Goal: Task Accomplishment & Management: Complete application form

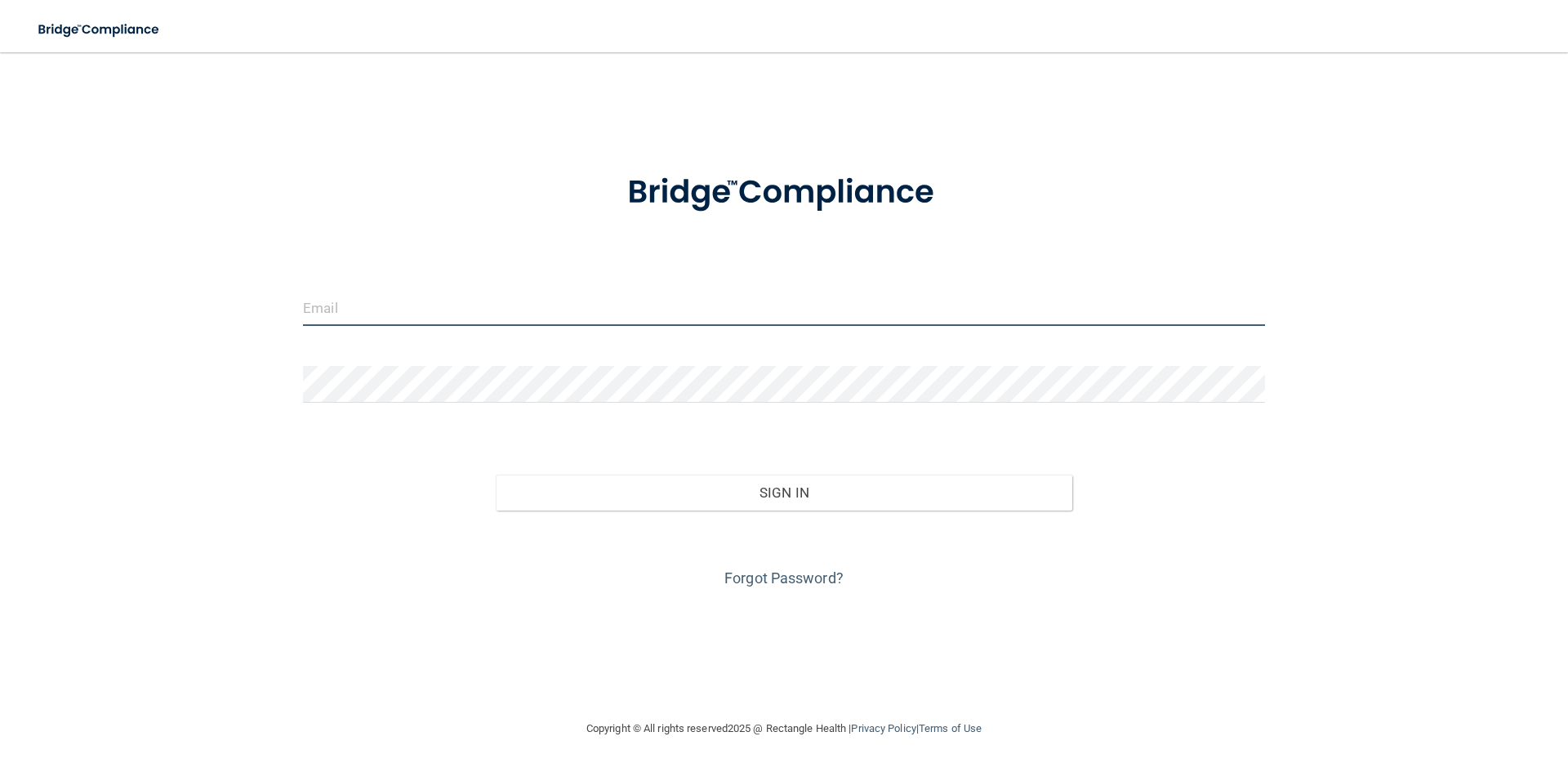
click at [610, 308] on input "email" at bounding box center [784, 308] width 962 height 36
type input "[EMAIL_ADDRESS][DOMAIN_NAME]"
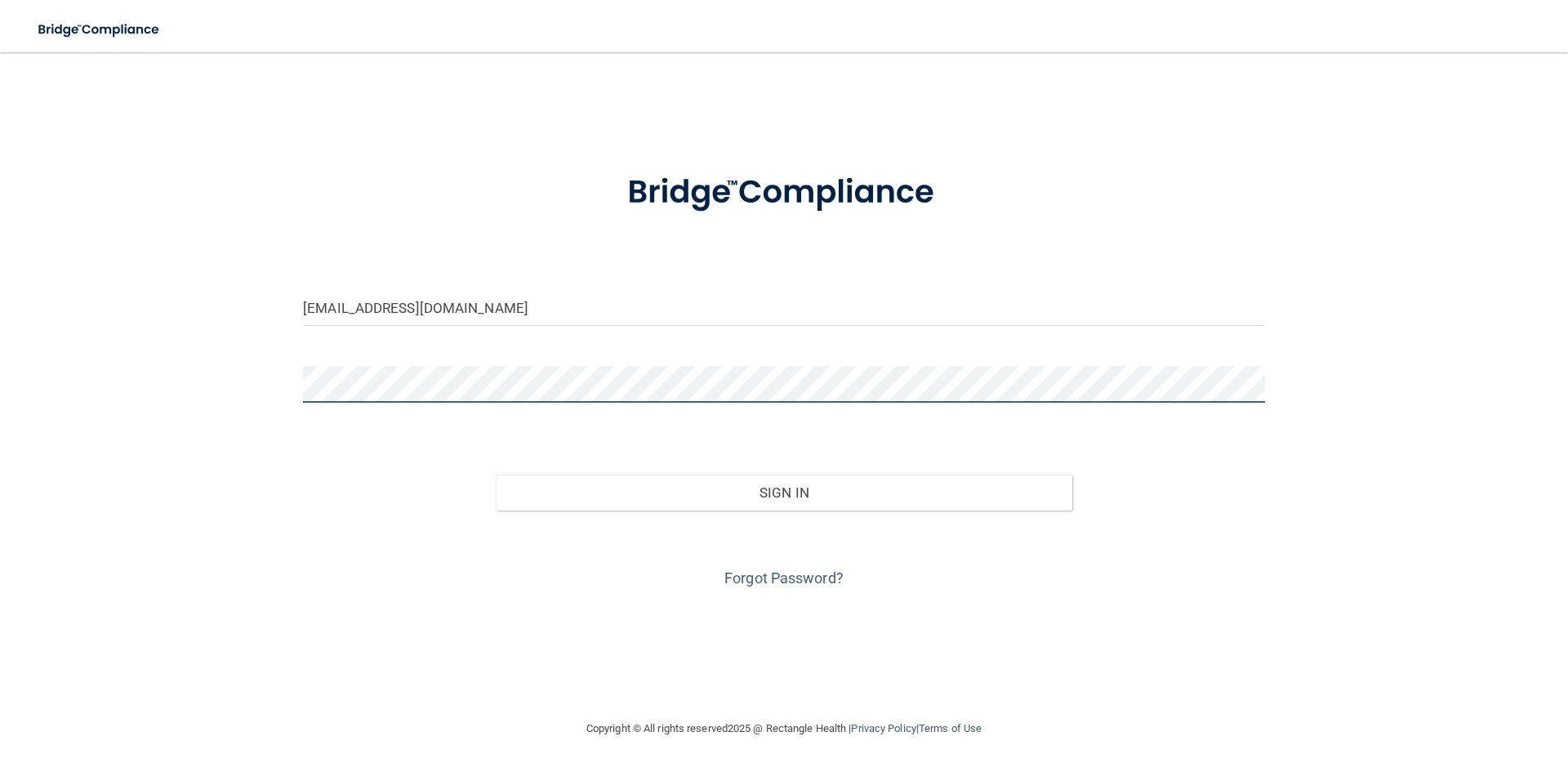
click at [496, 474] on button "Sign In" at bounding box center [784, 492] width 578 height 36
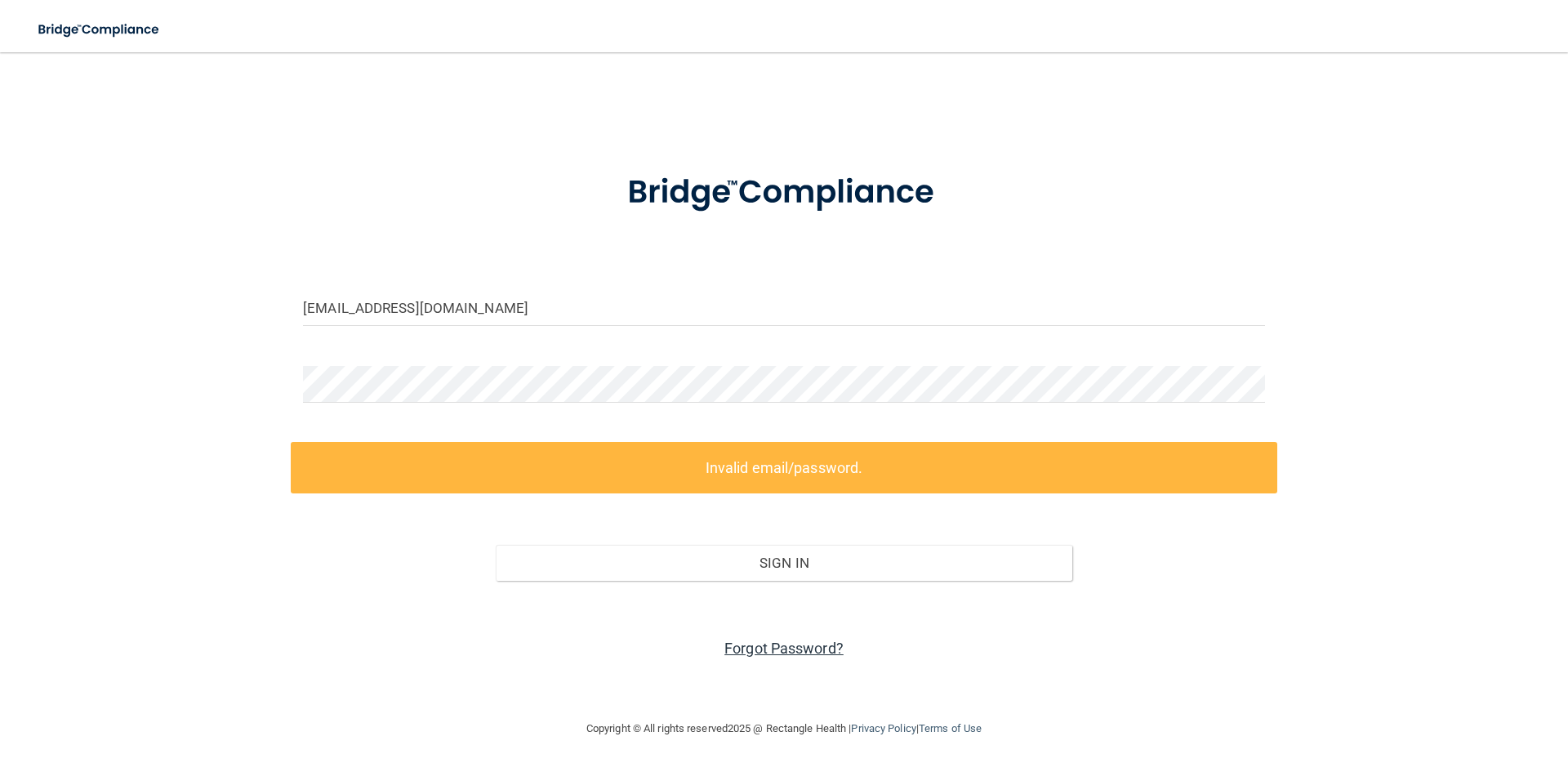
click at [801, 650] on link "Forgot Password?" at bounding box center [784, 648] width 119 height 17
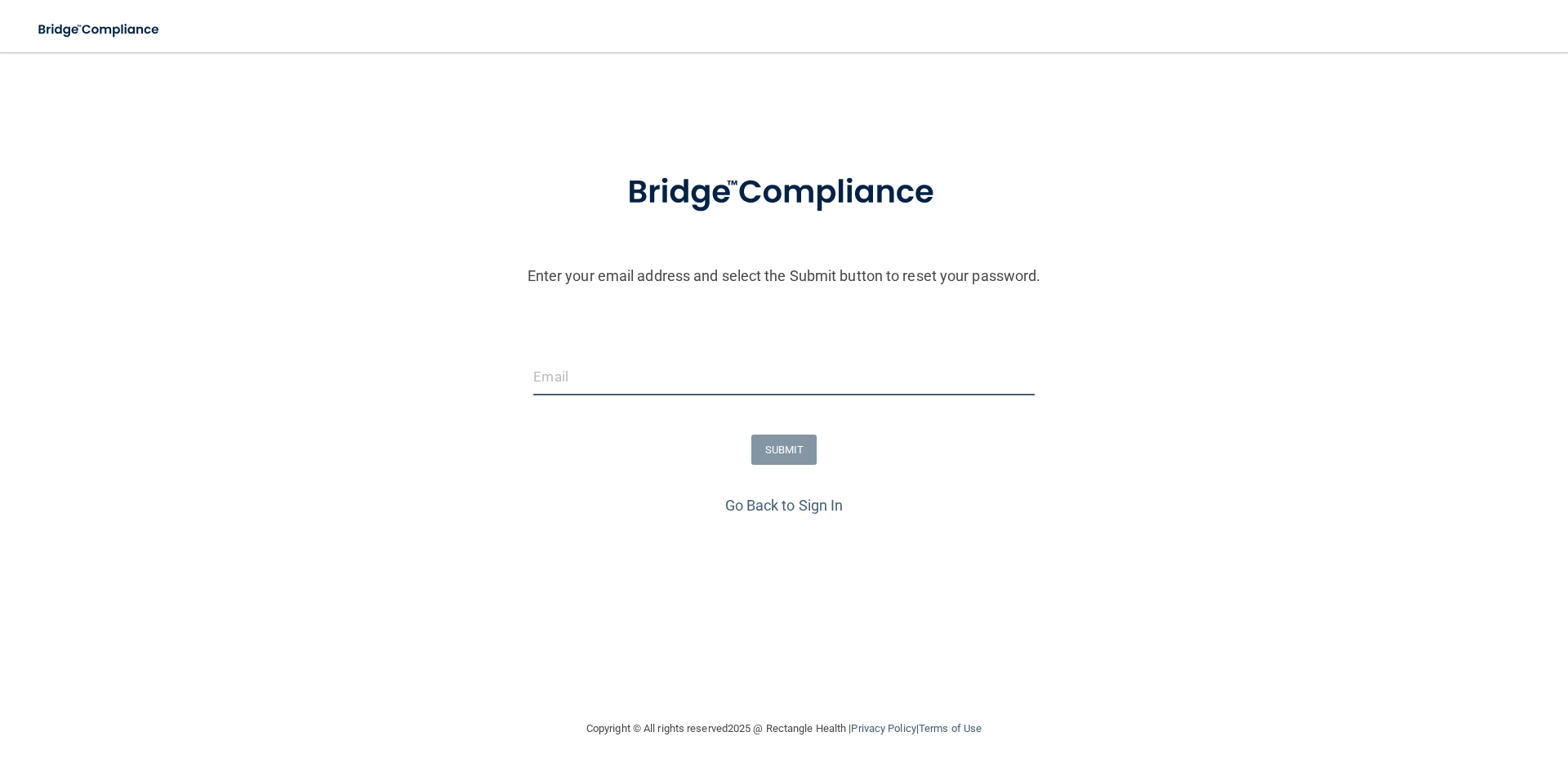
click at [825, 374] on input "email" at bounding box center [783, 377] width 501 height 36
type input "[EMAIL_ADDRESS][DOMAIN_NAME]"
click at [804, 456] on button "SUBMIT" at bounding box center [784, 449] width 66 height 30
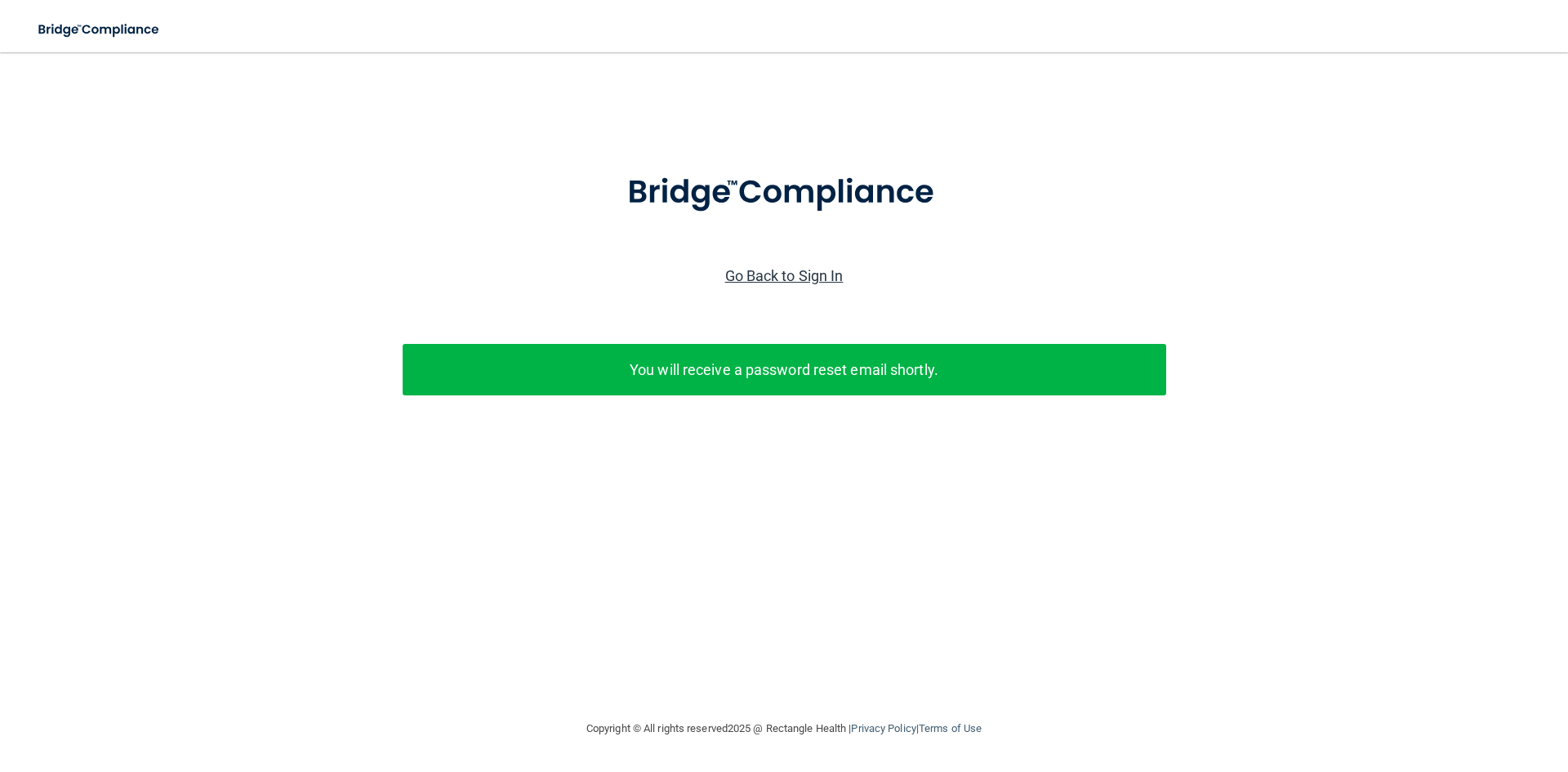
click at [759, 281] on link "Go Back to Sign In" at bounding box center [784, 275] width 119 height 17
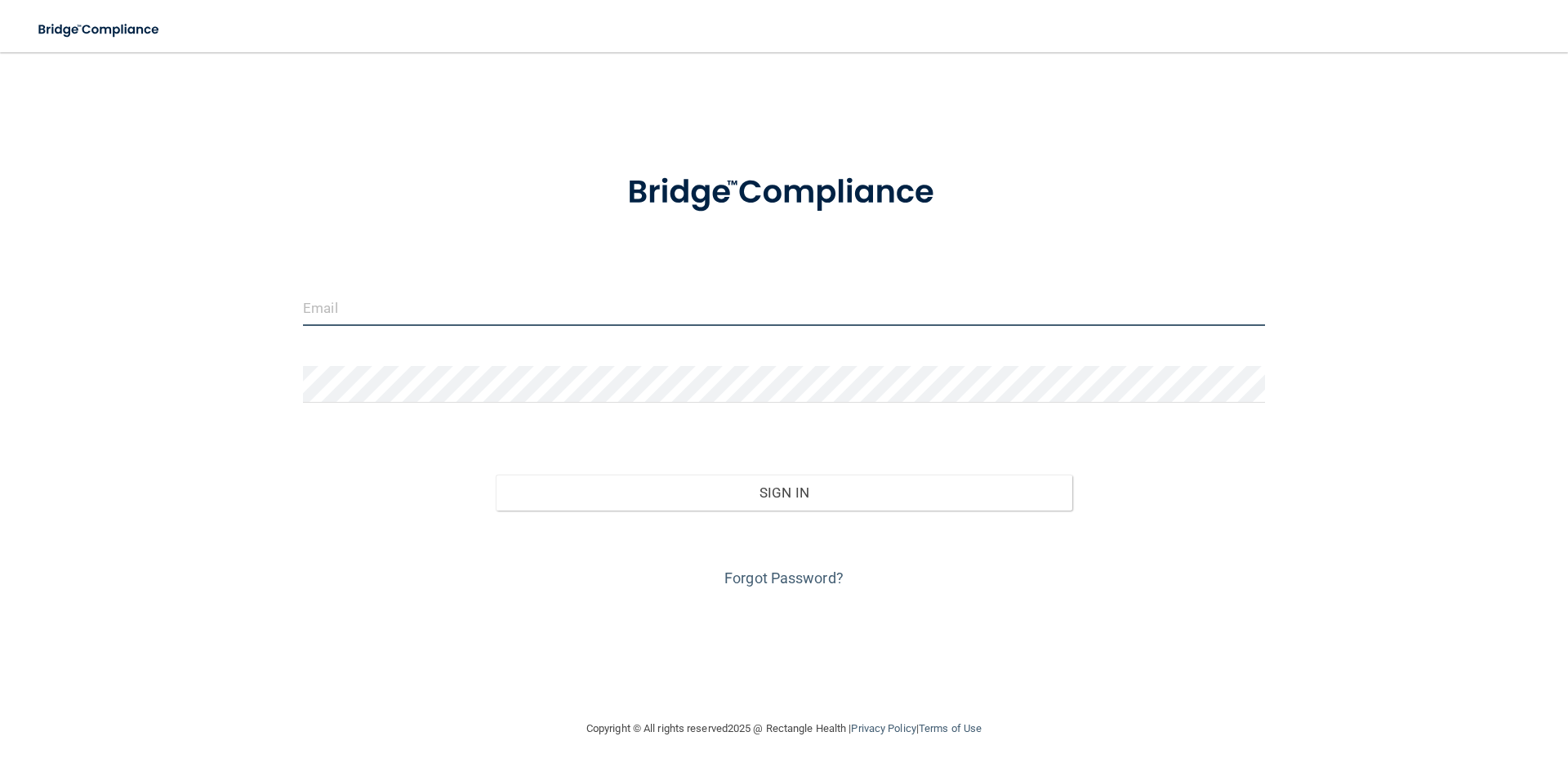
click at [470, 320] on input "email" at bounding box center [784, 308] width 962 height 36
type input "[EMAIL_ADDRESS][DOMAIN_NAME]"
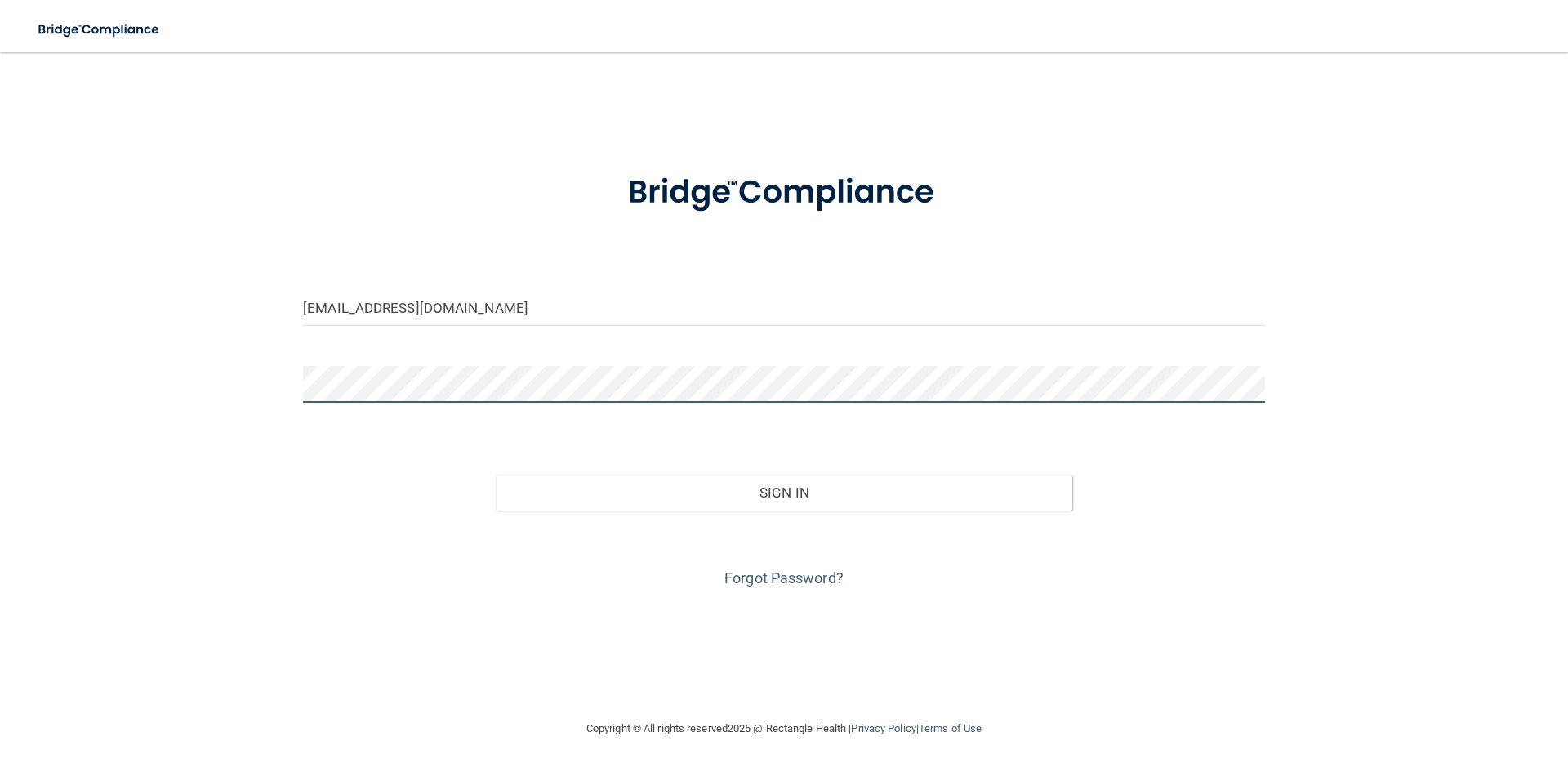
click at [496, 474] on button "Sign In" at bounding box center [784, 492] width 578 height 36
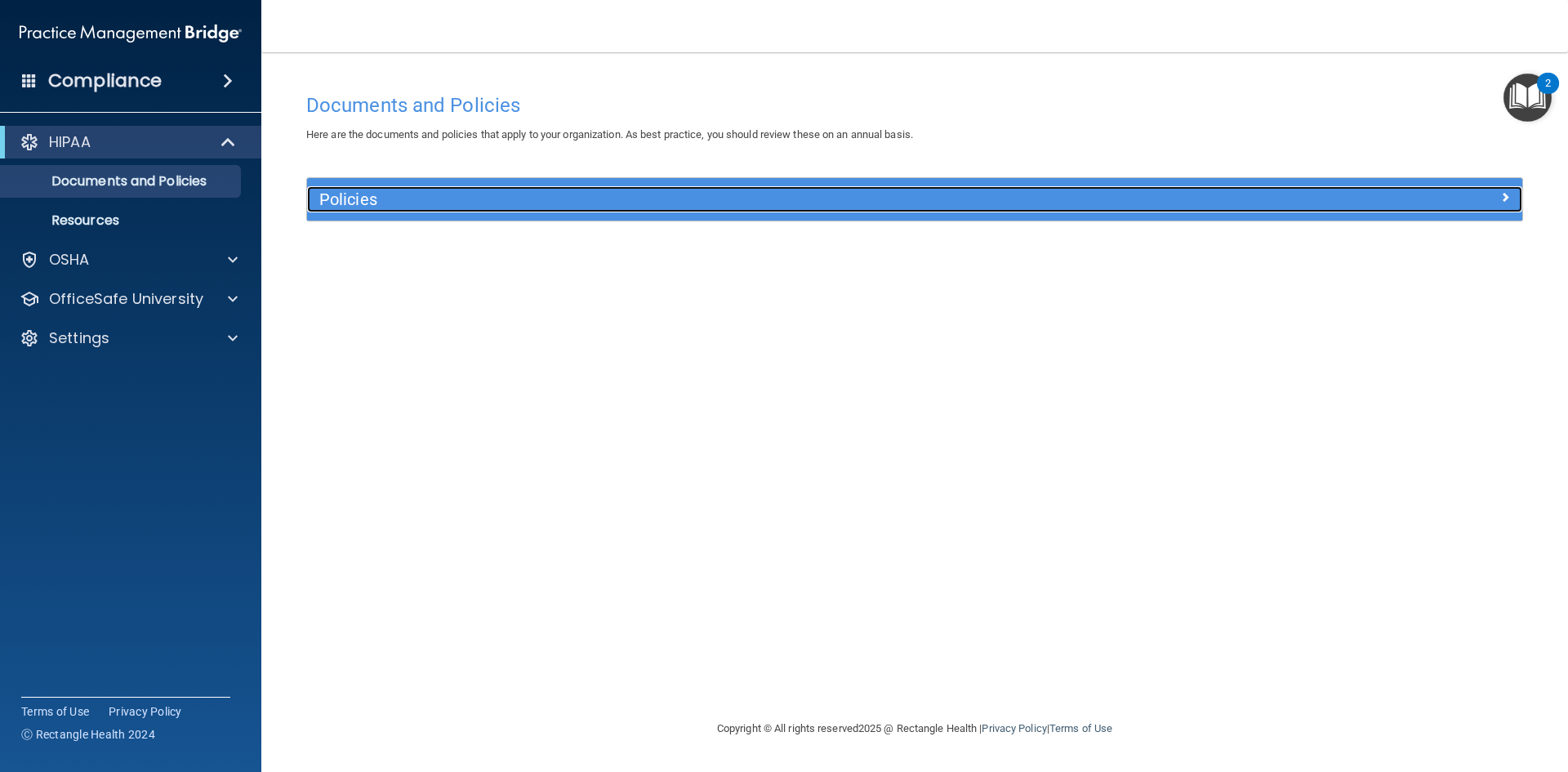
click at [1506, 196] on span at bounding box center [1505, 197] width 10 height 20
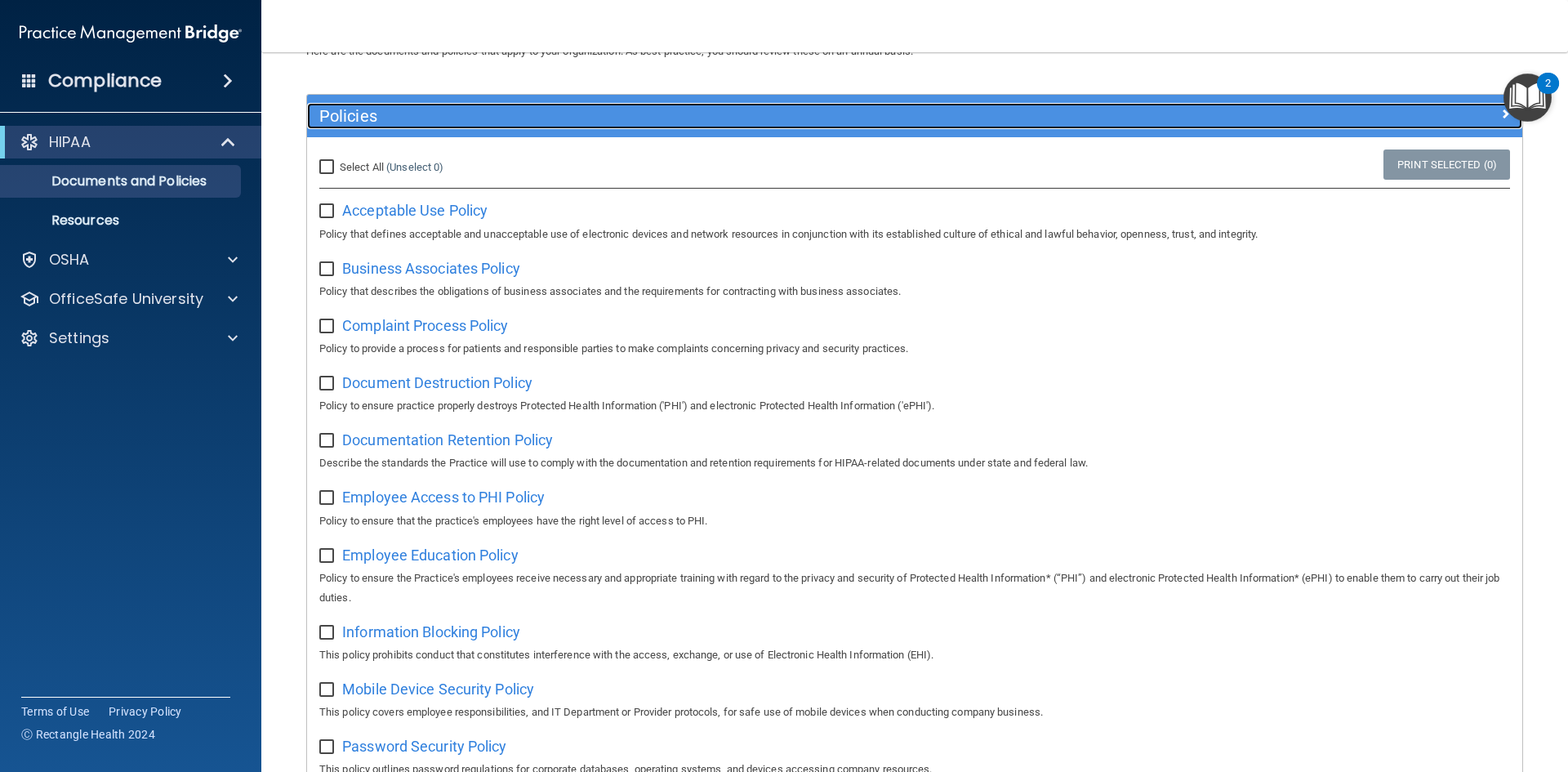
scroll to position [50, 0]
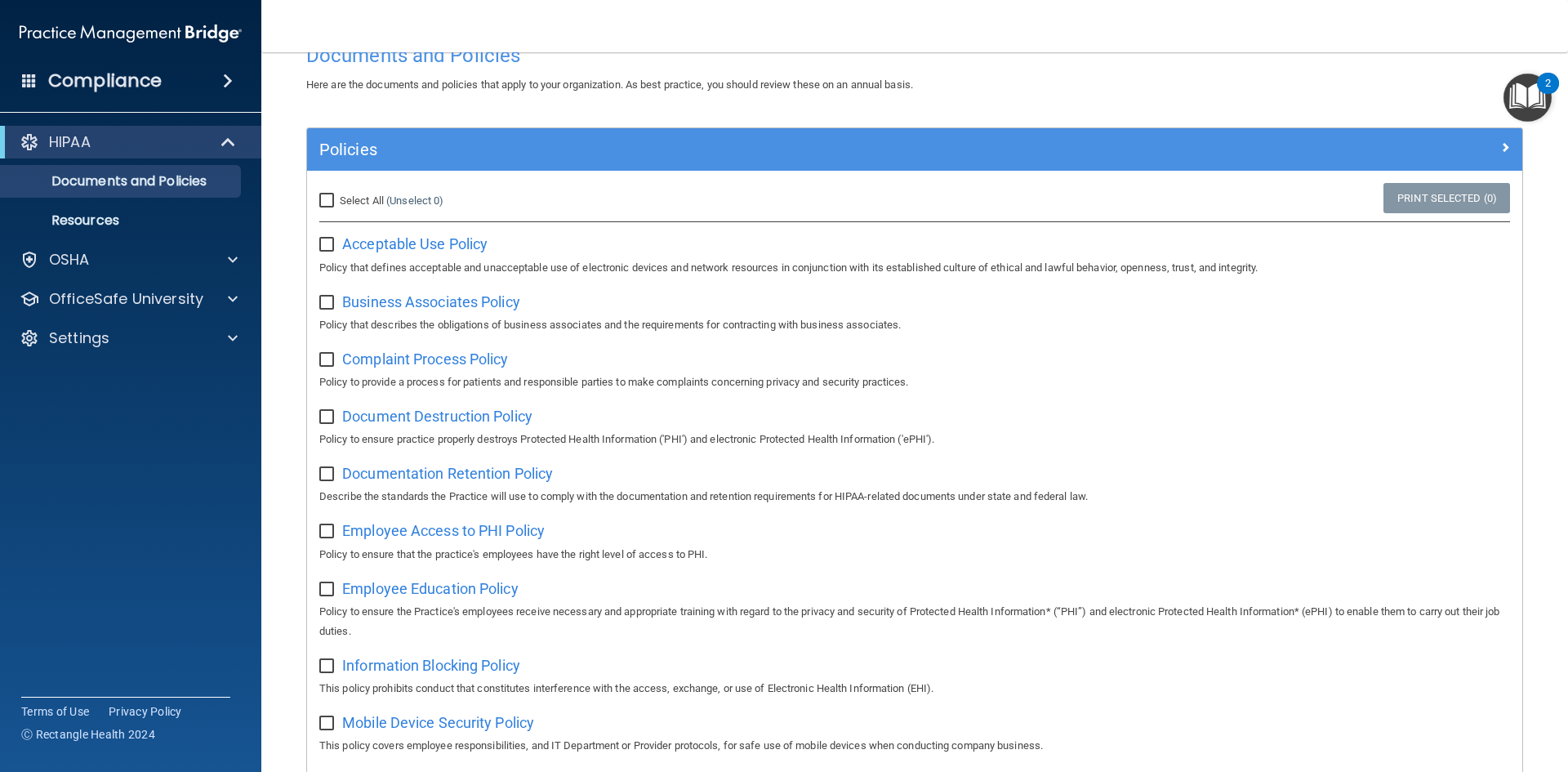
click at [227, 77] on span at bounding box center [228, 81] width 10 height 20
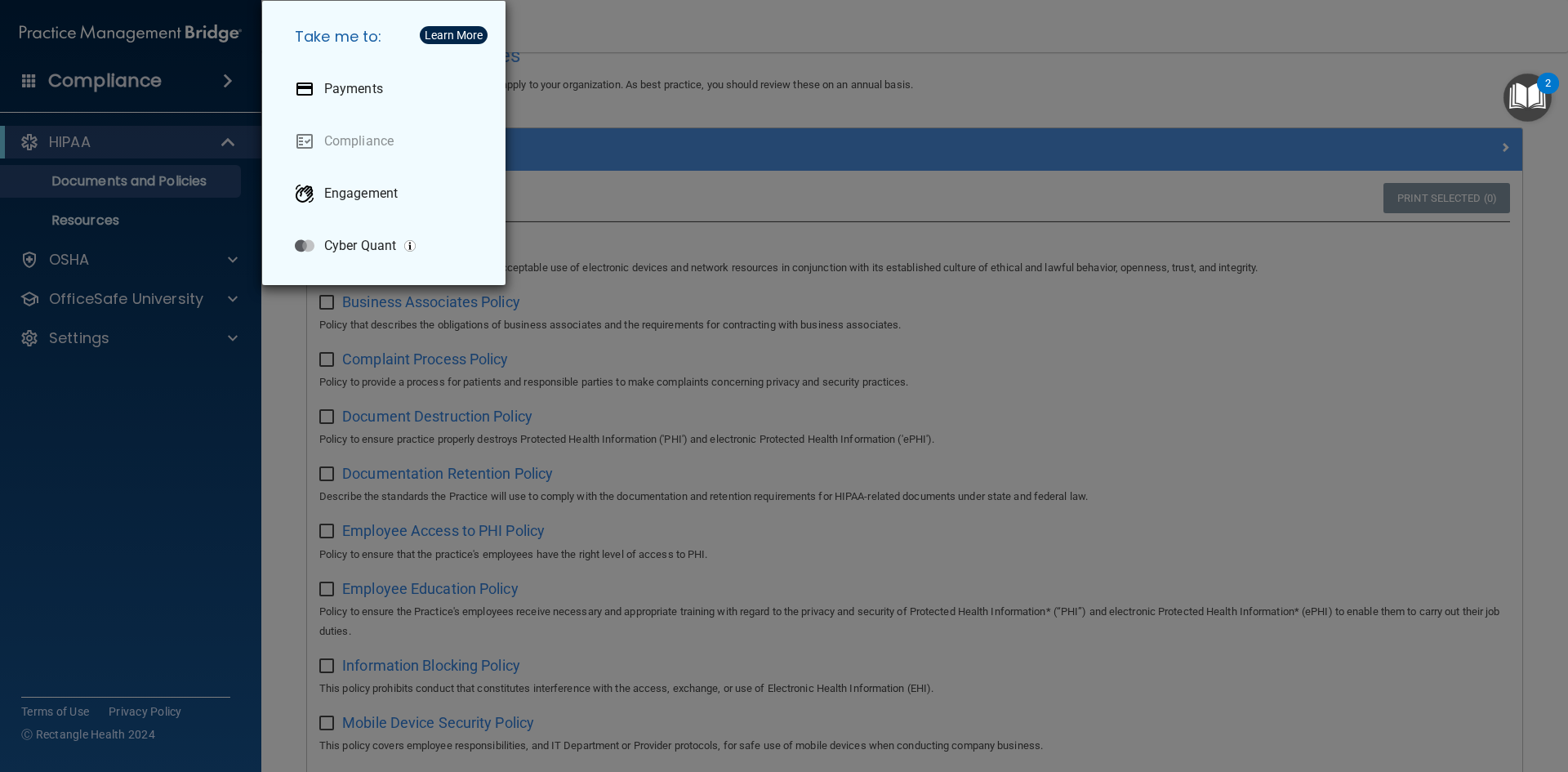
click at [116, 228] on div "Take me to: Payments Compliance Engagement Cyber Quant" at bounding box center [784, 386] width 1568 height 772
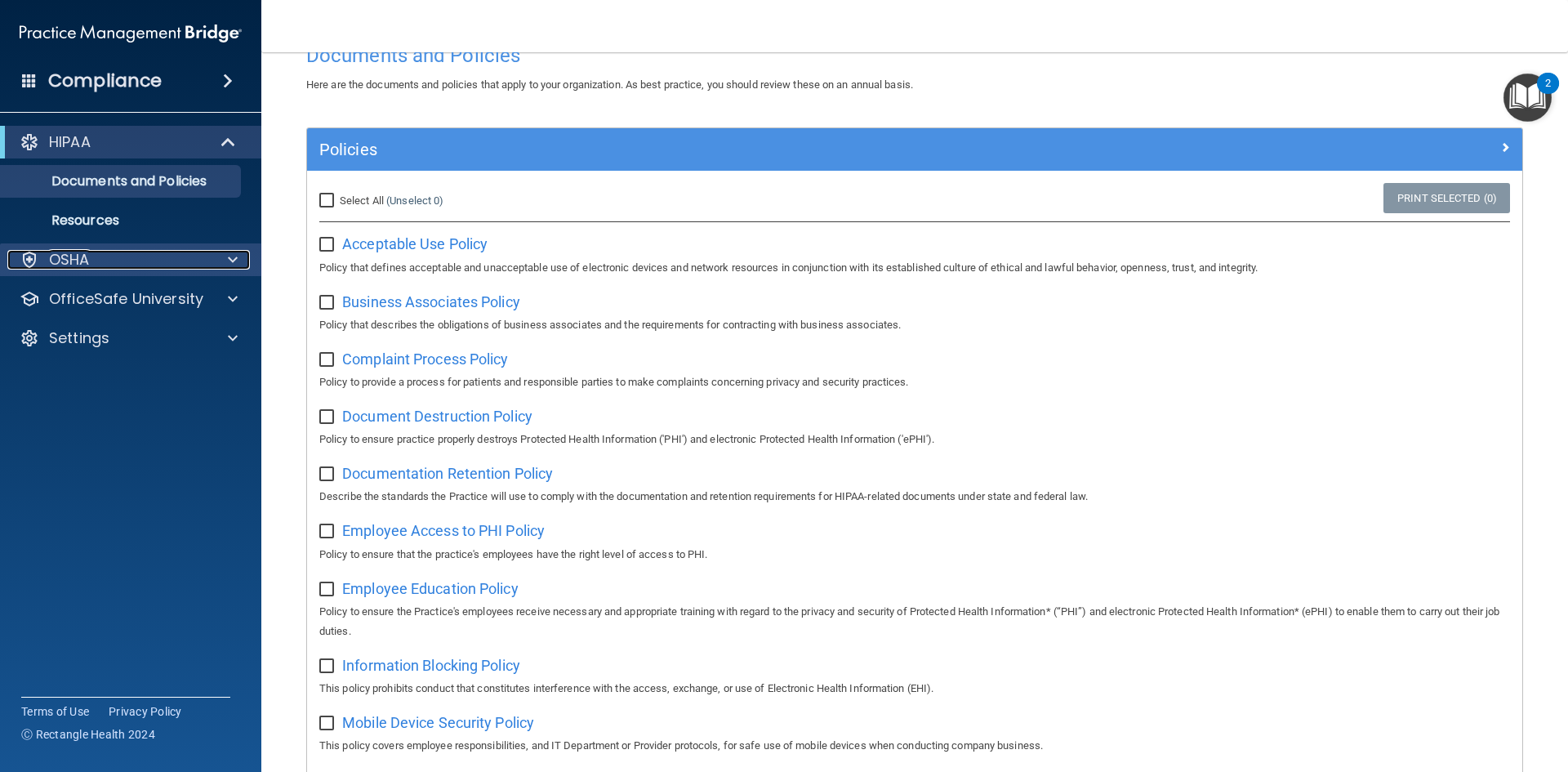
click at [86, 261] on p "OSHA" at bounding box center [69, 260] width 41 height 20
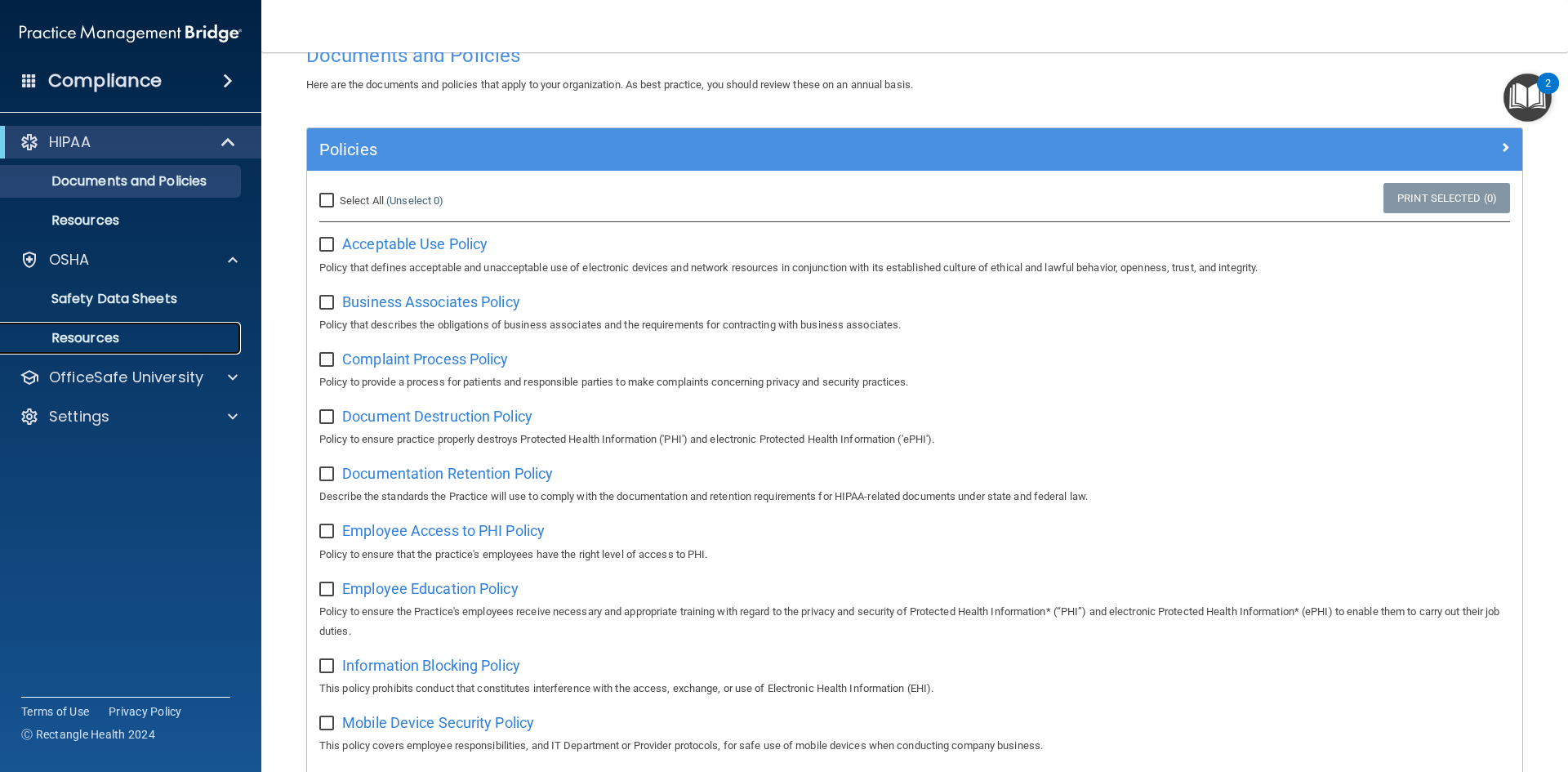
click at [109, 342] on p "Resources" at bounding box center [122, 338] width 223 height 17
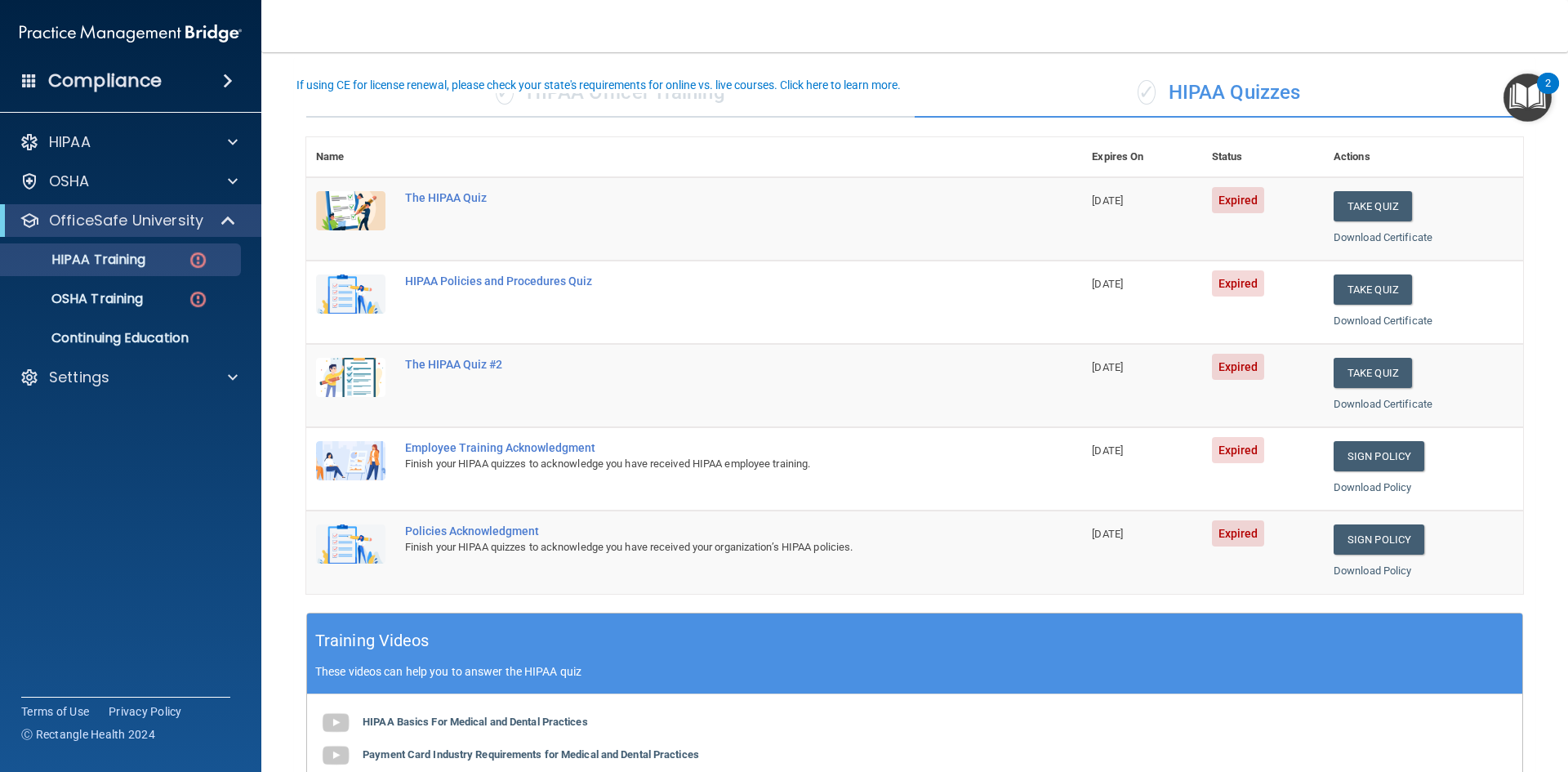
scroll to position [82, 0]
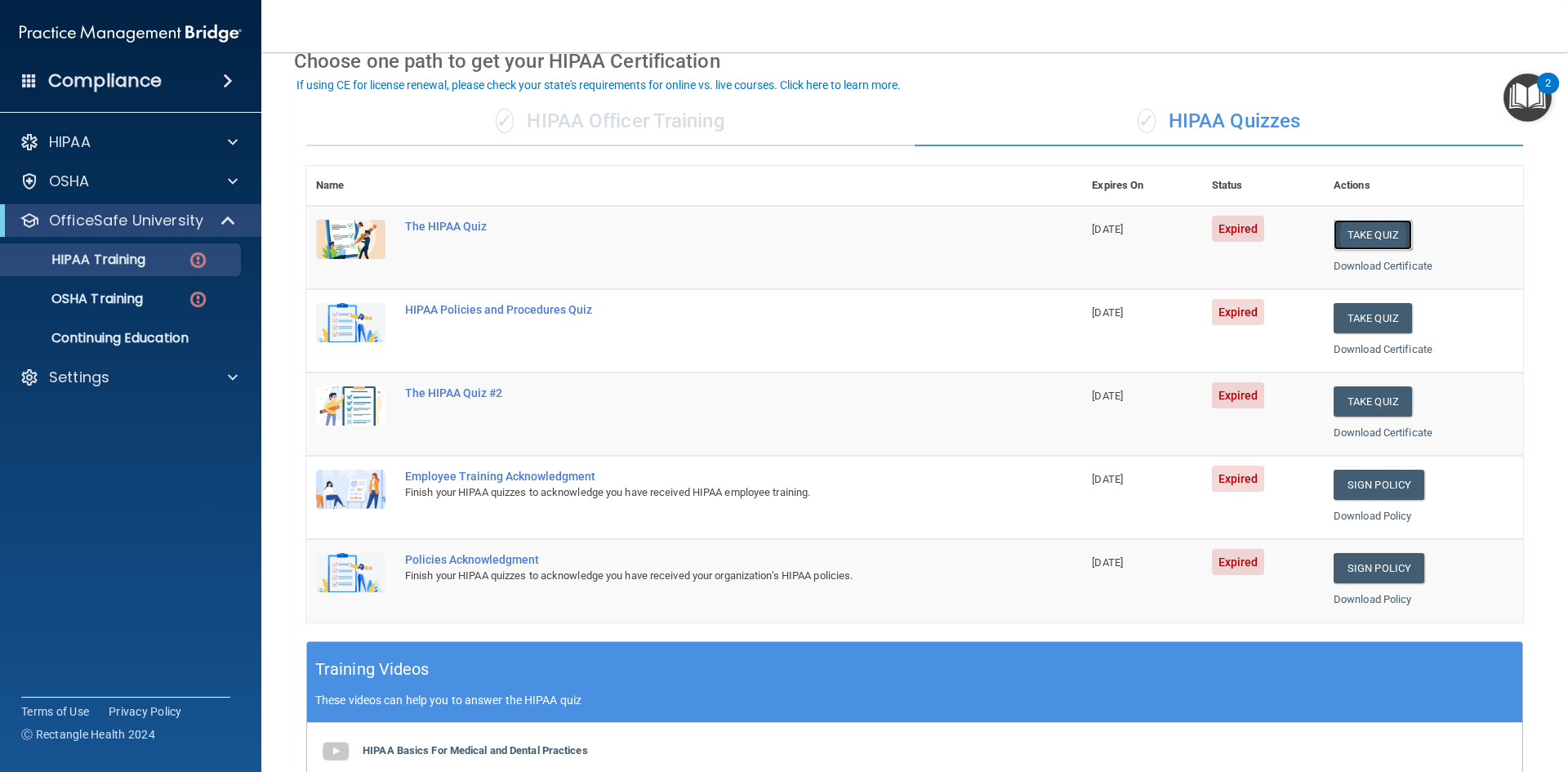
click at [1354, 239] on button "Take Quiz" at bounding box center [1372, 235] width 79 height 30
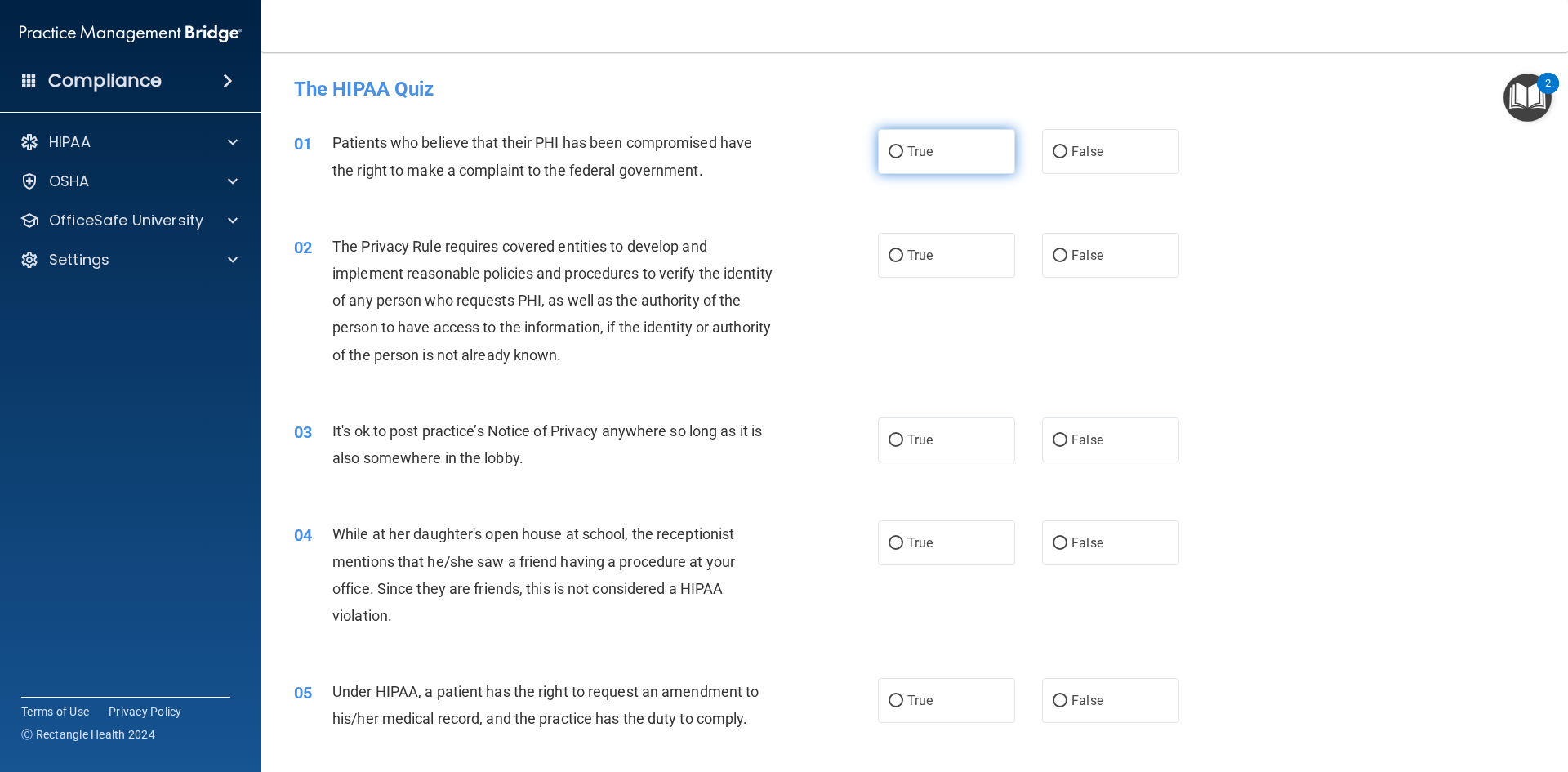
click at [907, 157] on span "True" at bounding box center [920, 151] width 26 height 16
click at [903, 157] on input "True" at bounding box center [896, 152] width 15 height 12
radio input "true"
click at [888, 246] on label "True" at bounding box center [946, 255] width 138 height 45
click at [888, 250] on input "True" at bounding box center [896, 256] width 15 height 12
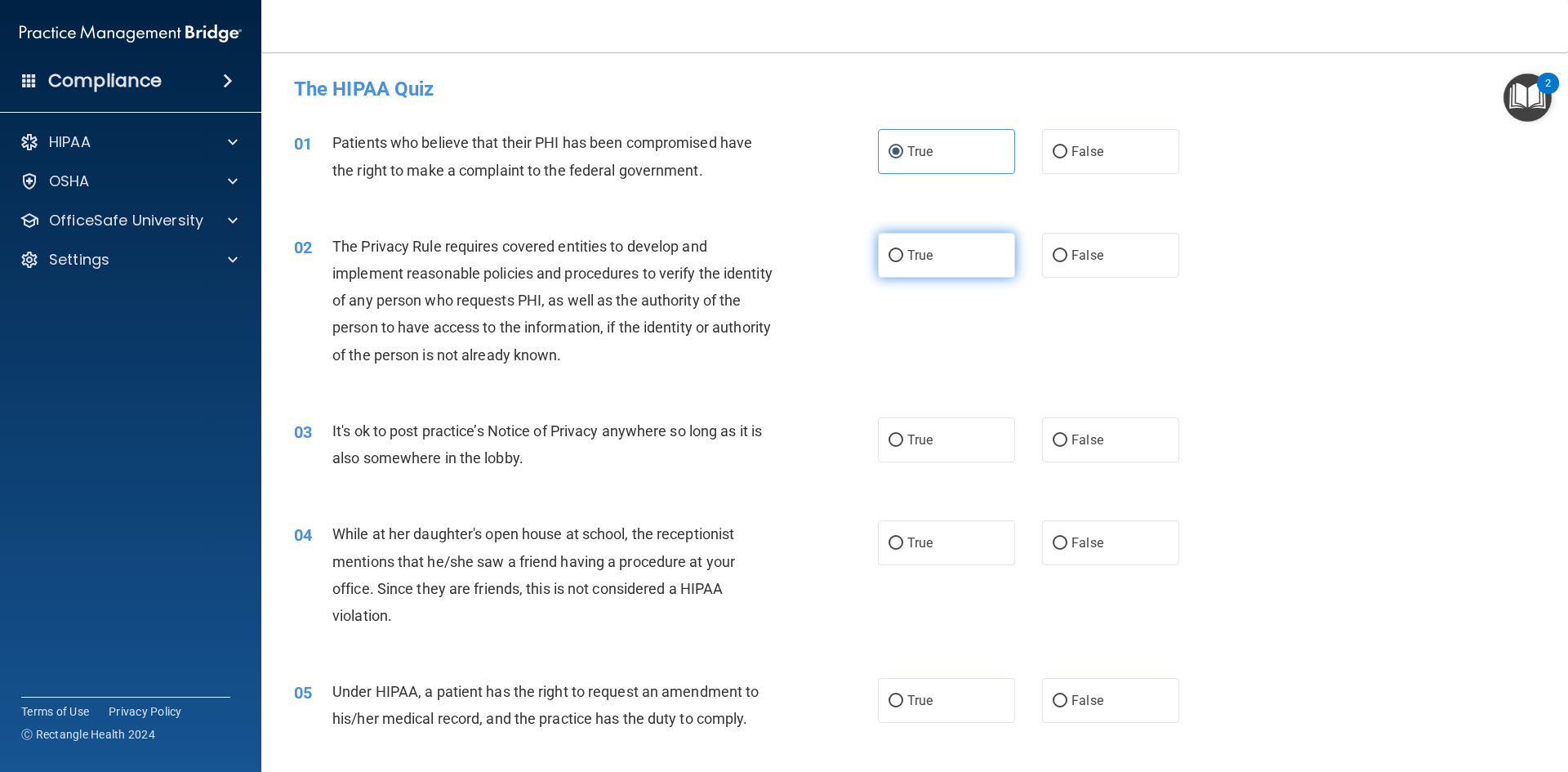
radio input "true"
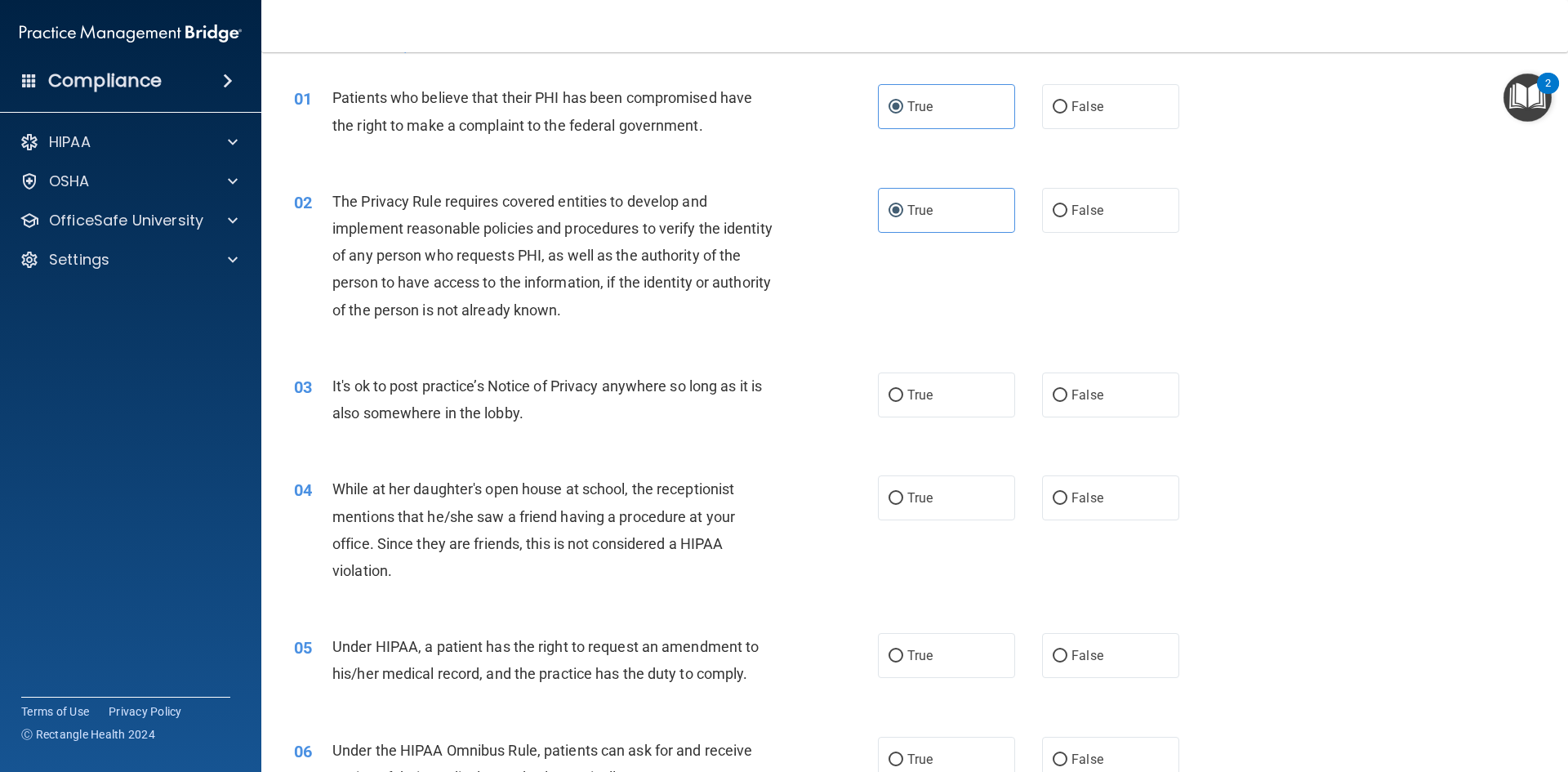
scroll to position [82, 0]
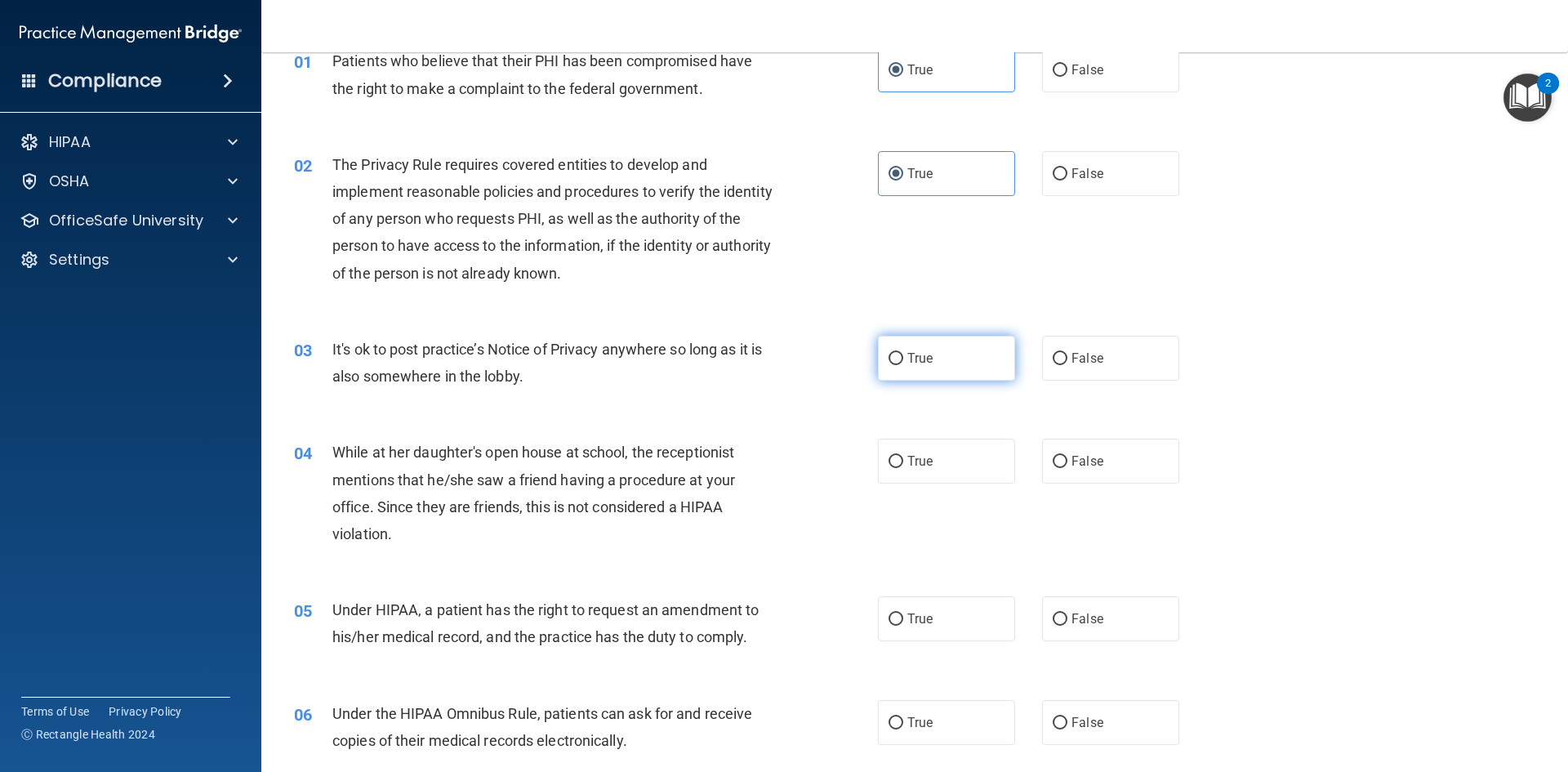
click at [893, 359] on input "True" at bounding box center [896, 359] width 15 height 12
radio input "true"
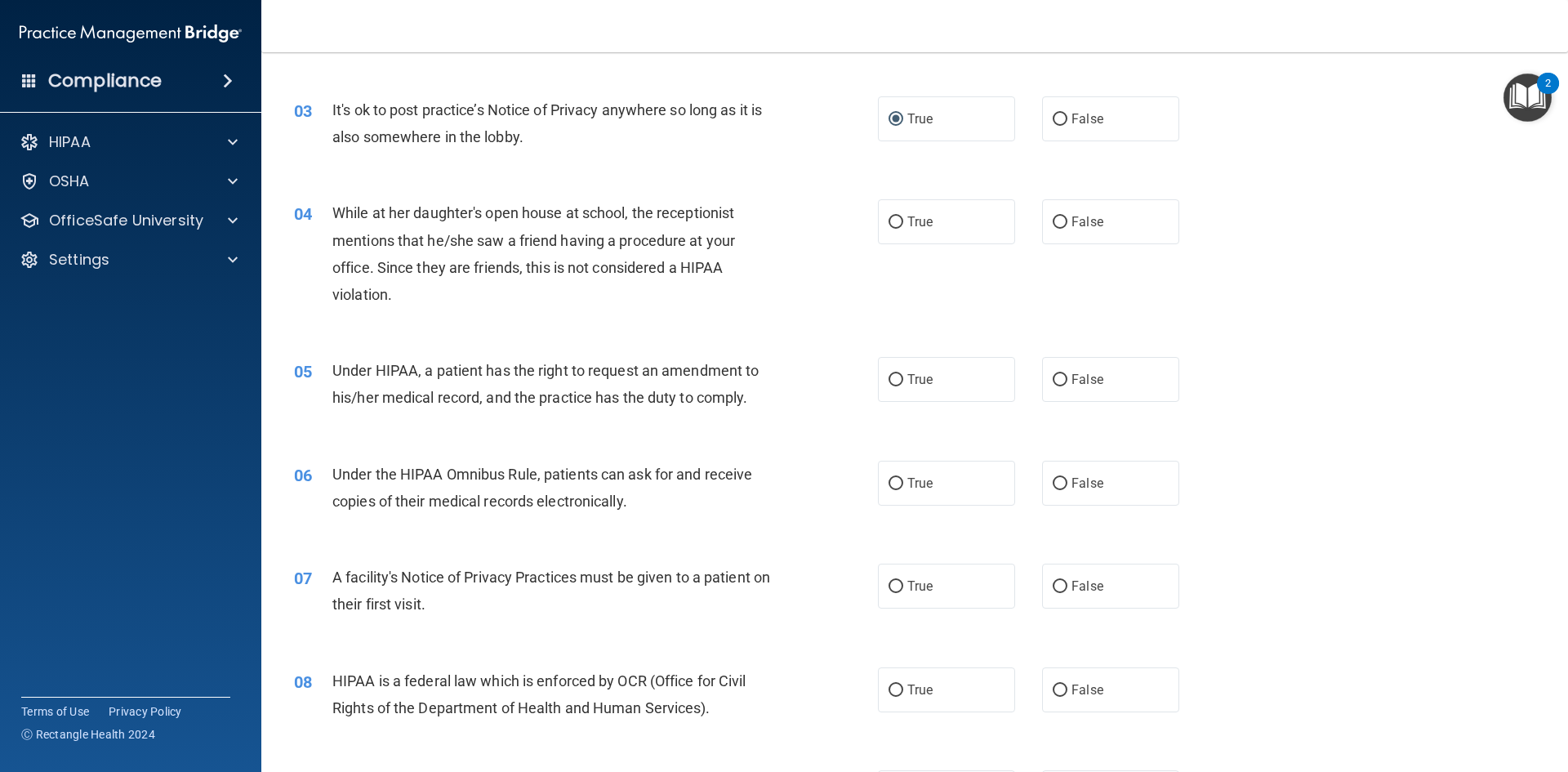
scroll to position [327, 0]
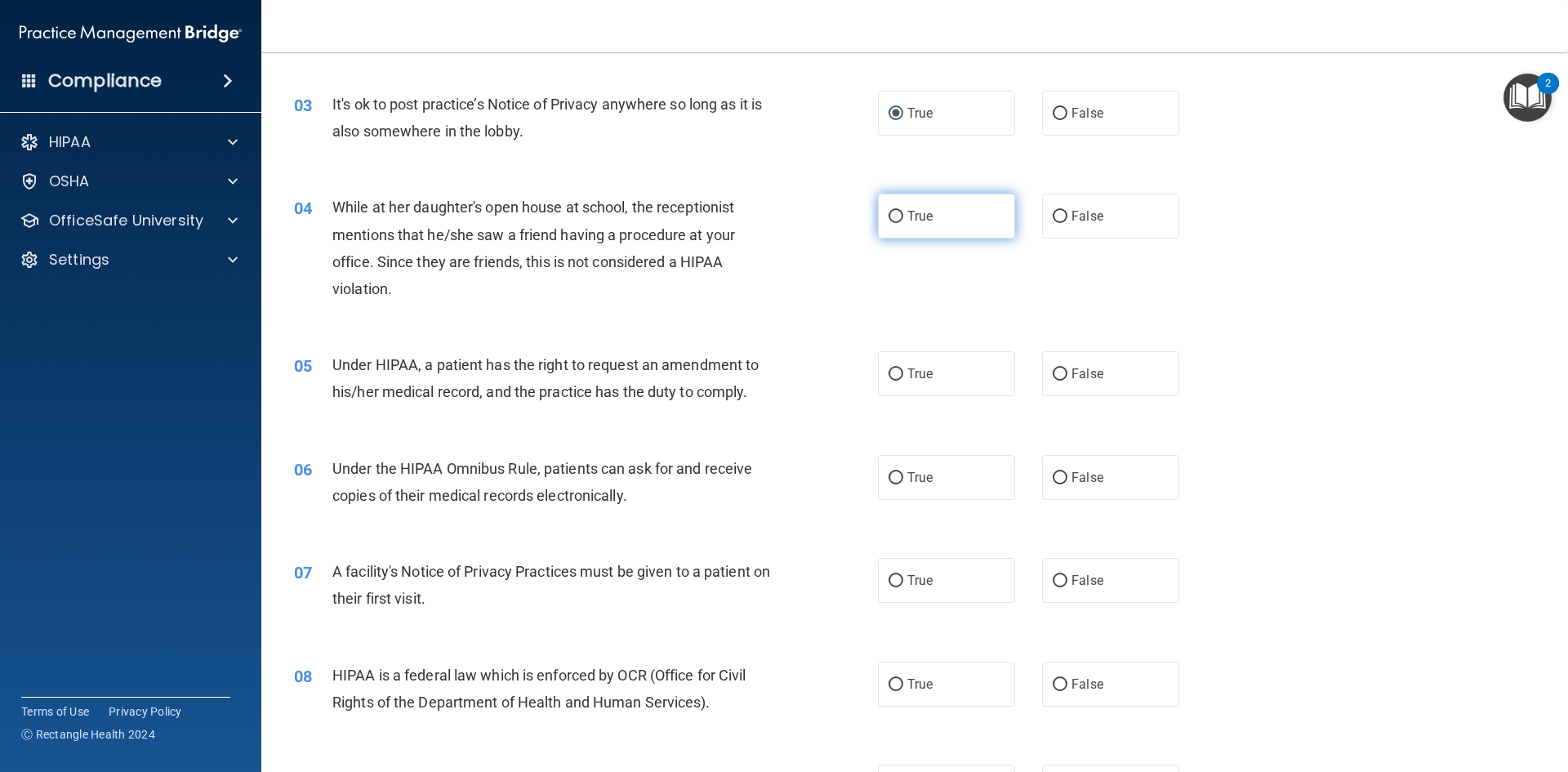
click at [900, 235] on label "True" at bounding box center [946, 216] width 138 height 45
click at [900, 223] on input "True" at bounding box center [896, 216] width 15 height 12
radio input "true"
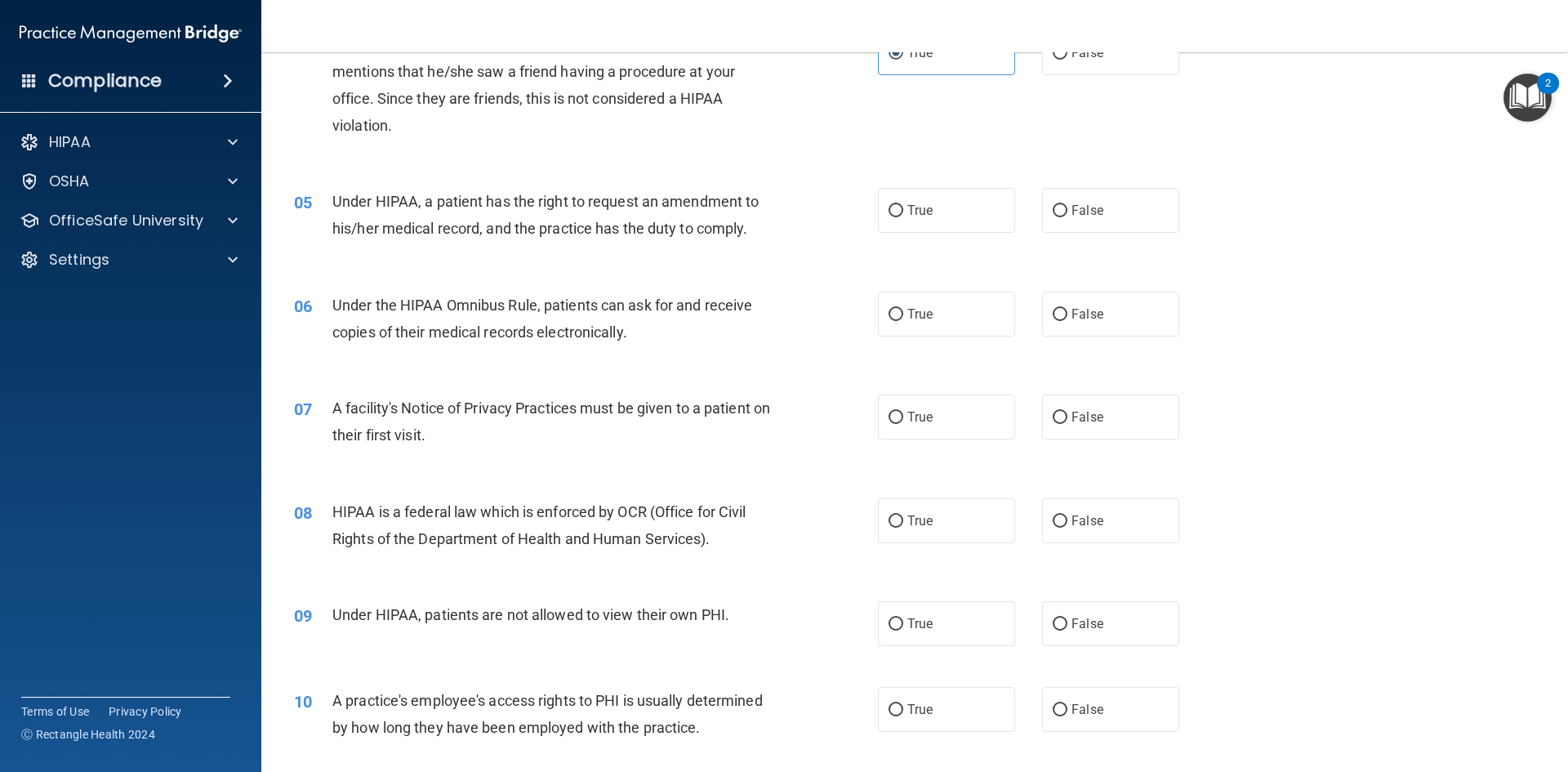
scroll to position [409, 0]
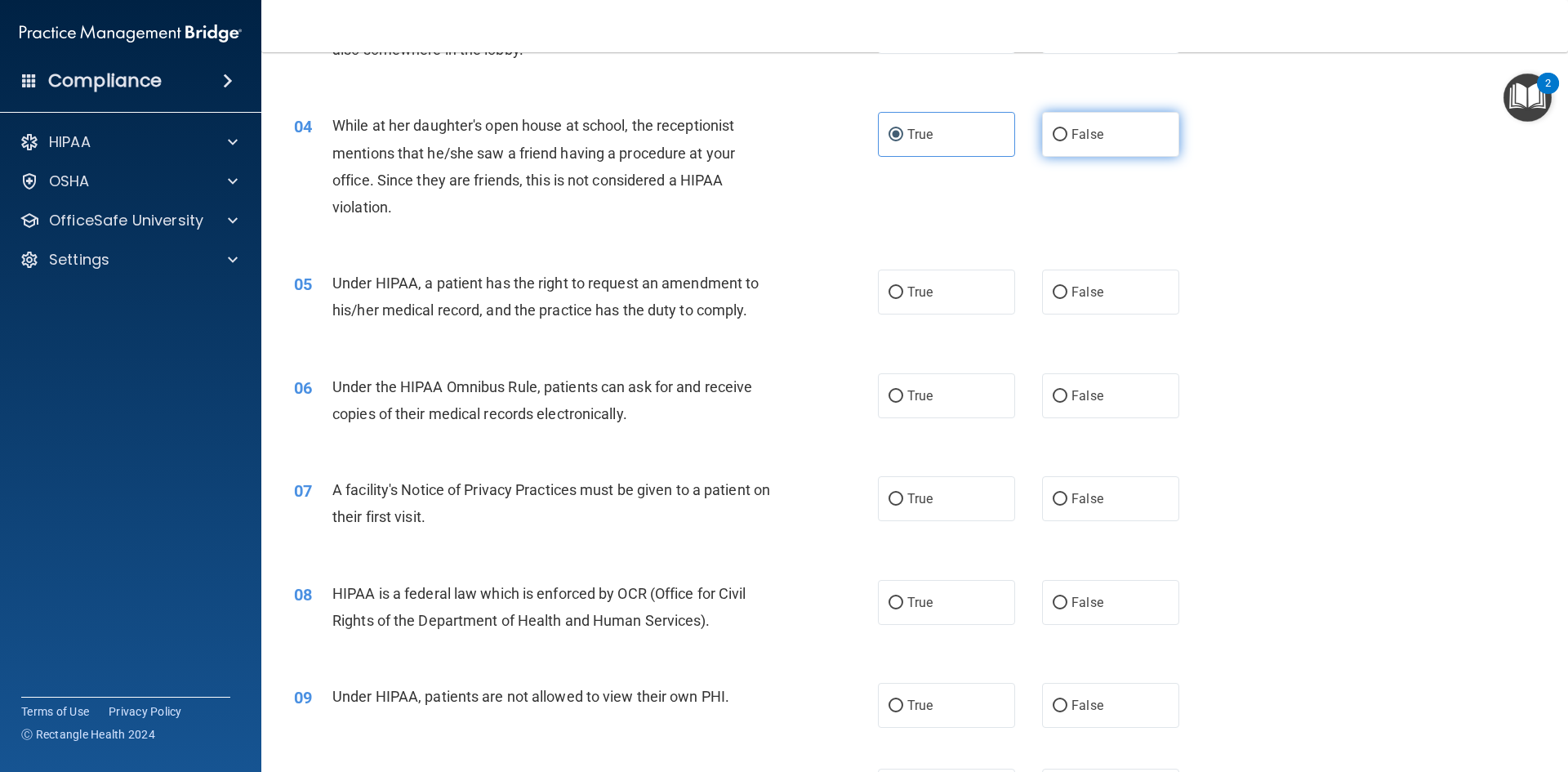
click at [1058, 138] on input "False" at bounding box center [1060, 135] width 15 height 12
radio input "true"
radio input "false"
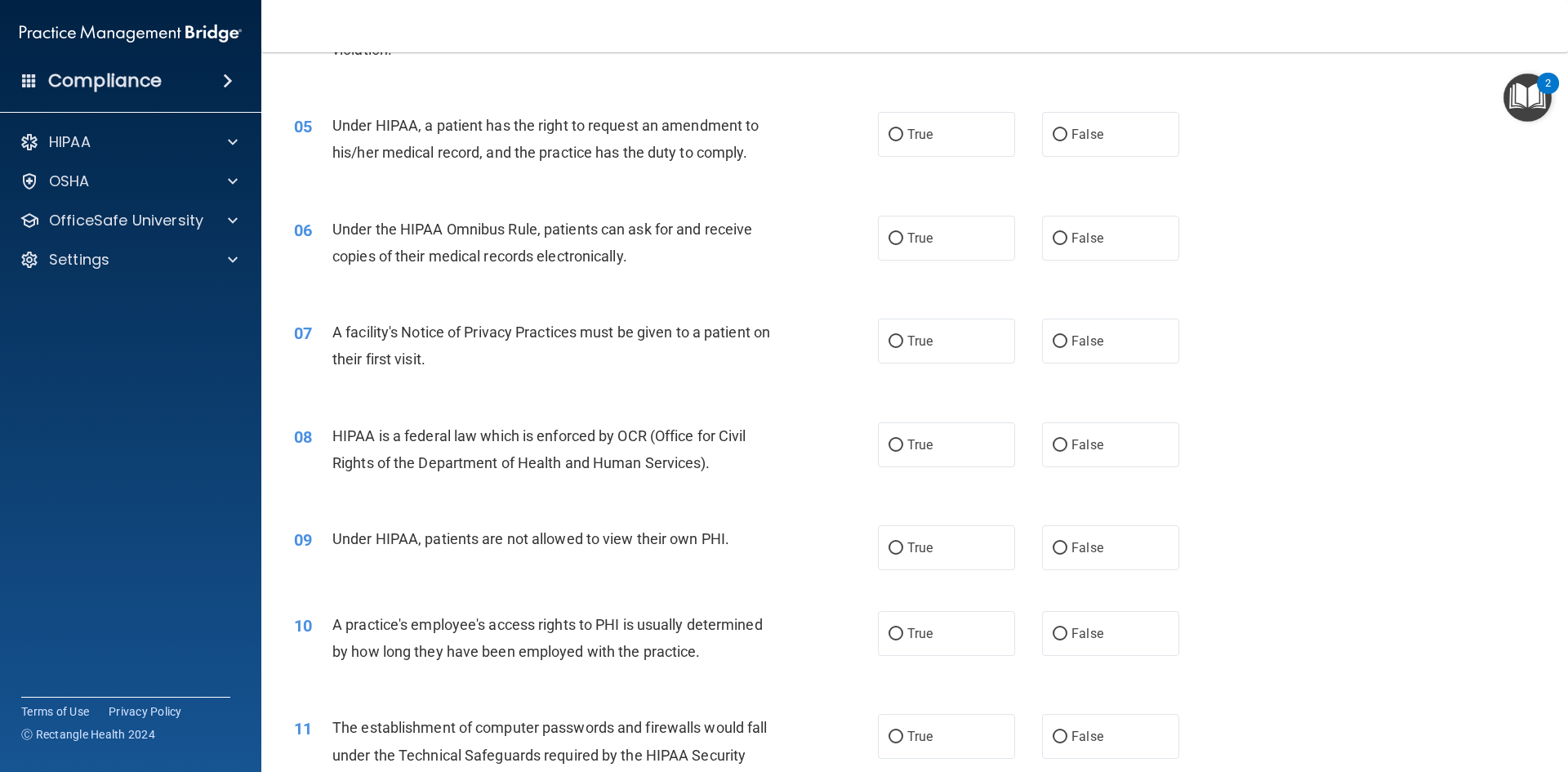
scroll to position [572, 0]
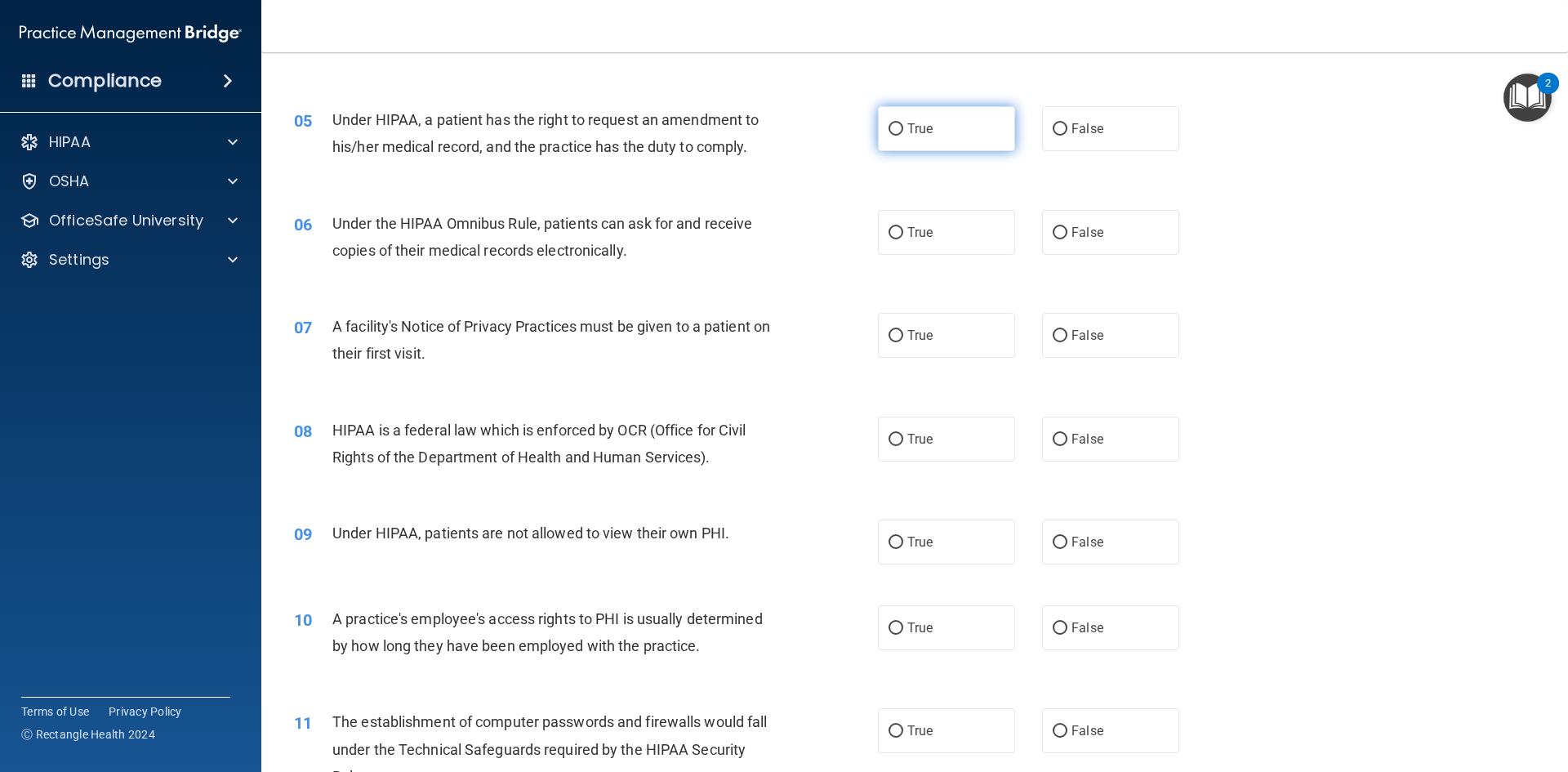
click at [912, 137] on label "True" at bounding box center [946, 129] width 138 height 45
click at [903, 136] on input "True" at bounding box center [896, 129] width 15 height 12
radio input "true"
click at [911, 222] on label "True" at bounding box center [946, 232] width 138 height 45
click at [903, 227] on input "True" at bounding box center [896, 233] width 15 height 12
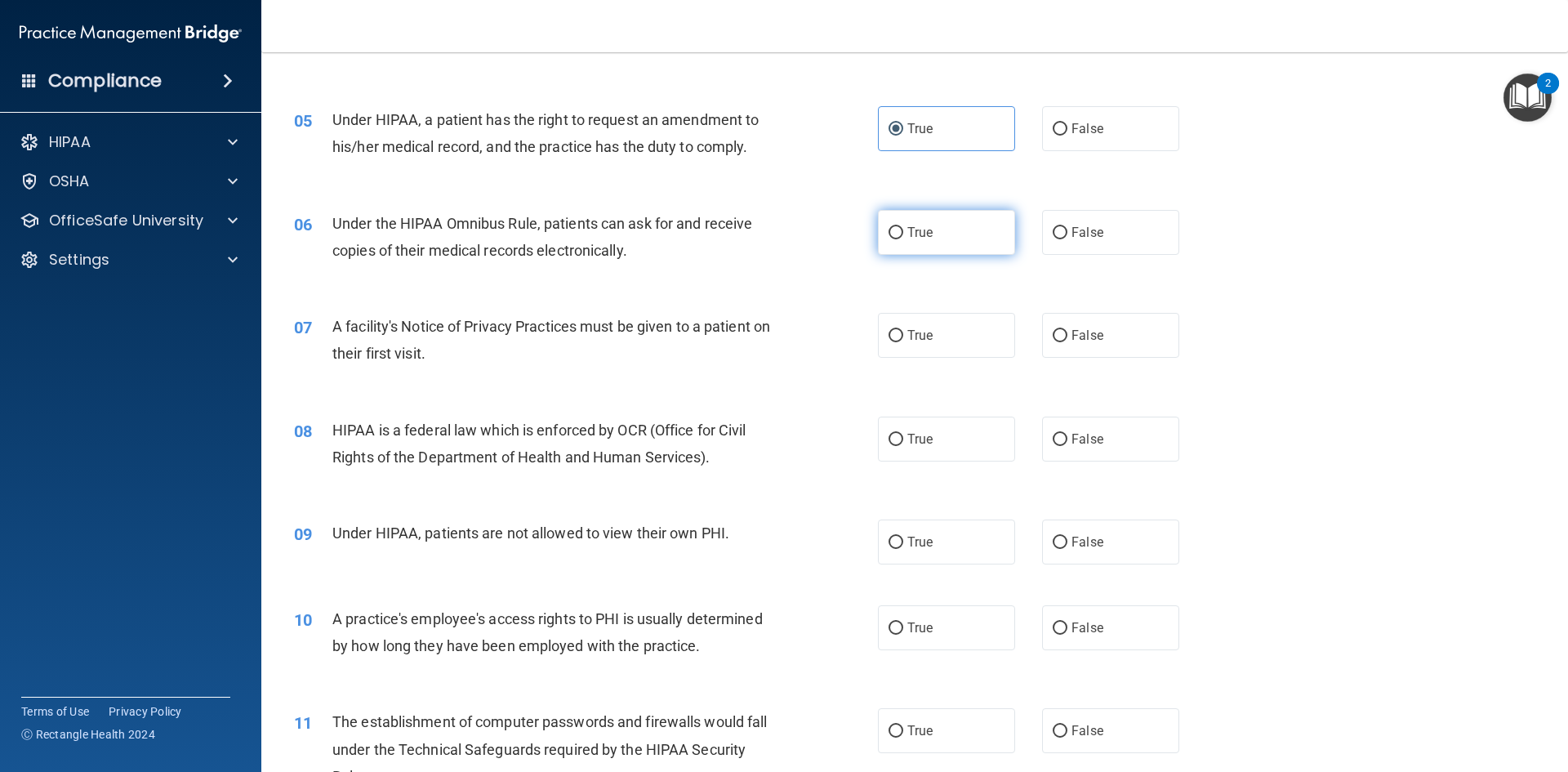
radio input "true"
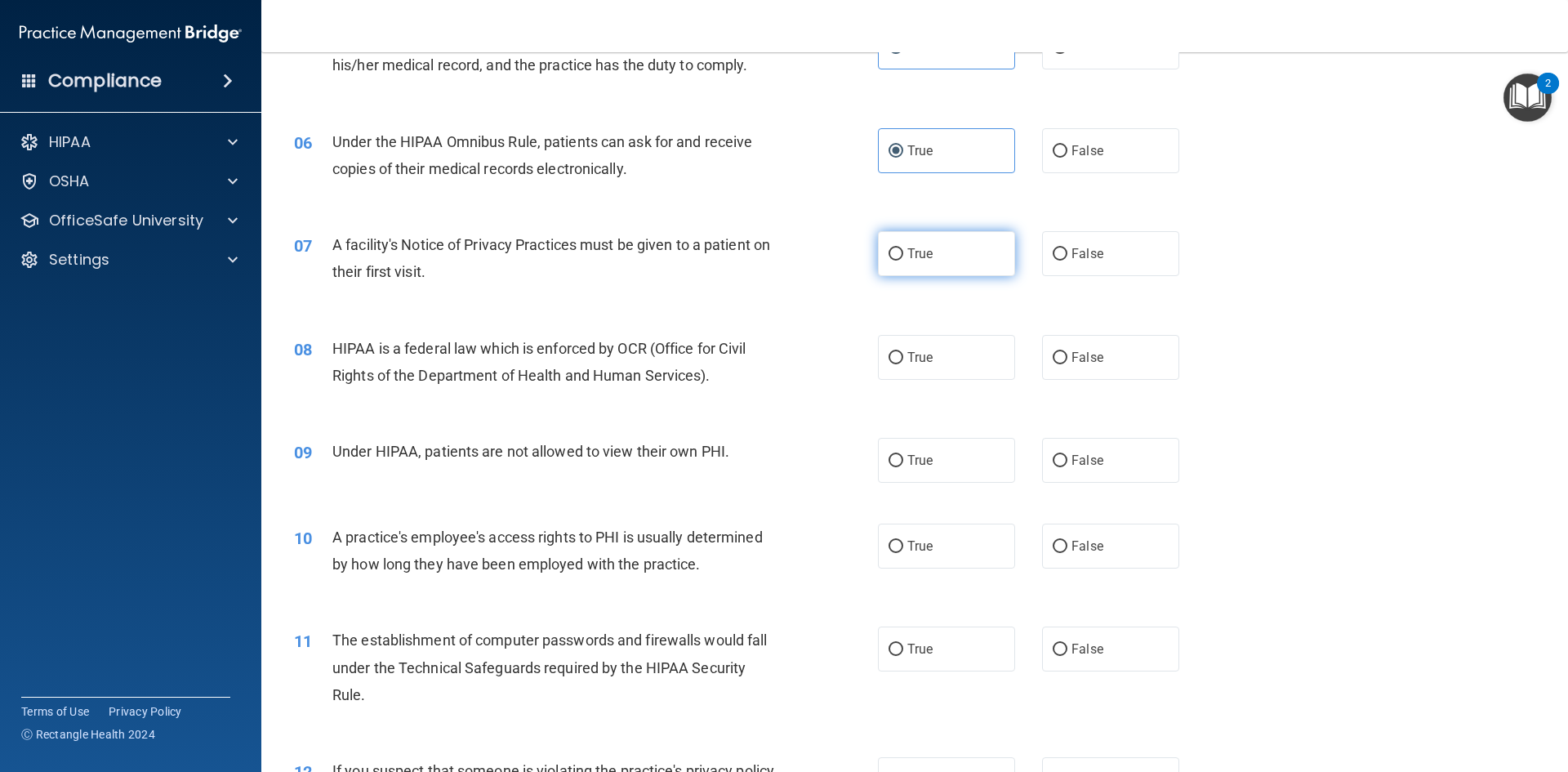
click at [917, 248] on span "True" at bounding box center [920, 254] width 26 height 16
click at [903, 249] on input "True" at bounding box center [896, 255] width 15 height 12
radio input "true"
click at [898, 365] on label "True" at bounding box center [946, 357] width 138 height 45
click at [898, 364] on input "True" at bounding box center [896, 358] width 15 height 12
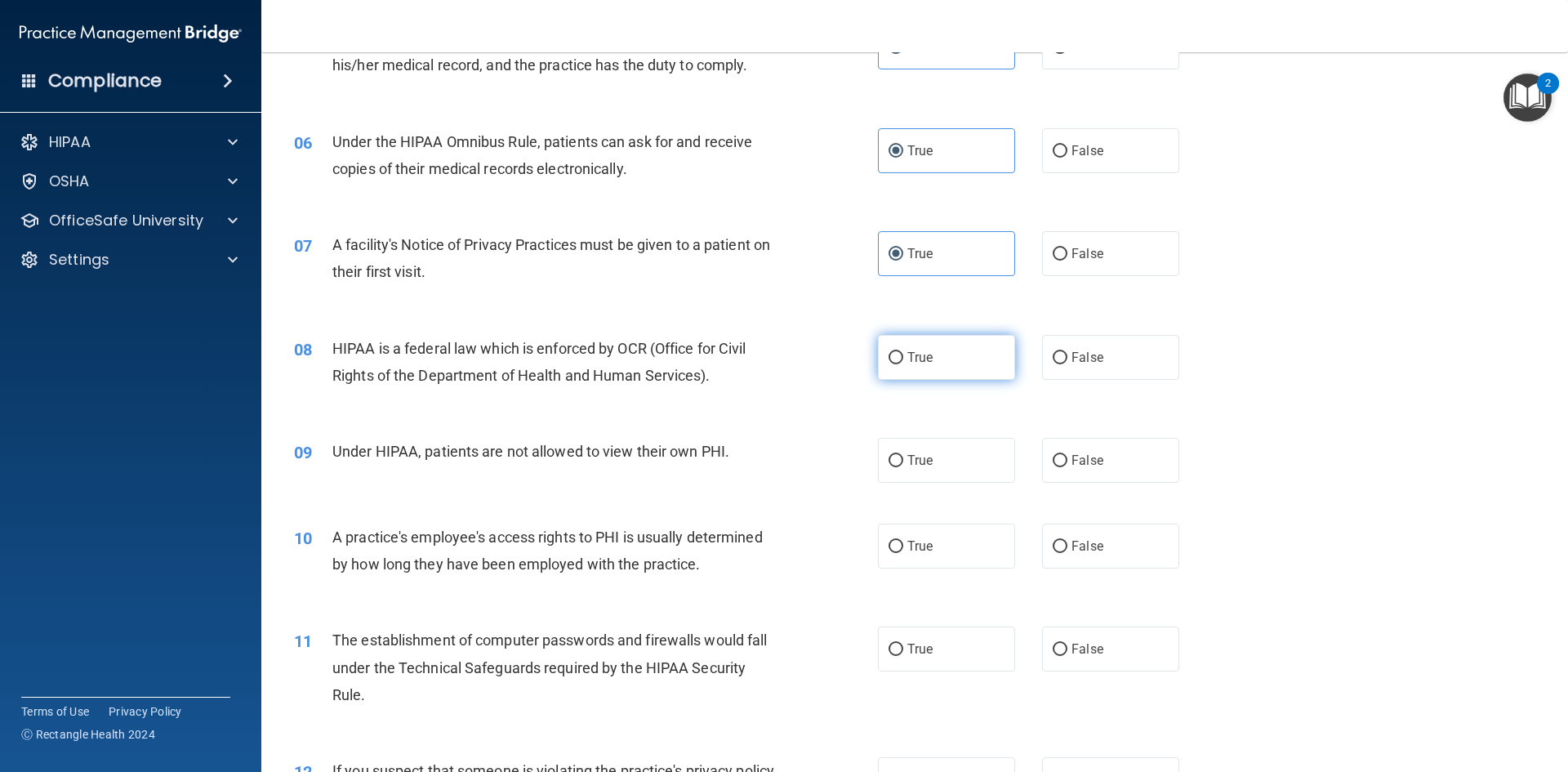
radio input "true"
click at [910, 470] on label "True" at bounding box center [946, 460] width 138 height 45
click at [903, 468] on input "True" at bounding box center [896, 461] width 15 height 12
radio input "true"
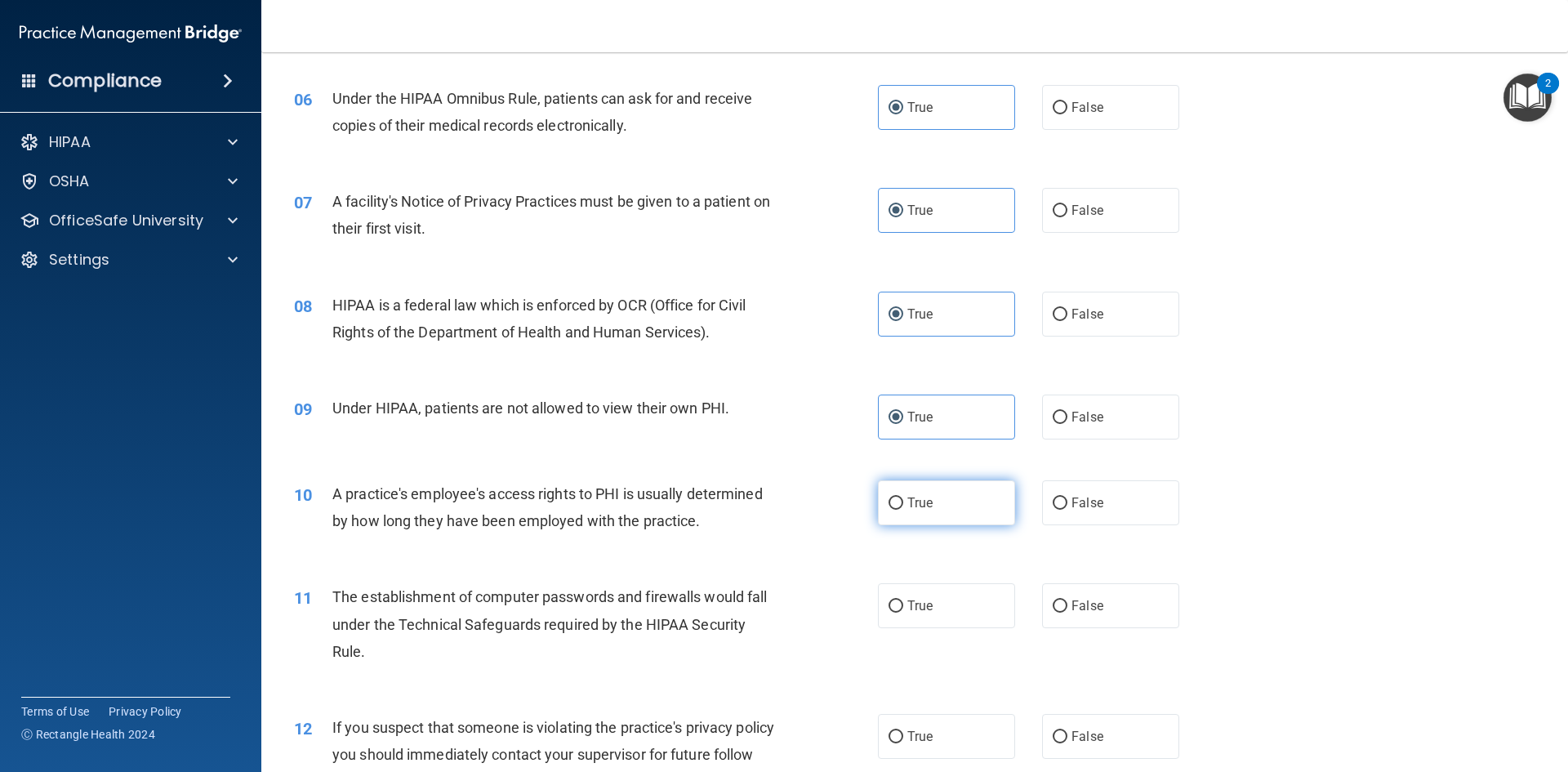
scroll to position [736, 0]
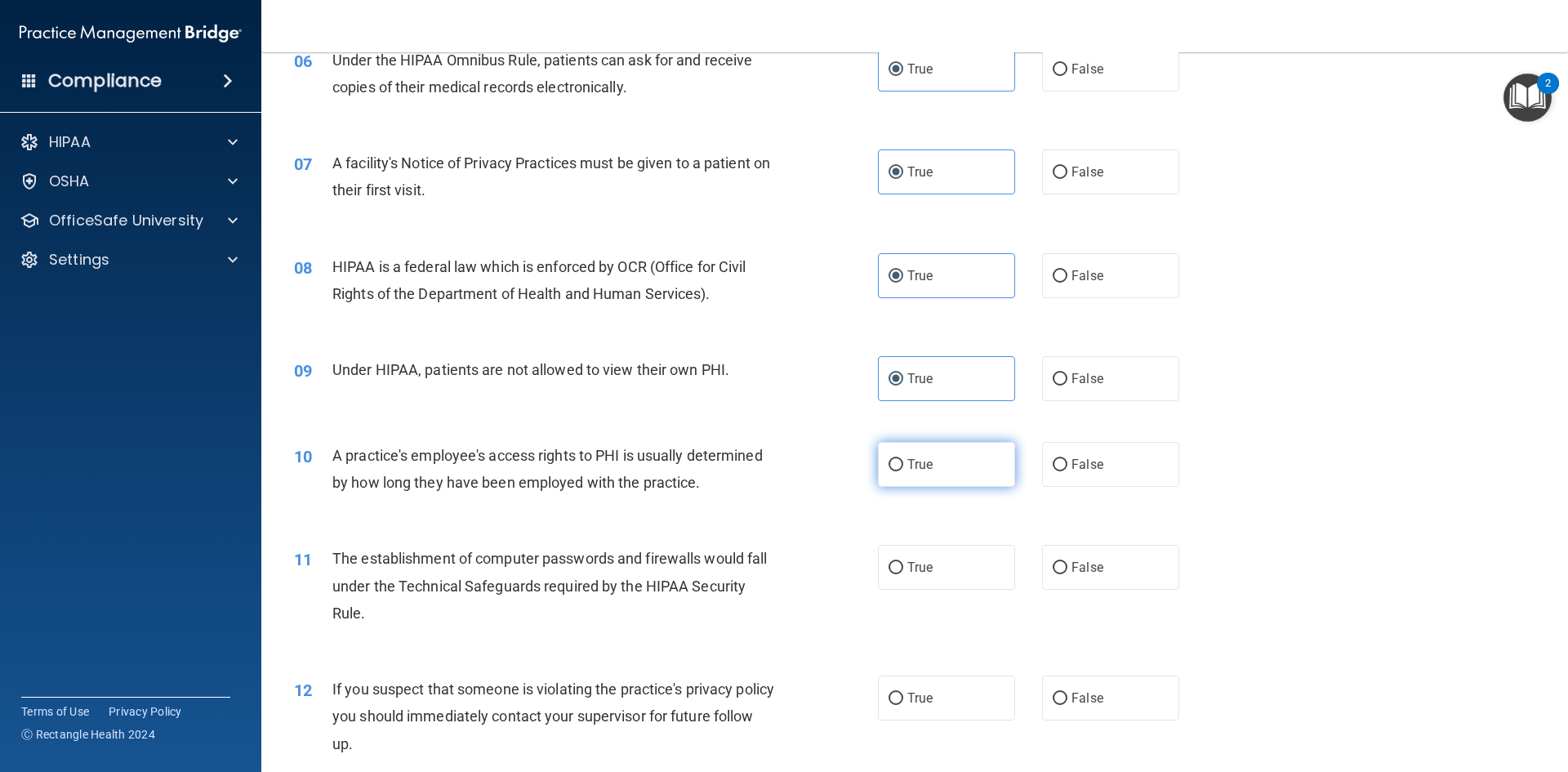
click at [929, 482] on label "True" at bounding box center [946, 464] width 138 height 45
click at [903, 472] on input "True" at bounding box center [896, 465] width 15 height 12
radio input "true"
click at [928, 576] on label "True" at bounding box center [946, 567] width 138 height 45
click at [903, 575] on input "True" at bounding box center [896, 568] width 15 height 12
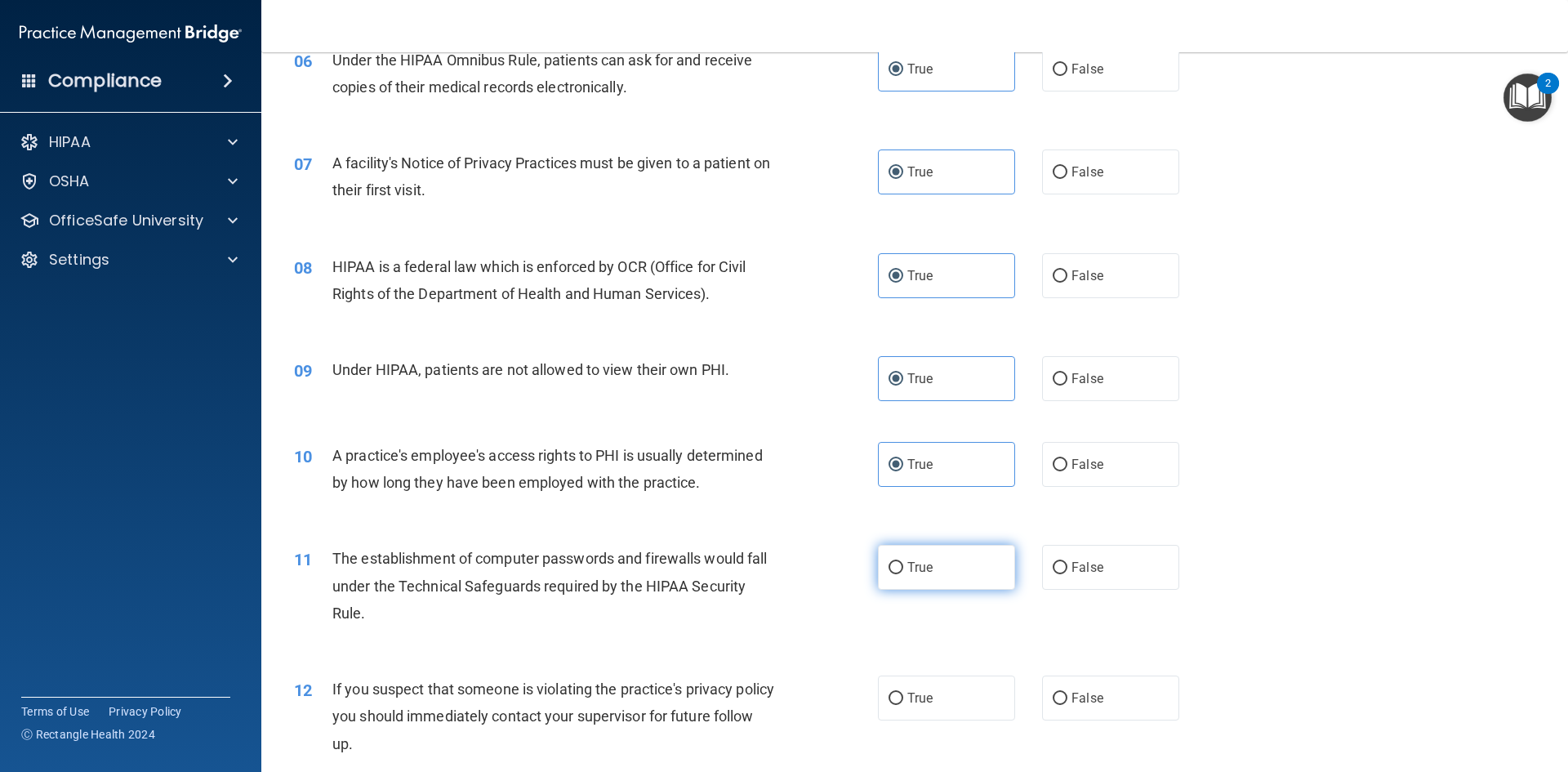
radio input "true"
click at [930, 685] on label "True" at bounding box center [946, 698] width 138 height 45
click at [903, 693] on input "True" at bounding box center [896, 699] width 15 height 12
radio input "true"
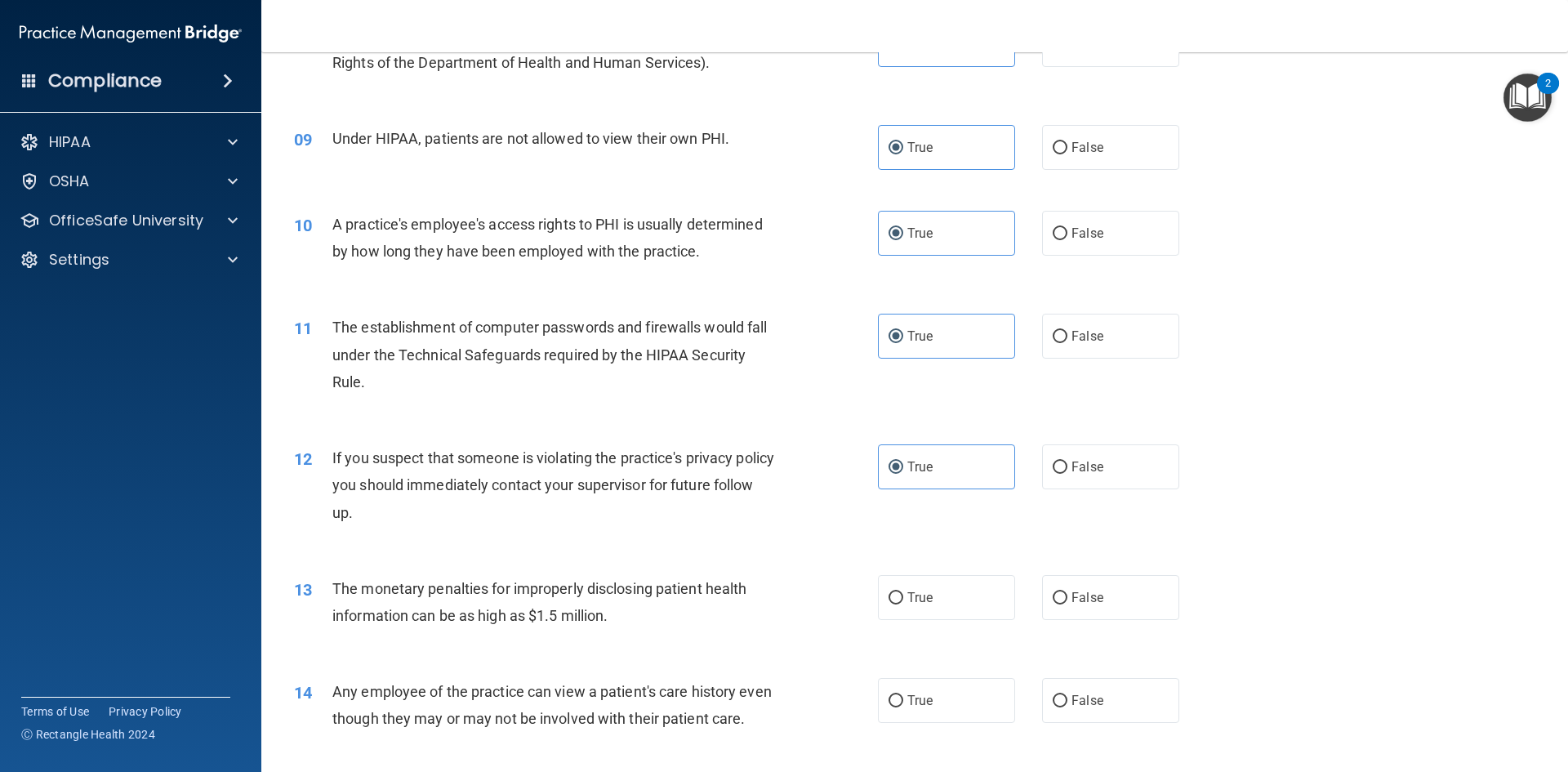
scroll to position [1062, 0]
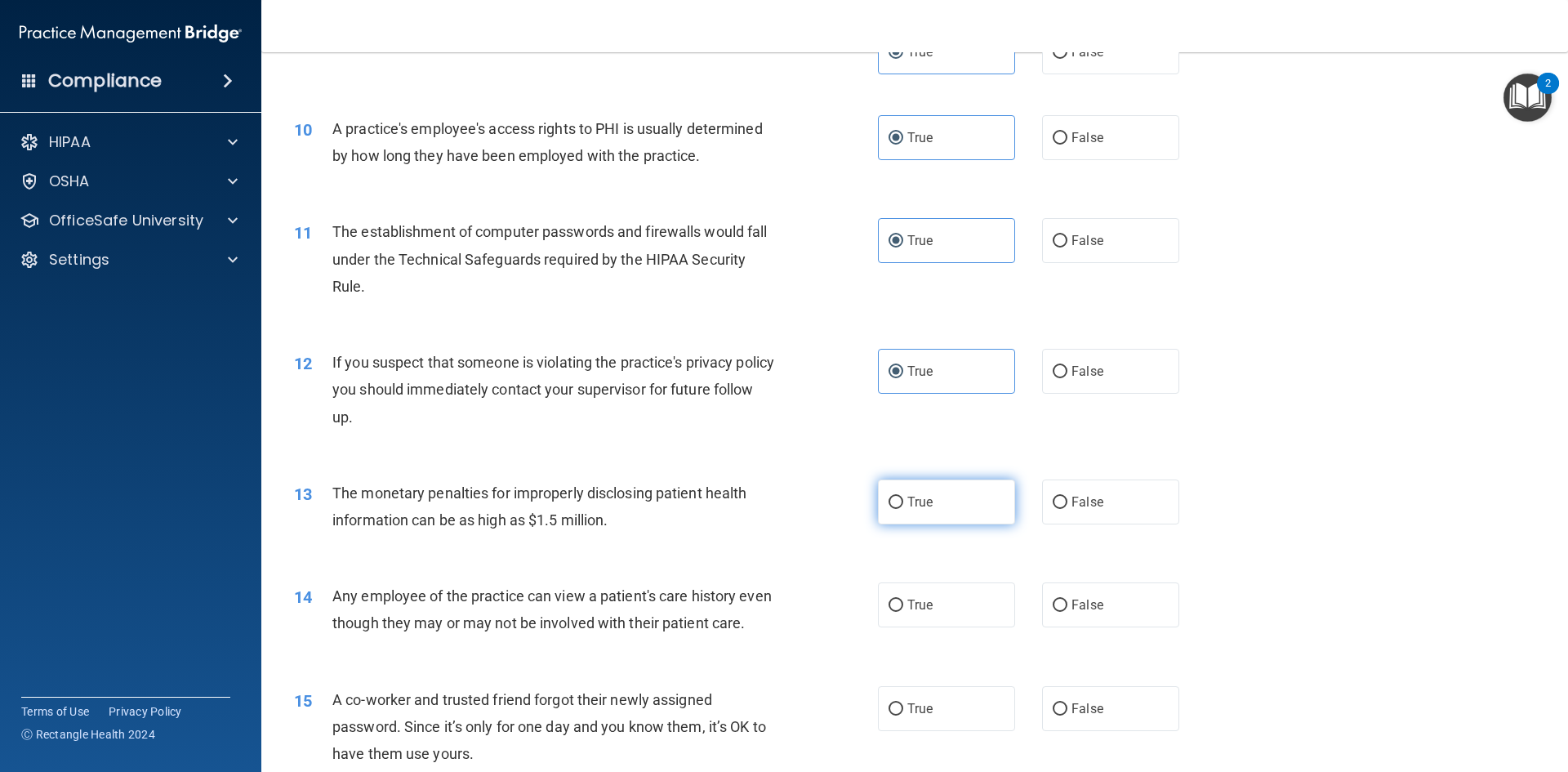
click at [950, 493] on label "True" at bounding box center [946, 502] width 138 height 45
click at [903, 497] on input "True" at bounding box center [896, 503] width 15 height 12
radio input "true"
click at [920, 628] on label "True" at bounding box center [946, 605] width 138 height 45
click at [903, 612] on input "True" at bounding box center [896, 605] width 15 height 12
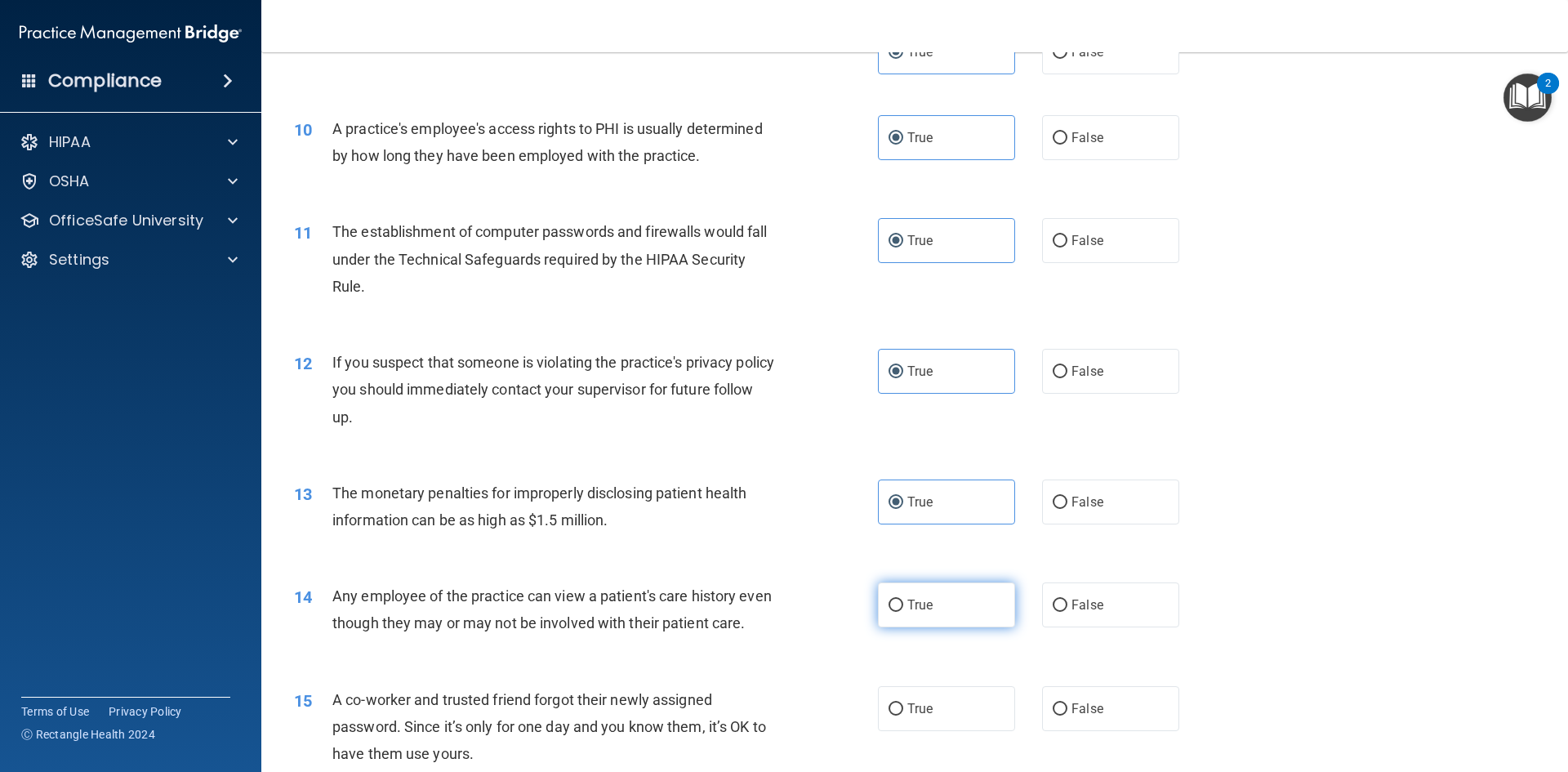
radio input "true"
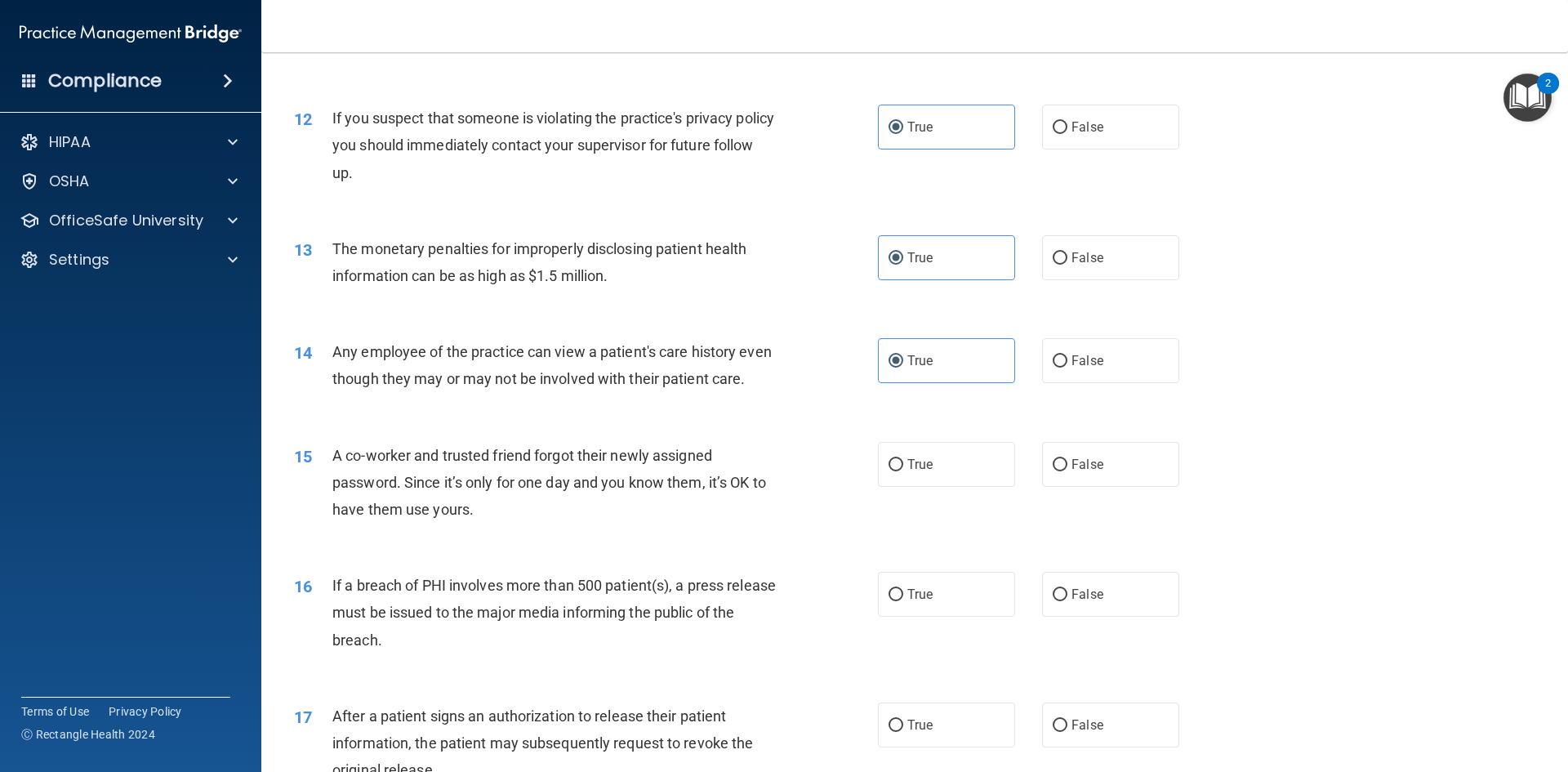
scroll to position [1307, 0]
click at [934, 486] on label "True" at bounding box center [946, 464] width 138 height 45
click at [903, 471] on input "True" at bounding box center [896, 464] width 15 height 12
radio input "true"
click at [941, 616] on label "True" at bounding box center [946, 594] width 138 height 45
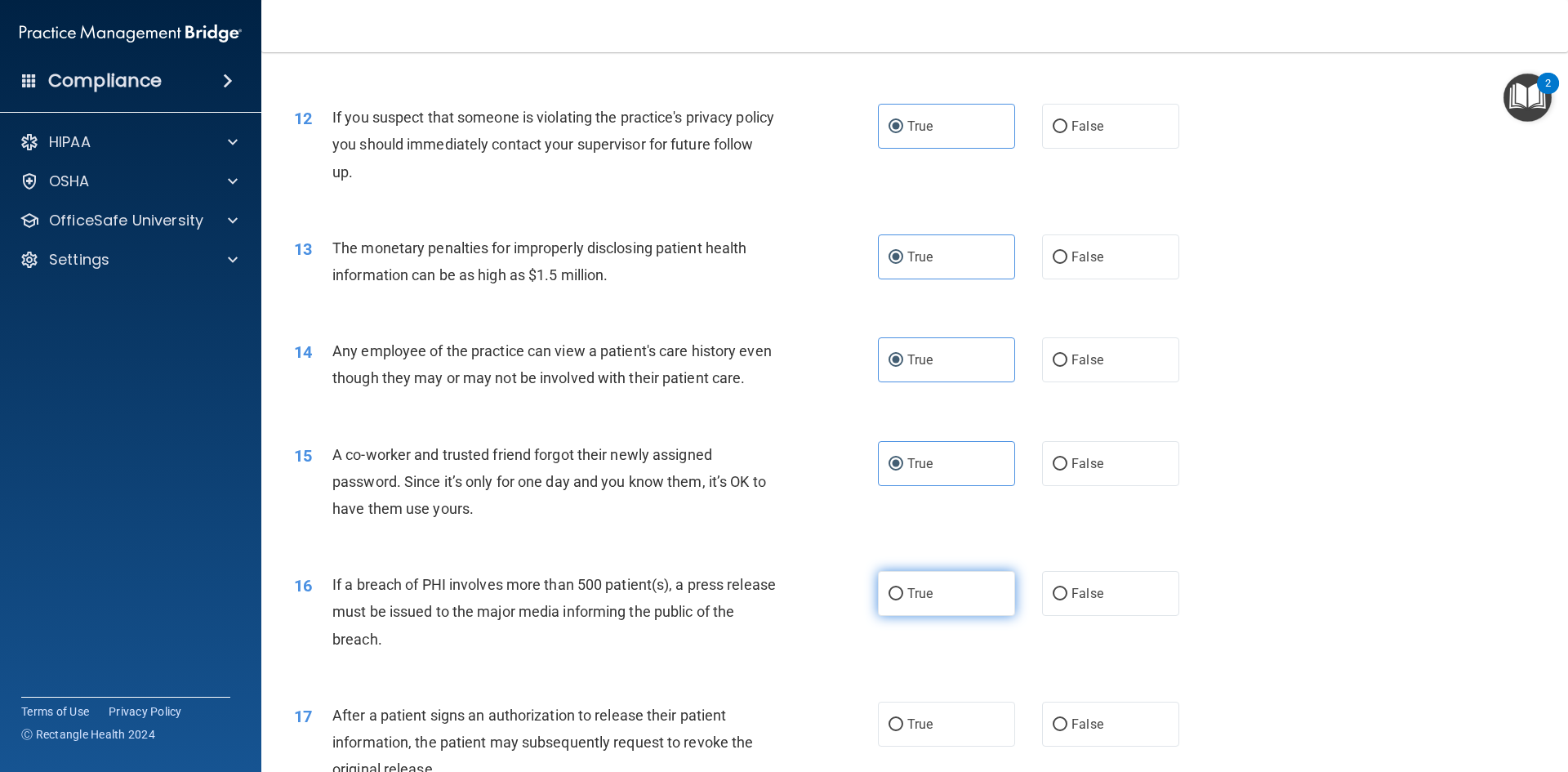
click at [903, 600] on input "True" at bounding box center [896, 594] width 15 height 12
radio input "true"
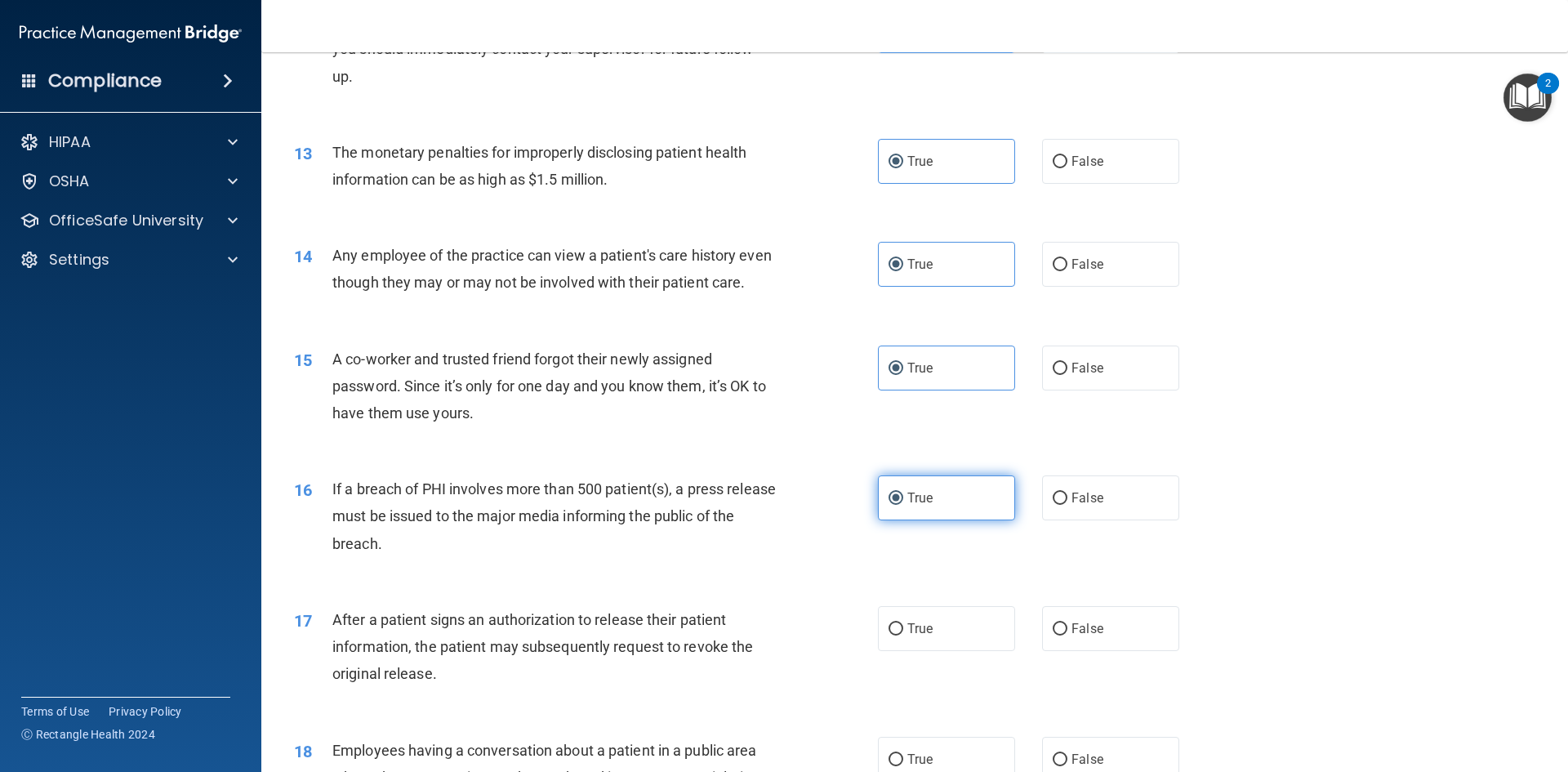
scroll to position [1552, 0]
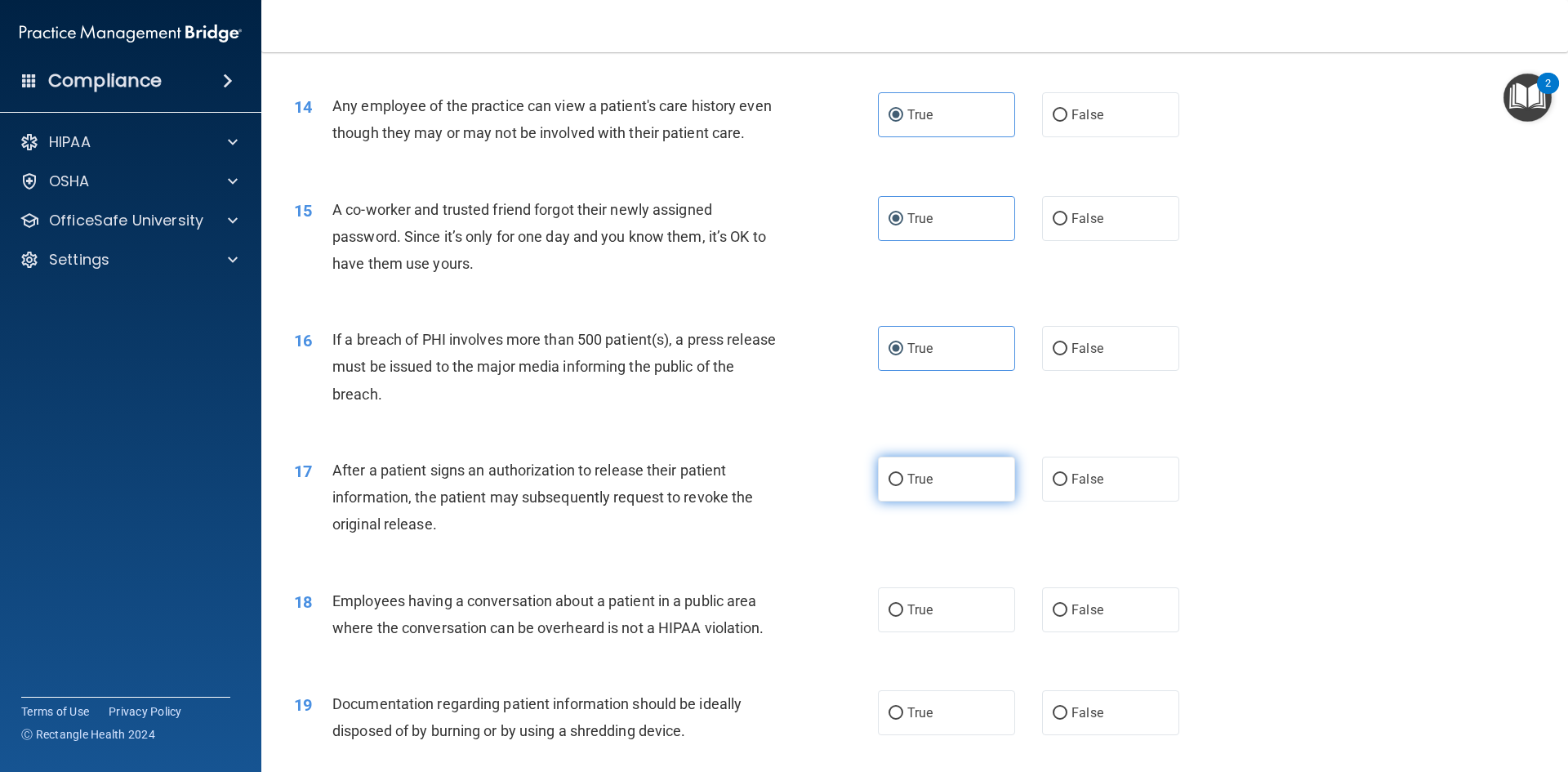
click at [914, 487] on span "True" at bounding box center [920, 479] width 26 height 16
click at [903, 486] on input "True" at bounding box center [896, 479] width 15 height 12
radio input "true"
click at [933, 633] on label "True" at bounding box center [946, 609] width 138 height 45
click at [903, 617] on input "True" at bounding box center [896, 610] width 15 height 12
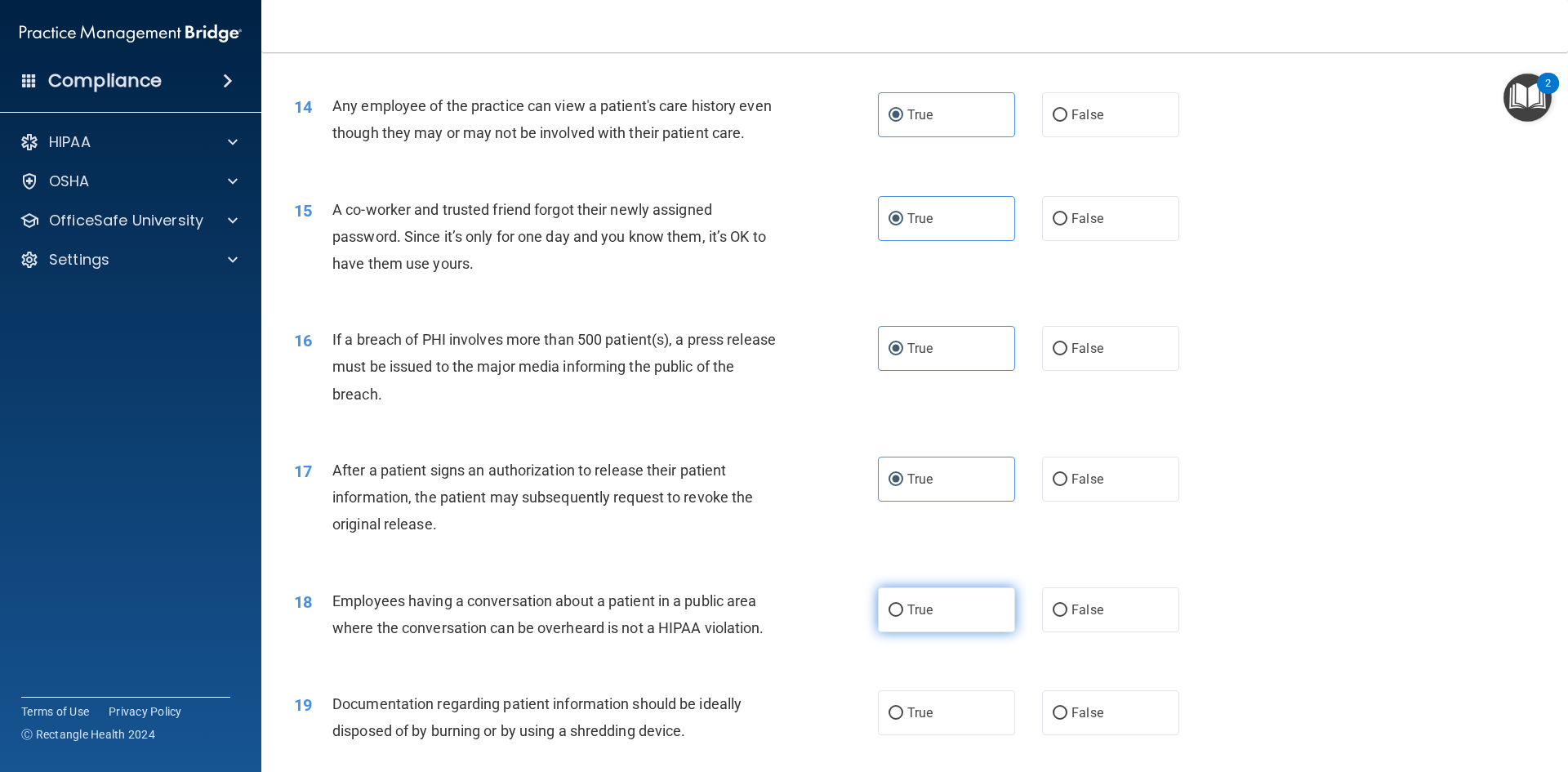
radio input "true"
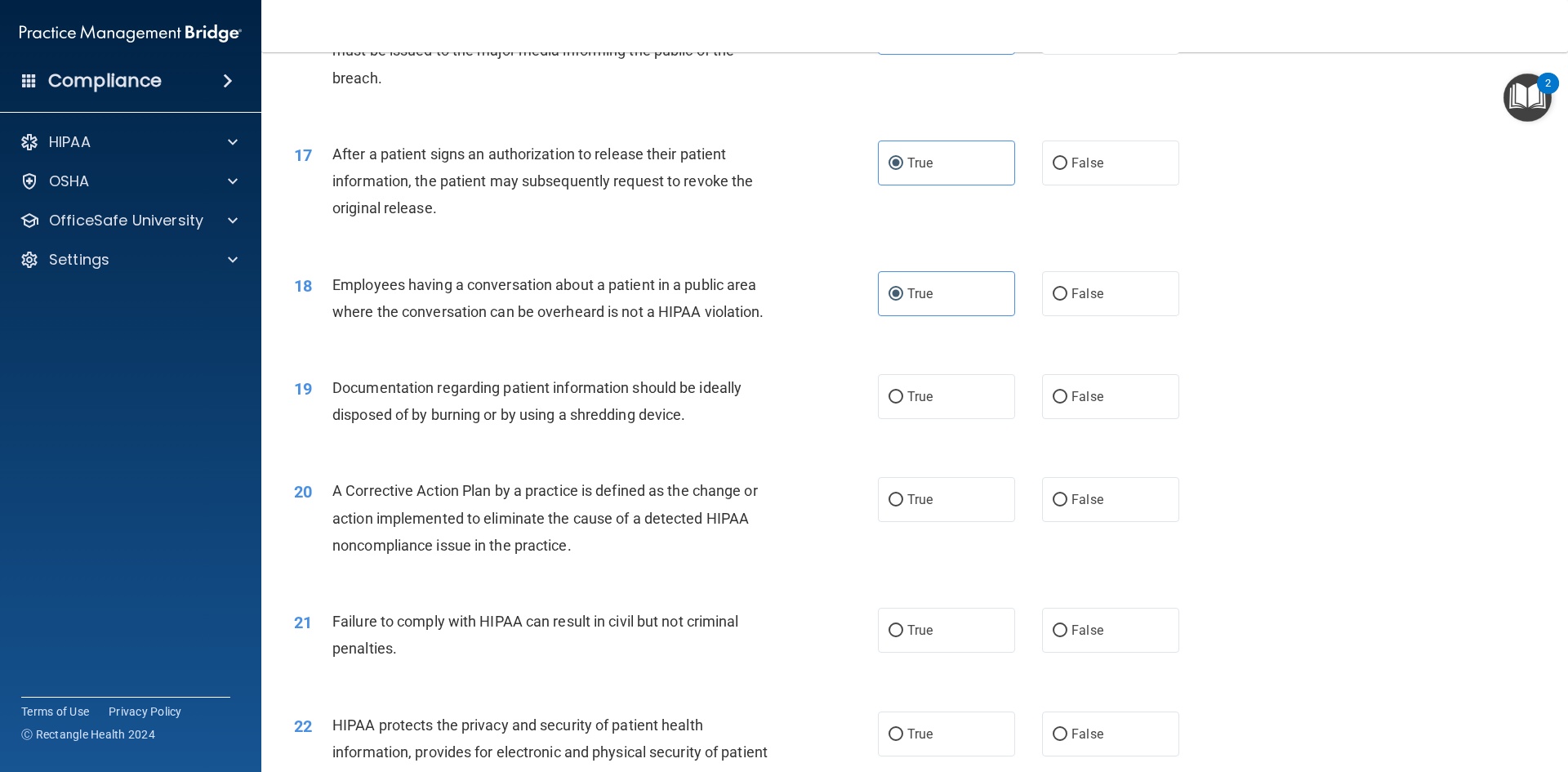
scroll to position [1879, 0]
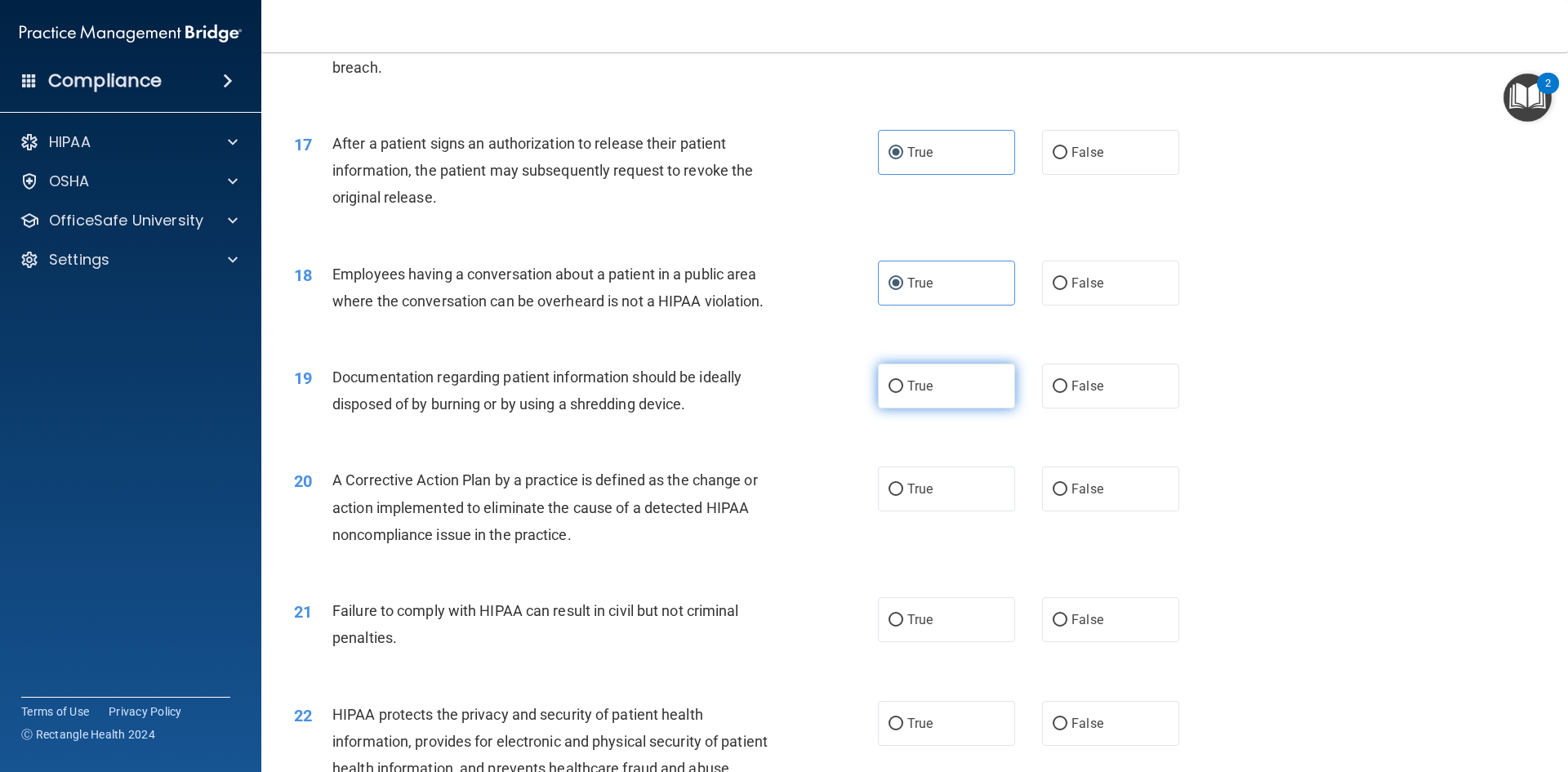
click at [932, 407] on label "True" at bounding box center [946, 386] width 138 height 45
click at [903, 393] on input "True" at bounding box center [896, 386] width 15 height 12
radio input "true"
click at [922, 512] on label "True" at bounding box center [946, 489] width 138 height 45
click at [903, 496] on input "True" at bounding box center [896, 489] width 15 height 12
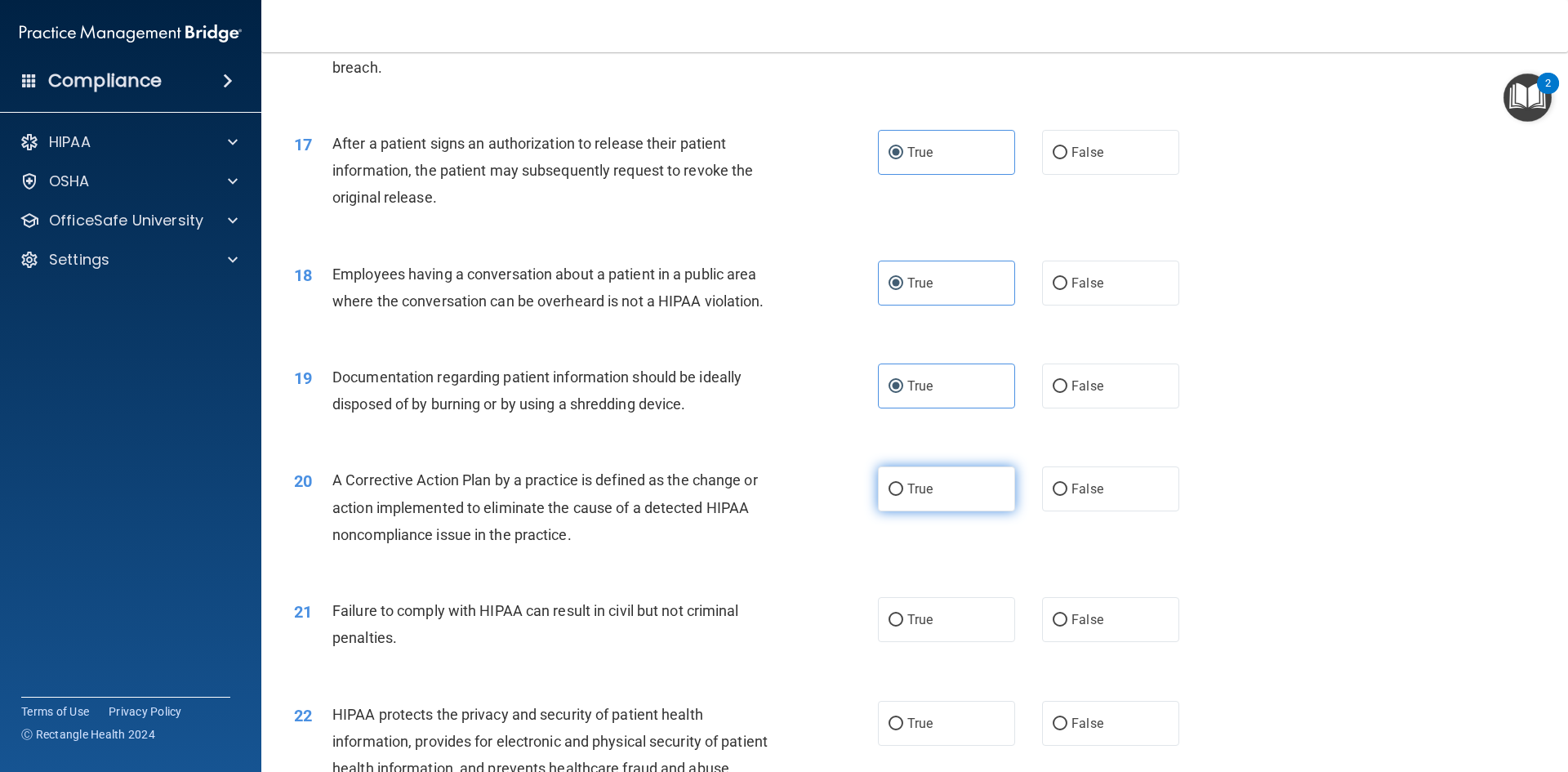
radio input "true"
click at [907, 628] on span "True" at bounding box center [920, 619] width 26 height 16
click at [902, 627] on input "True" at bounding box center [896, 620] width 15 height 12
radio input "true"
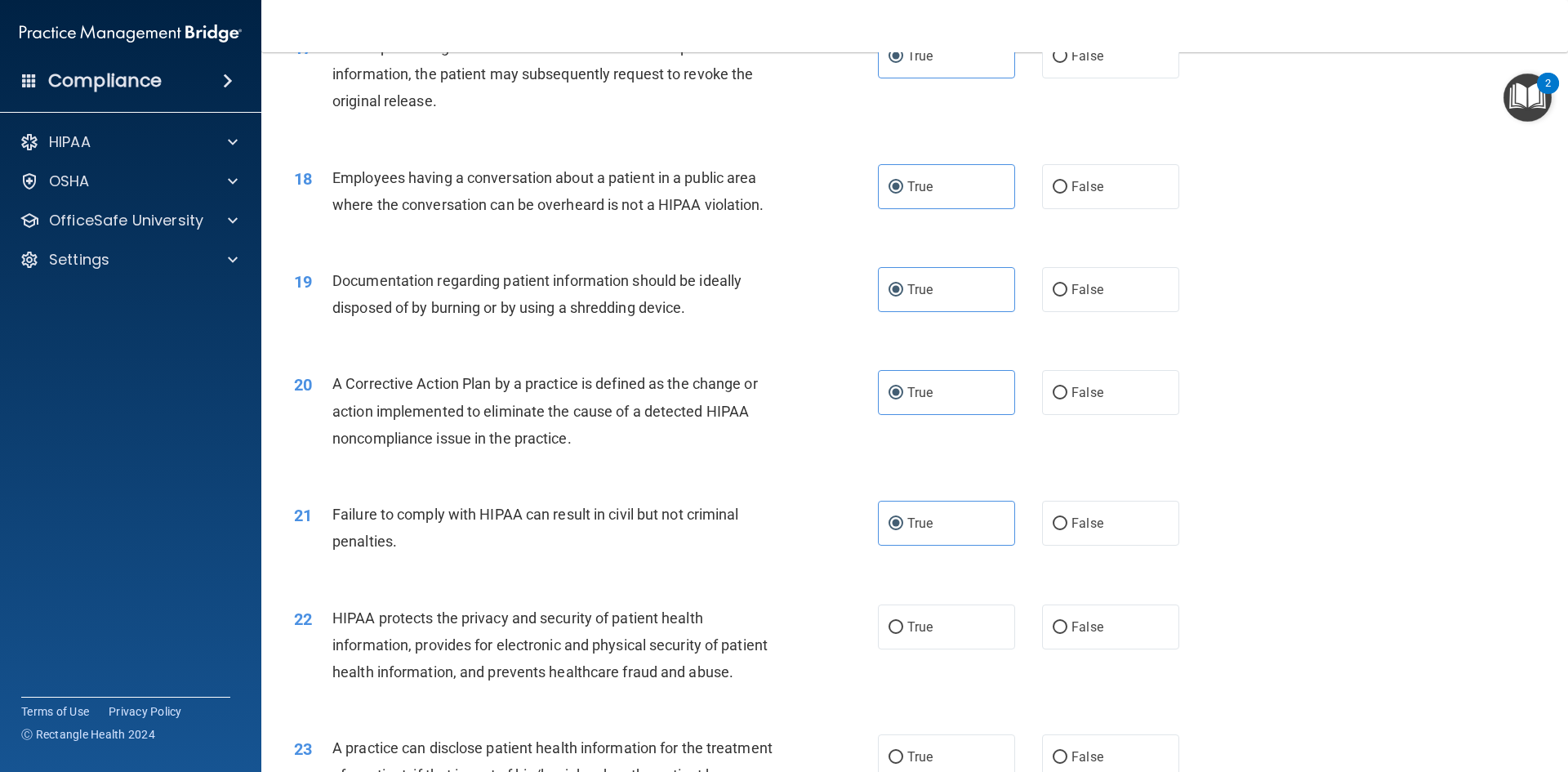
scroll to position [2124, 0]
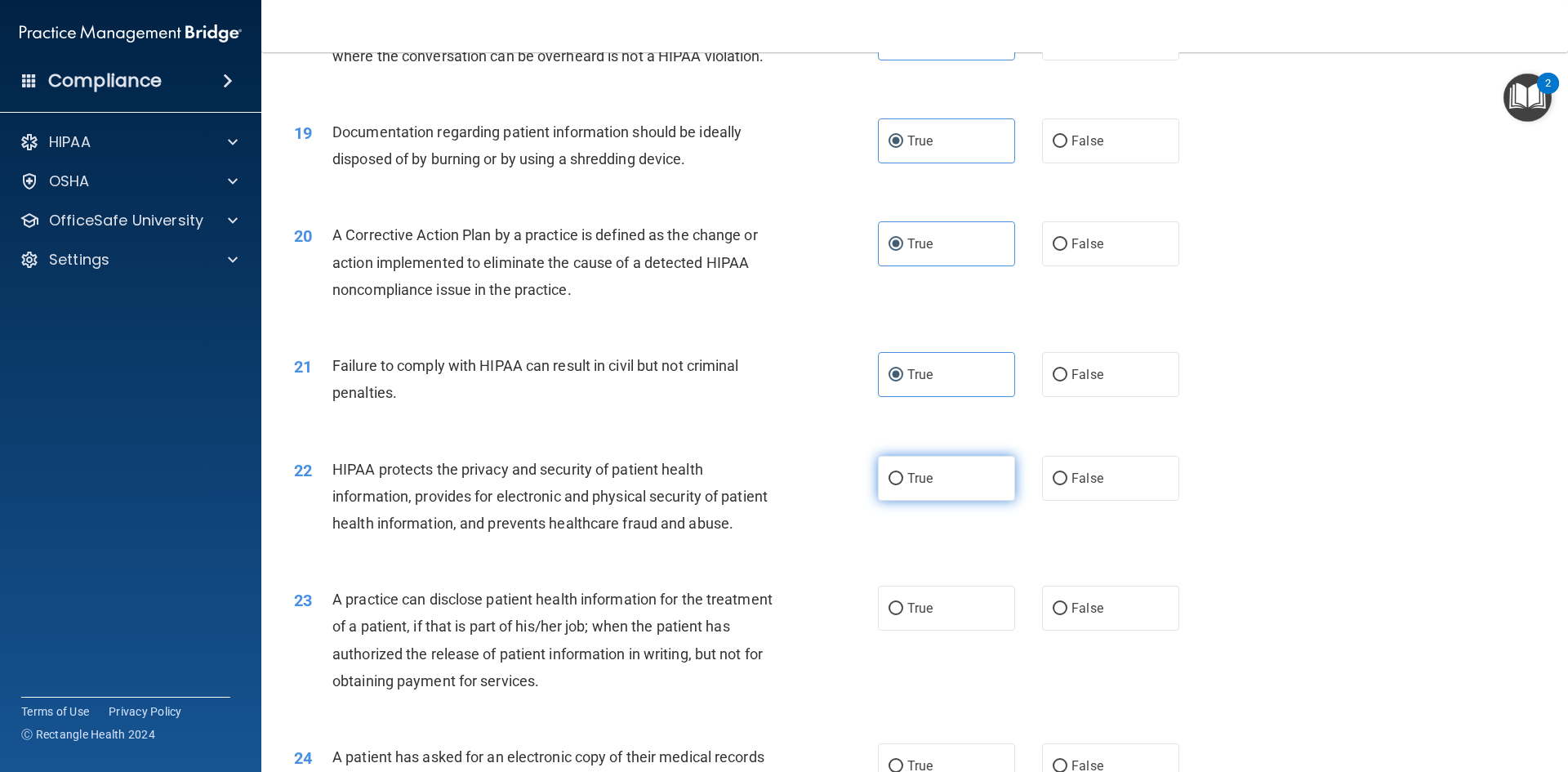
click at [929, 501] on label "True" at bounding box center [946, 478] width 138 height 45
click at [903, 485] on input "True" at bounding box center [896, 478] width 15 height 12
radio input "true"
click at [932, 631] on label "True" at bounding box center [946, 608] width 138 height 45
click at [903, 615] on input "True" at bounding box center [896, 609] width 15 height 12
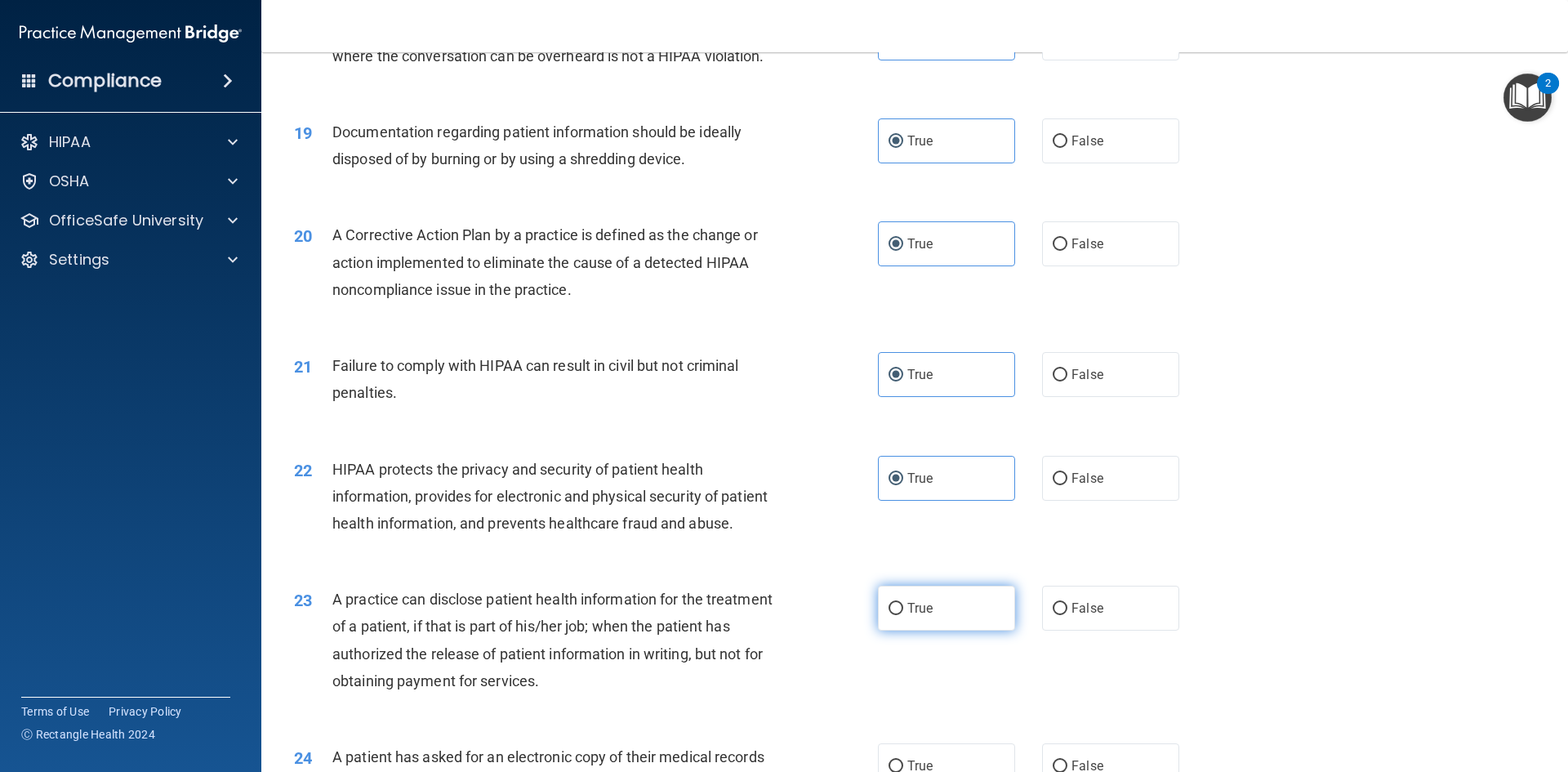
radio input "true"
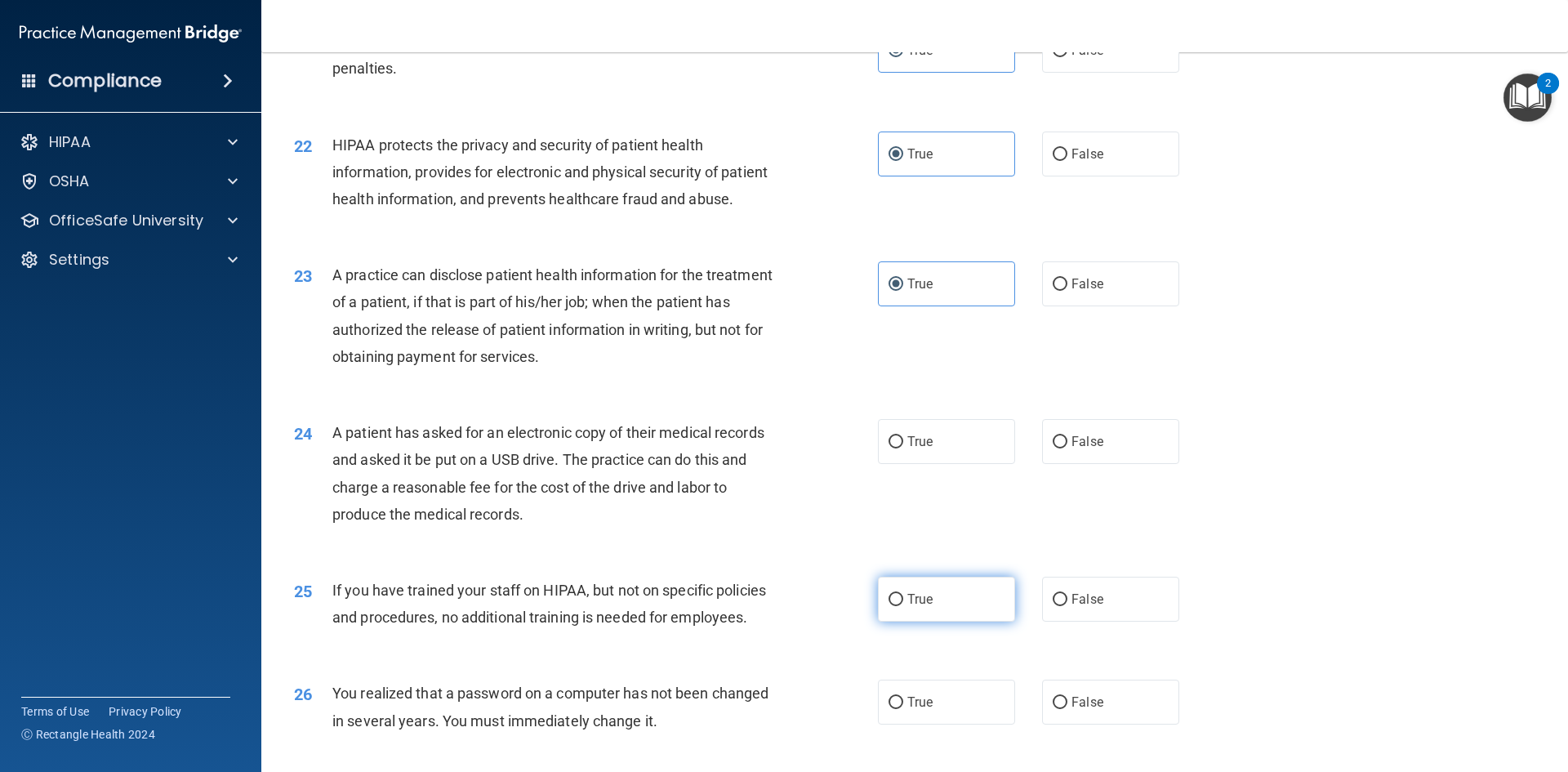
scroll to position [2451, 0]
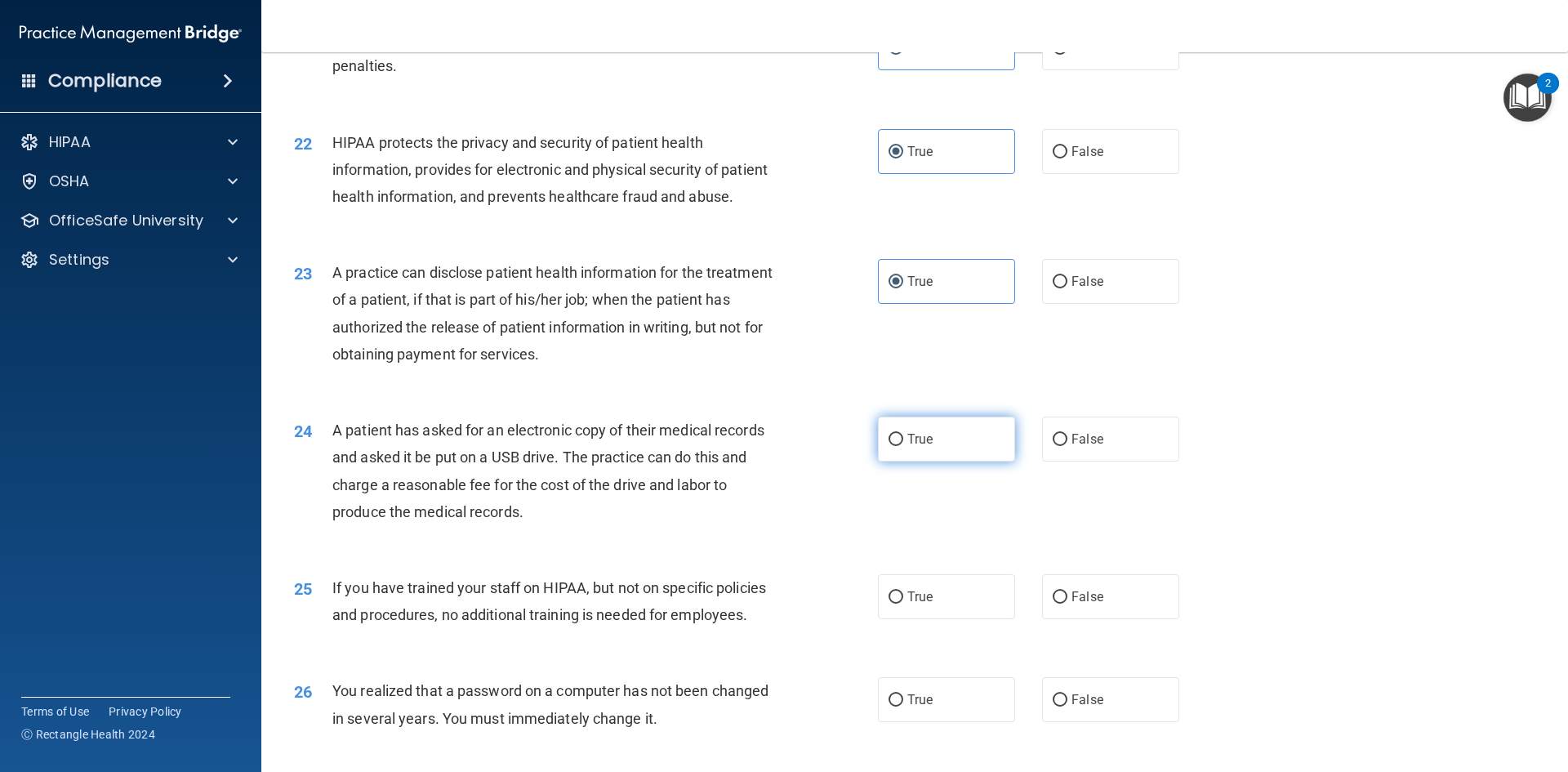
click at [914, 462] on label "True" at bounding box center [946, 439] width 138 height 45
click at [903, 446] on input "True" at bounding box center [896, 439] width 15 height 12
radio input "true"
click at [917, 619] on label "True" at bounding box center [946, 597] width 138 height 45
click at [903, 604] on input "True" at bounding box center [896, 597] width 15 height 12
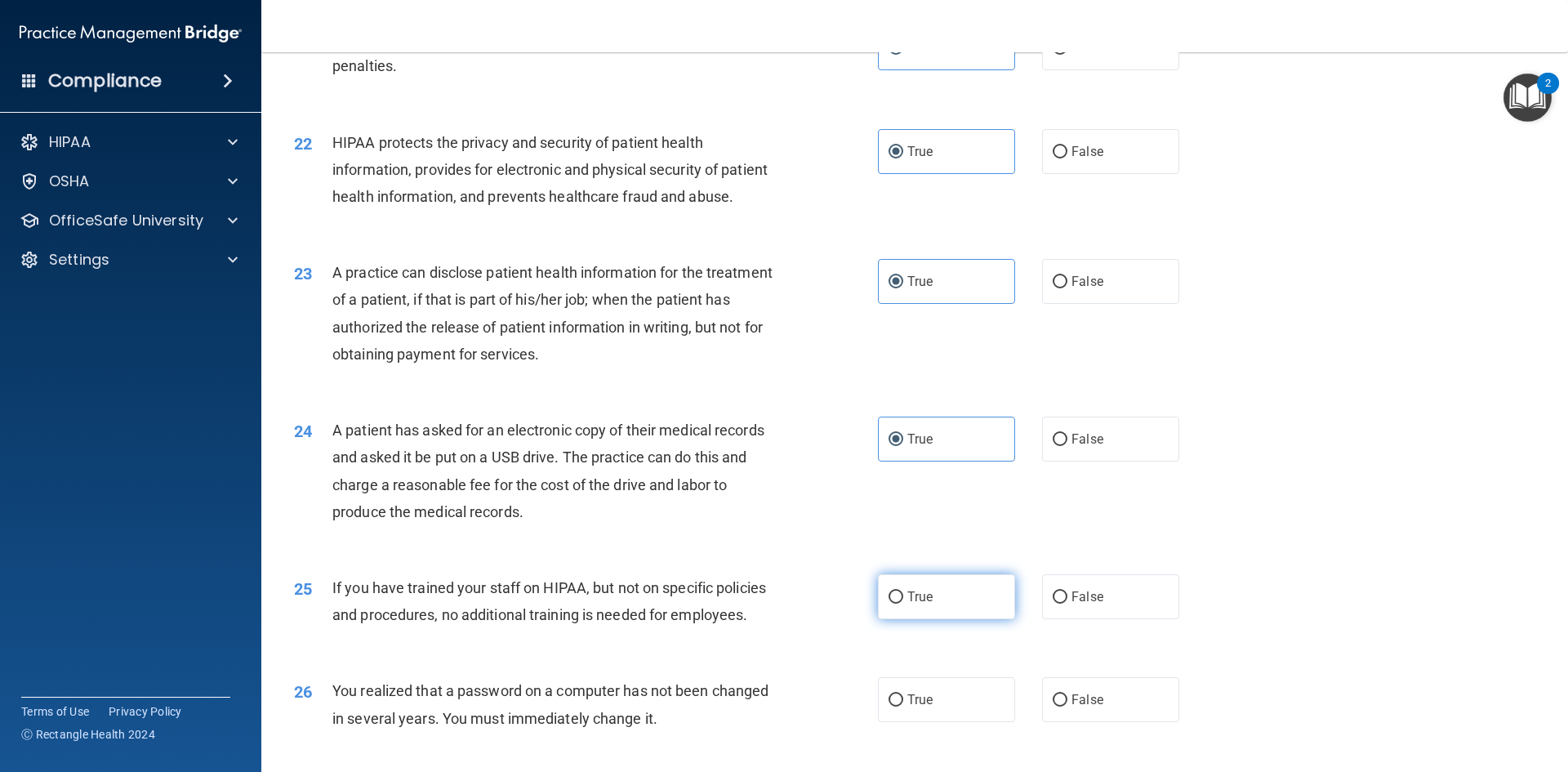
radio input "true"
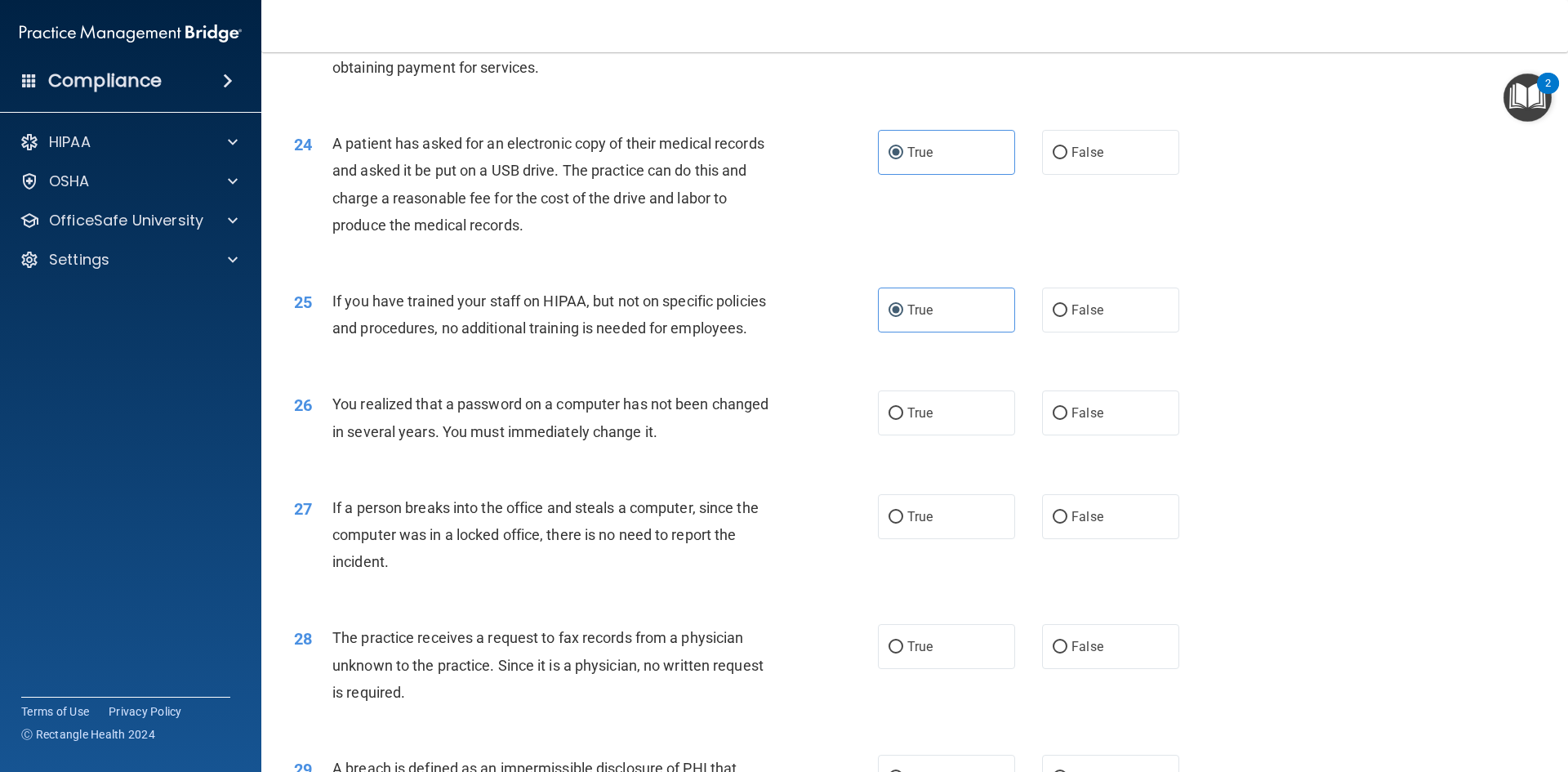
scroll to position [2778, 0]
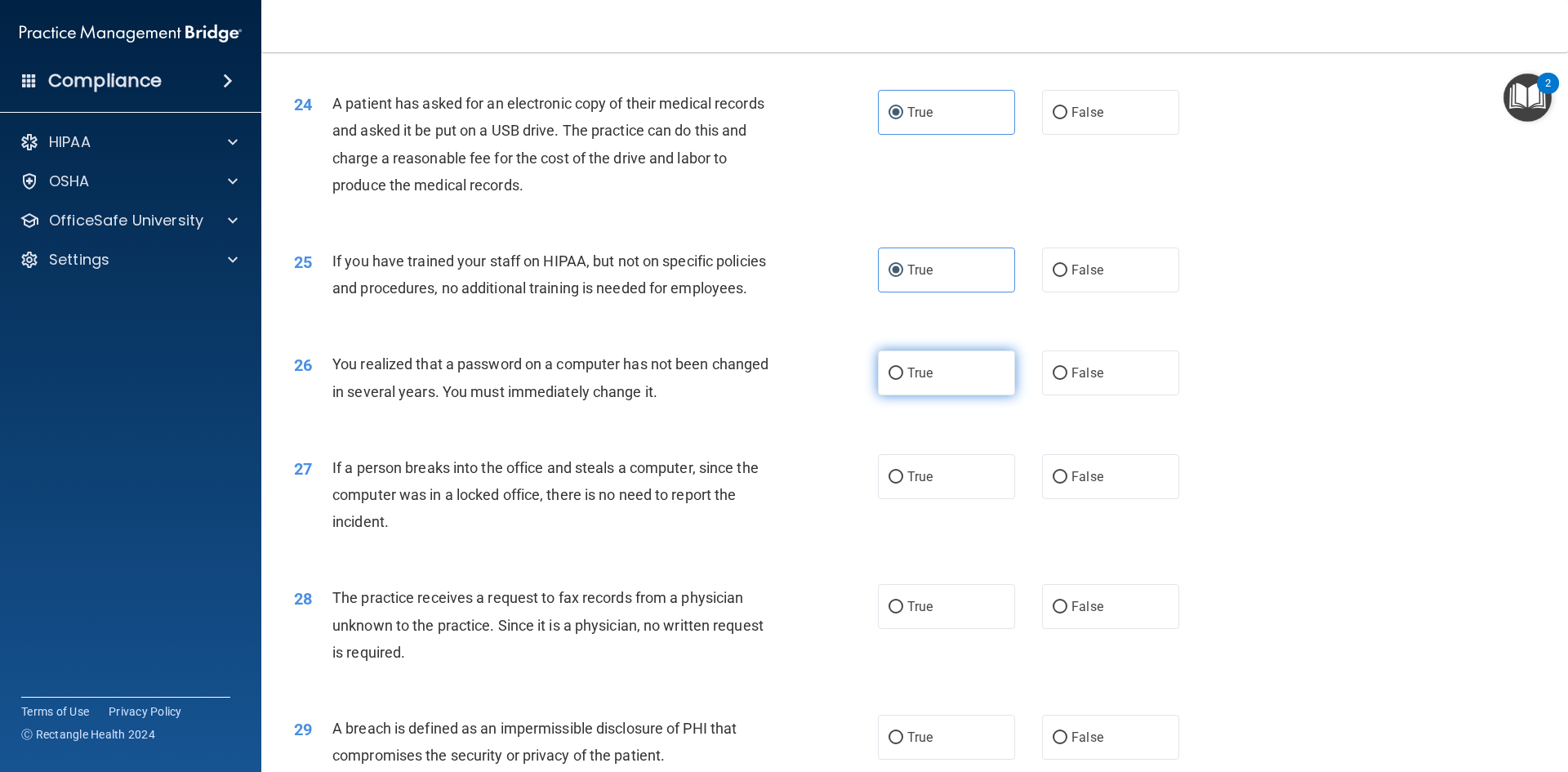
click at [932, 396] on label "True" at bounding box center [946, 373] width 138 height 45
click at [903, 380] on input "True" at bounding box center [896, 373] width 15 height 12
radio input "true"
click at [929, 499] on label "True" at bounding box center [946, 477] width 138 height 45
click at [903, 483] on input "True" at bounding box center [896, 478] width 15 height 12
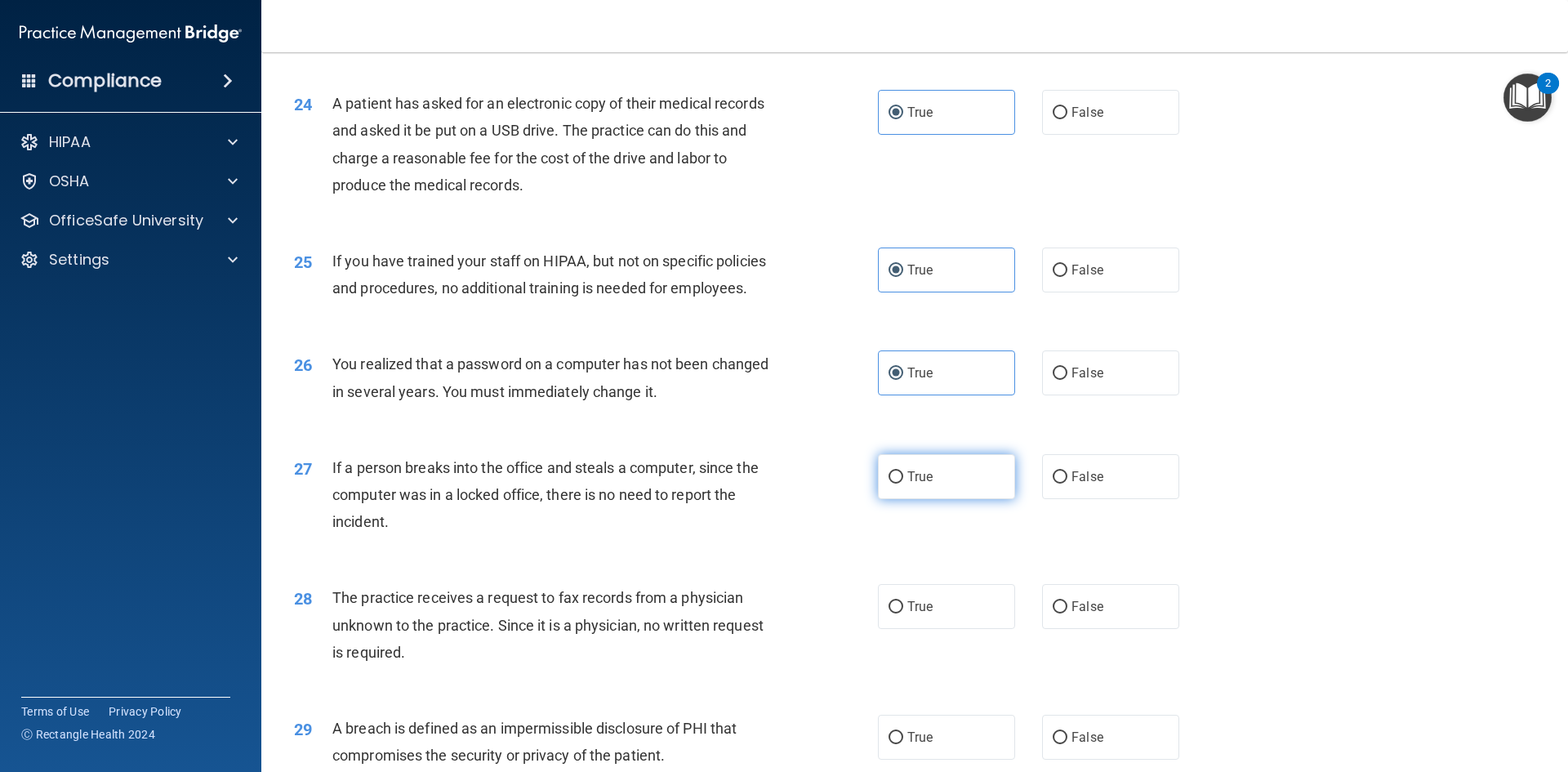
radio input "true"
click at [929, 629] on label "True" at bounding box center [946, 606] width 138 height 45
click at [903, 614] on input "True" at bounding box center [896, 607] width 15 height 12
radio input "true"
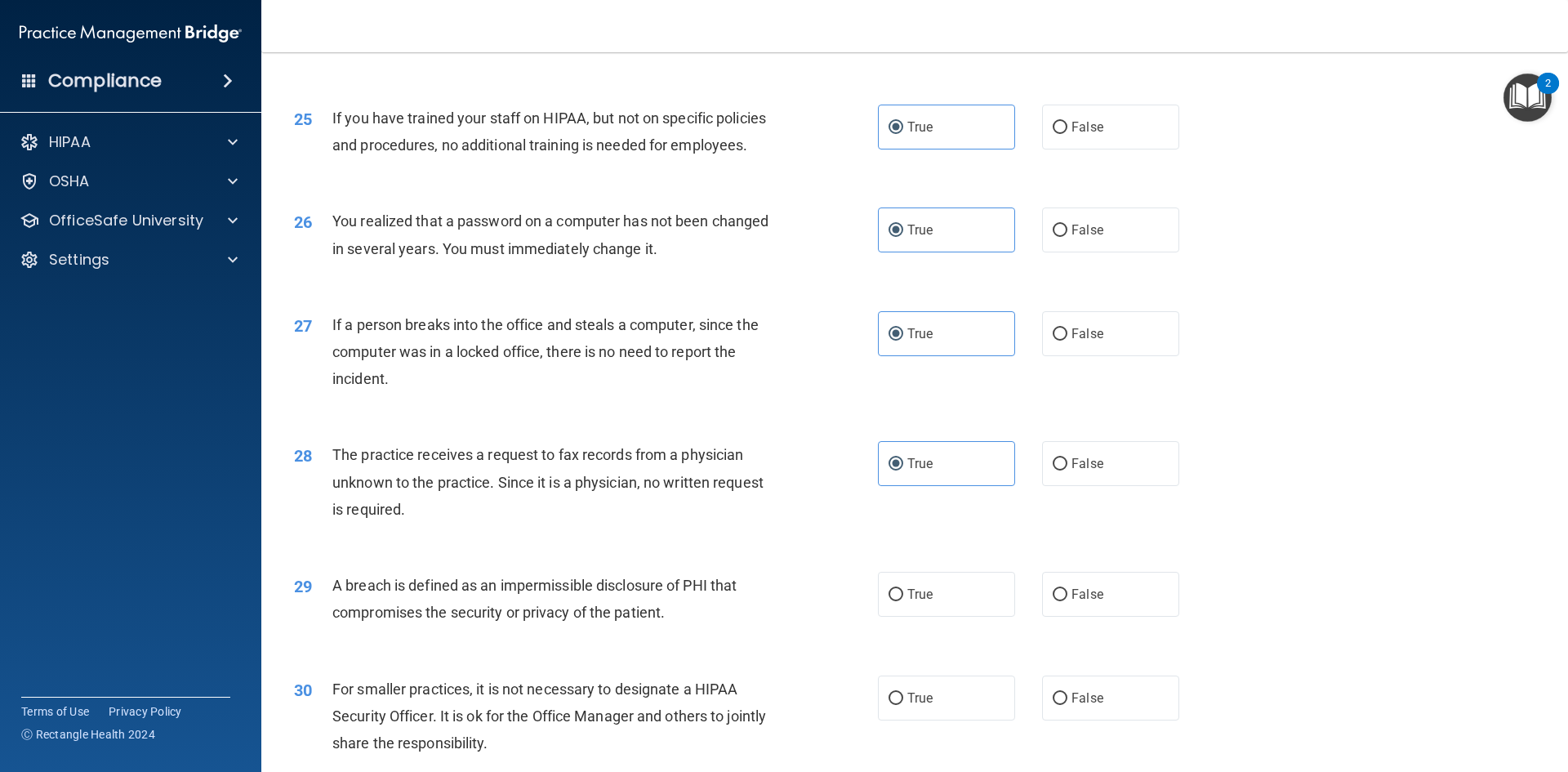
scroll to position [3095, 0]
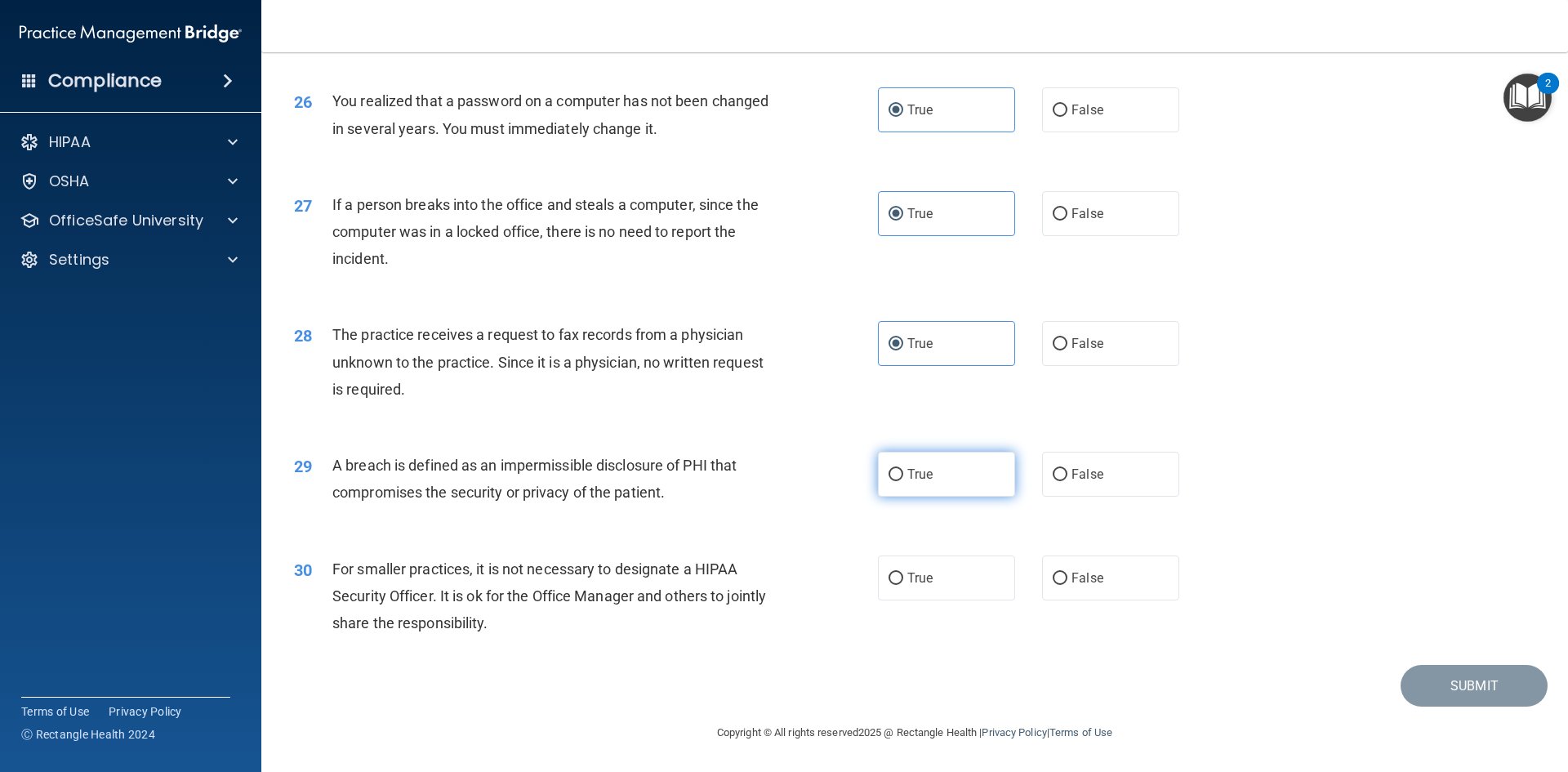
click at [932, 482] on label "True" at bounding box center [946, 474] width 138 height 45
click at [903, 481] on input "True" at bounding box center [896, 475] width 15 height 12
radio input "true"
click at [923, 581] on span "True" at bounding box center [920, 578] width 26 height 16
click at [903, 581] on input "True" at bounding box center [896, 579] width 15 height 12
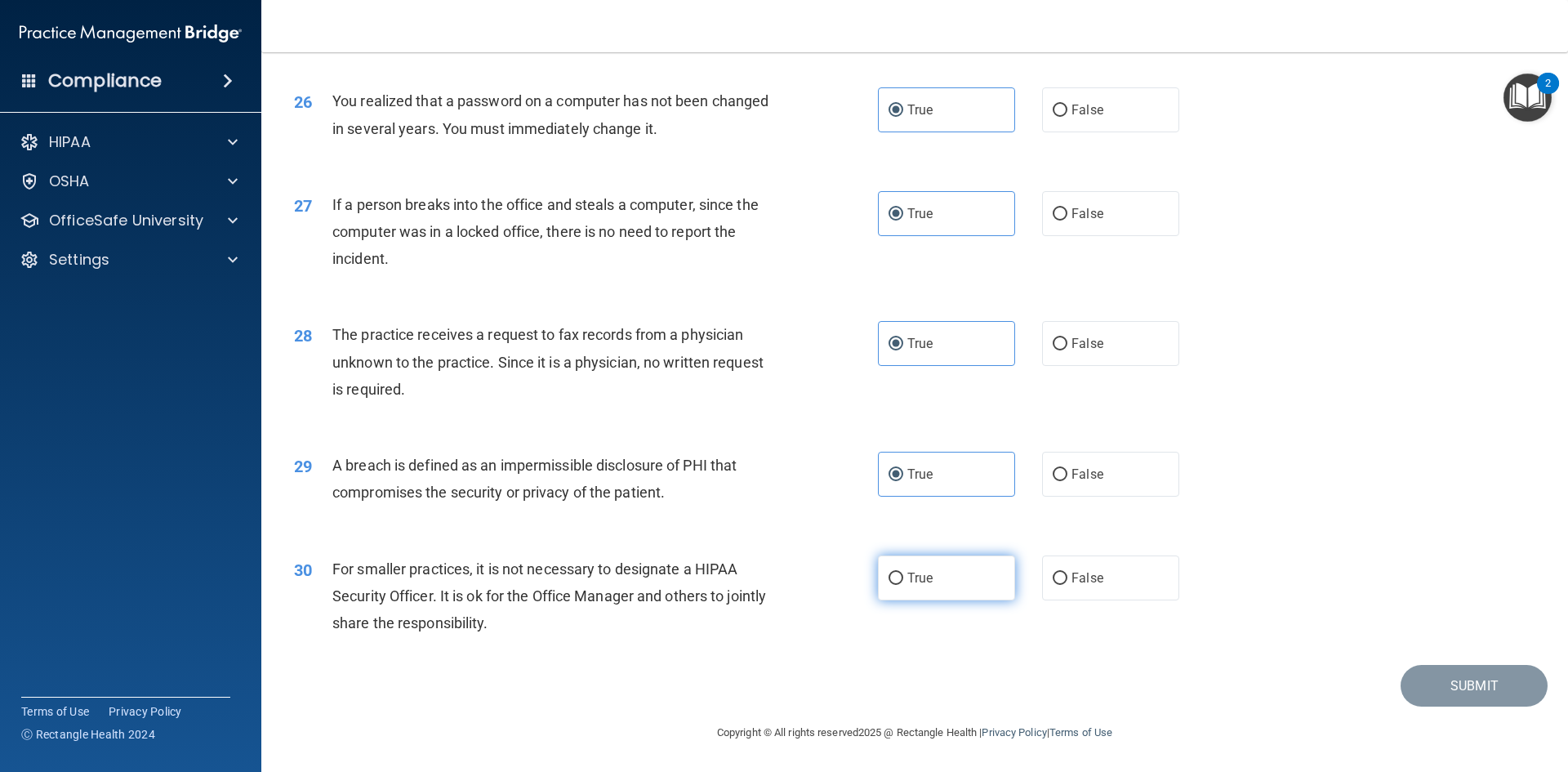
radio input "true"
click at [1457, 693] on button "Submit" at bounding box center [1474, 686] width 147 height 41
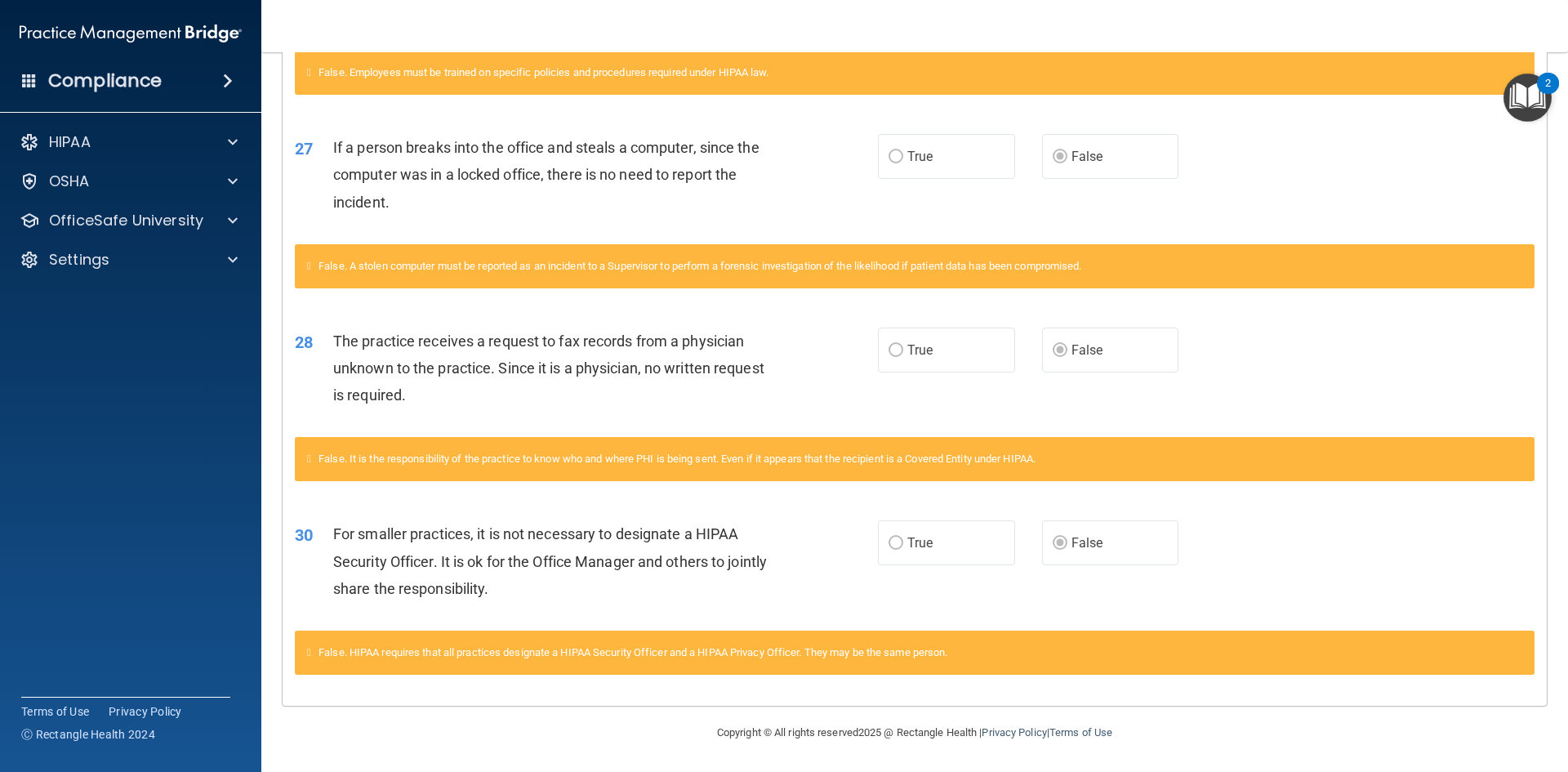
scroll to position [2105, 0]
click at [78, 134] on p "HIPAA" at bounding box center [70, 143] width 41 height 20
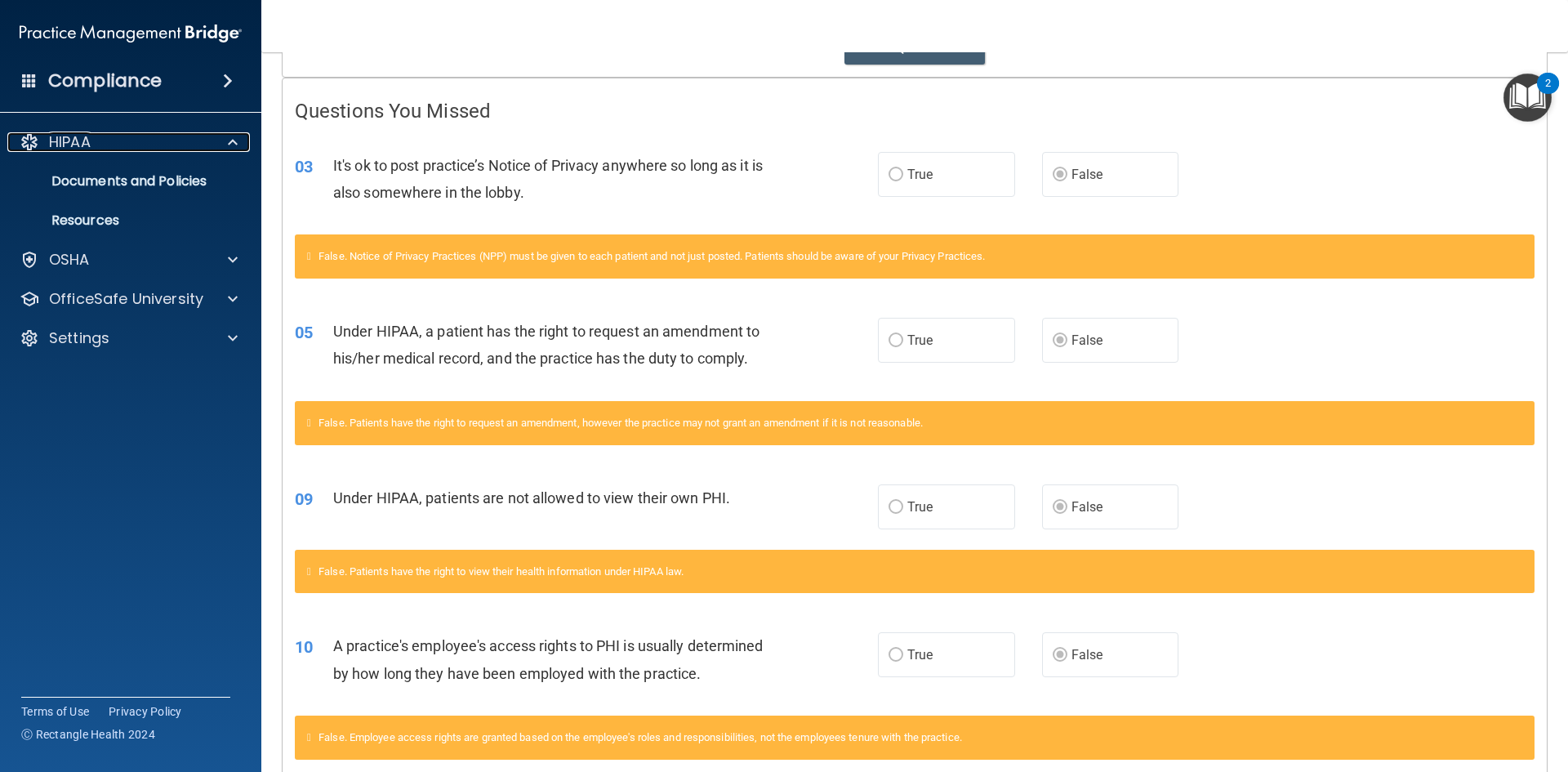
scroll to position [0, 0]
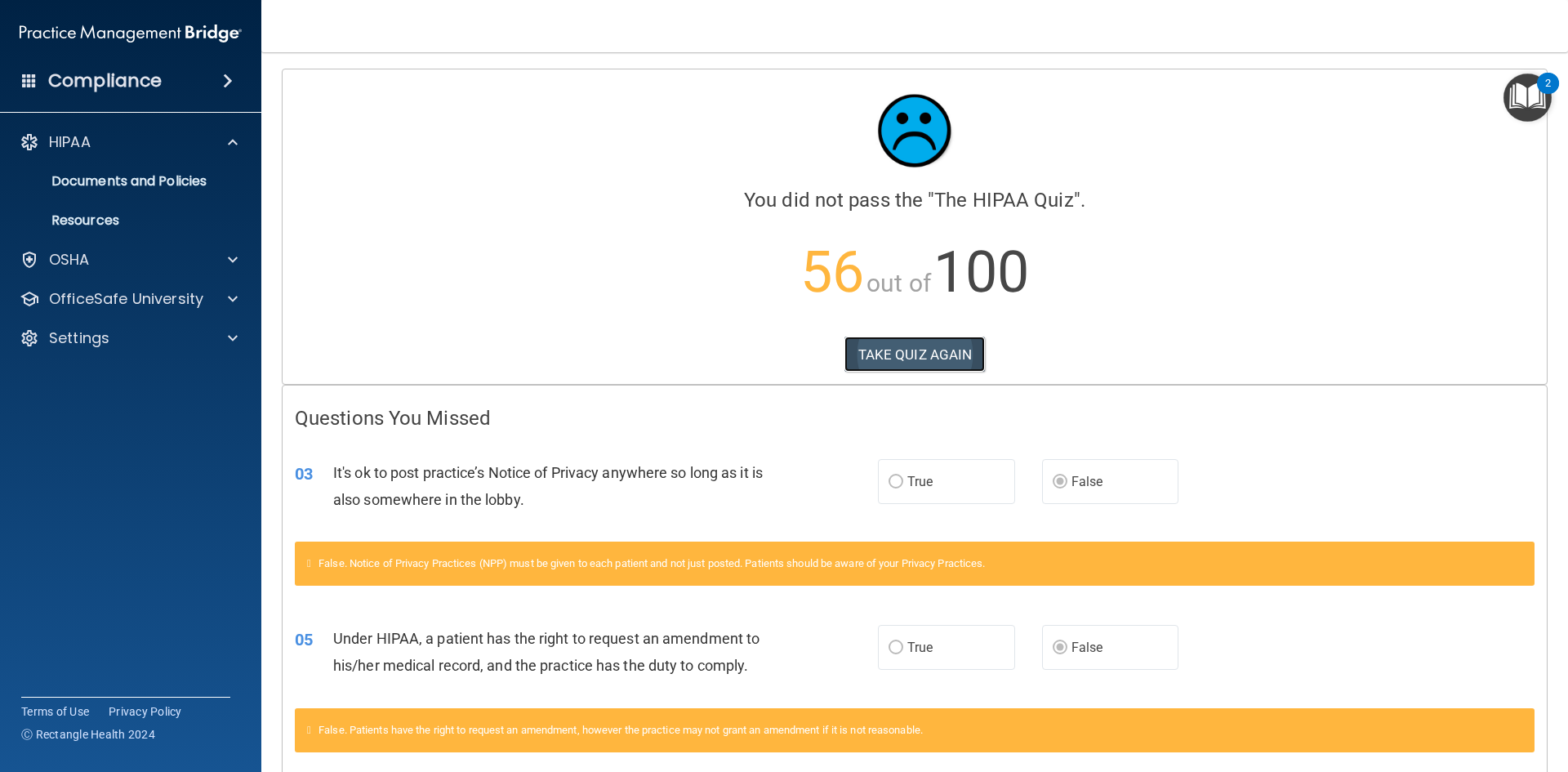
click at [922, 366] on button "TAKE QUIZ AGAIN" at bounding box center [915, 354] width 141 height 36
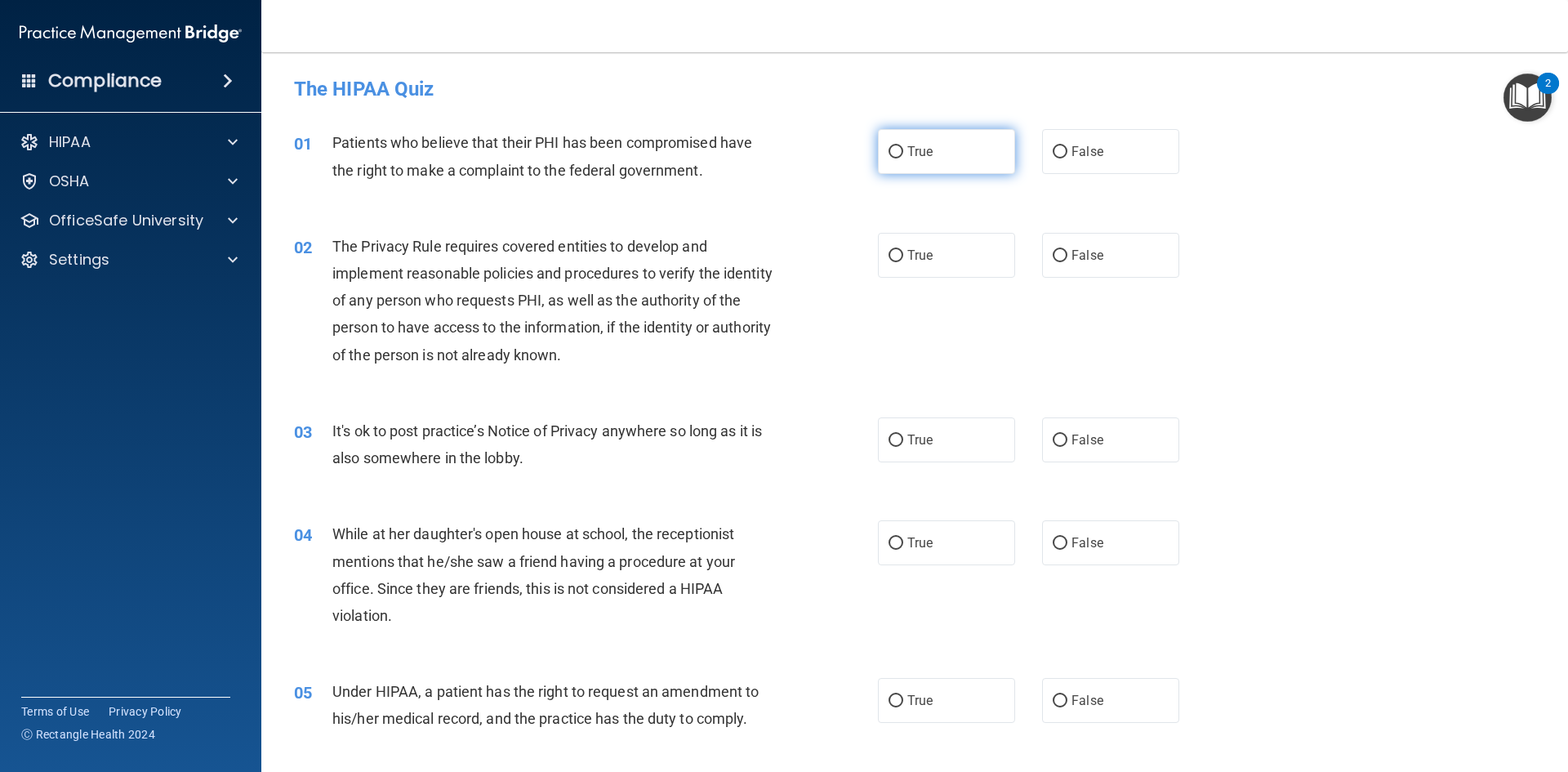
click at [939, 147] on label "True" at bounding box center [946, 152] width 138 height 45
click at [903, 147] on input "True" at bounding box center [896, 152] width 15 height 12
radio input "true"
click at [922, 250] on span "True" at bounding box center [920, 255] width 26 height 16
click at [903, 250] on input "True" at bounding box center [896, 256] width 15 height 12
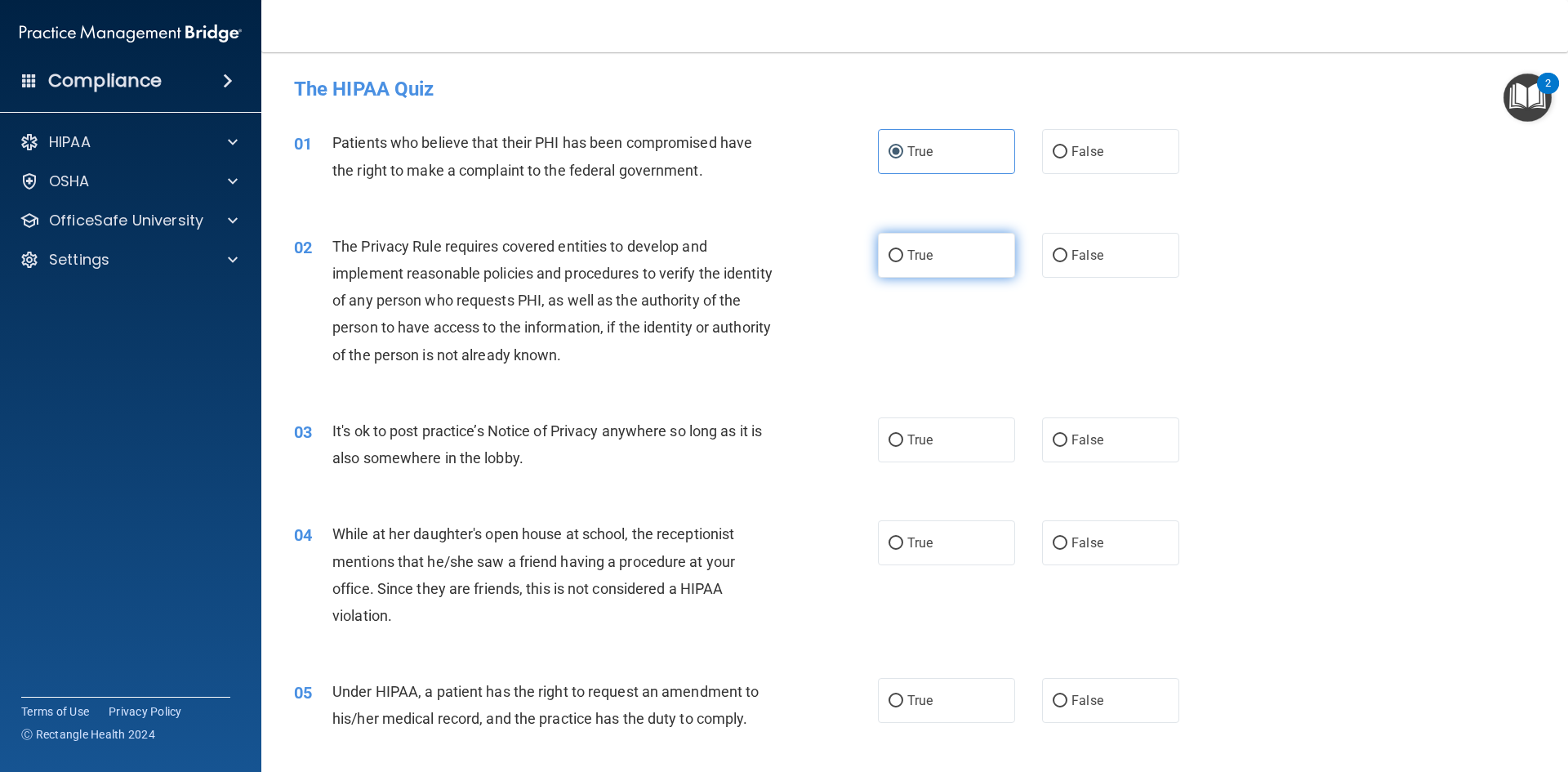
radio input "true"
click at [1083, 431] on label "False" at bounding box center [1111, 439] width 138 height 45
click at [1067, 435] on input "False" at bounding box center [1060, 440] width 15 height 12
radio input "true"
click at [1075, 526] on label "False" at bounding box center [1111, 543] width 138 height 45
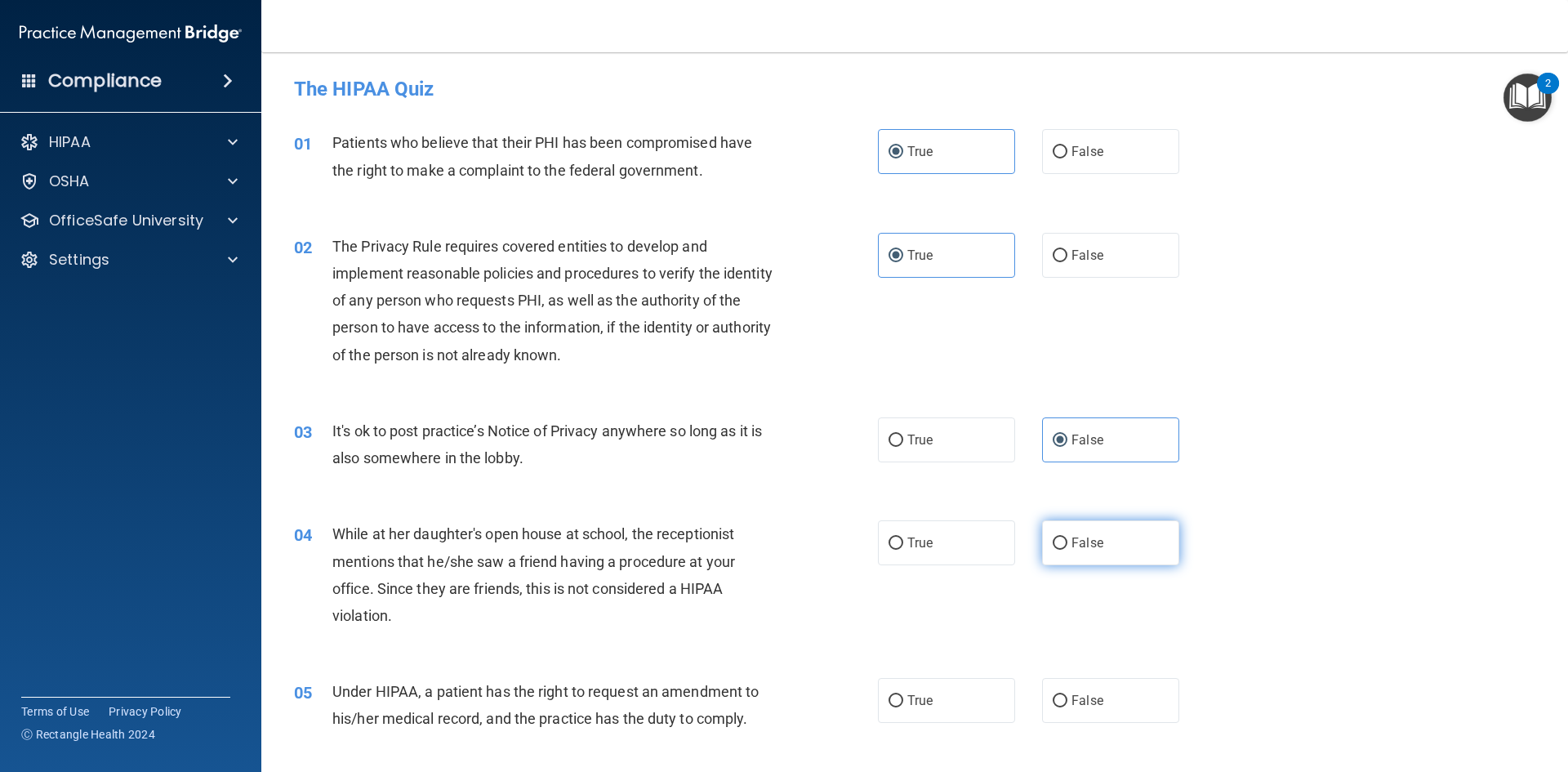
click at [1067, 537] on input "False" at bounding box center [1060, 543] width 15 height 12
radio input "true"
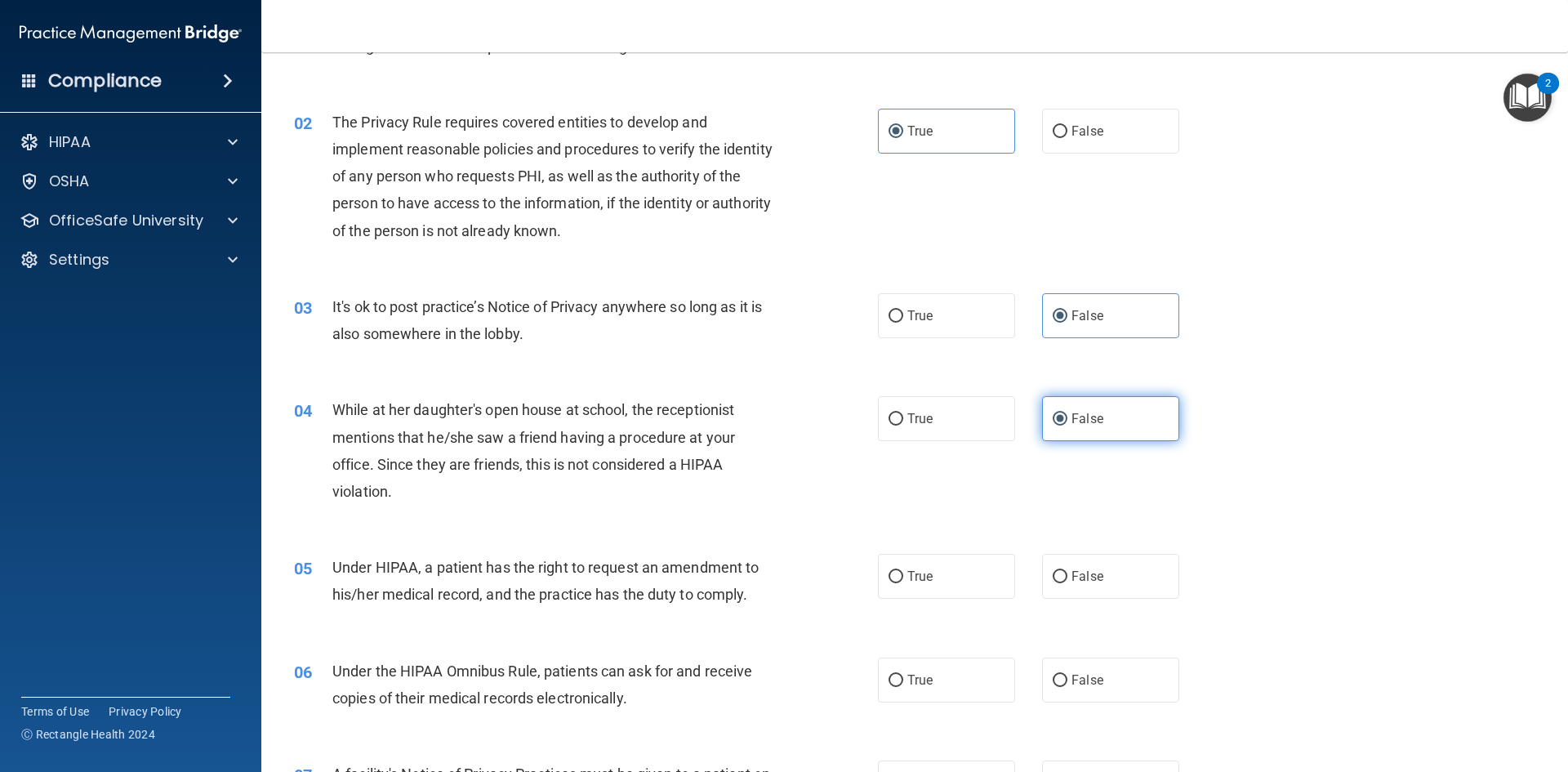
scroll to position [163, 0]
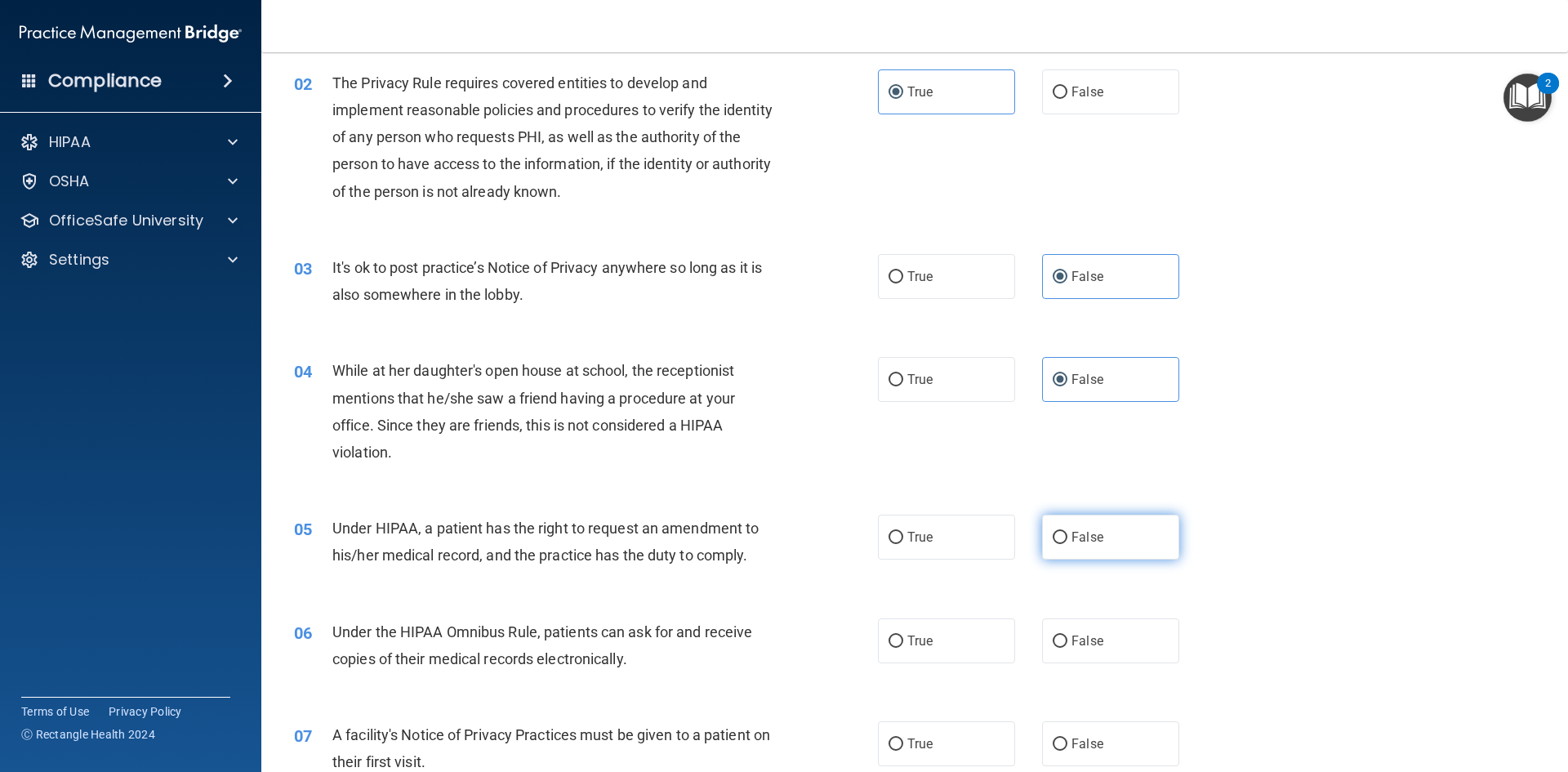
click at [1072, 540] on span "False" at bounding box center [1087, 537] width 31 height 16
click at [1067, 540] on input "False" at bounding box center [1060, 537] width 15 height 12
radio input "true"
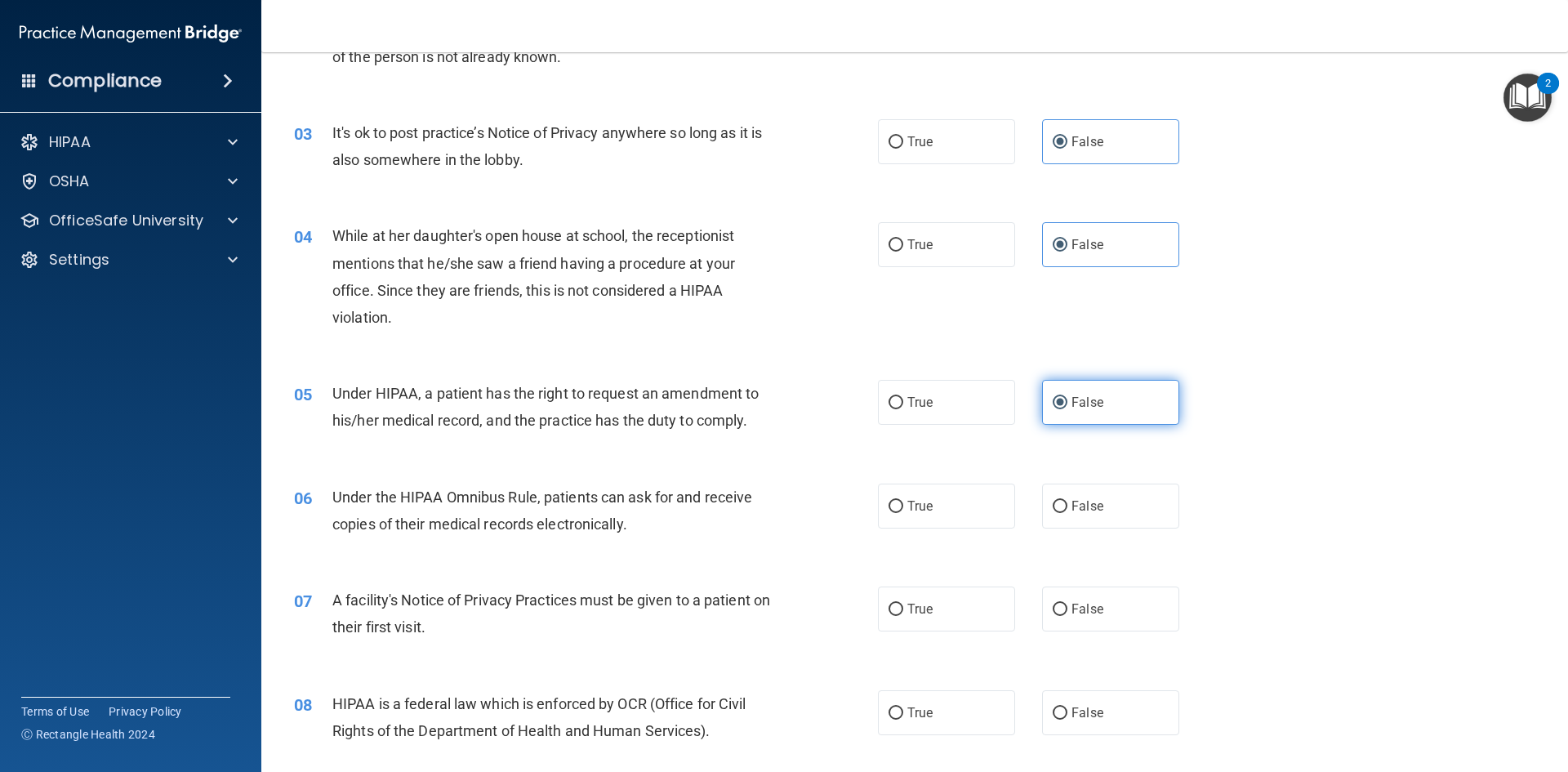
scroll to position [327, 0]
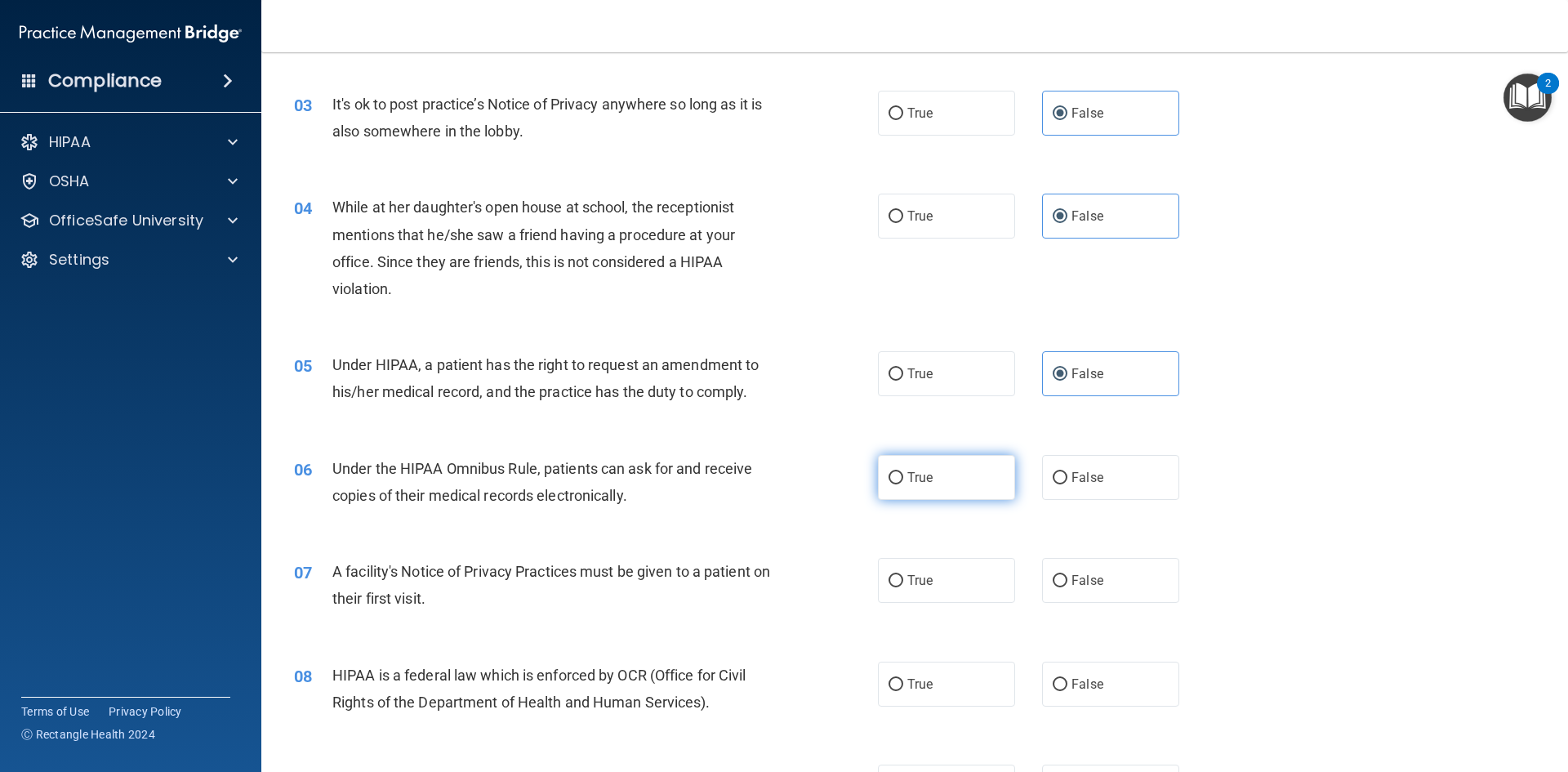
click at [938, 476] on label "True" at bounding box center [946, 478] width 138 height 45
click at [903, 476] on input "True" at bounding box center [896, 478] width 15 height 12
radio input "true"
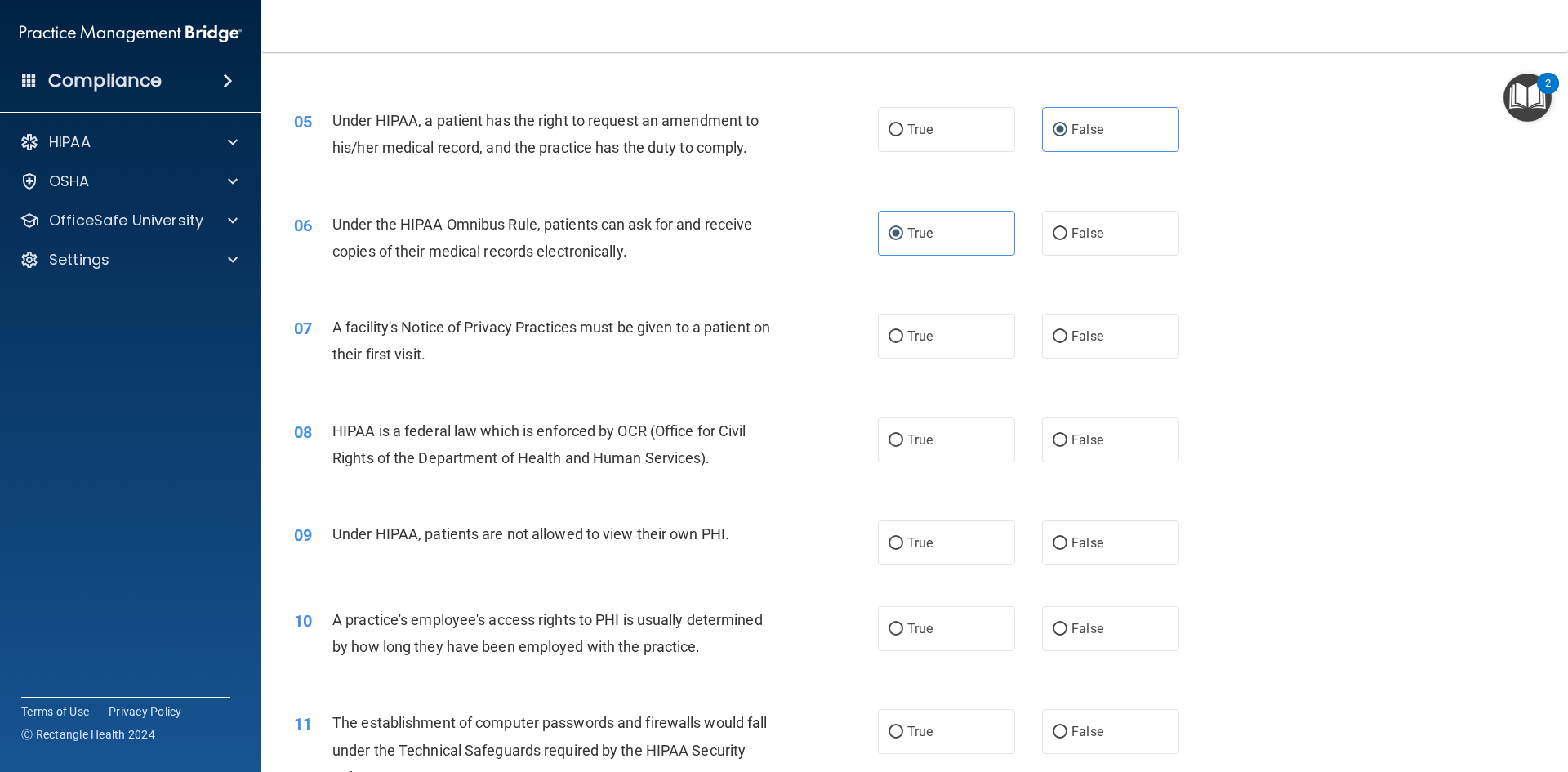
scroll to position [572, 0]
click at [973, 344] on label "True" at bounding box center [946, 335] width 138 height 45
click at [903, 342] on input "True" at bounding box center [896, 336] width 15 height 12
radio input "true"
click at [957, 441] on label "True" at bounding box center [946, 439] width 138 height 45
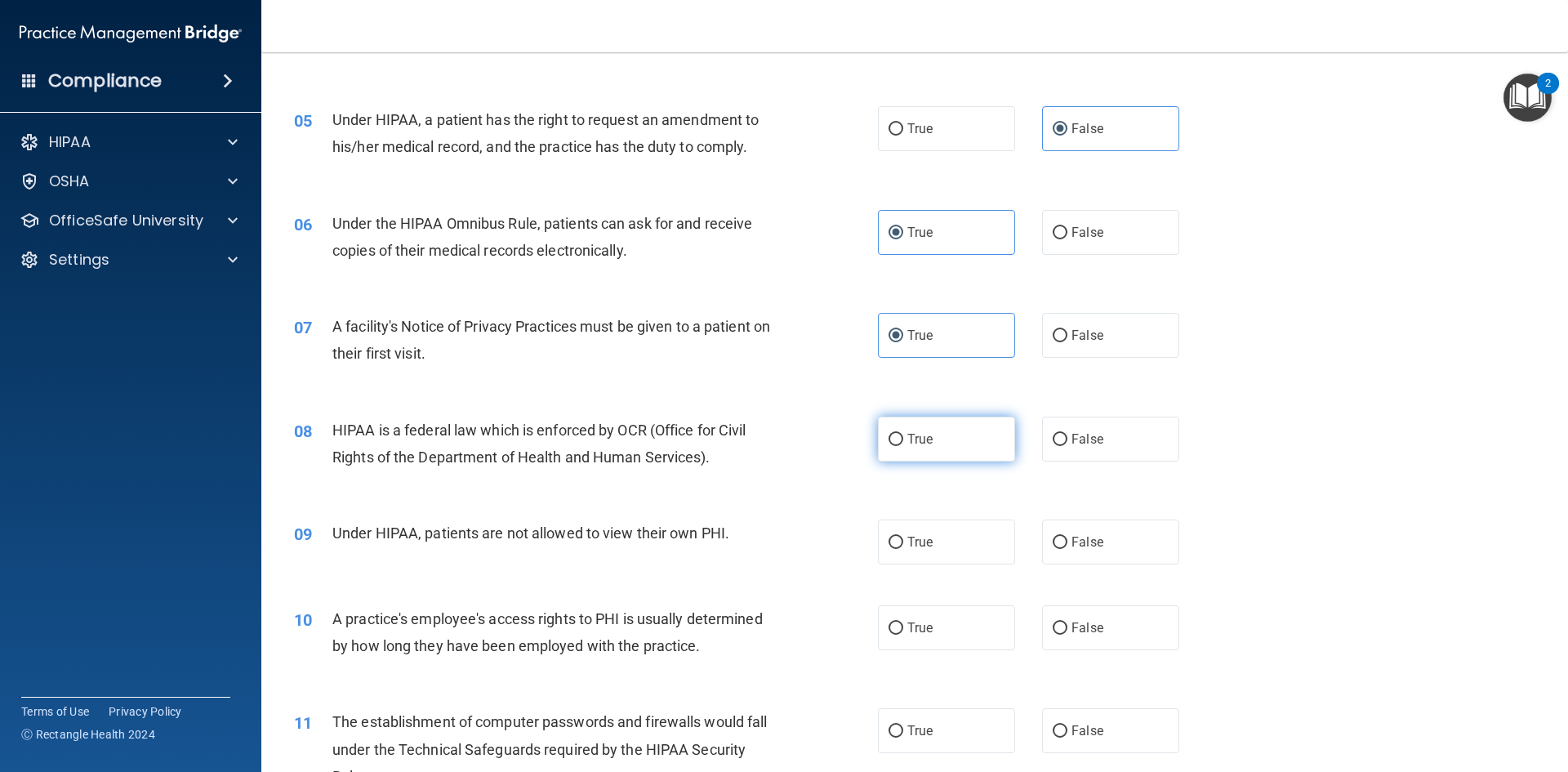
click at [903, 441] on input "True" at bounding box center [896, 439] width 15 height 12
radio input "true"
click at [1062, 531] on label "False" at bounding box center [1111, 542] width 138 height 45
click at [1062, 537] on input "False" at bounding box center [1060, 542] width 15 height 12
radio input "true"
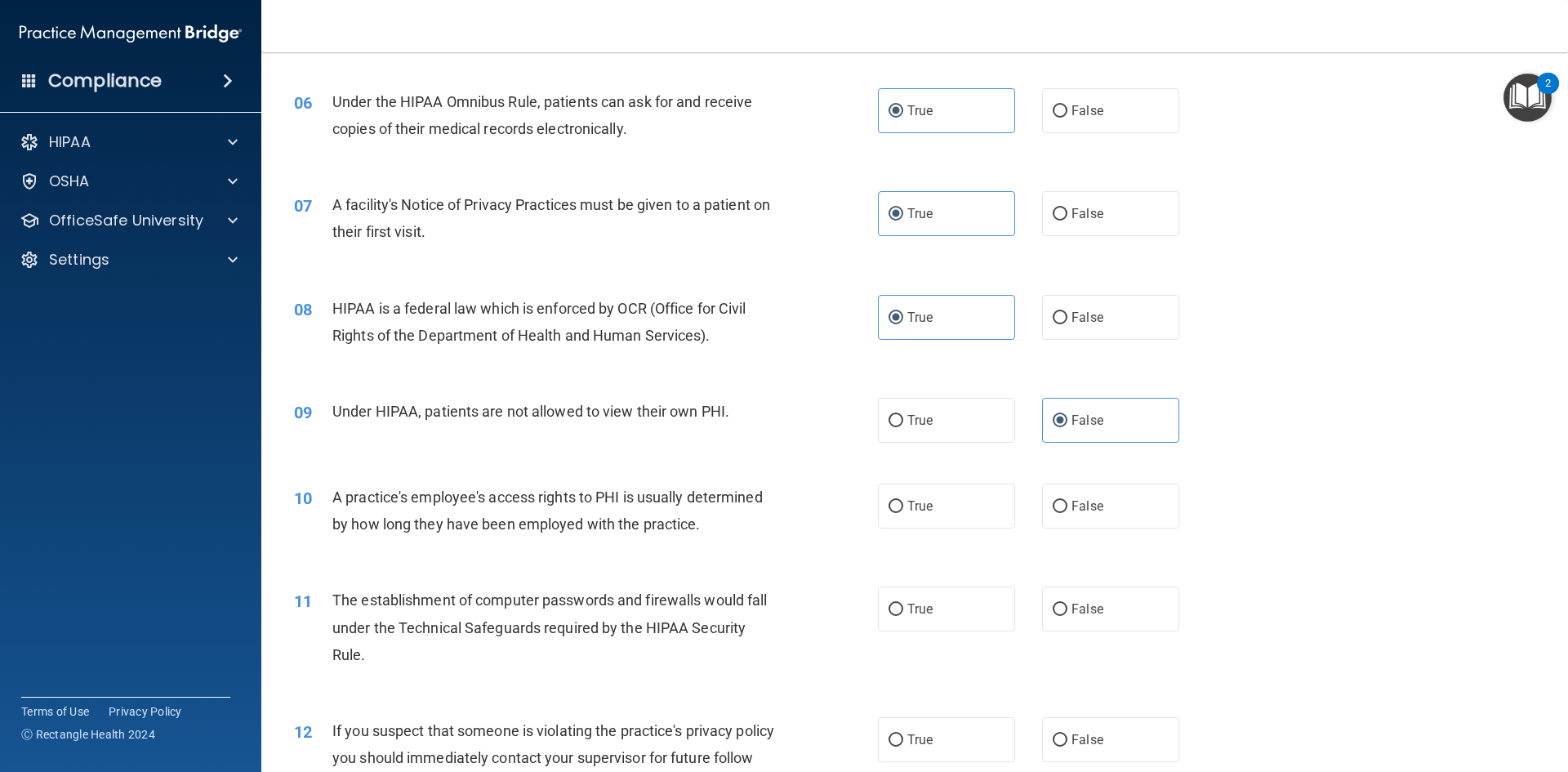
scroll to position [736, 0]
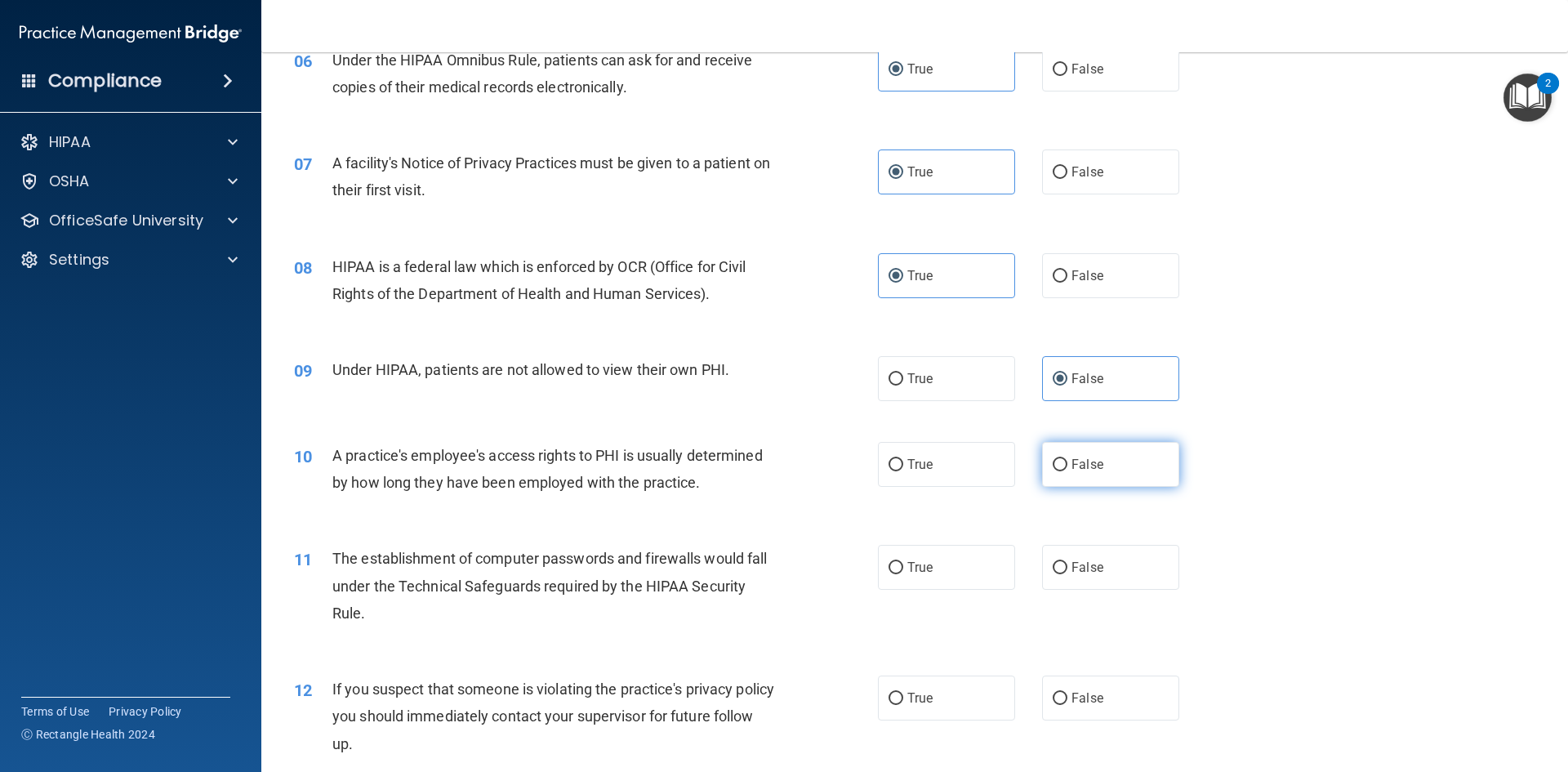
click at [1079, 473] on label "False" at bounding box center [1111, 464] width 138 height 45
click at [1067, 472] on input "False" at bounding box center [1060, 465] width 15 height 12
radio input "true"
click at [911, 571] on span "True" at bounding box center [920, 567] width 26 height 16
click at [903, 571] on input "True" at bounding box center [896, 568] width 15 height 12
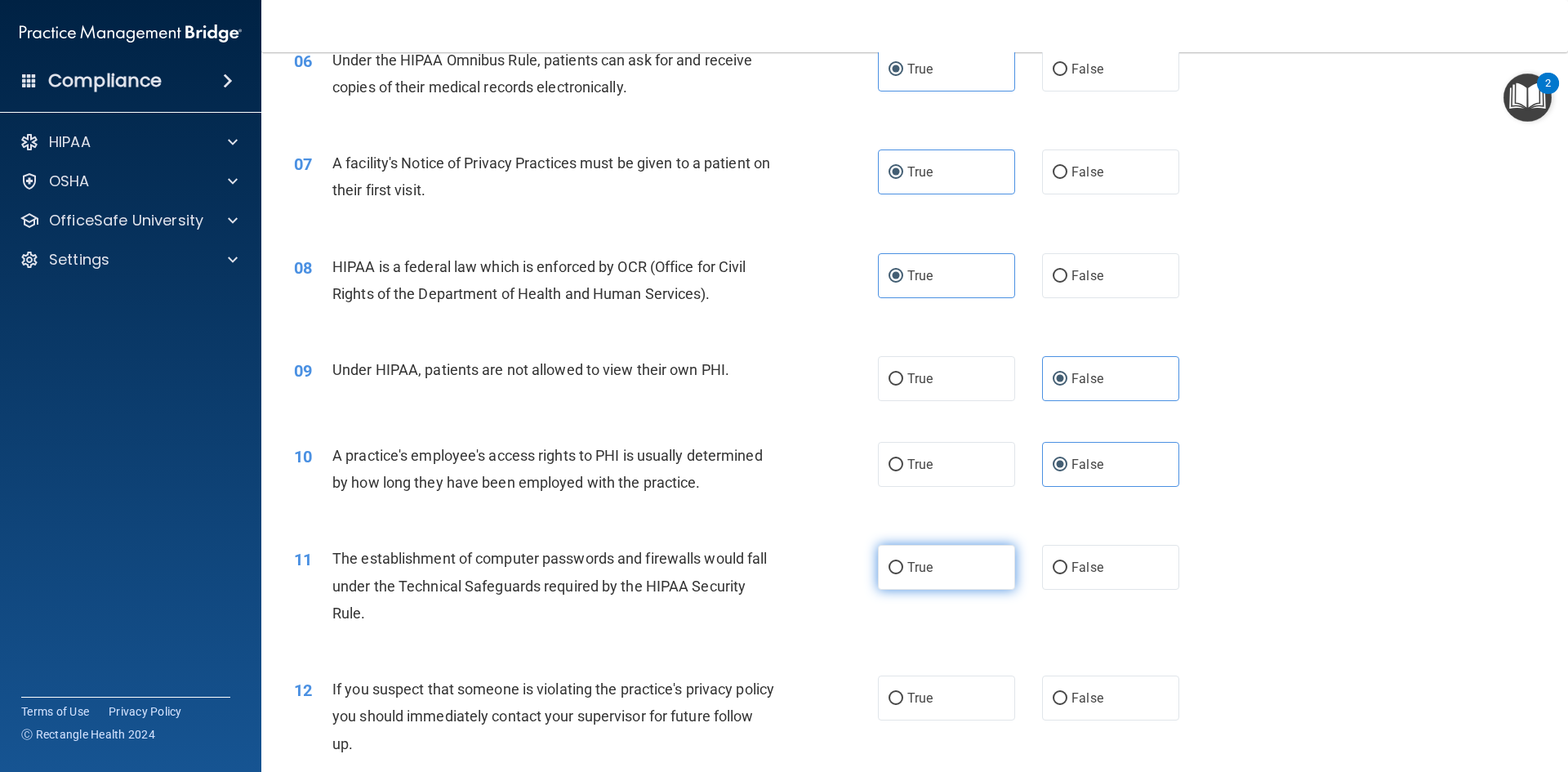
radio input "true"
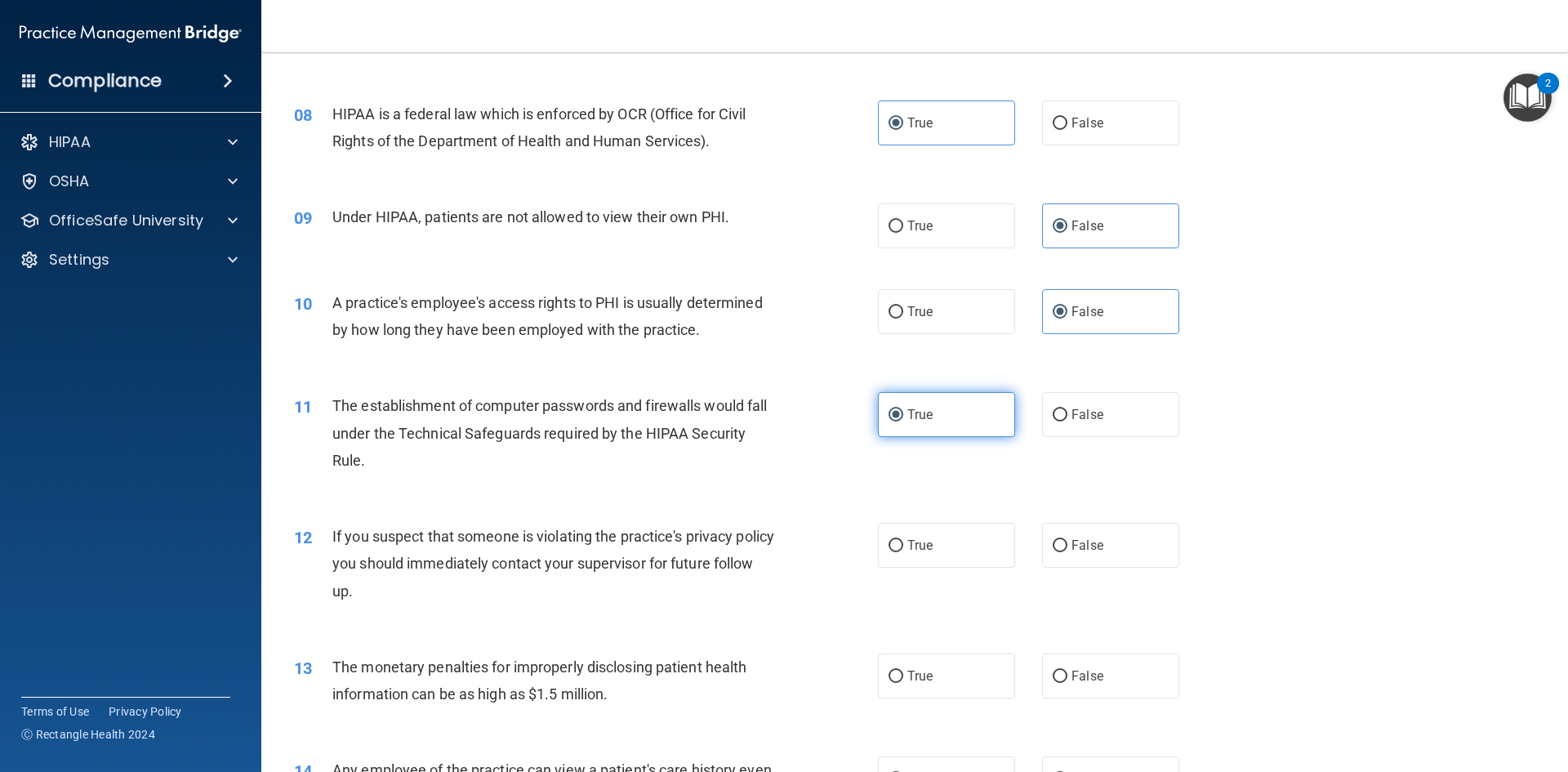
scroll to position [899, 0]
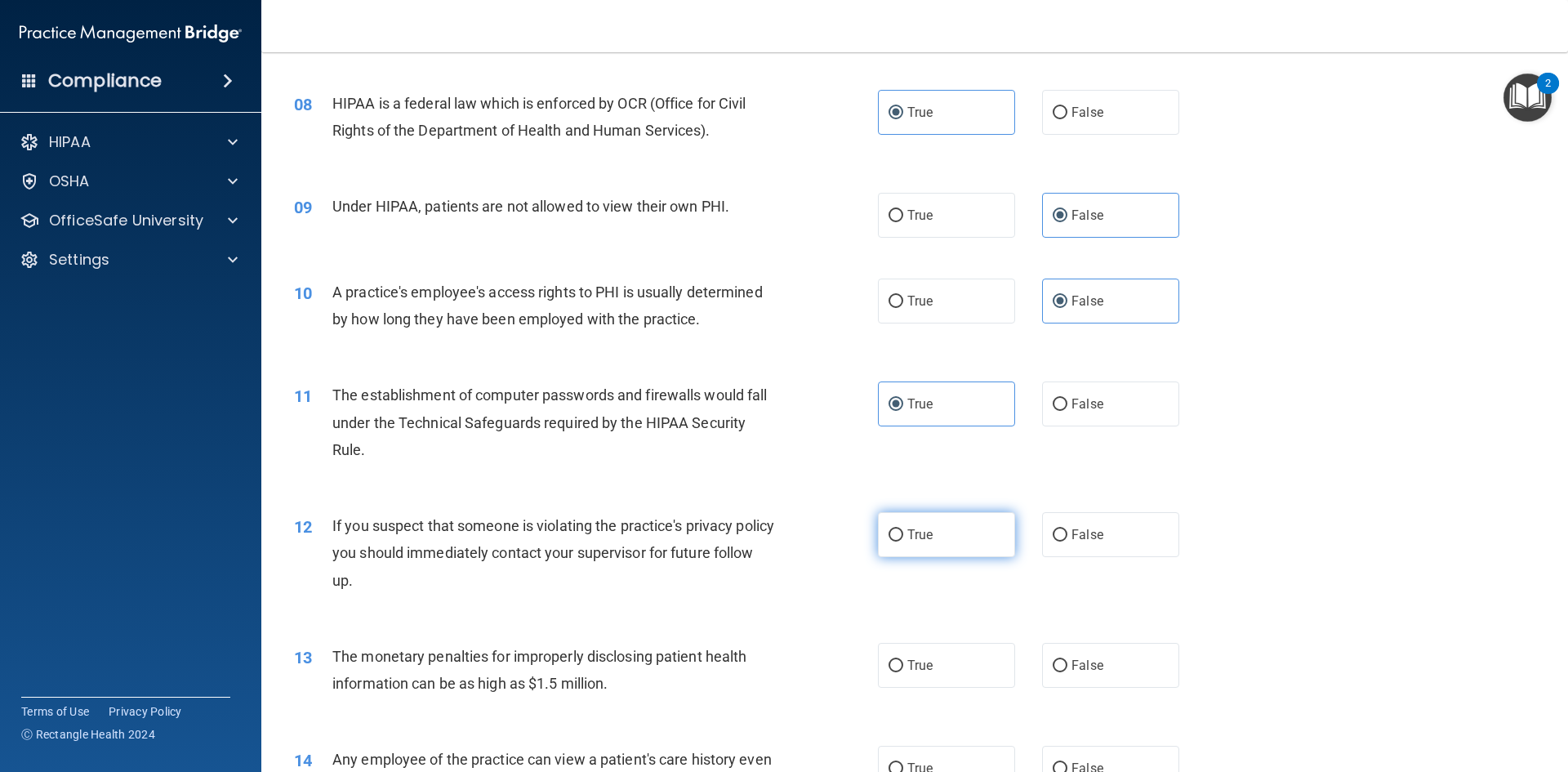
click at [936, 533] on label "True" at bounding box center [946, 535] width 138 height 45
click at [903, 533] on input "True" at bounding box center [896, 535] width 15 height 12
radio input "true"
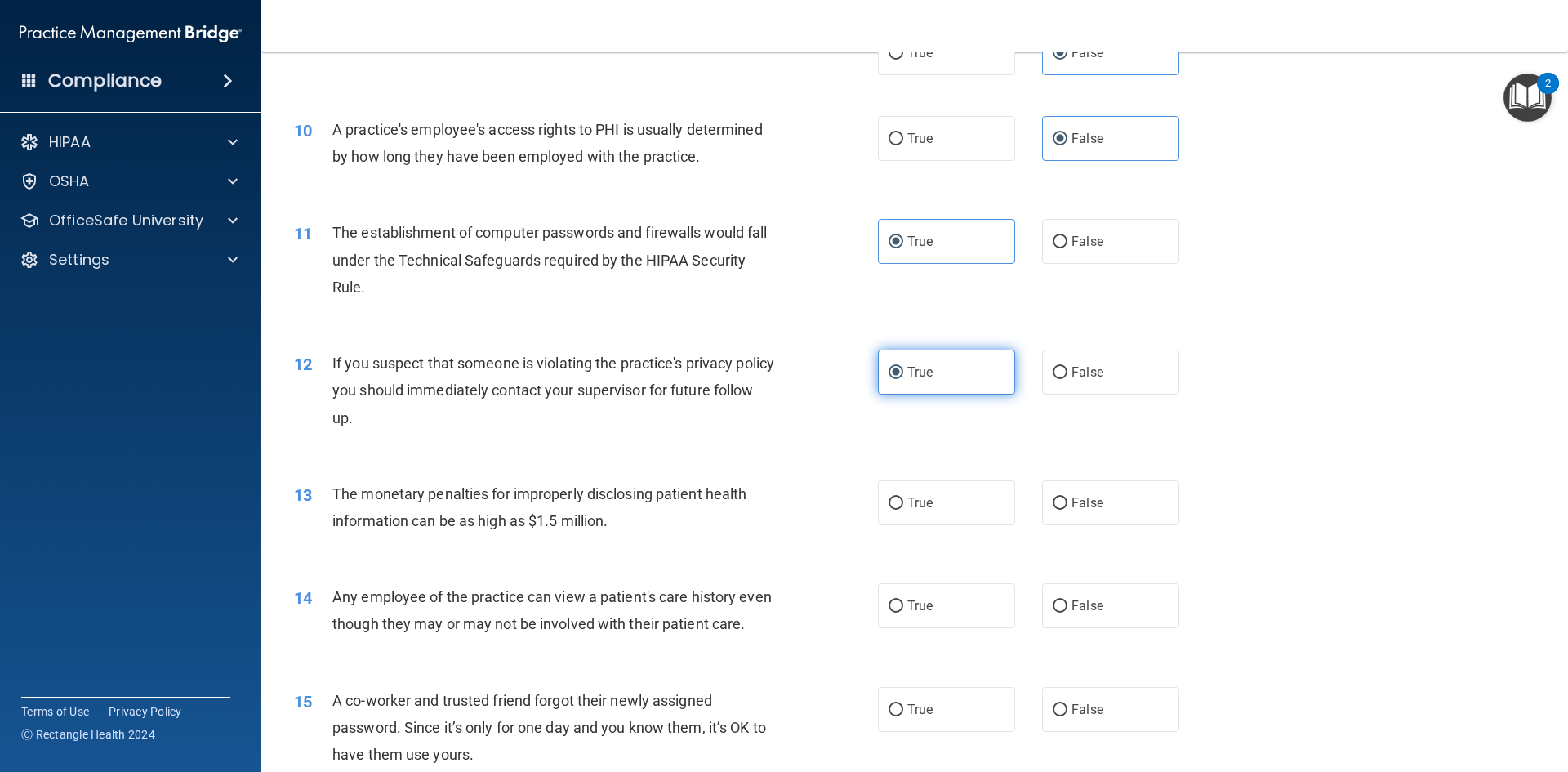
scroll to position [1062, 0]
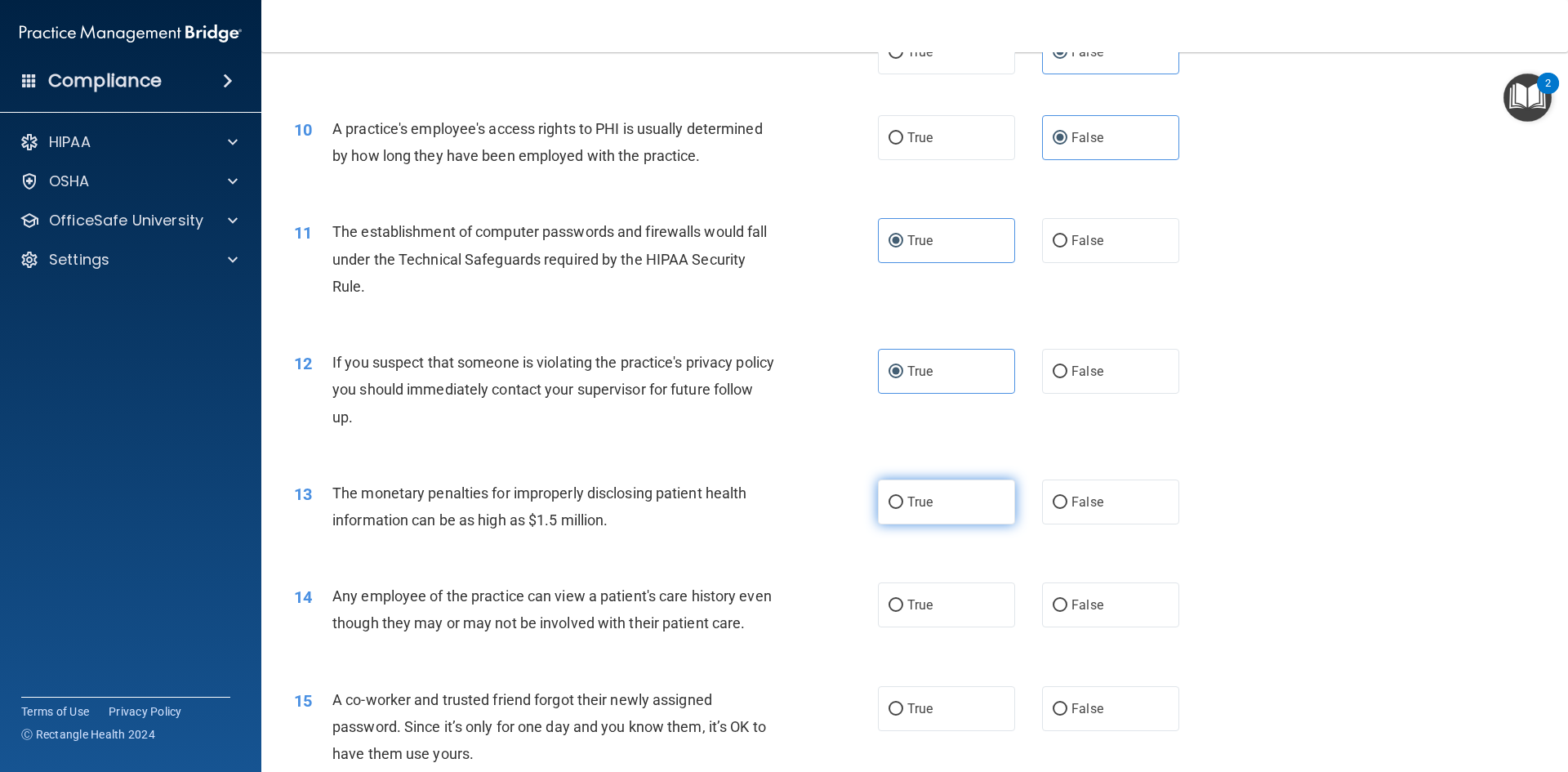
click at [944, 514] on label "True" at bounding box center [946, 502] width 138 height 45
click at [903, 509] on input "True" at bounding box center [896, 503] width 15 height 12
radio input "true"
click at [1090, 617] on label "False" at bounding box center [1111, 605] width 138 height 45
click at [1067, 612] on input "False" at bounding box center [1060, 605] width 15 height 12
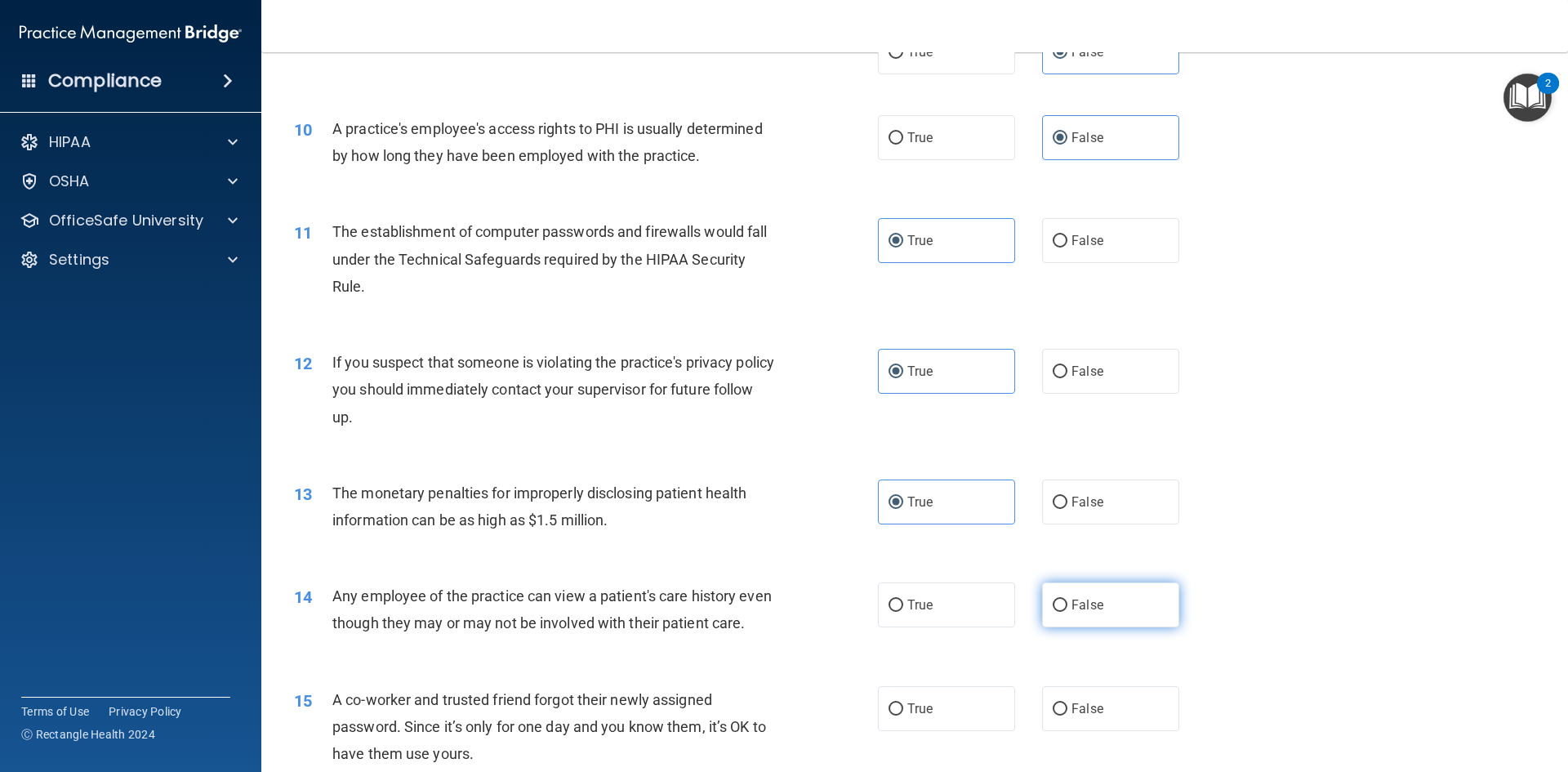
radio input "true"
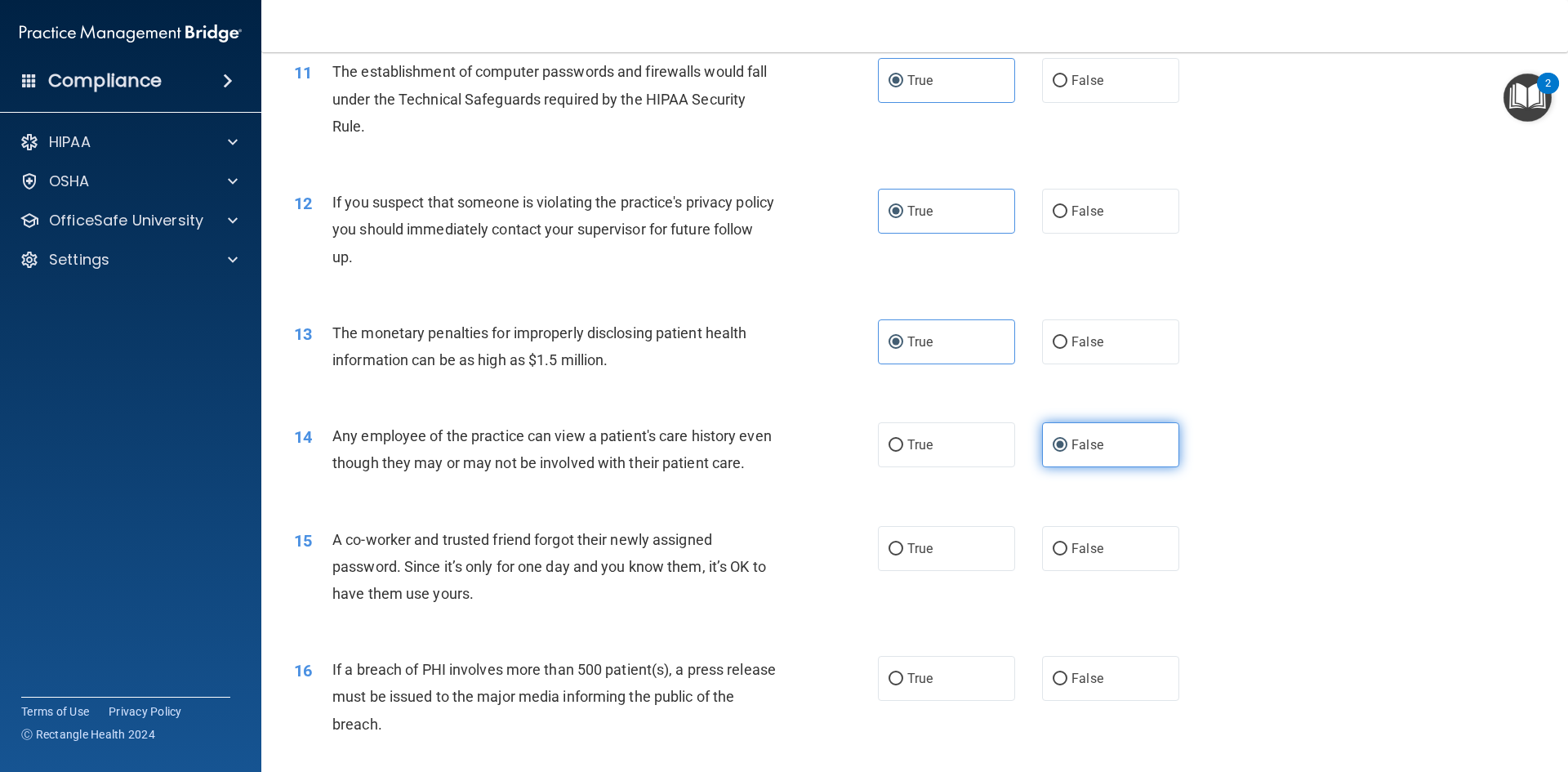
scroll to position [1226, 0]
click at [1096, 568] on label "False" at bounding box center [1111, 546] width 138 height 45
click at [1067, 552] on input "False" at bounding box center [1060, 546] width 15 height 12
radio input "true"
click at [955, 688] on label "True" at bounding box center [946, 675] width 138 height 45
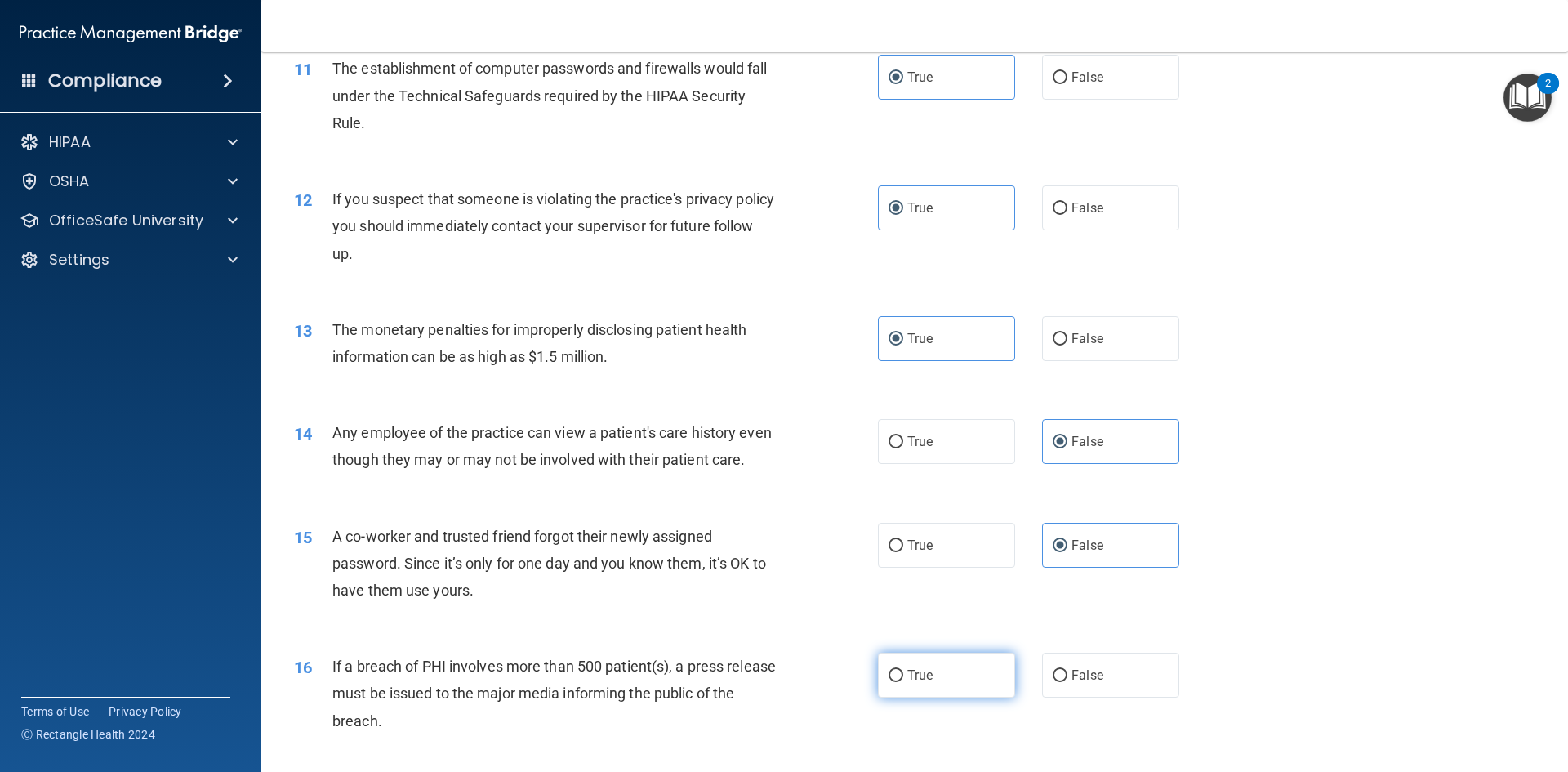
click at [903, 682] on input "True" at bounding box center [896, 676] width 15 height 12
radio input "true"
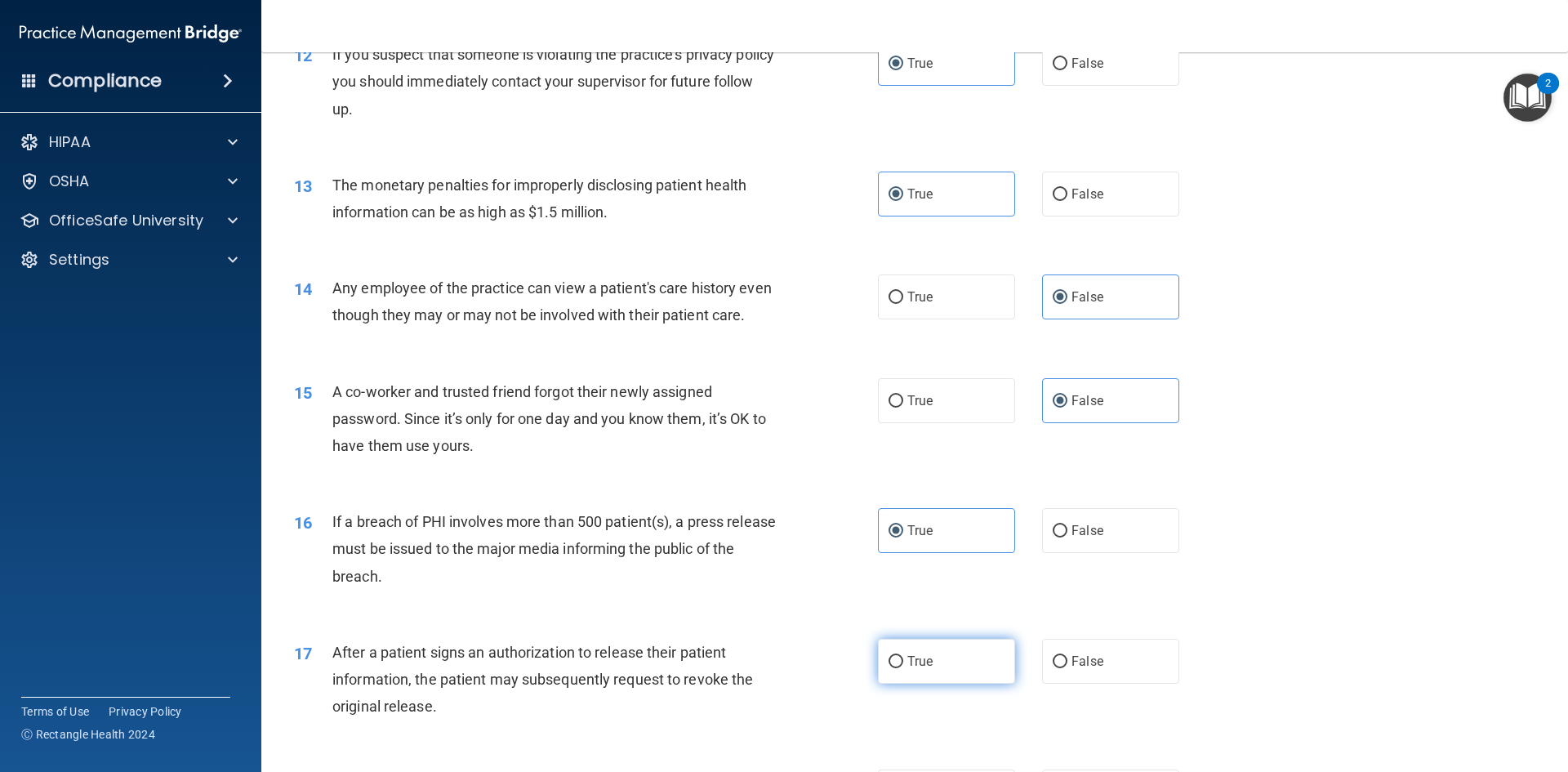
scroll to position [1389, 0]
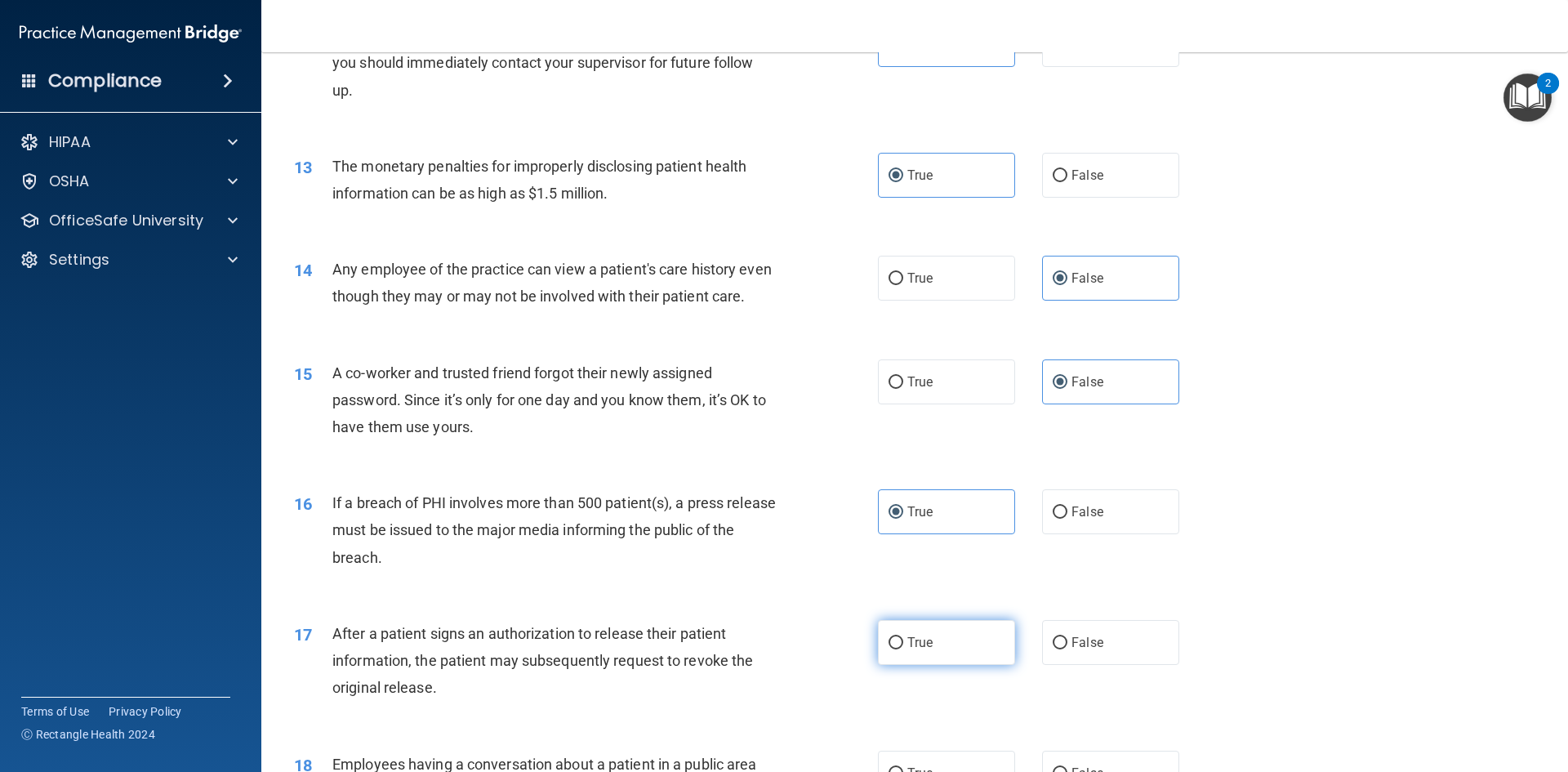
click at [951, 662] on label "True" at bounding box center [946, 643] width 138 height 45
click at [903, 649] on input "True" at bounding box center [896, 643] width 15 height 12
radio input "true"
click at [1081, 665] on label "False" at bounding box center [1111, 643] width 138 height 45
click at [1067, 649] on input "False" at bounding box center [1060, 643] width 15 height 12
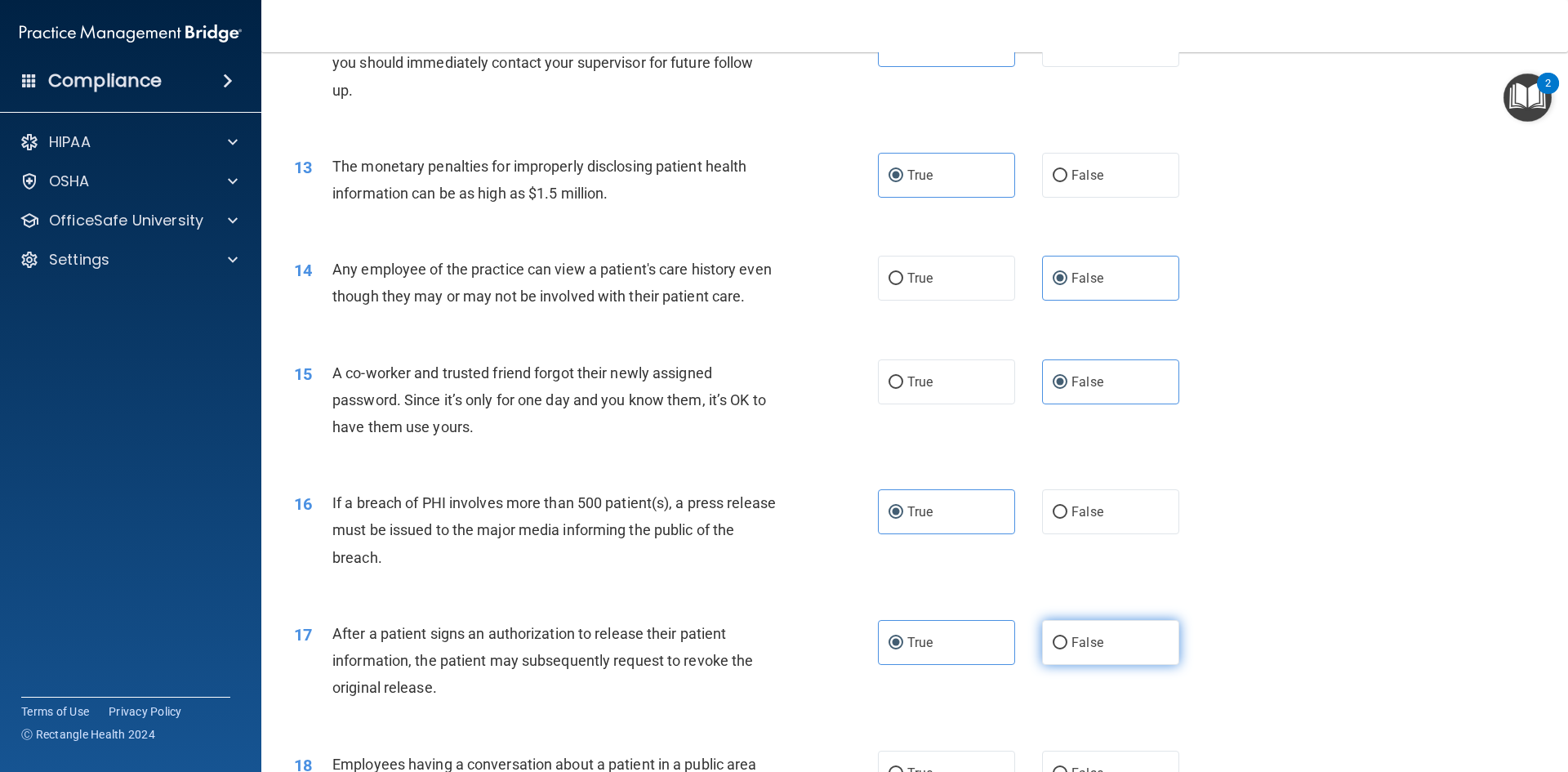
radio input "true"
radio input "false"
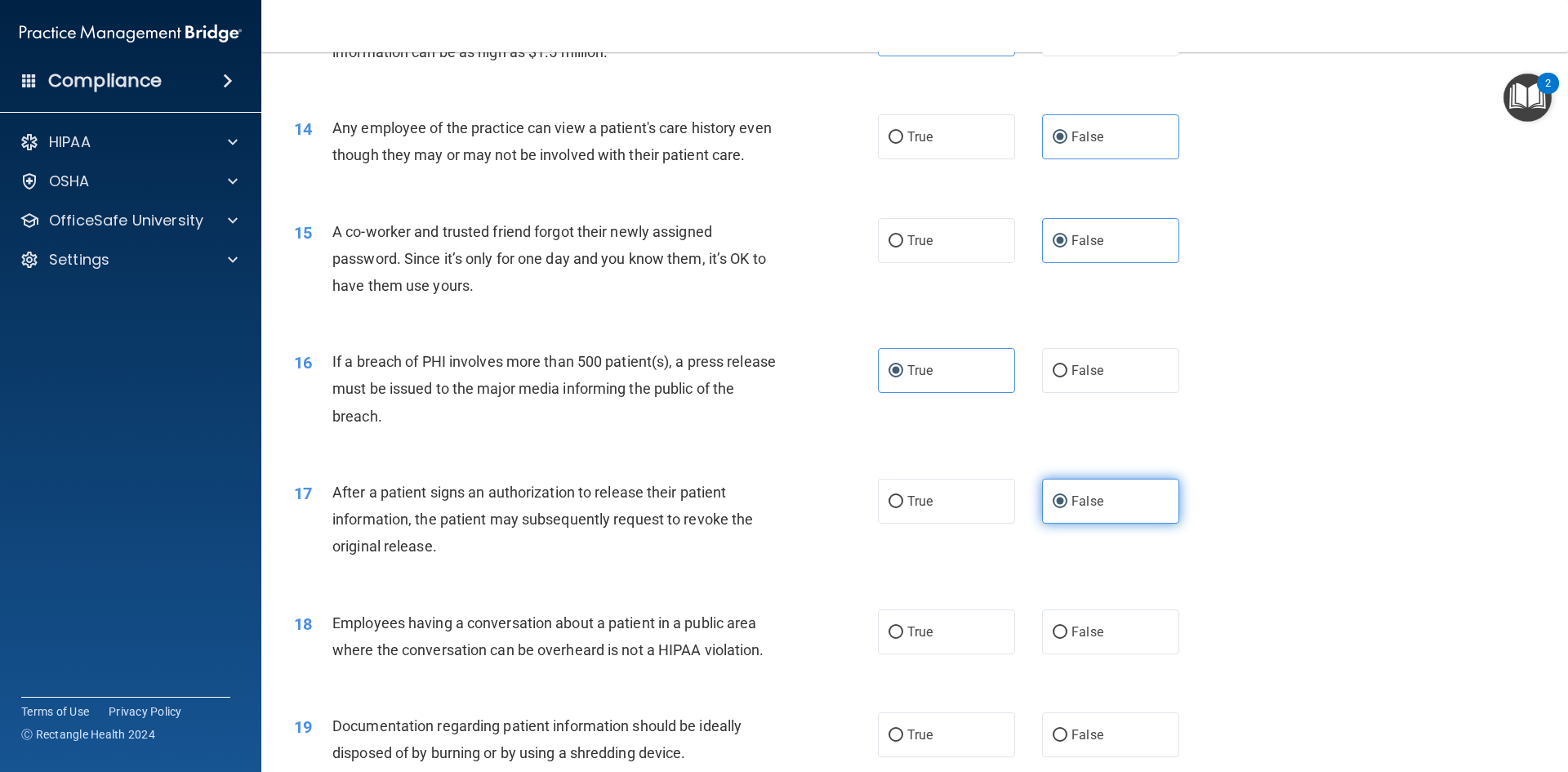
scroll to position [1552, 0]
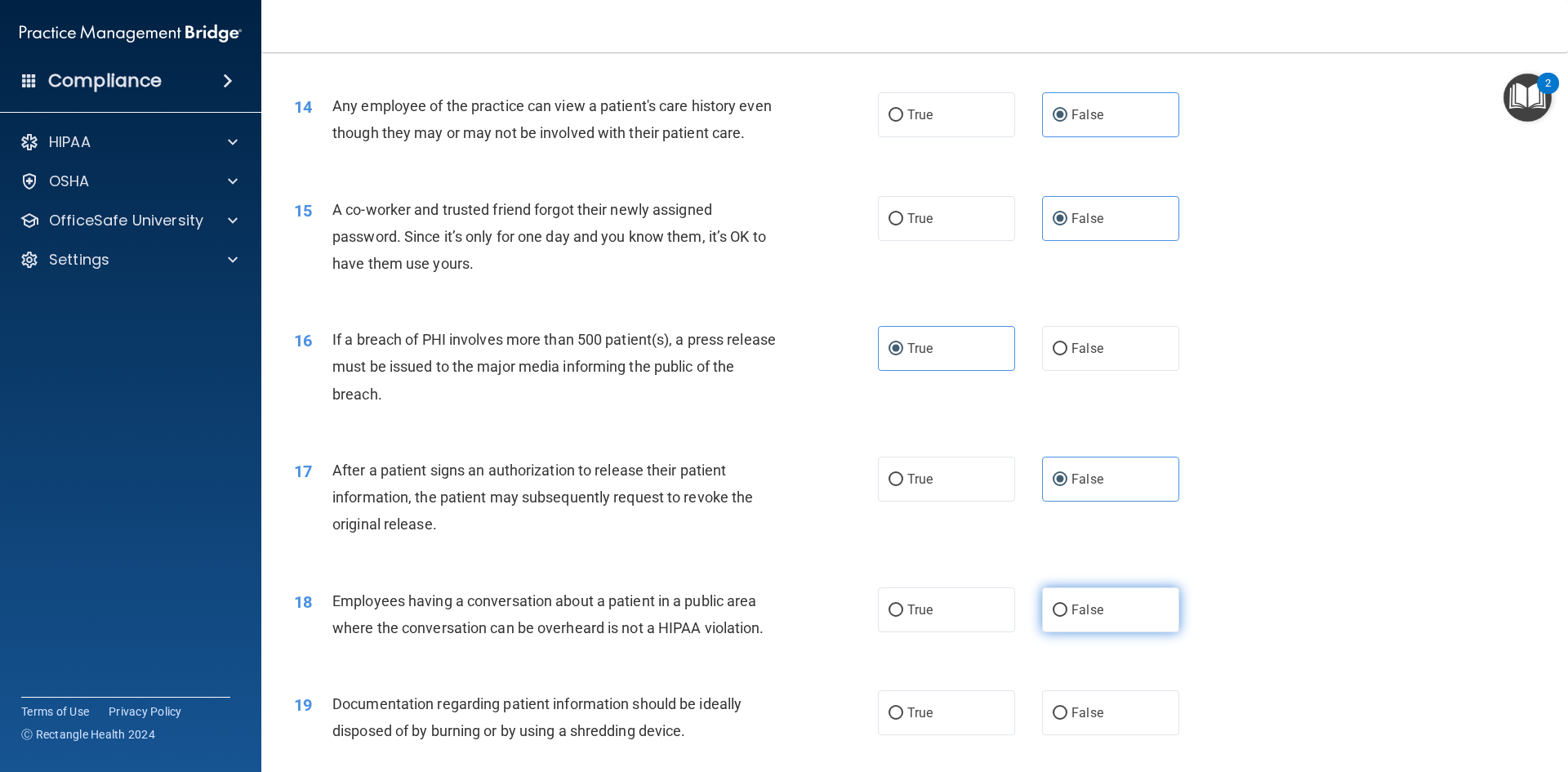
click at [1091, 618] on span "False" at bounding box center [1087, 609] width 31 height 16
click at [1067, 617] on input "False" at bounding box center [1060, 610] width 15 height 12
radio input "true"
click at [961, 493] on label "True" at bounding box center [946, 479] width 138 height 45
click at [903, 486] on input "True" at bounding box center [896, 479] width 15 height 12
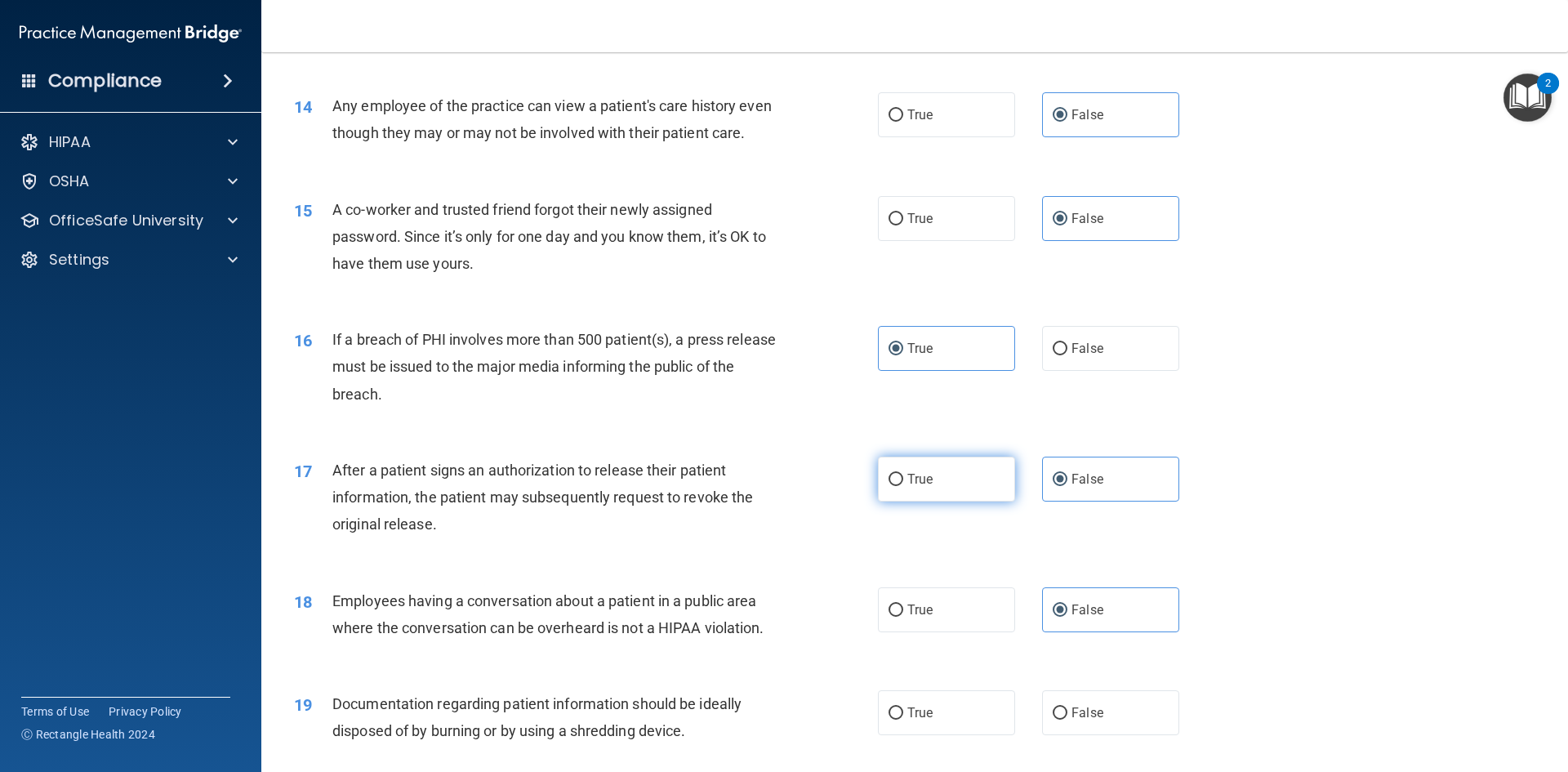
radio input "true"
radio input "false"
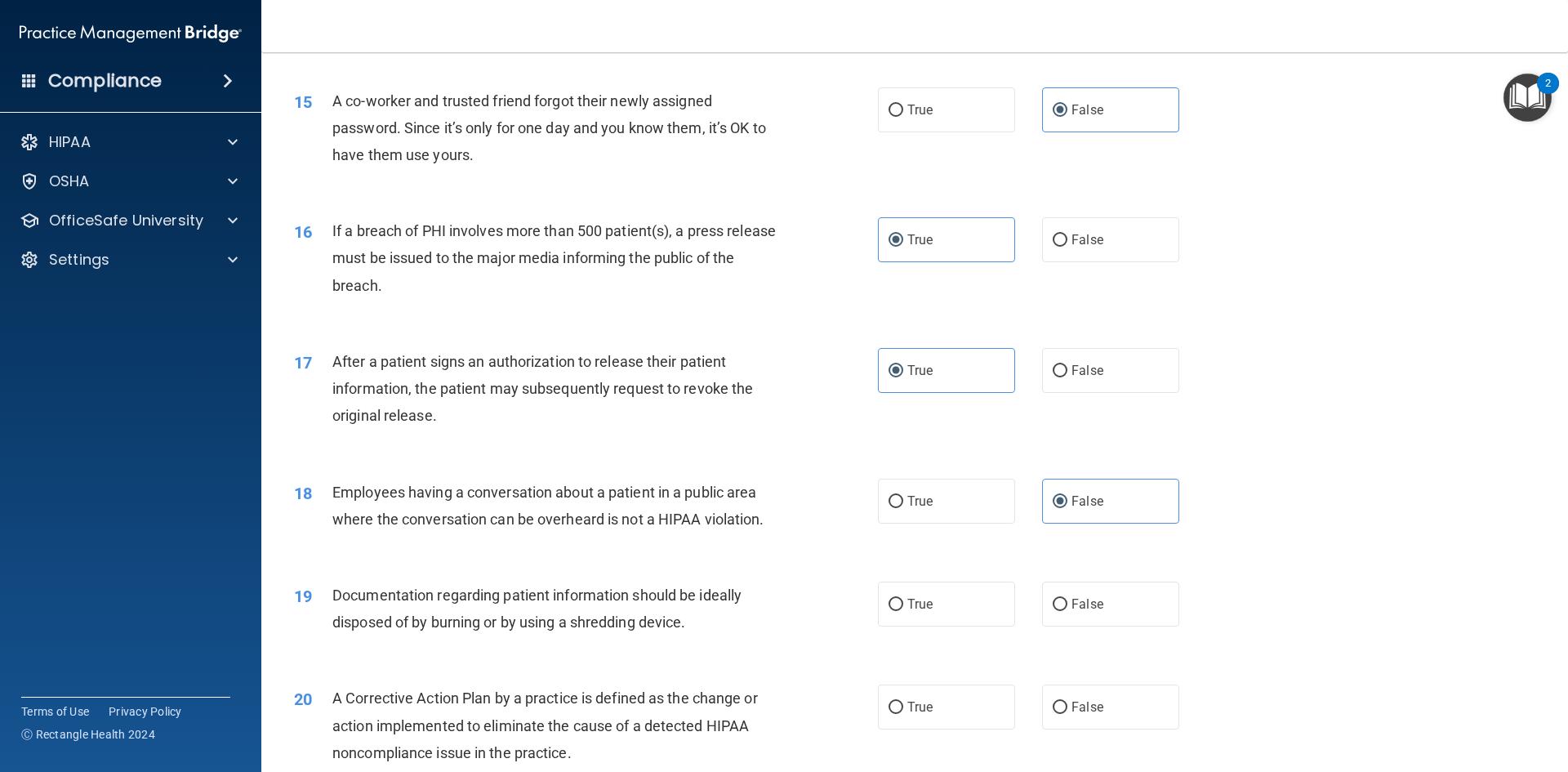
scroll to position [1798, 0]
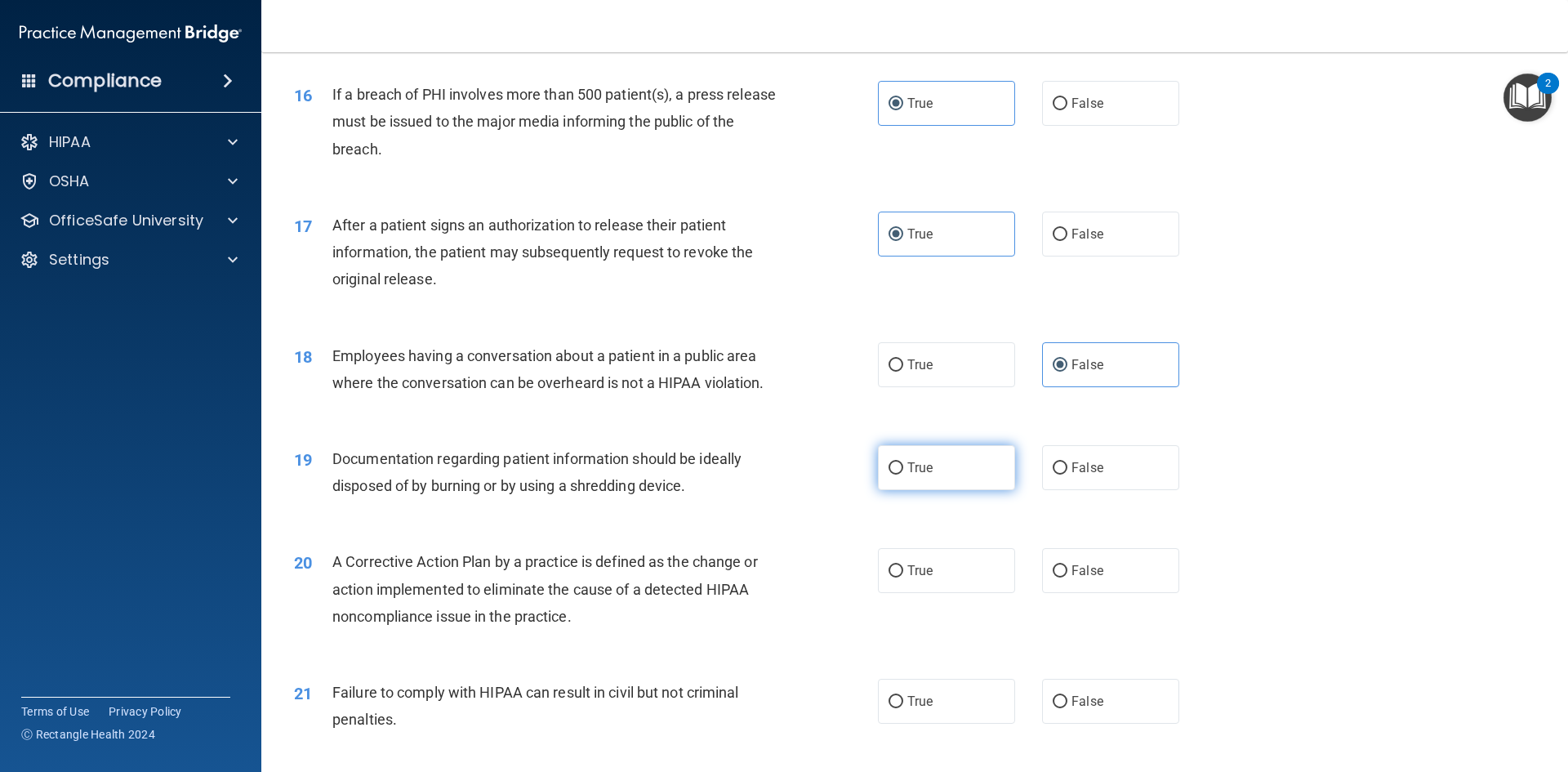
click at [957, 490] on label "True" at bounding box center [946, 468] width 138 height 45
click at [903, 474] on input "True" at bounding box center [896, 469] width 15 height 12
radio input "true"
click at [945, 593] on label "True" at bounding box center [946, 571] width 138 height 45
click at [903, 578] on input "True" at bounding box center [896, 571] width 15 height 12
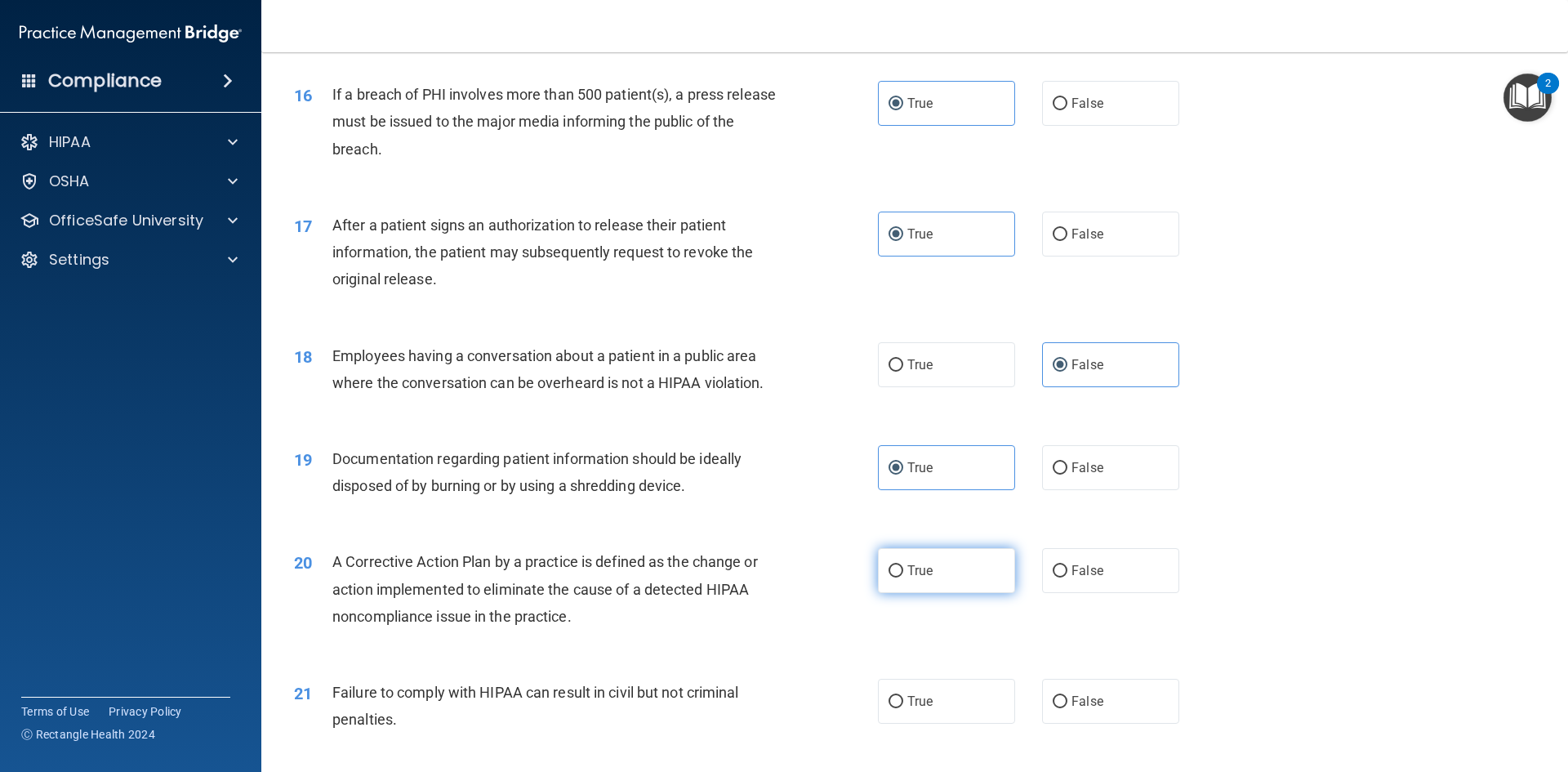
radio input "true"
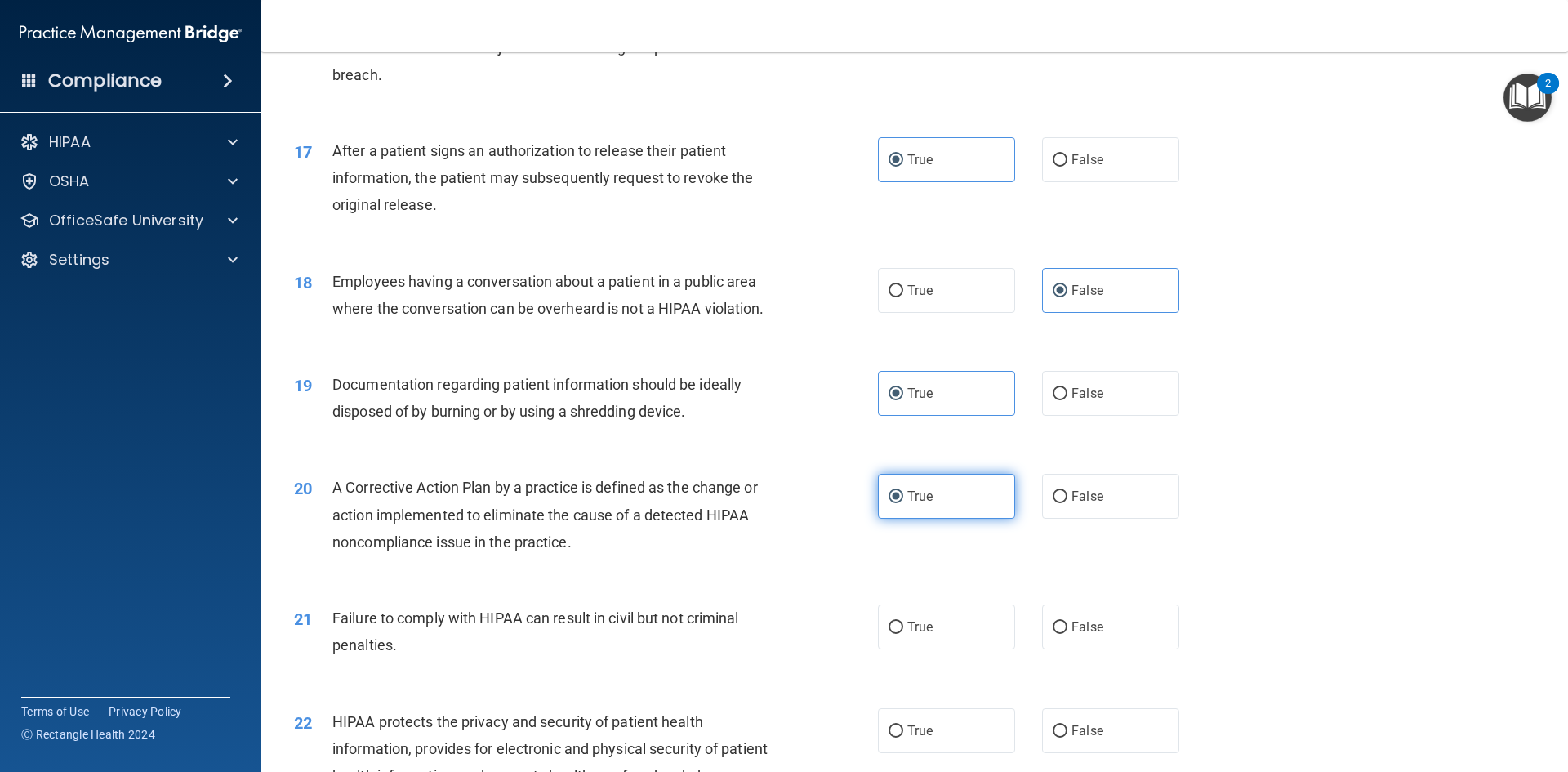
scroll to position [1961, 0]
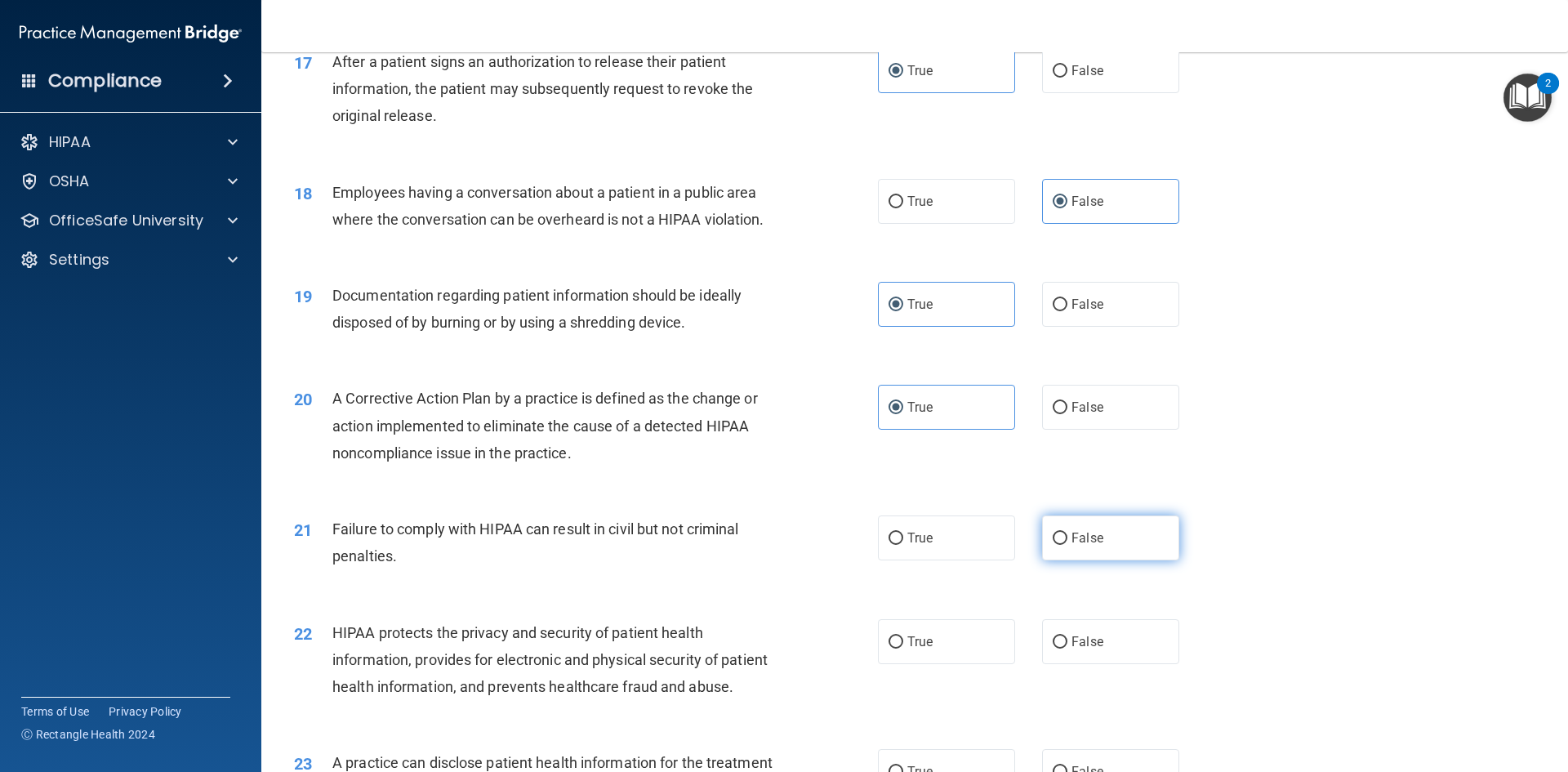
click at [1111, 561] on label "False" at bounding box center [1111, 538] width 138 height 45
click at [1067, 545] on input "False" at bounding box center [1060, 538] width 15 height 12
radio input "true"
click at [973, 664] on label "True" at bounding box center [946, 642] width 138 height 45
click at [903, 648] on input "True" at bounding box center [896, 643] width 15 height 12
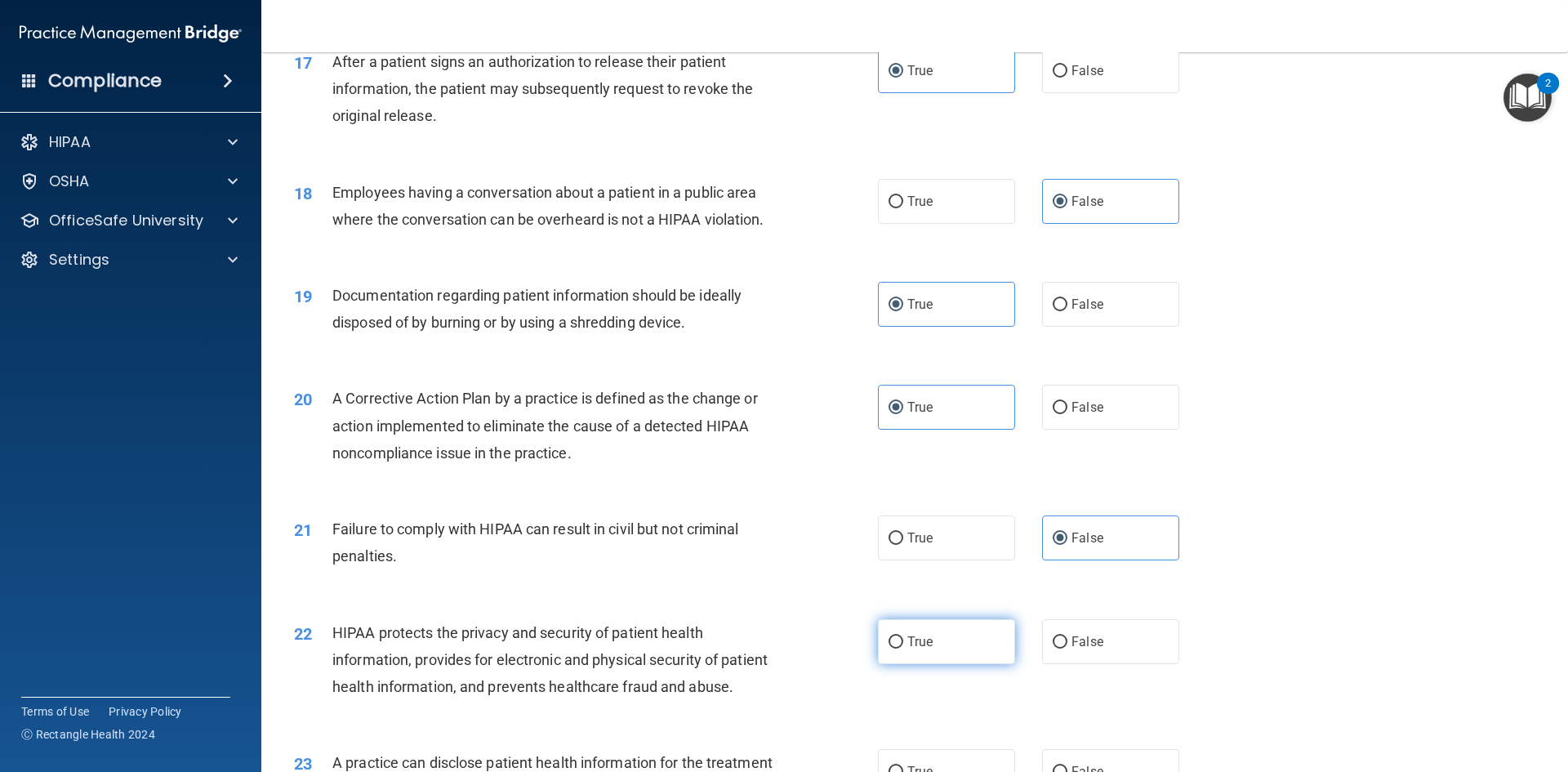
radio input "true"
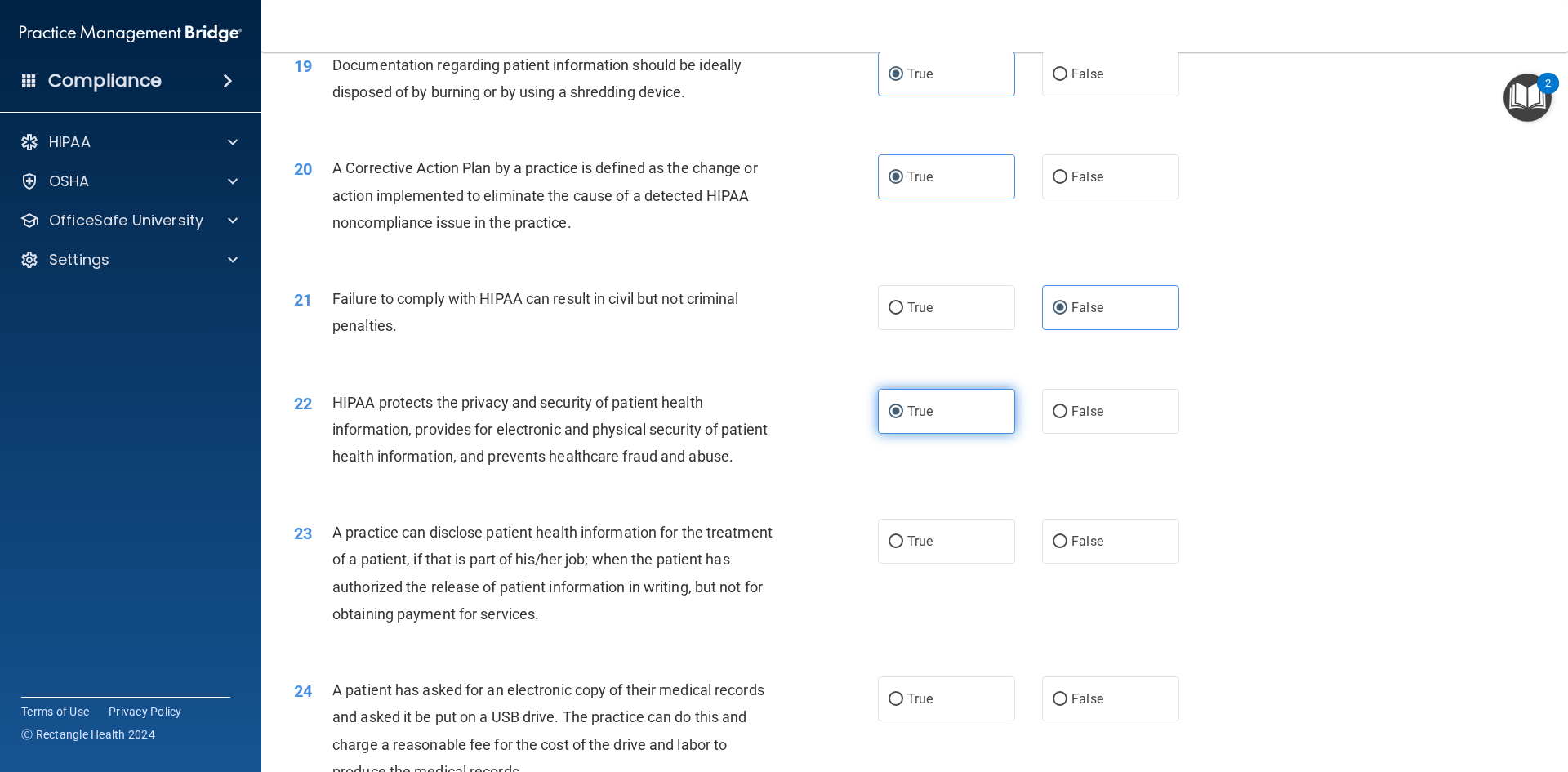
scroll to position [2206, 0]
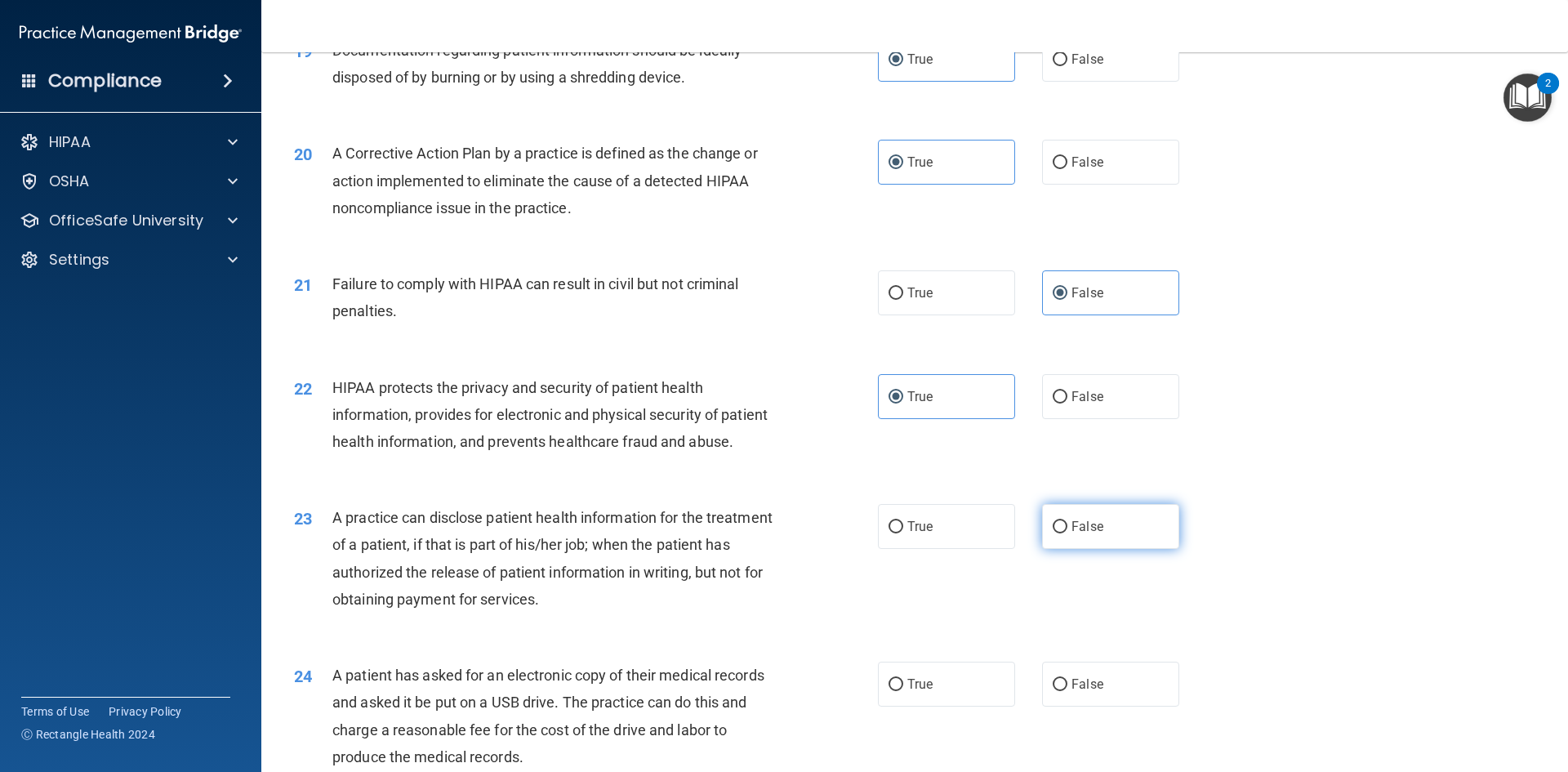
click at [1108, 549] on label "False" at bounding box center [1111, 527] width 138 height 45
click at [1067, 533] on input "False" at bounding box center [1060, 527] width 15 height 12
radio input "true"
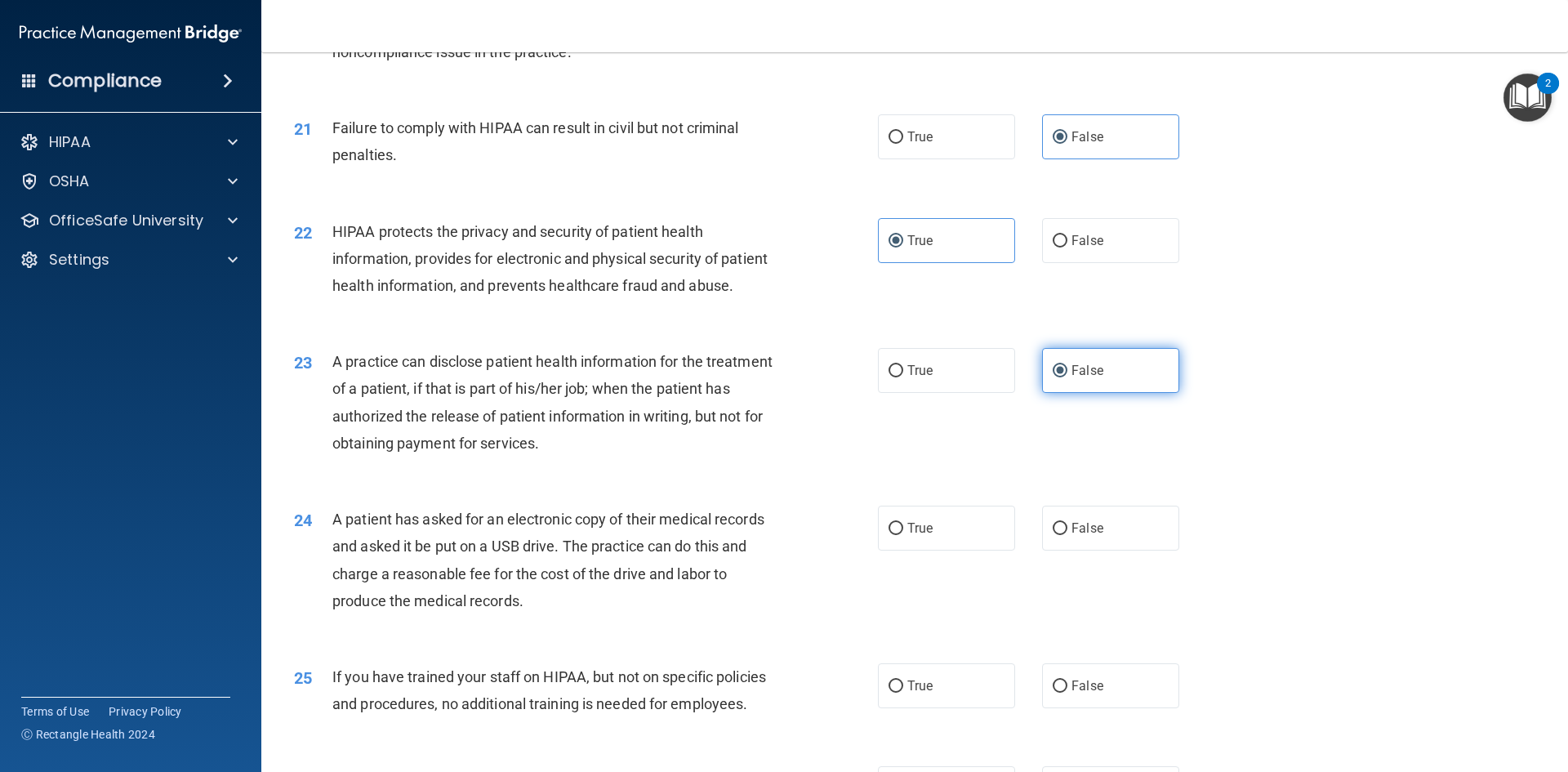
scroll to position [2369, 0]
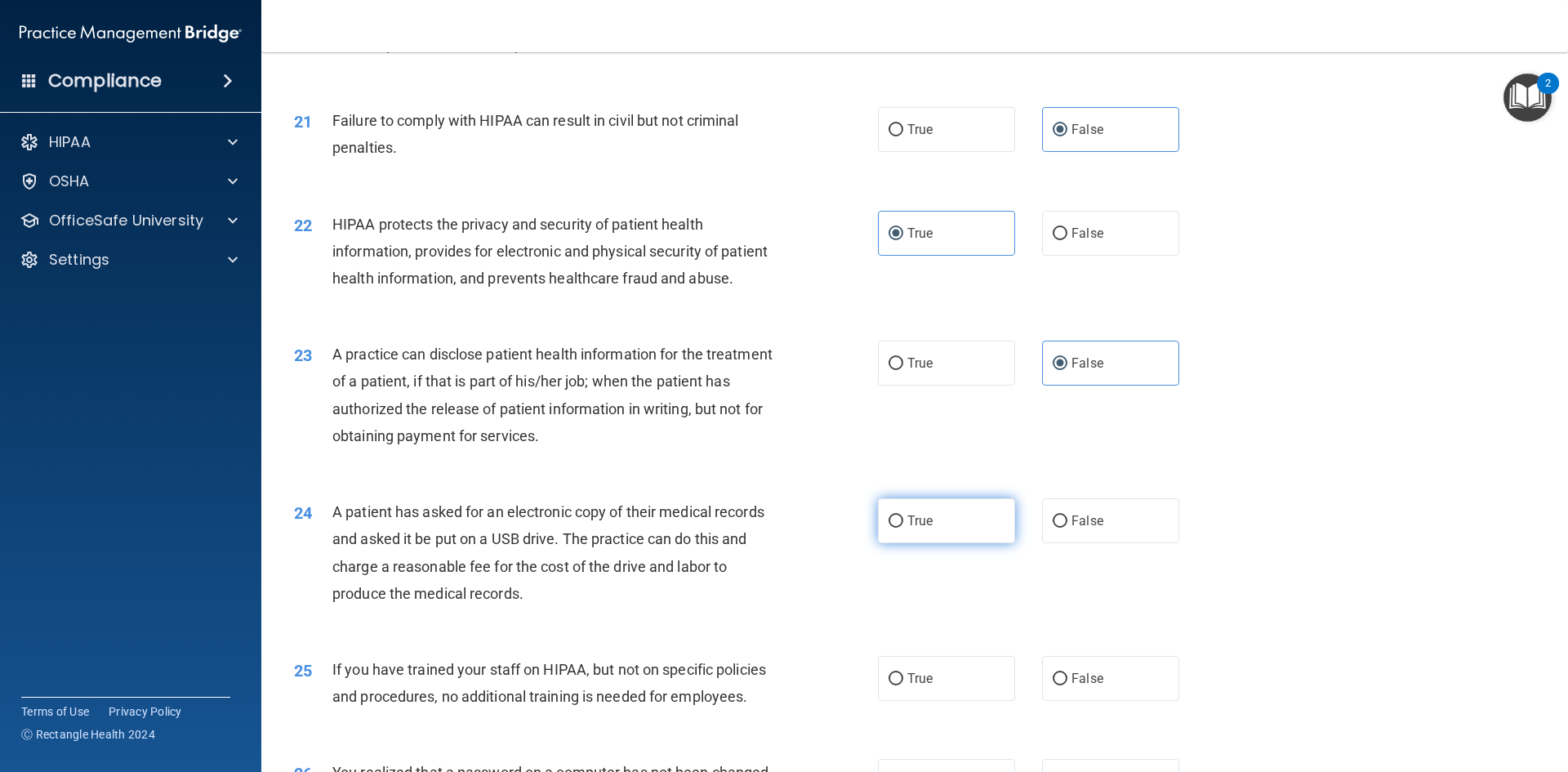
click at [941, 543] on label "True" at bounding box center [946, 521] width 138 height 45
click at [903, 528] on input "True" at bounding box center [896, 522] width 15 height 12
radio input "true"
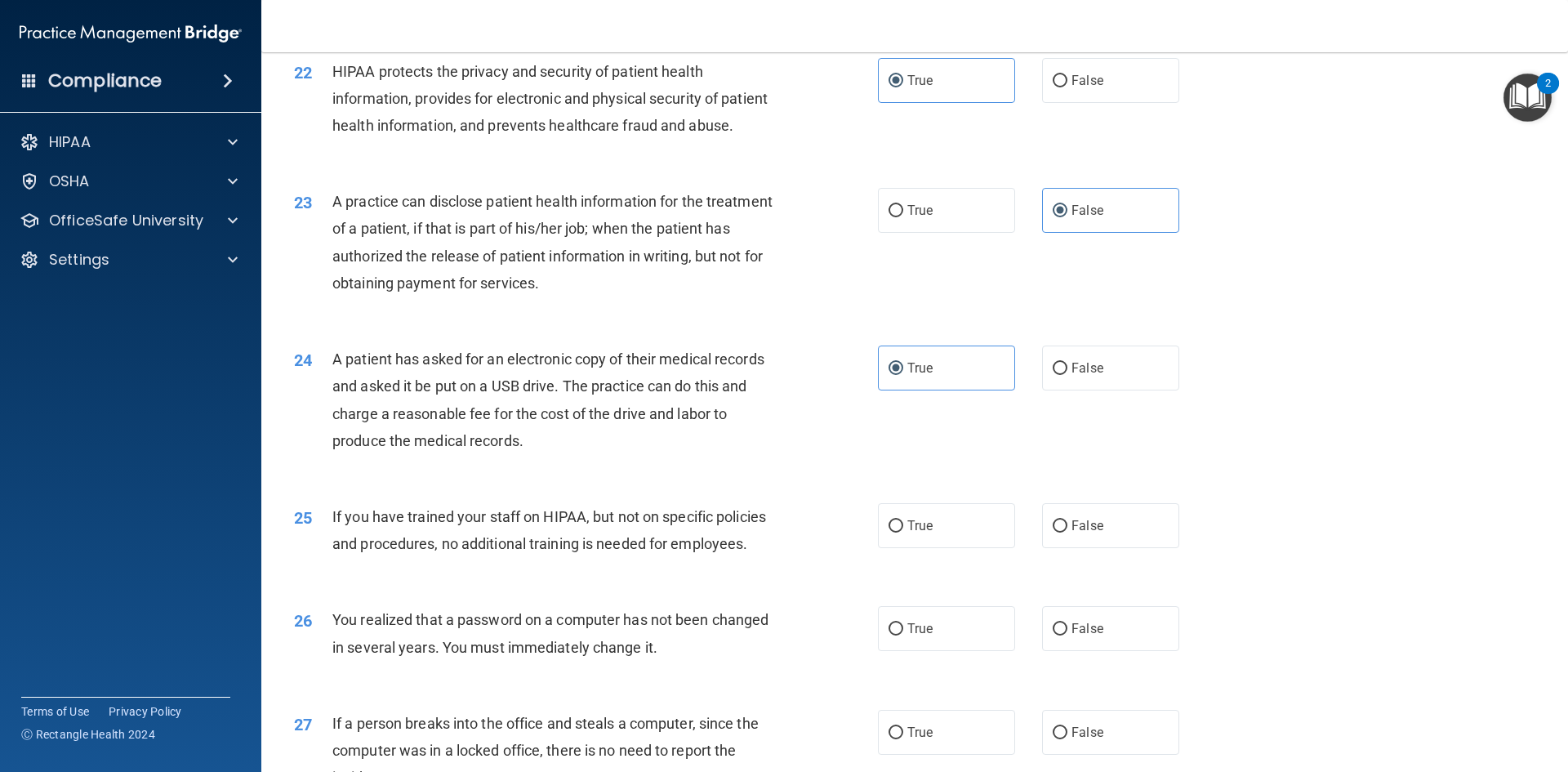
scroll to position [2532, 0]
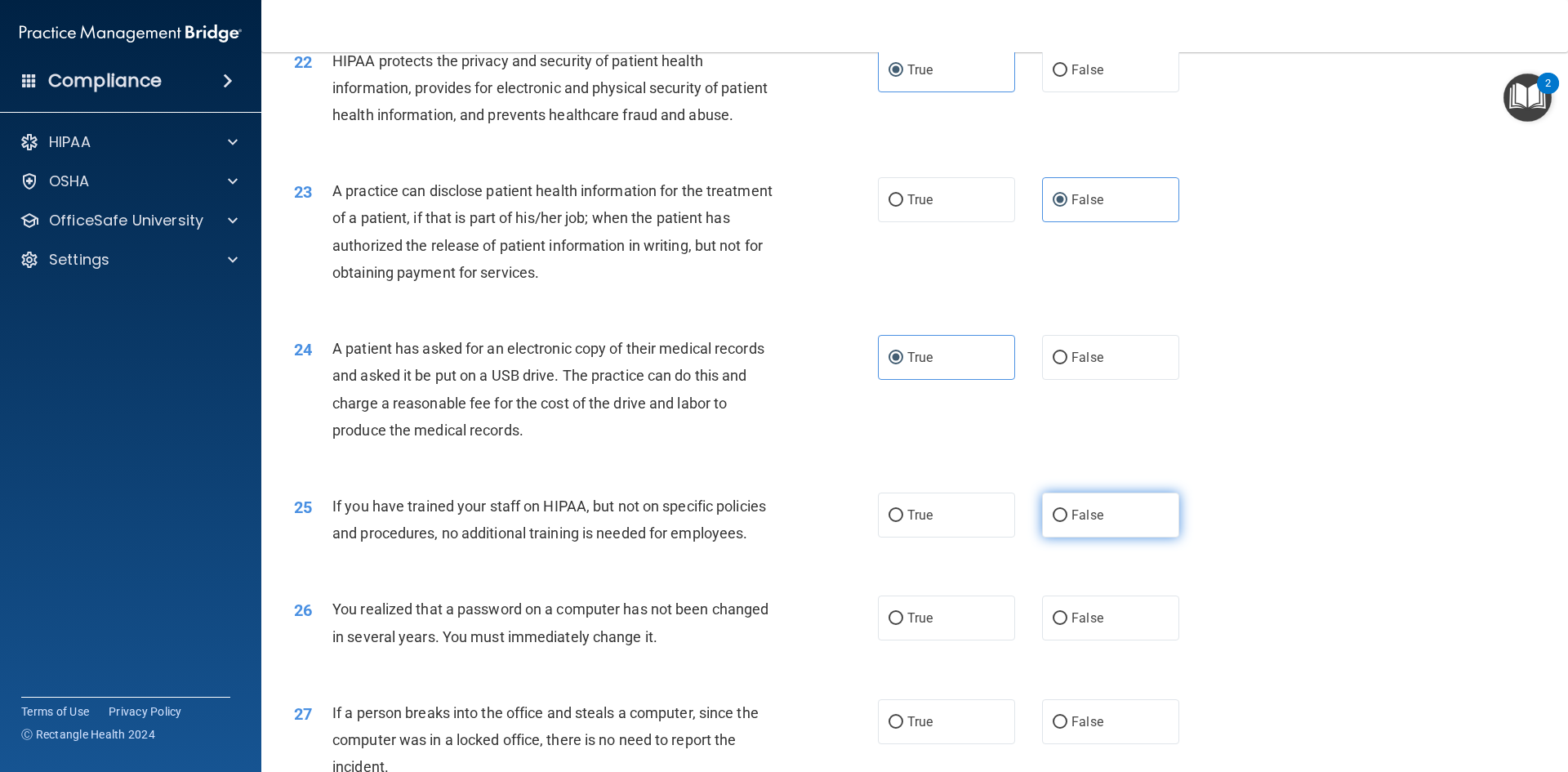
click at [1104, 537] on label "False" at bounding box center [1111, 515] width 138 height 45
click at [1067, 522] on input "False" at bounding box center [1060, 516] width 15 height 12
radio input "true"
click at [947, 640] on label "True" at bounding box center [946, 618] width 138 height 45
click at [903, 625] on input "True" at bounding box center [896, 619] width 15 height 12
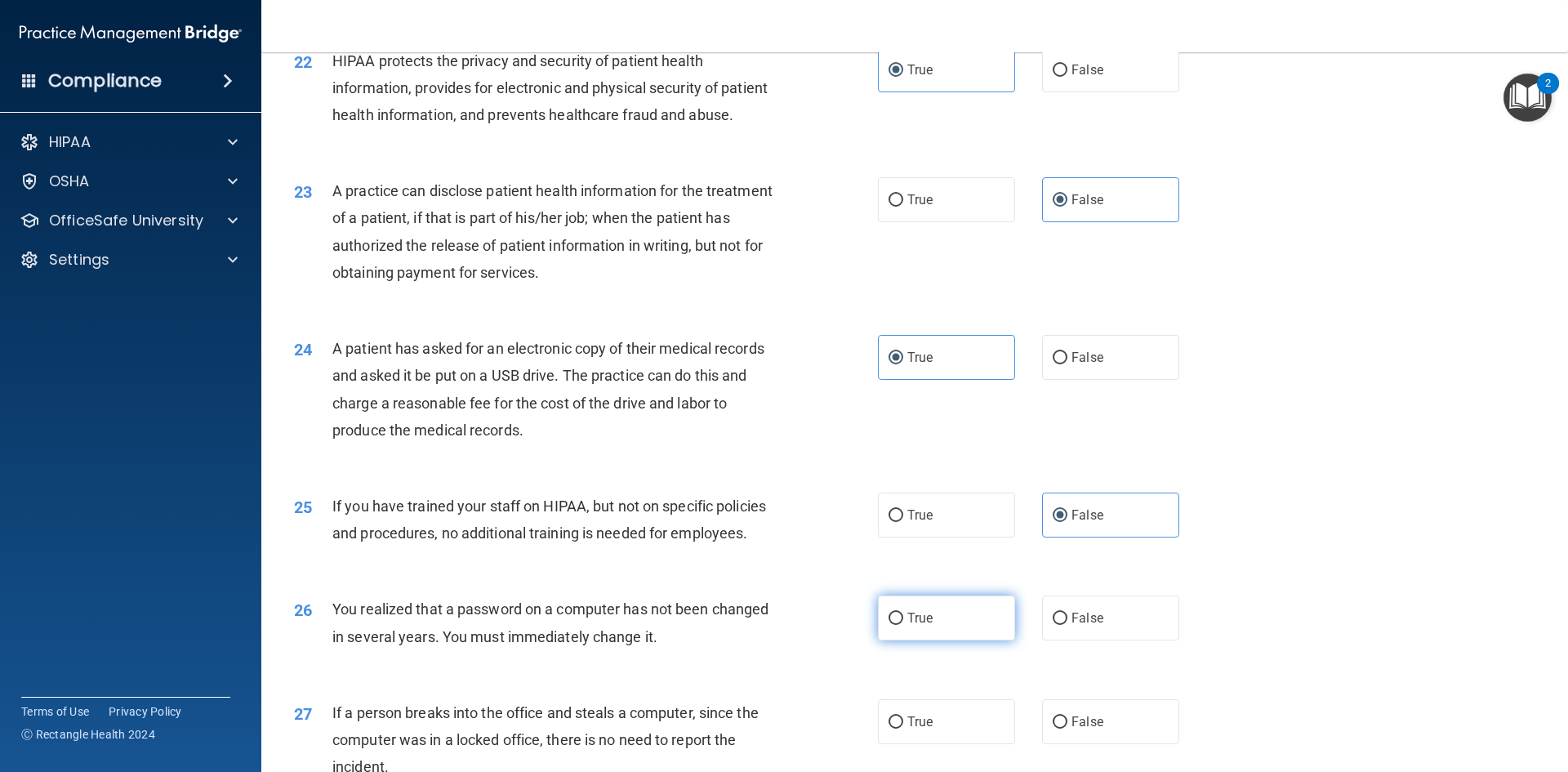
radio input "true"
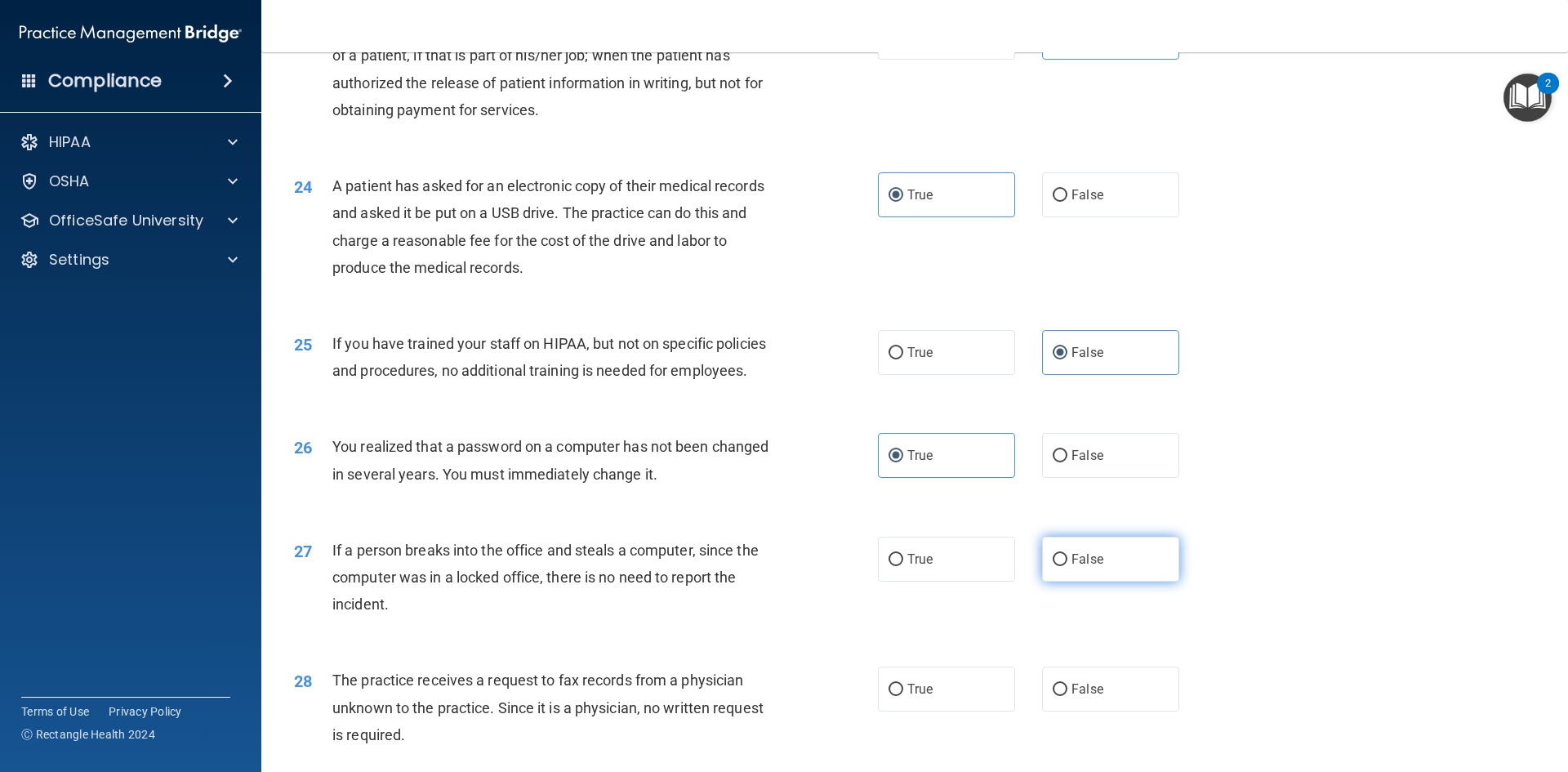
scroll to position [2697, 0]
click at [1084, 581] on label "False" at bounding box center [1111, 558] width 138 height 45
click at [1067, 566] on input "False" at bounding box center [1060, 559] width 15 height 12
radio input "true"
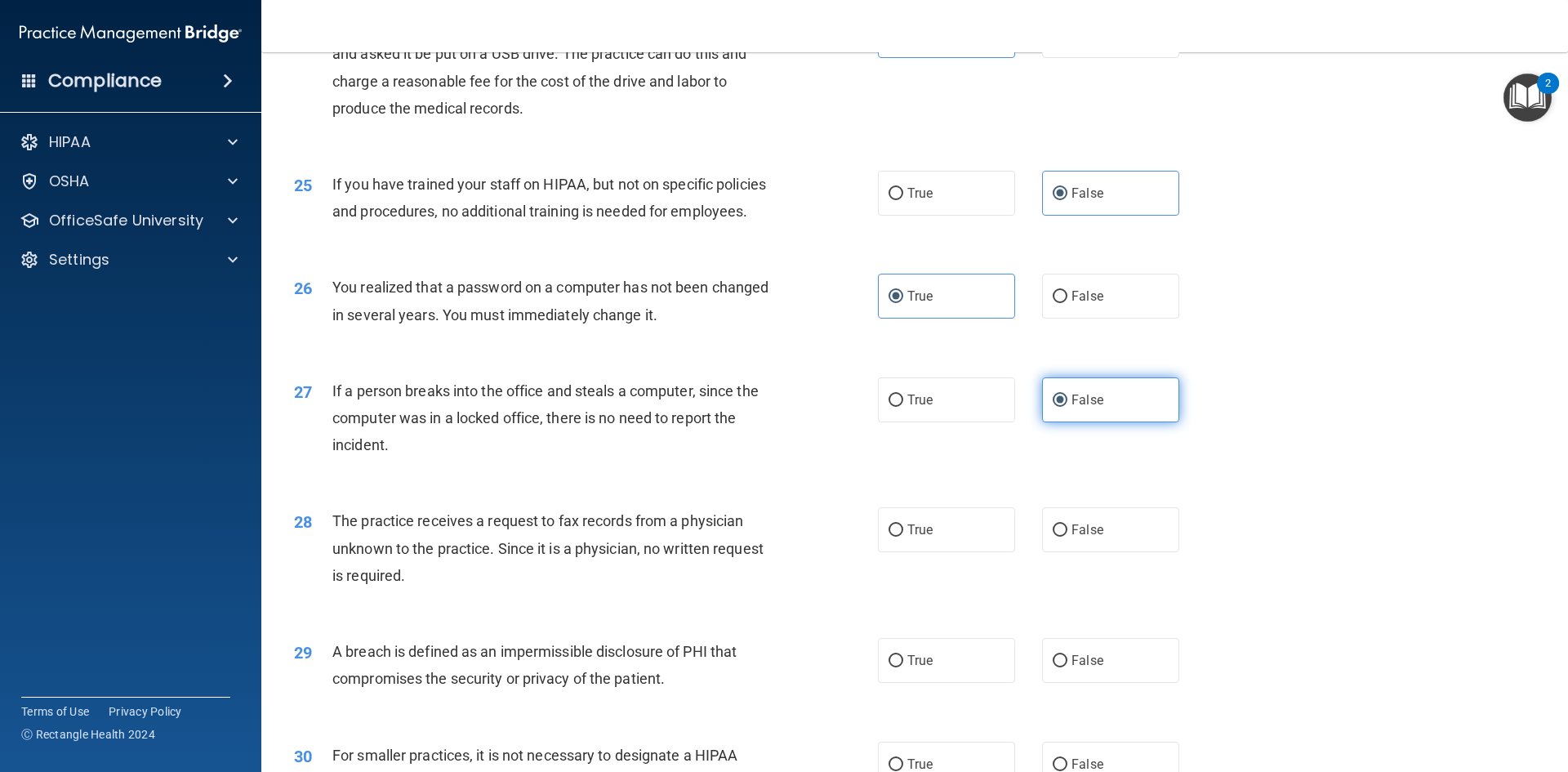
scroll to position [2860, 0]
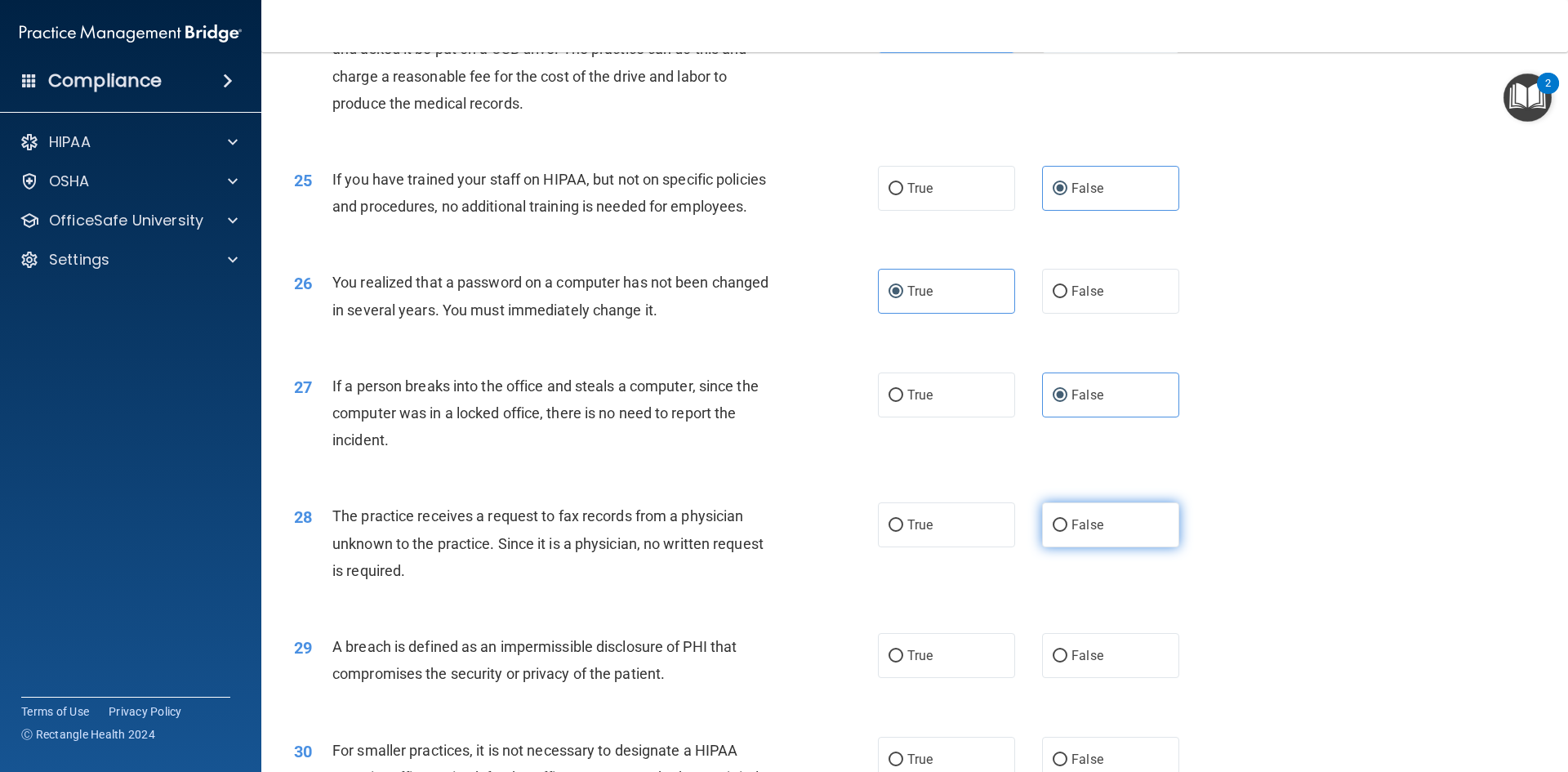
click at [1091, 532] on span "False" at bounding box center [1087, 525] width 31 height 16
click at [1067, 532] on input "False" at bounding box center [1060, 526] width 15 height 12
radio input "true"
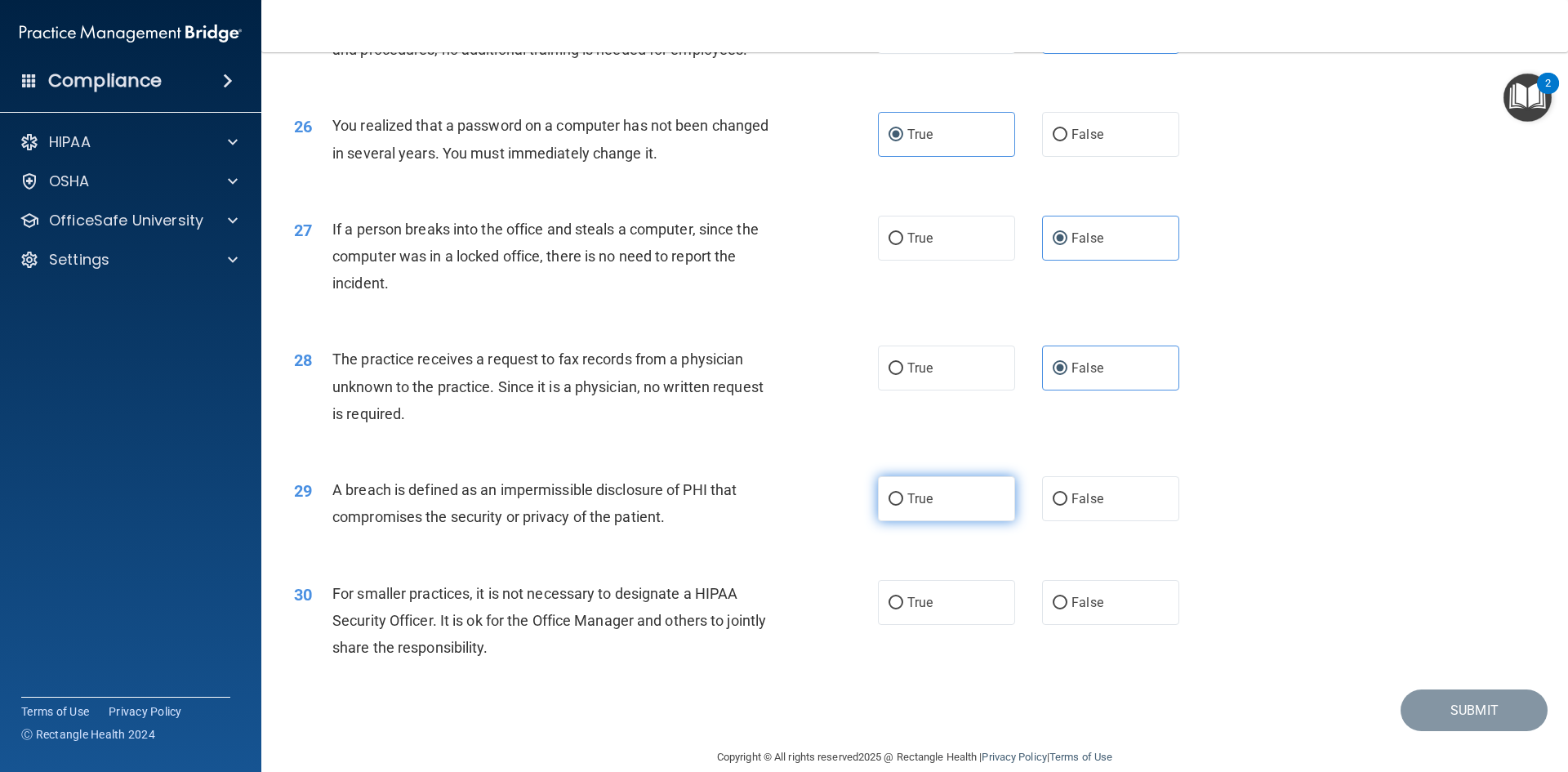
scroll to position [3023, 0]
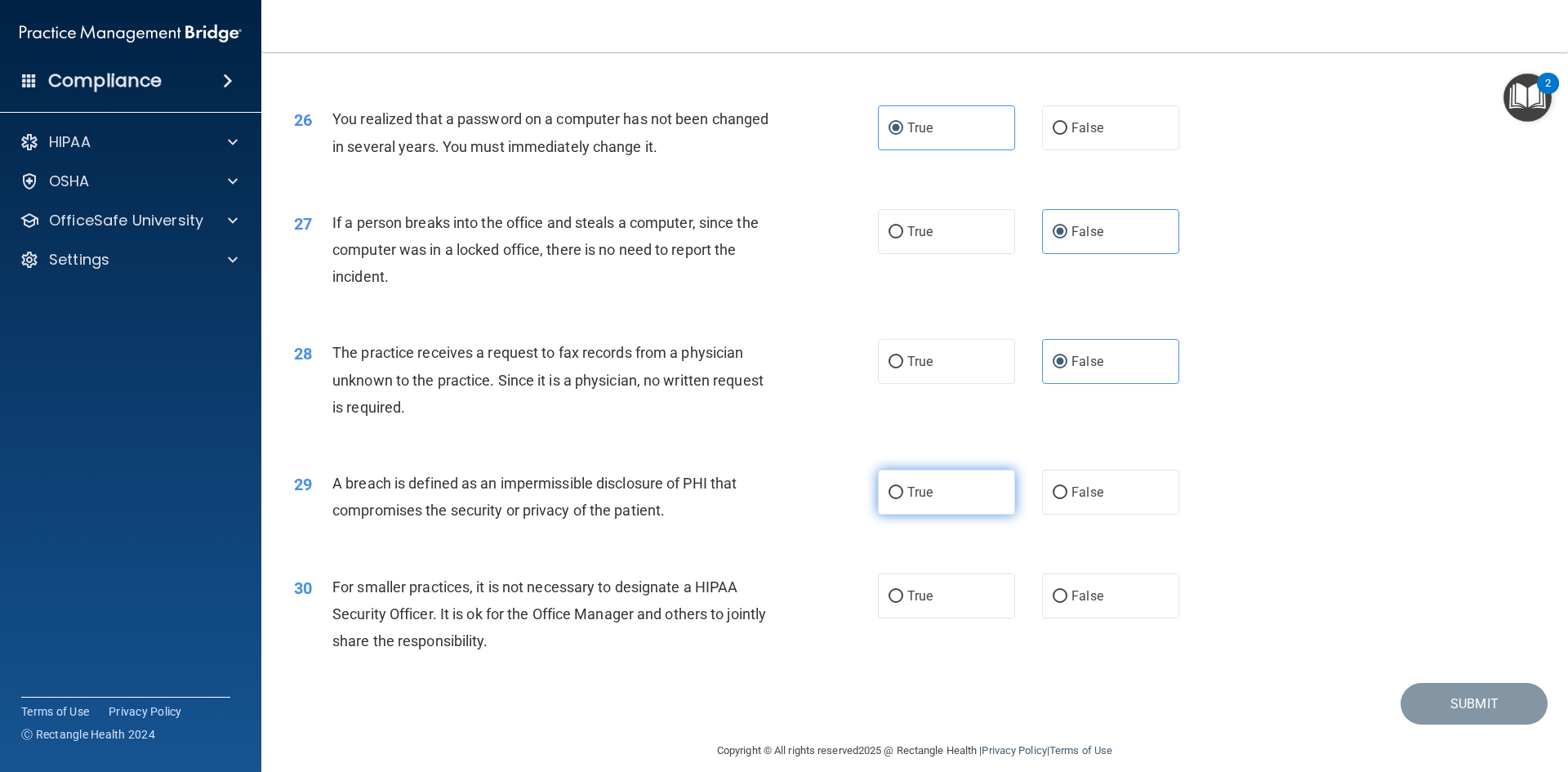
click at [907, 500] on span "True" at bounding box center [920, 492] width 26 height 16
click at [902, 499] on input "True" at bounding box center [896, 493] width 15 height 12
radio input "true"
click at [1062, 619] on label "False" at bounding box center [1111, 596] width 138 height 45
click at [1062, 603] on input "False" at bounding box center [1060, 596] width 15 height 12
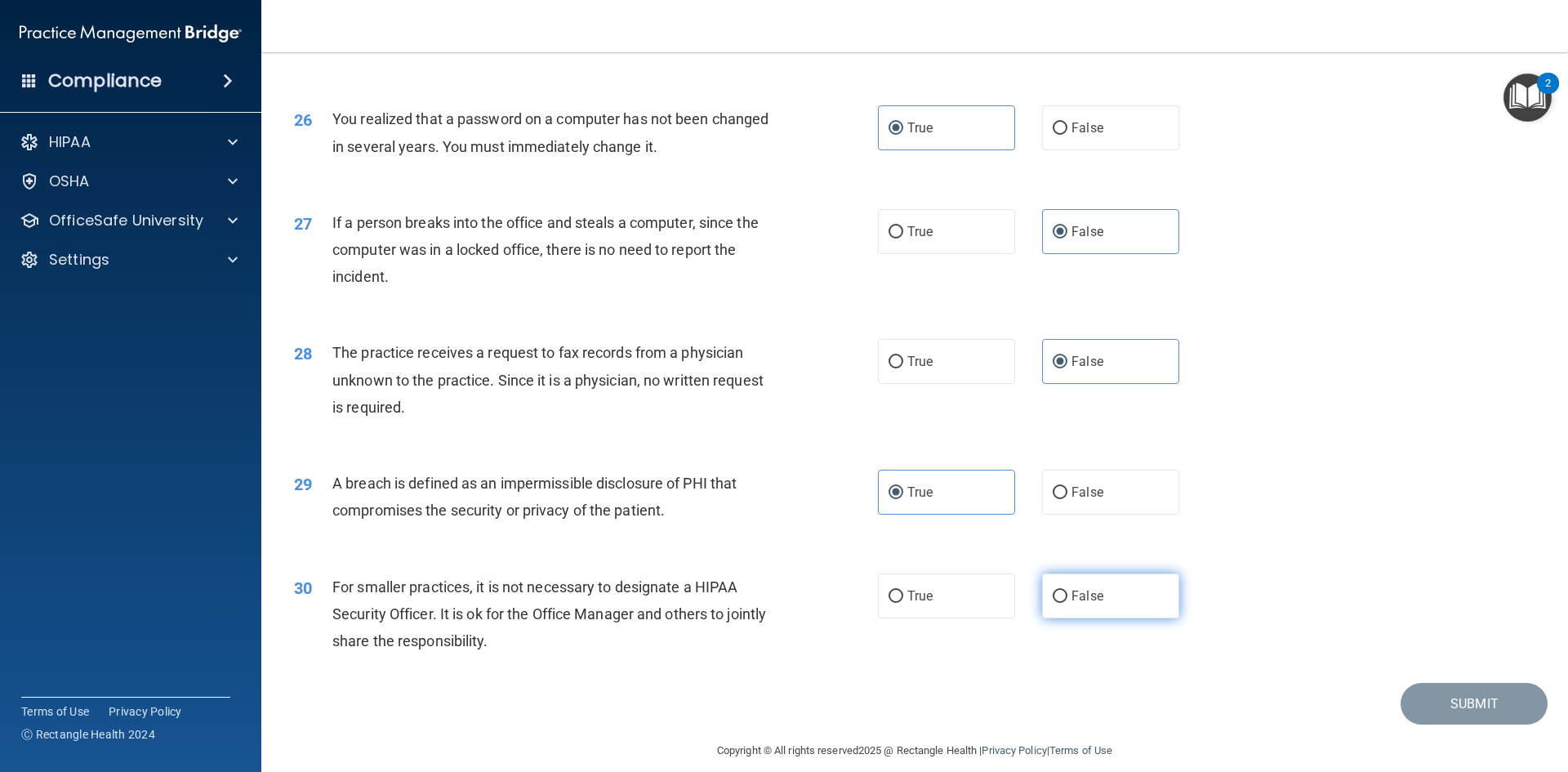
radio input "true"
click at [1481, 725] on button "Submit" at bounding box center [1474, 704] width 147 height 41
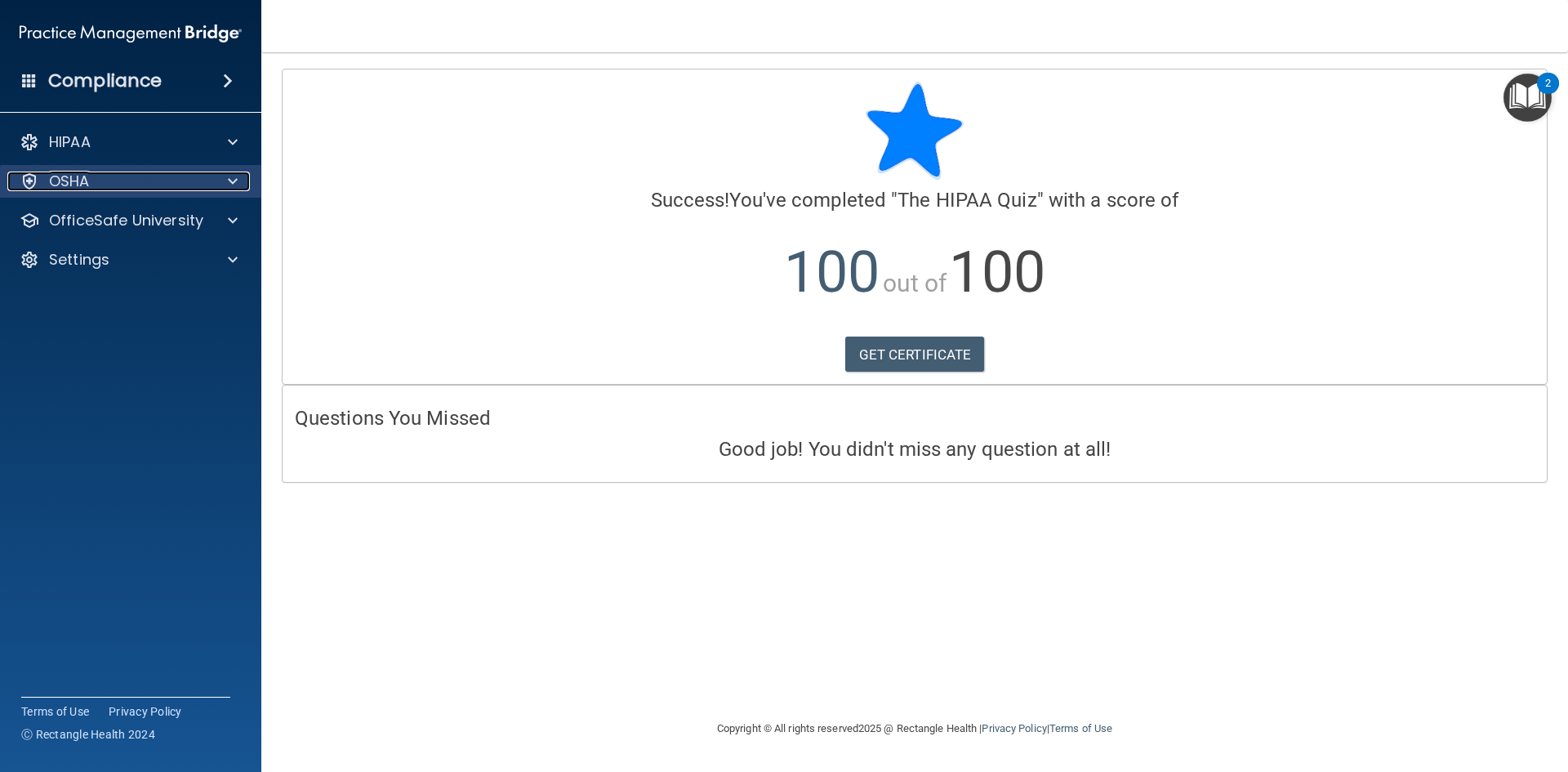
click at [185, 180] on div "OSHA" at bounding box center [109, 182] width 202 height 20
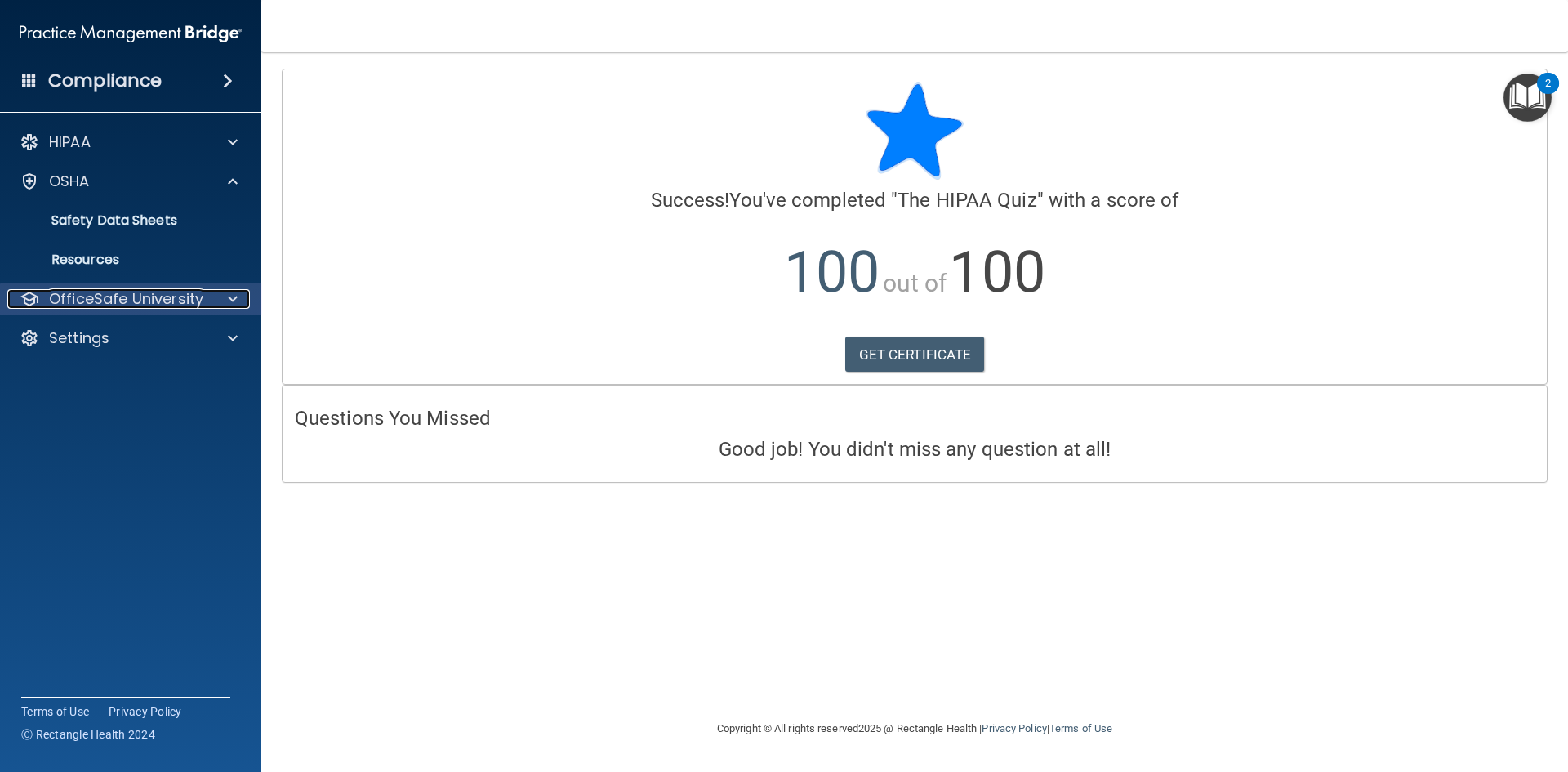
click at [204, 302] on div "OfficeSafe University" at bounding box center [109, 299] width 202 height 20
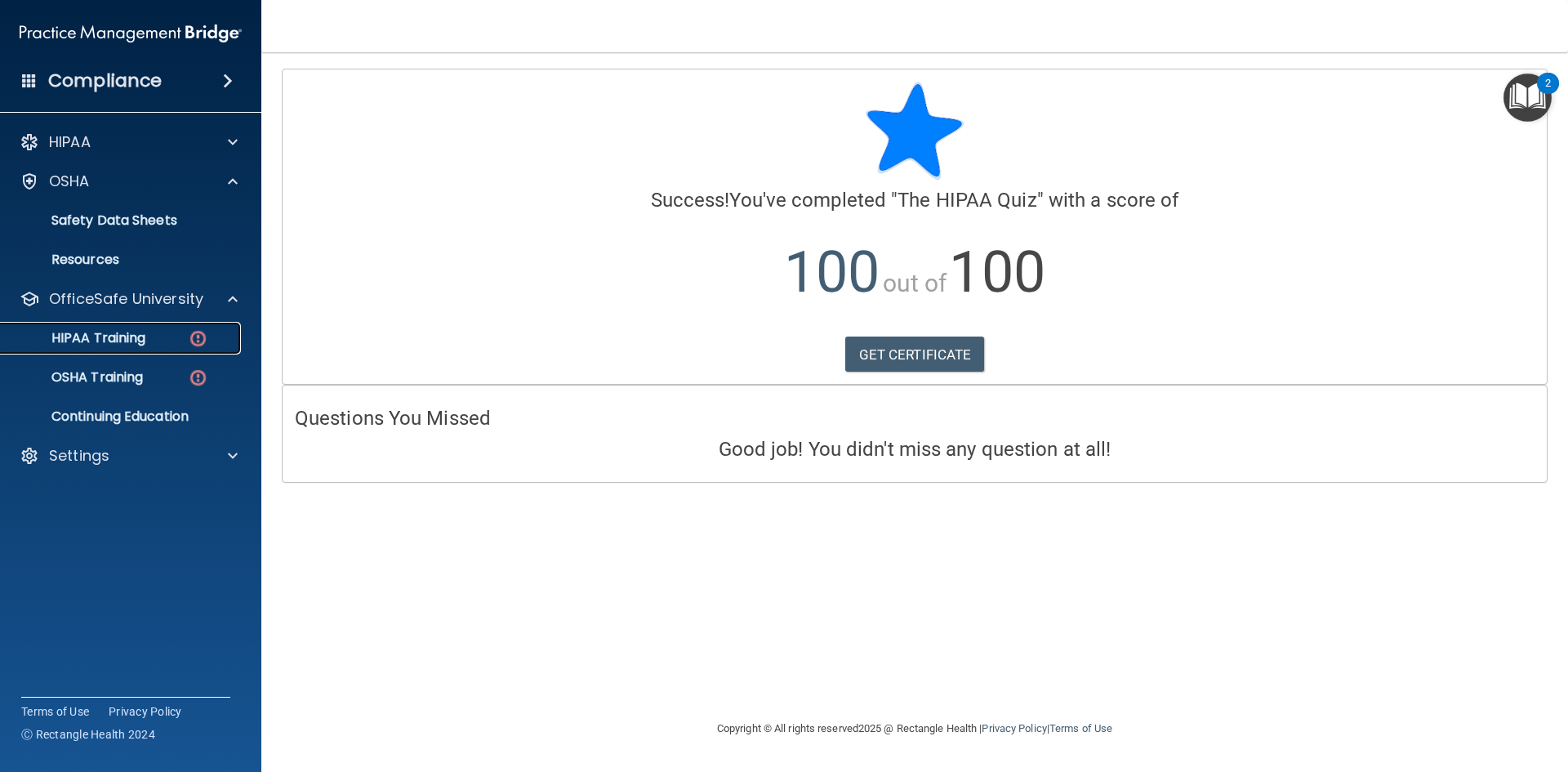
click at [114, 342] on p "HIPAA Training" at bounding box center [78, 338] width 135 height 17
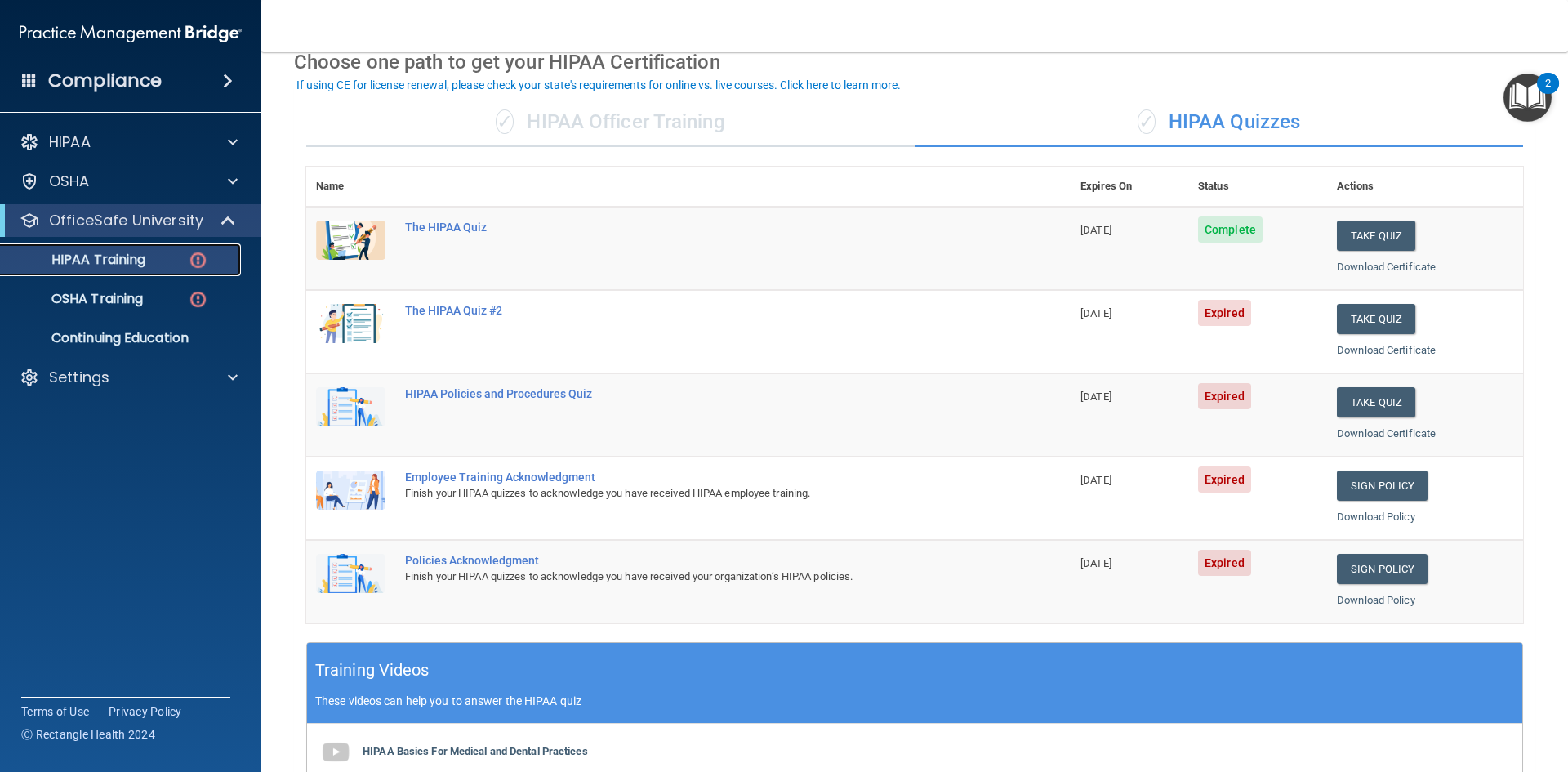
scroll to position [82, 0]
click at [1362, 312] on button "Take Quiz" at bounding box center [1376, 318] width 79 height 30
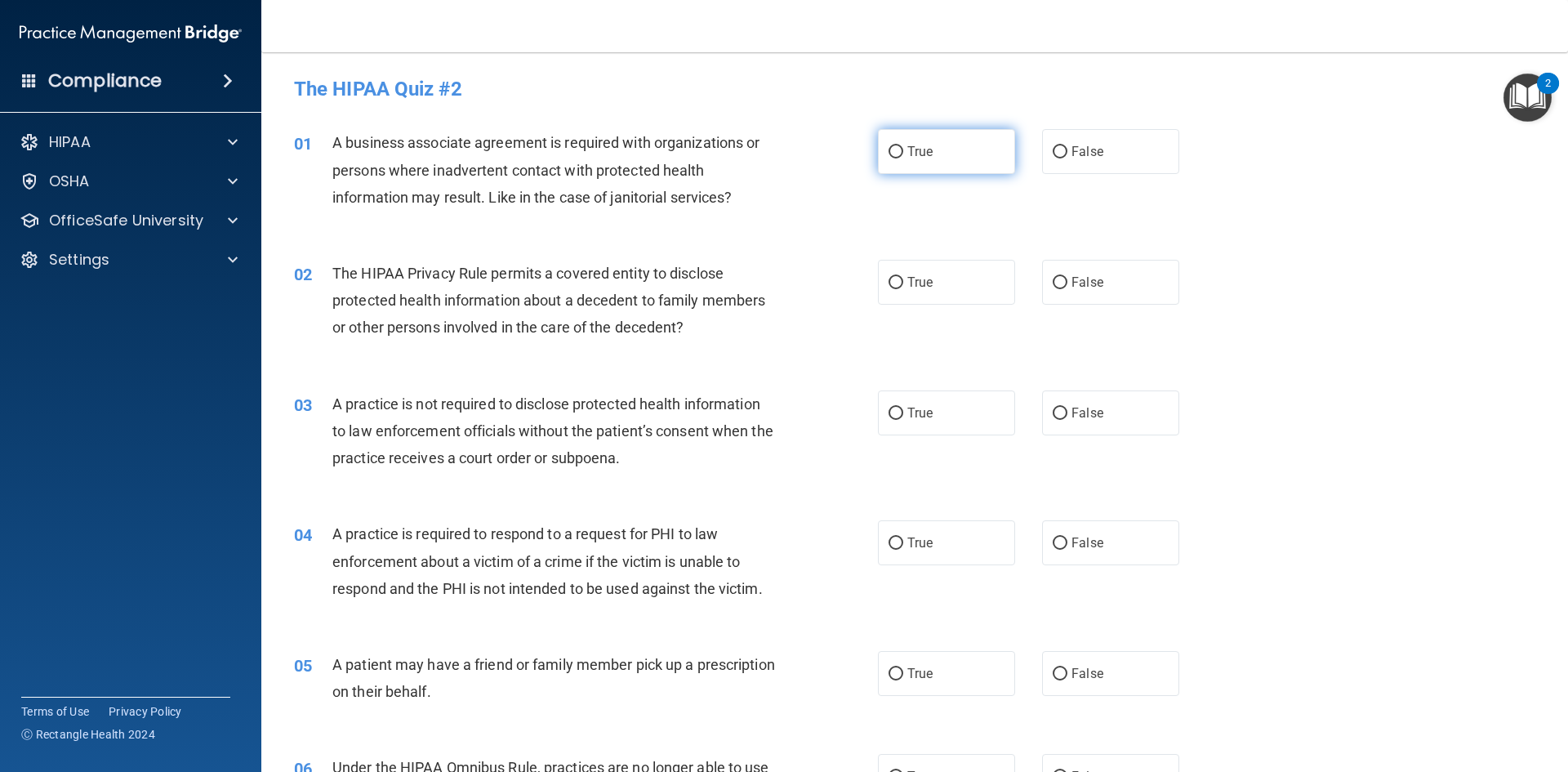
click at [947, 139] on label "True" at bounding box center [946, 152] width 138 height 45
click at [903, 146] on input "True" at bounding box center [896, 152] width 15 height 12
radio input "true"
click at [924, 290] on label "True" at bounding box center [946, 282] width 138 height 45
click at [903, 289] on input "True" at bounding box center [896, 283] width 15 height 12
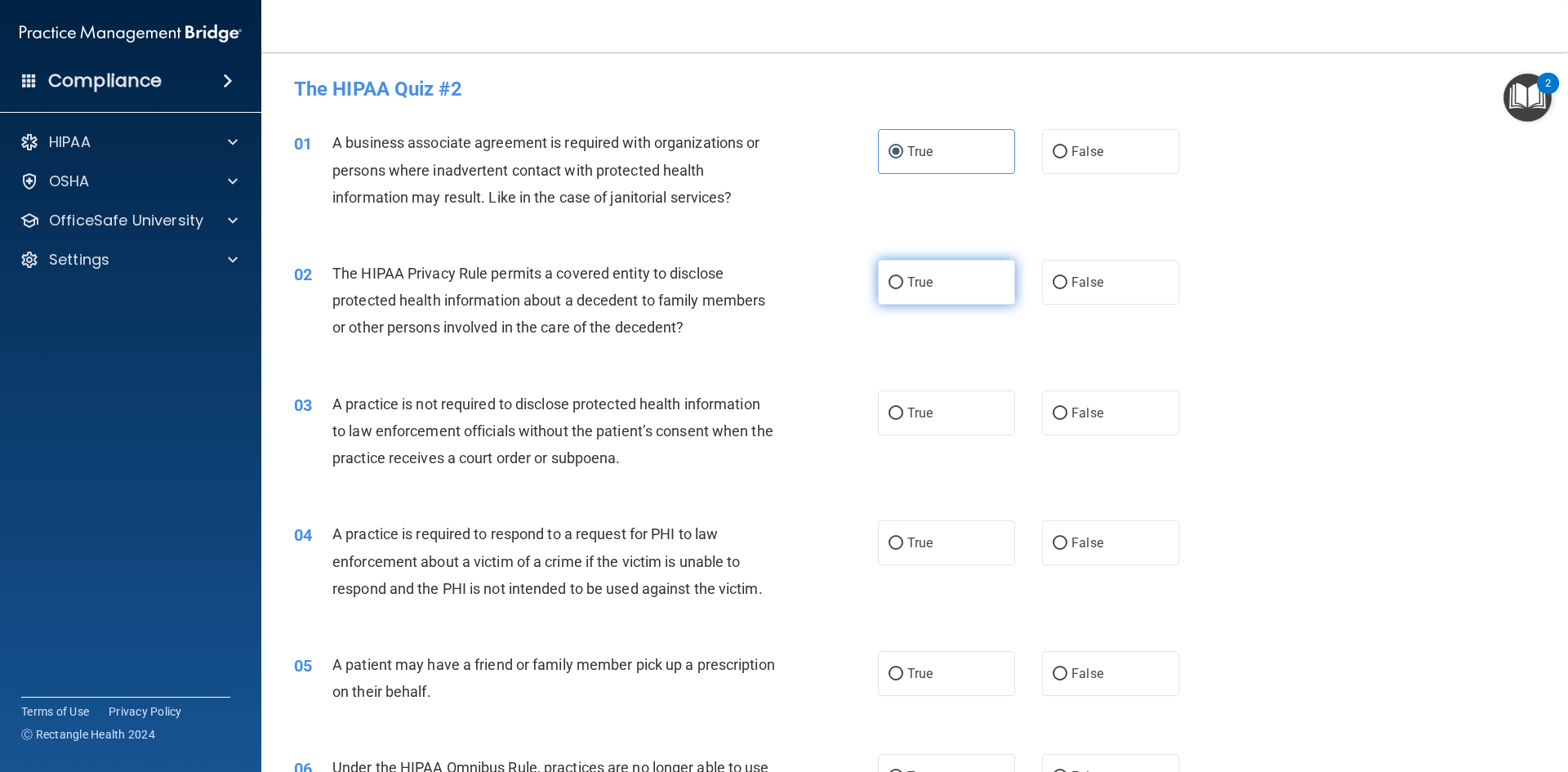
radio input "true"
click at [933, 405] on label "True" at bounding box center [946, 413] width 138 height 45
click at [903, 408] on input "True" at bounding box center [896, 414] width 15 height 12
radio input "true"
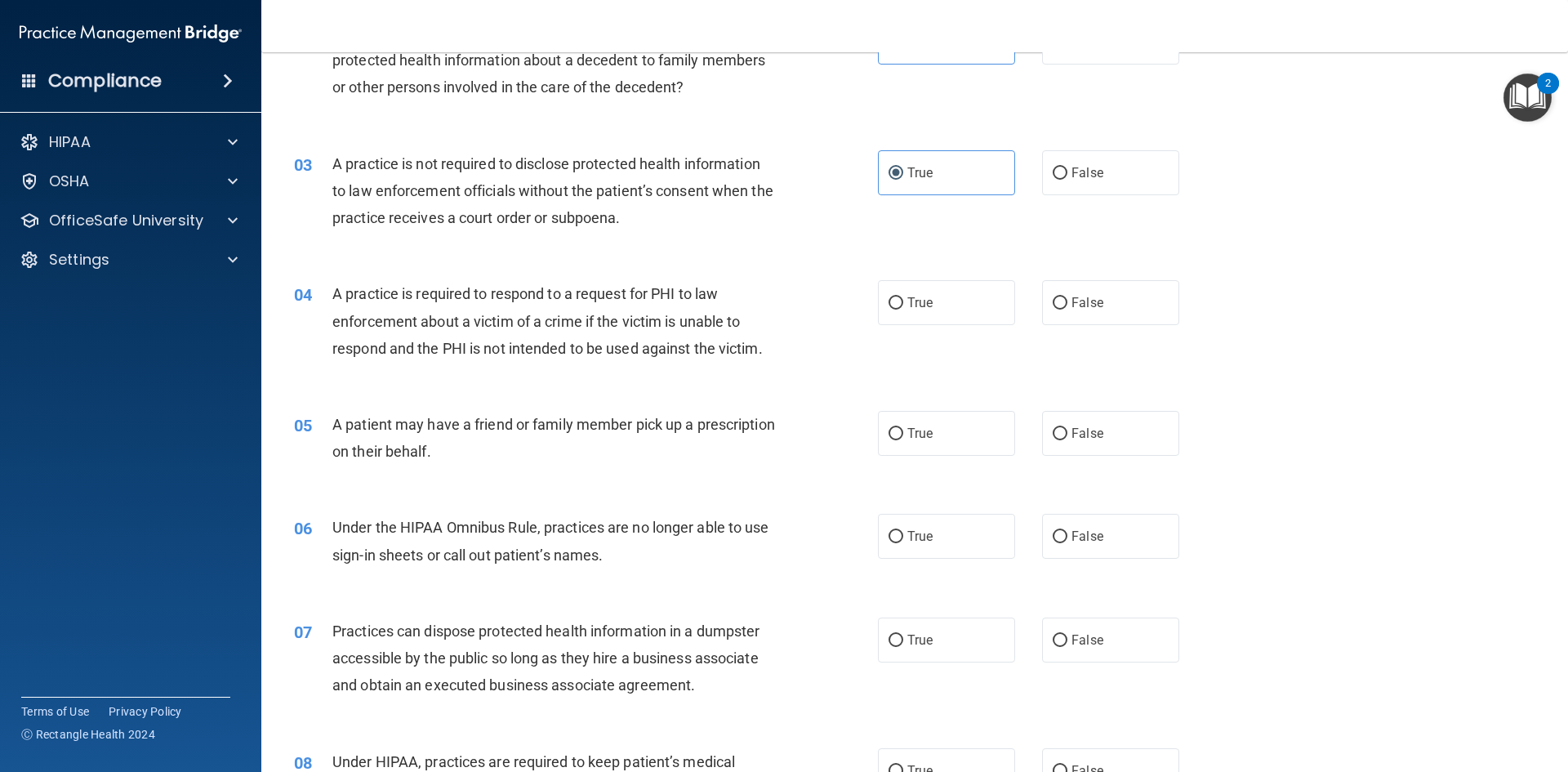
scroll to position [245, 0]
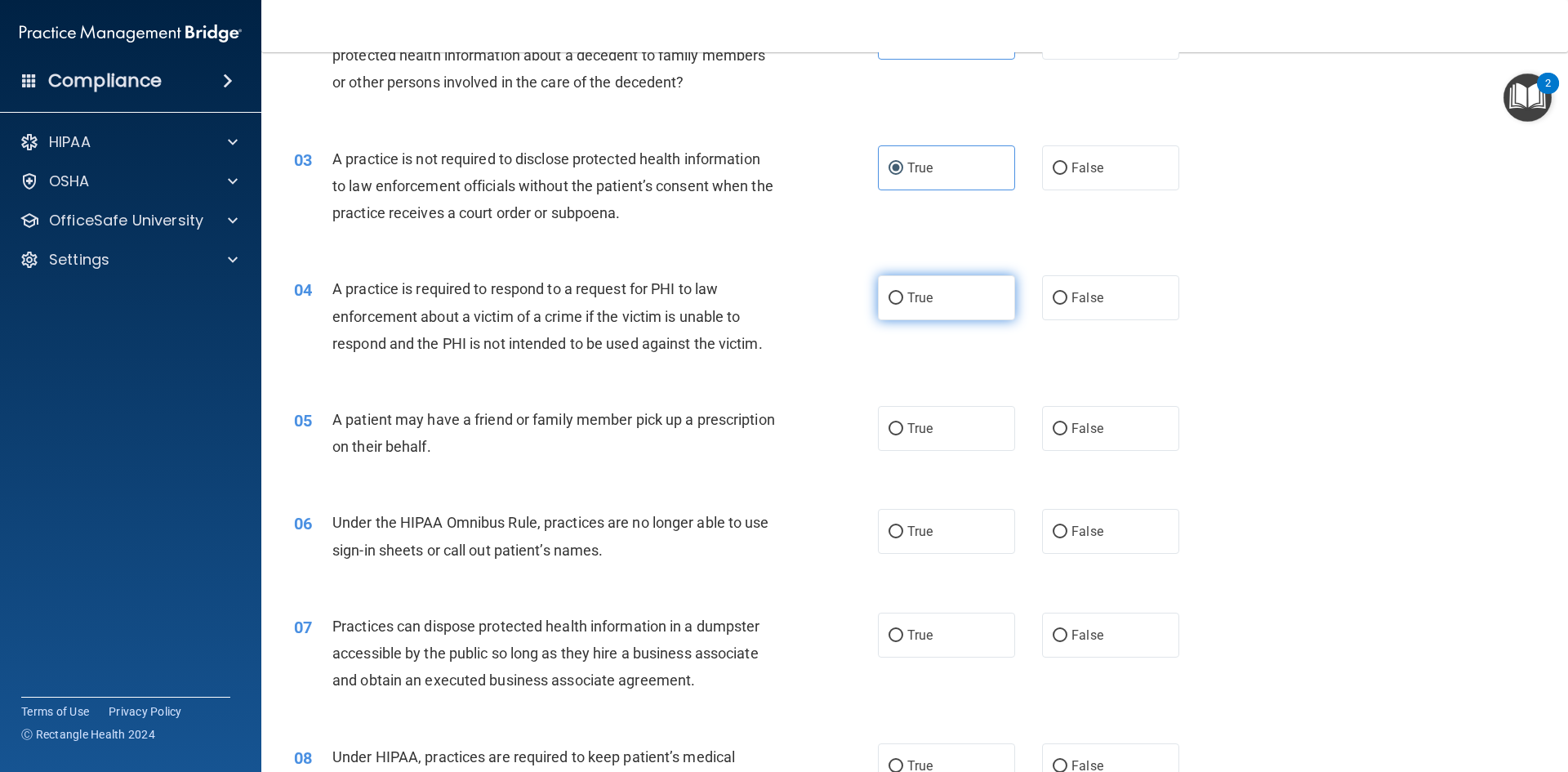
click at [943, 285] on label "True" at bounding box center [946, 298] width 138 height 45
click at [903, 293] on input "True" at bounding box center [896, 299] width 15 height 12
radio input "true"
click at [940, 428] on label "True" at bounding box center [946, 429] width 138 height 45
click at [903, 428] on input "True" at bounding box center [896, 429] width 15 height 12
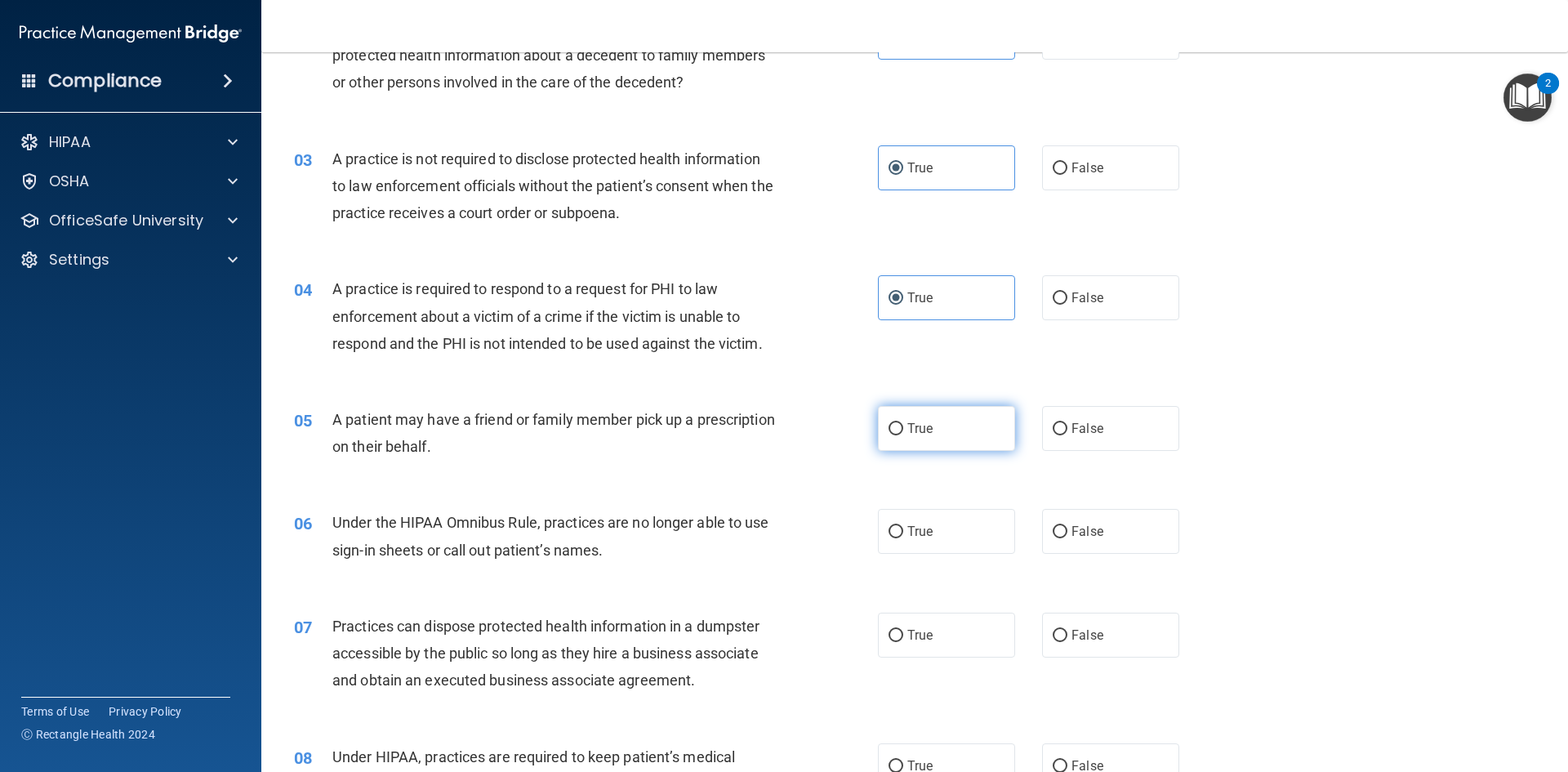
radio input "true"
click at [953, 527] on label "True" at bounding box center [946, 532] width 138 height 45
click at [903, 527] on input "True" at bounding box center [896, 532] width 15 height 12
radio input "true"
click at [949, 648] on label "True" at bounding box center [946, 635] width 138 height 45
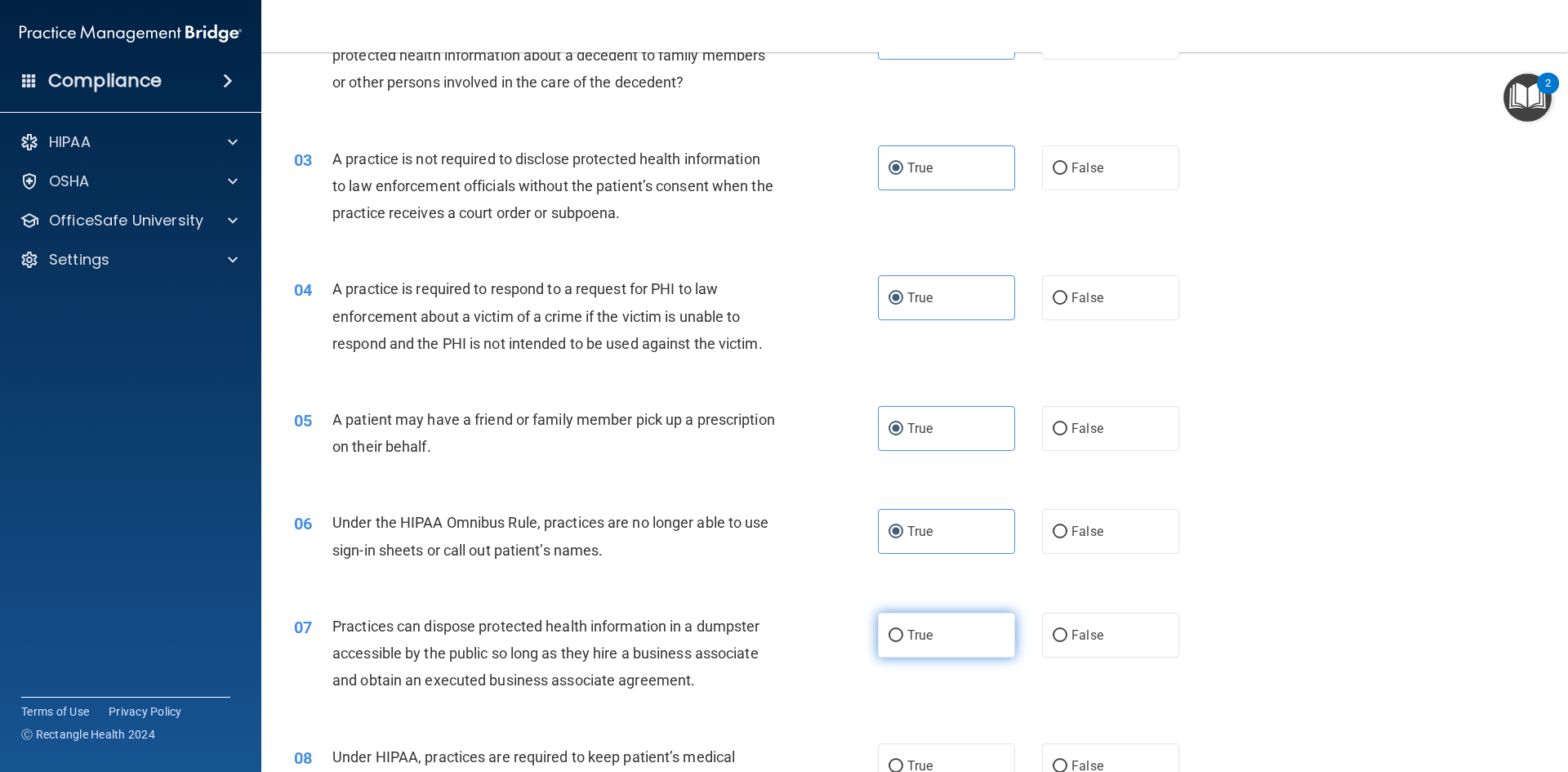
click at [903, 642] on input "True" at bounding box center [896, 636] width 15 height 12
radio input "true"
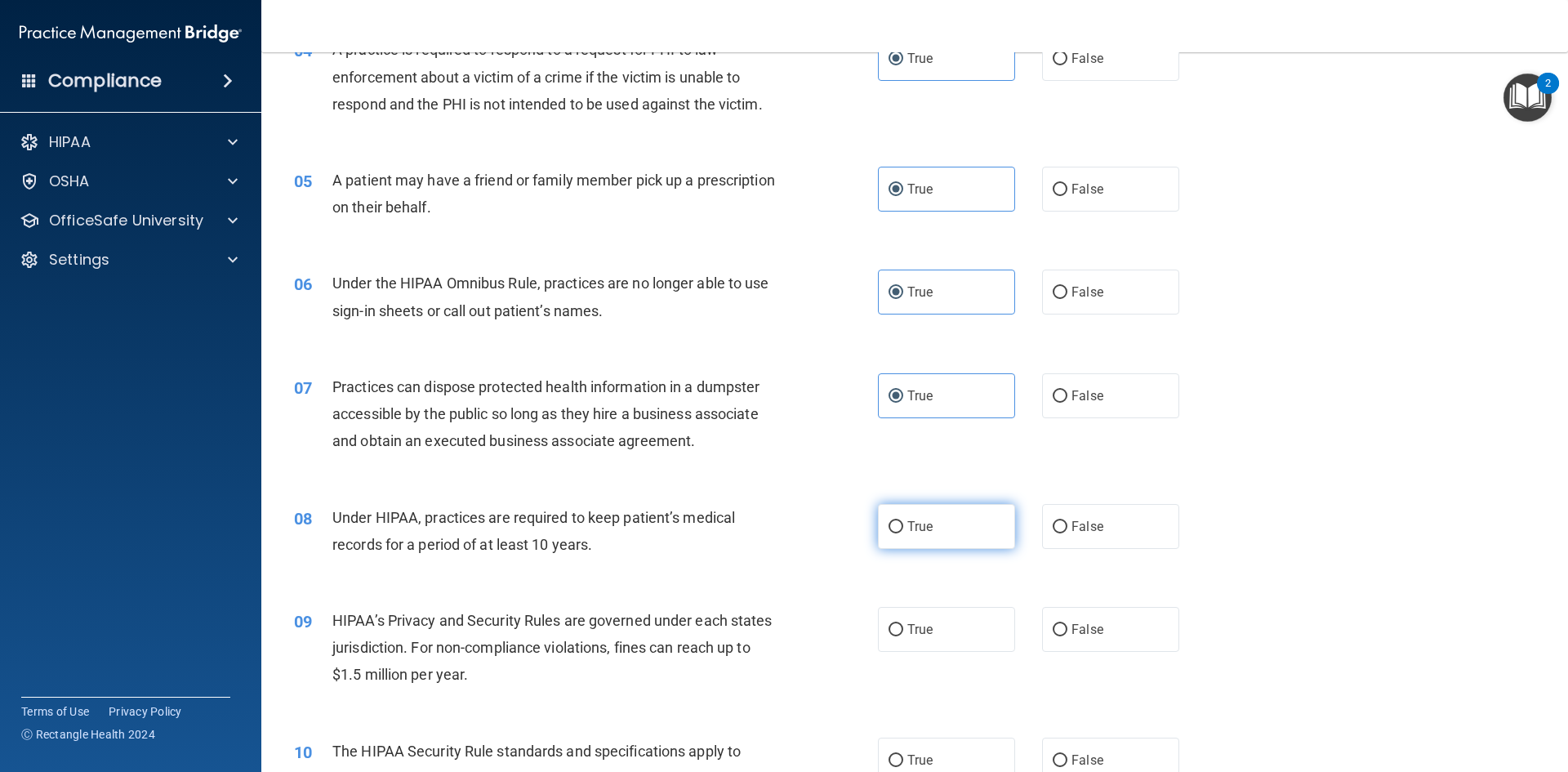
scroll to position [490, 0]
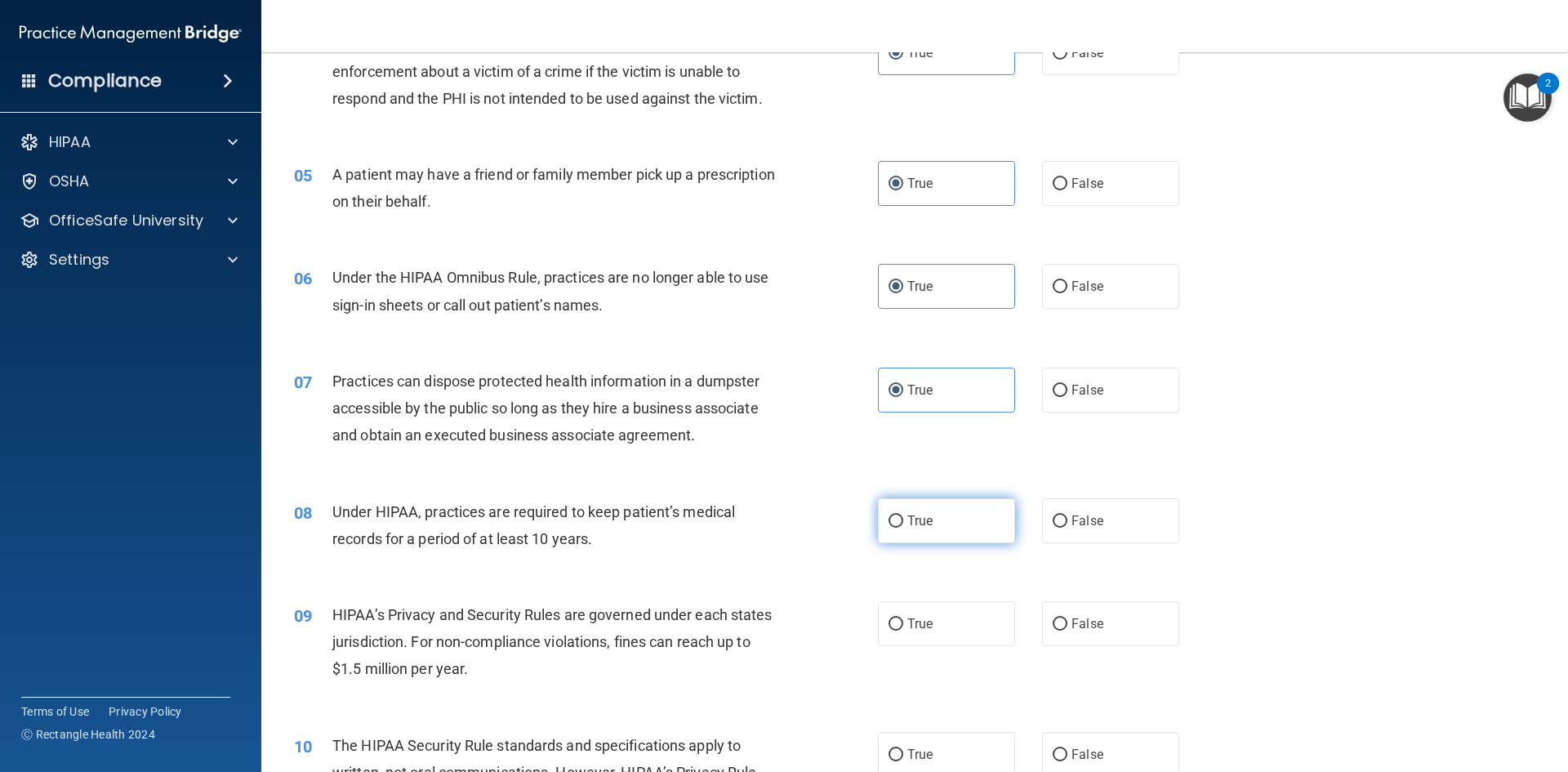
click at [970, 507] on label "True" at bounding box center [946, 521] width 138 height 45
click at [903, 516] on input "True" at bounding box center [896, 522] width 15 height 12
radio input "true"
click at [966, 619] on label "True" at bounding box center [946, 624] width 138 height 45
click at [903, 619] on input "True" at bounding box center [896, 624] width 15 height 12
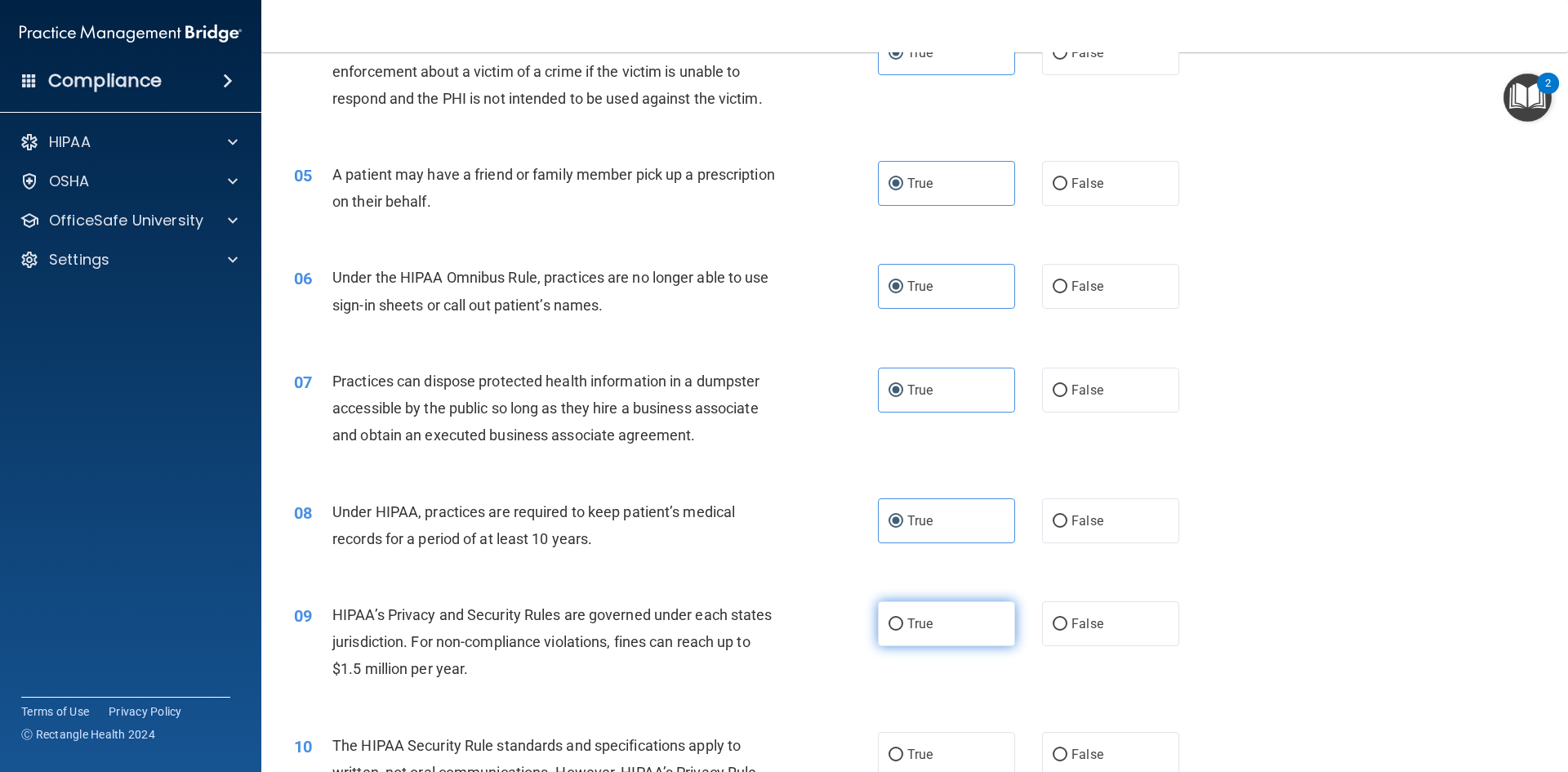
radio input "true"
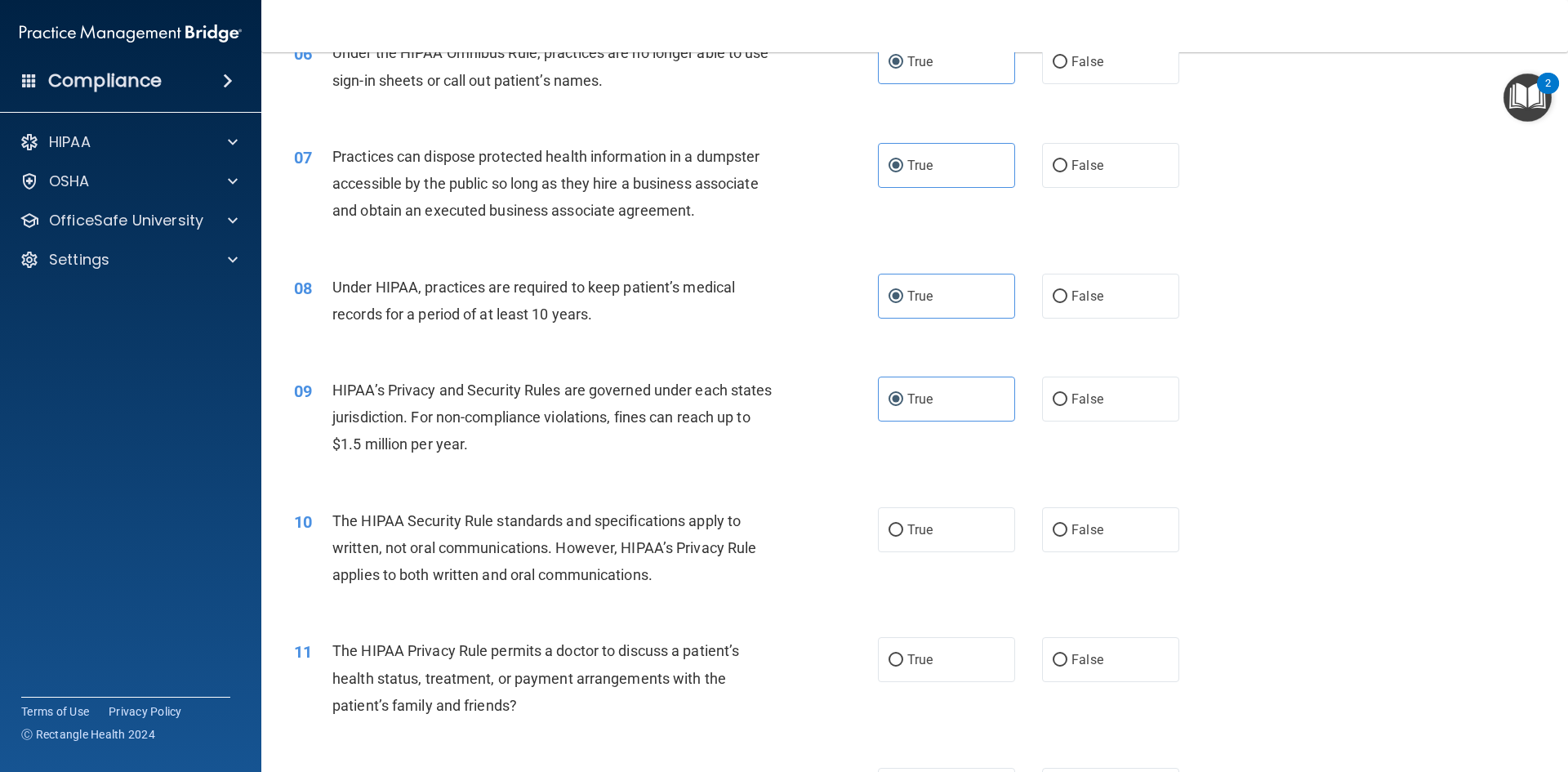
scroll to position [736, 0]
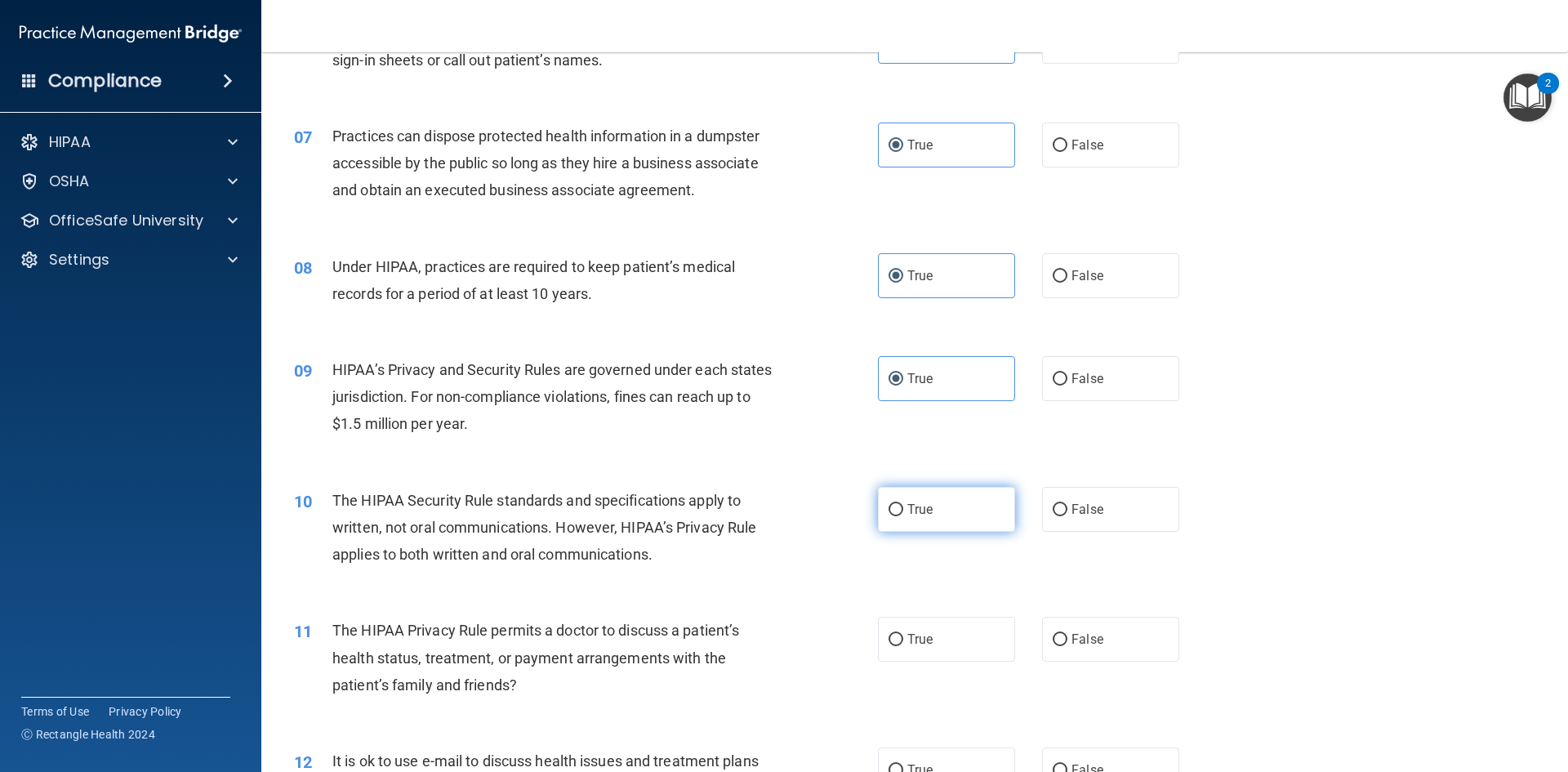
click at [963, 488] on label "True" at bounding box center [946, 509] width 138 height 45
click at [903, 504] on input "True" at bounding box center [896, 510] width 15 height 12
radio input "true"
click at [960, 637] on label "True" at bounding box center [946, 639] width 138 height 45
click at [903, 637] on input "True" at bounding box center [896, 640] width 15 height 12
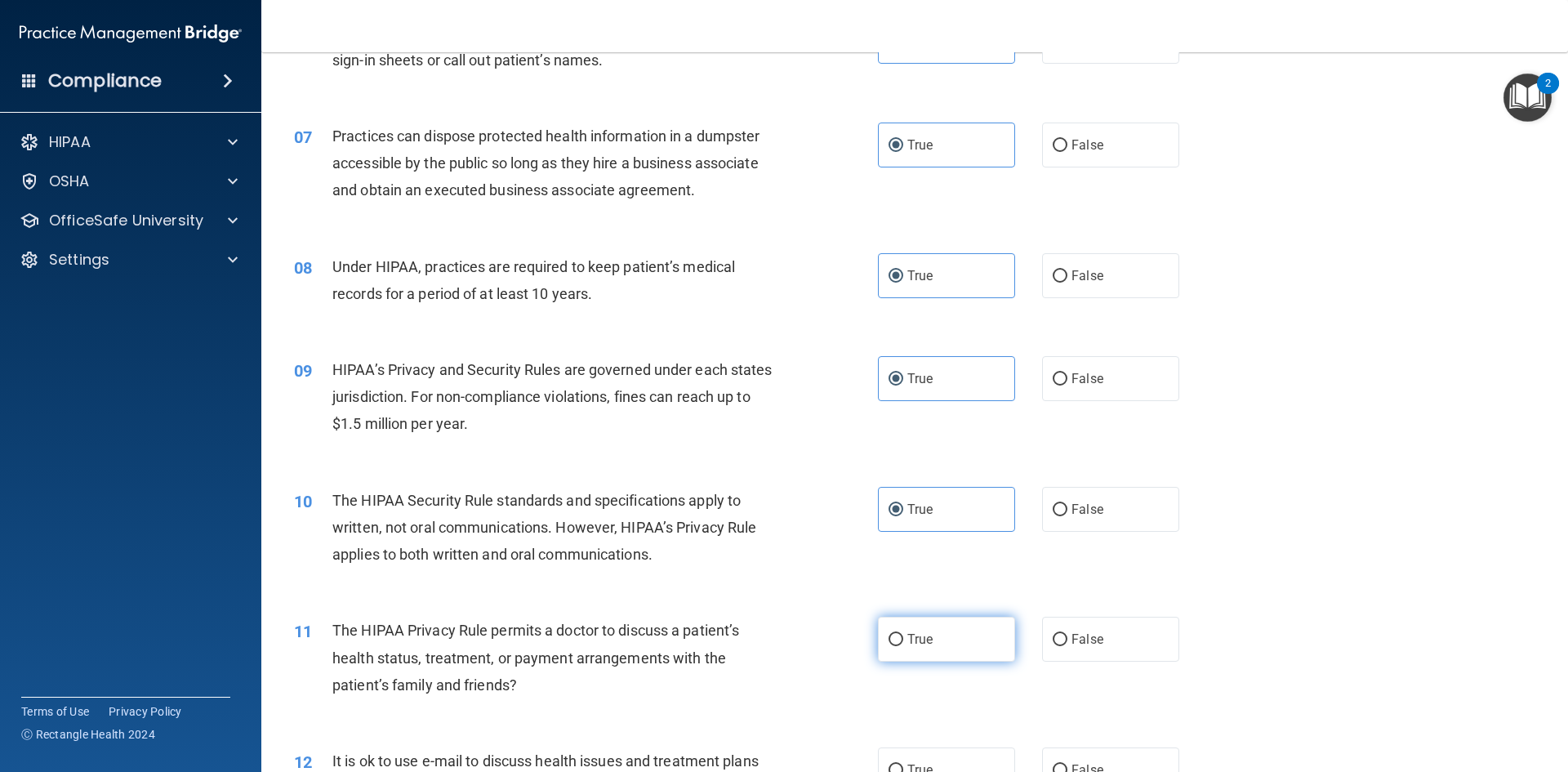
radio input "true"
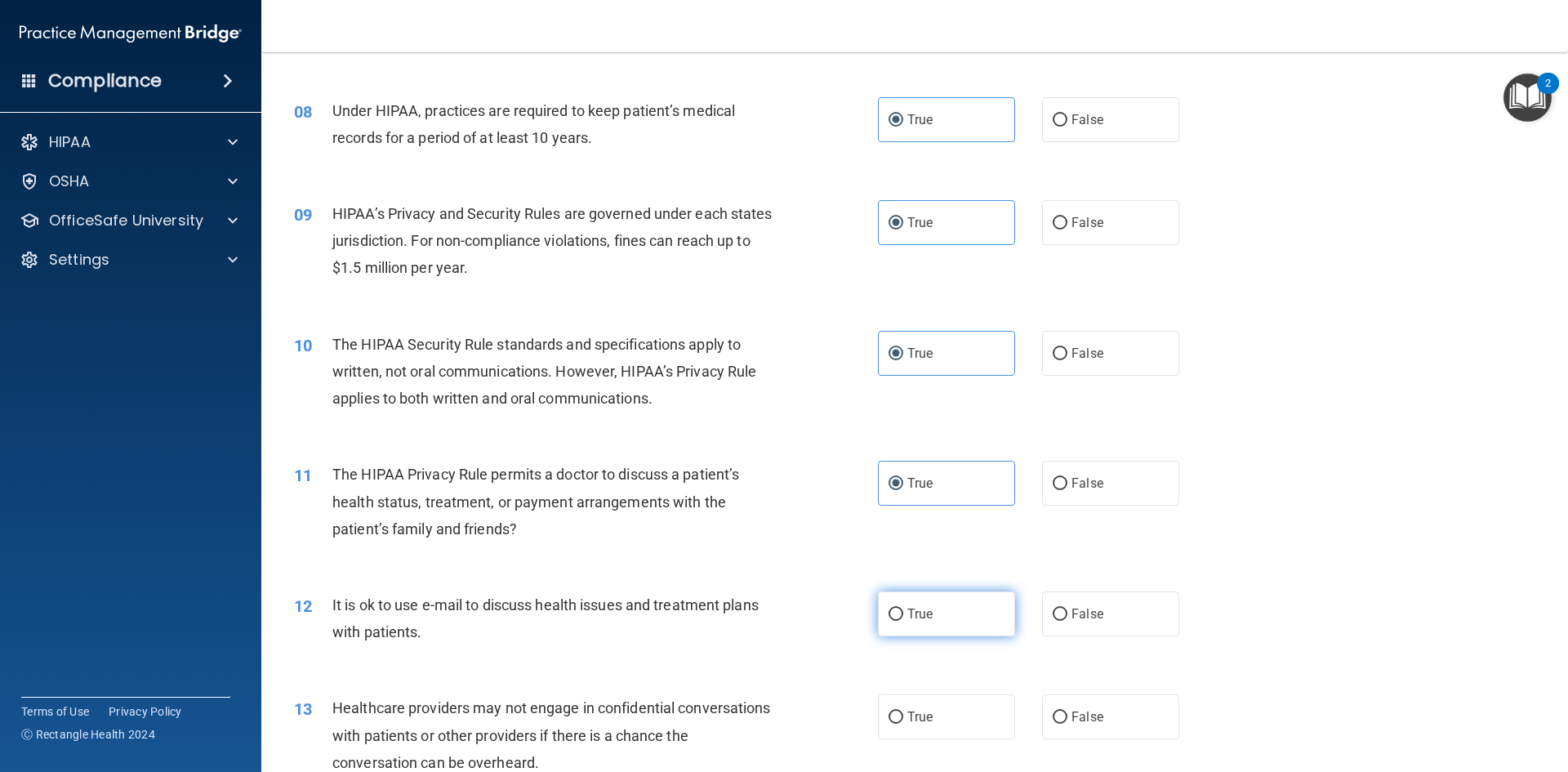
scroll to position [899, 0]
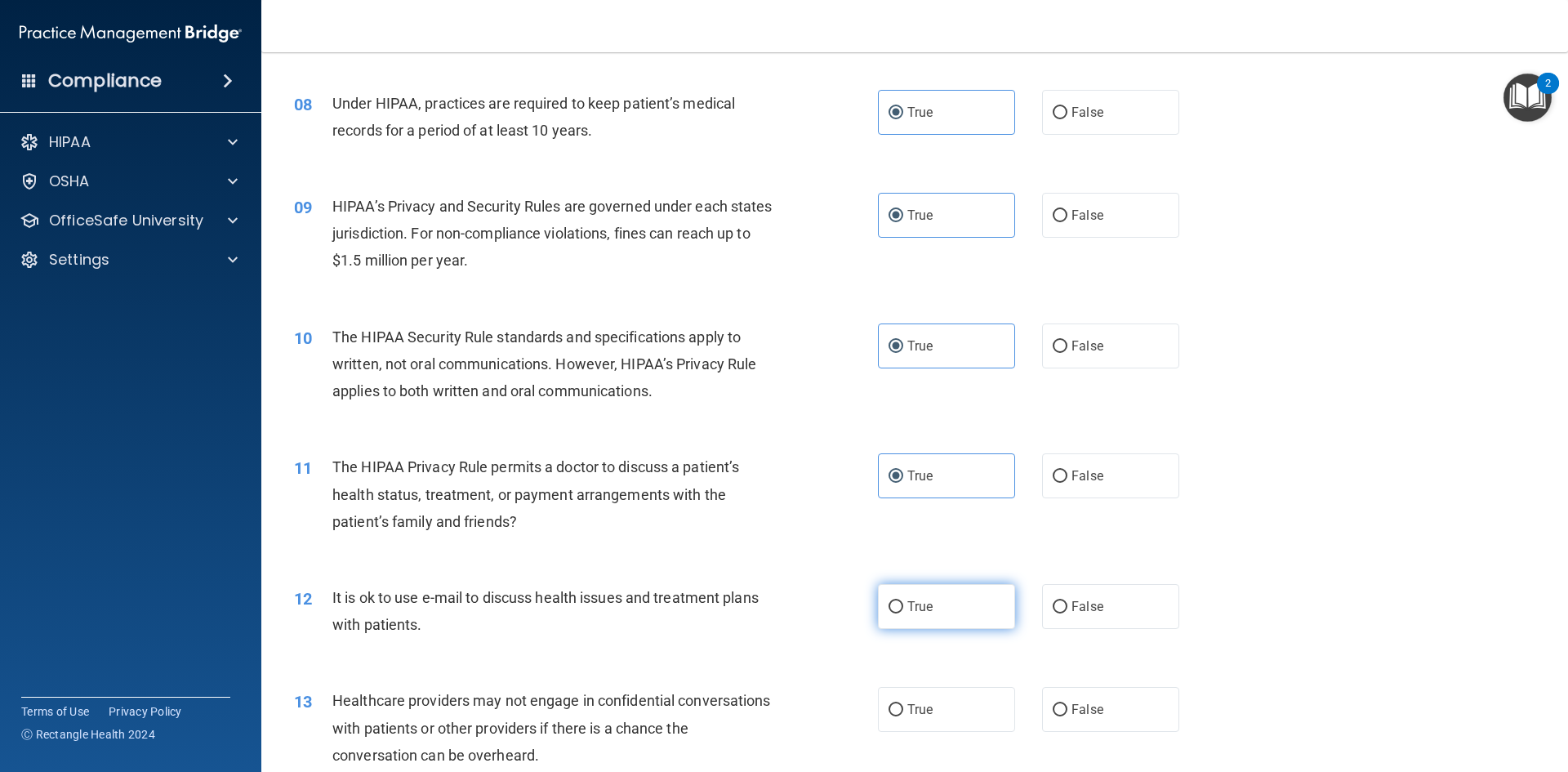
click at [954, 587] on label "True" at bounding box center [946, 606] width 138 height 45
click at [903, 601] on input "True" at bounding box center [896, 607] width 15 height 12
radio input "true"
click at [928, 719] on label "True" at bounding box center [946, 710] width 138 height 45
click at [903, 716] on input "True" at bounding box center [896, 710] width 15 height 12
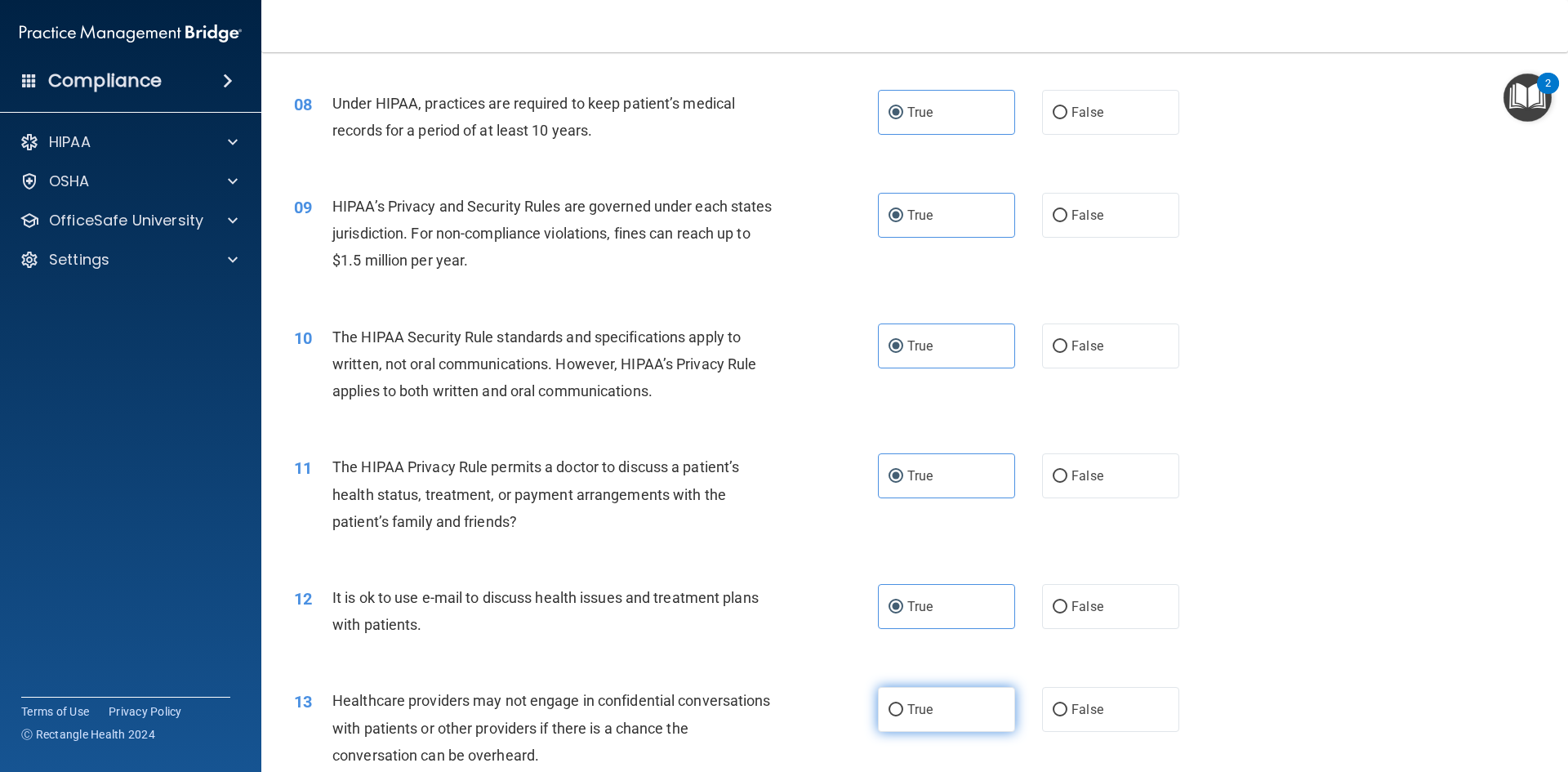
radio input "true"
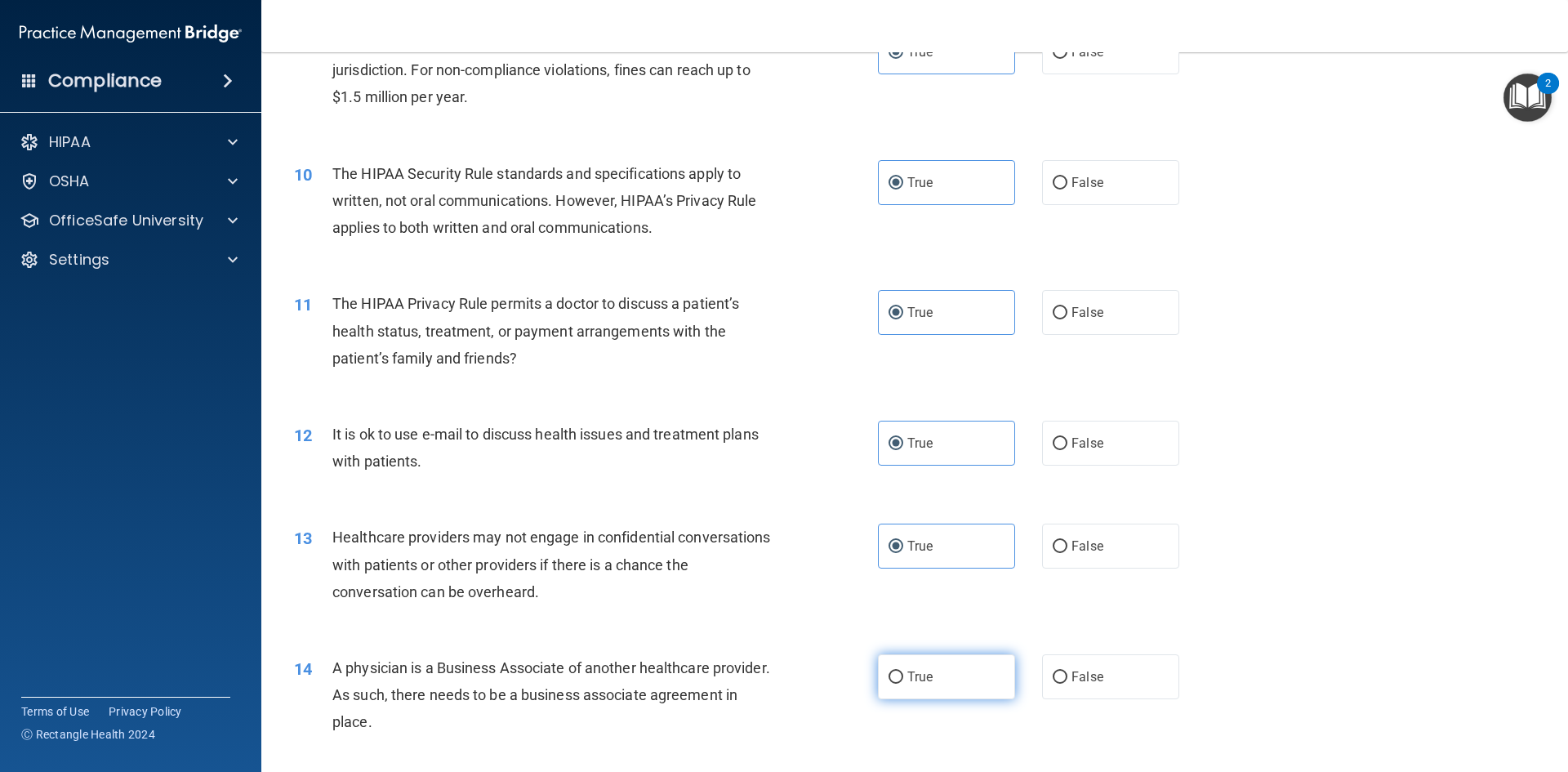
click at [939, 660] on label "True" at bounding box center [946, 677] width 138 height 45
click at [903, 672] on input "True" at bounding box center [896, 677] width 15 height 12
radio input "true"
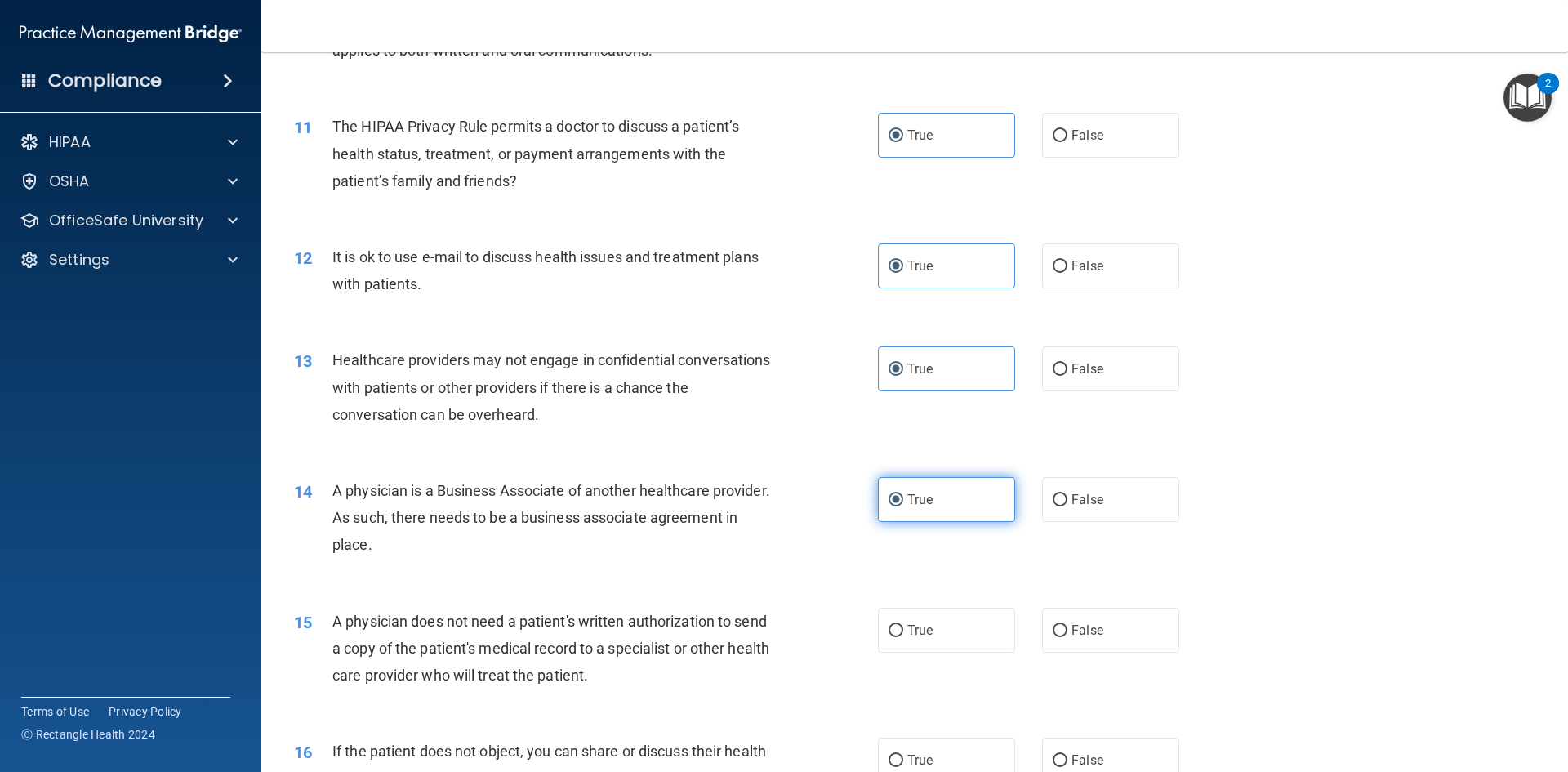
scroll to position [1307, 0]
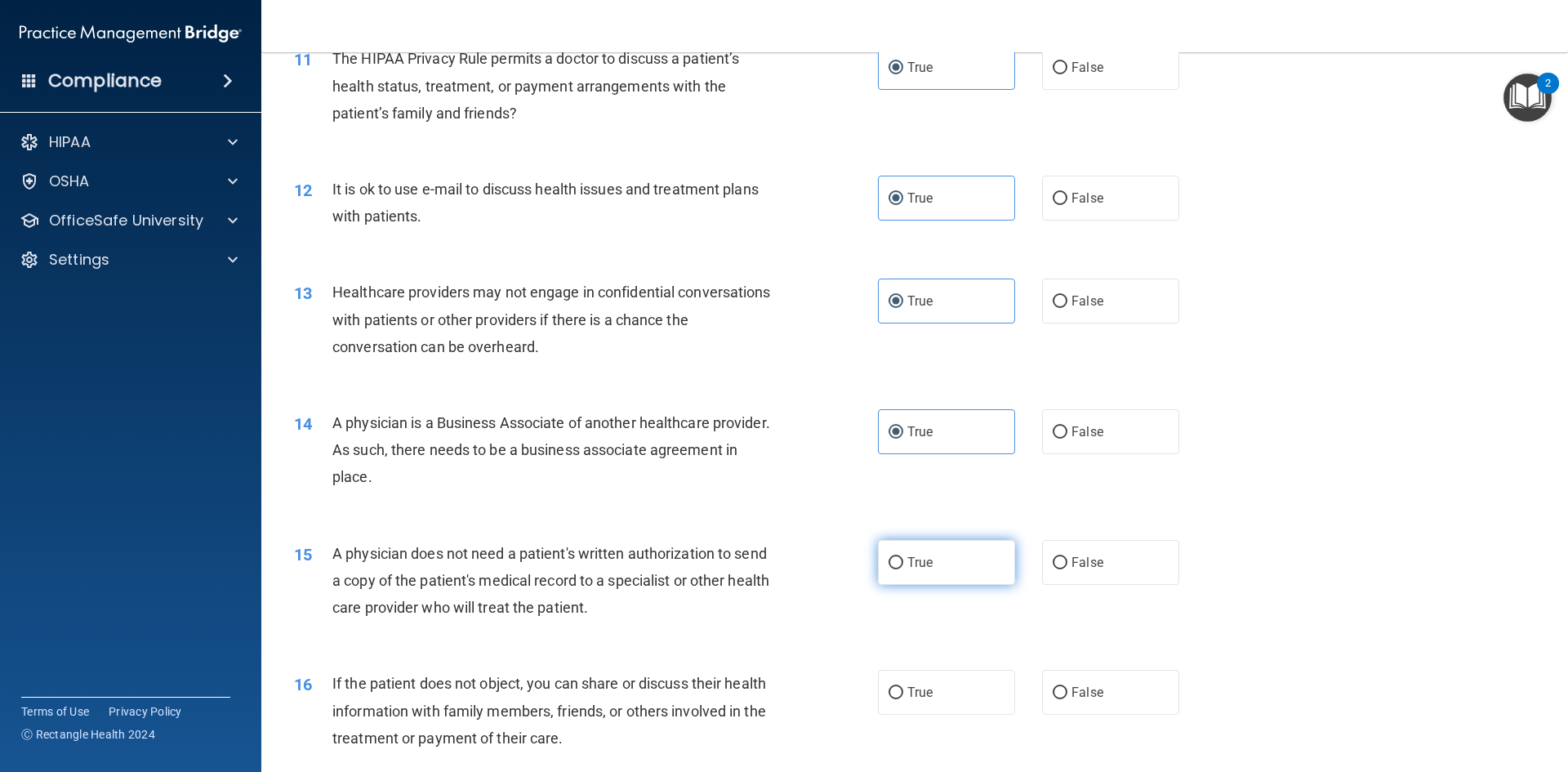
click at [965, 561] on label "True" at bounding box center [946, 562] width 138 height 45
click at [903, 561] on input "True" at bounding box center [896, 563] width 15 height 12
radio input "true"
click at [917, 696] on span "True" at bounding box center [920, 692] width 26 height 16
click at [903, 696] on input "True" at bounding box center [896, 693] width 15 height 12
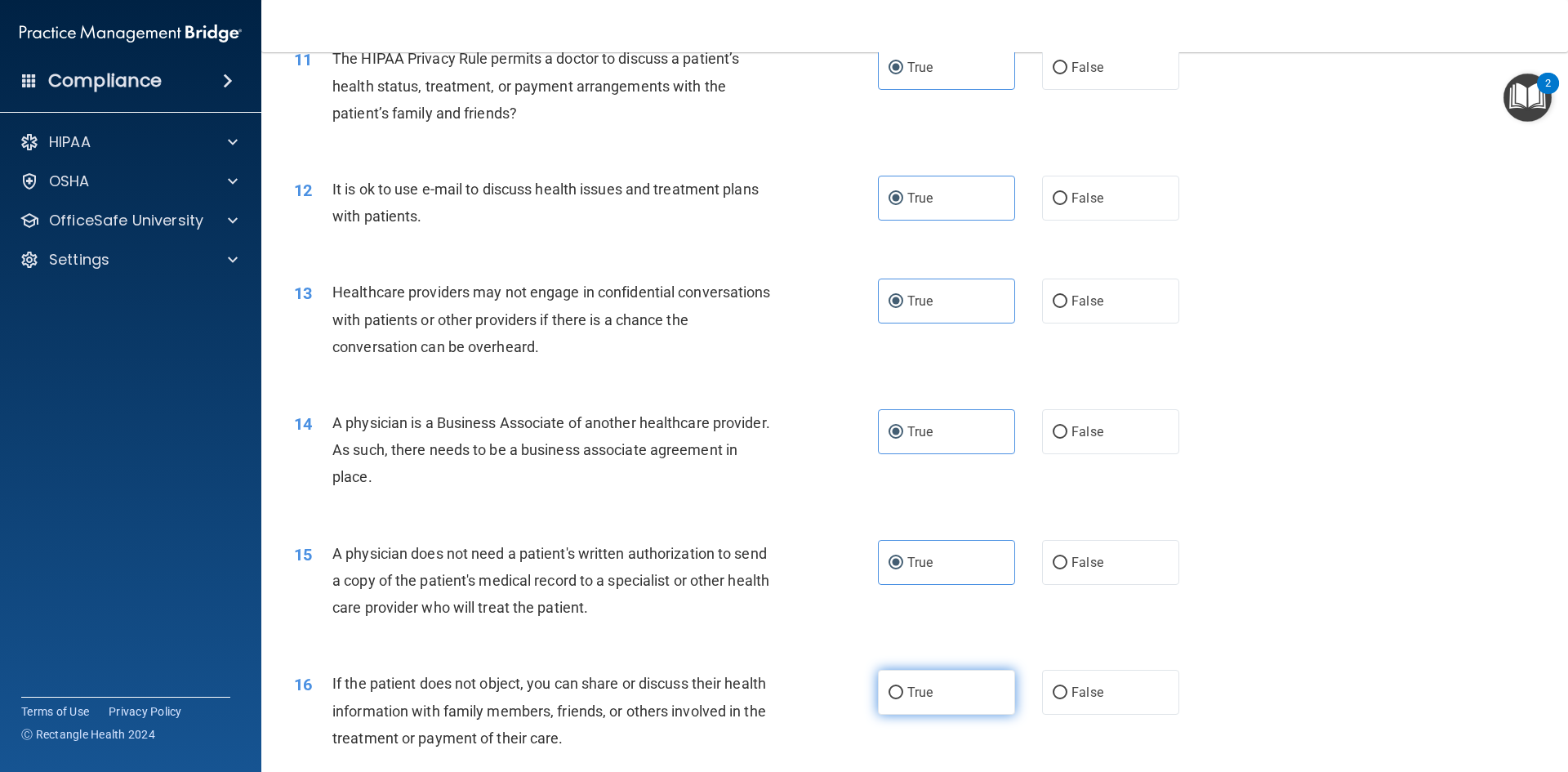
radio input "true"
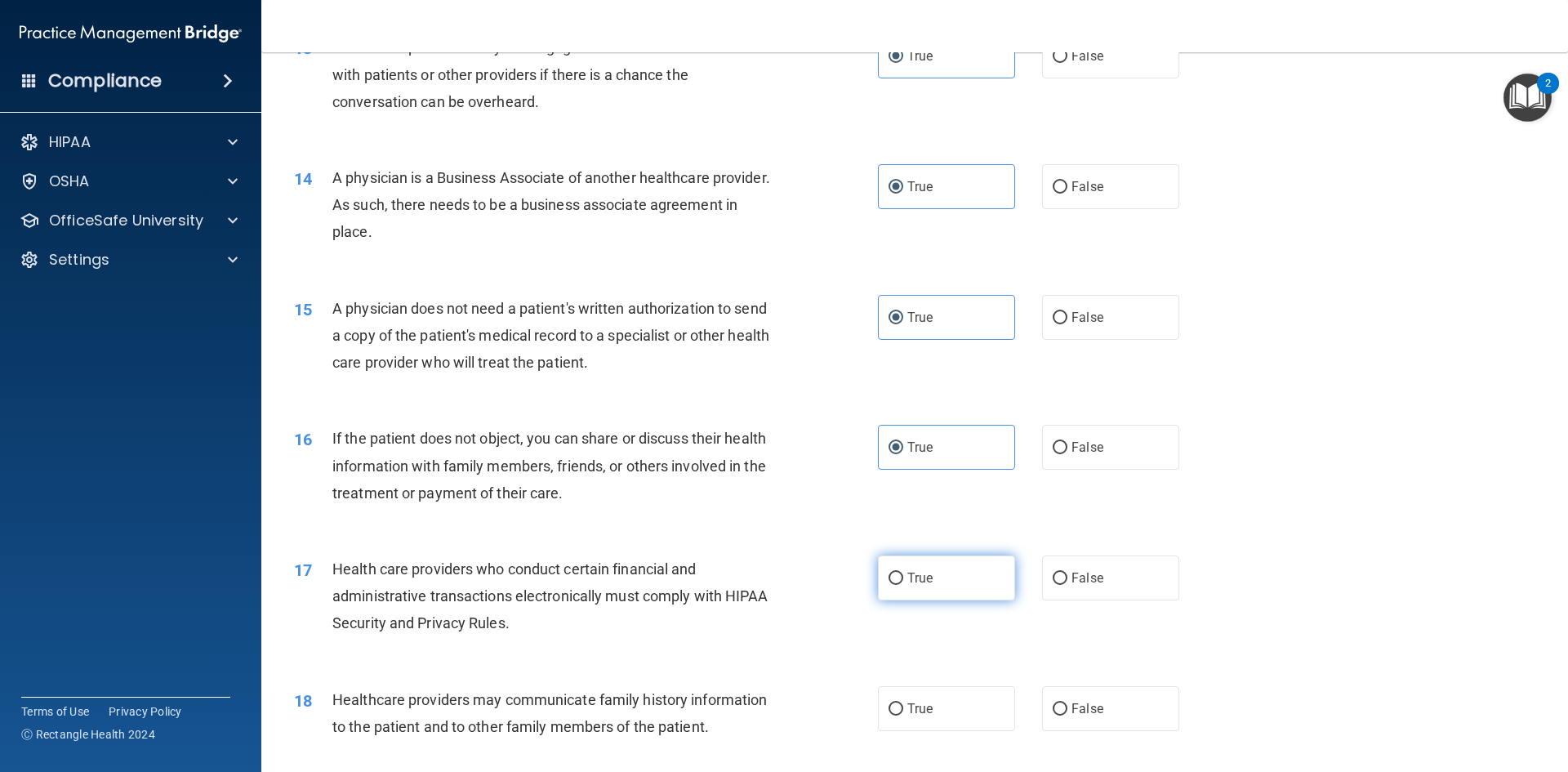
click at [947, 560] on label "True" at bounding box center [946, 578] width 138 height 45
click at [903, 573] on input "True" at bounding box center [896, 579] width 15 height 12
radio input "true"
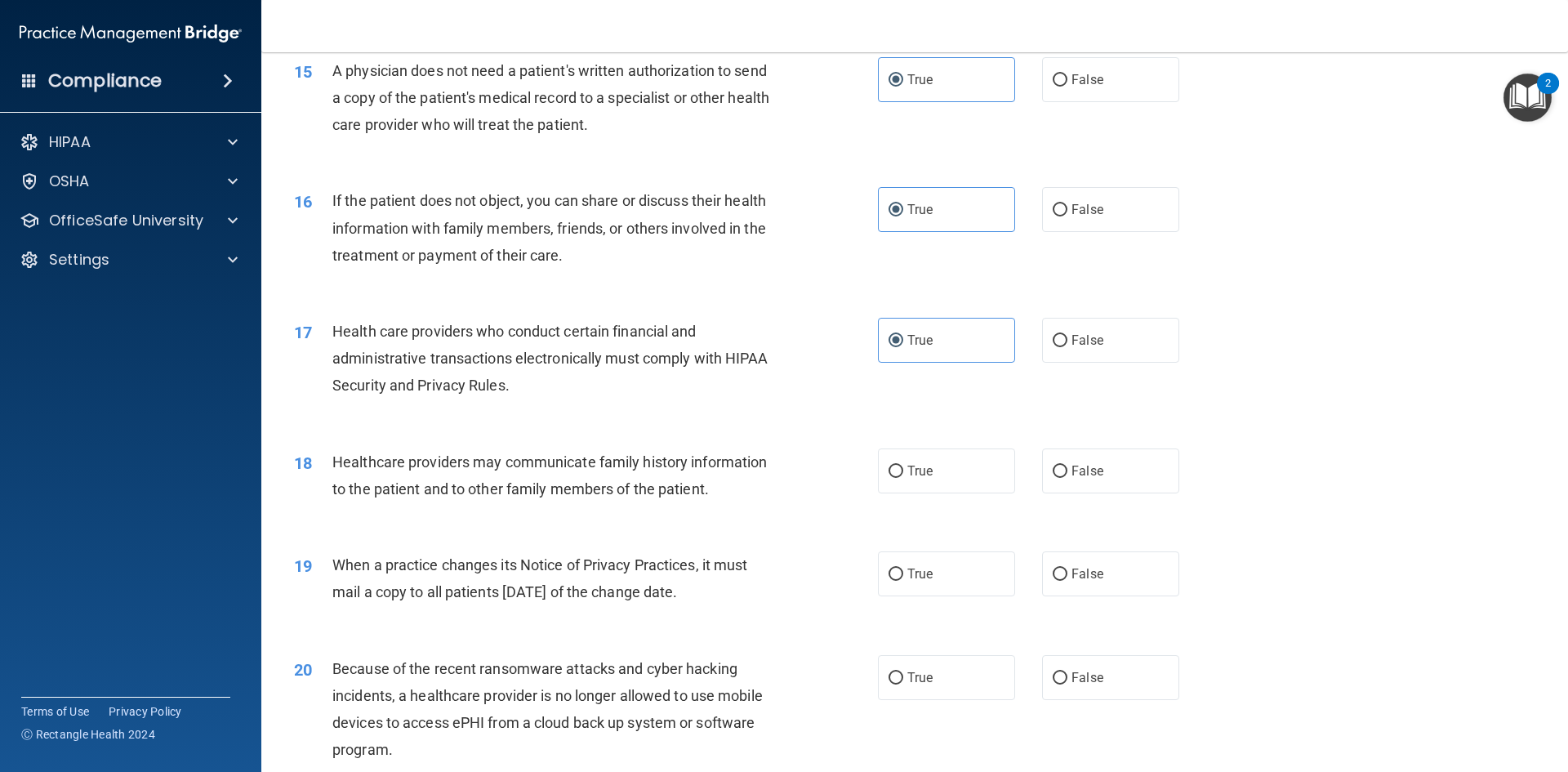
scroll to position [1798, 0]
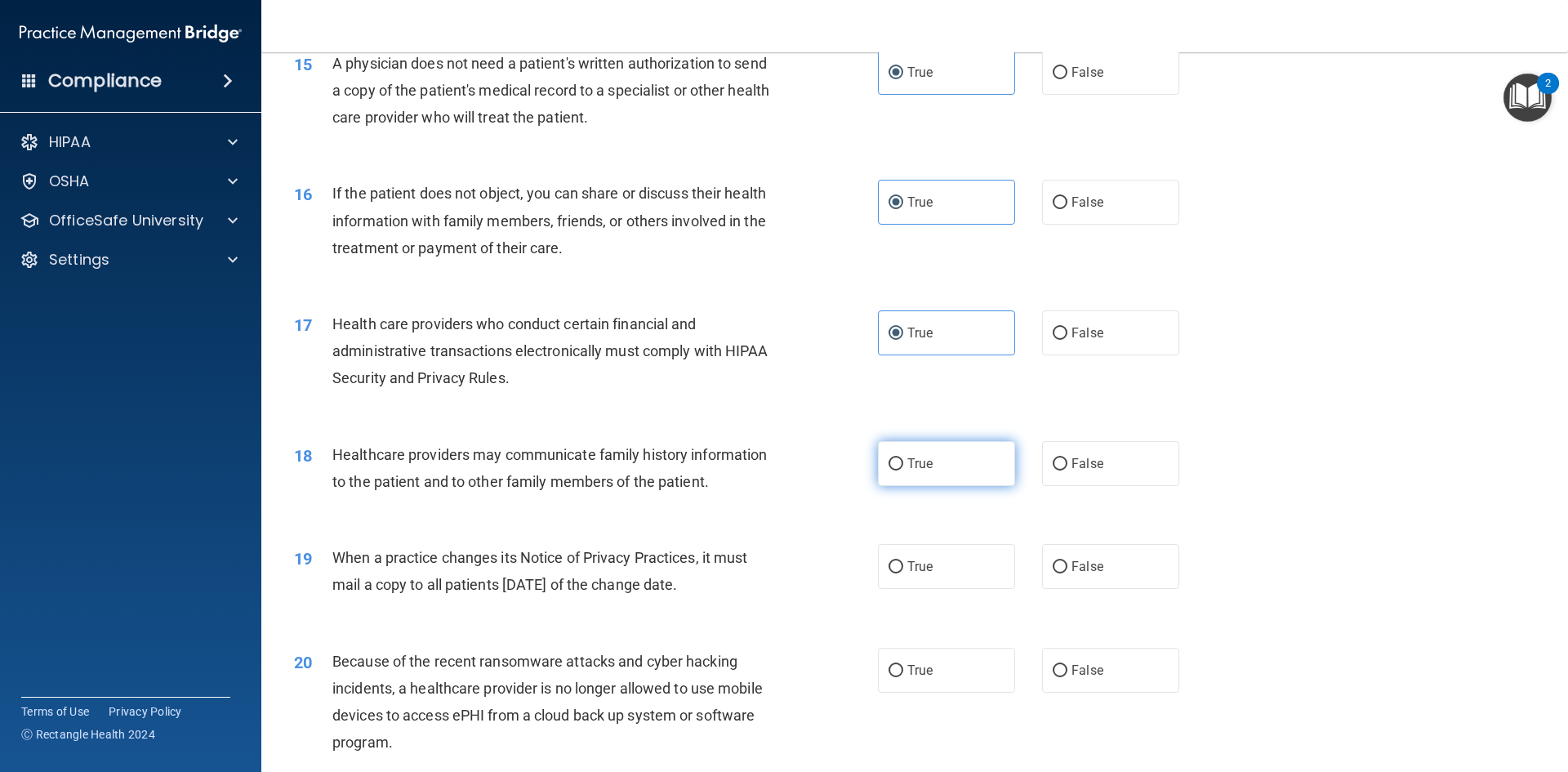
click at [922, 444] on label "True" at bounding box center [946, 464] width 138 height 45
click at [903, 459] on input "True" at bounding box center [896, 464] width 15 height 12
radio input "true"
click at [919, 589] on label "True" at bounding box center [946, 566] width 138 height 45
click at [903, 574] on input "True" at bounding box center [896, 567] width 15 height 12
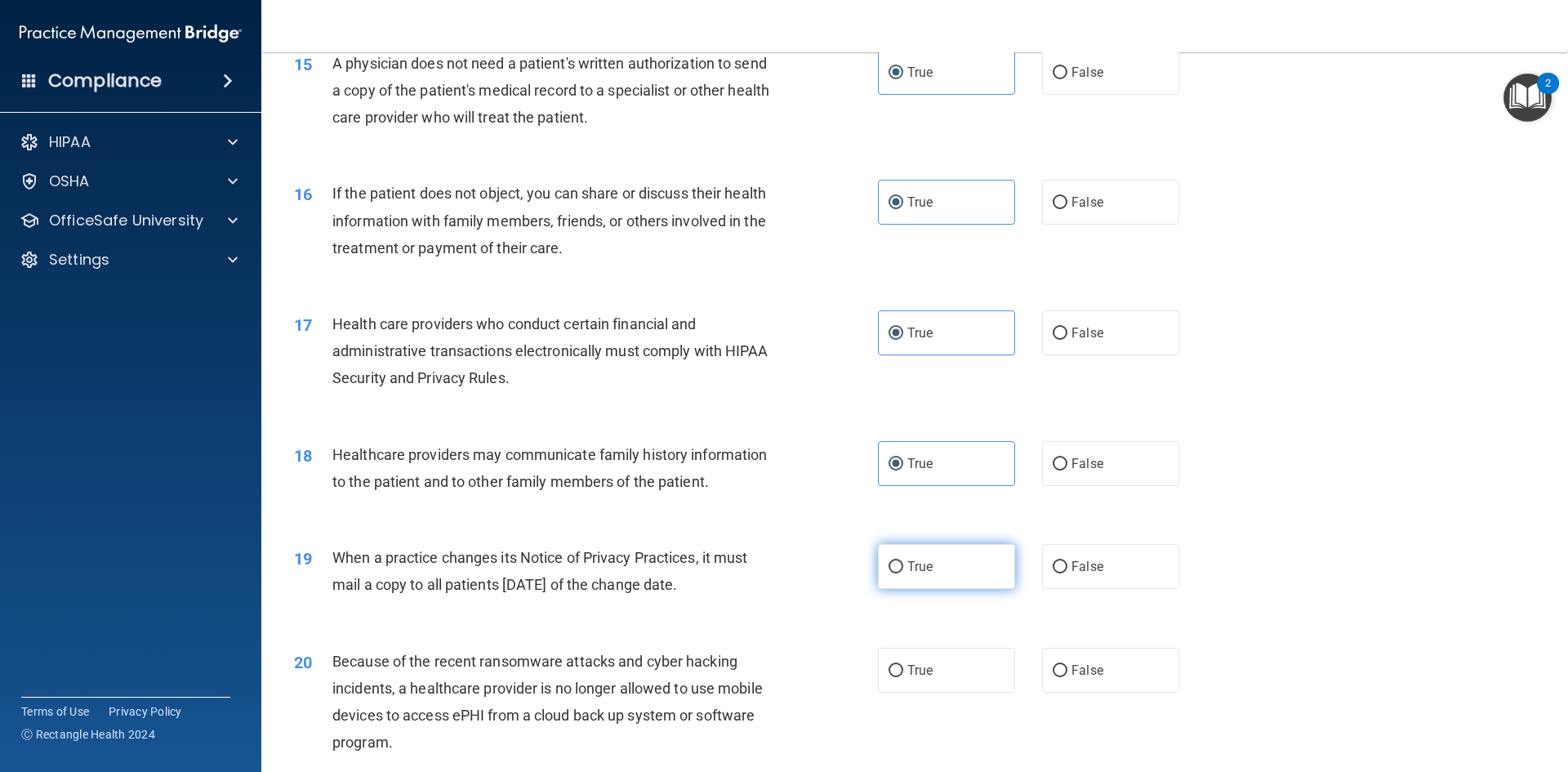
radio input "true"
click at [938, 682] on label "True" at bounding box center [946, 670] width 138 height 45
click at [903, 677] on input "True" at bounding box center [896, 671] width 15 height 12
radio input "true"
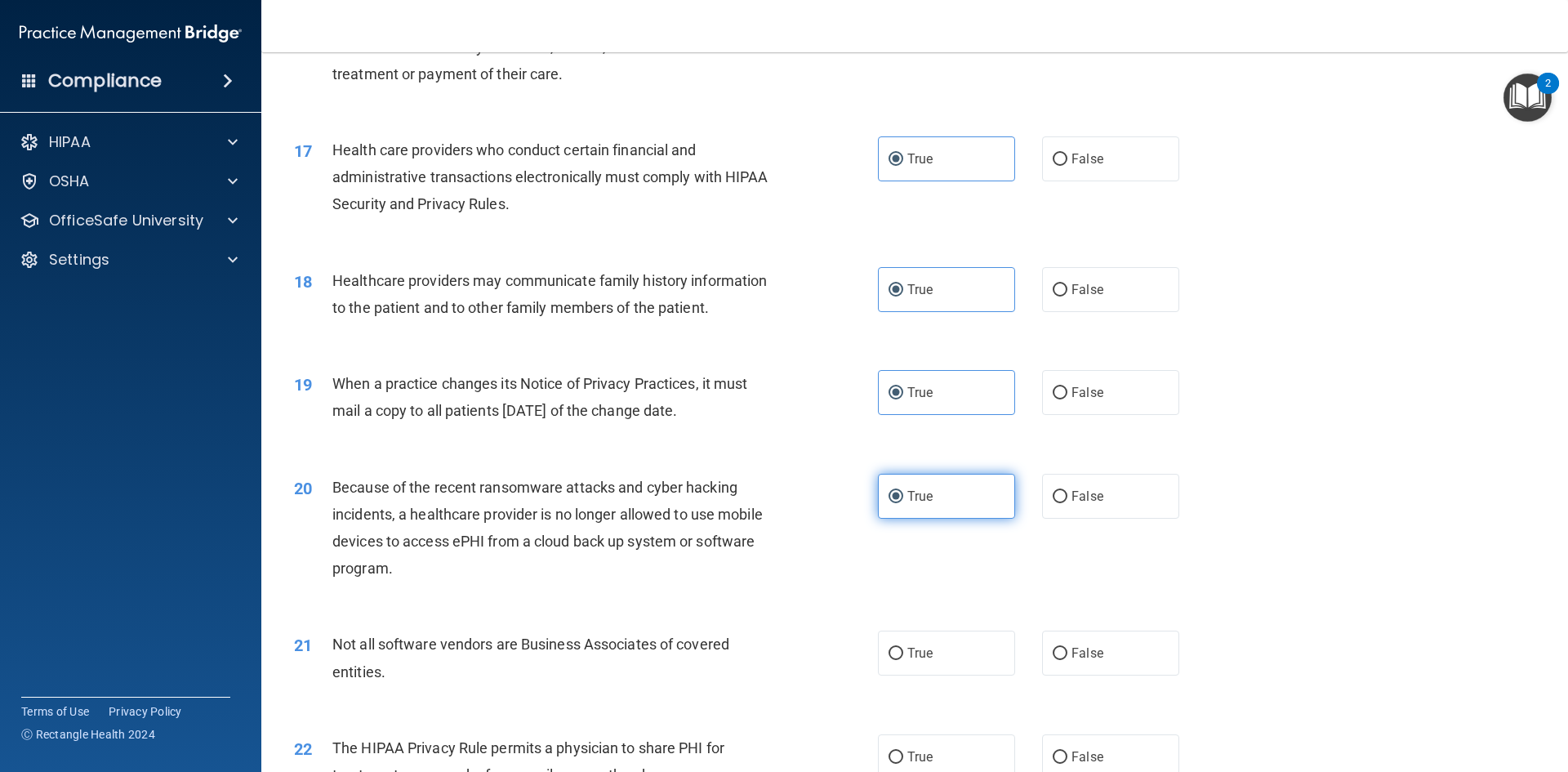
scroll to position [2206, 0]
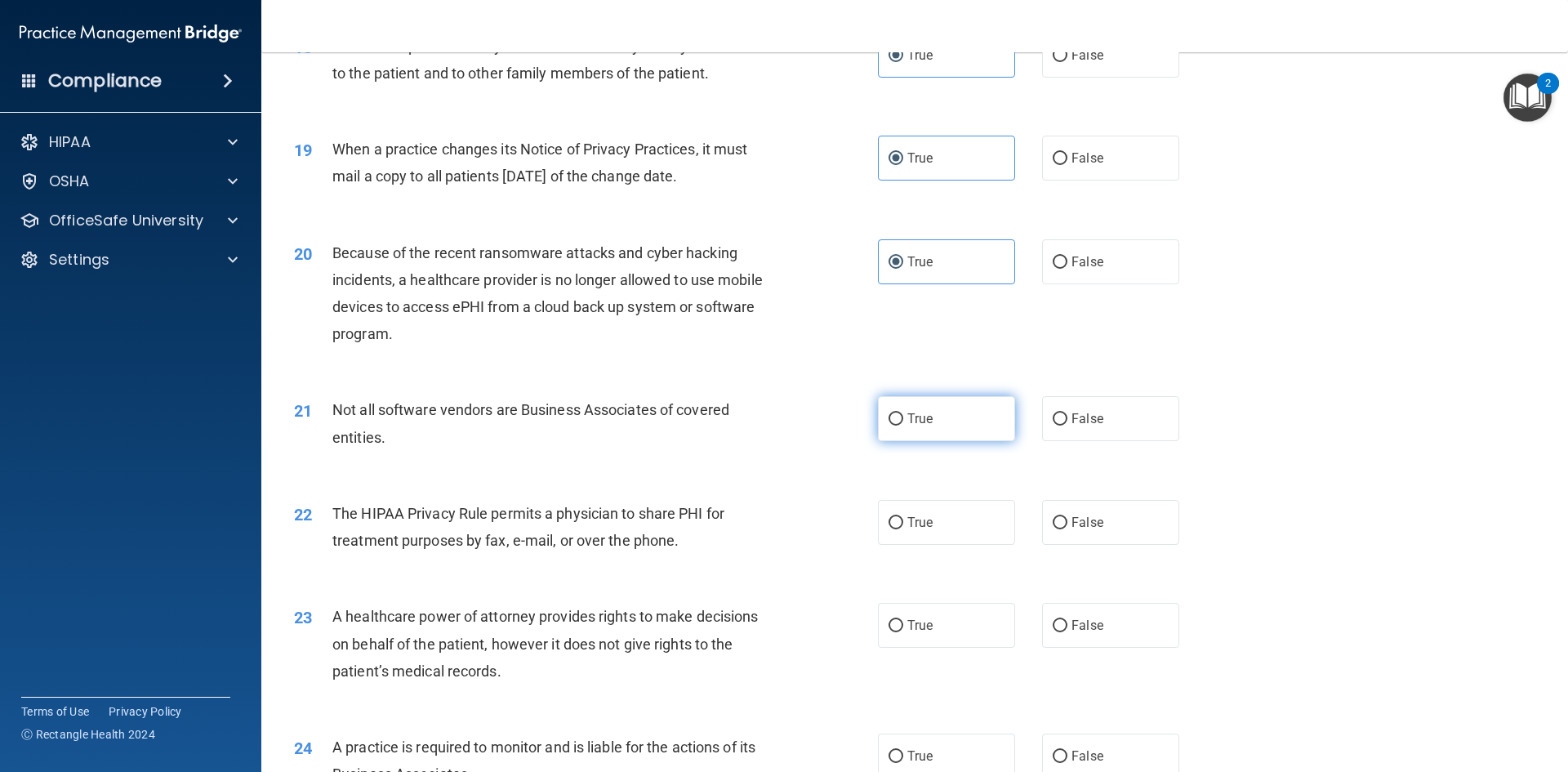
click at [936, 420] on label "True" at bounding box center [946, 419] width 138 height 45
click at [903, 420] on input "True" at bounding box center [896, 420] width 15 height 12
radio input "true"
click at [913, 536] on label "True" at bounding box center [946, 522] width 138 height 45
click at [903, 529] on input "True" at bounding box center [896, 523] width 15 height 12
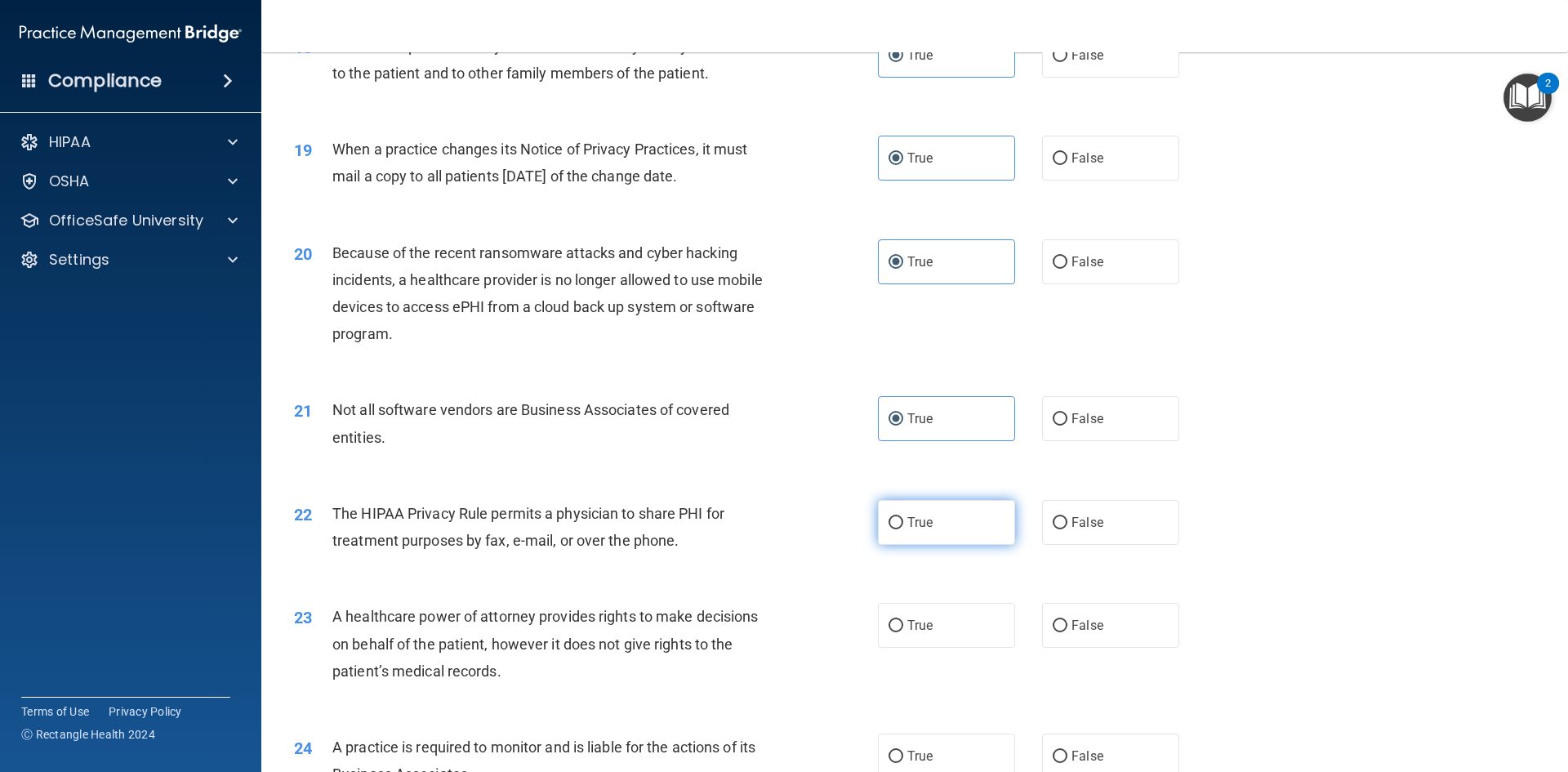
radio input "true"
click at [912, 621] on span "True" at bounding box center [920, 625] width 26 height 16
click at [903, 621] on input "True" at bounding box center [896, 626] width 15 height 12
radio input "true"
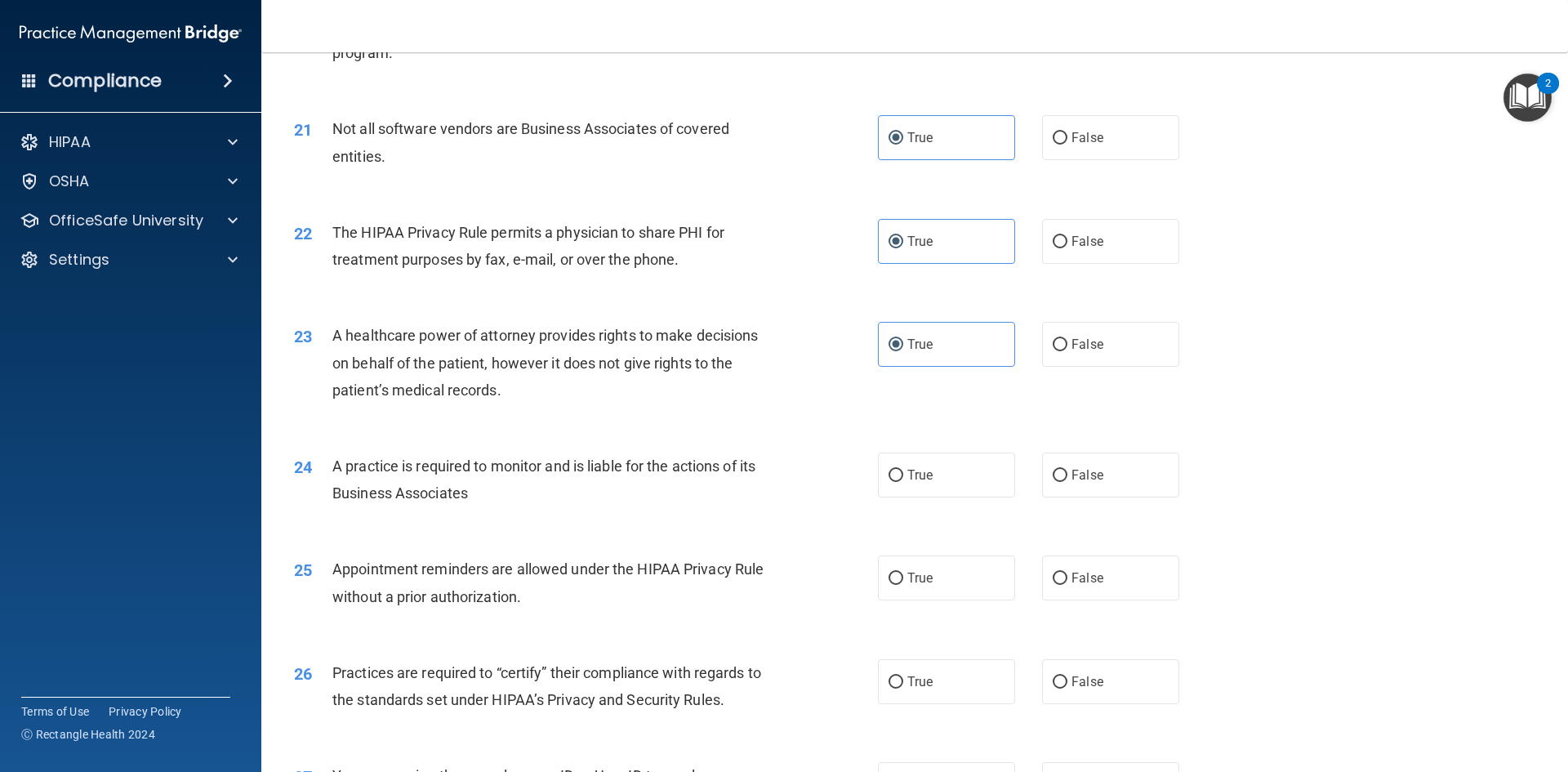
scroll to position [2451, 0]
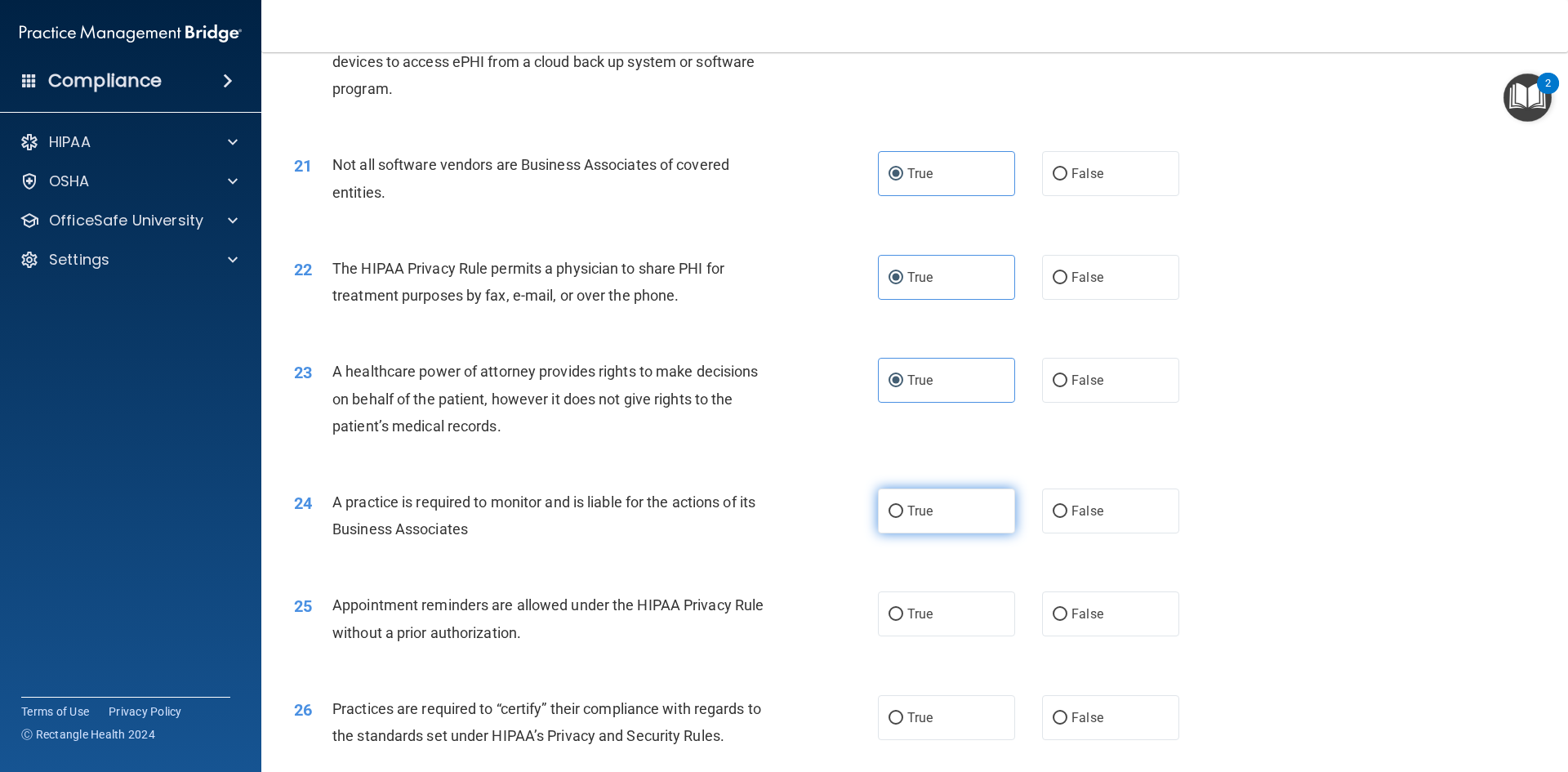
click at [907, 511] on span "True" at bounding box center [920, 511] width 26 height 16
click at [903, 511] on input "True" at bounding box center [896, 512] width 15 height 12
radio input "true"
click at [933, 623] on label "True" at bounding box center [946, 614] width 138 height 45
click at [903, 621] on input "True" at bounding box center [896, 614] width 15 height 12
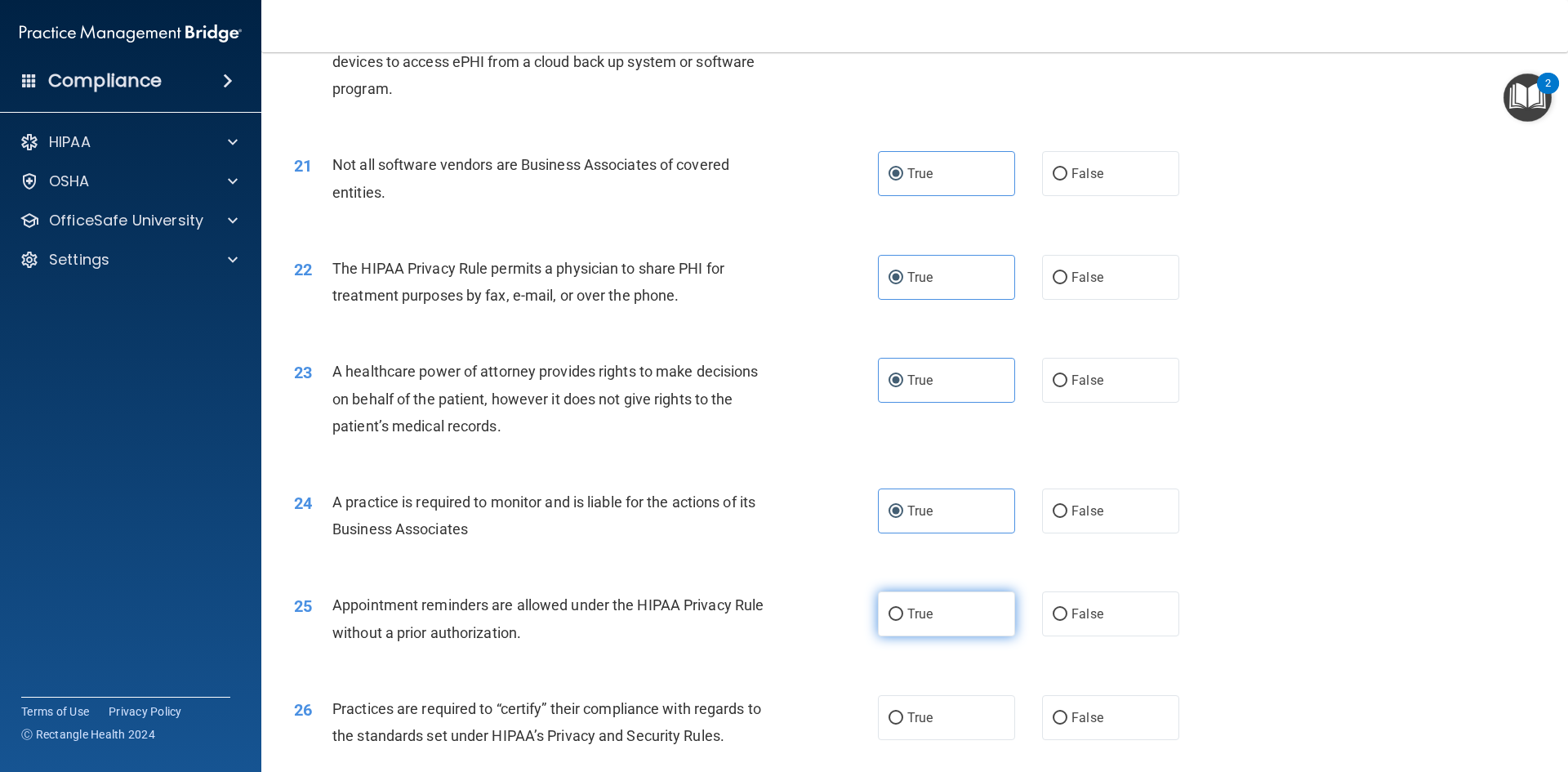
radio input "true"
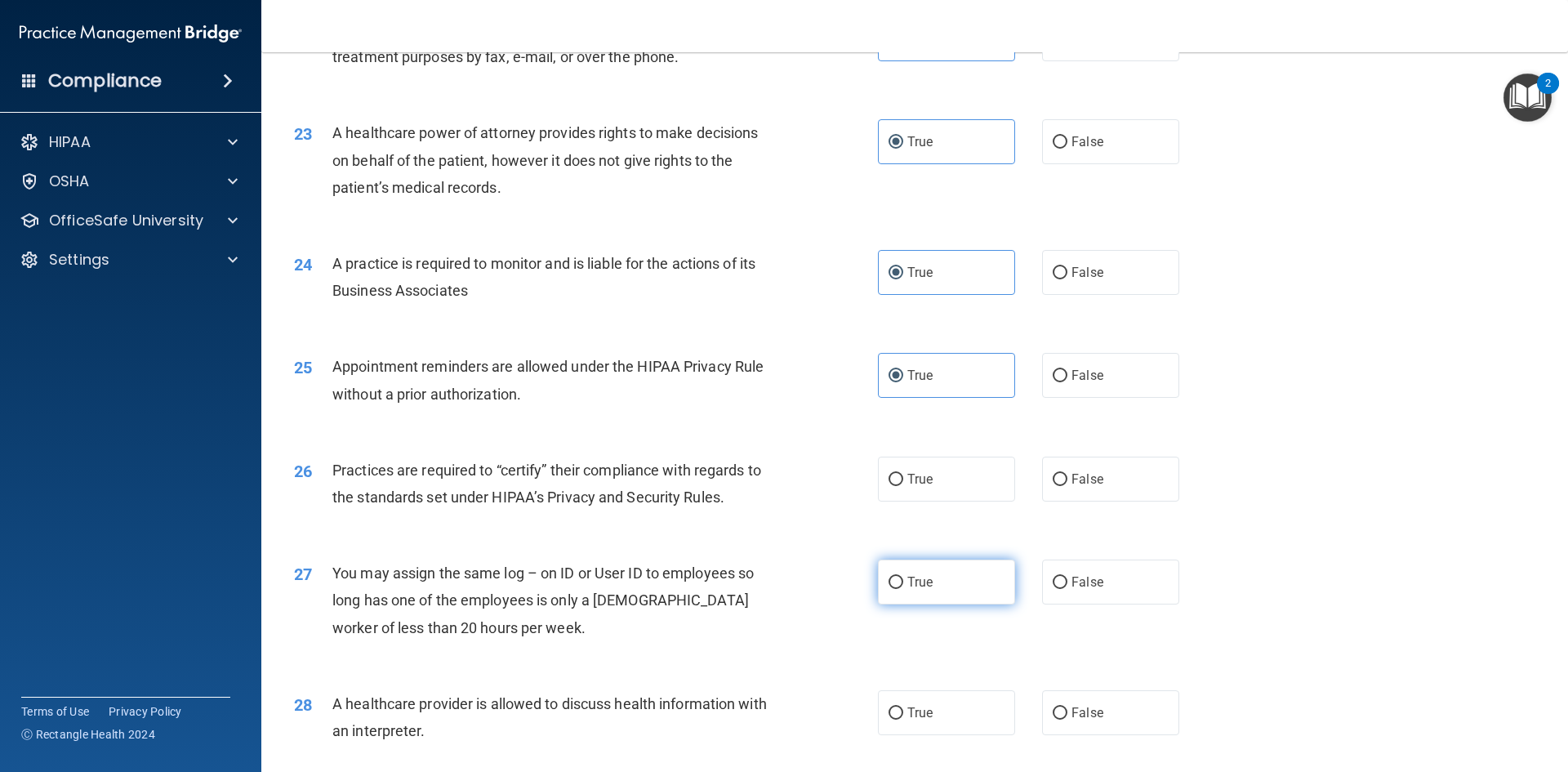
scroll to position [2697, 0]
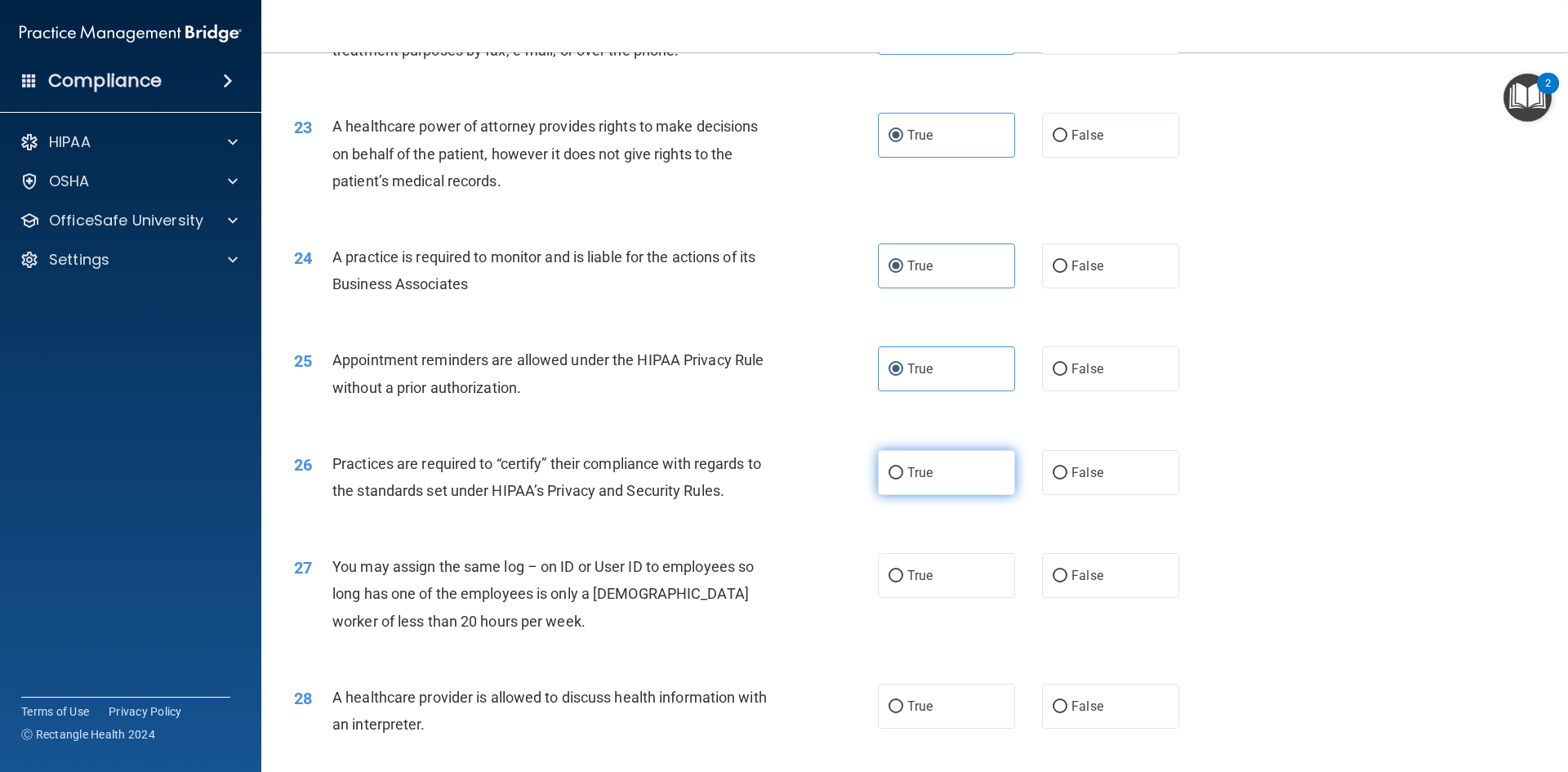
click at [932, 490] on label "True" at bounding box center [946, 473] width 138 height 45
click at [903, 479] on input "True" at bounding box center [896, 473] width 15 height 12
radio input "true"
click at [931, 575] on label "True" at bounding box center [946, 575] width 138 height 45
click at [903, 575] on input "True" at bounding box center [896, 576] width 15 height 12
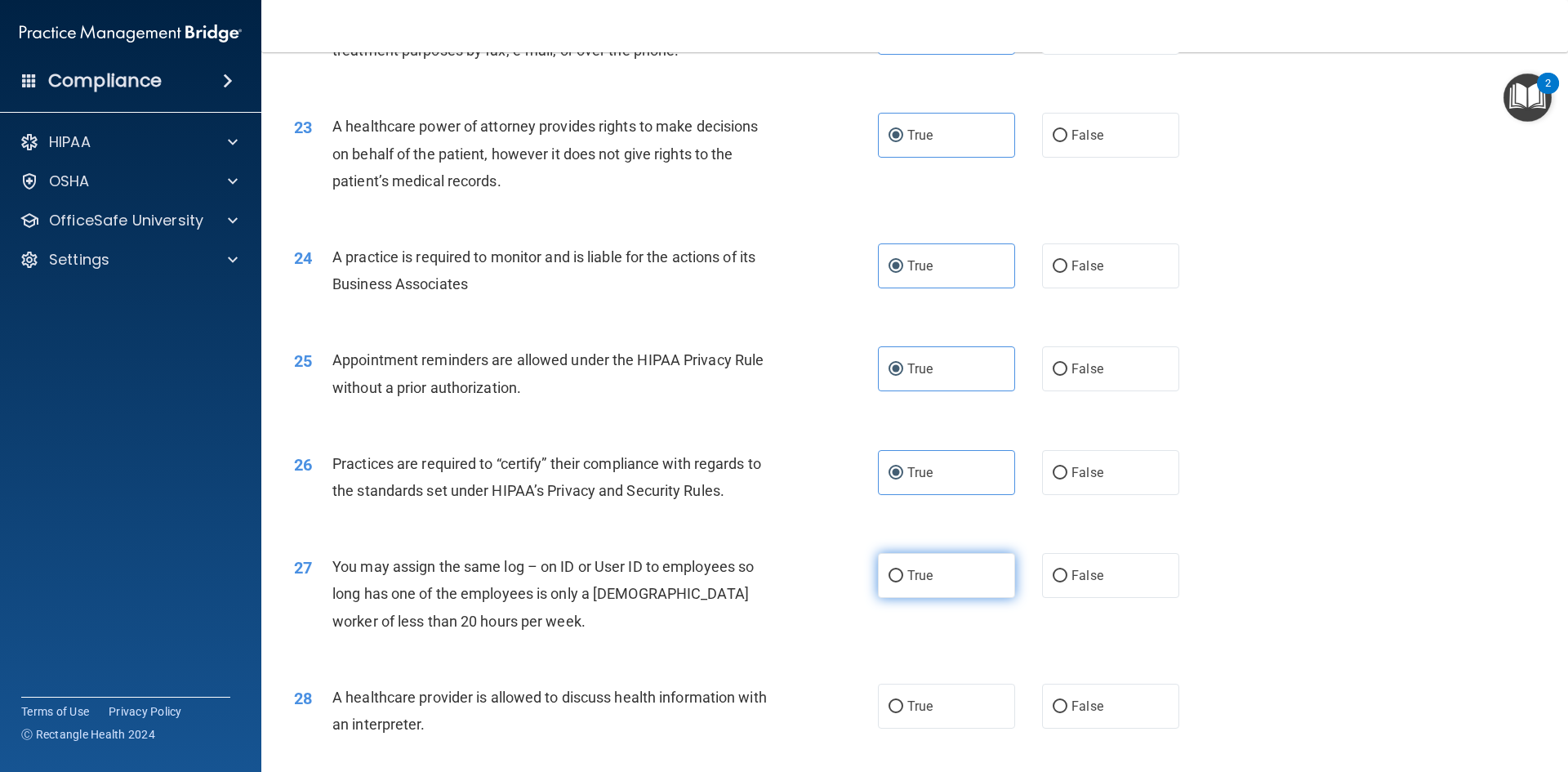
radio input "true"
click at [928, 709] on label "True" at bounding box center [946, 706] width 138 height 45
click at [903, 709] on input "True" at bounding box center [896, 706] width 15 height 12
radio input "true"
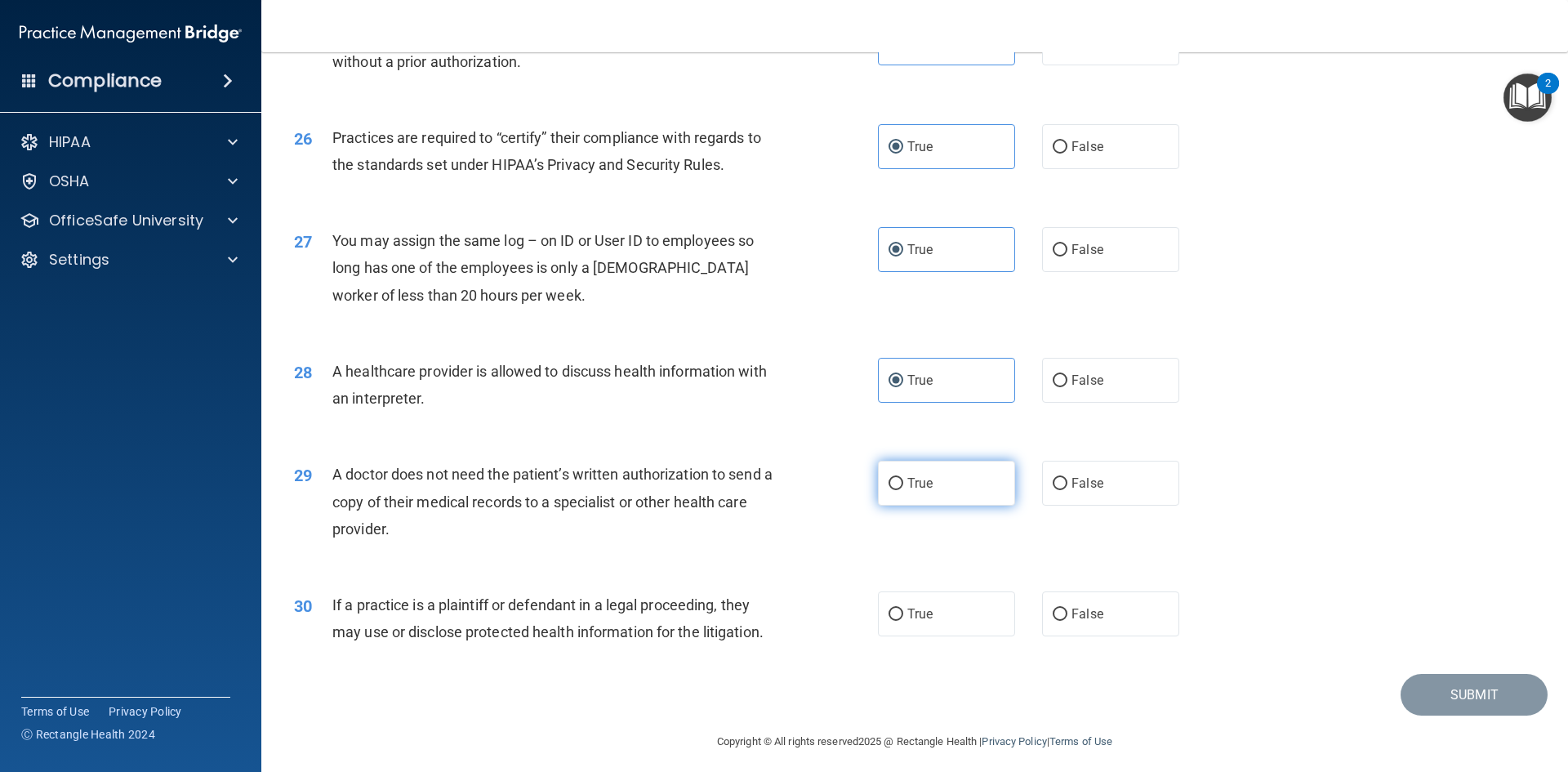
scroll to position [3023, 0]
click at [924, 469] on label "True" at bounding box center [946, 483] width 138 height 45
click at [903, 477] on input "True" at bounding box center [896, 483] width 15 height 12
radio input "true"
click at [917, 602] on label "True" at bounding box center [946, 613] width 138 height 45
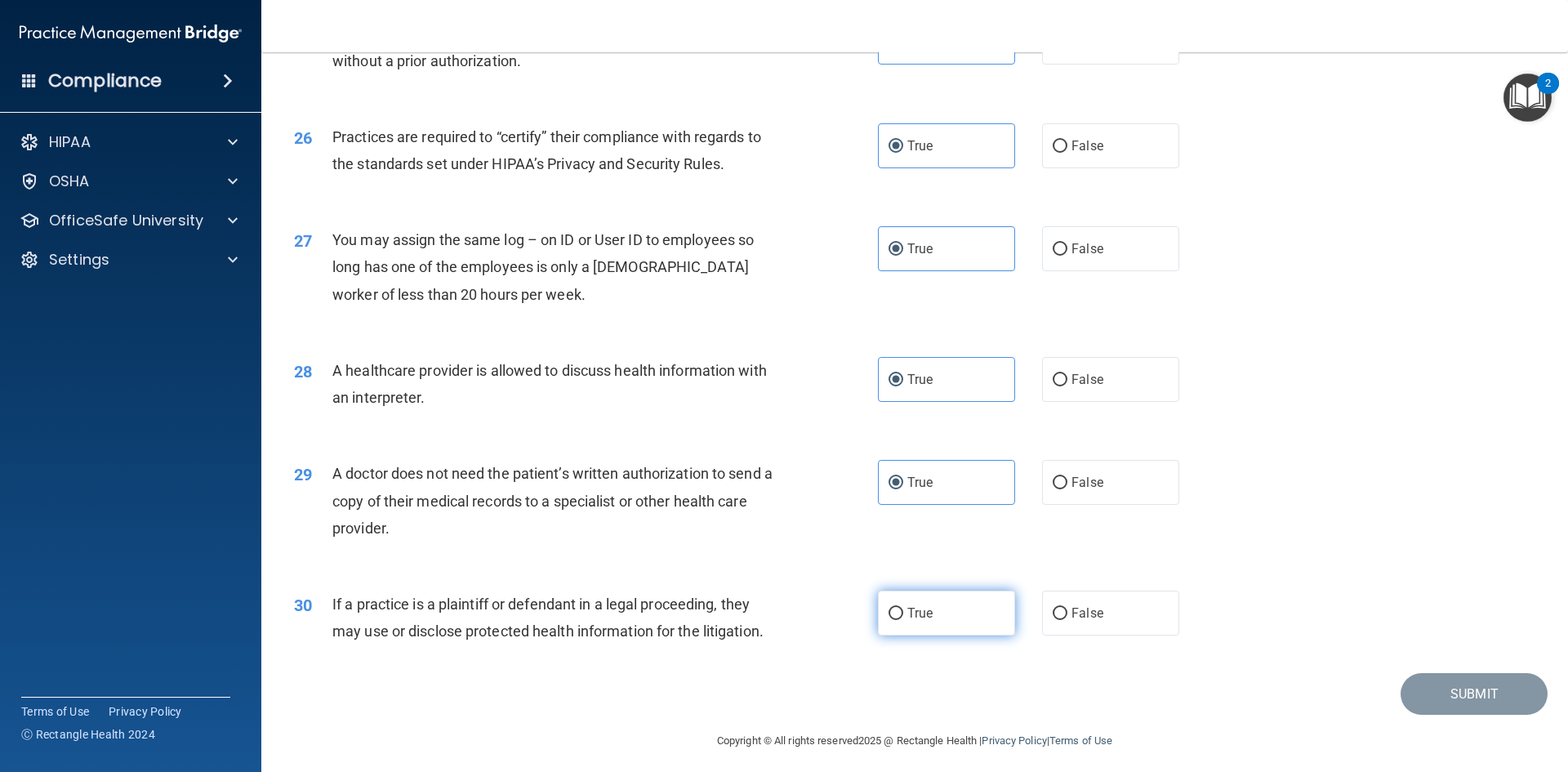
click at [903, 608] on input "True" at bounding box center [896, 614] width 15 height 12
radio input "true"
click at [1510, 687] on button "Submit" at bounding box center [1474, 694] width 147 height 41
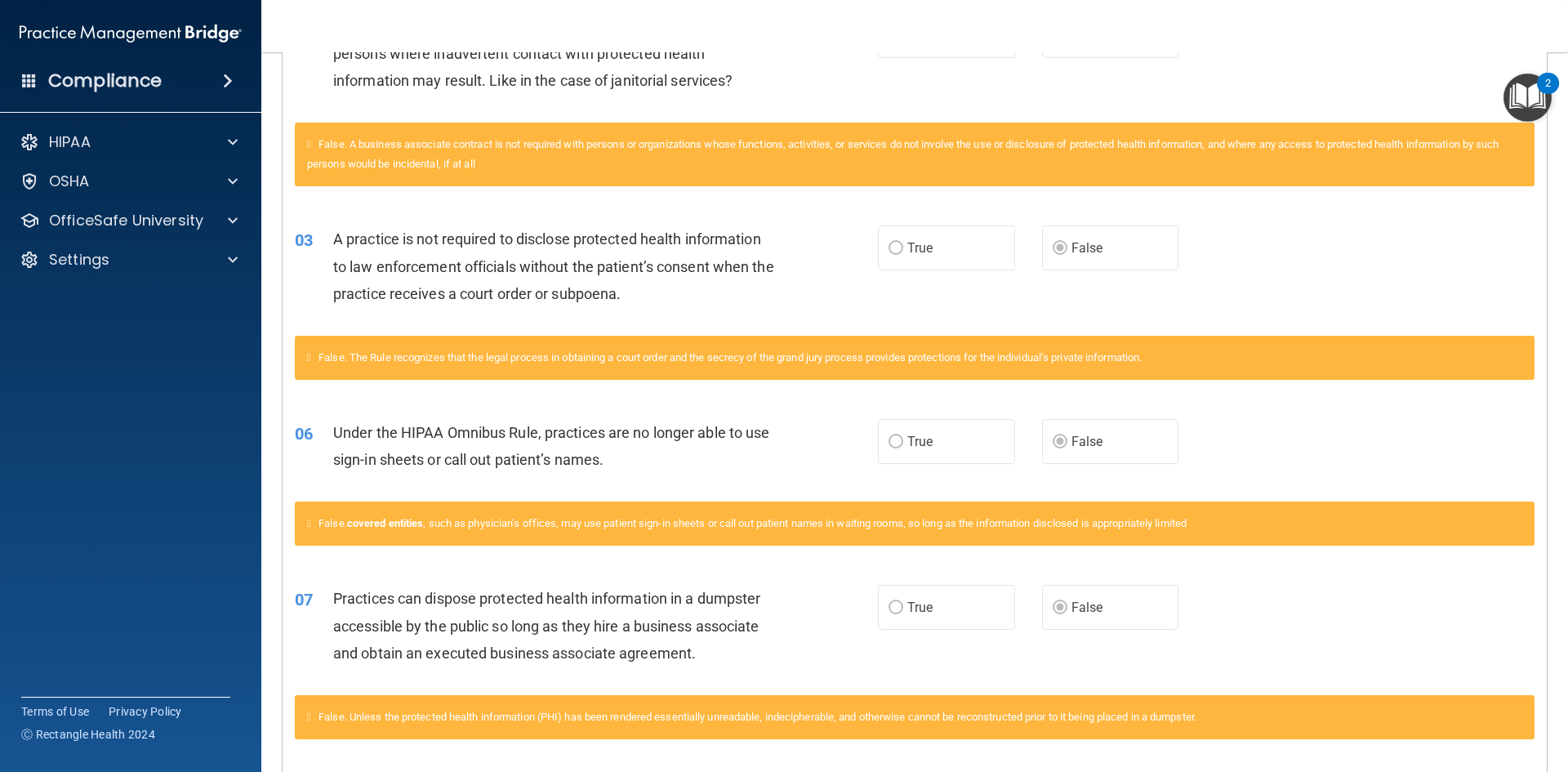
scroll to position [48, 0]
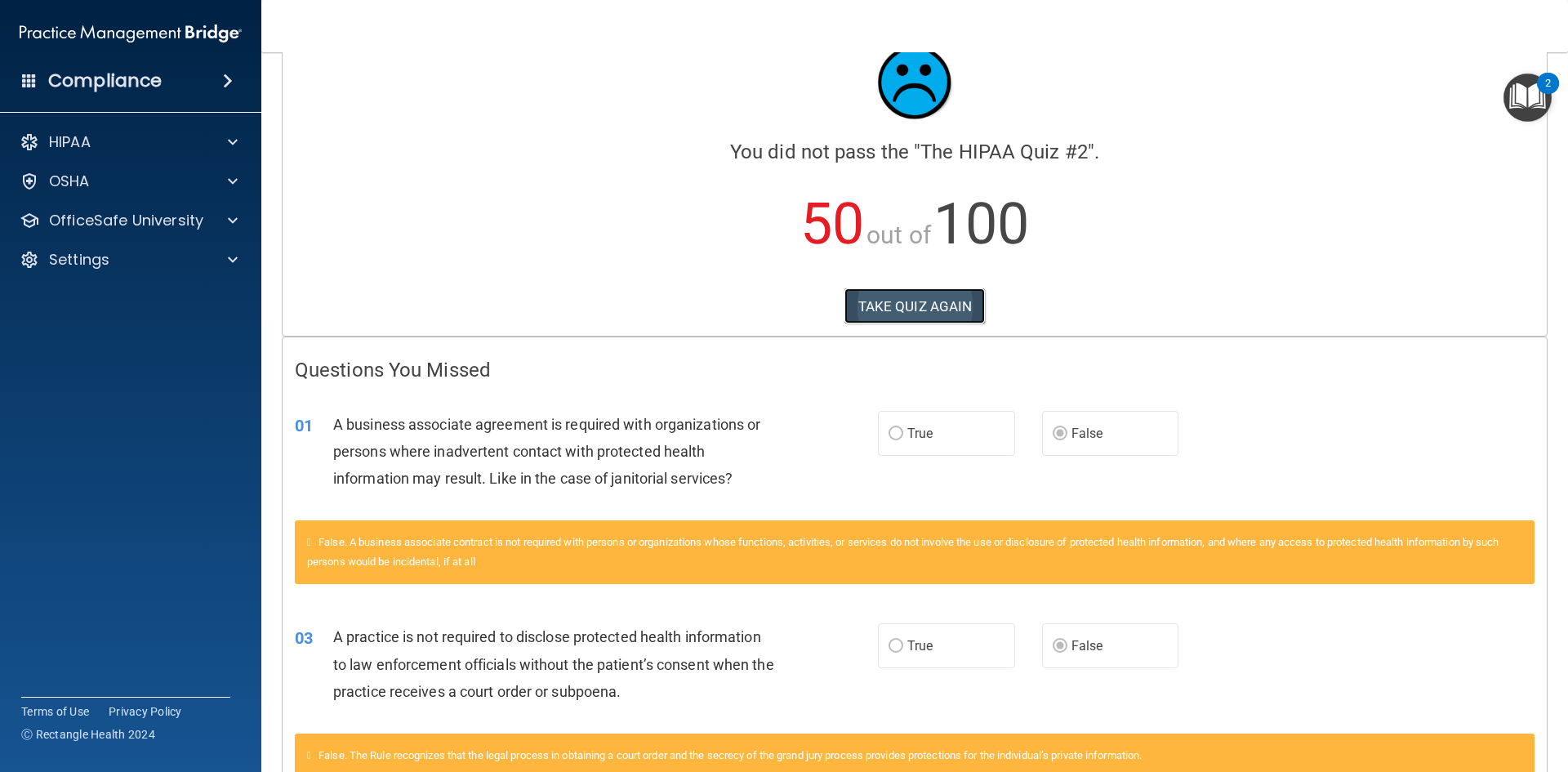
click at [878, 311] on button "TAKE QUIZ AGAIN" at bounding box center [915, 306] width 141 height 36
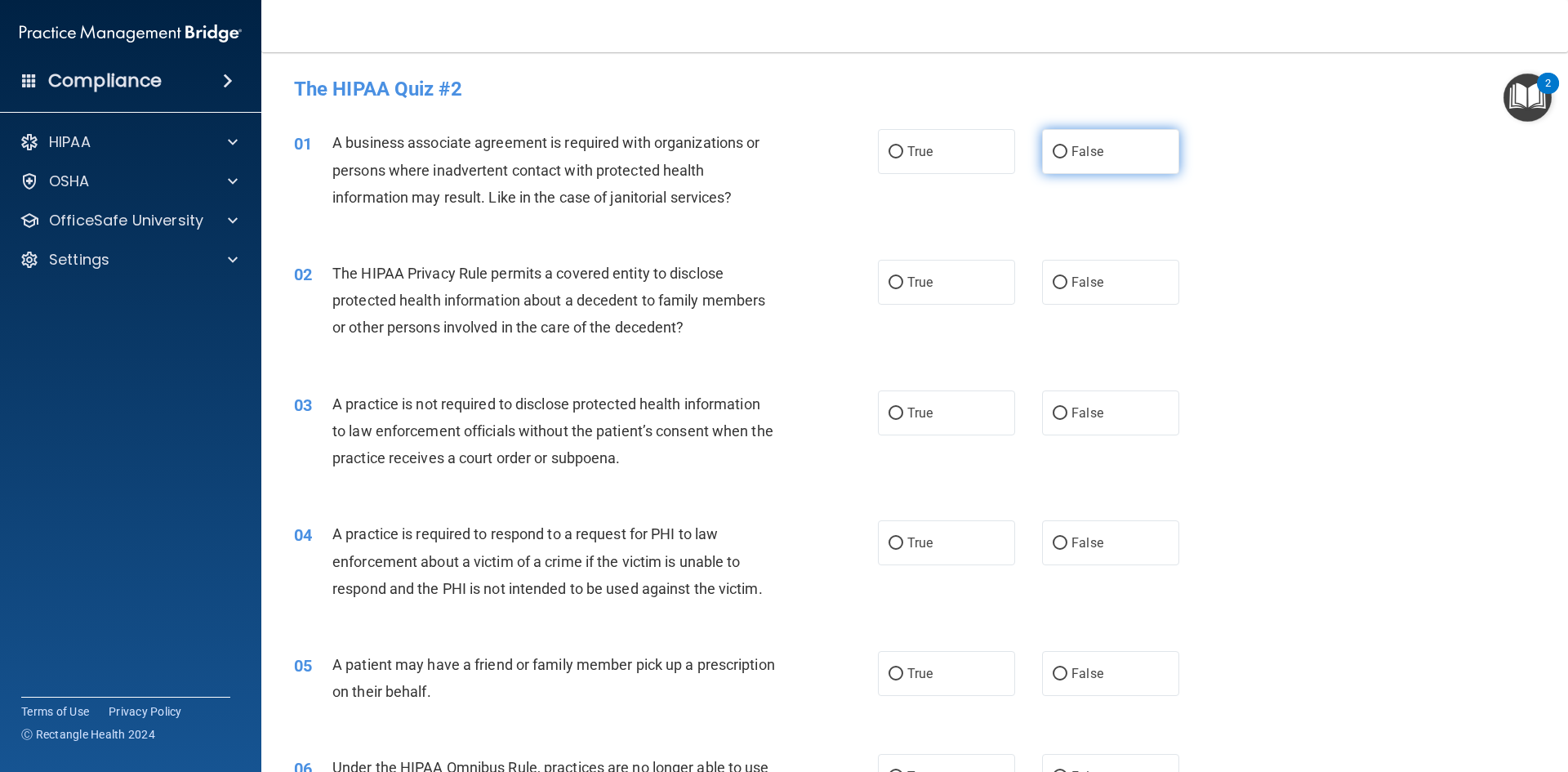
click at [1101, 147] on label "False" at bounding box center [1111, 152] width 138 height 45
click at [1067, 147] on input "False" at bounding box center [1060, 152] width 15 height 12
radio input "true"
click at [941, 270] on label "True" at bounding box center [946, 282] width 138 height 45
click at [903, 277] on input "True" at bounding box center [896, 283] width 15 height 12
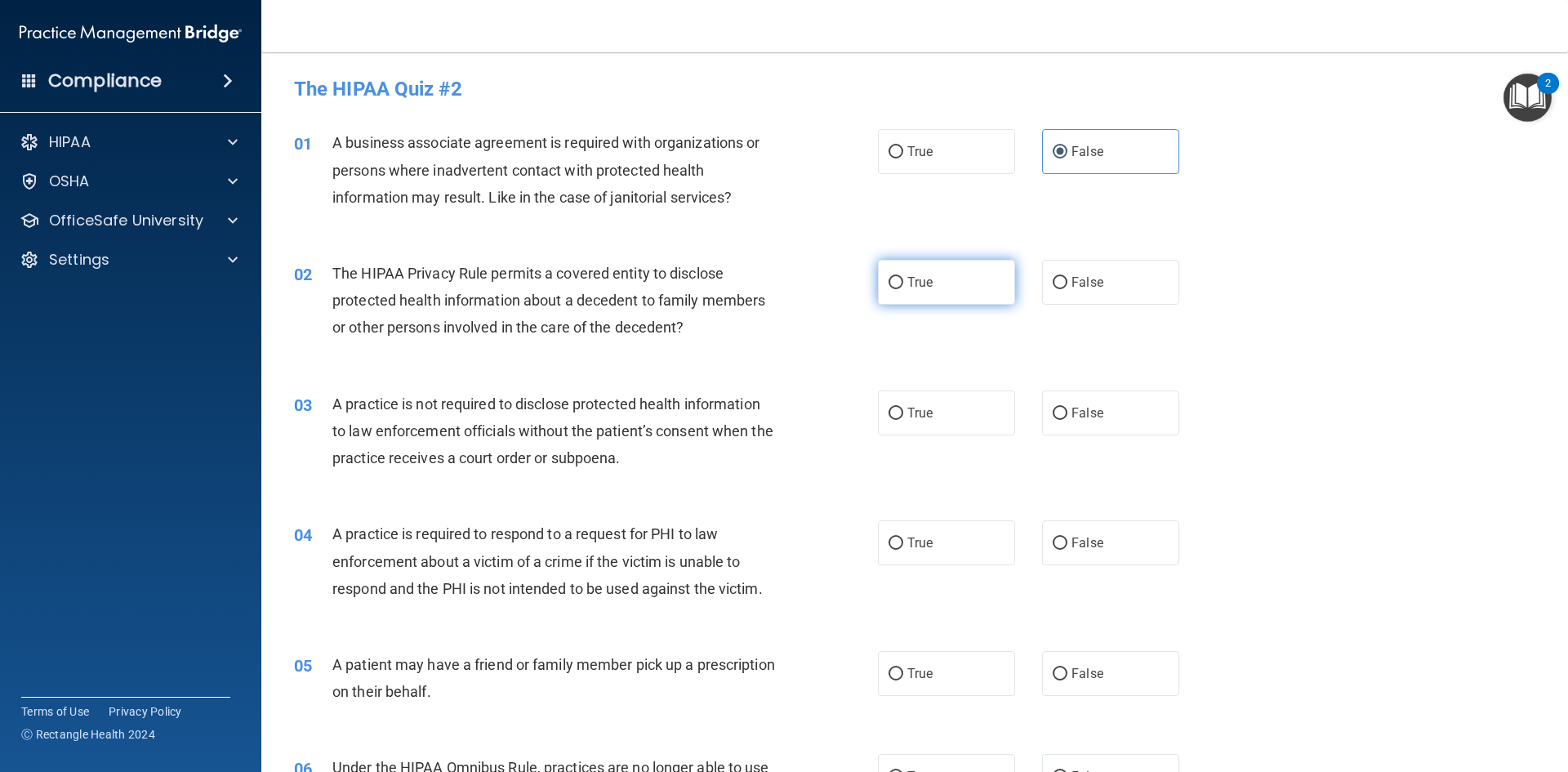
radio input "true"
click at [1072, 418] on span "False" at bounding box center [1087, 413] width 31 height 16
click at [1067, 418] on input "False" at bounding box center [1060, 414] width 15 height 12
radio input "true"
click at [952, 566] on label "True" at bounding box center [946, 543] width 138 height 45
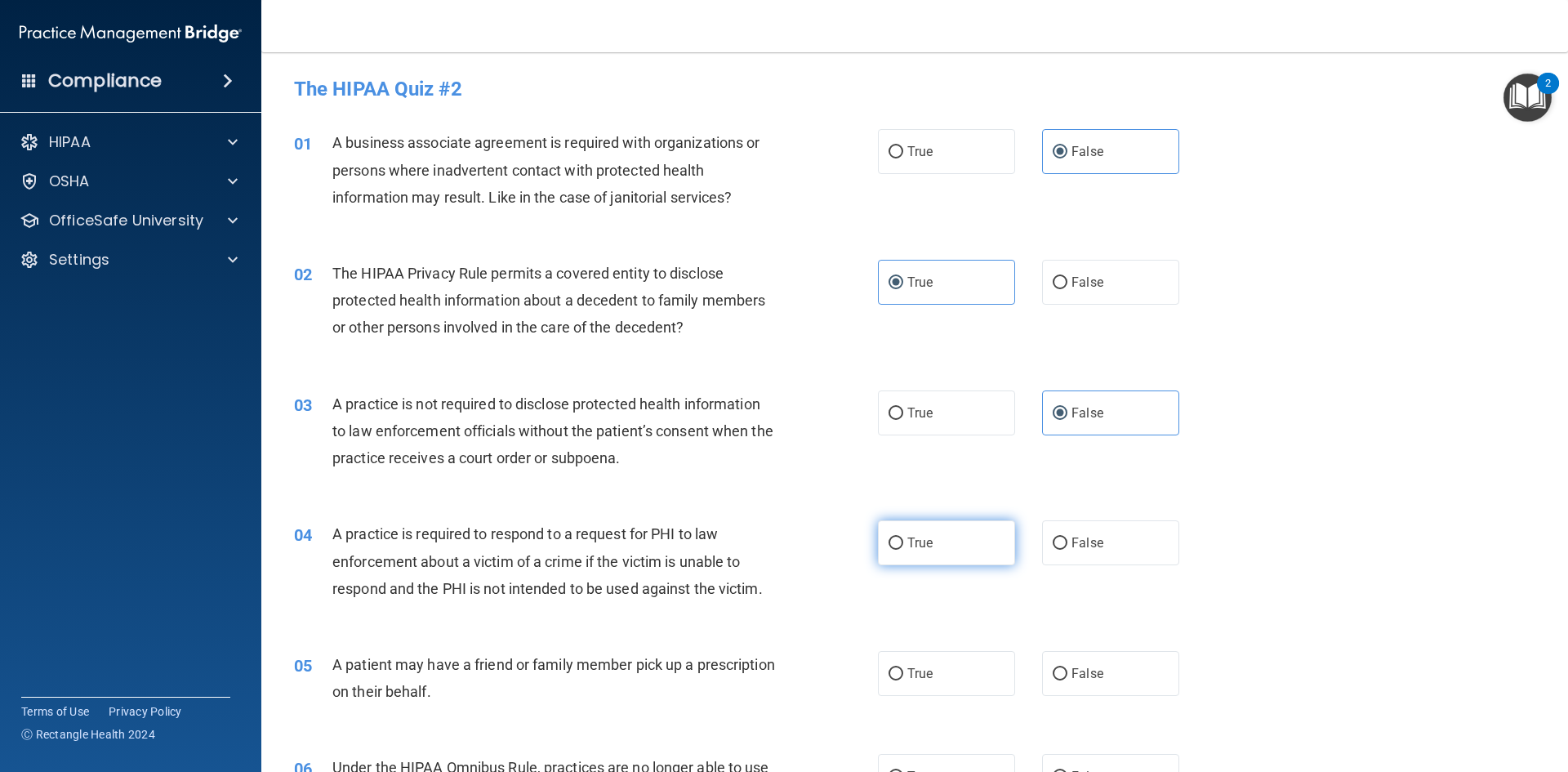
click at [903, 550] on input "True" at bounding box center [896, 543] width 15 height 12
radio input "true"
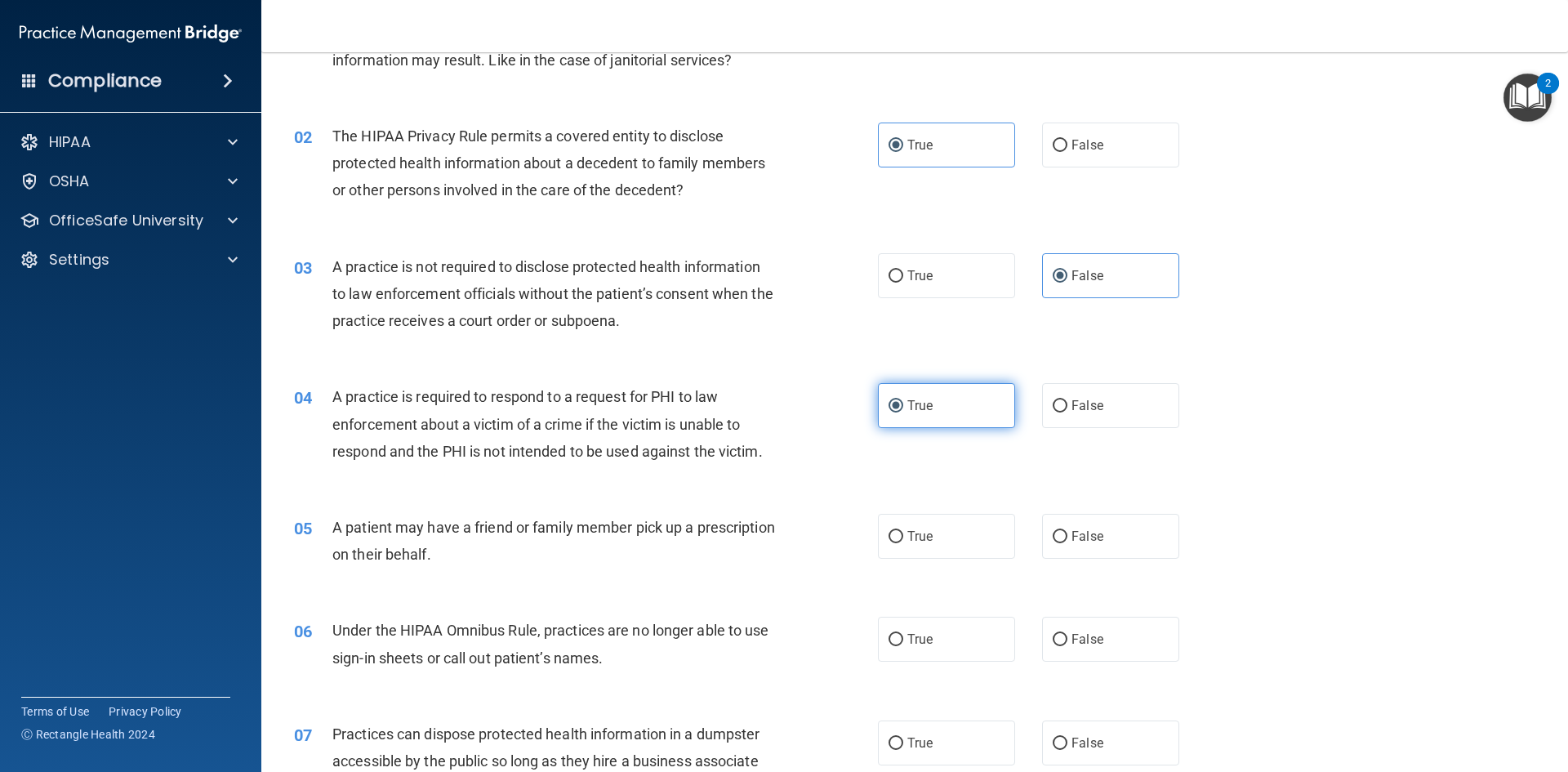
scroll to position [163, 0]
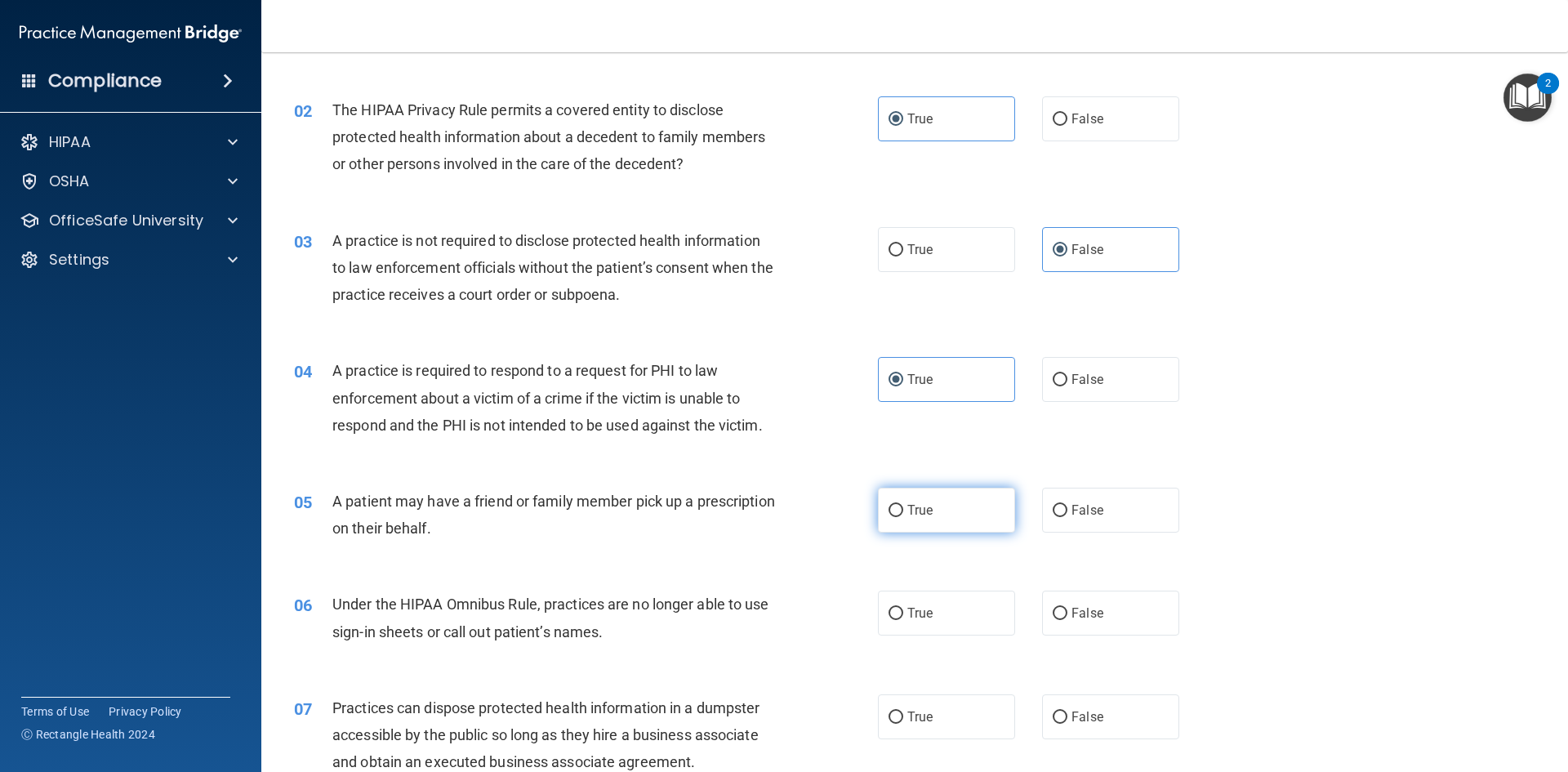
click at [929, 501] on label "True" at bounding box center [946, 510] width 138 height 45
click at [903, 505] on input "True" at bounding box center [896, 511] width 15 height 12
radio input "true"
click at [1077, 610] on span "False" at bounding box center [1087, 613] width 31 height 16
click at [1067, 610] on input "False" at bounding box center [1060, 614] width 15 height 12
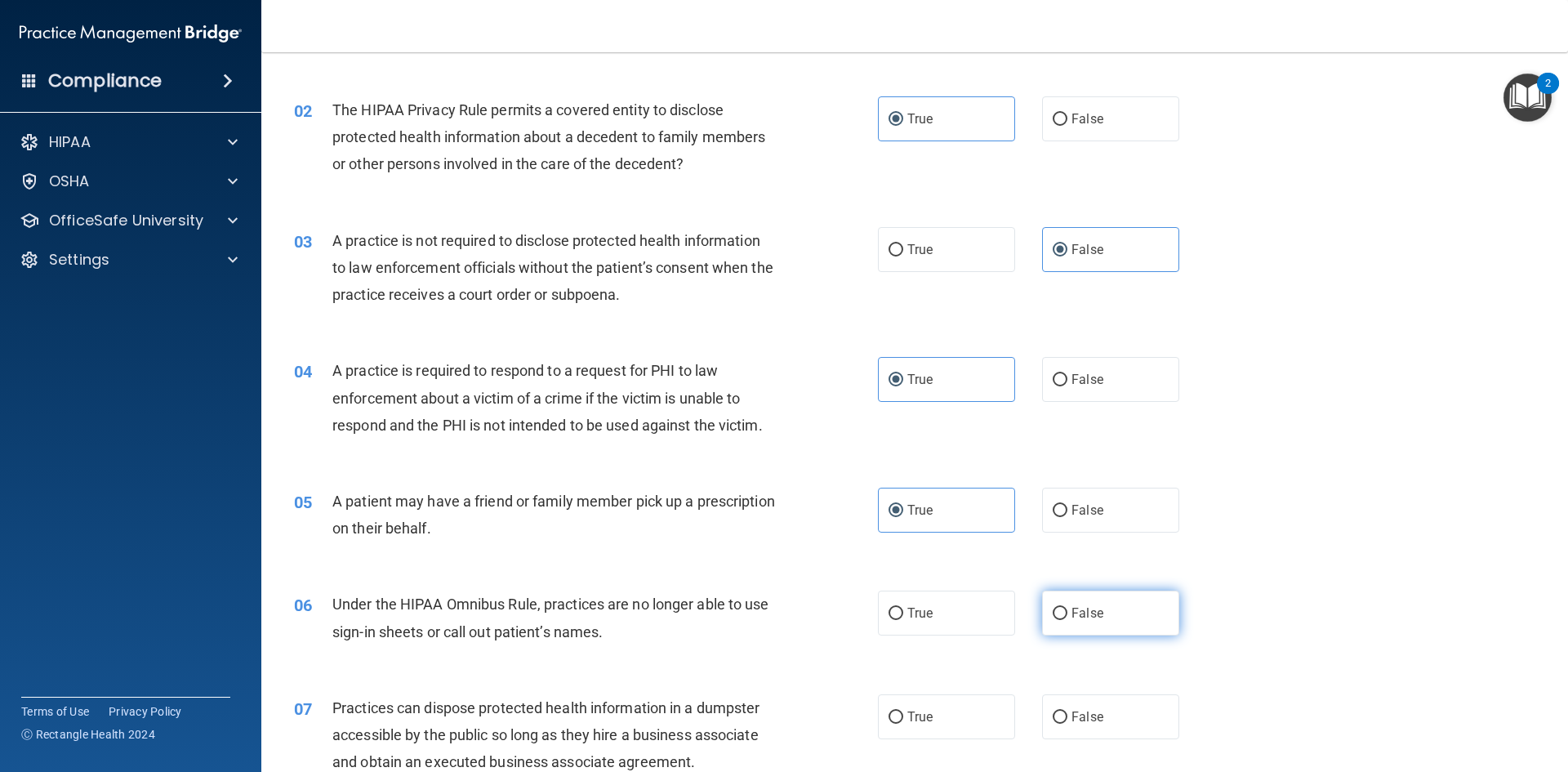
radio input "true"
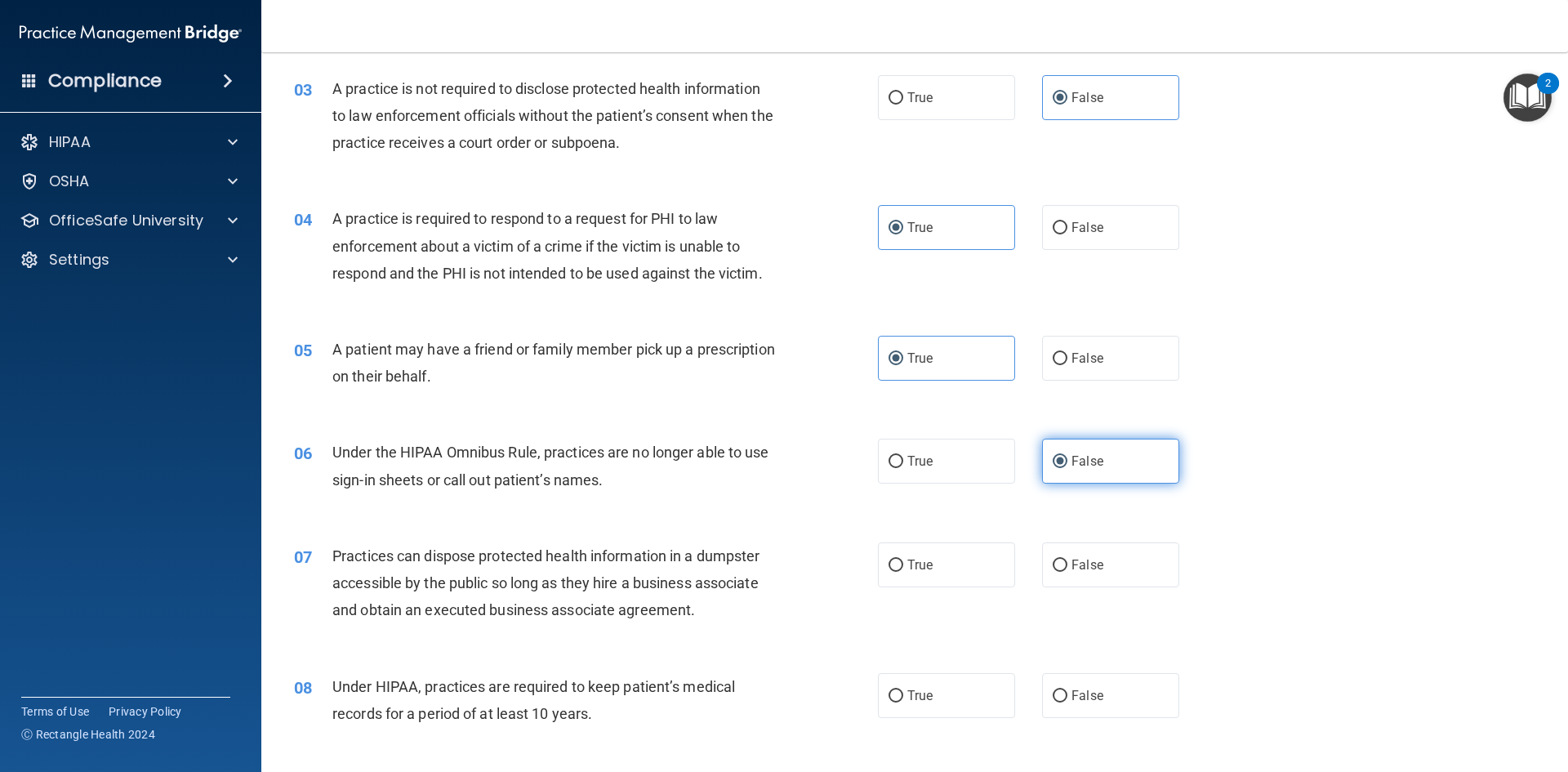
scroll to position [327, 0]
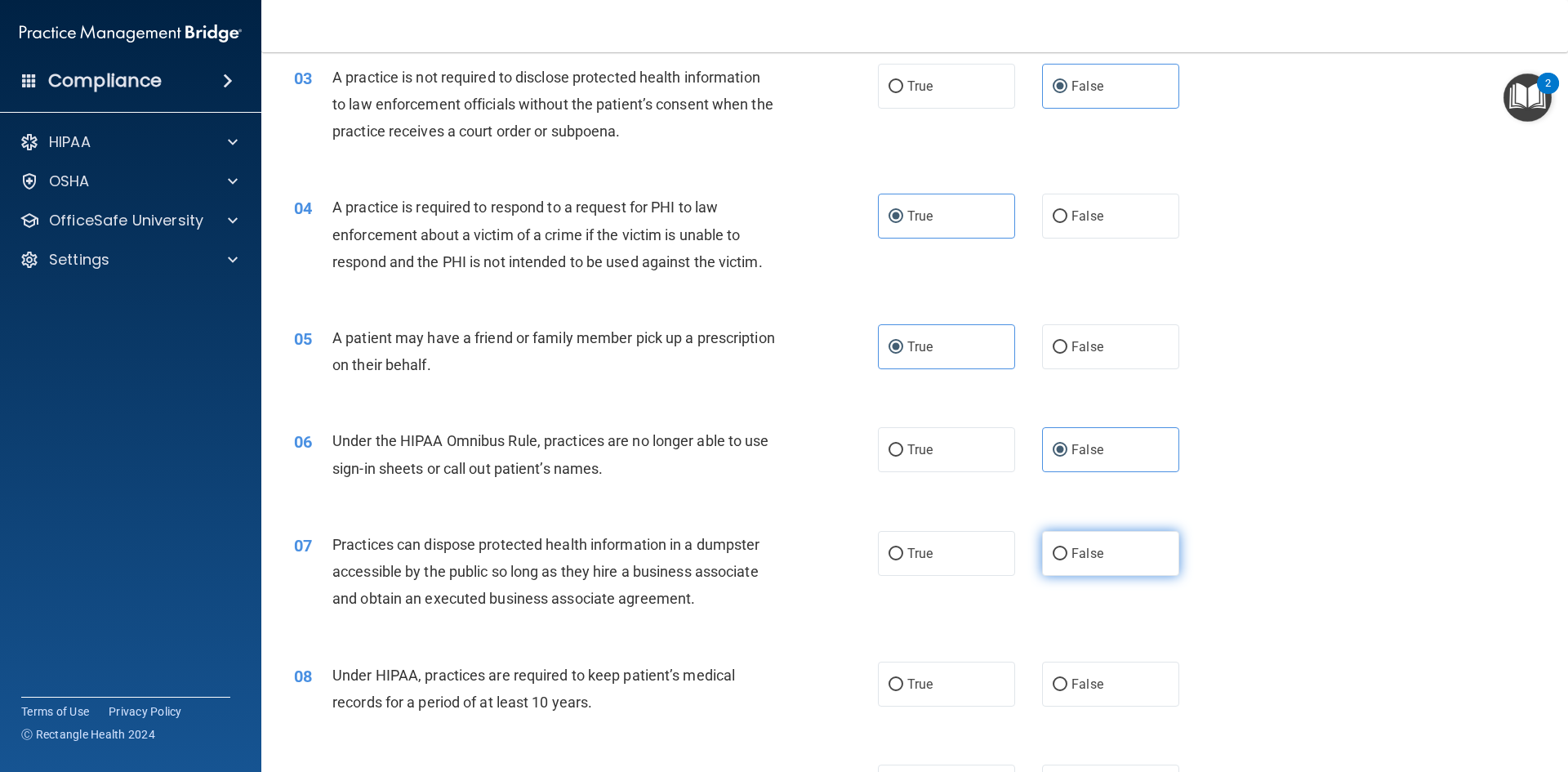
click at [1101, 552] on label "False" at bounding box center [1111, 553] width 138 height 45
click at [1067, 552] on input "False" at bounding box center [1060, 554] width 15 height 12
radio input "true"
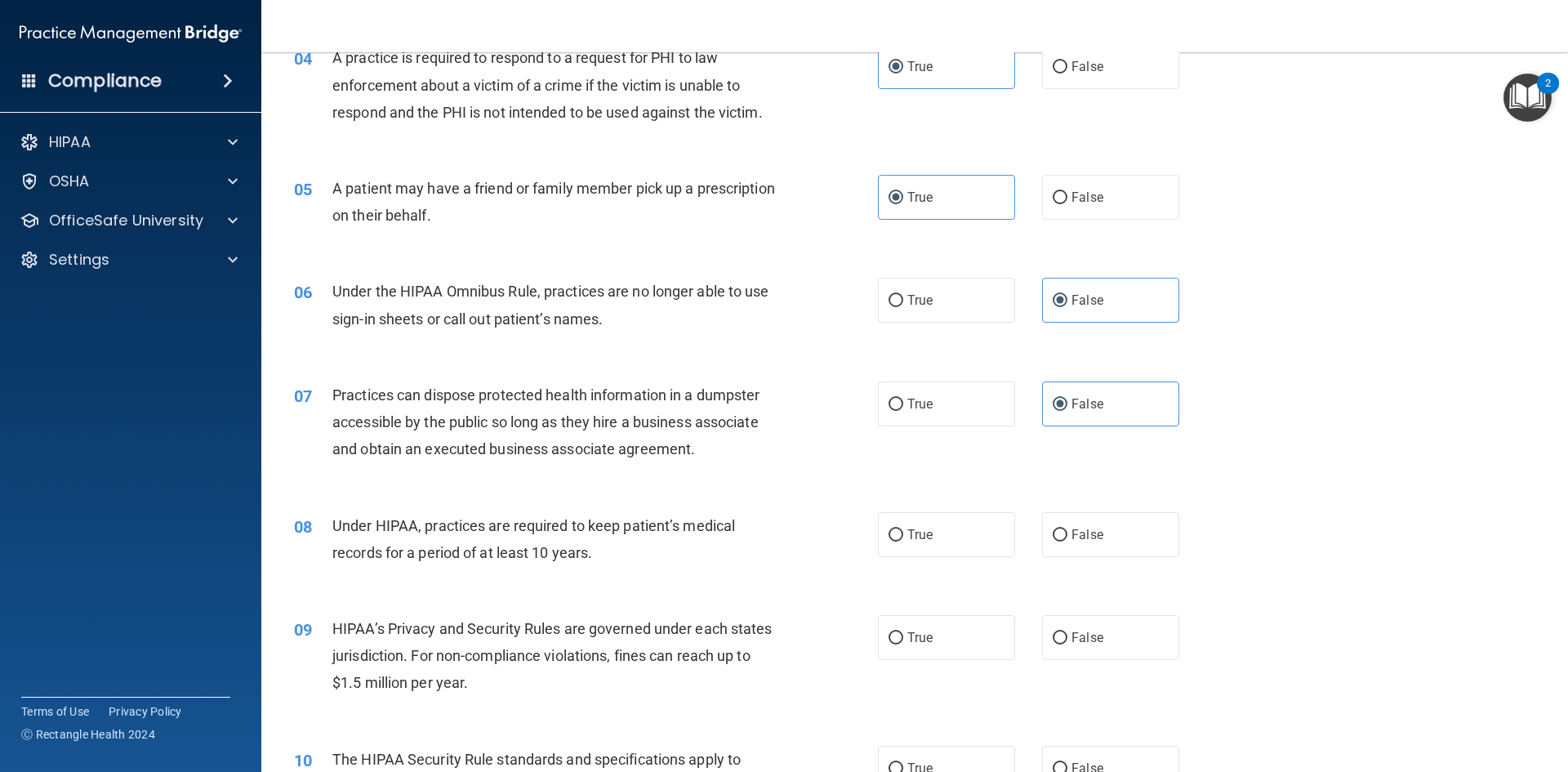
scroll to position [490, 0]
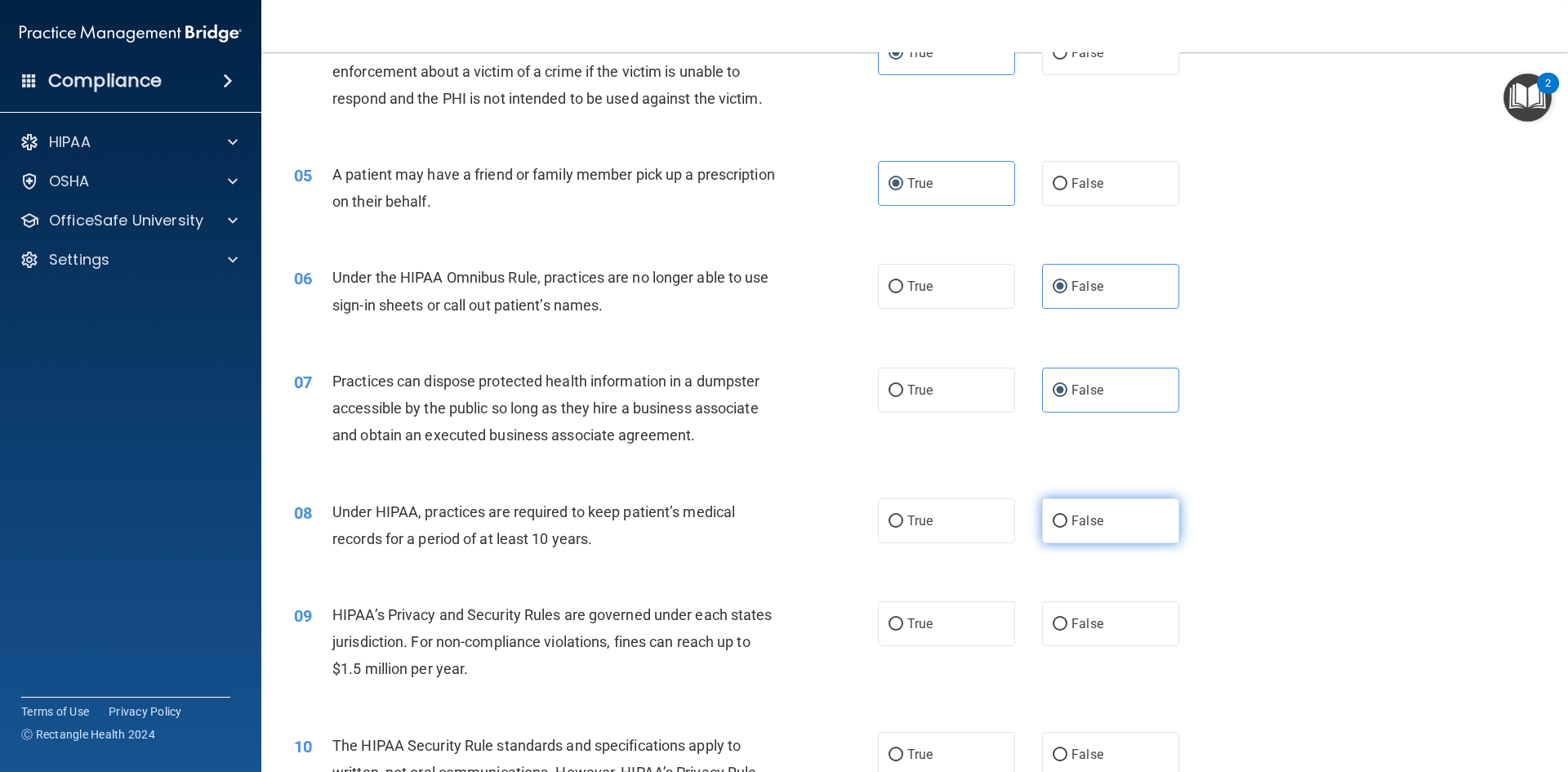
click at [1104, 518] on label "False" at bounding box center [1111, 521] width 138 height 45
click at [1067, 518] on input "False" at bounding box center [1060, 522] width 15 height 12
radio input "true"
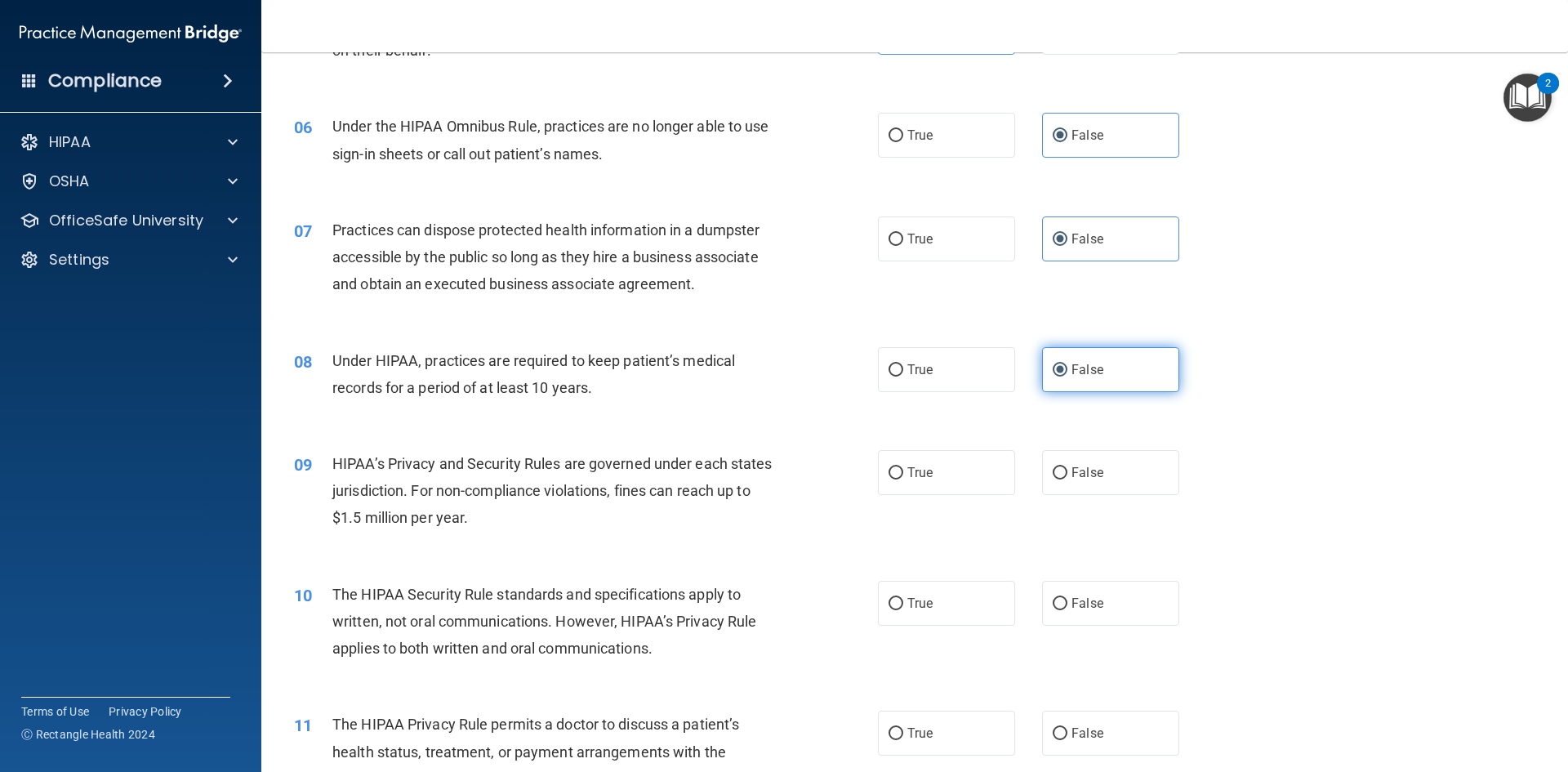
scroll to position [653, 0]
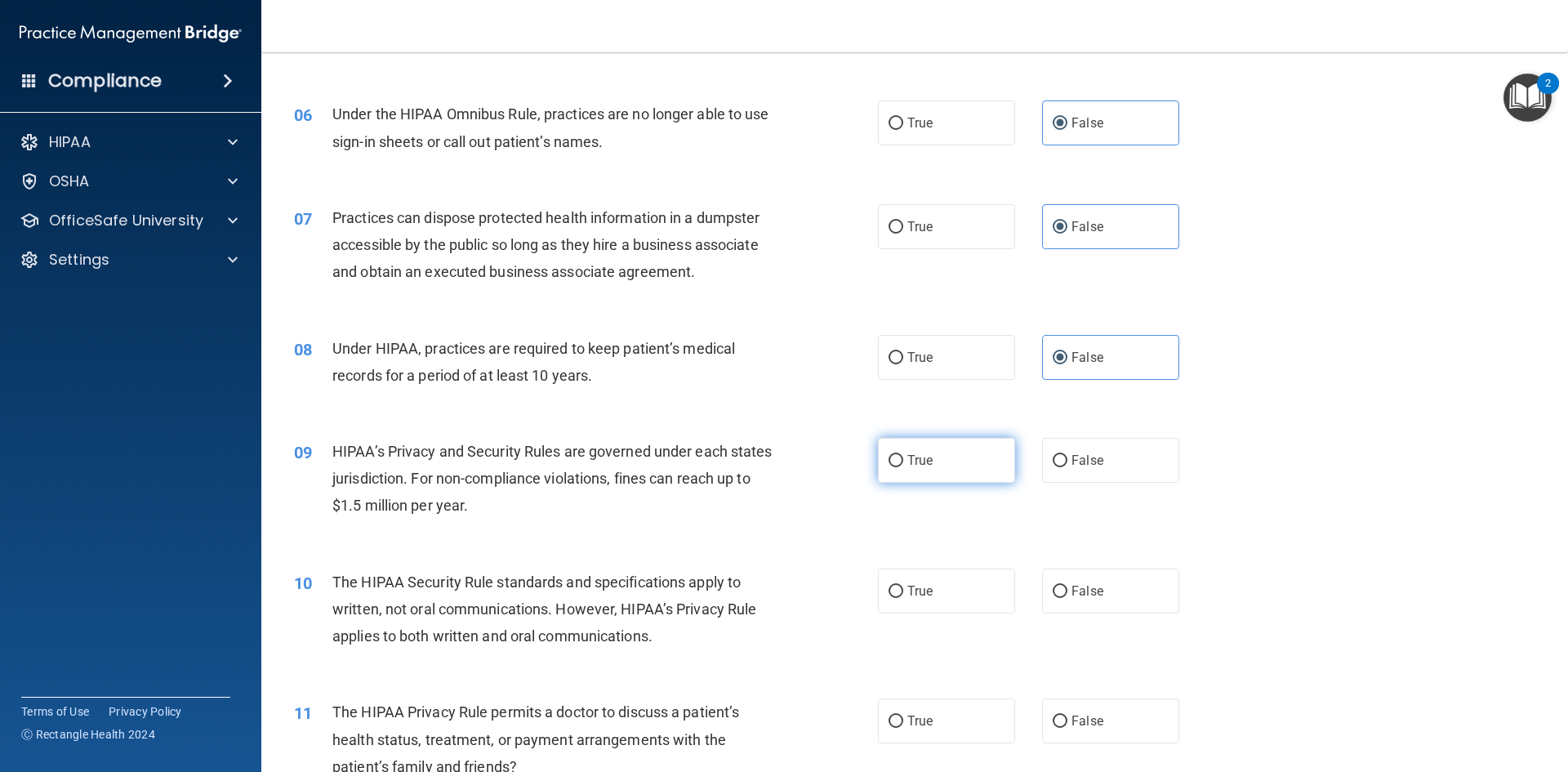
click at [972, 468] on label "True" at bounding box center [946, 460] width 138 height 45
click at [903, 468] on input "True" at bounding box center [896, 461] width 15 height 12
radio input "true"
click at [940, 573] on label "True" at bounding box center [946, 591] width 138 height 45
click at [903, 585] on input "True" at bounding box center [896, 591] width 15 height 12
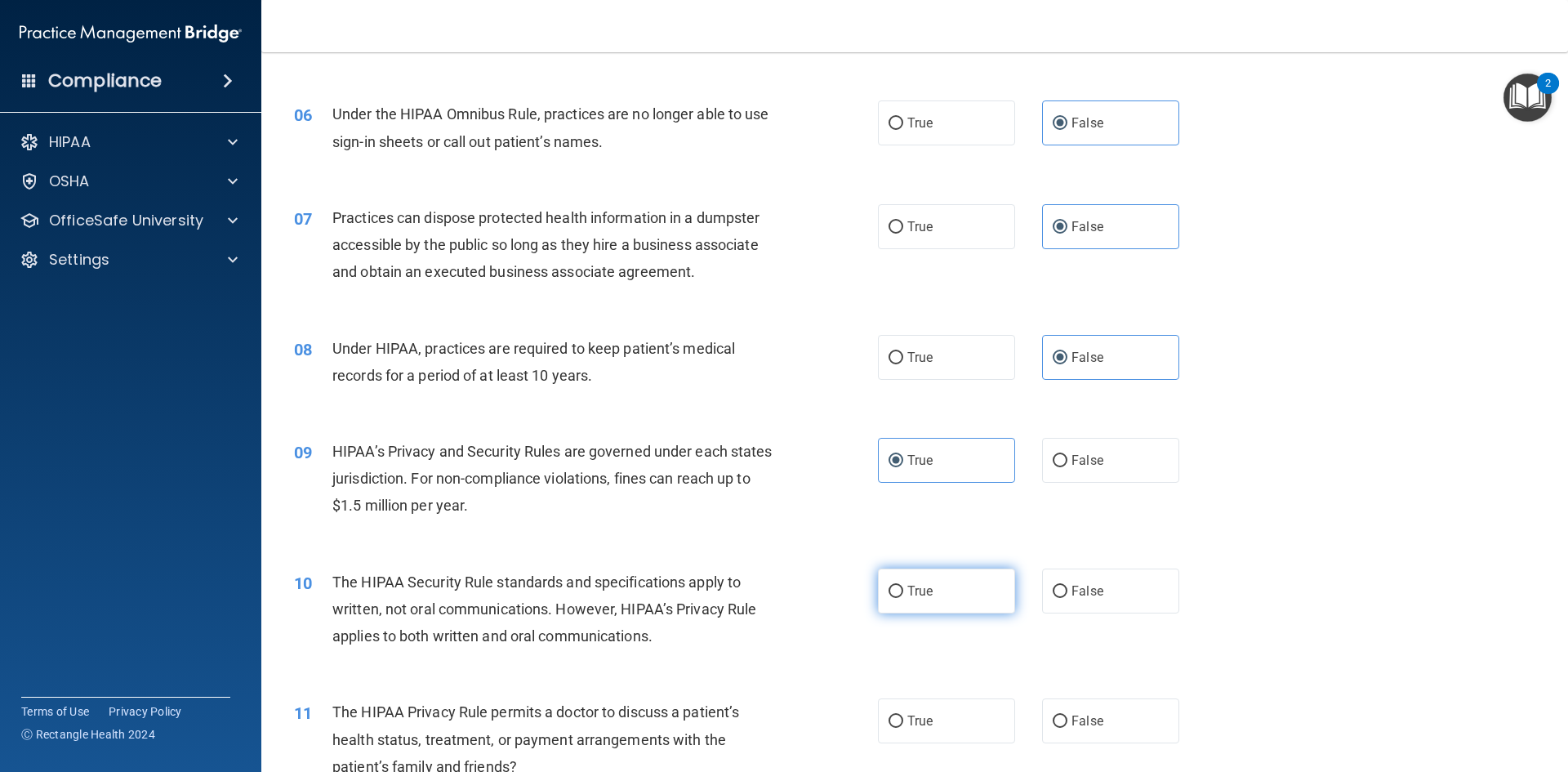
radio input "true"
click at [916, 724] on span "True" at bounding box center [920, 721] width 26 height 16
click at [903, 724] on input "True" at bounding box center [896, 721] width 15 height 12
radio input "true"
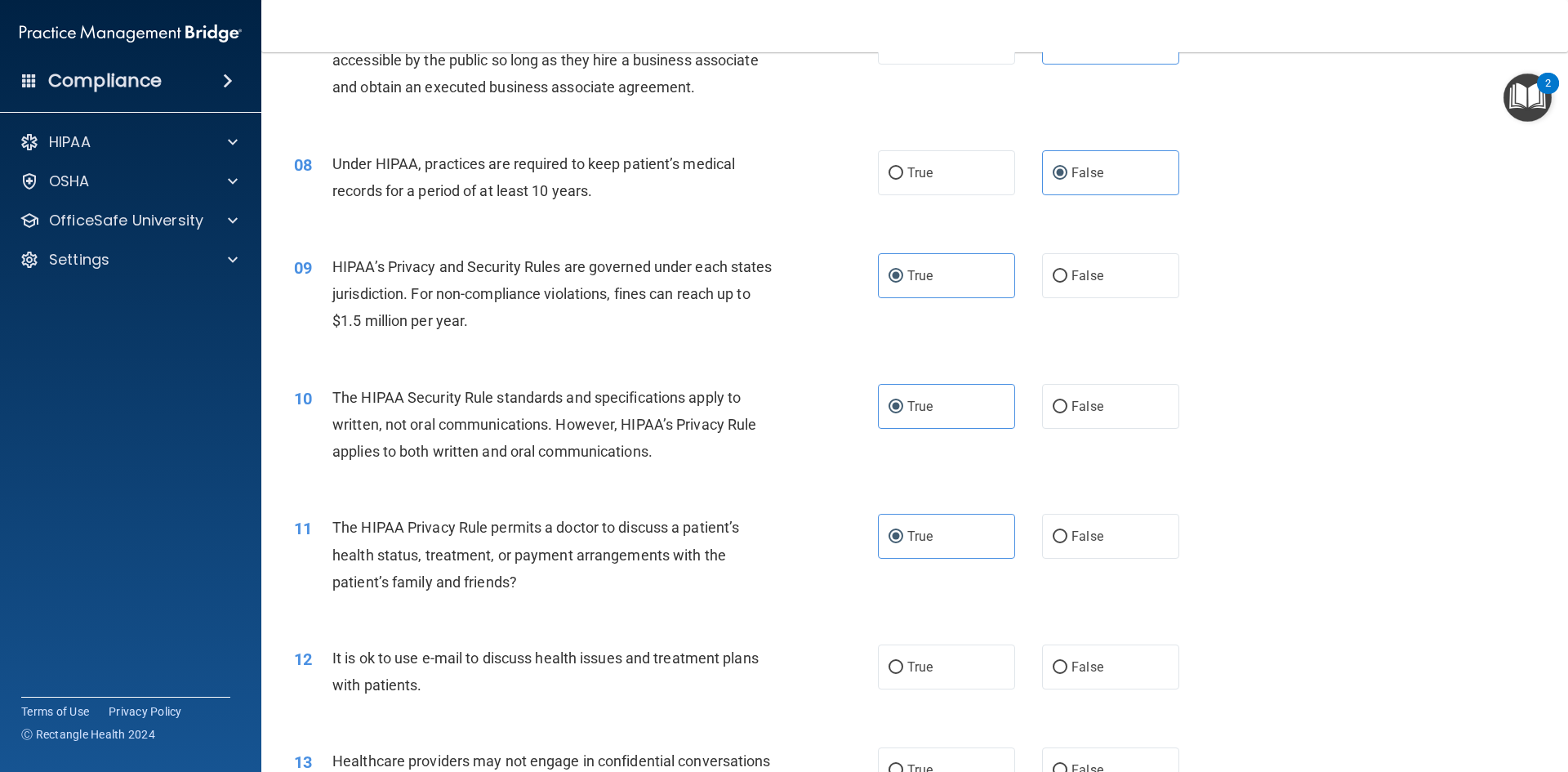
scroll to position [899, 0]
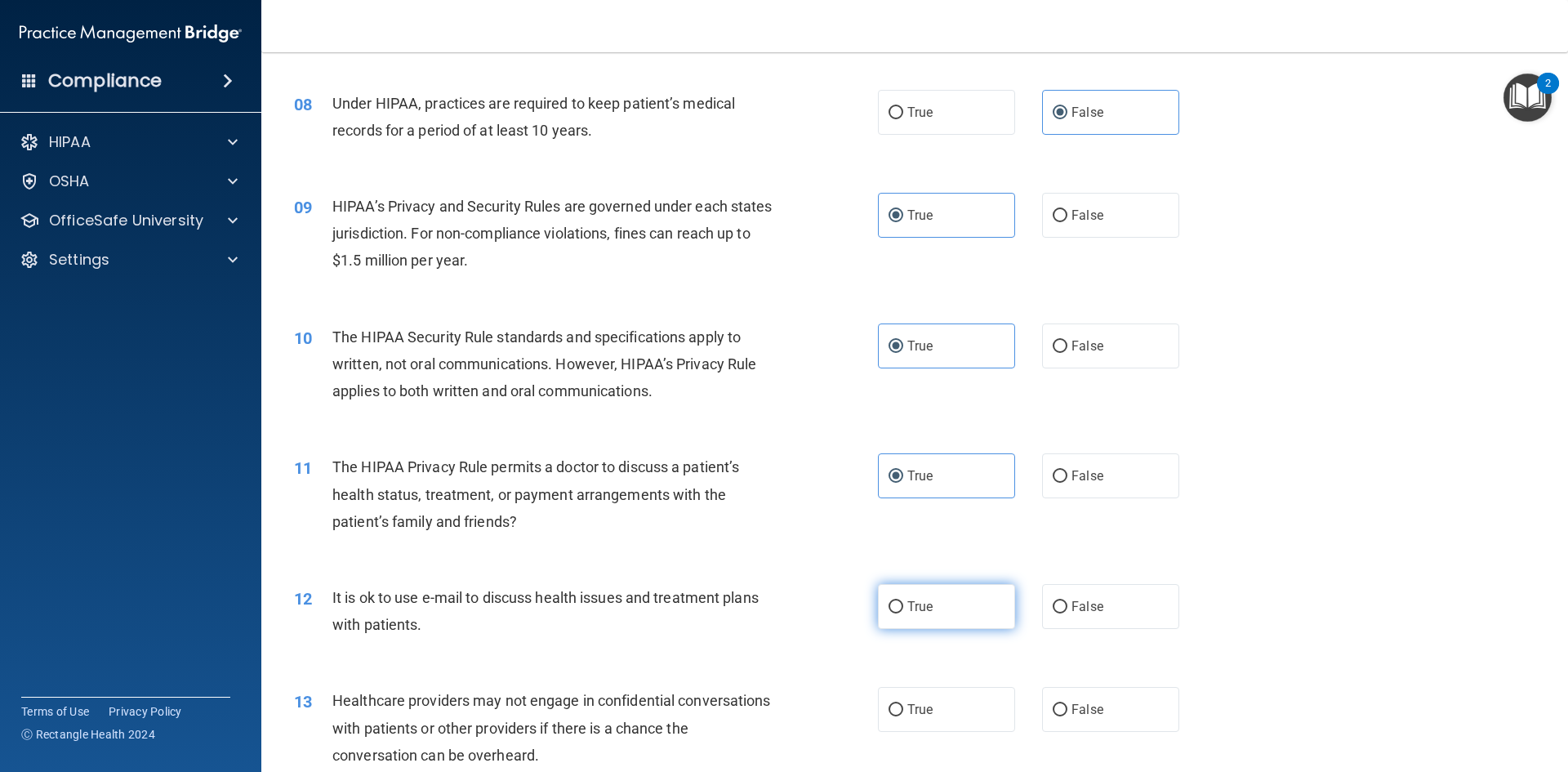
click at [963, 611] on label "True" at bounding box center [946, 606] width 138 height 45
click at [903, 611] on input "True" at bounding box center [896, 607] width 15 height 12
radio input "true"
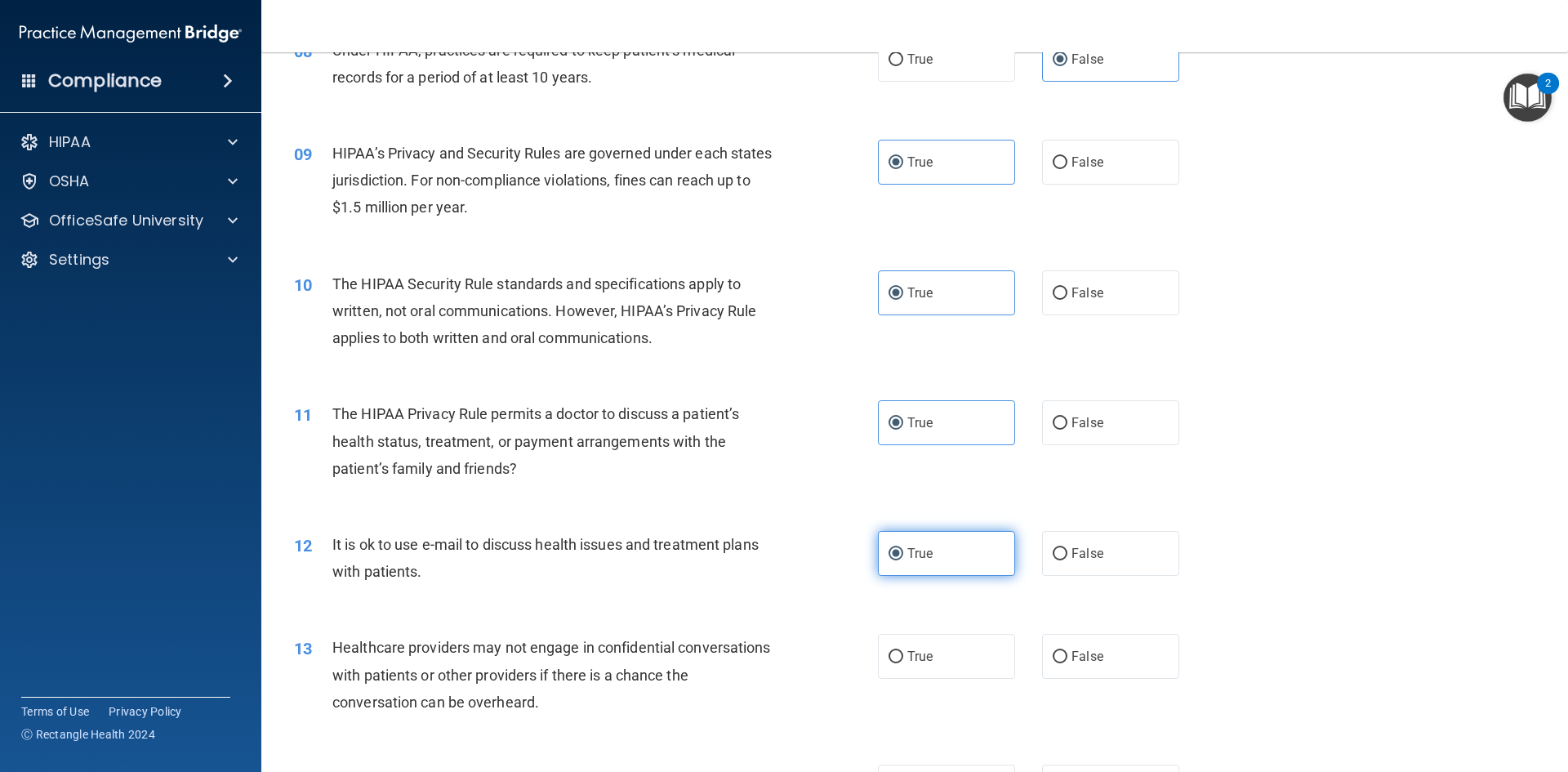
scroll to position [980, 0]
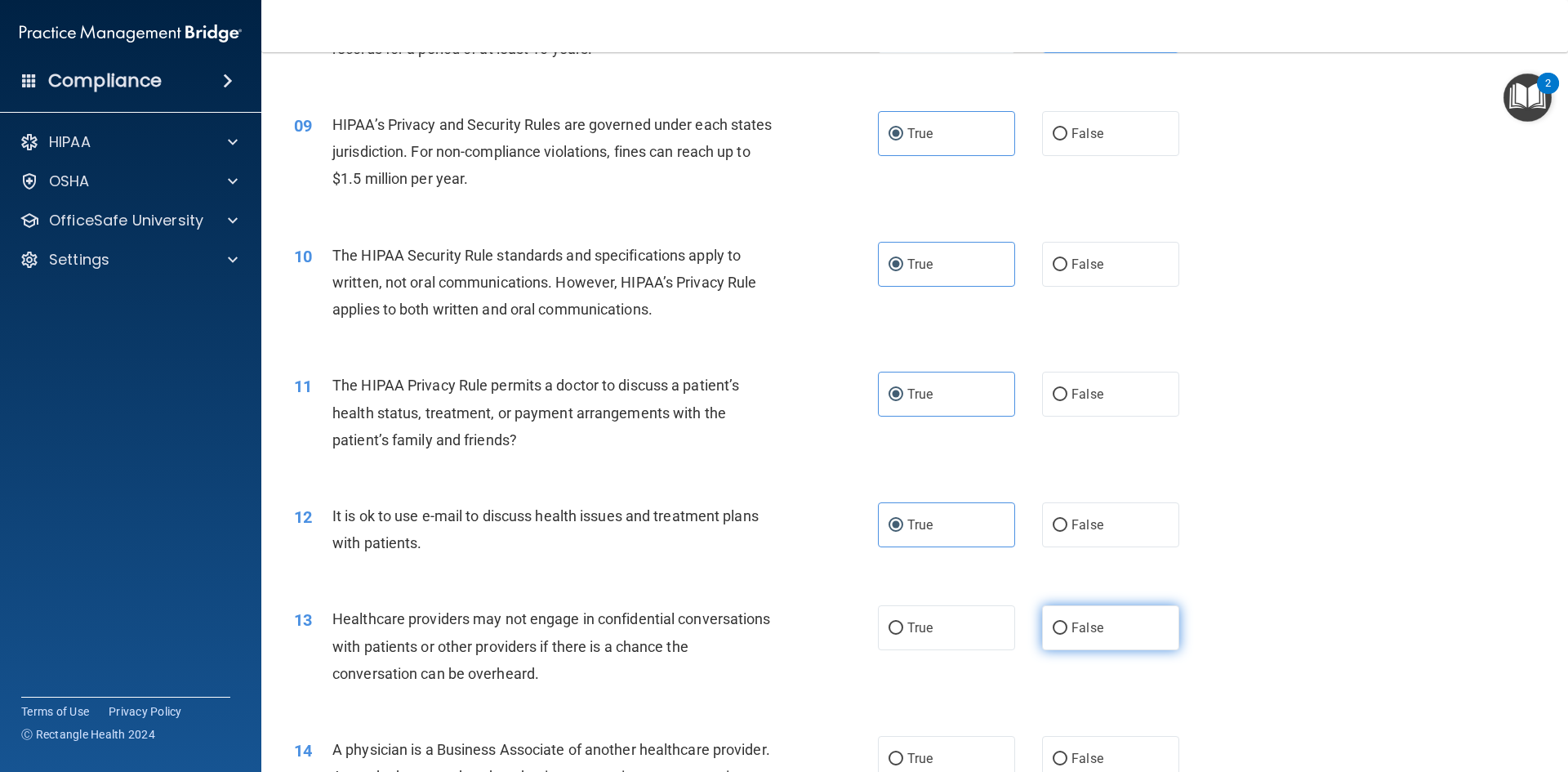
click at [1149, 635] on label "False" at bounding box center [1111, 628] width 138 height 45
click at [1067, 635] on input "False" at bounding box center [1060, 629] width 15 height 12
radio input "true"
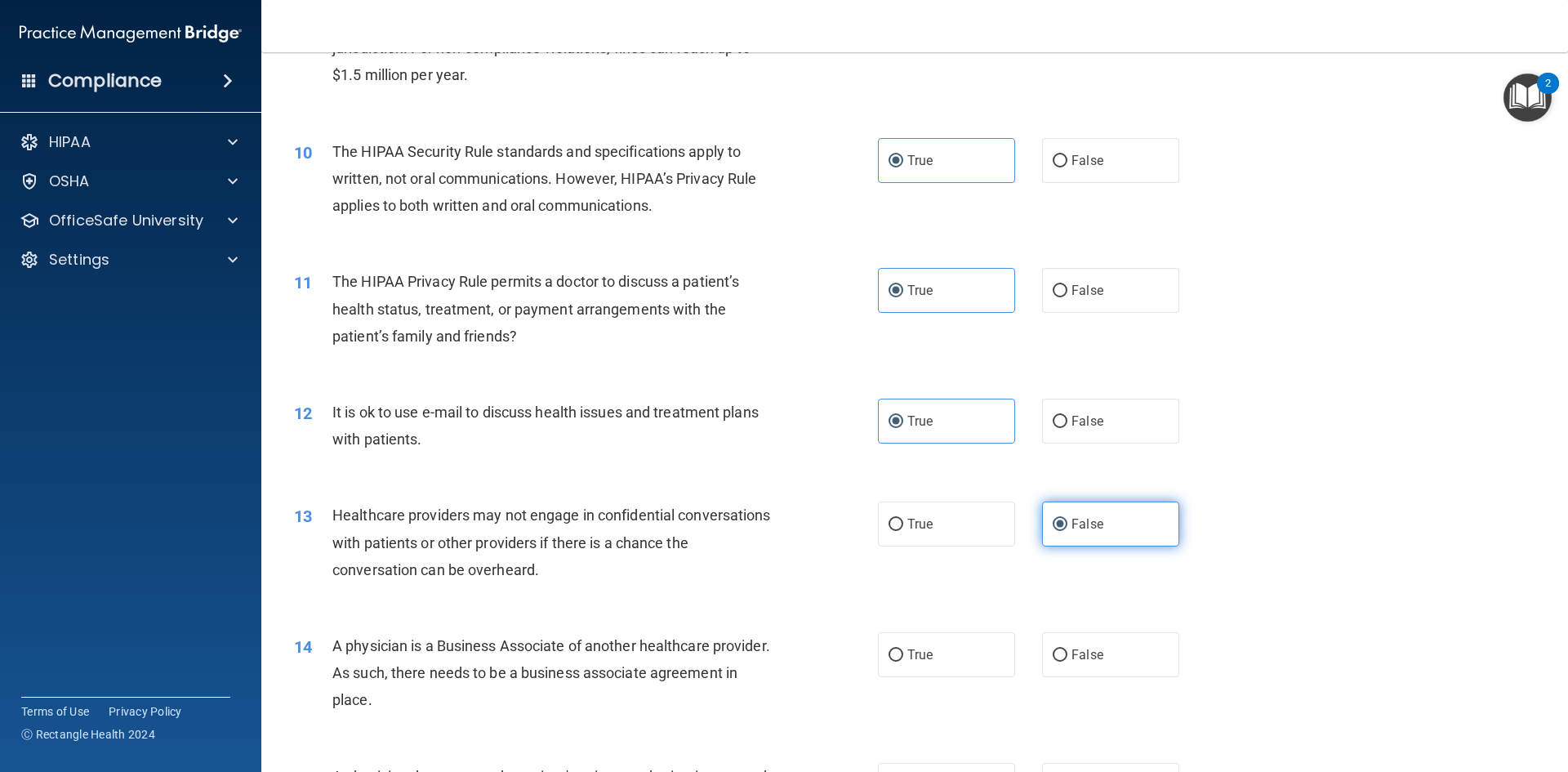
scroll to position [1143, 0]
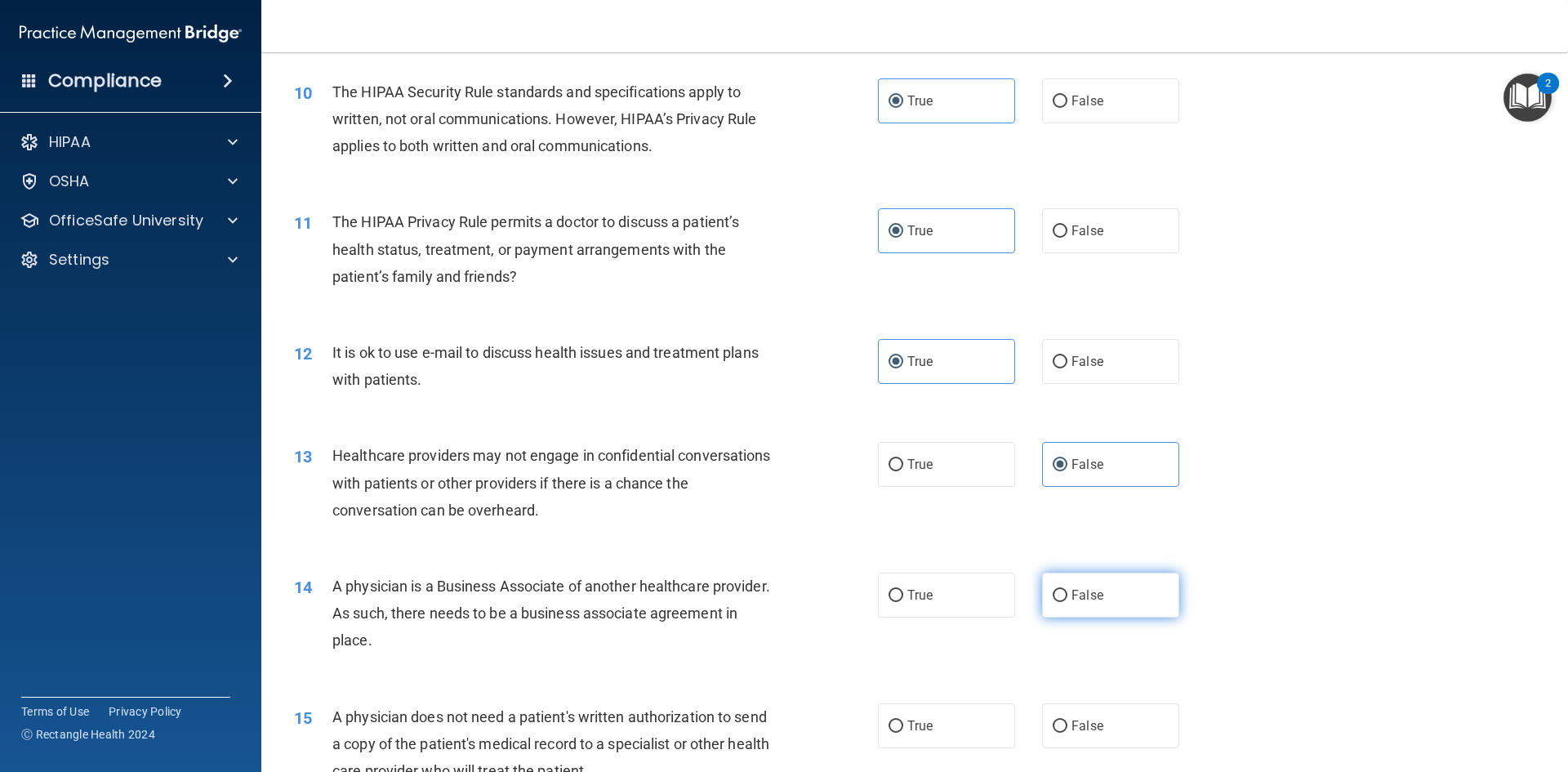
click at [1127, 581] on label "False" at bounding box center [1111, 595] width 138 height 45
click at [1067, 590] on input "False" at bounding box center [1060, 595] width 15 height 12
radio input "true"
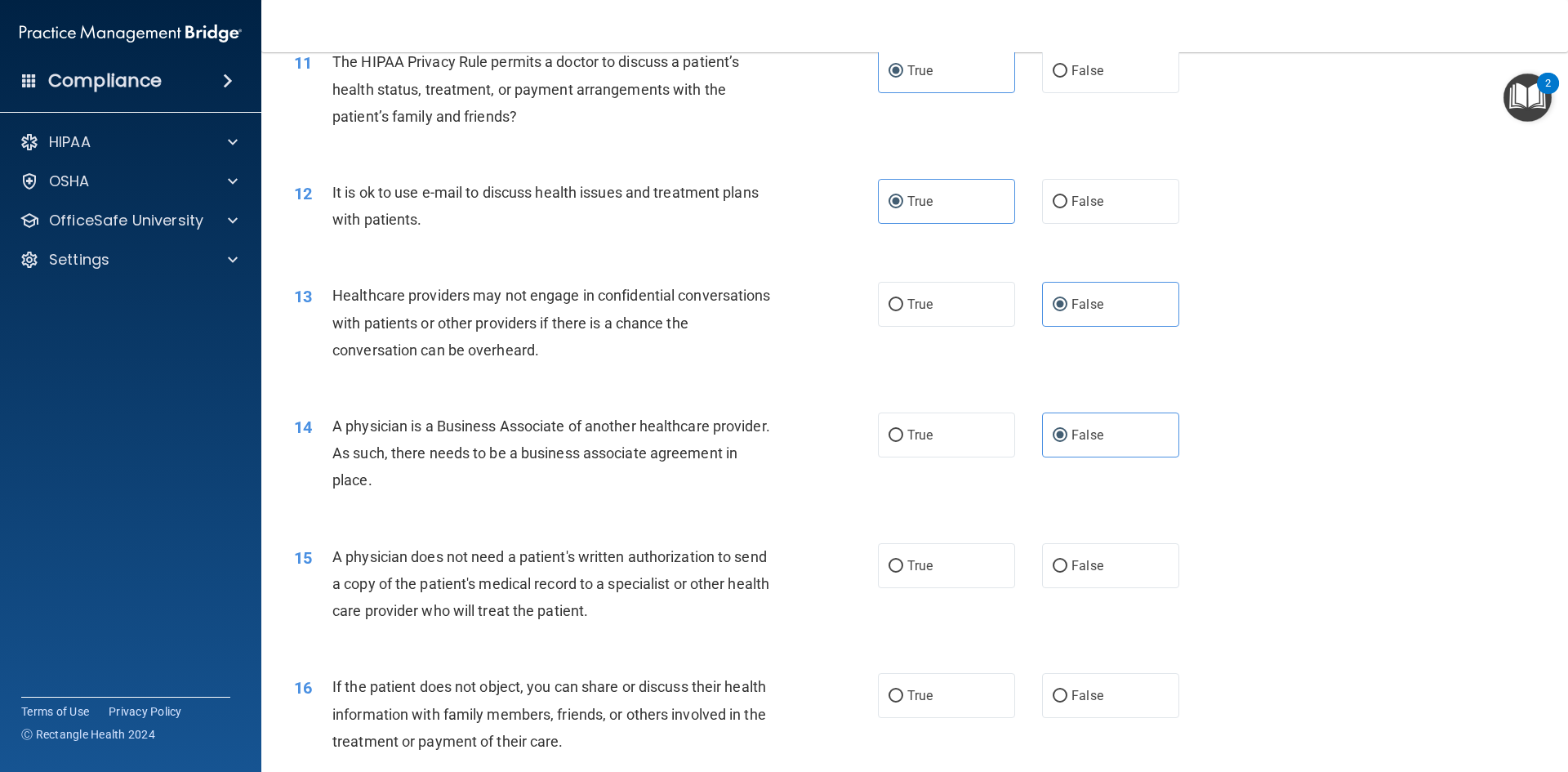
scroll to position [1307, 0]
click at [956, 560] on label "True" at bounding box center [946, 562] width 138 height 45
click at [903, 560] on input "True" at bounding box center [896, 563] width 15 height 12
radio input "true"
click at [947, 704] on label "True" at bounding box center [946, 692] width 138 height 45
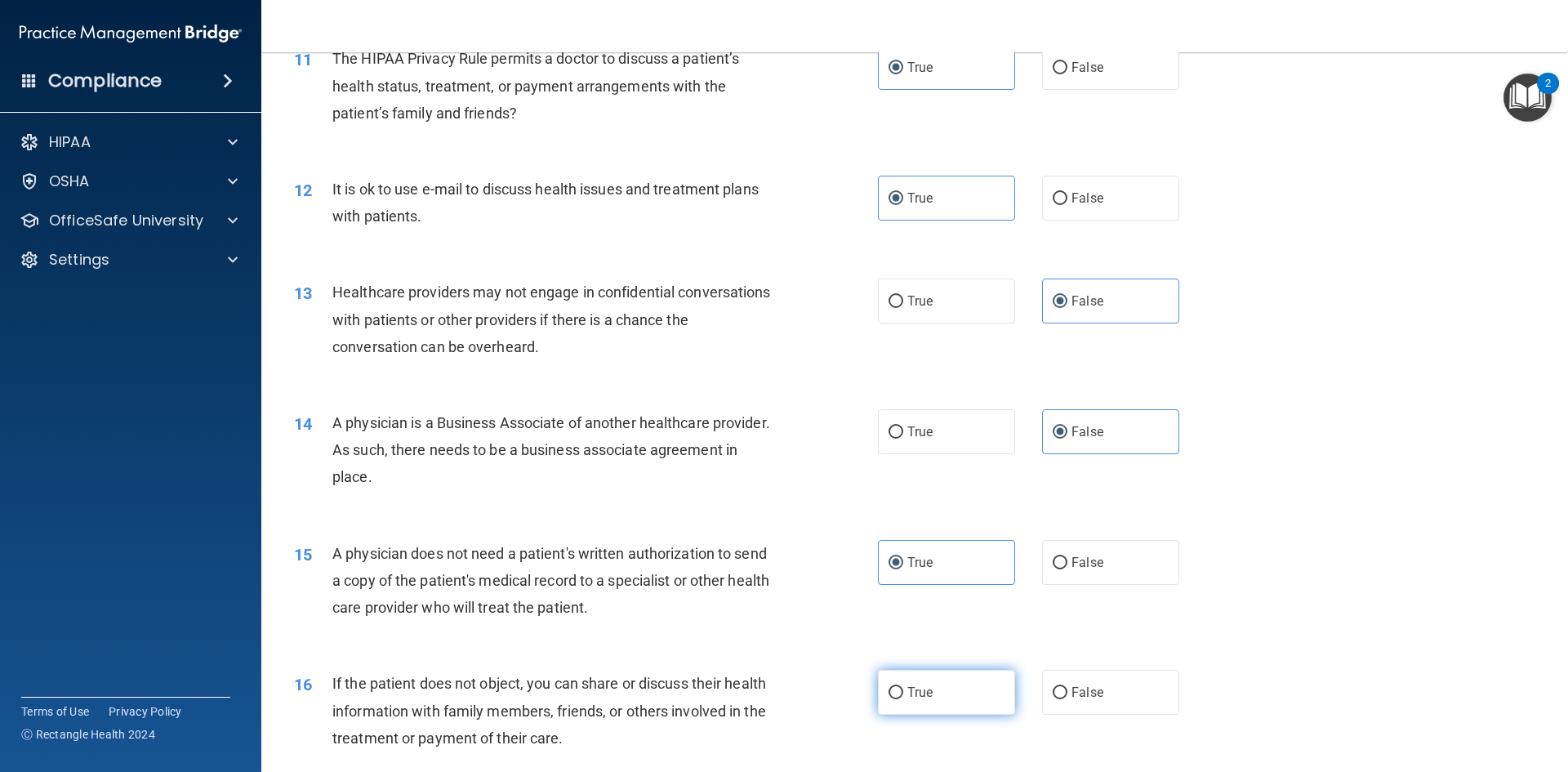
click at [903, 699] on input "True" at bounding box center [896, 693] width 15 height 12
radio input "true"
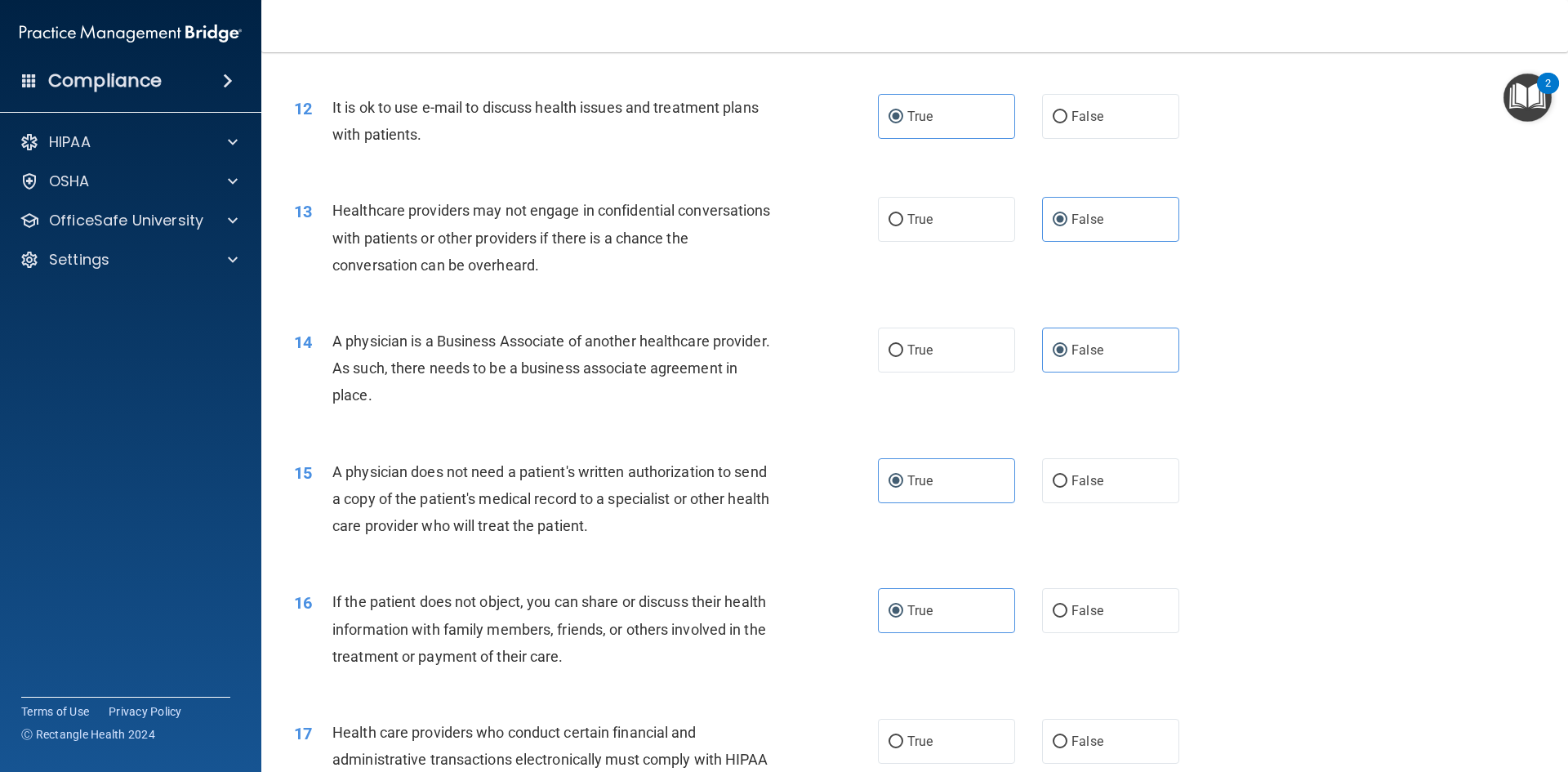
scroll to position [1471, 0]
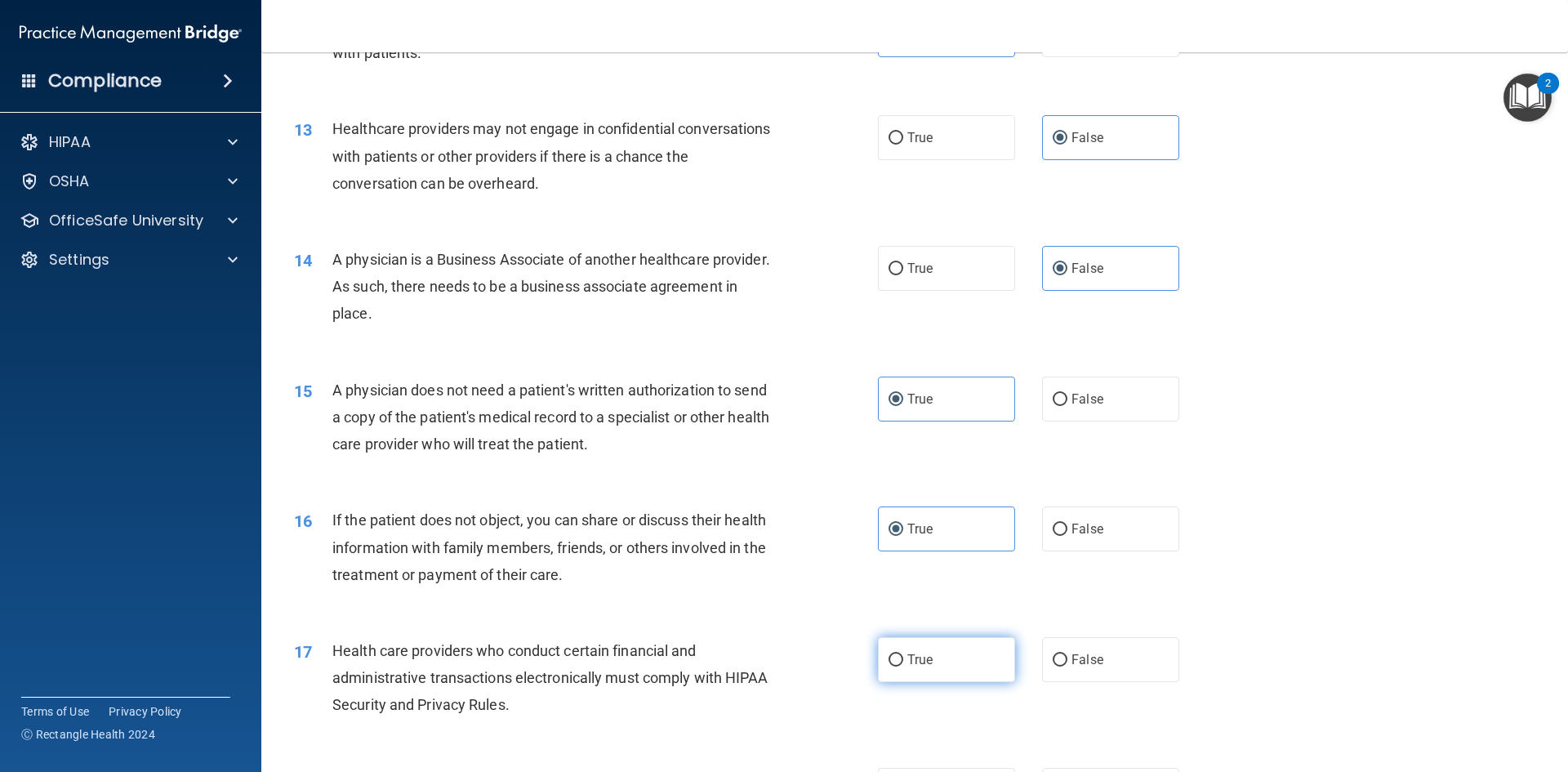
click at [937, 663] on label "True" at bounding box center [946, 660] width 138 height 45
click at [903, 663] on input "True" at bounding box center [896, 660] width 15 height 12
radio input "true"
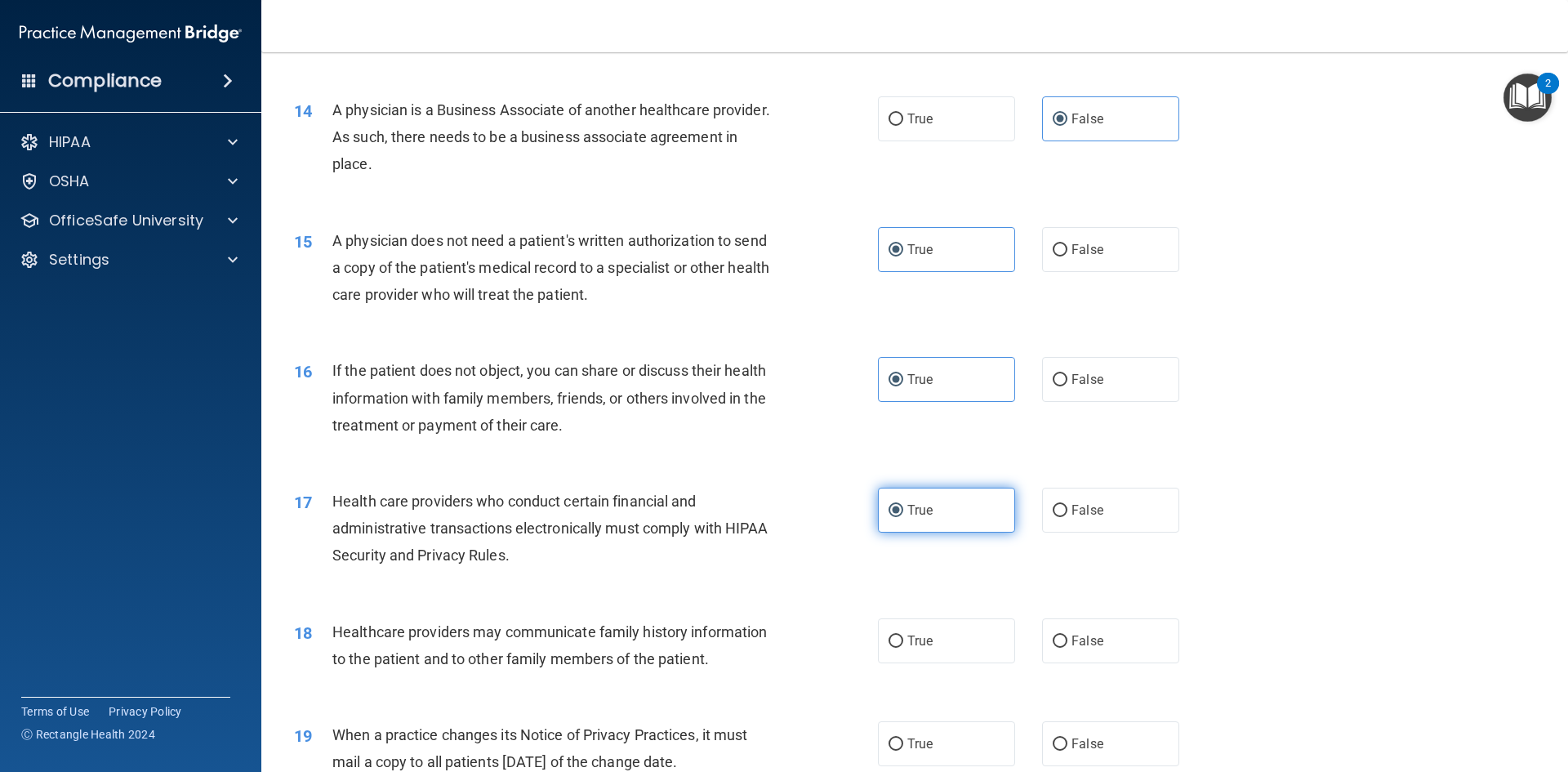
scroll to position [1634, 0]
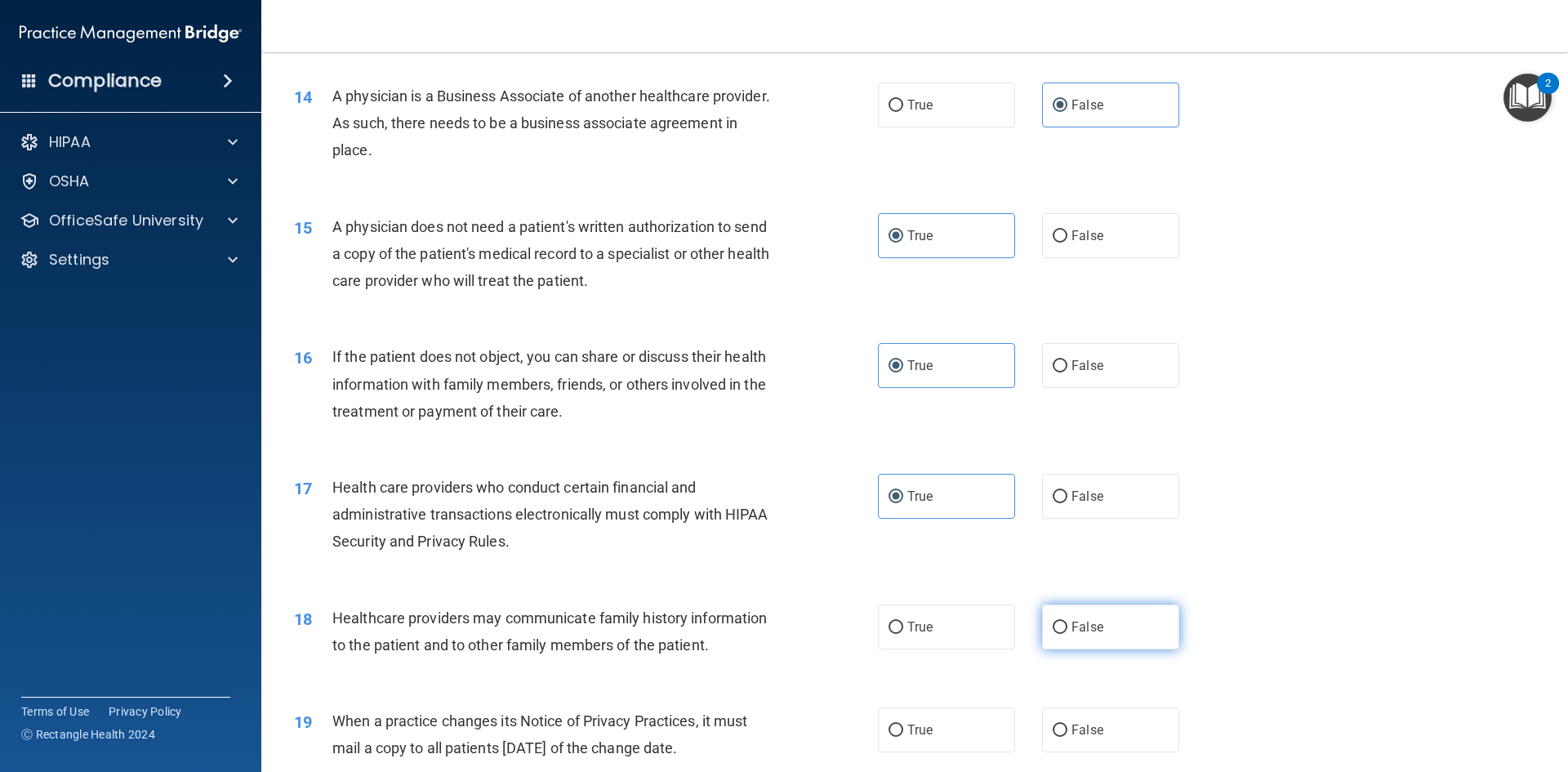
click at [1079, 635] on label "False" at bounding box center [1111, 627] width 138 height 45
click at [1067, 634] on input "False" at bounding box center [1060, 628] width 15 height 12
radio input "true"
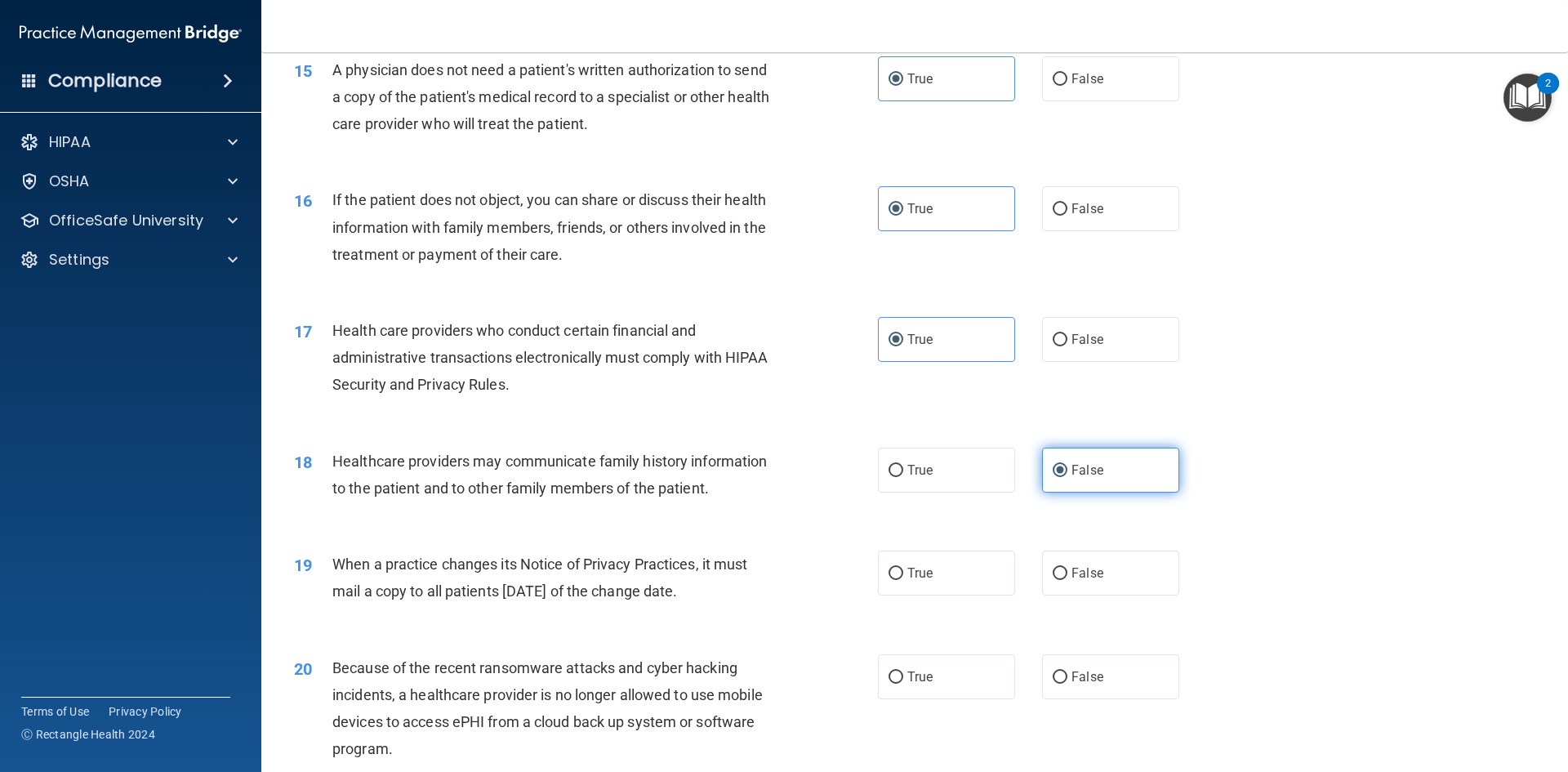
scroll to position [1798, 0]
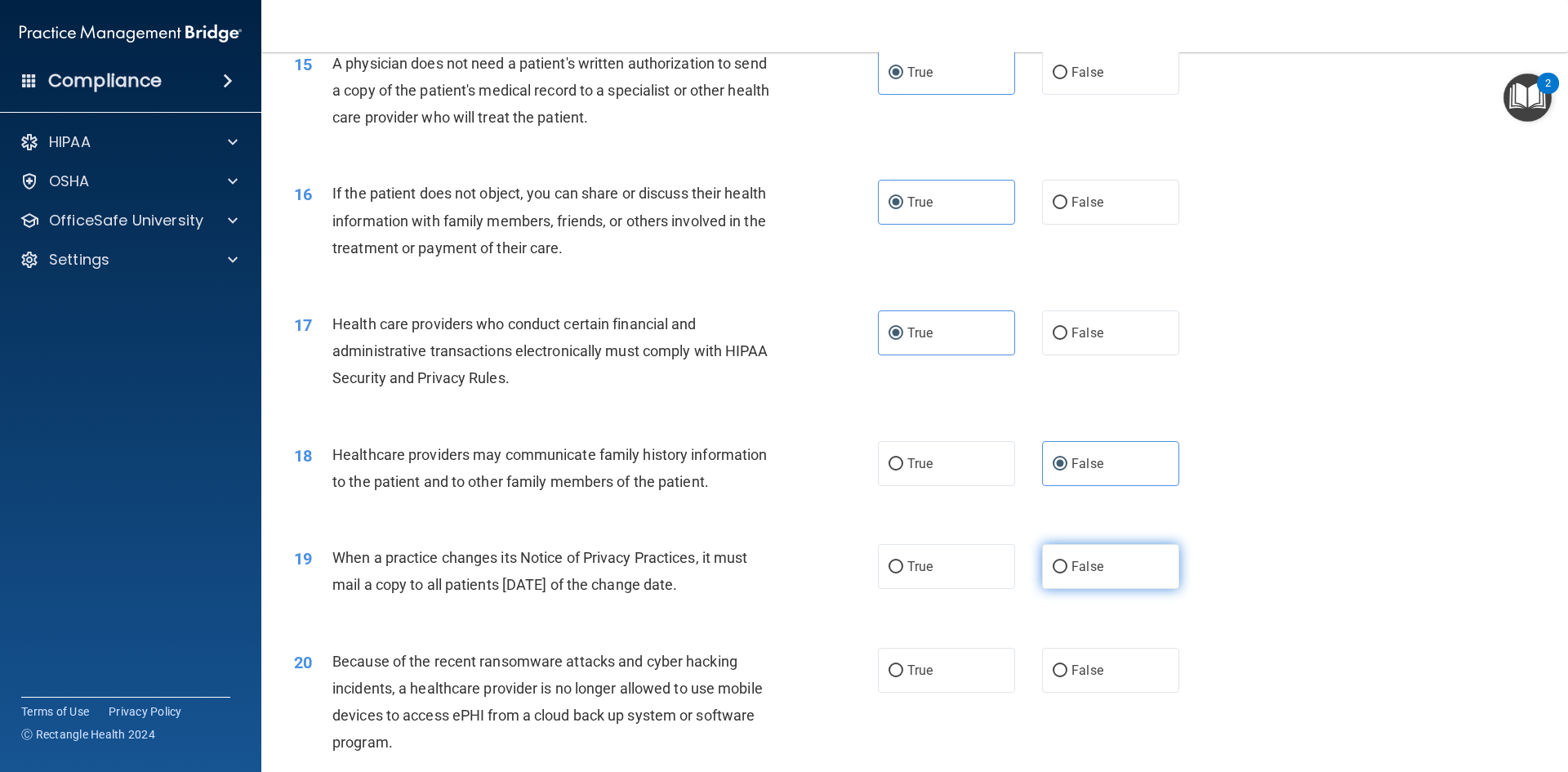
click at [1103, 570] on label "False" at bounding box center [1111, 566] width 138 height 45
click at [1067, 570] on input "False" at bounding box center [1060, 567] width 15 height 12
radio input "true"
click at [1083, 666] on span "False" at bounding box center [1087, 670] width 31 height 16
click at [1067, 666] on input "False" at bounding box center [1060, 671] width 15 height 12
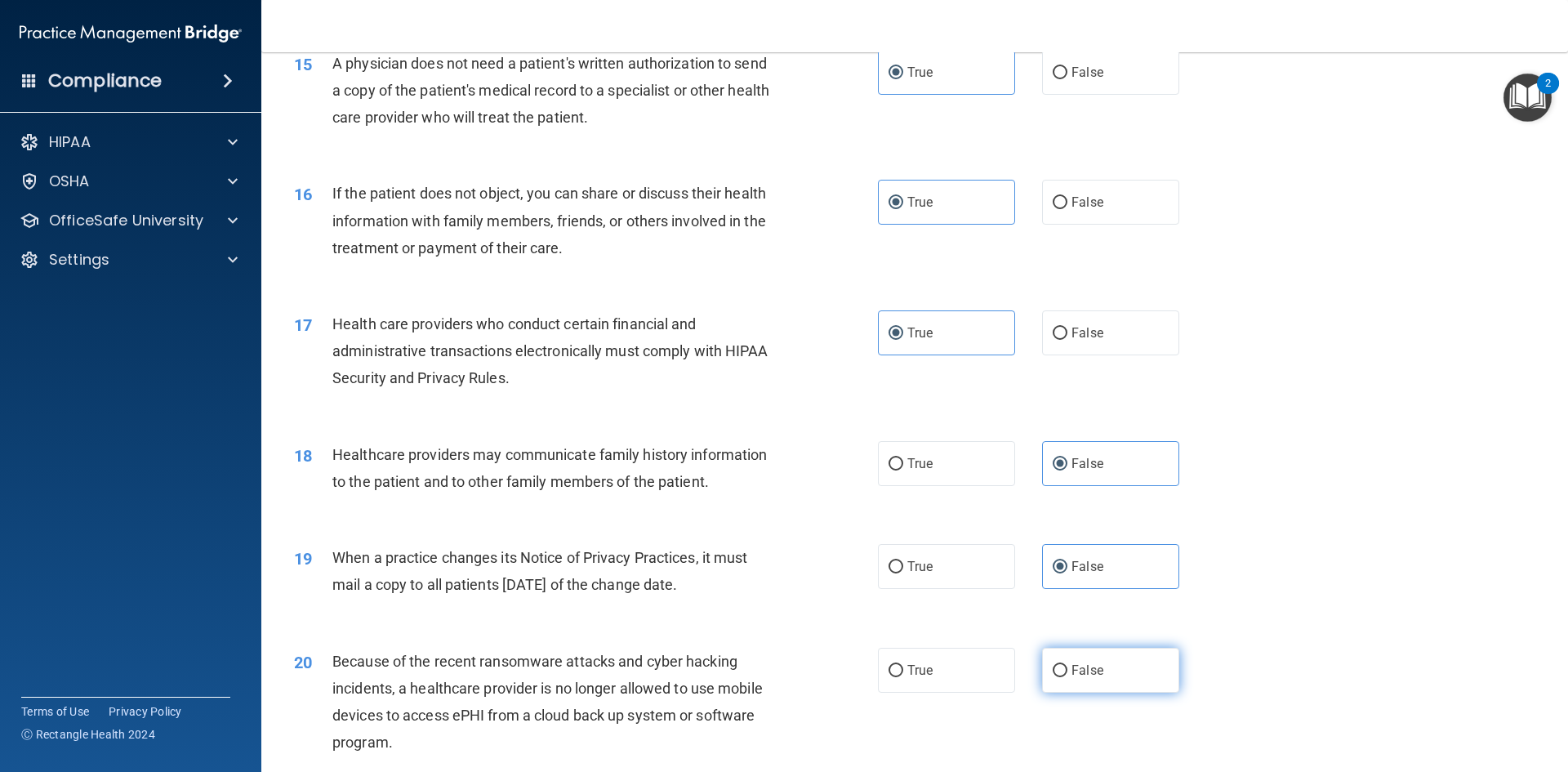
radio input "true"
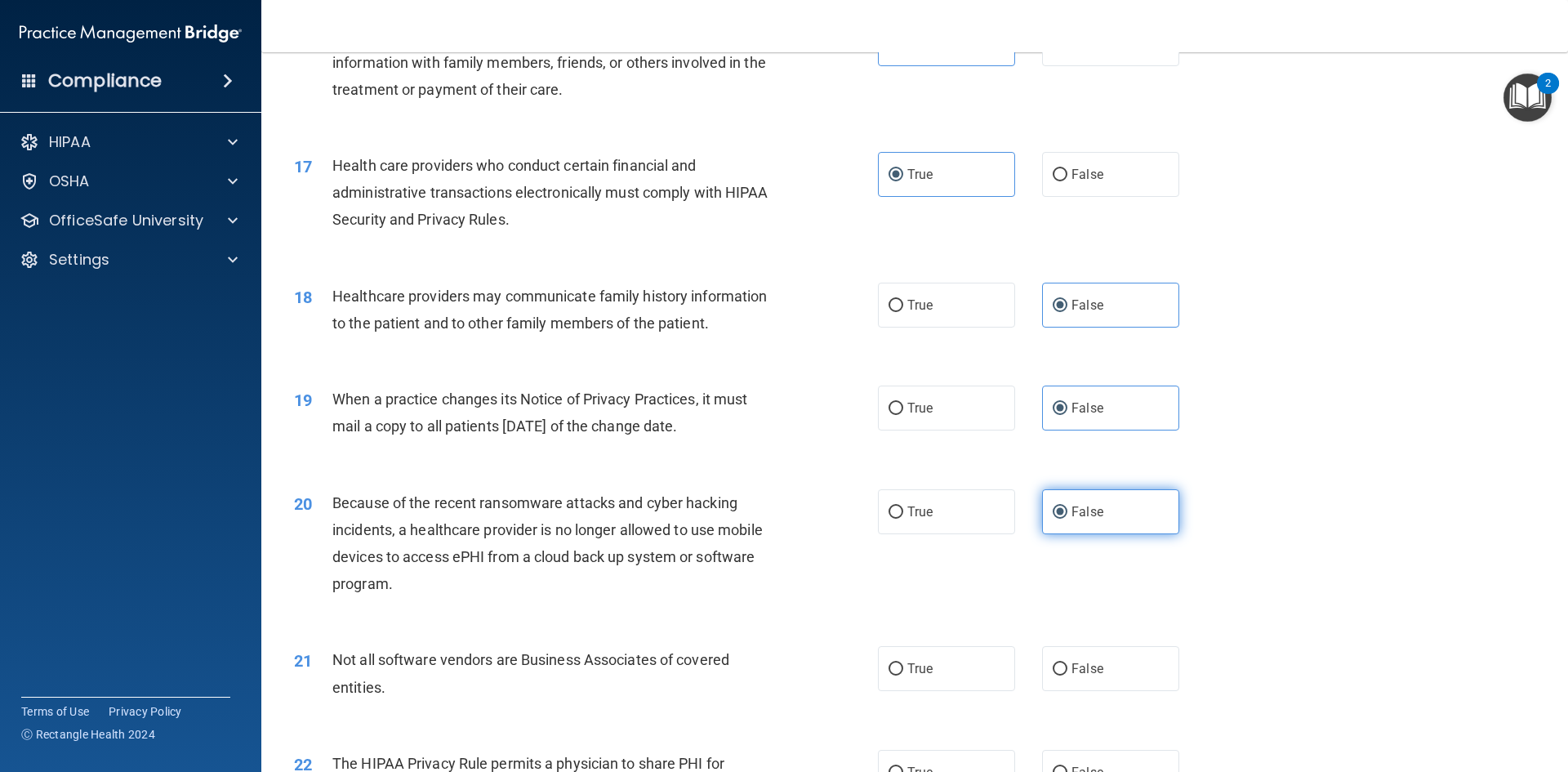
scroll to position [1961, 0]
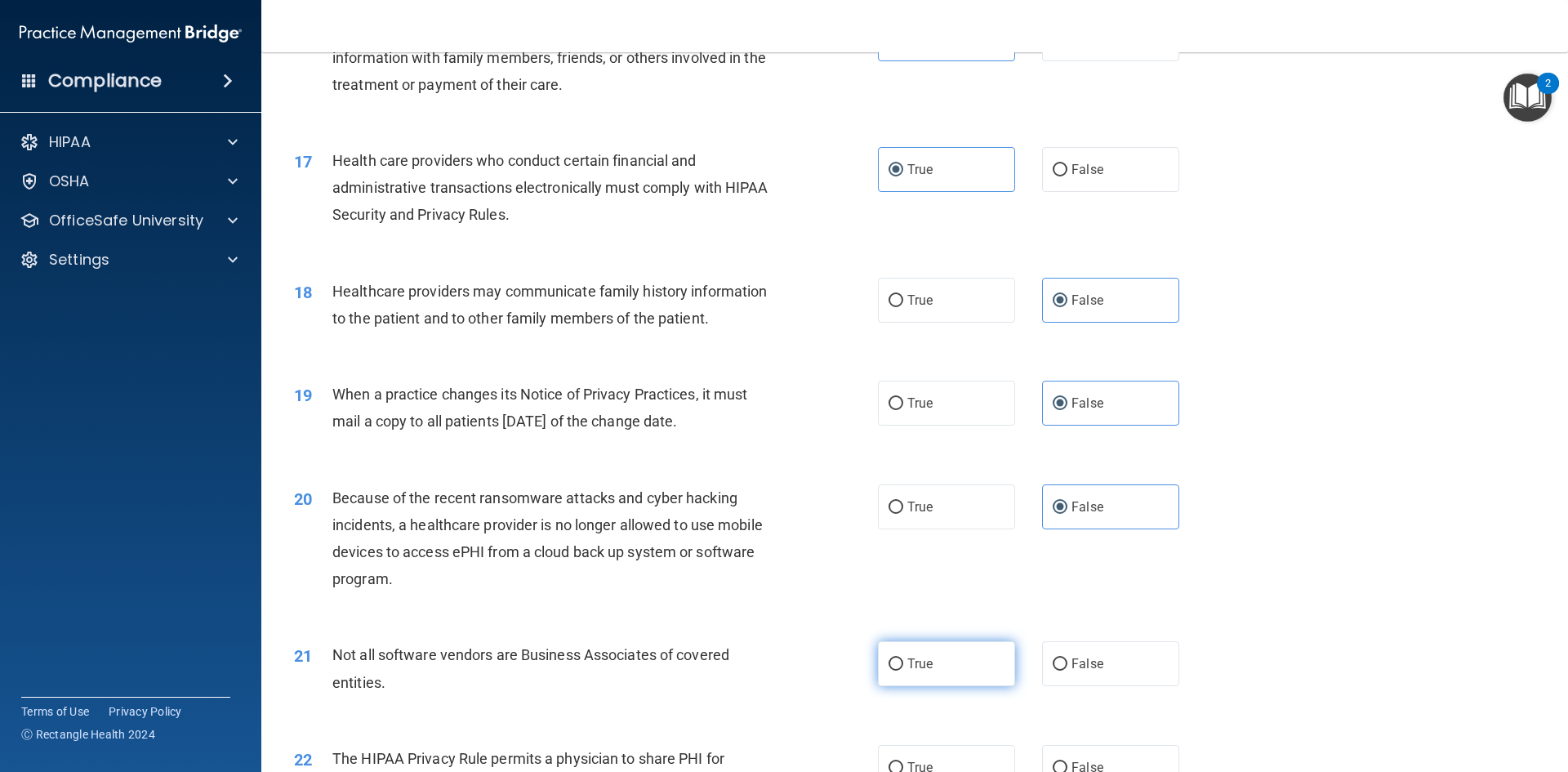
click at [919, 652] on label "True" at bounding box center [946, 663] width 138 height 45
click at [903, 658] on input "True" at bounding box center [896, 664] width 15 height 12
radio input "true"
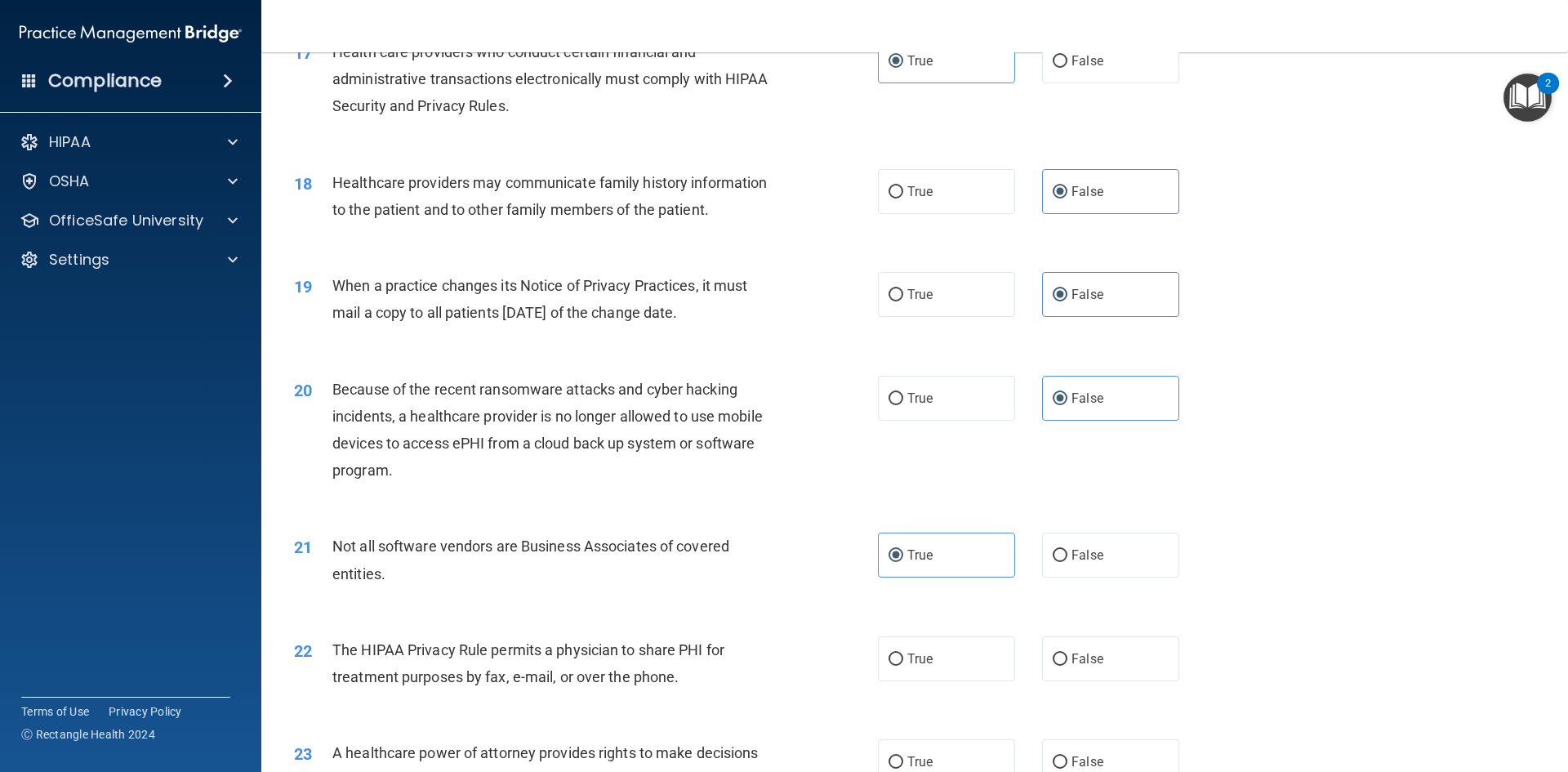
scroll to position [2124, 0]
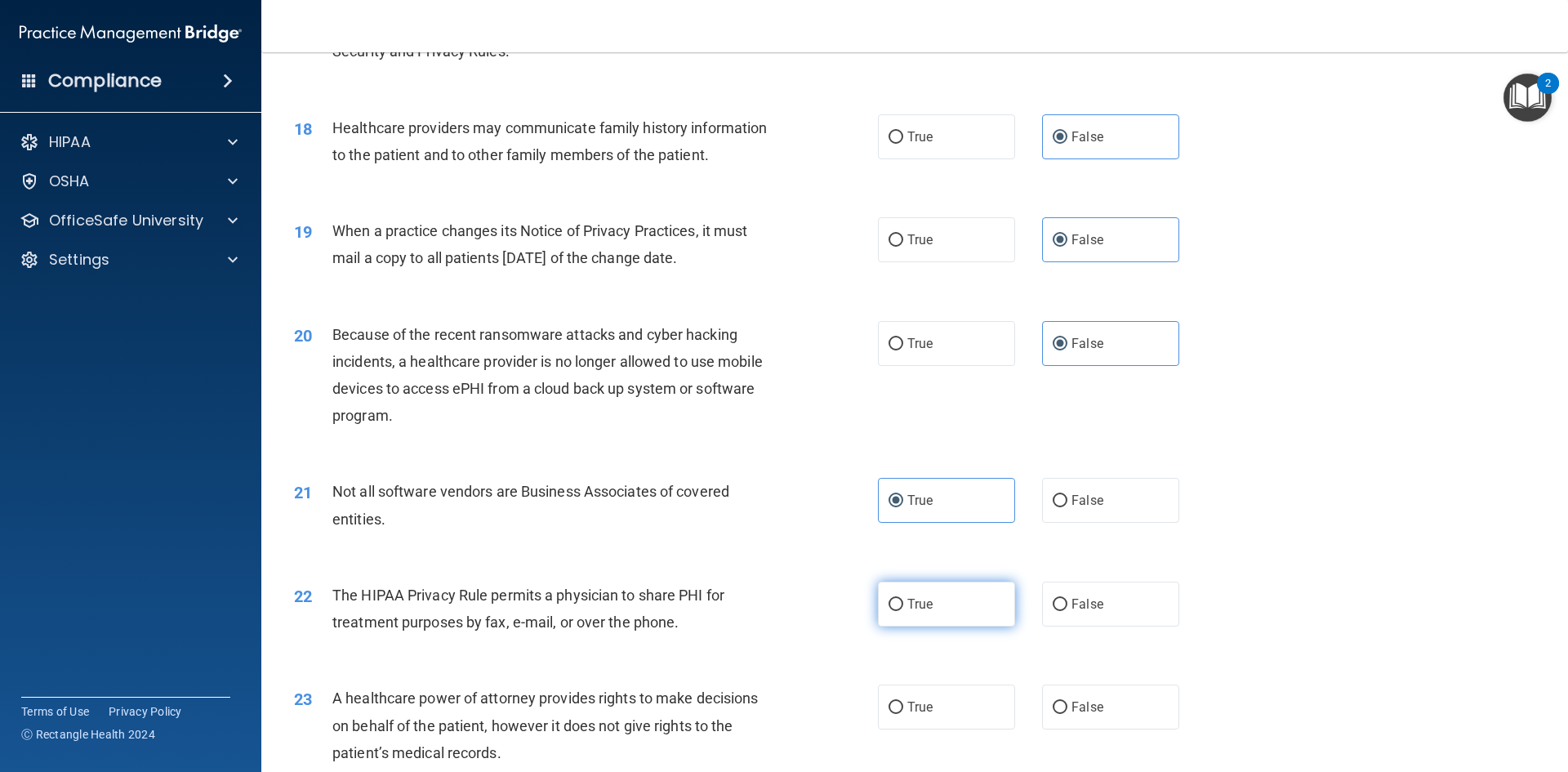
click at [939, 607] on label "True" at bounding box center [946, 604] width 138 height 45
click at [903, 607] on input "True" at bounding box center [896, 604] width 15 height 12
radio input "true"
click at [1117, 696] on label "False" at bounding box center [1111, 707] width 138 height 45
click at [1067, 702] on input "False" at bounding box center [1060, 707] width 15 height 12
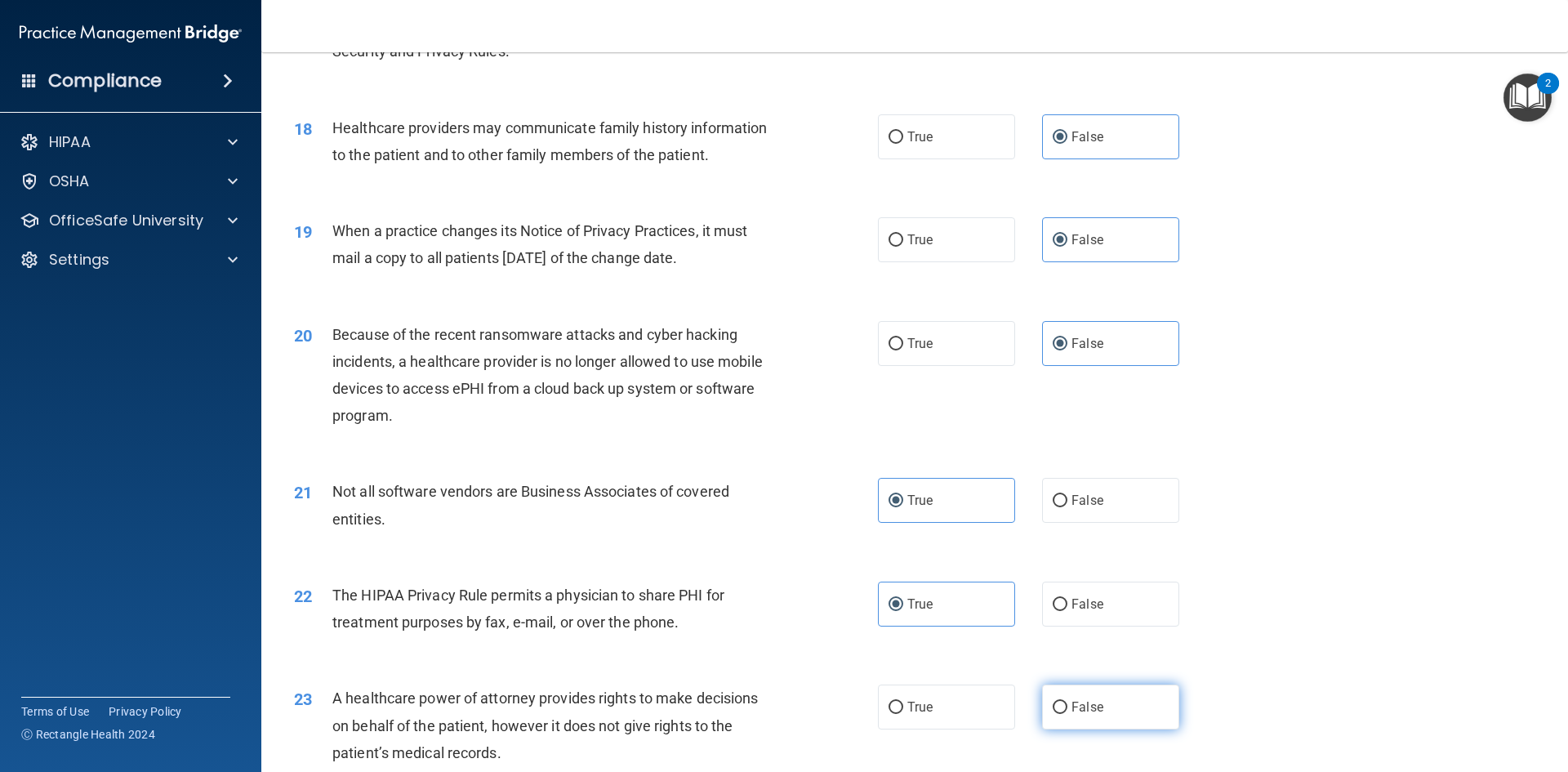
radio input "true"
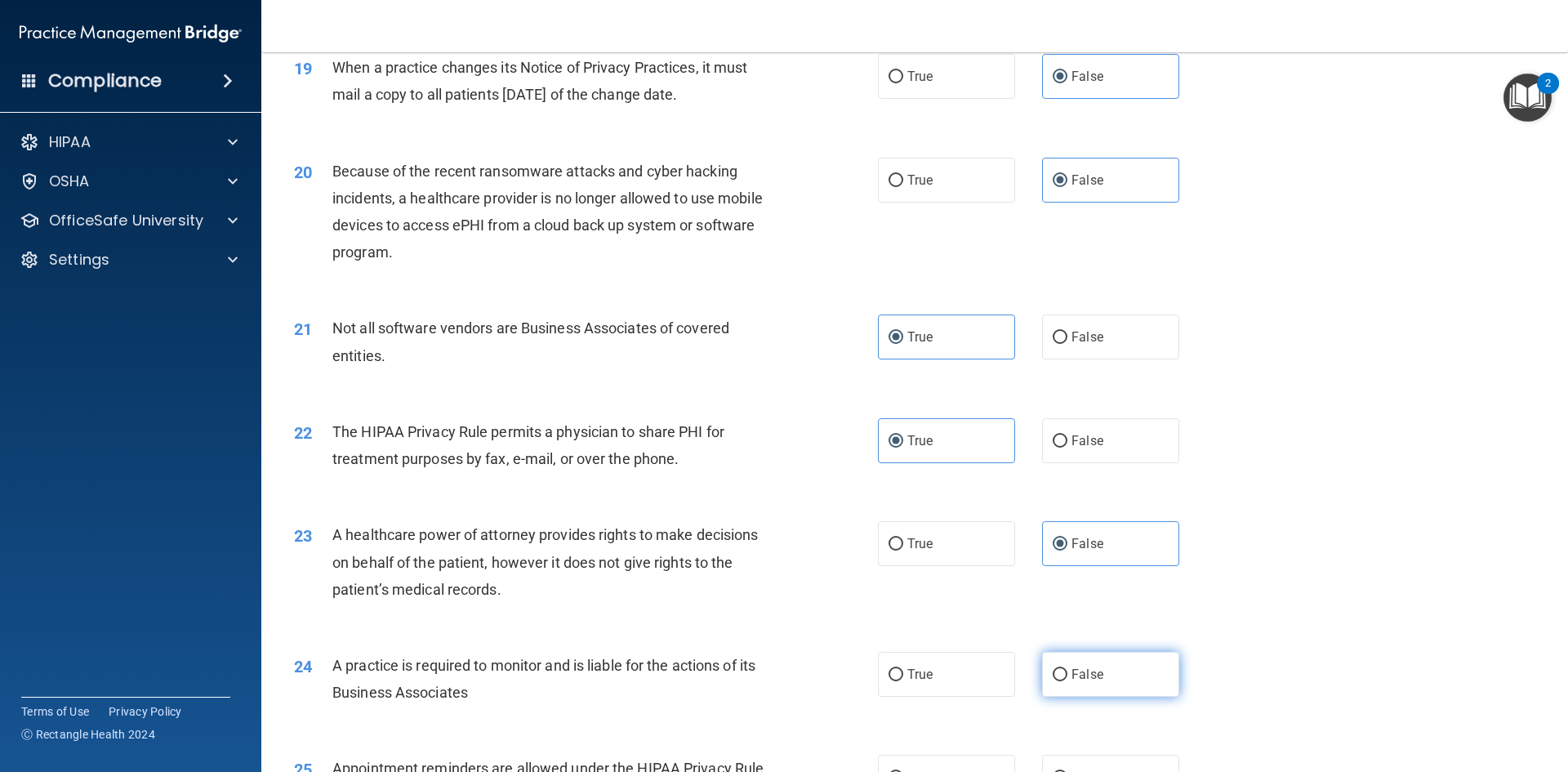
click at [1096, 686] on label "False" at bounding box center [1111, 674] width 138 height 45
click at [1067, 682] on input "False" at bounding box center [1060, 675] width 15 height 12
radio input "true"
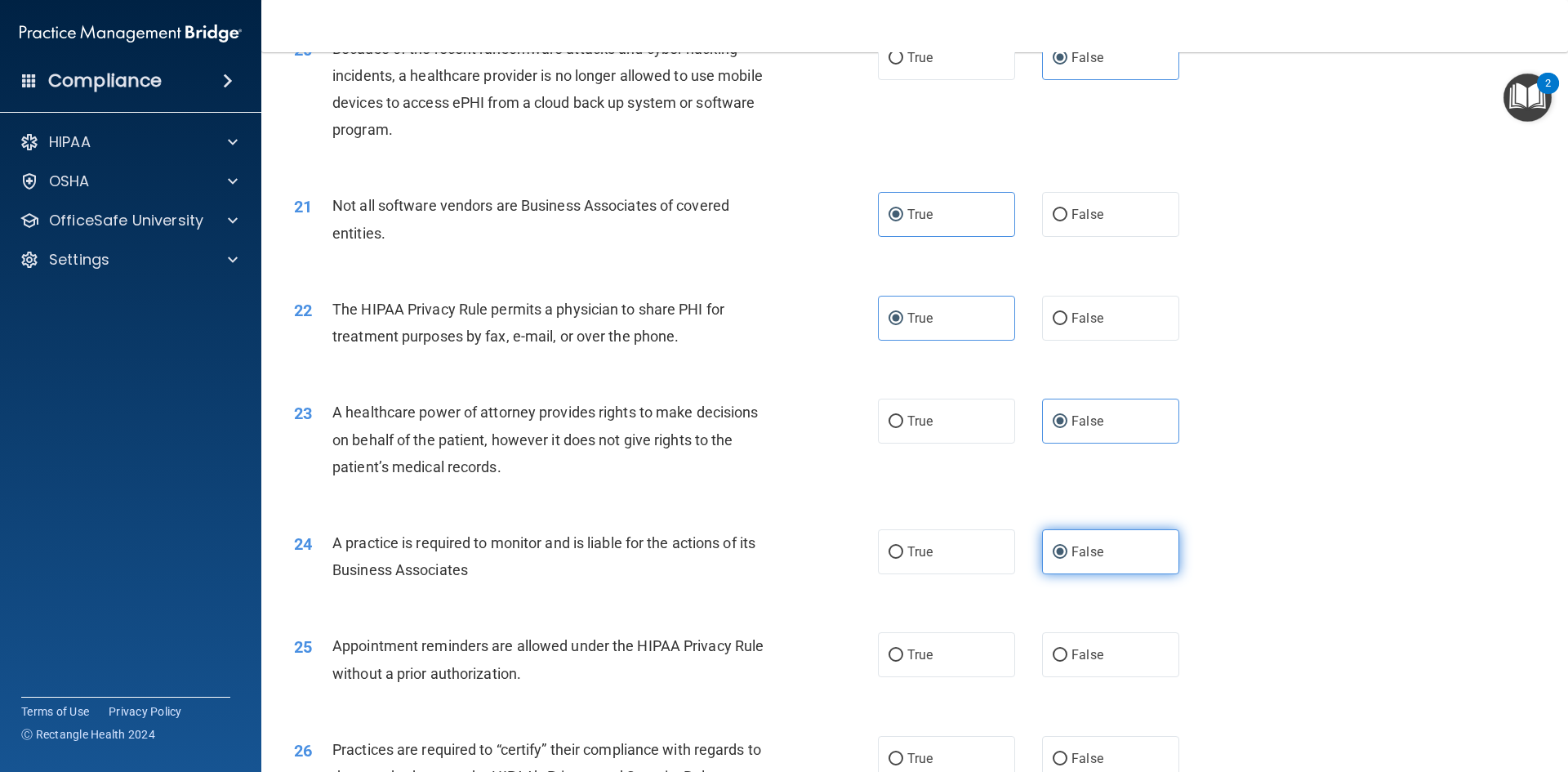
scroll to position [2451, 0]
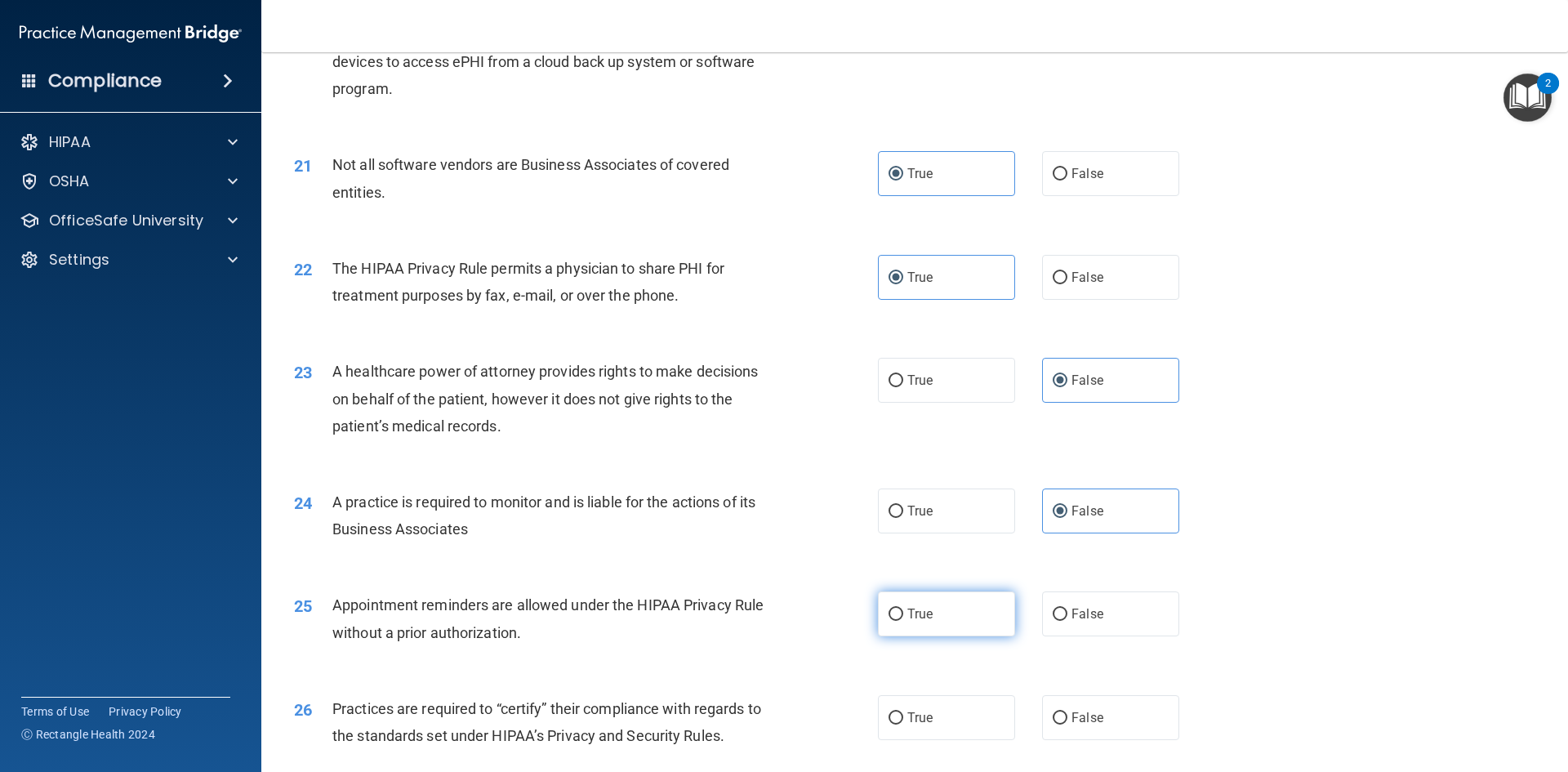
click at [961, 620] on label "True" at bounding box center [946, 614] width 138 height 45
click at [903, 620] on input "True" at bounding box center [896, 614] width 15 height 12
radio input "true"
click at [1114, 711] on label "False" at bounding box center [1111, 718] width 138 height 45
click at [1067, 712] on input "False" at bounding box center [1060, 718] width 15 height 12
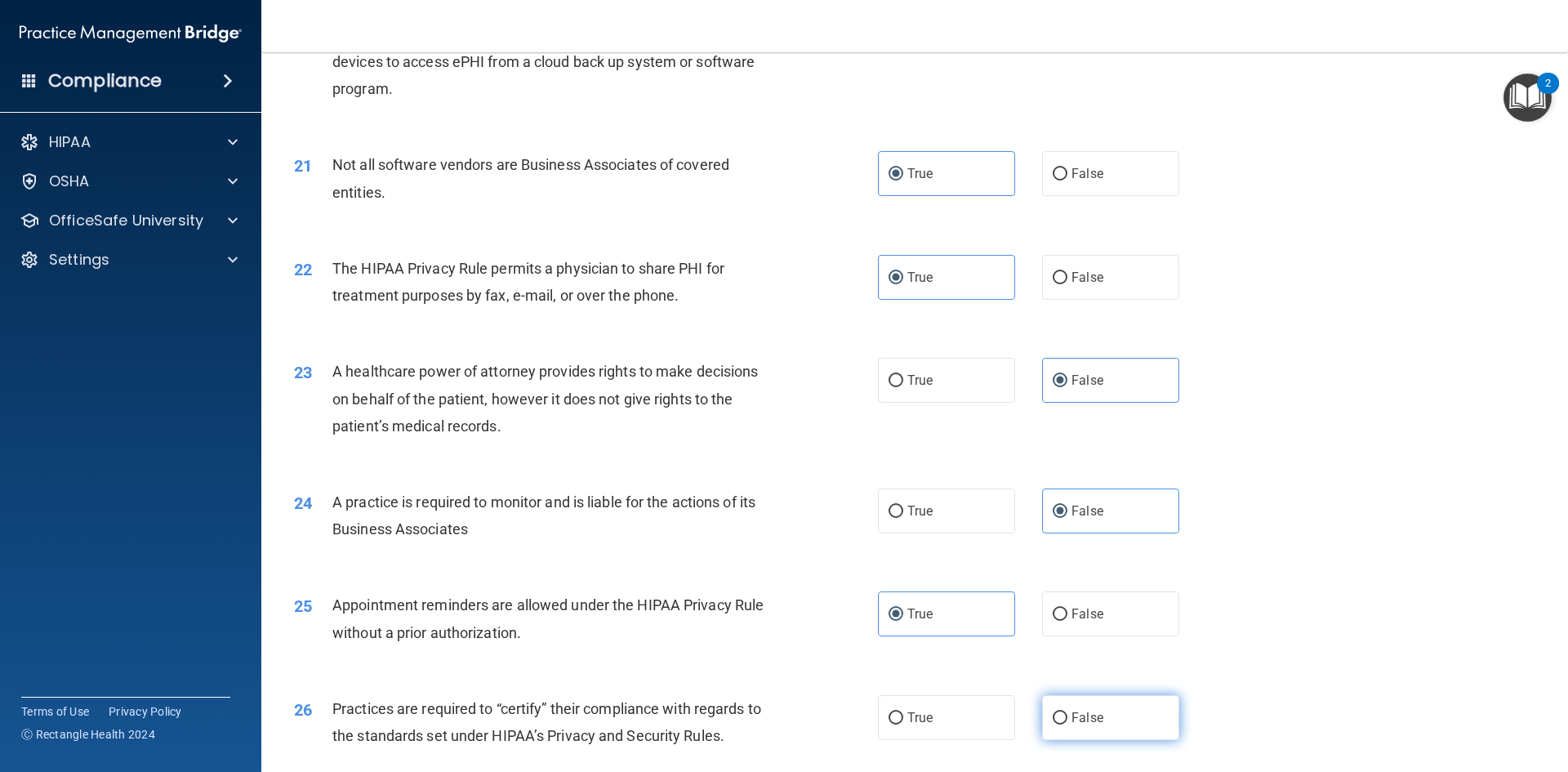
radio input "true"
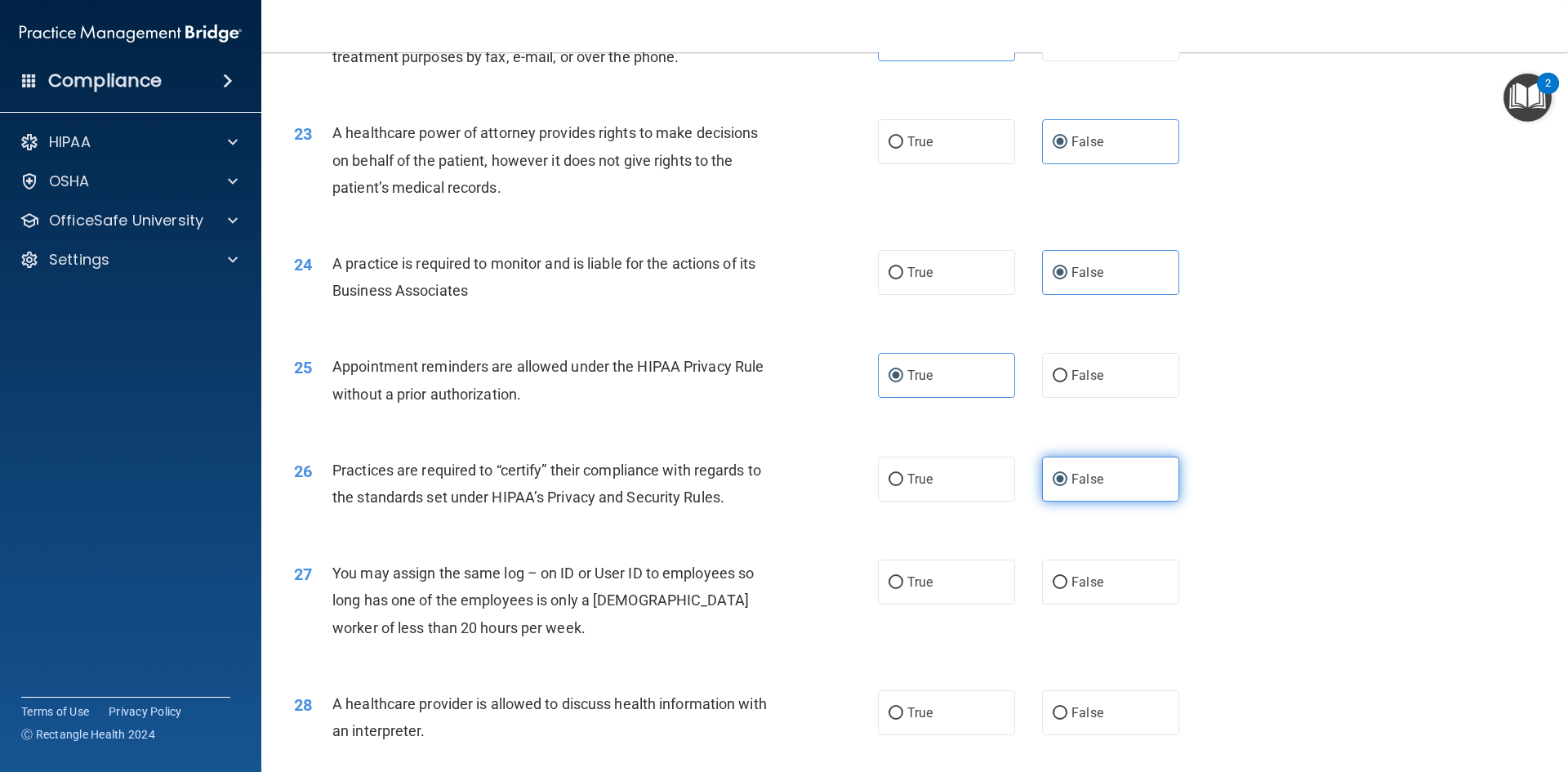
scroll to position [2697, 0]
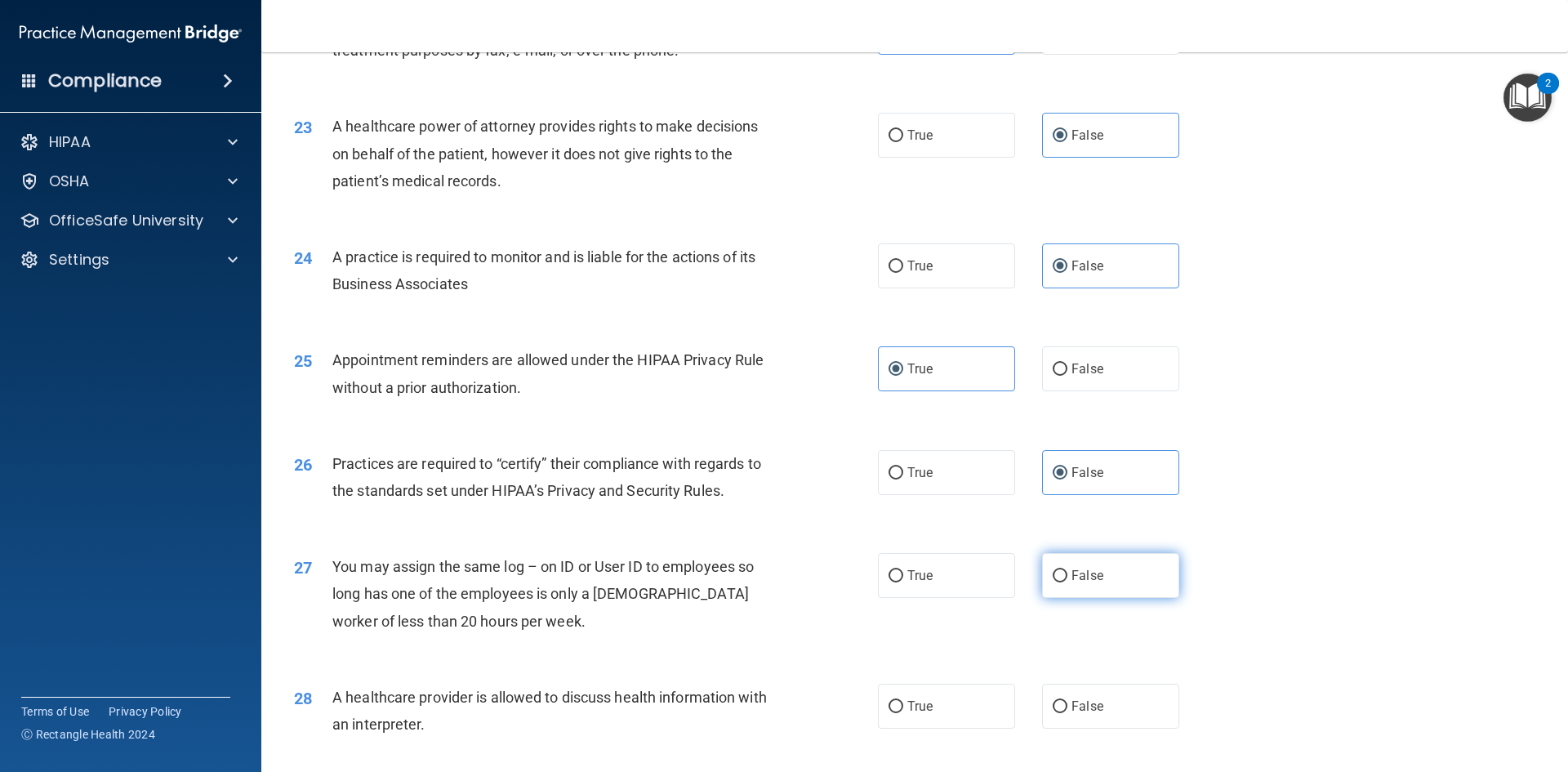
click at [1118, 580] on label "False" at bounding box center [1111, 575] width 138 height 45
click at [1067, 580] on input "False" at bounding box center [1060, 576] width 15 height 12
radio input "true"
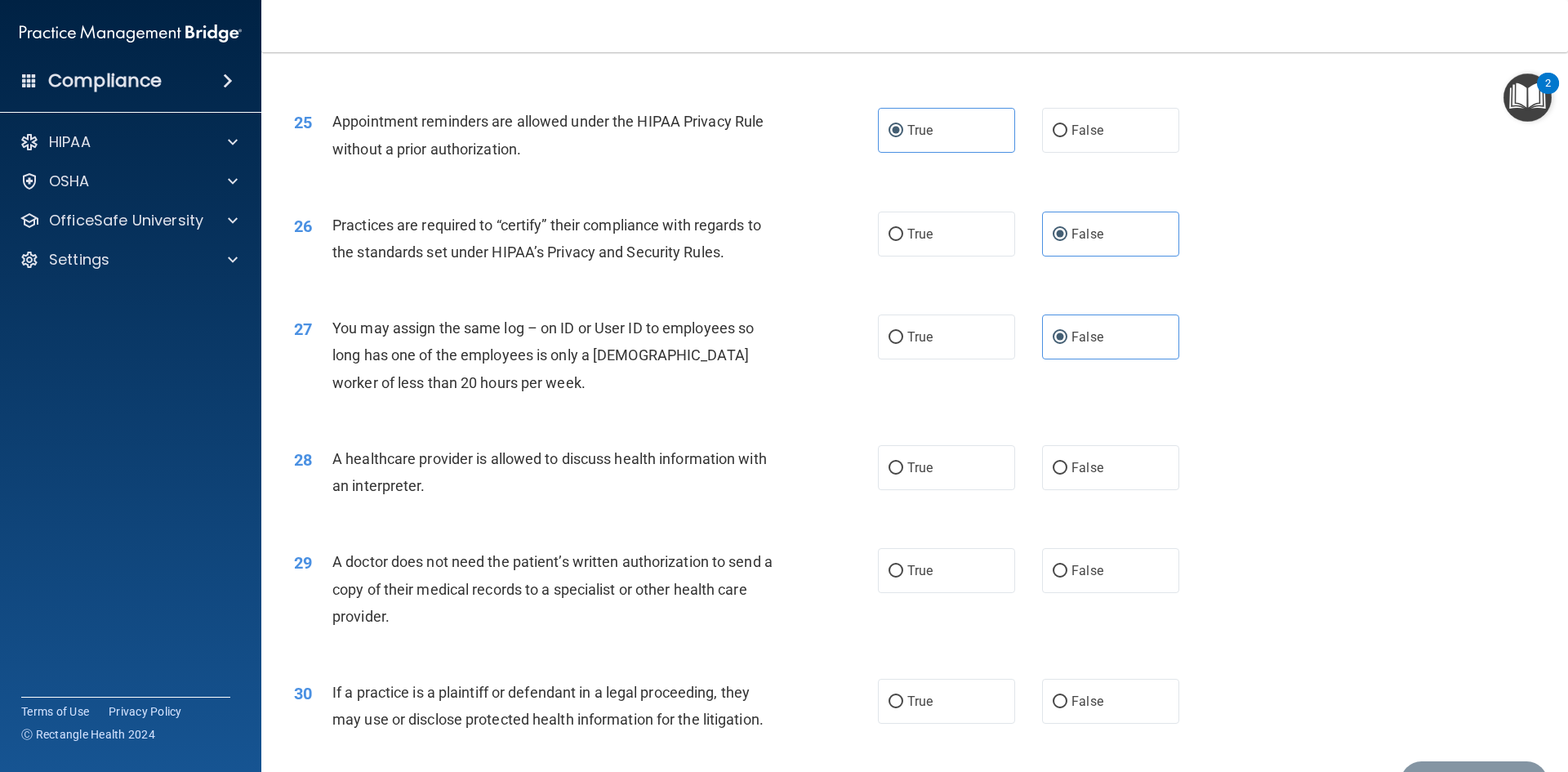
scroll to position [2941, 0]
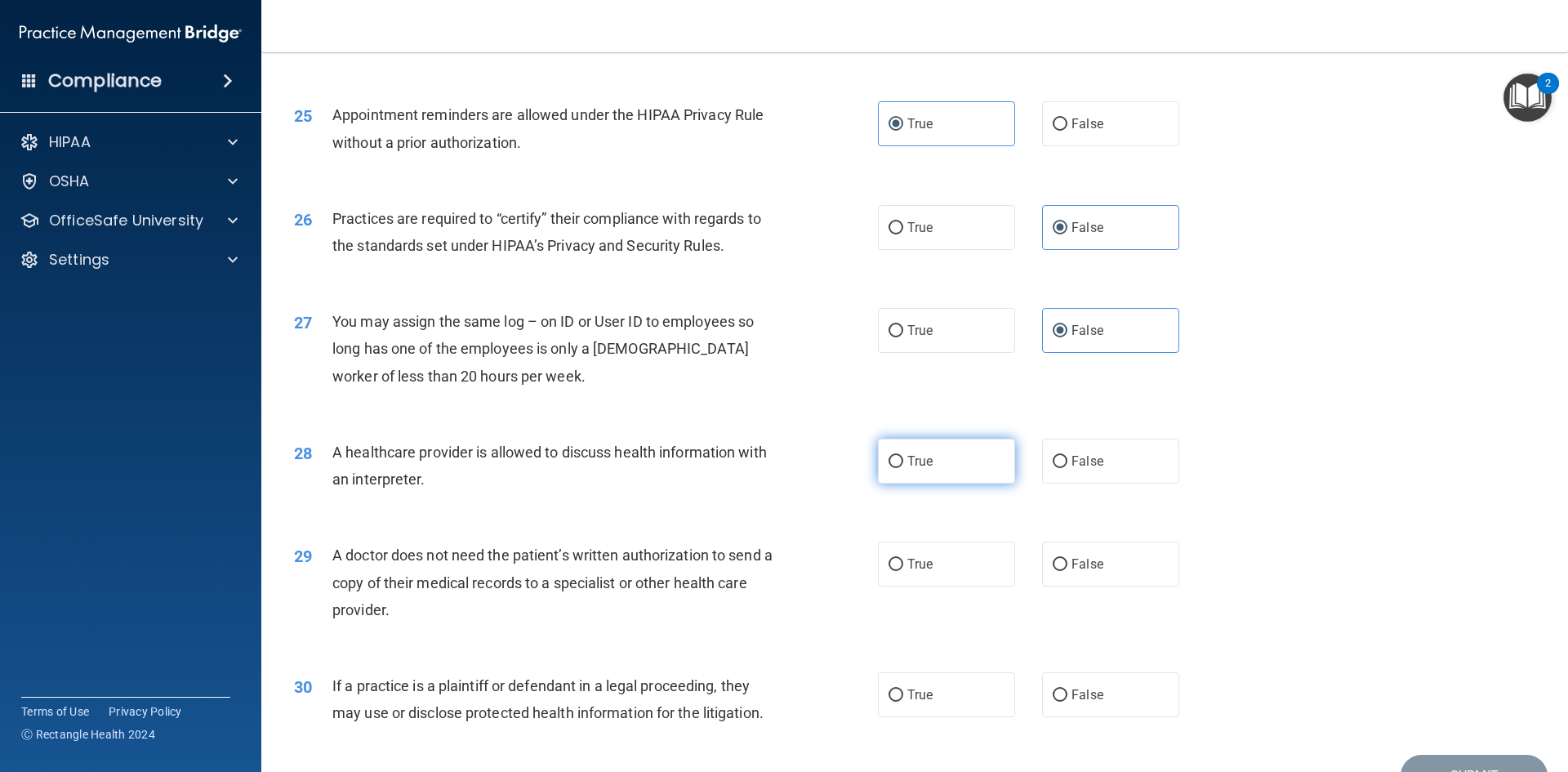
click at [956, 471] on label "True" at bounding box center [946, 461] width 138 height 45
click at [903, 469] on input "True" at bounding box center [896, 462] width 15 height 12
radio input "true"
click at [950, 561] on label "True" at bounding box center [946, 564] width 138 height 45
click at [903, 561] on input "True" at bounding box center [896, 565] width 15 height 12
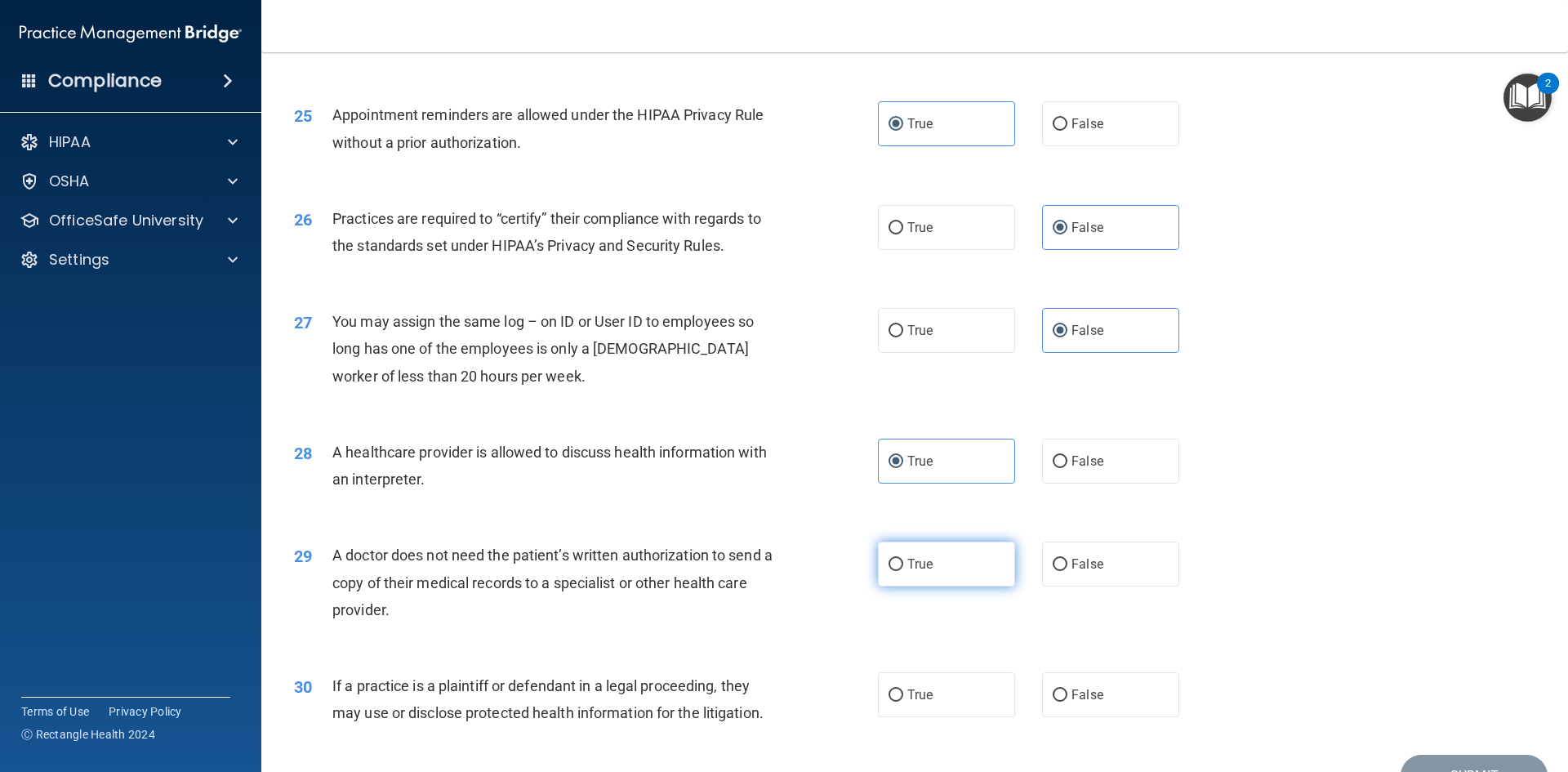
radio input "true"
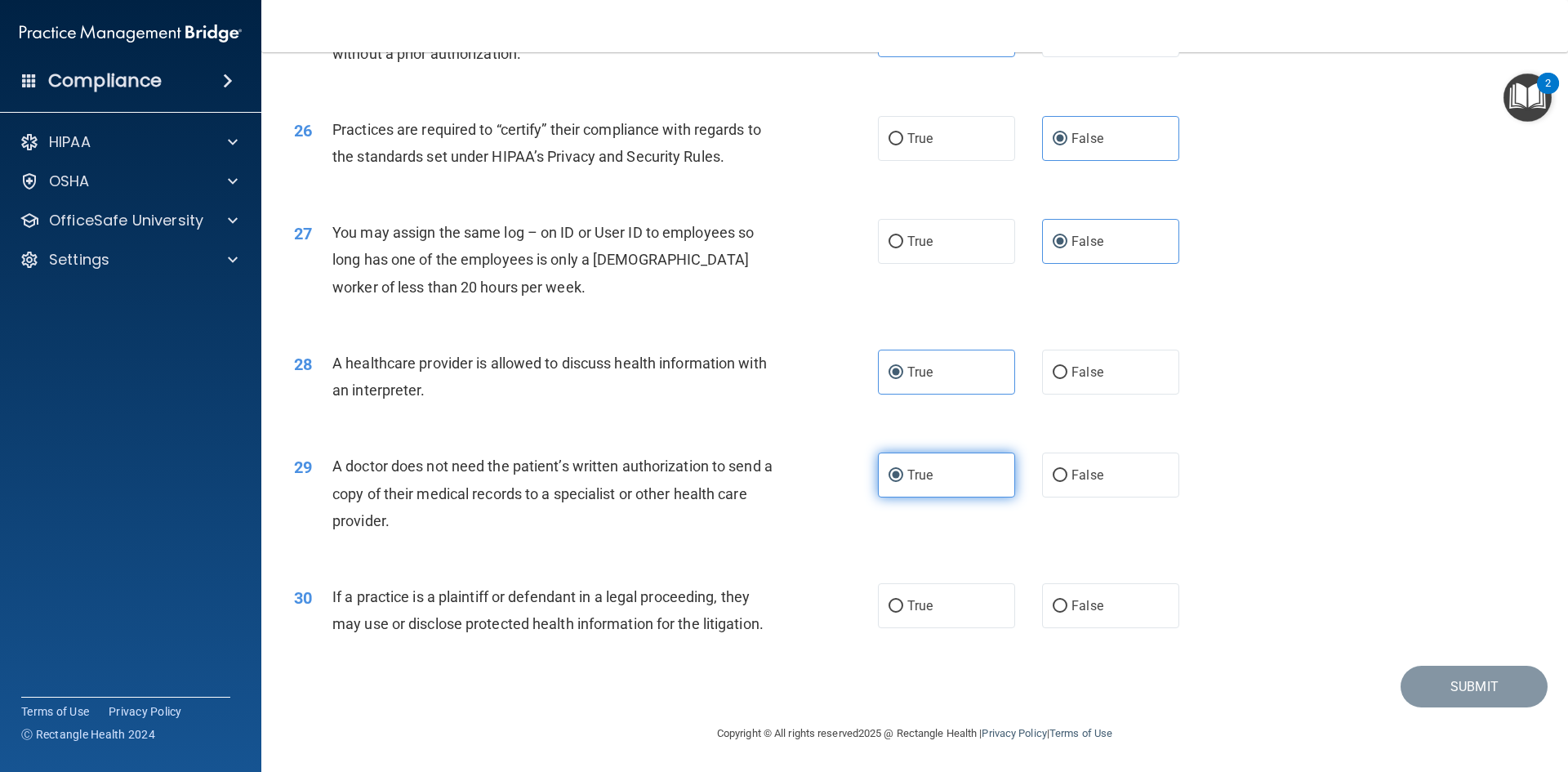
scroll to position [3032, 0]
click at [944, 615] on label "True" at bounding box center [946, 605] width 138 height 45
click at [903, 612] on input "True" at bounding box center [896, 605] width 15 height 12
radio input "true"
click at [1457, 685] on button "Submit" at bounding box center [1474, 686] width 147 height 41
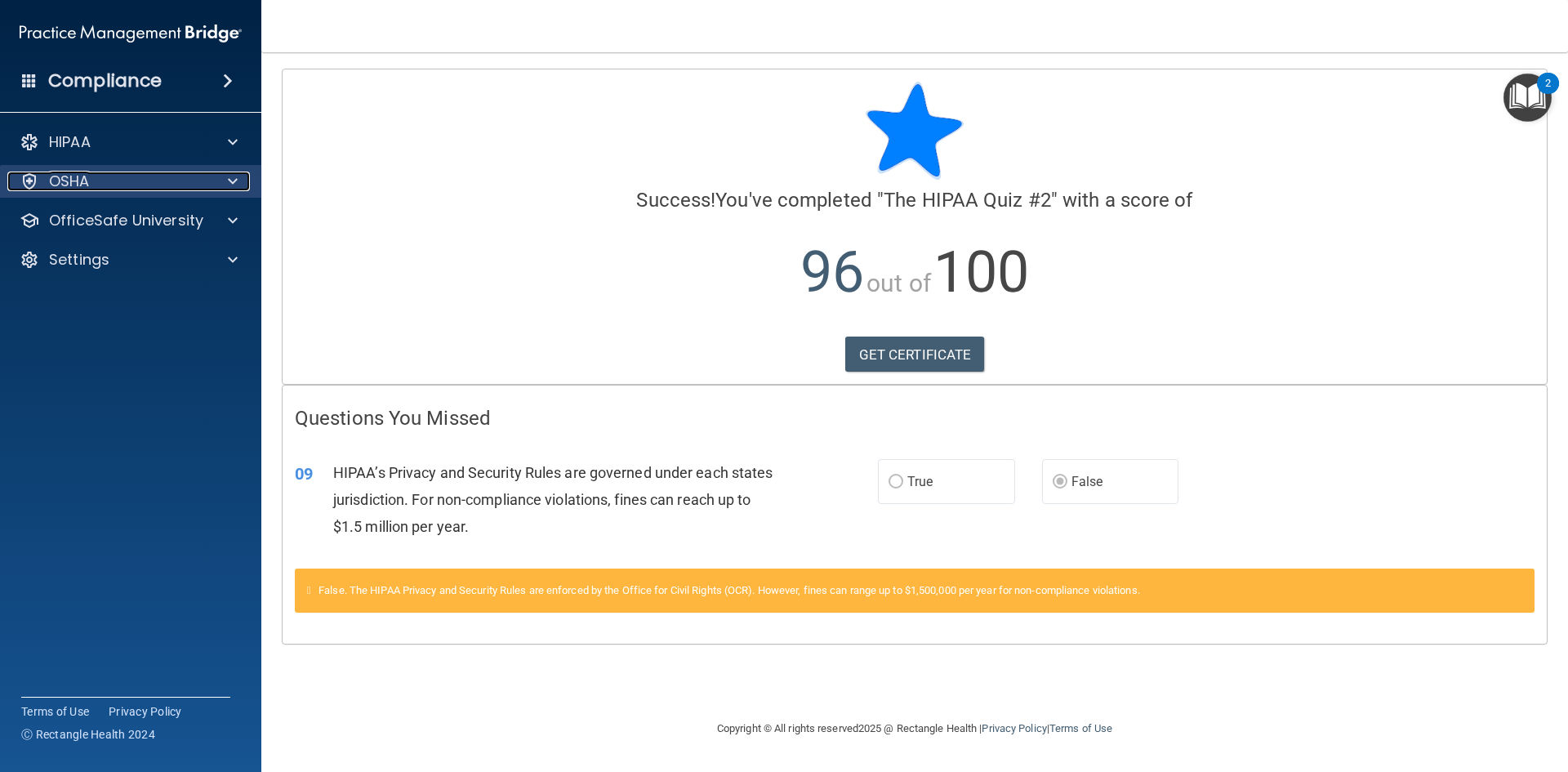
click at [92, 182] on div "OSHA" at bounding box center [109, 182] width 202 height 20
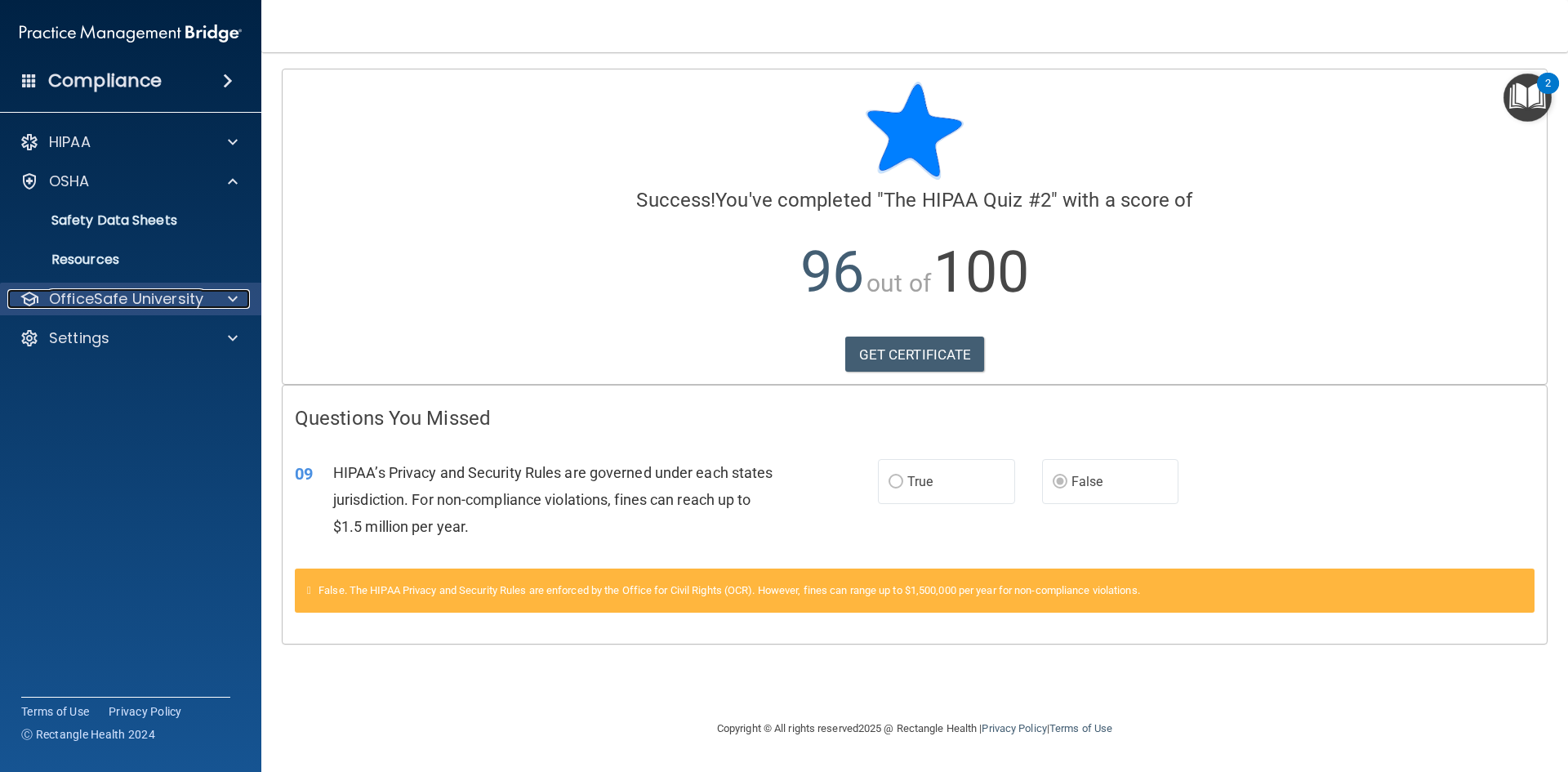
click at [137, 307] on p "OfficeSafe University" at bounding box center [126, 299] width 154 height 20
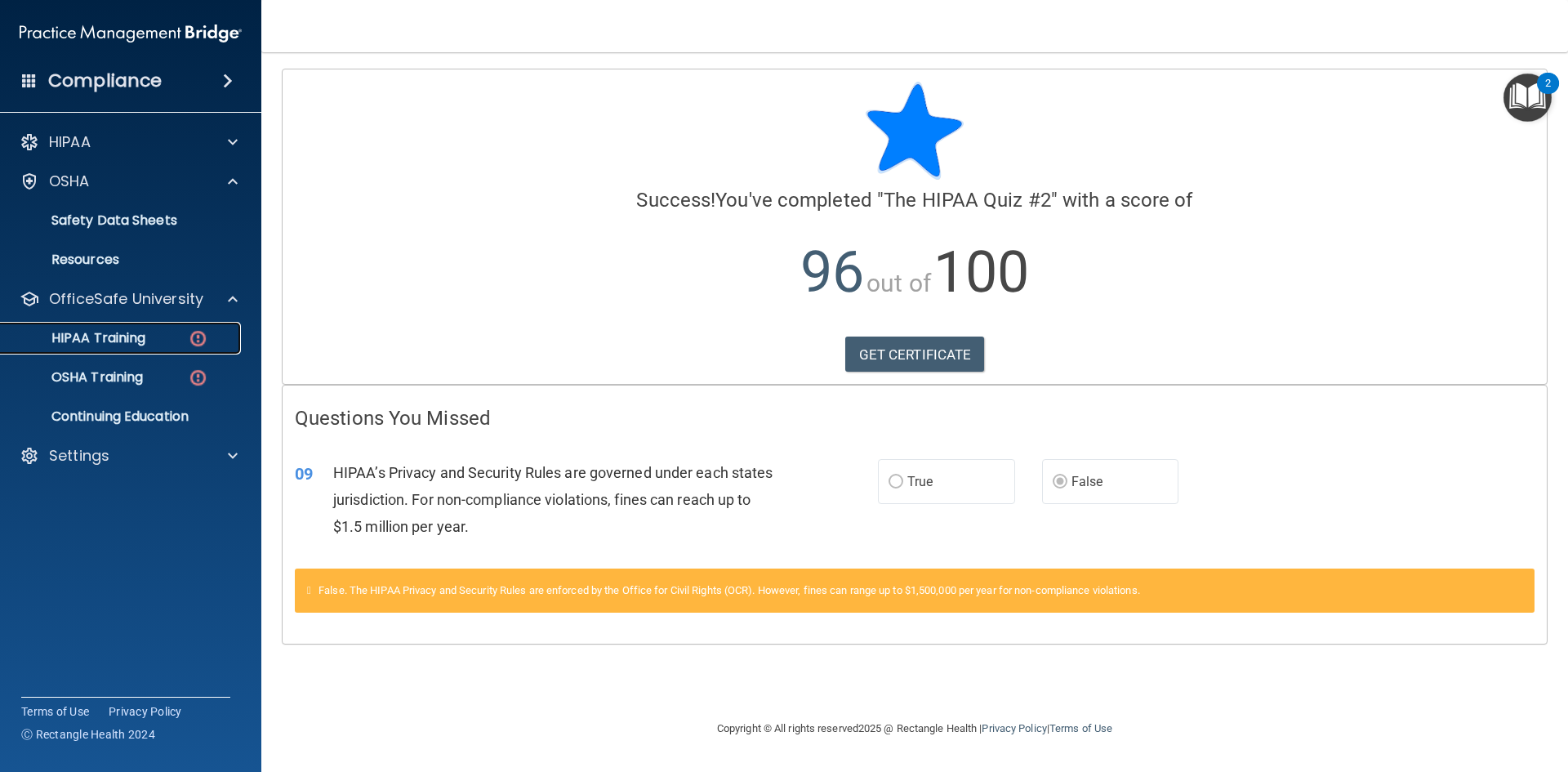
click at [126, 338] on p "HIPAA Training" at bounding box center [78, 338] width 135 height 17
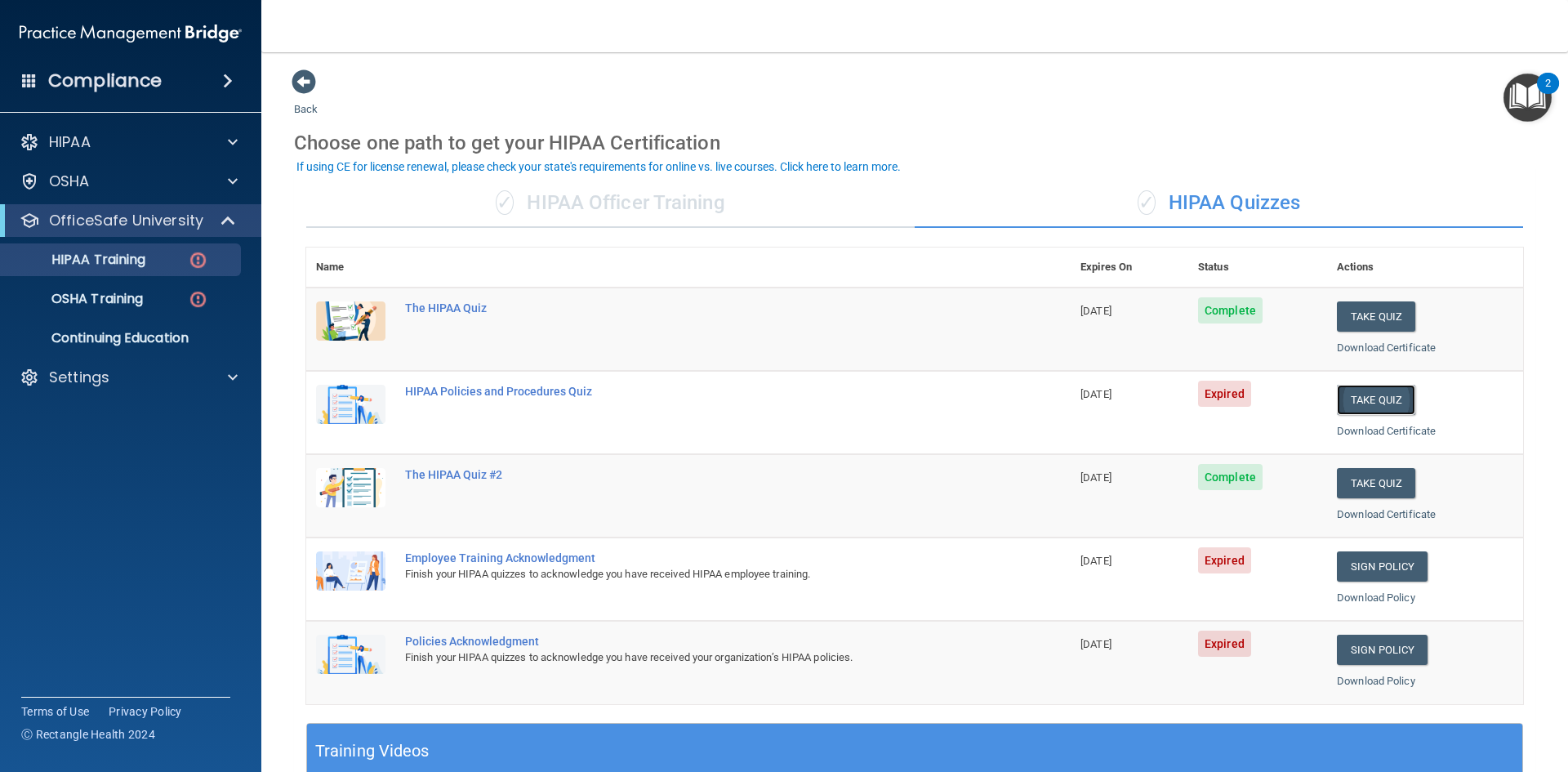
click at [1357, 396] on button "Take Quiz" at bounding box center [1376, 400] width 79 height 30
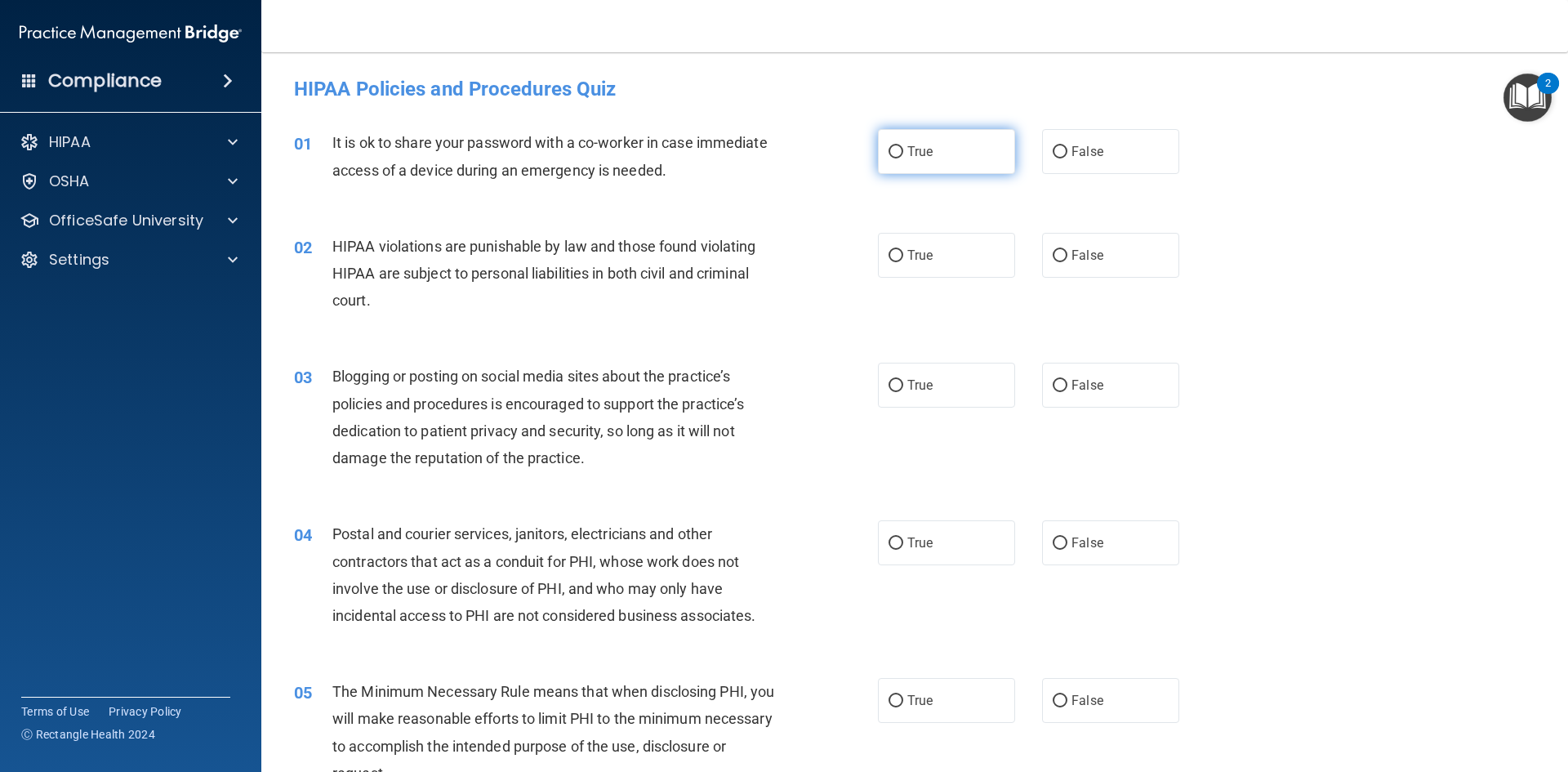
click at [970, 154] on label "True" at bounding box center [946, 152] width 138 height 45
click at [903, 154] on input "True" at bounding box center [896, 152] width 15 height 12
radio input "true"
click at [961, 250] on label "True" at bounding box center [946, 255] width 138 height 45
click at [903, 250] on input "True" at bounding box center [896, 256] width 15 height 12
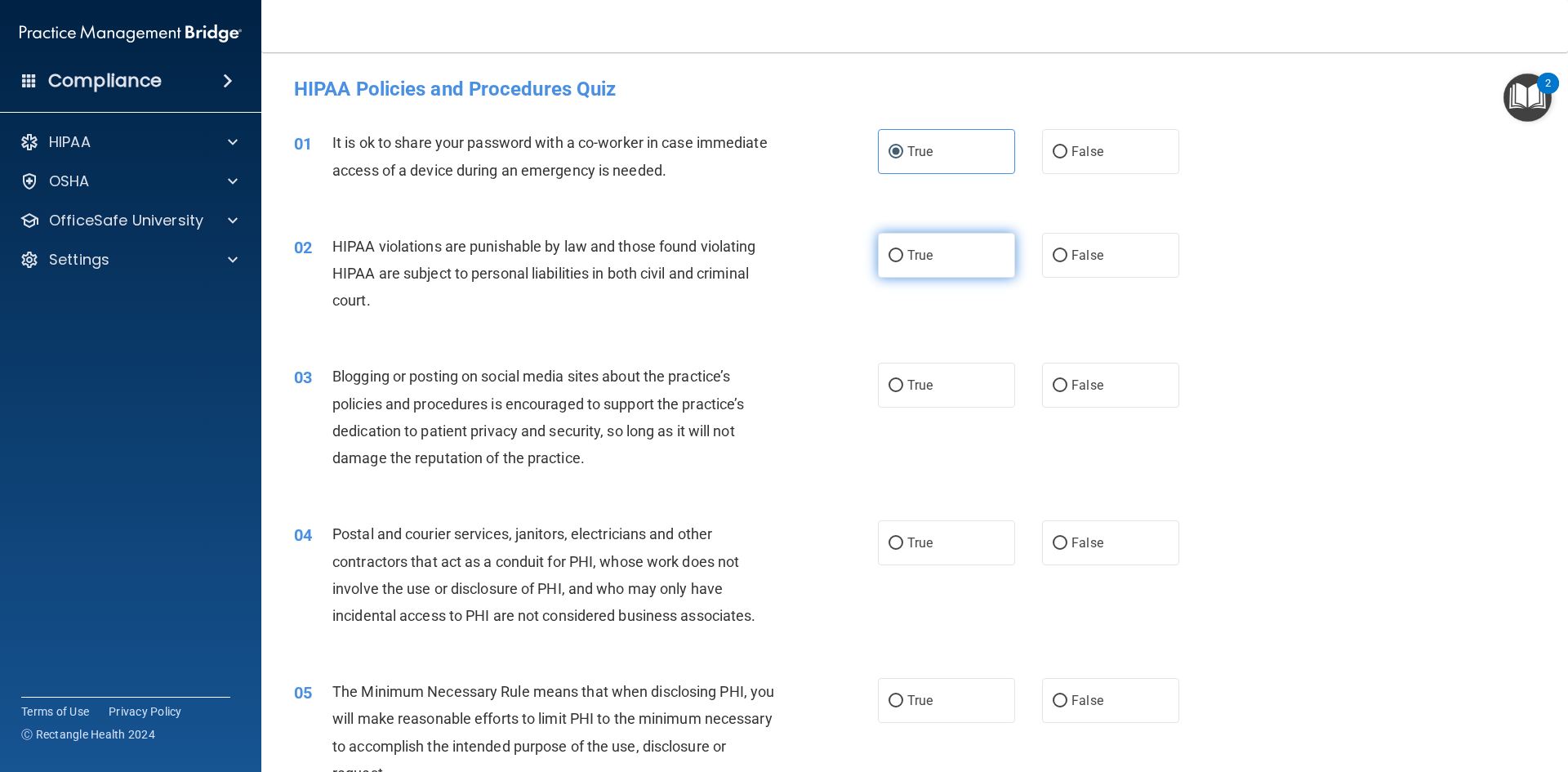
radio input "true"
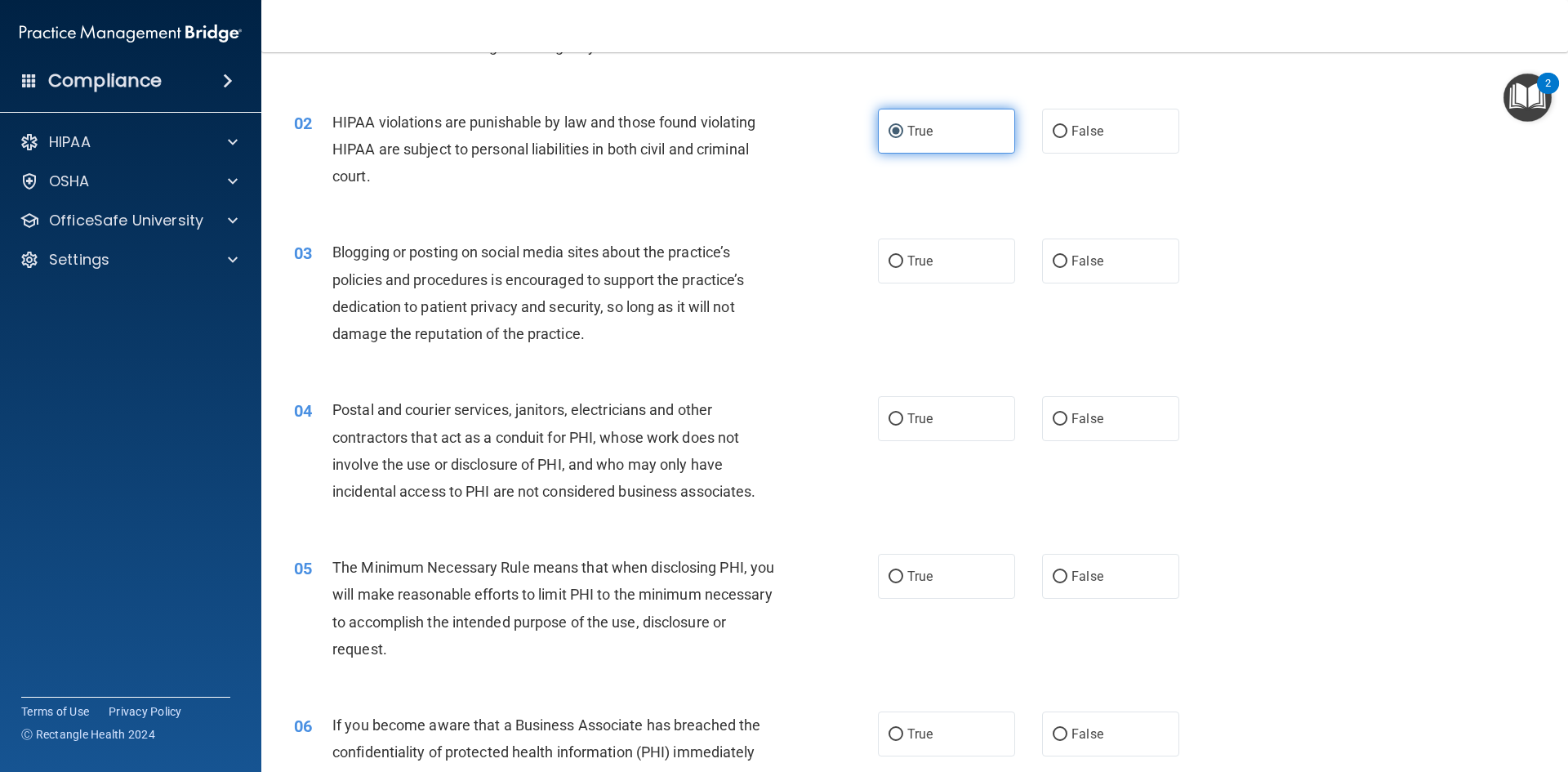
scroll to position [163, 0]
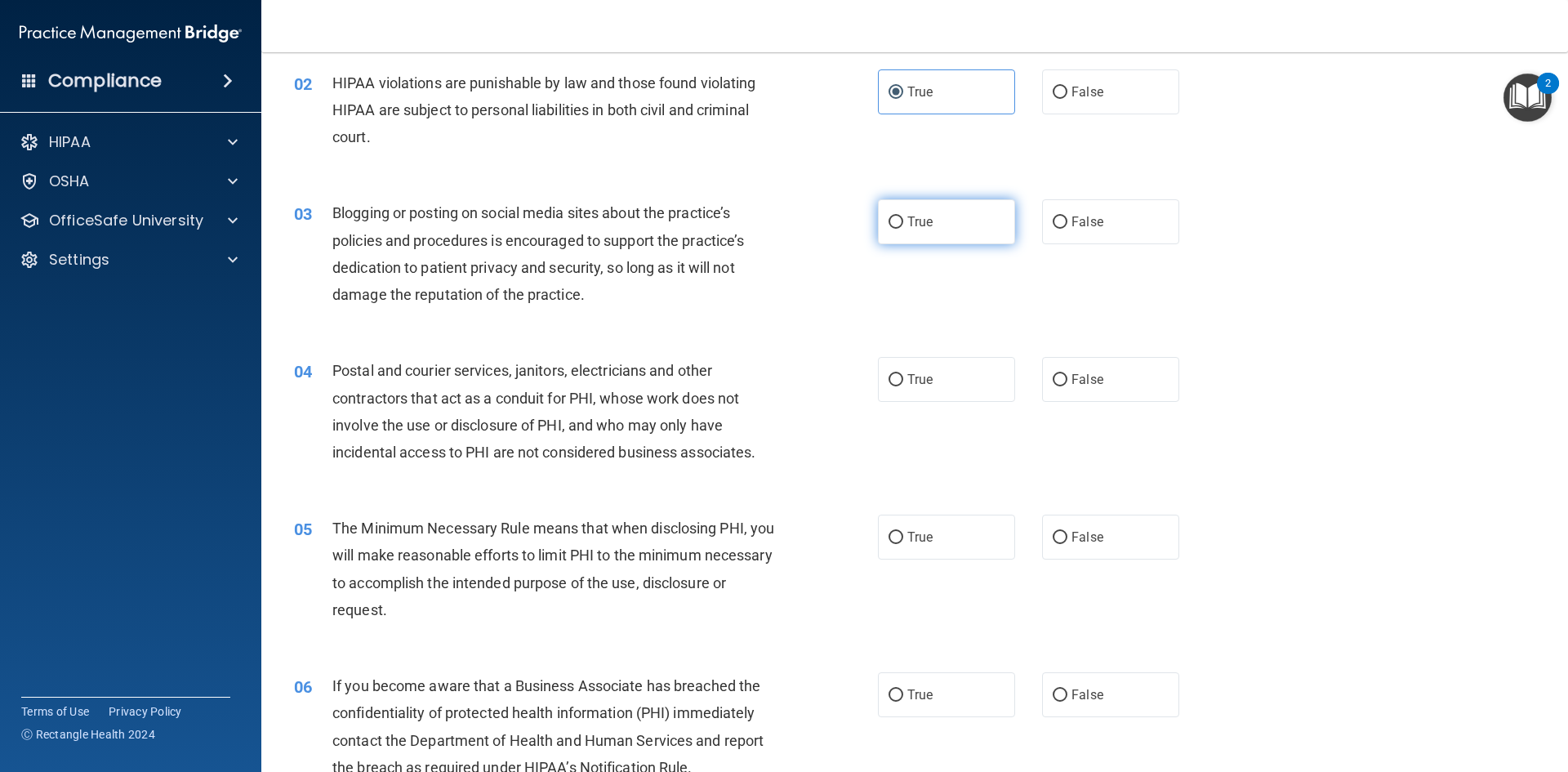
click at [976, 223] on label "True" at bounding box center [946, 221] width 138 height 45
click at [903, 223] on input "True" at bounding box center [896, 222] width 15 height 12
radio input "true"
click at [907, 373] on span "True" at bounding box center [920, 379] width 26 height 16
click at [903, 374] on input "True" at bounding box center [896, 380] width 15 height 12
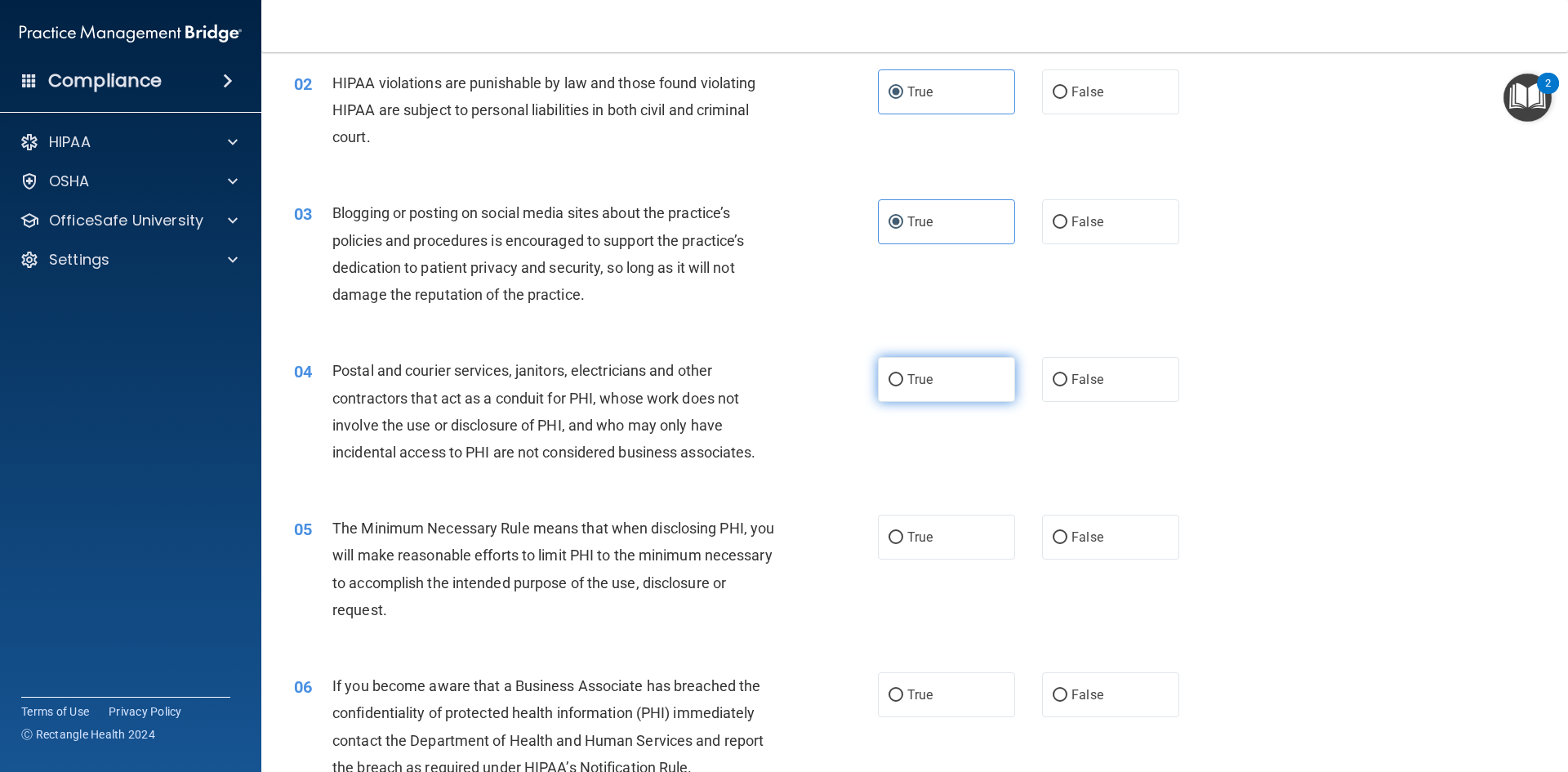
radio input "true"
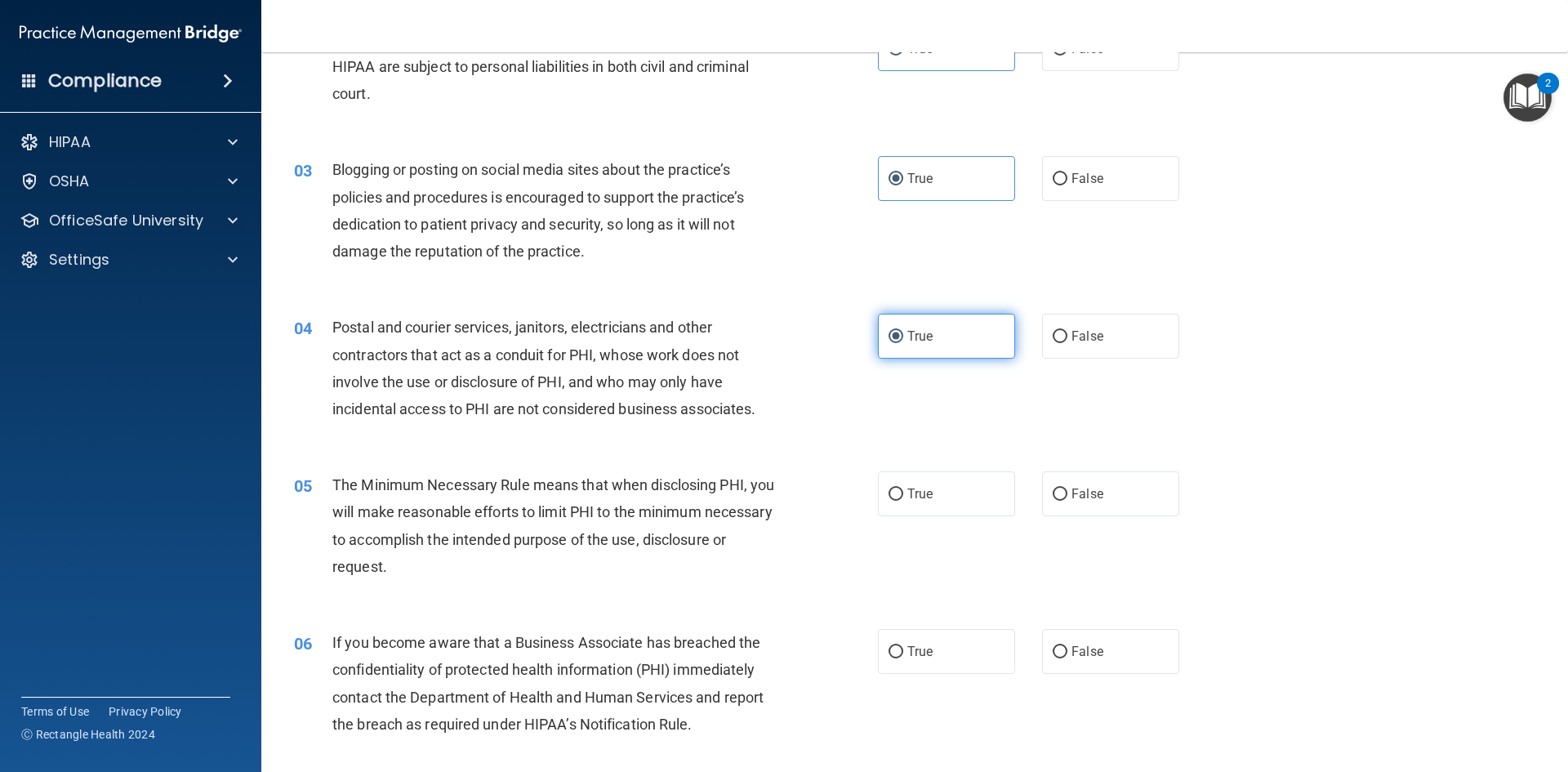
scroll to position [245, 0]
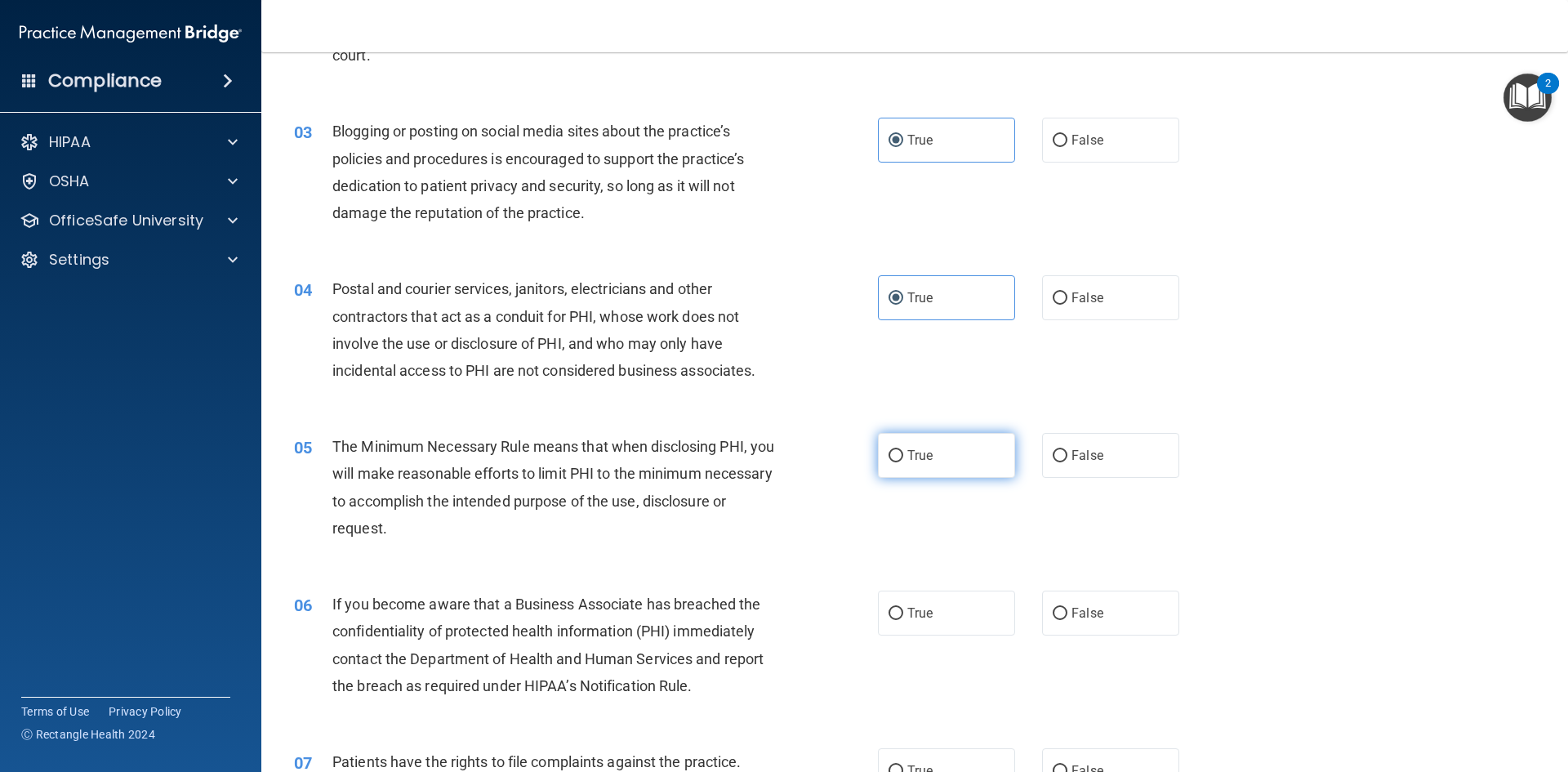
click at [973, 459] on label "True" at bounding box center [946, 455] width 138 height 45
click at [903, 459] on input "True" at bounding box center [896, 456] width 15 height 12
radio input "true"
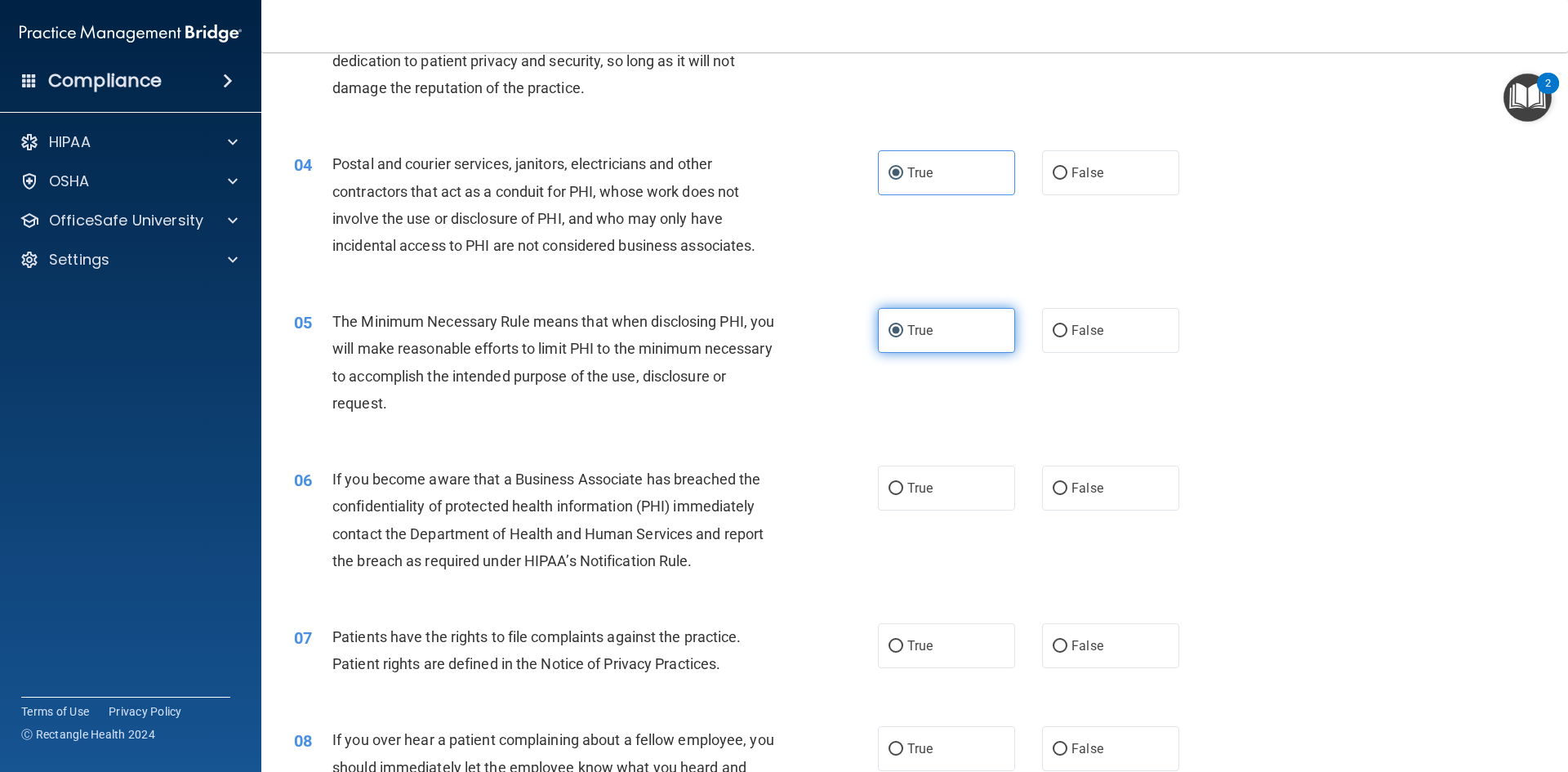
scroll to position [409, 0]
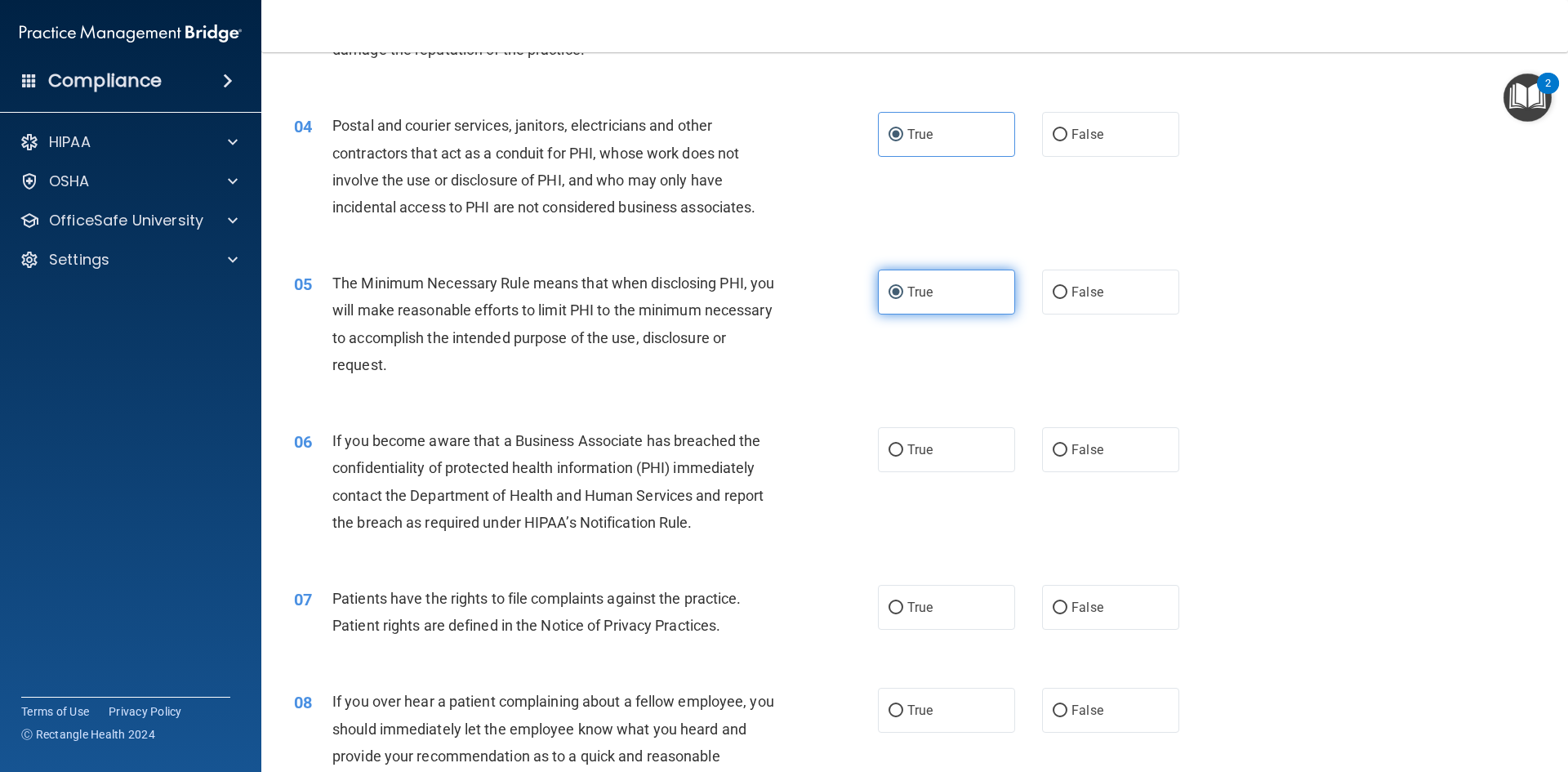
click at [973, 459] on label "True" at bounding box center [946, 449] width 138 height 45
click at [903, 457] on input "True" at bounding box center [896, 450] width 15 height 12
radio input "true"
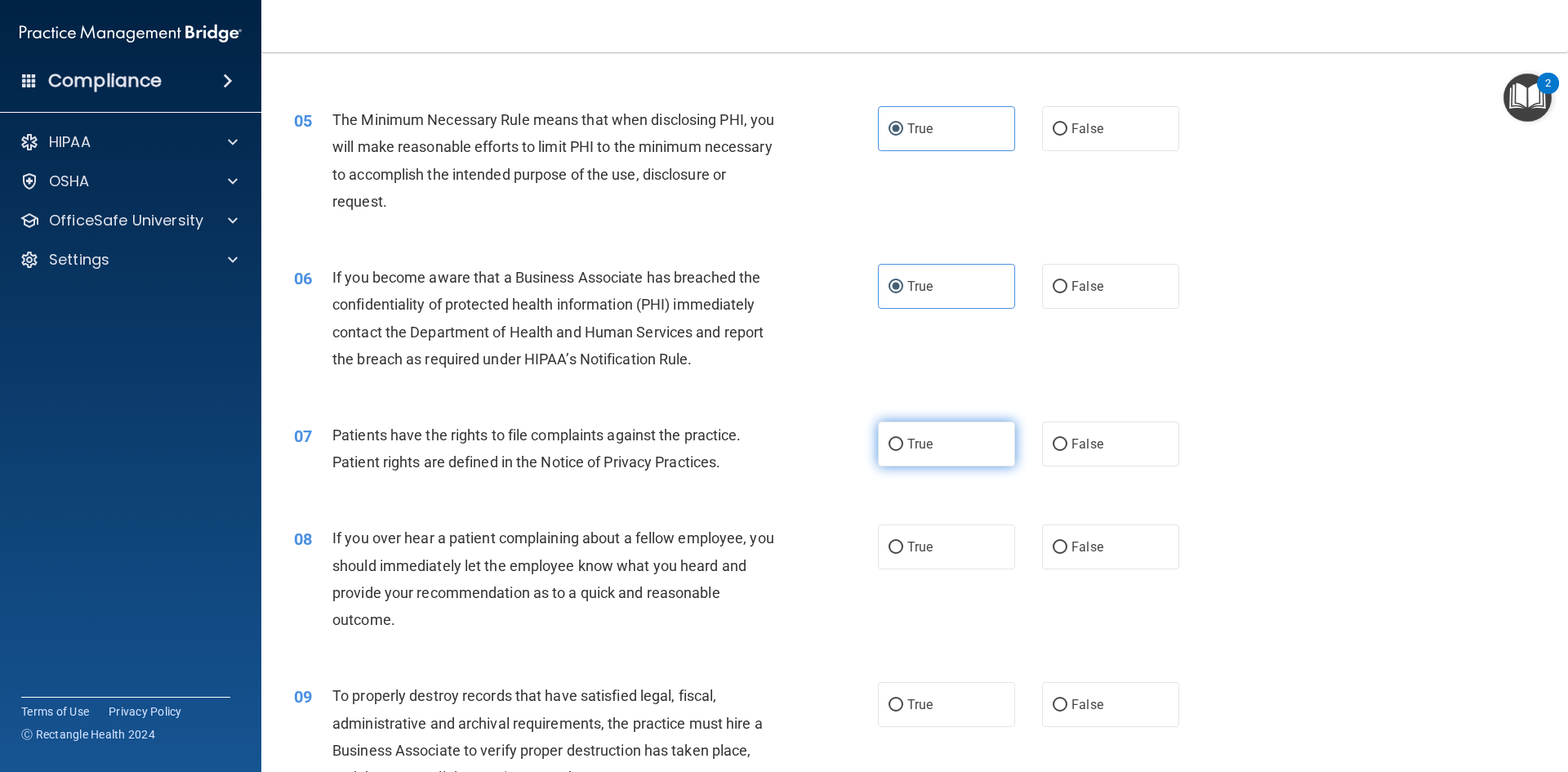
click at [967, 454] on label "True" at bounding box center [946, 444] width 138 height 45
click at [903, 451] on input "True" at bounding box center [896, 444] width 15 height 12
radio input "true"
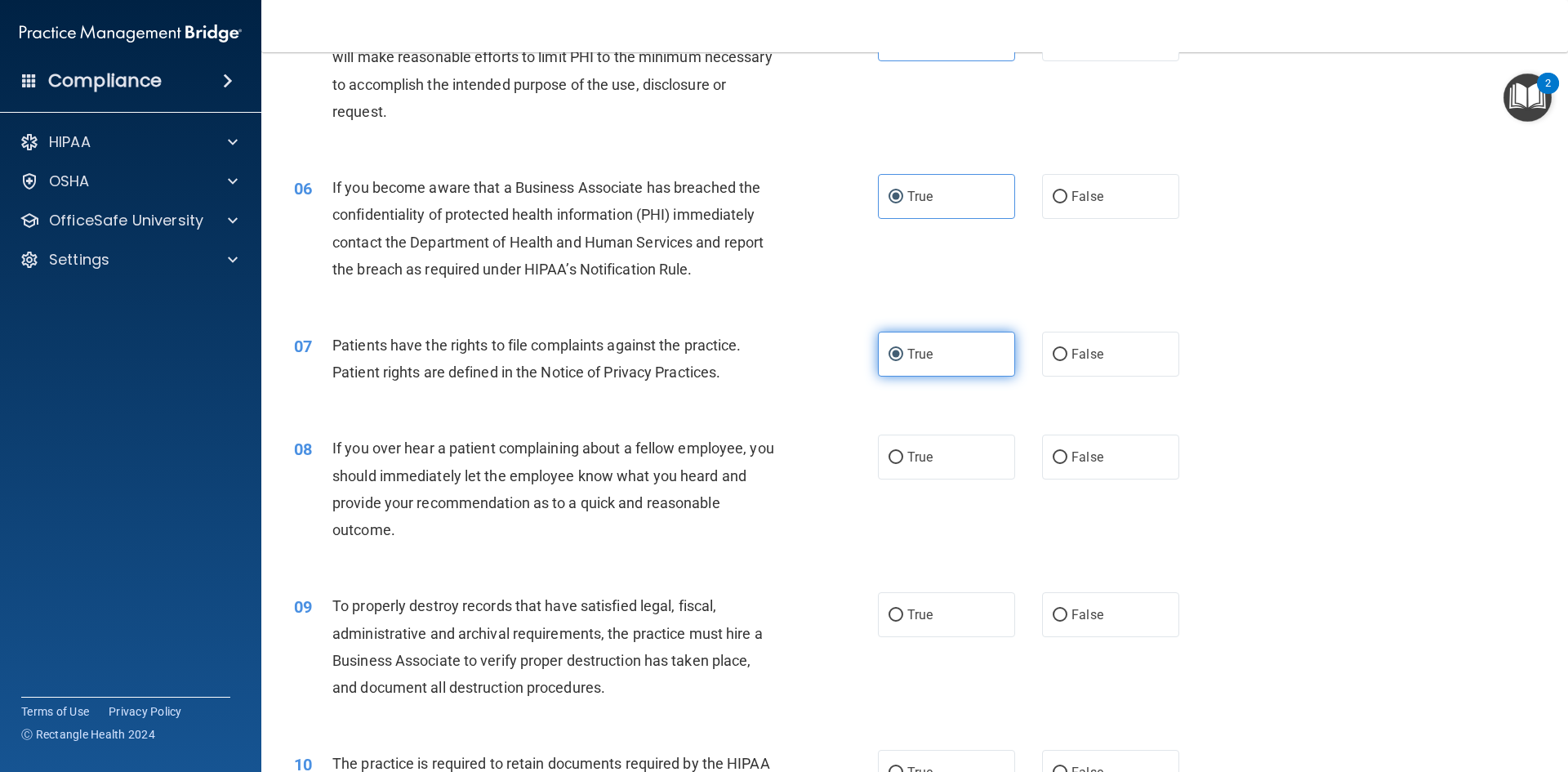
scroll to position [736, 0]
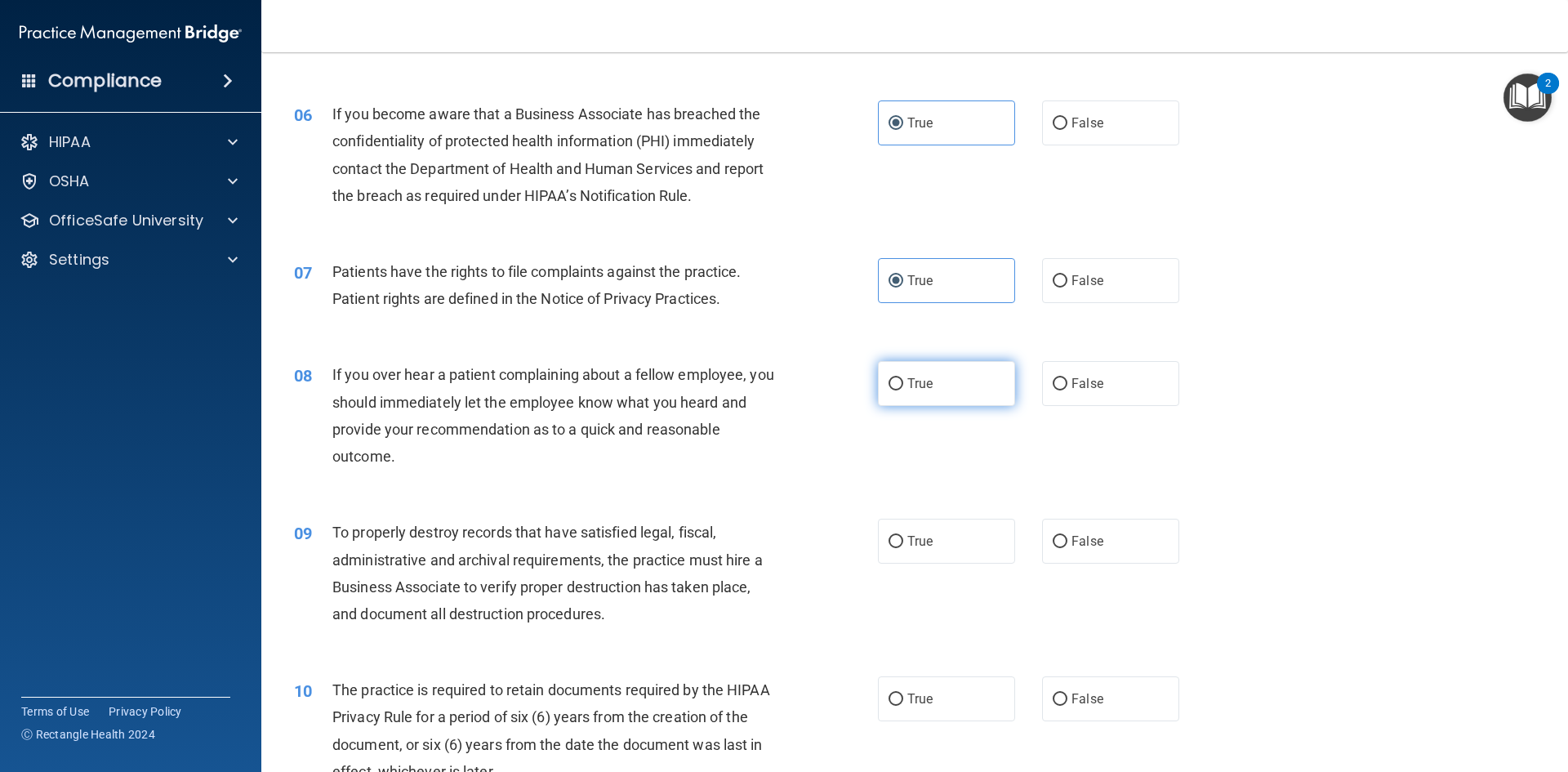
click at [929, 385] on label "True" at bounding box center [946, 384] width 138 height 45
click at [903, 385] on input "True" at bounding box center [896, 384] width 15 height 12
radio input "true"
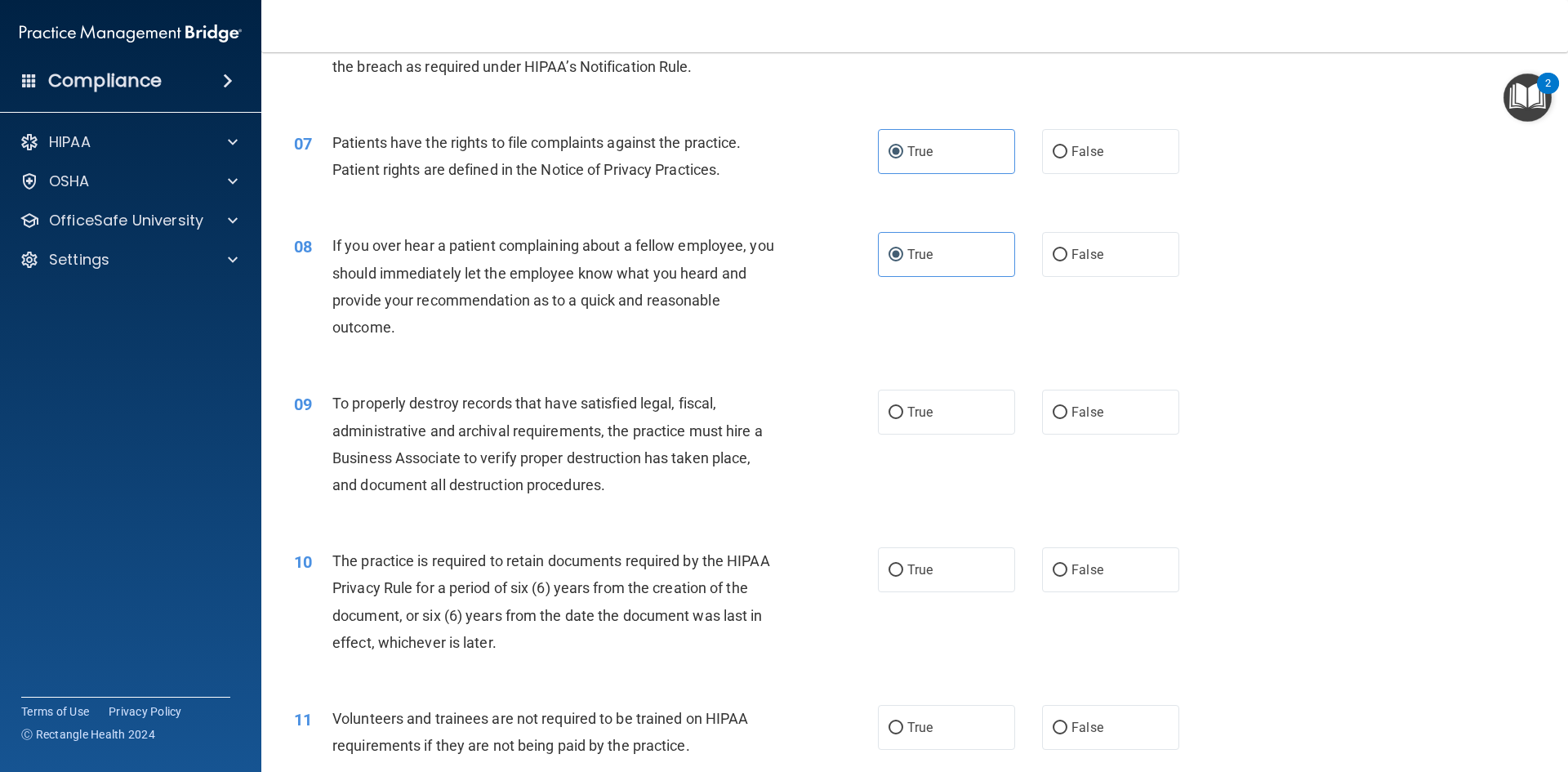
scroll to position [899, 0]
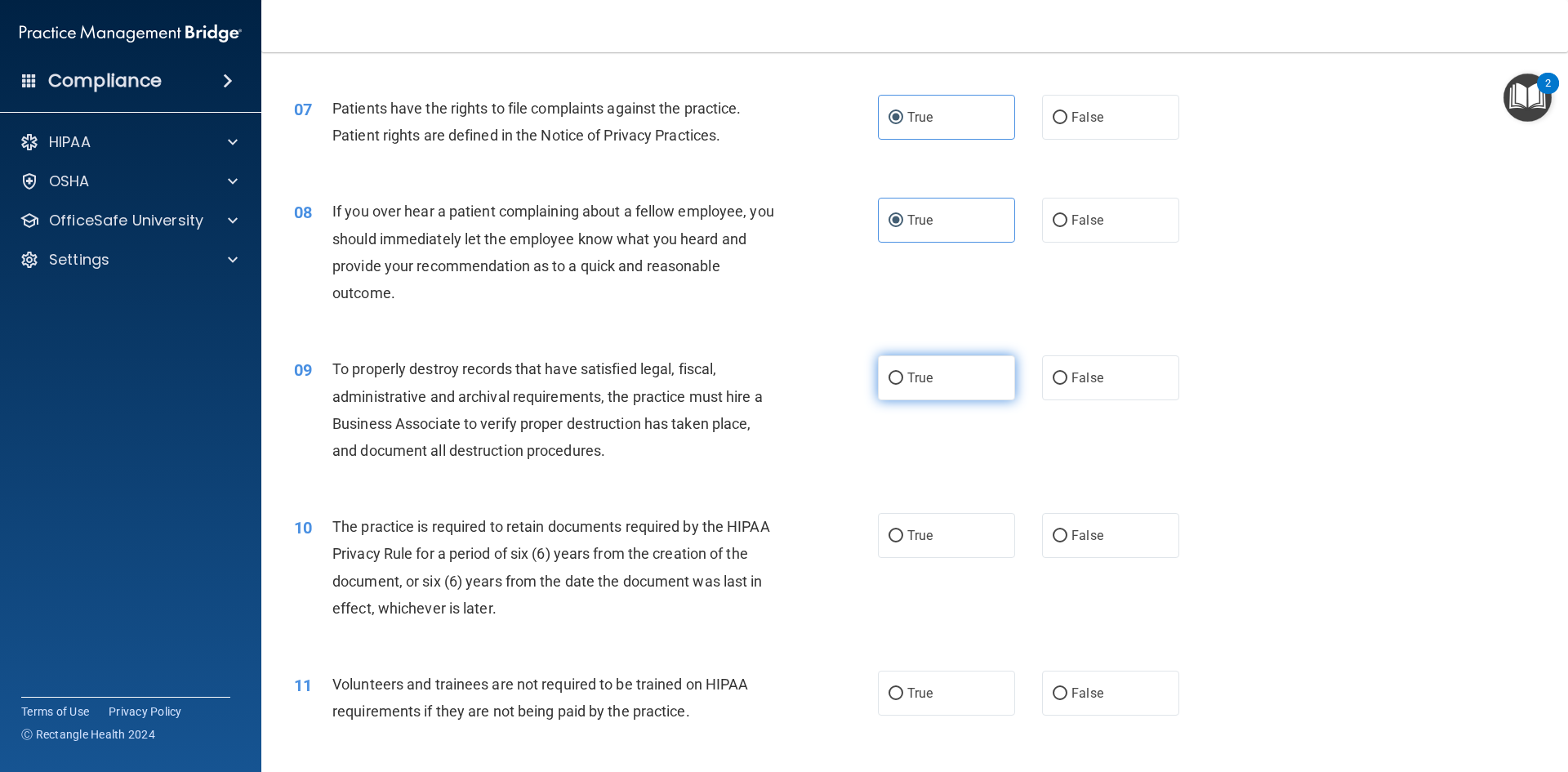
click at [923, 379] on span "True" at bounding box center [920, 377] width 26 height 16
click at [903, 379] on input "True" at bounding box center [896, 378] width 15 height 12
radio input "true"
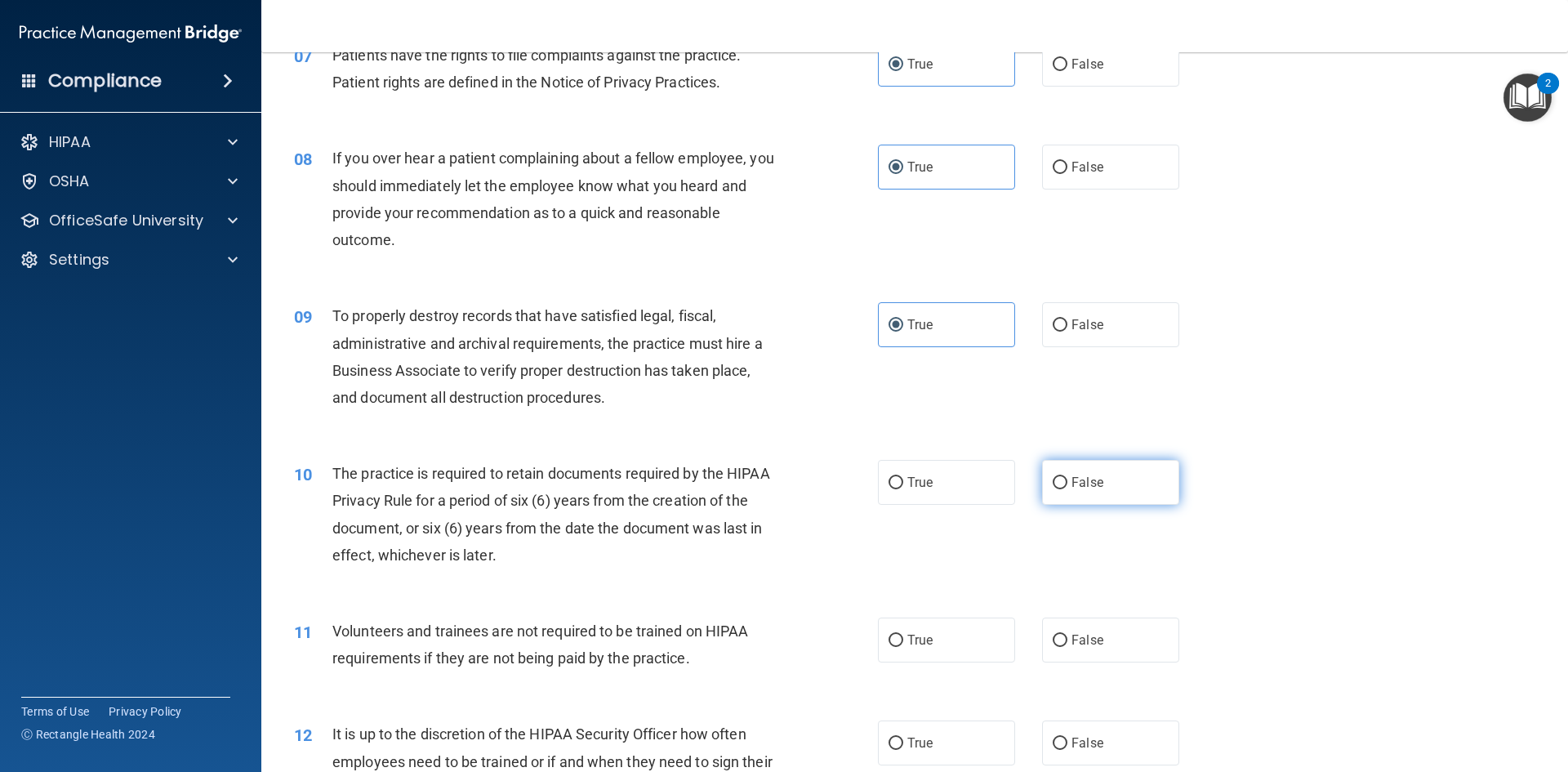
scroll to position [980, 0]
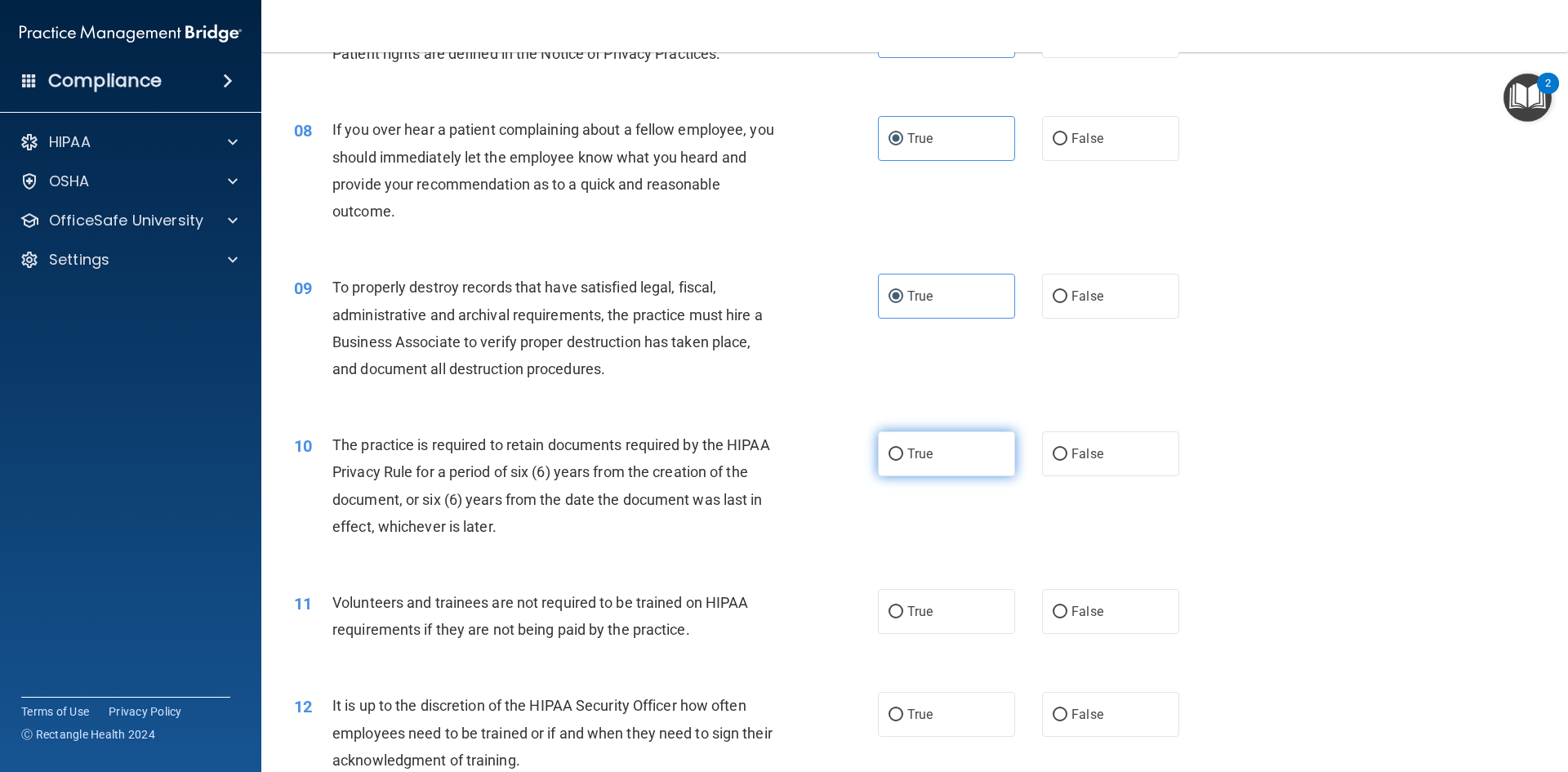
click at [982, 446] on label "True" at bounding box center [946, 454] width 138 height 45
click at [903, 449] on input "True" at bounding box center [896, 454] width 15 height 12
radio input "true"
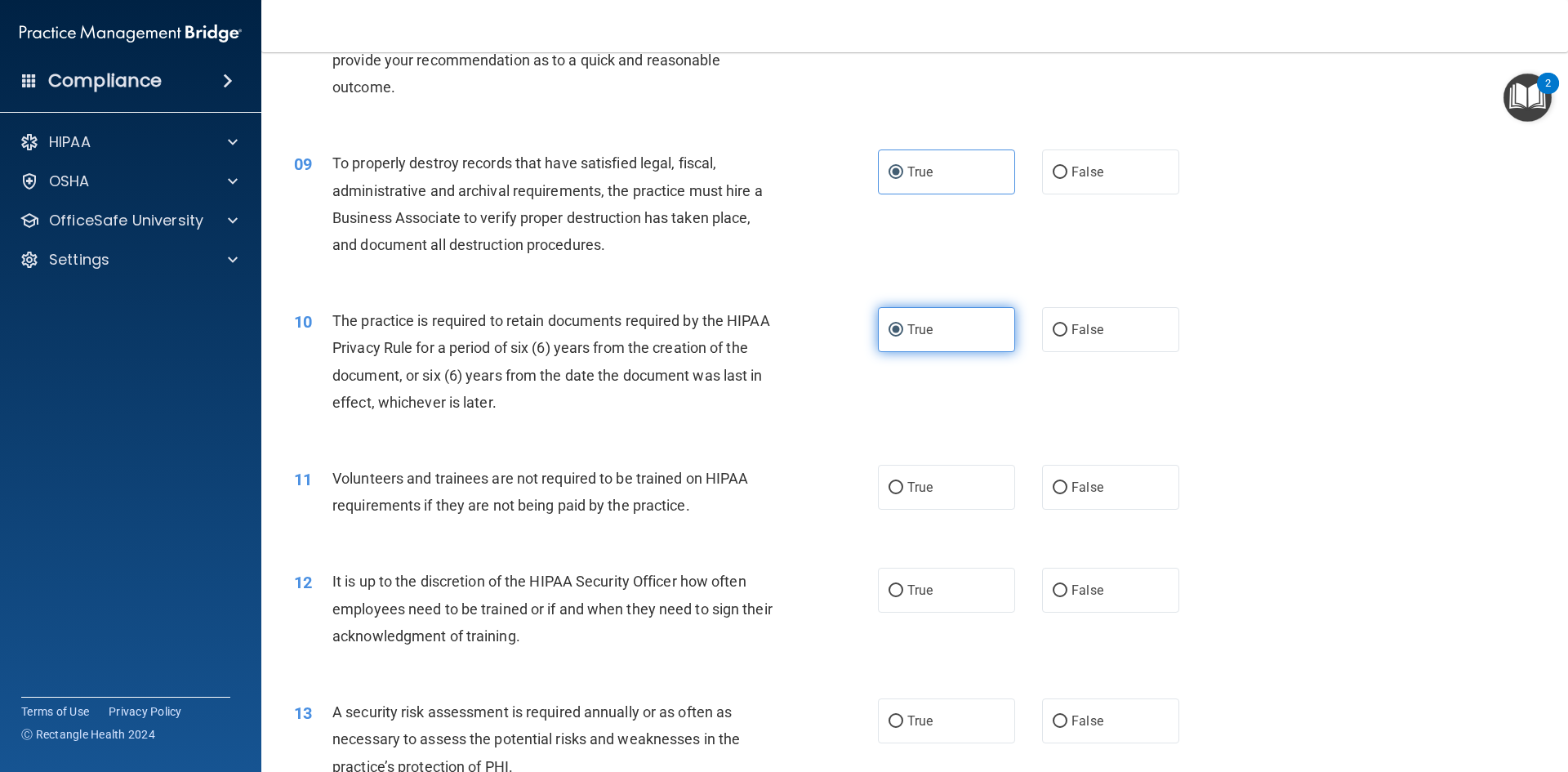
scroll to position [1143, 0]
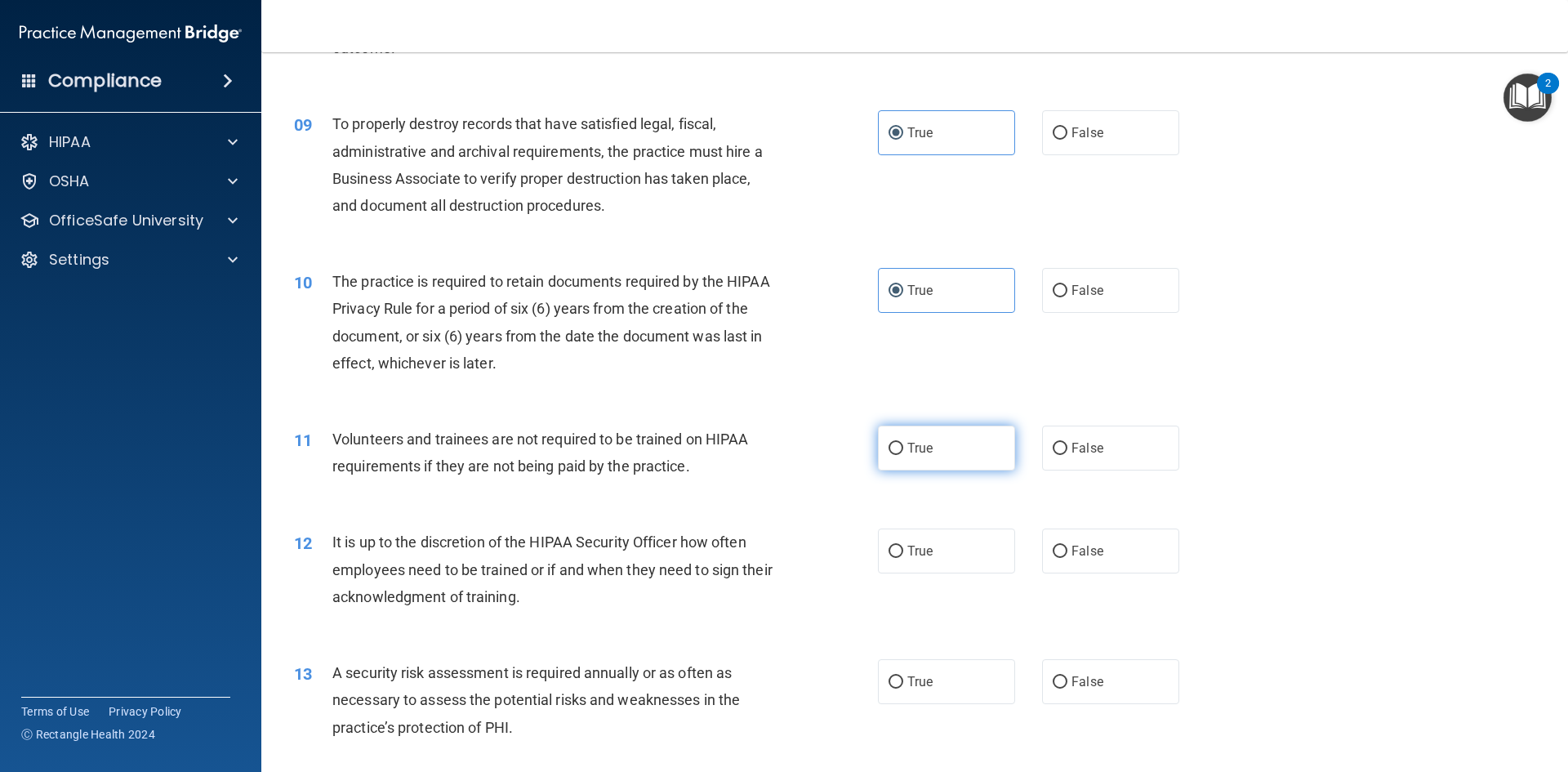
click at [928, 449] on label "True" at bounding box center [946, 448] width 138 height 45
click at [903, 449] on input "True" at bounding box center [896, 449] width 15 height 12
radio input "true"
click at [1140, 452] on label "False" at bounding box center [1111, 448] width 138 height 45
click at [1067, 452] on input "False" at bounding box center [1060, 449] width 15 height 12
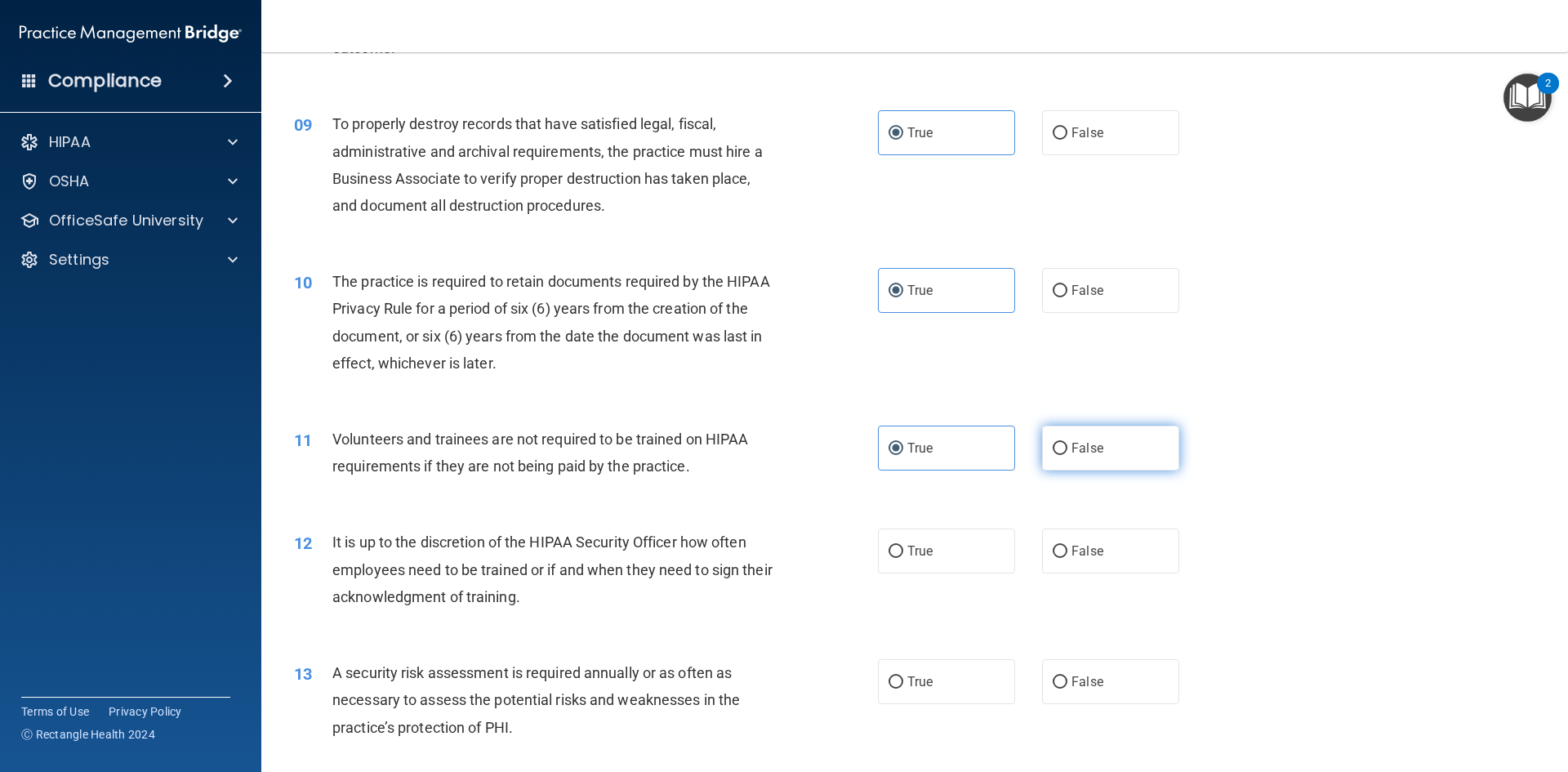
radio input "true"
radio input "false"
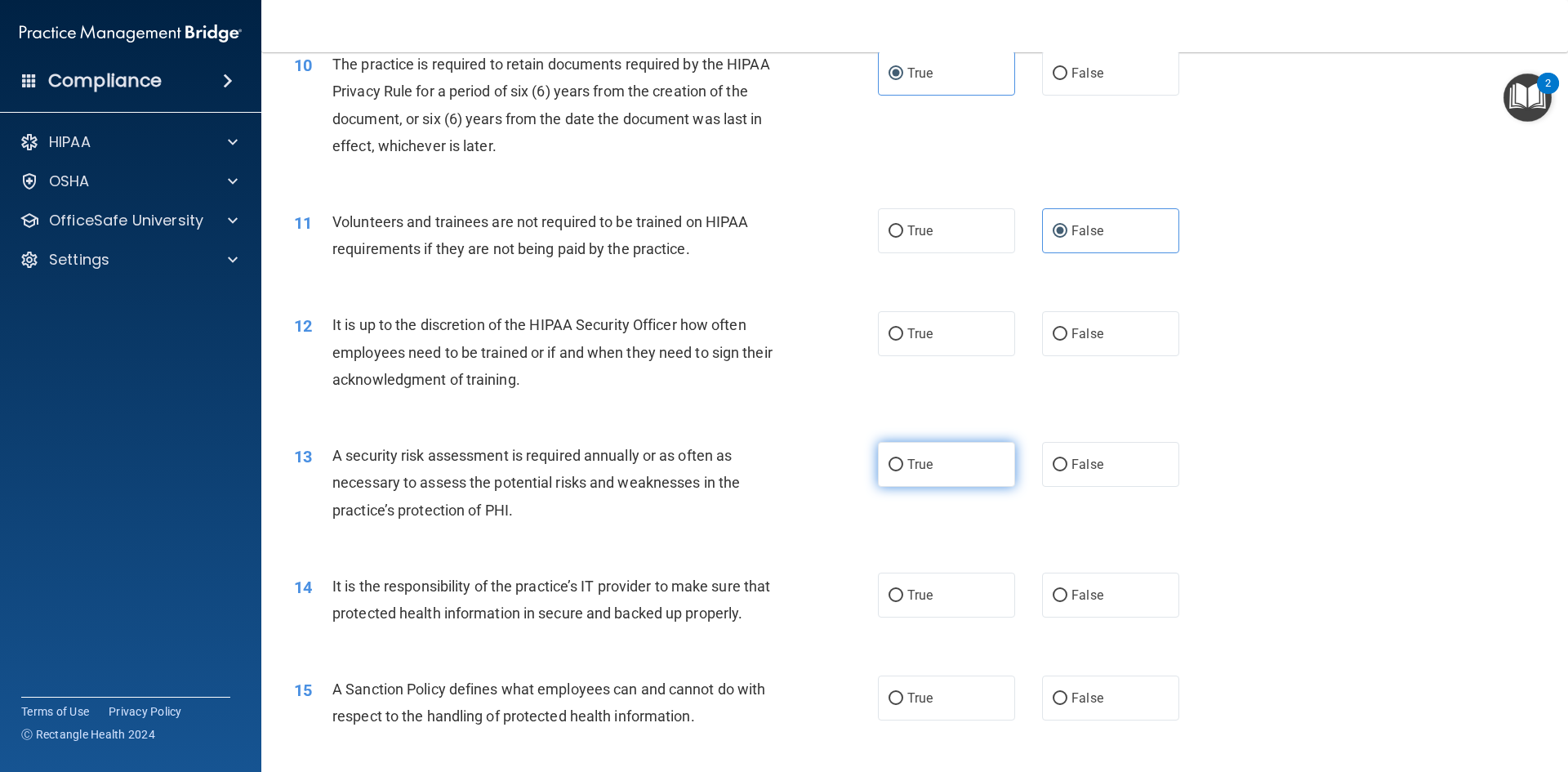
scroll to position [1389, 0]
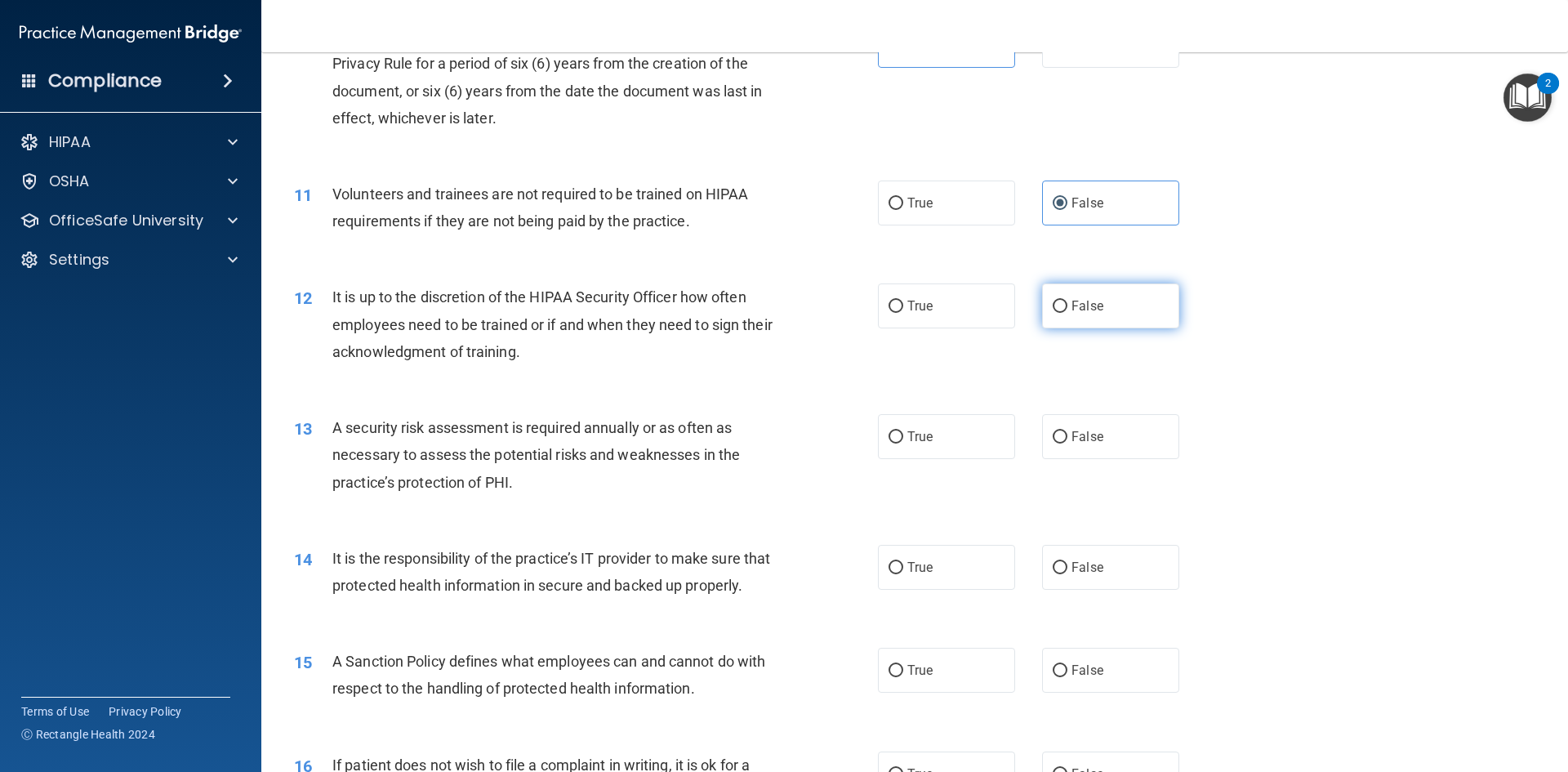
click at [1071, 318] on label "False" at bounding box center [1111, 306] width 138 height 45
click at [1067, 313] on input "False" at bounding box center [1060, 307] width 15 height 12
radio input "true"
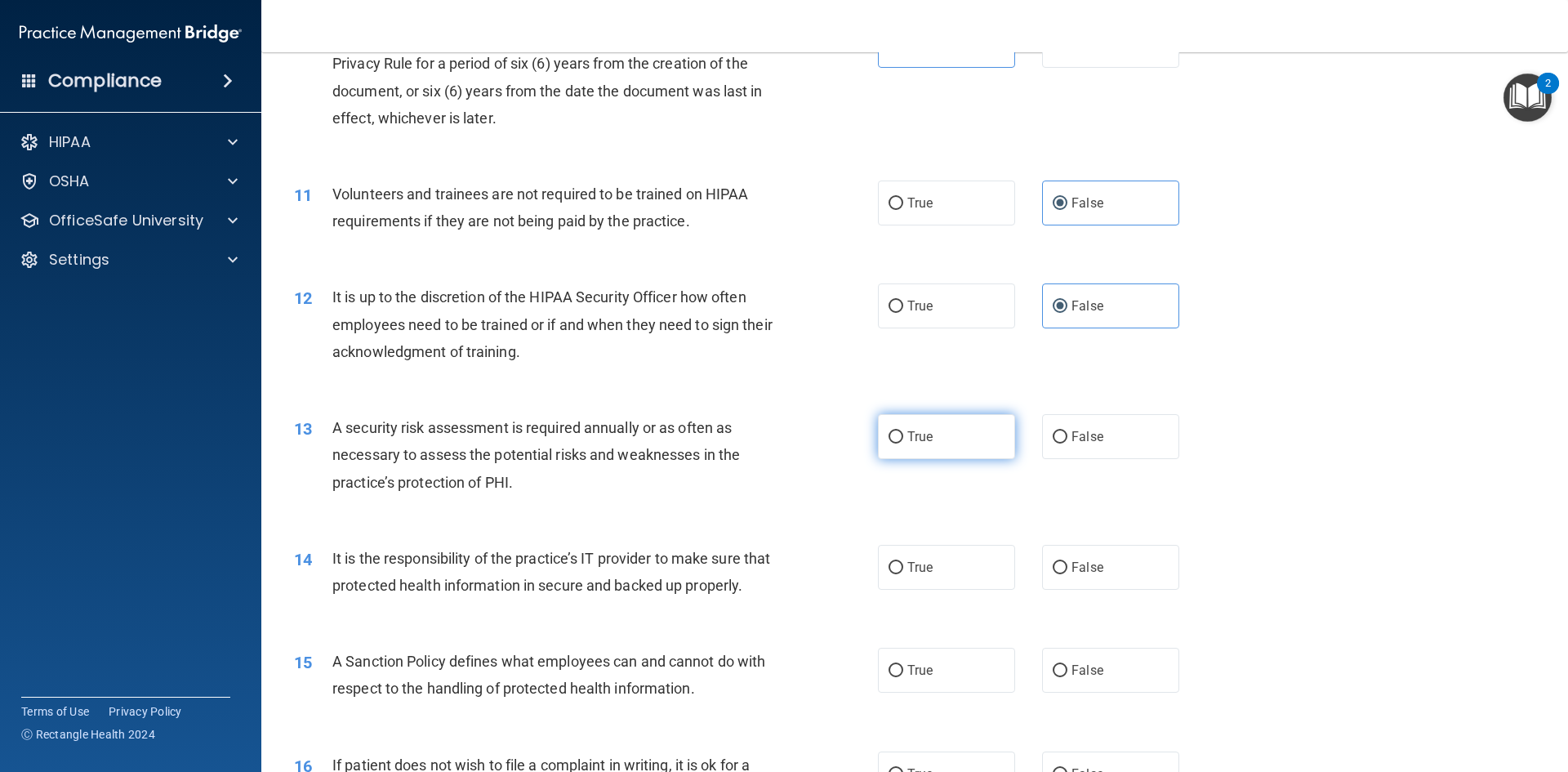
click at [910, 440] on span "True" at bounding box center [920, 436] width 26 height 16
click at [903, 440] on input "True" at bounding box center [896, 437] width 15 height 12
radio input "true"
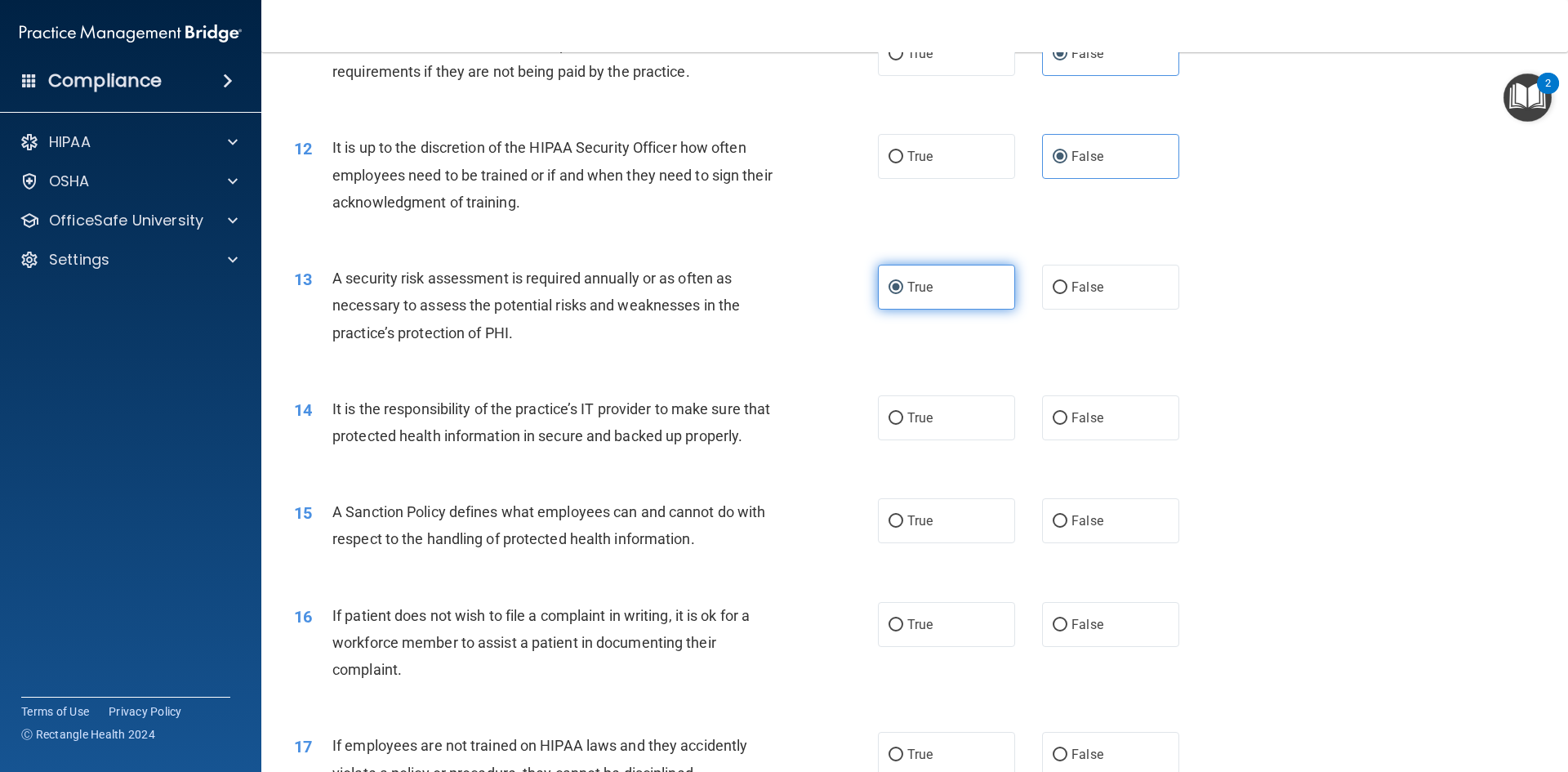
scroll to position [1552, 0]
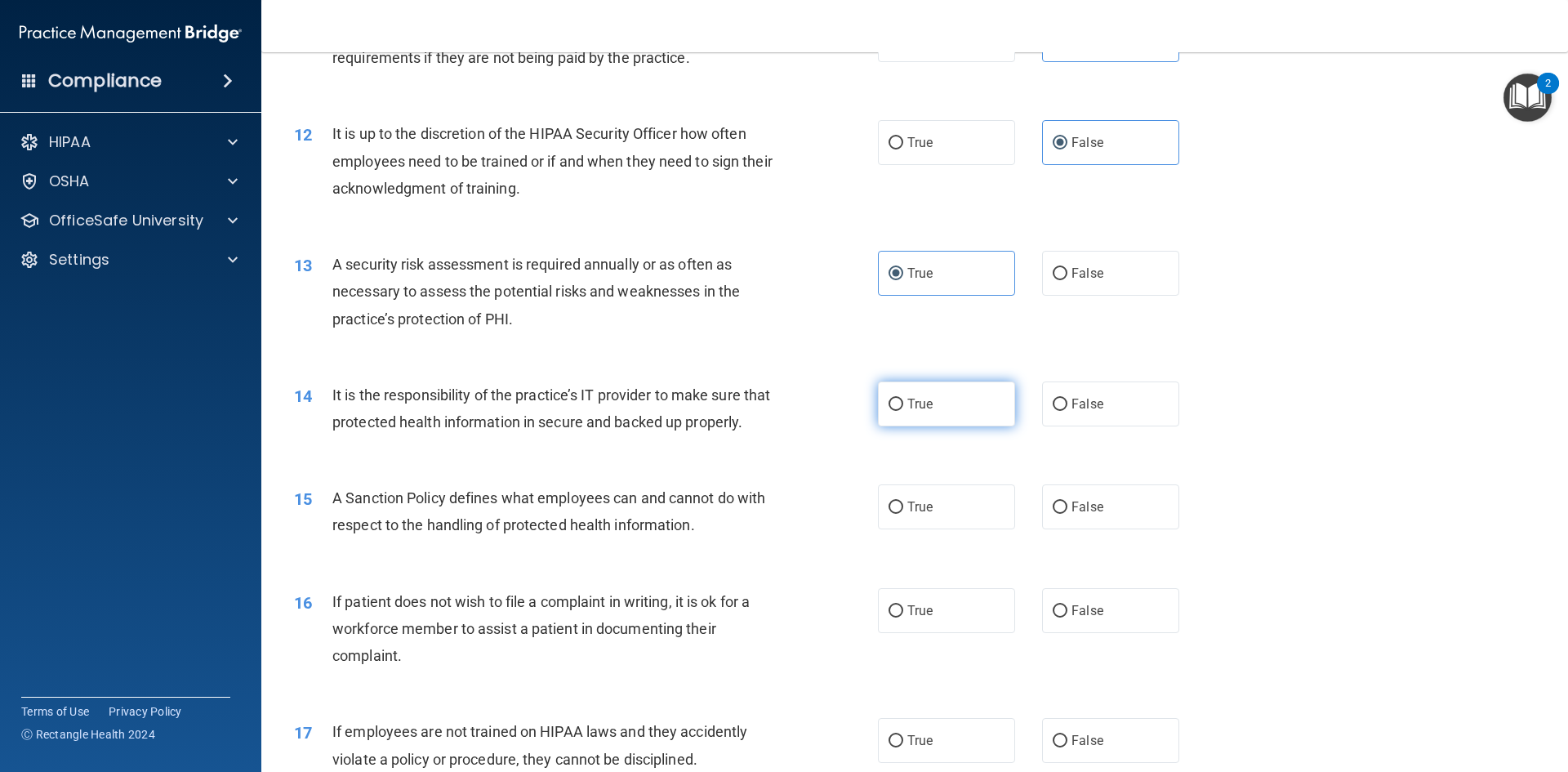
click at [956, 415] on label "True" at bounding box center [946, 404] width 138 height 45
click at [903, 411] on input "True" at bounding box center [896, 405] width 15 height 12
radio input "true"
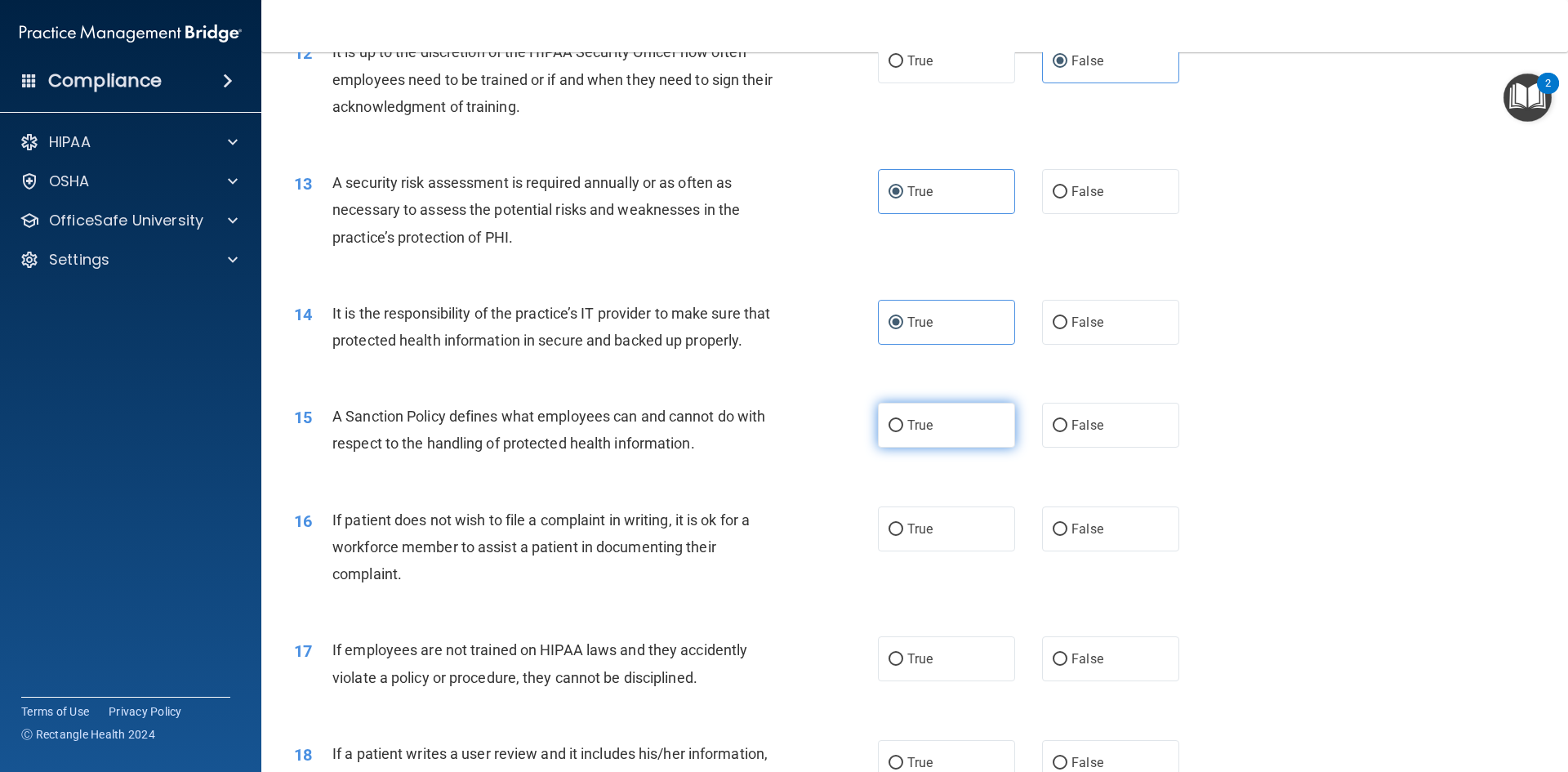
click at [948, 448] on label "True" at bounding box center [946, 425] width 138 height 45
click at [903, 432] on input "True" at bounding box center [896, 425] width 15 height 12
radio input "true"
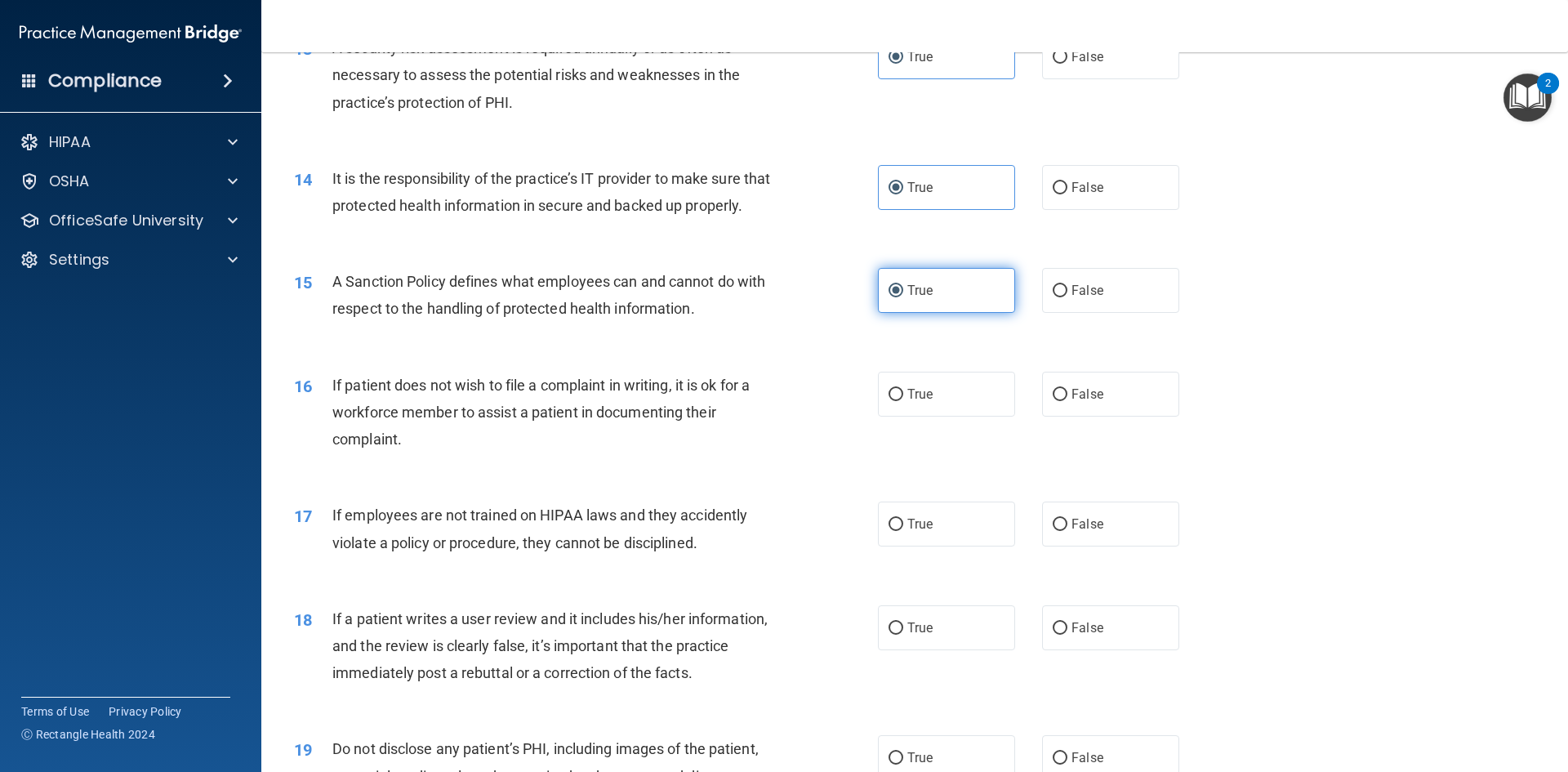
scroll to position [1798, 0]
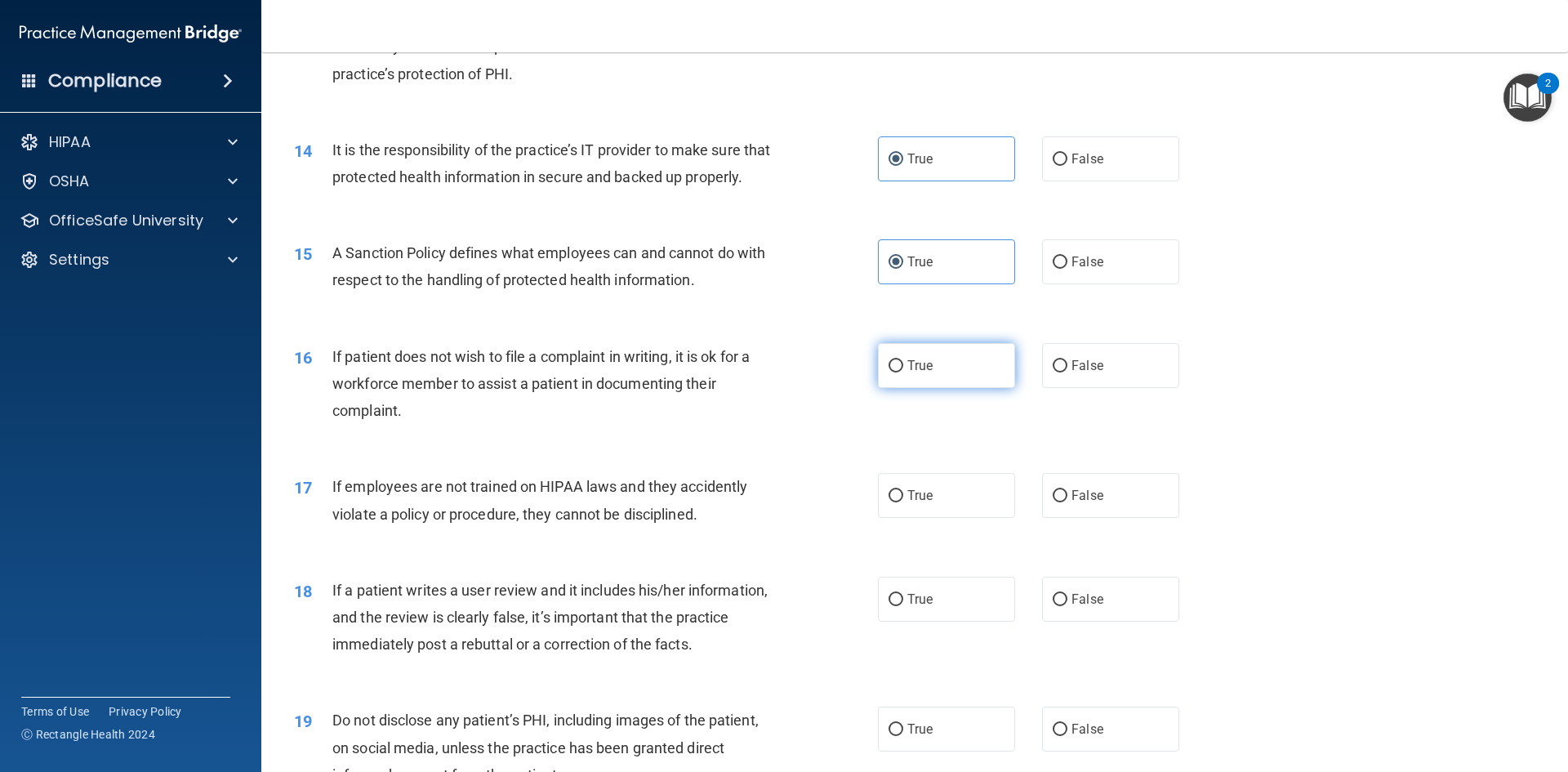
click at [957, 388] on label "True" at bounding box center [946, 366] width 138 height 45
click at [903, 372] on input "True" at bounding box center [896, 367] width 15 height 12
radio input "true"
click at [942, 518] on label "True" at bounding box center [946, 495] width 138 height 45
click at [903, 503] on input "True" at bounding box center [896, 496] width 15 height 12
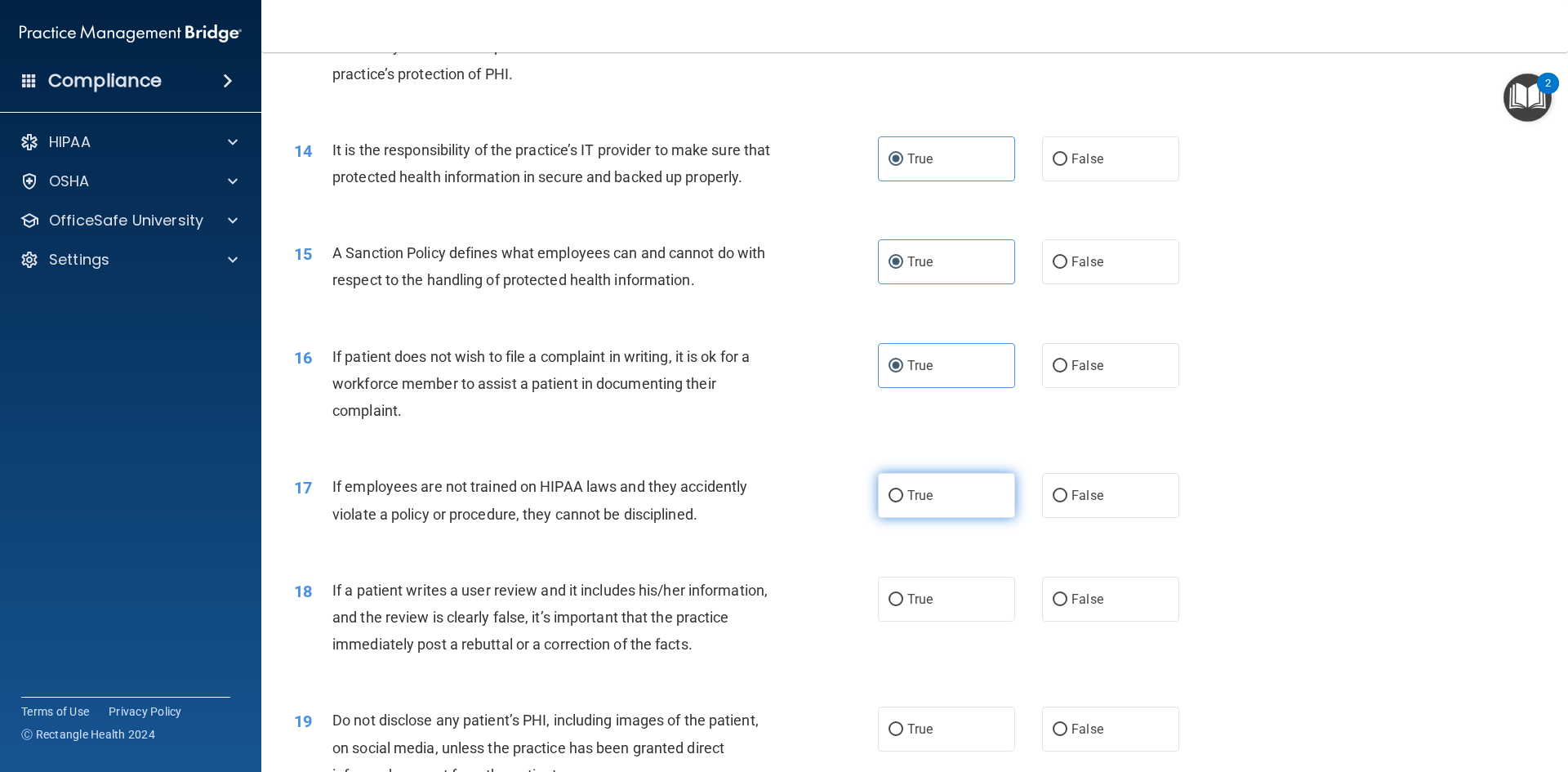
radio input "true"
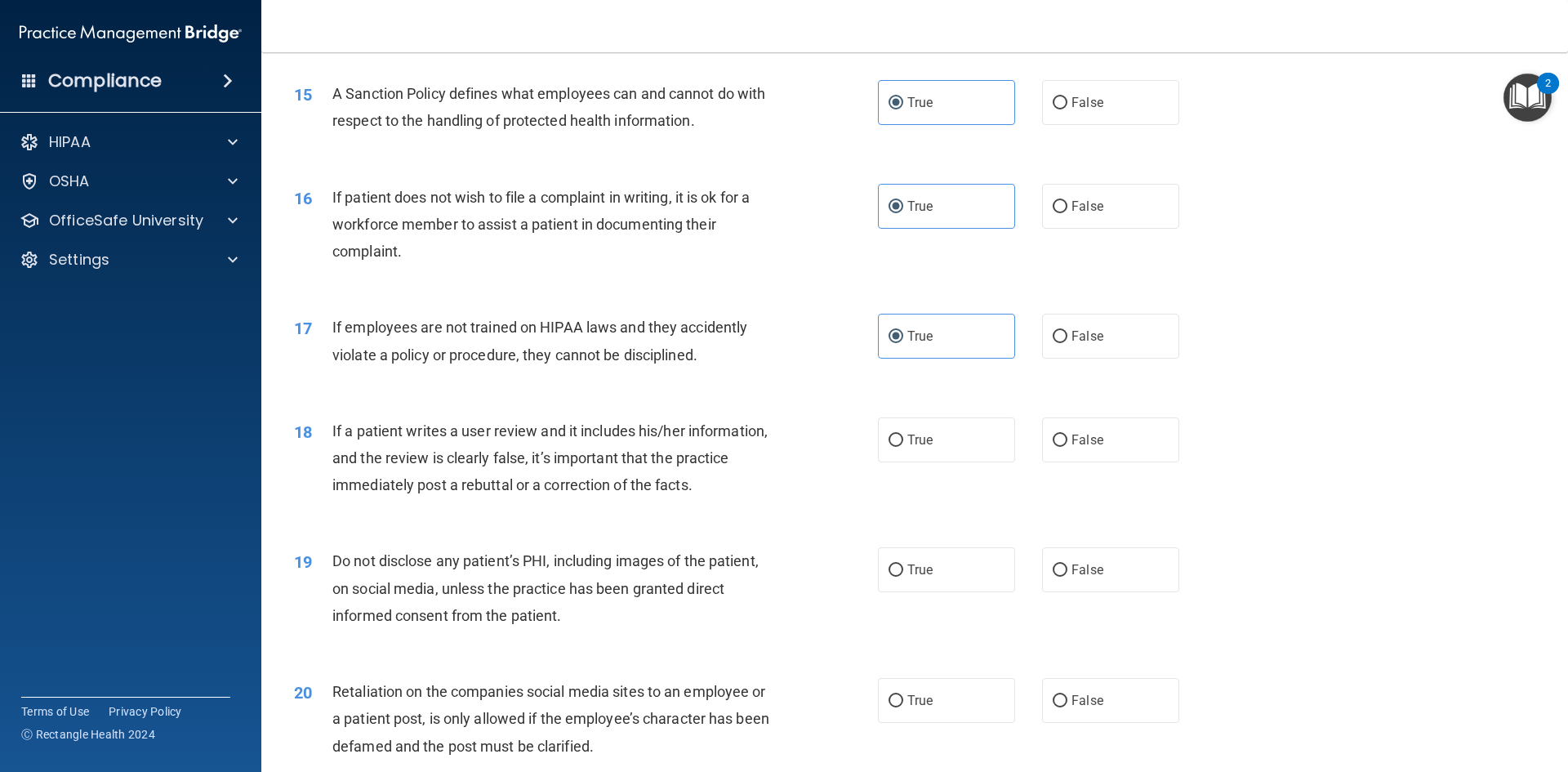
scroll to position [1961, 0]
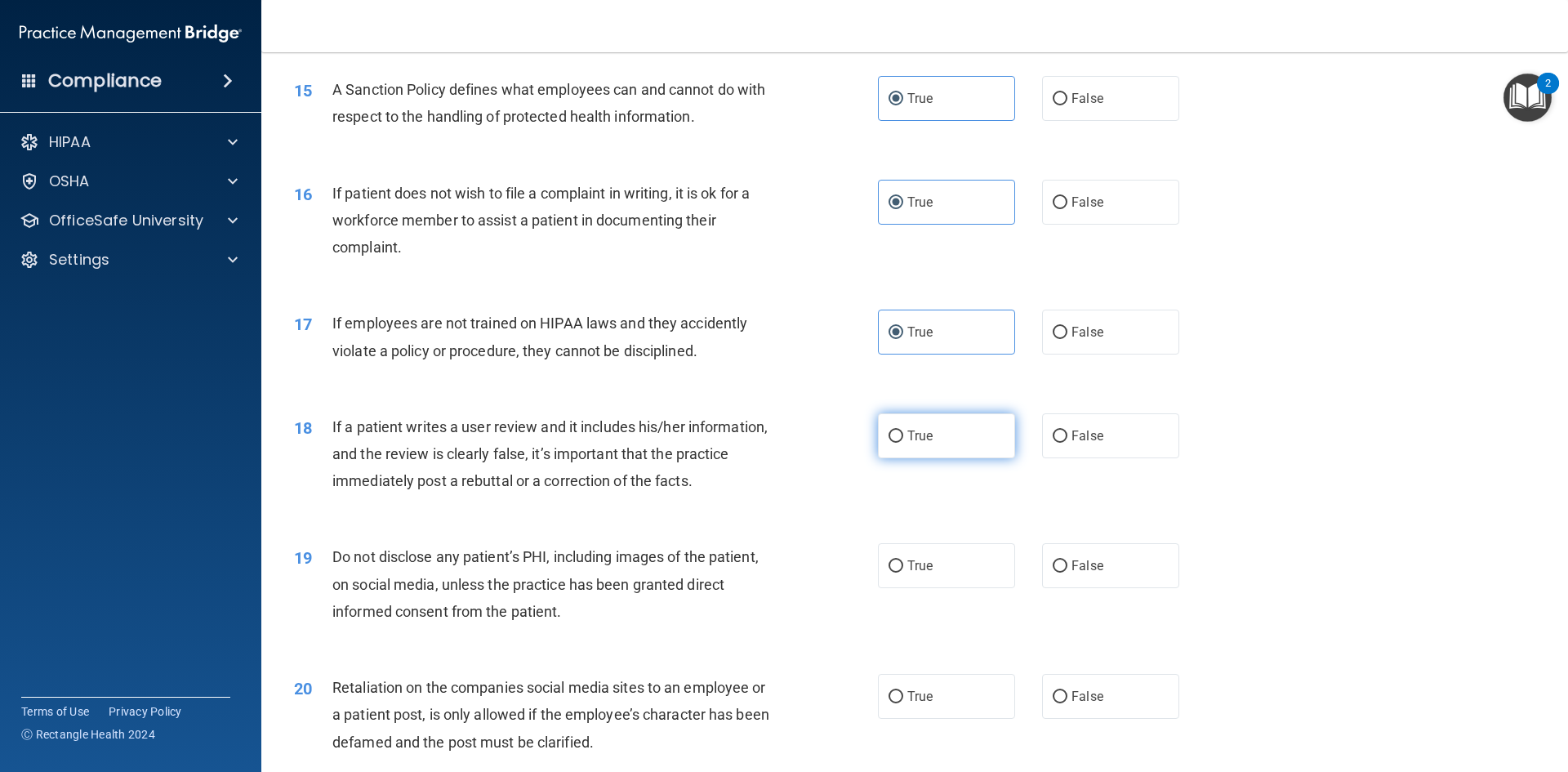
click at [917, 459] on label "True" at bounding box center [946, 436] width 138 height 45
click at [903, 443] on input "True" at bounding box center [896, 436] width 15 height 12
radio input "true"
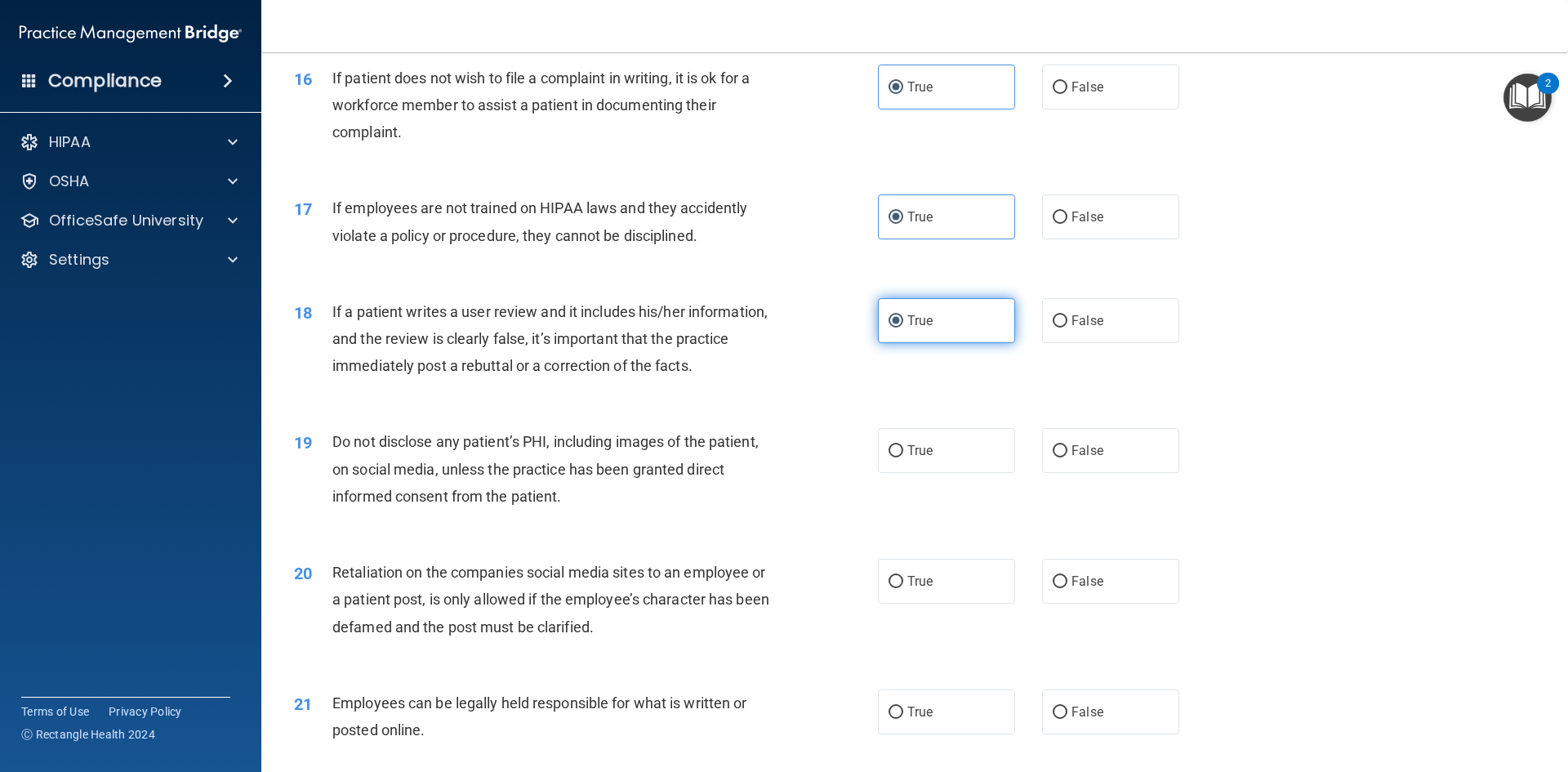
scroll to position [2124, 0]
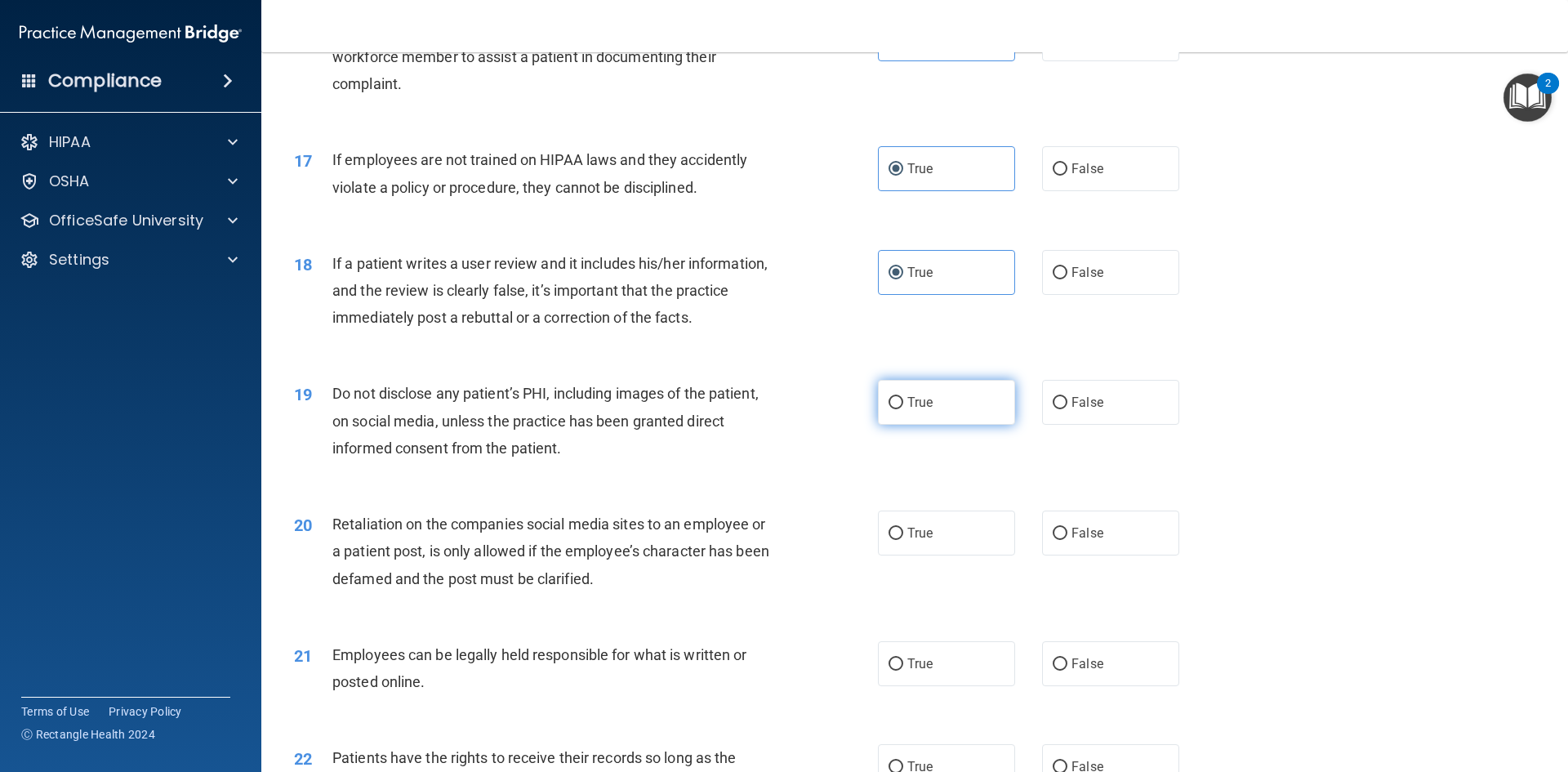
click at [928, 425] on label "True" at bounding box center [946, 402] width 138 height 45
click at [903, 410] on input "True" at bounding box center [896, 403] width 15 height 12
radio input "true"
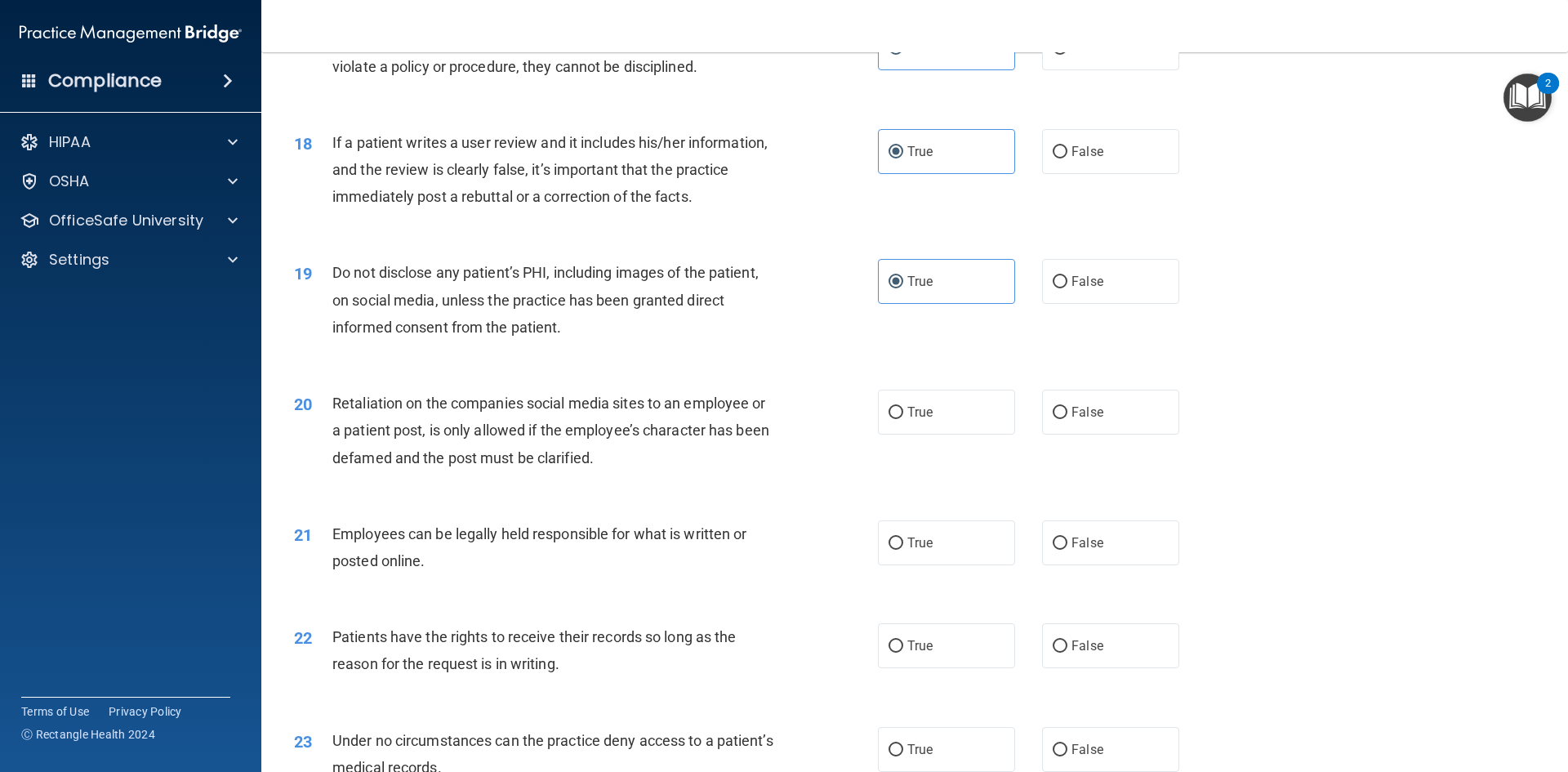
scroll to position [2288, 0]
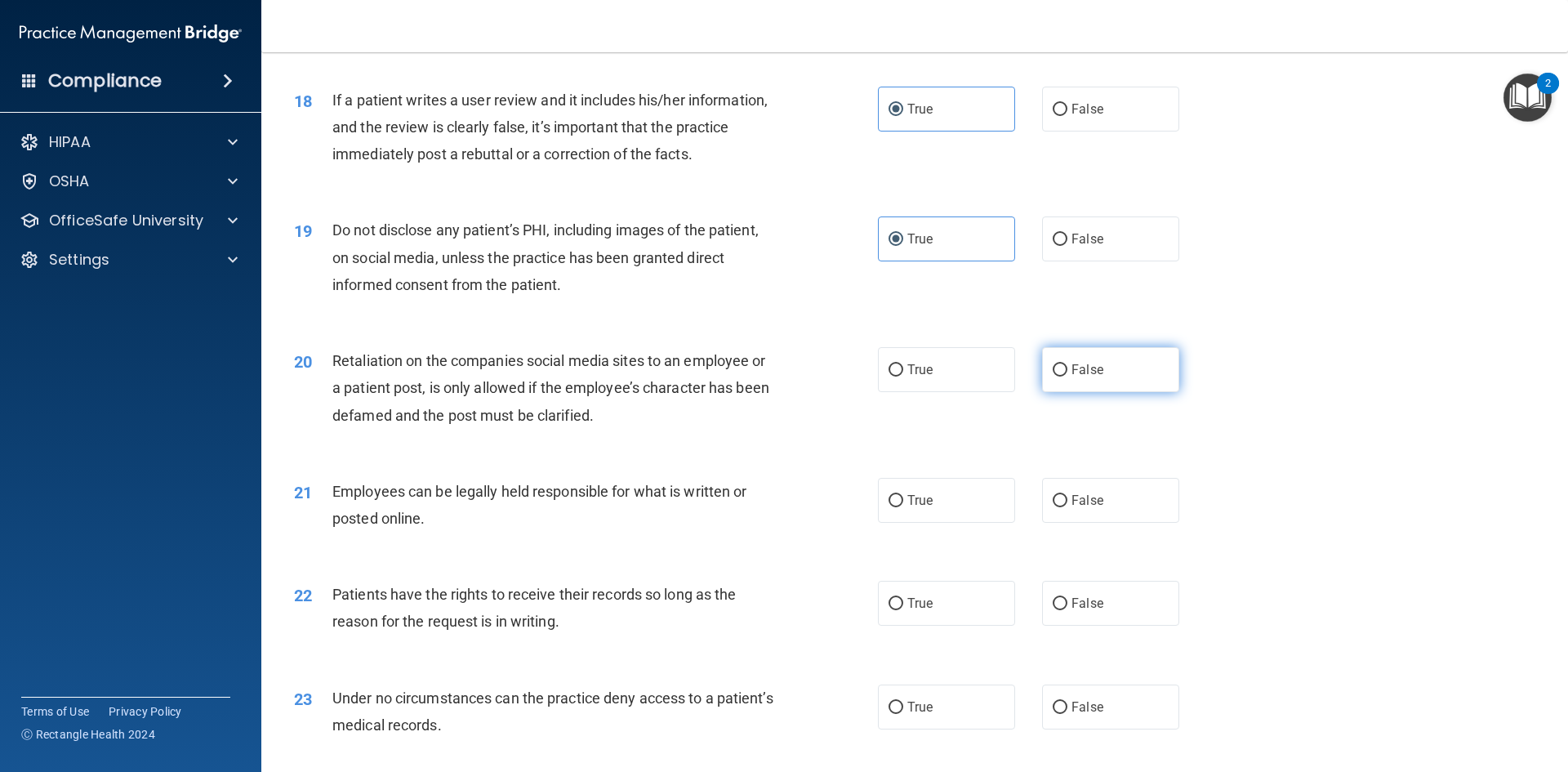
click at [1097, 392] on label "False" at bounding box center [1111, 370] width 138 height 45
click at [1067, 376] on input "False" at bounding box center [1060, 370] width 15 height 12
radio input "true"
click at [916, 508] on span "True" at bounding box center [920, 500] width 26 height 16
click at [903, 507] on input "True" at bounding box center [896, 501] width 15 height 12
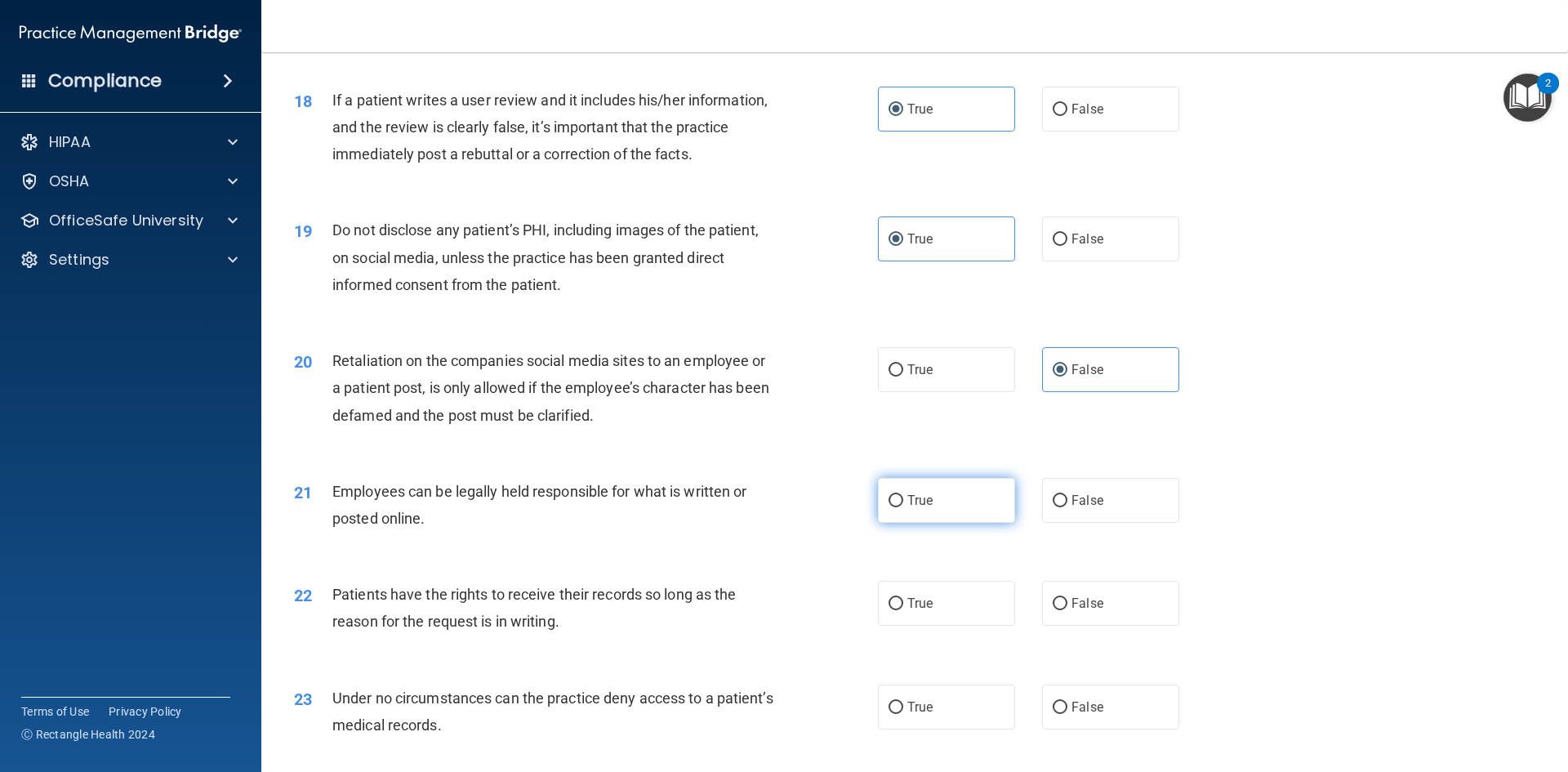
radio input "true"
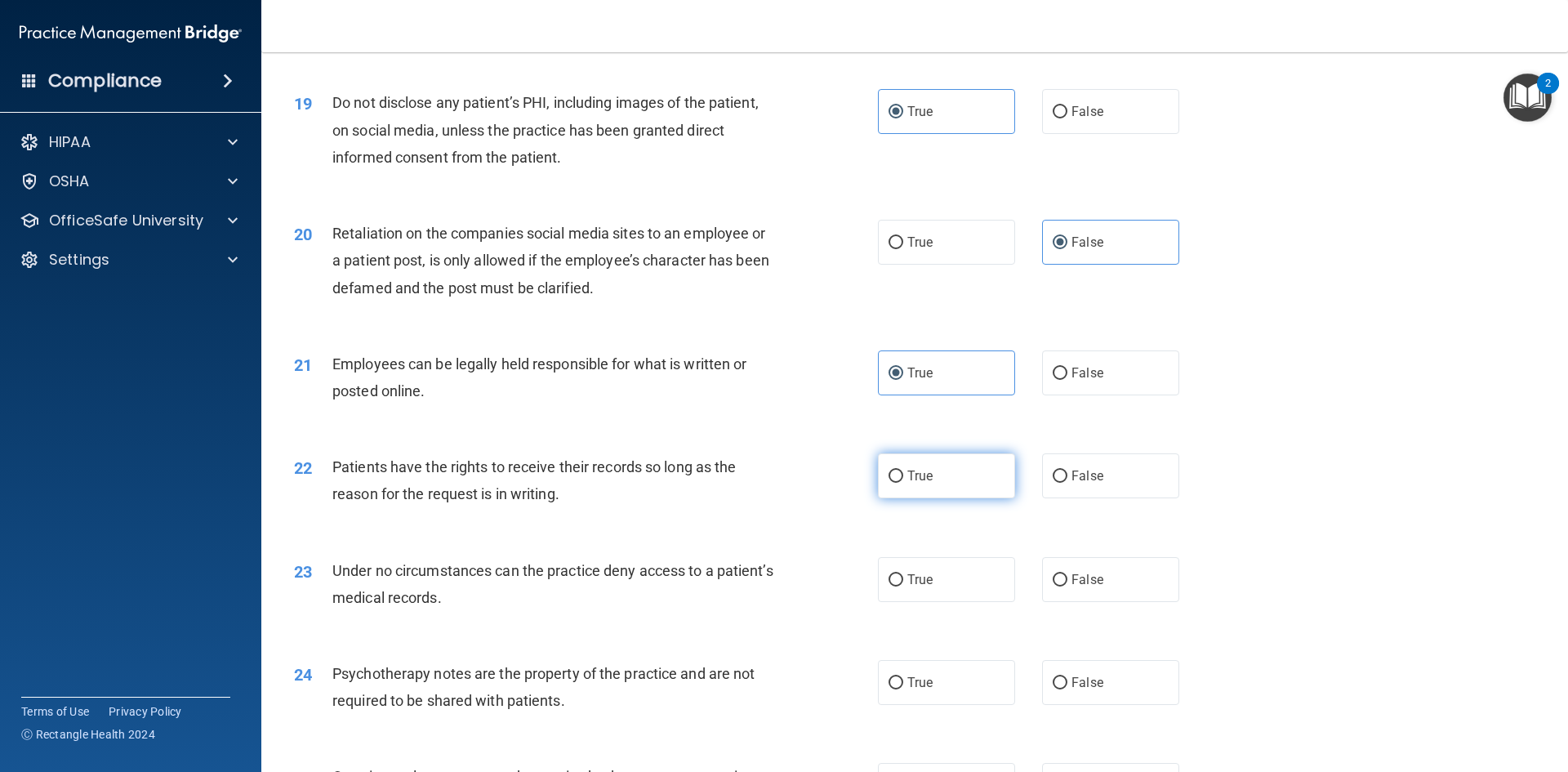
scroll to position [2451, 0]
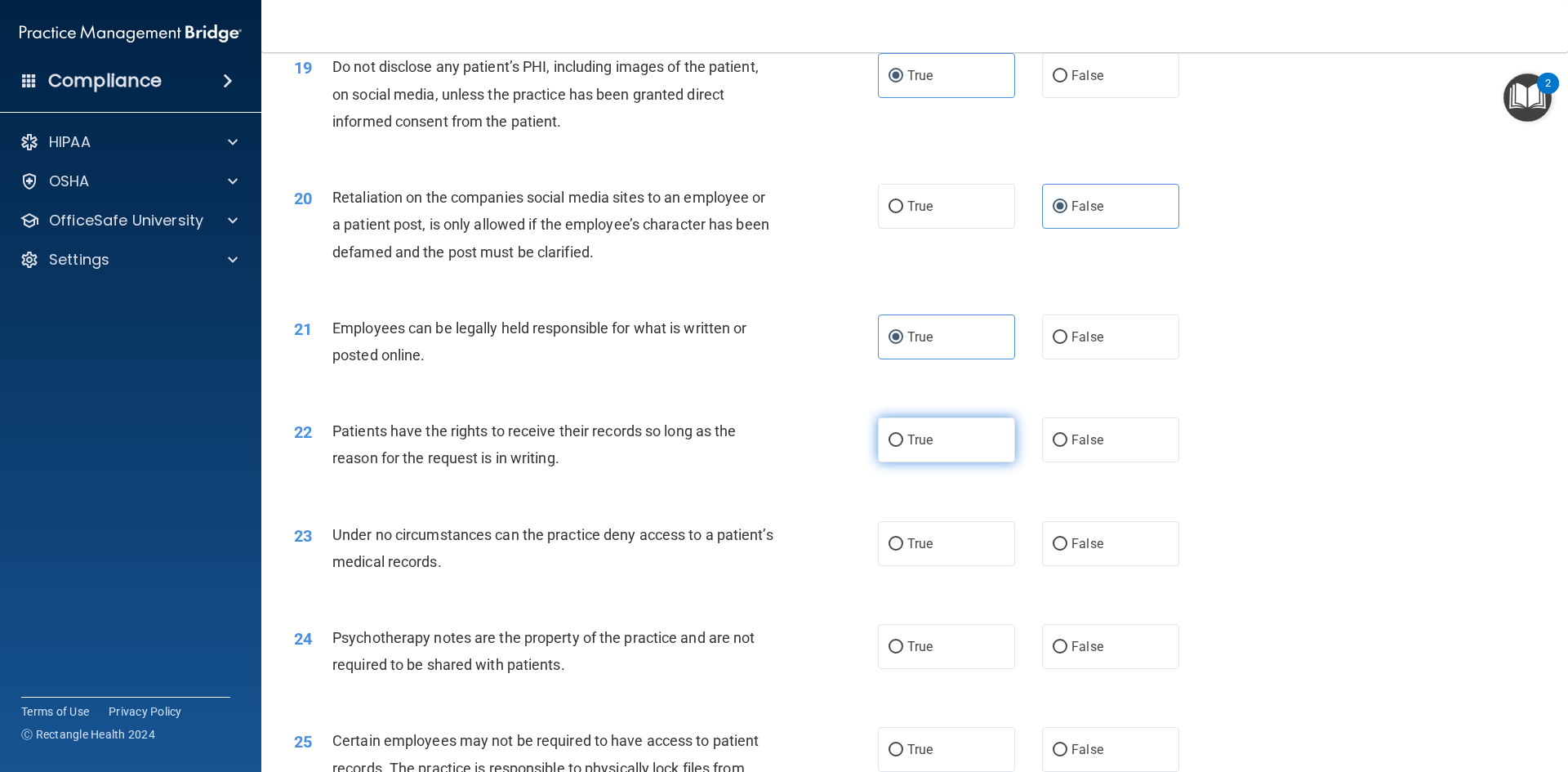
click at [936, 463] on label "True" at bounding box center [946, 439] width 138 height 45
click at [903, 447] on input "True" at bounding box center [896, 440] width 15 height 12
radio input "true"
click at [901, 566] on label "True" at bounding box center [946, 544] width 138 height 45
click at [901, 551] on input "True" at bounding box center [896, 544] width 15 height 12
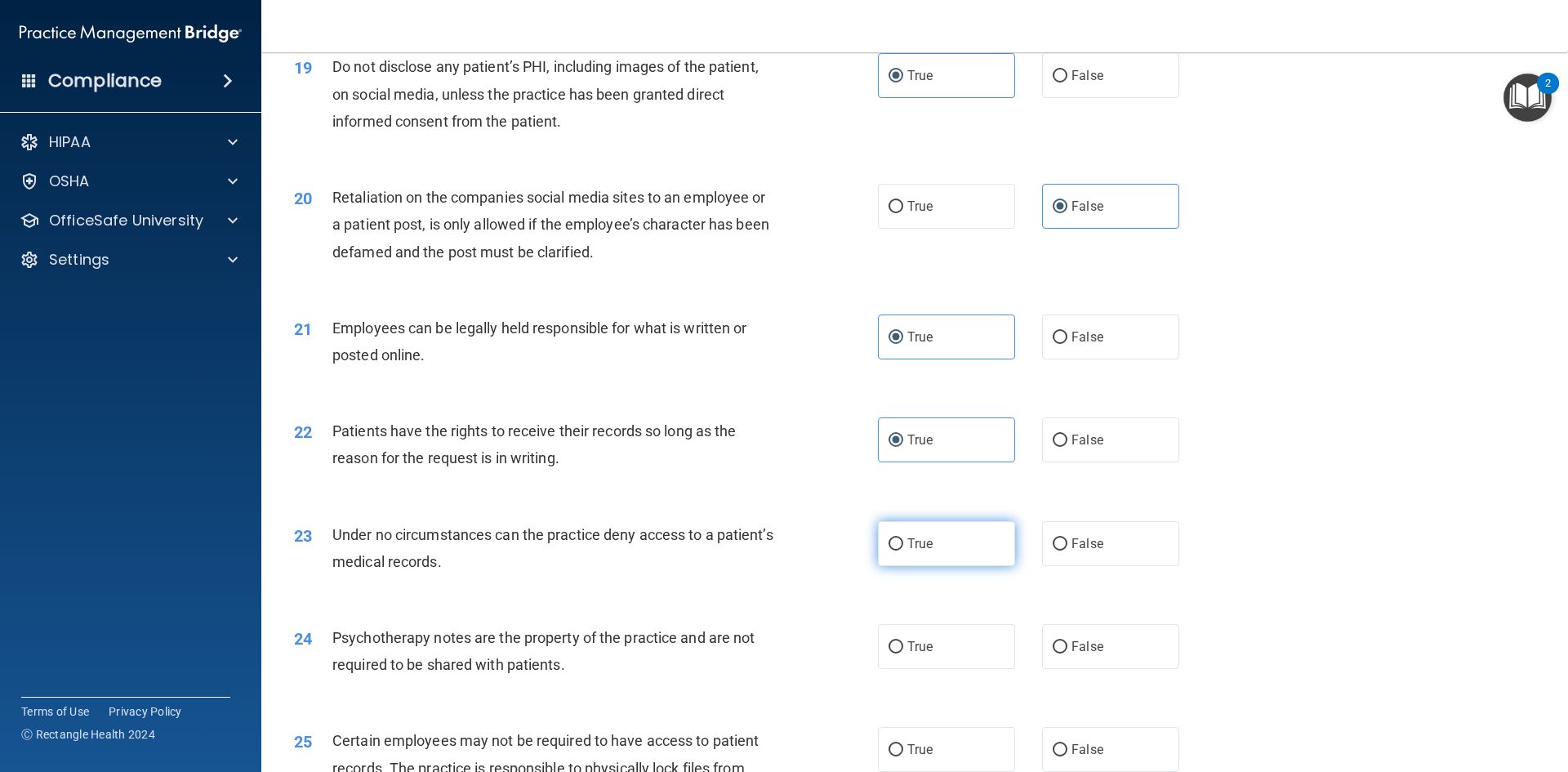
radio input "true"
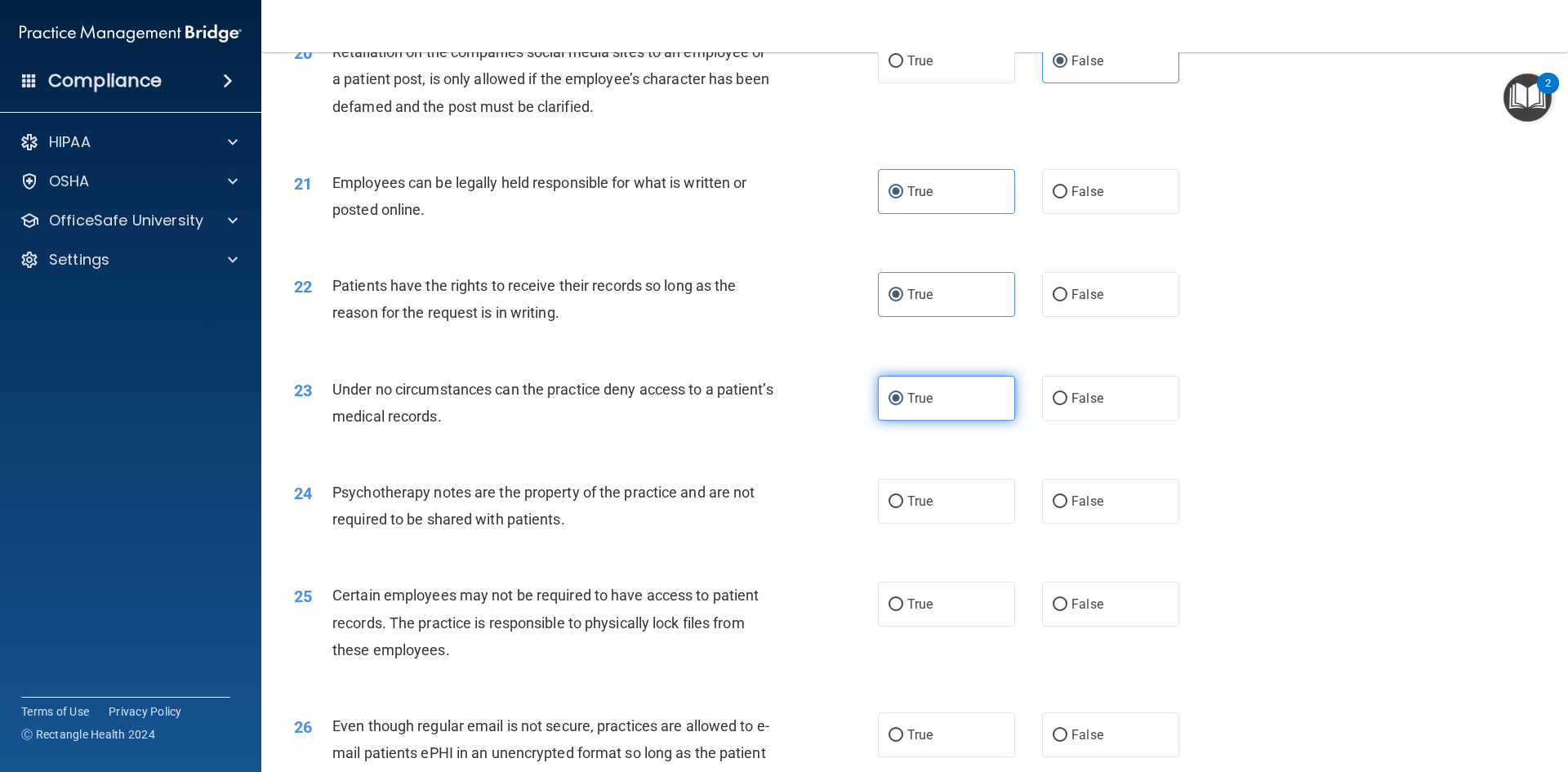
scroll to position [2615, 0]
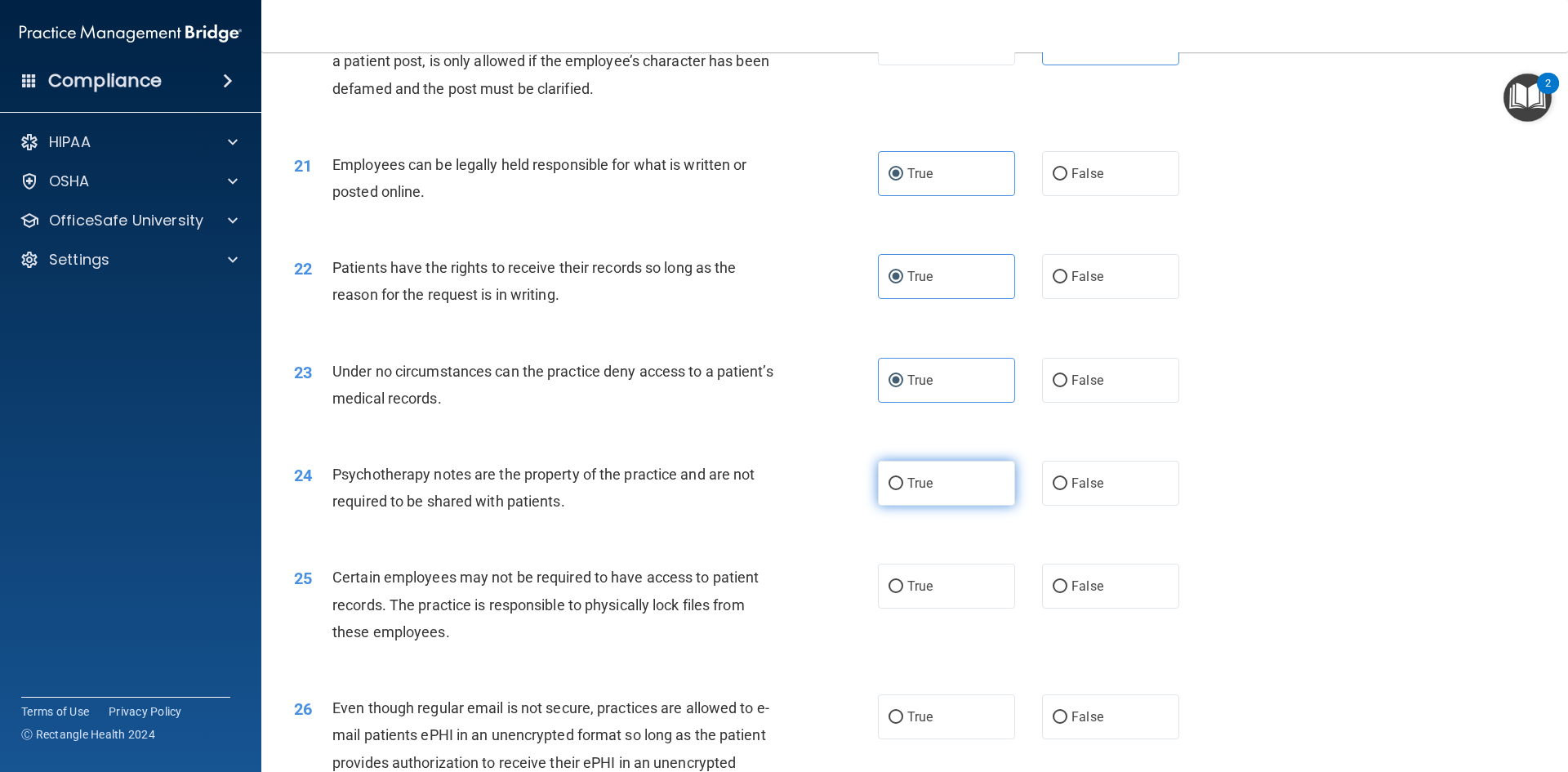
click at [981, 506] on label "True" at bounding box center [946, 483] width 138 height 45
click at [903, 490] on input "True" at bounding box center [896, 483] width 15 height 12
radio input "true"
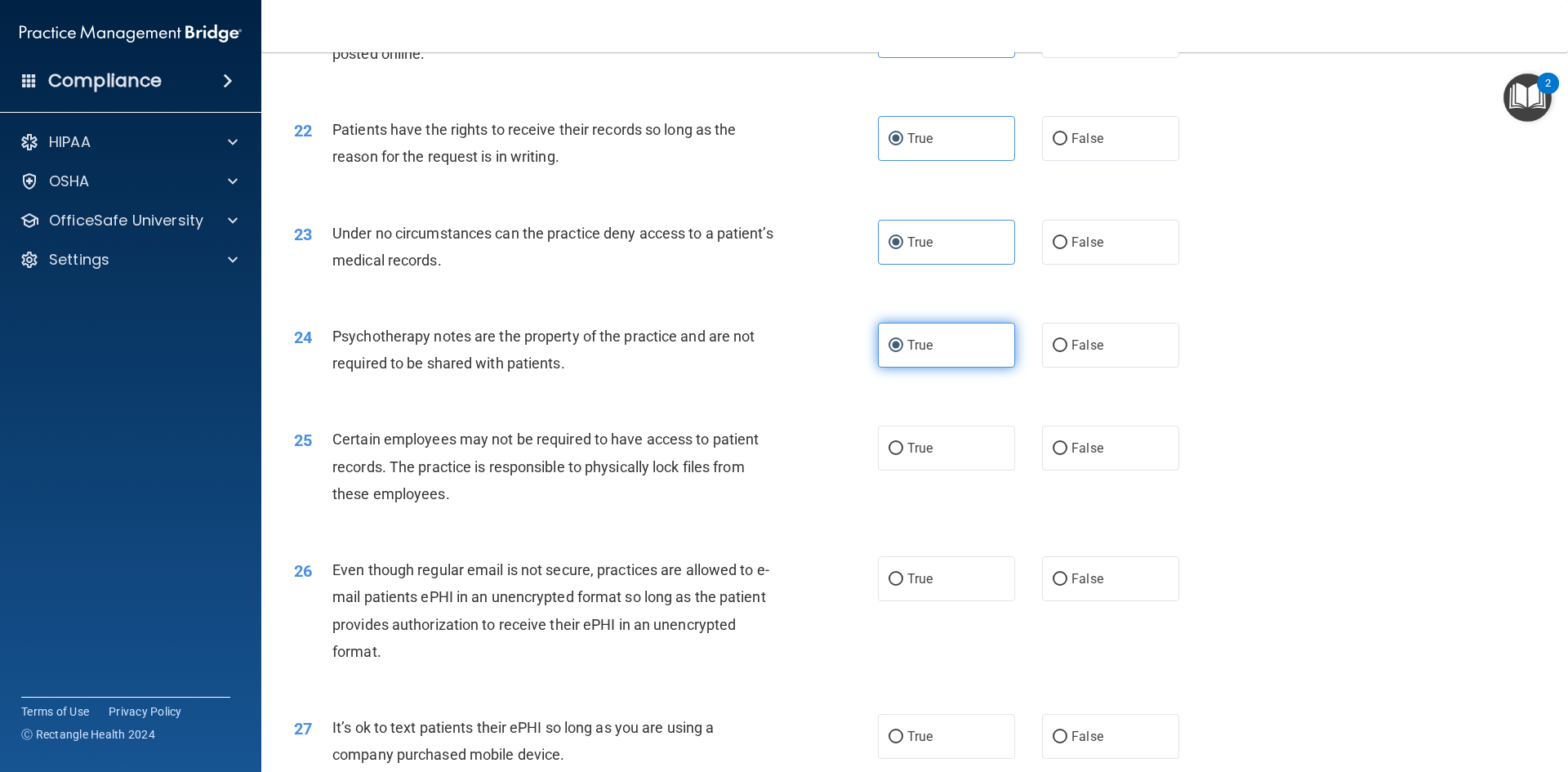
scroll to position [2778, 0]
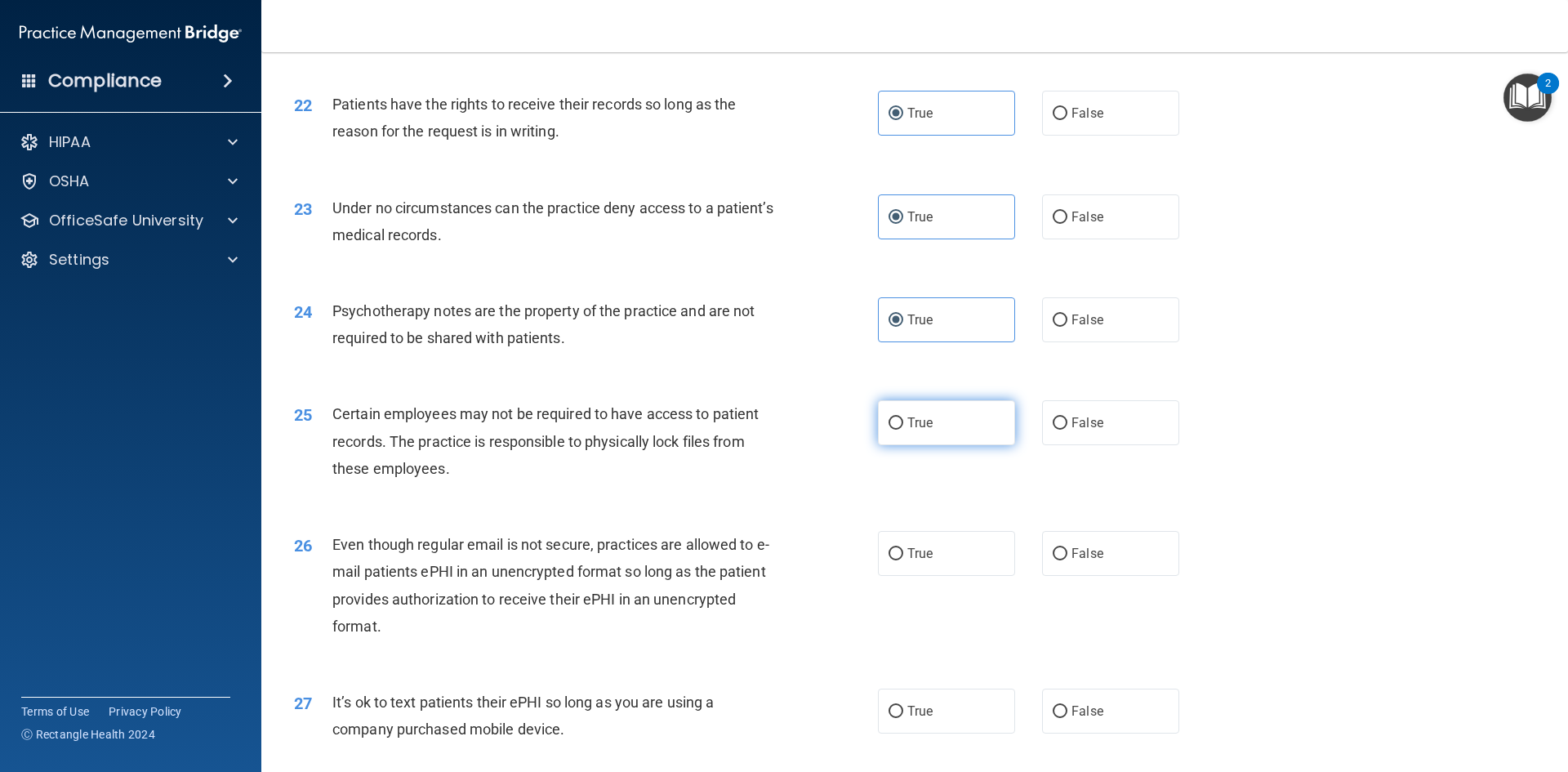
click at [969, 445] on label "True" at bounding box center [946, 423] width 138 height 45
click at [903, 430] on input "True" at bounding box center [896, 423] width 15 height 12
radio input "true"
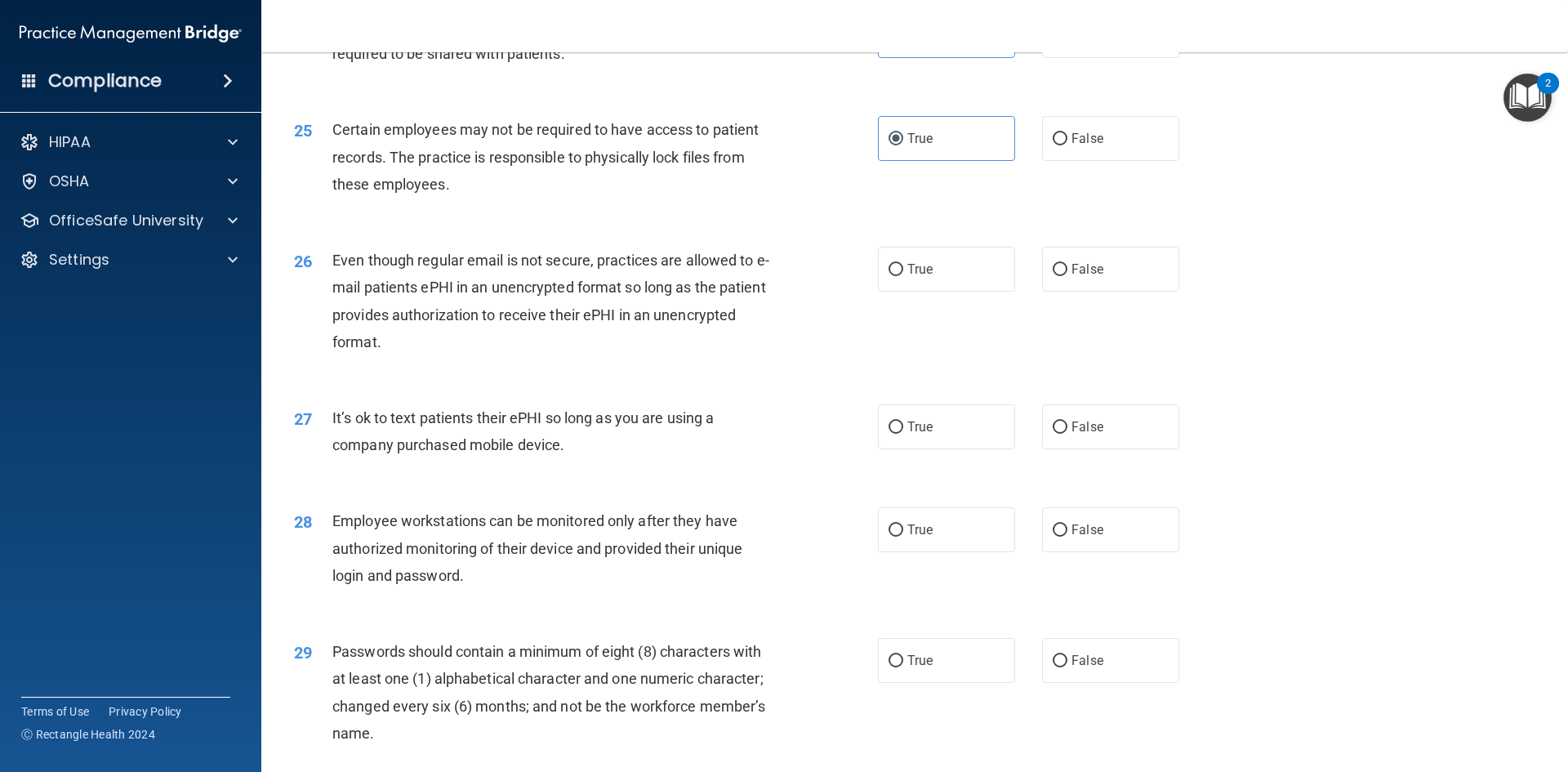
scroll to position [3105, 0]
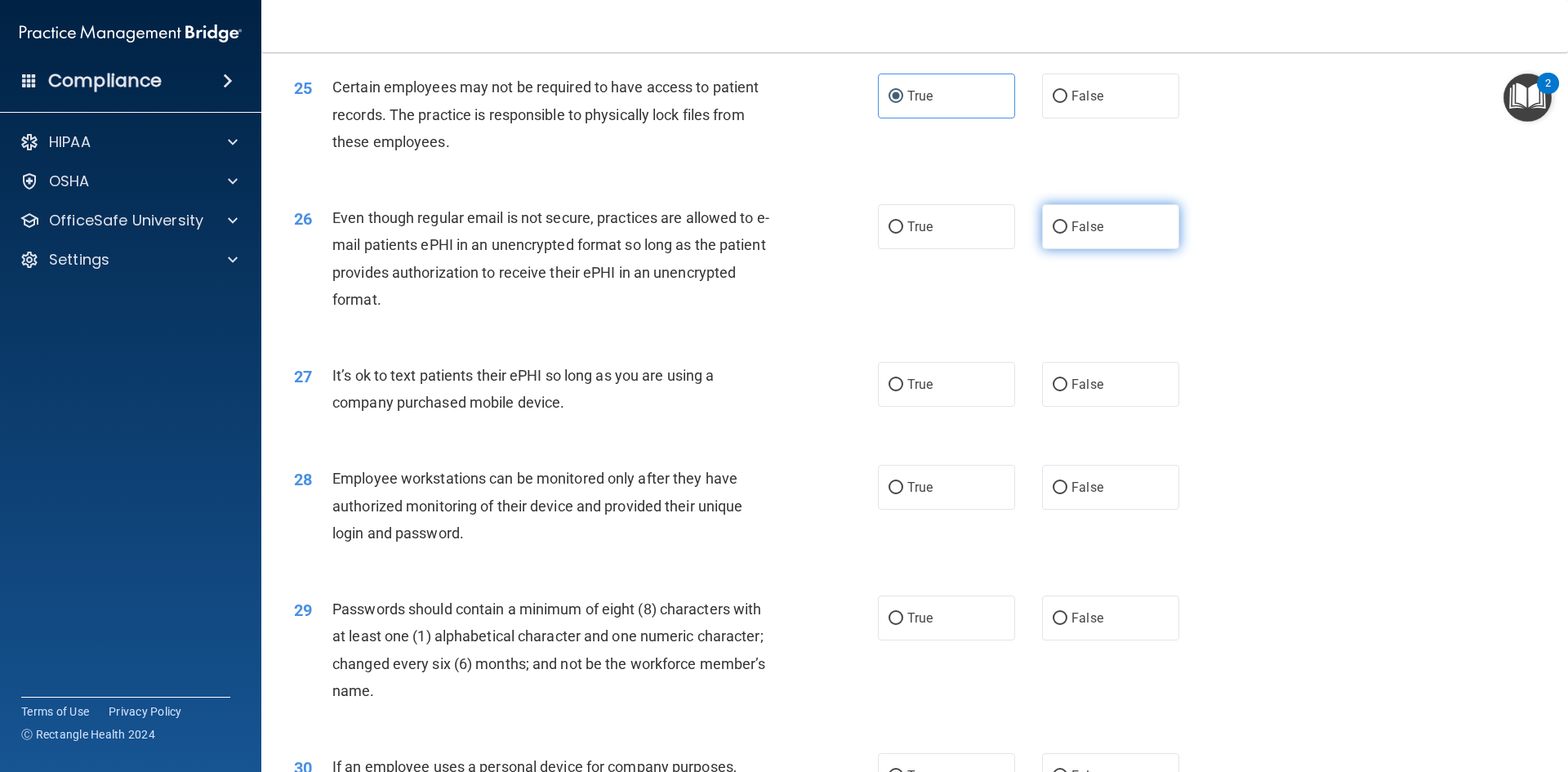
click at [1149, 250] on label "False" at bounding box center [1111, 226] width 138 height 45
click at [1067, 234] on input "False" at bounding box center [1060, 227] width 15 height 12
radio input "true"
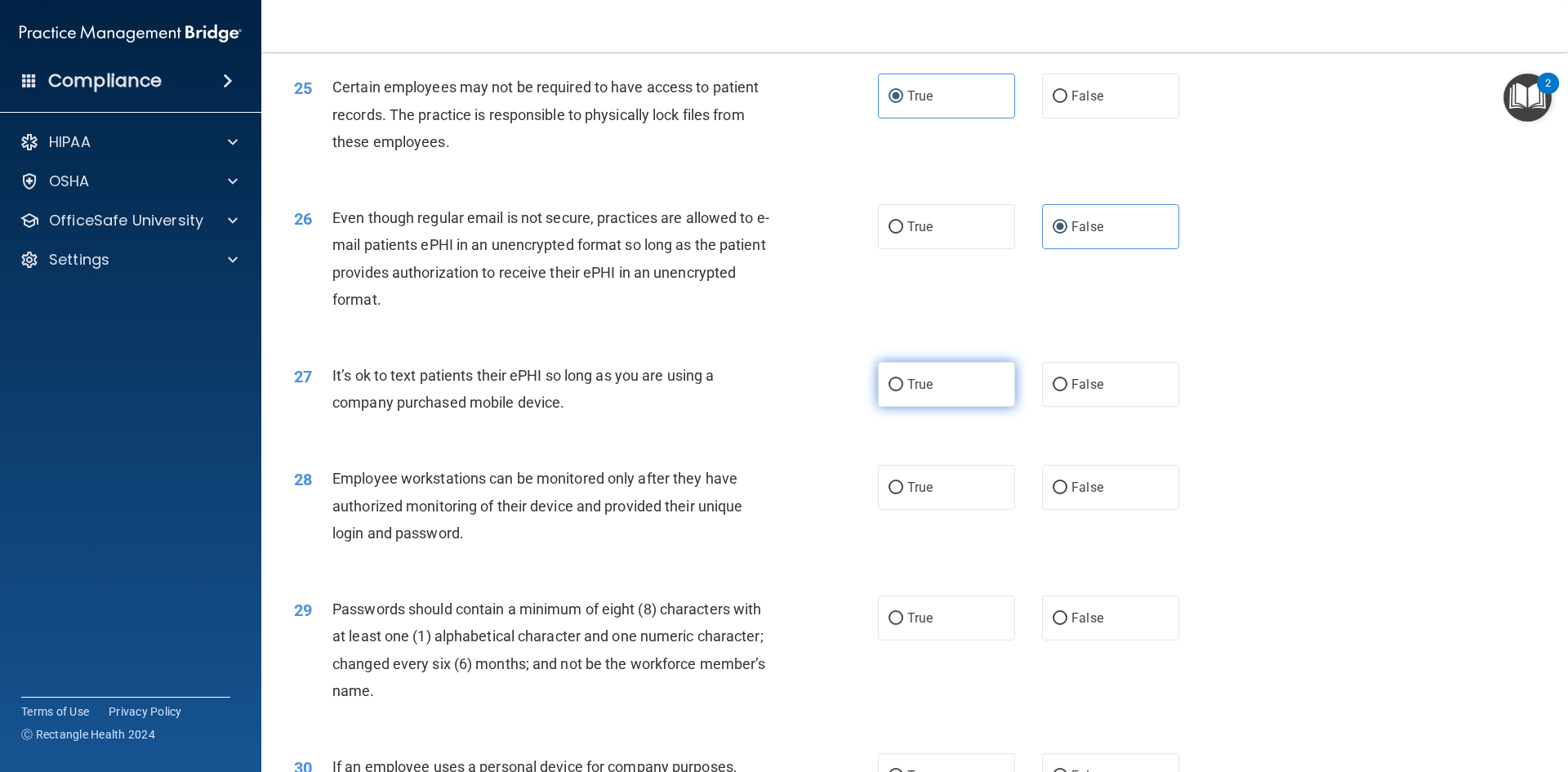
click at [936, 407] on label "True" at bounding box center [946, 384] width 138 height 45
click at [903, 391] on input "True" at bounding box center [896, 385] width 15 height 12
radio input "true"
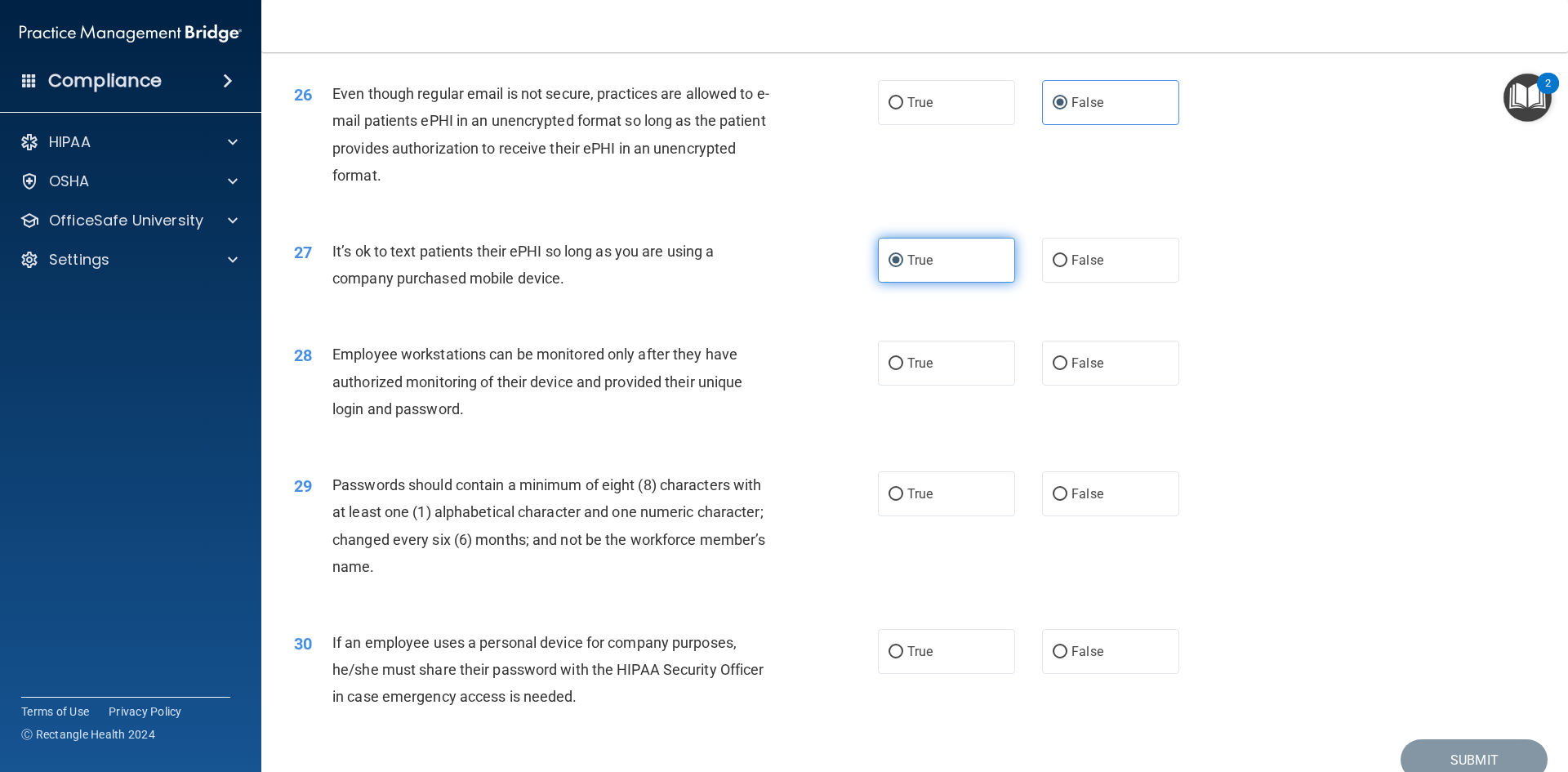
scroll to position [3268, 0]
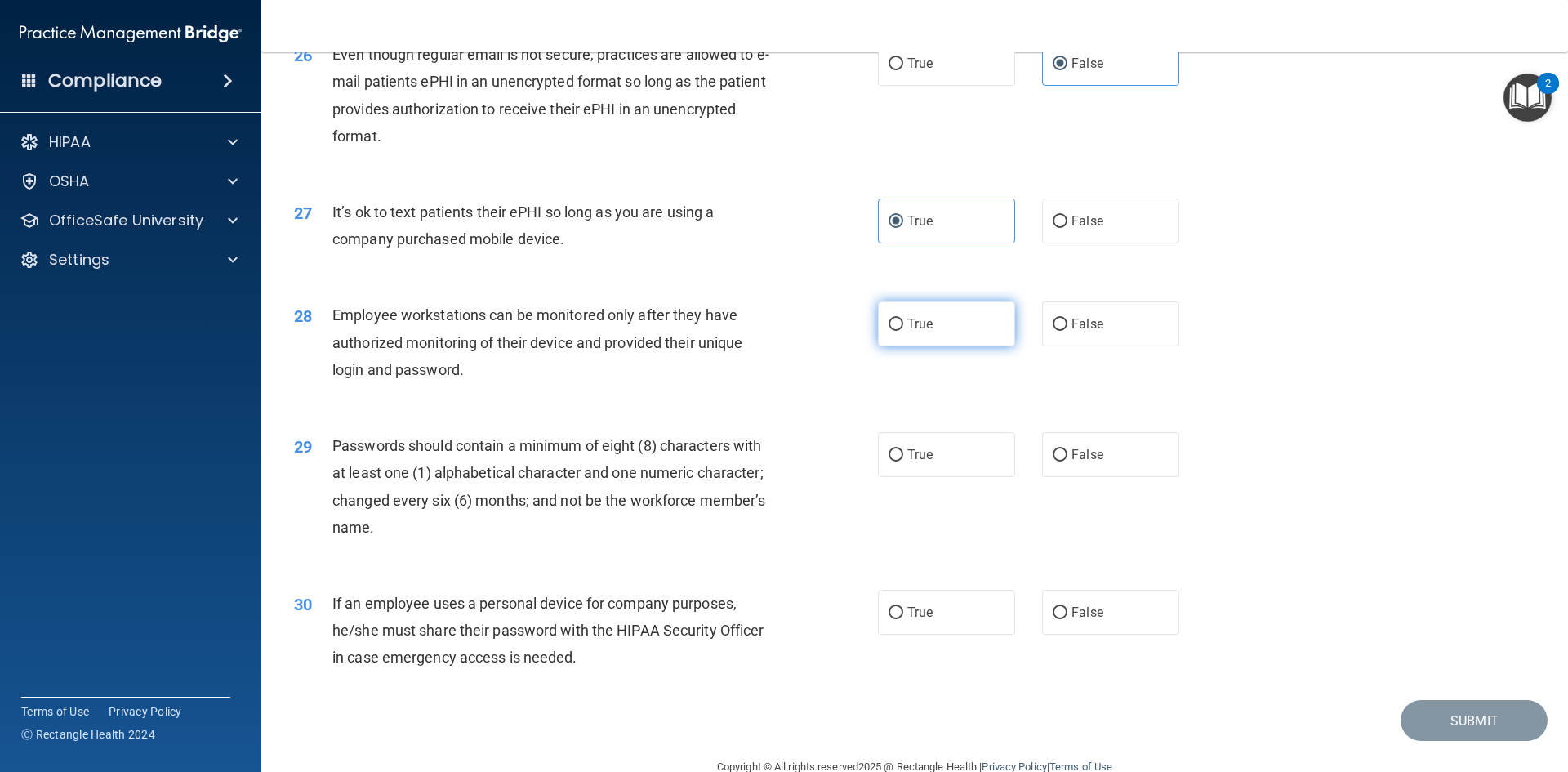
click at [965, 347] on label "True" at bounding box center [946, 324] width 138 height 45
click at [903, 331] on input "True" at bounding box center [896, 324] width 15 height 12
radio input "true"
click at [972, 475] on label "True" at bounding box center [946, 454] width 138 height 45
click at [903, 462] on input "True" at bounding box center [896, 455] width 15 height 12
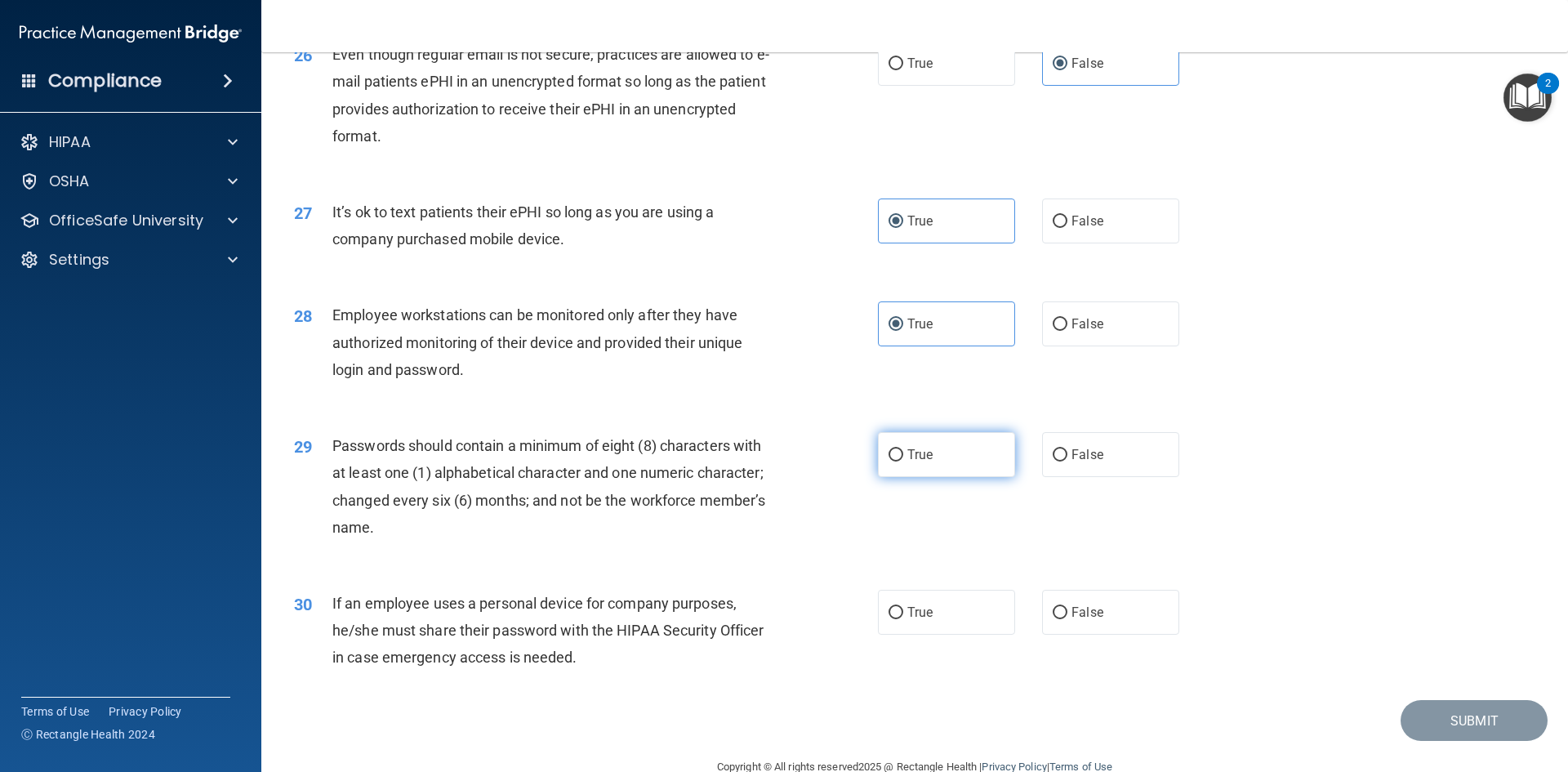
radio input "true"
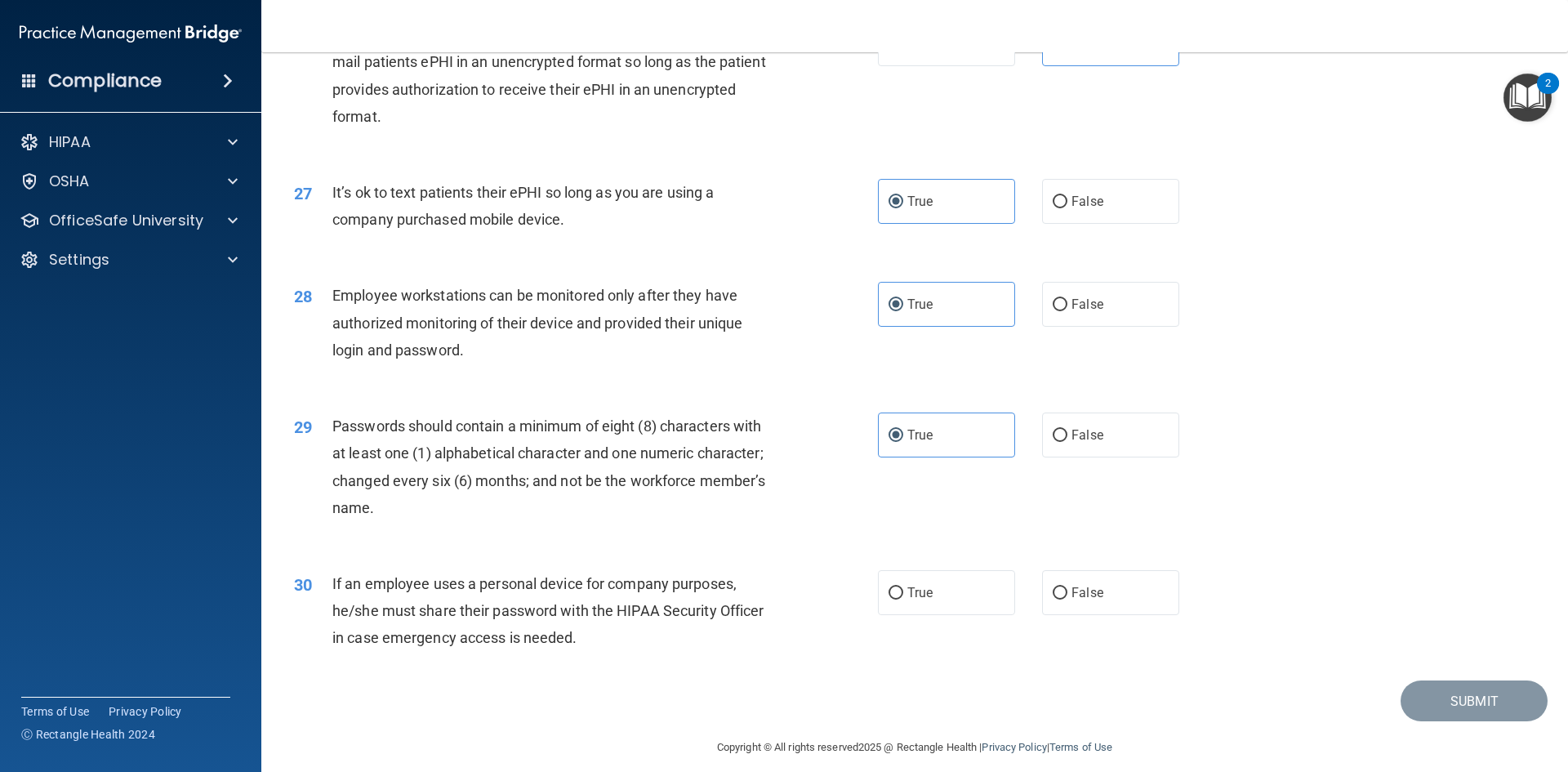
scroll to position [3248, 0]
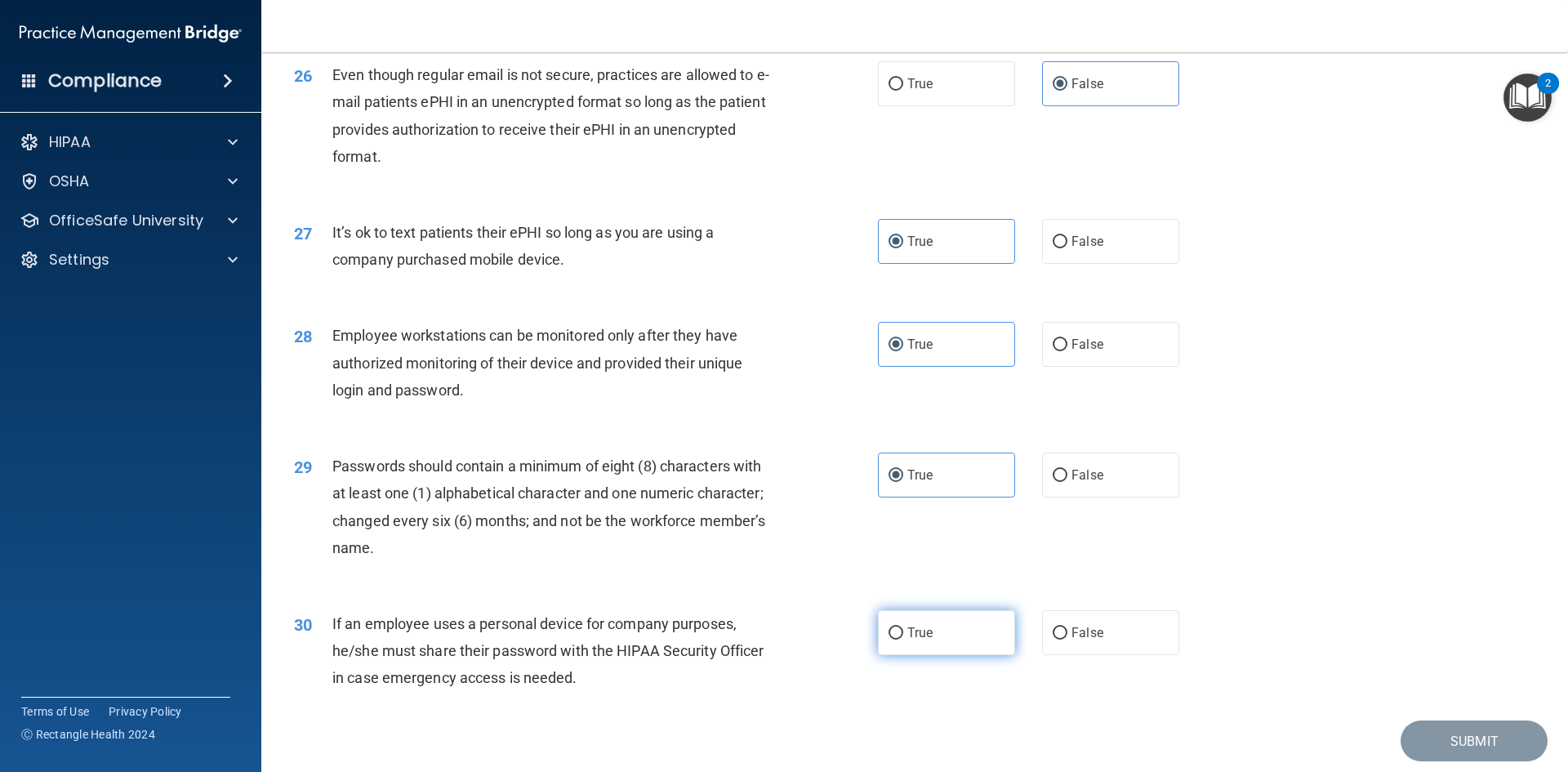
click at [945, 655] on label "True" at bounding box center [946, 633] width 138 height 45
click at [903, 639] on input "True" at bounding box center [896, 634] width 15 height 12
radio input "true"
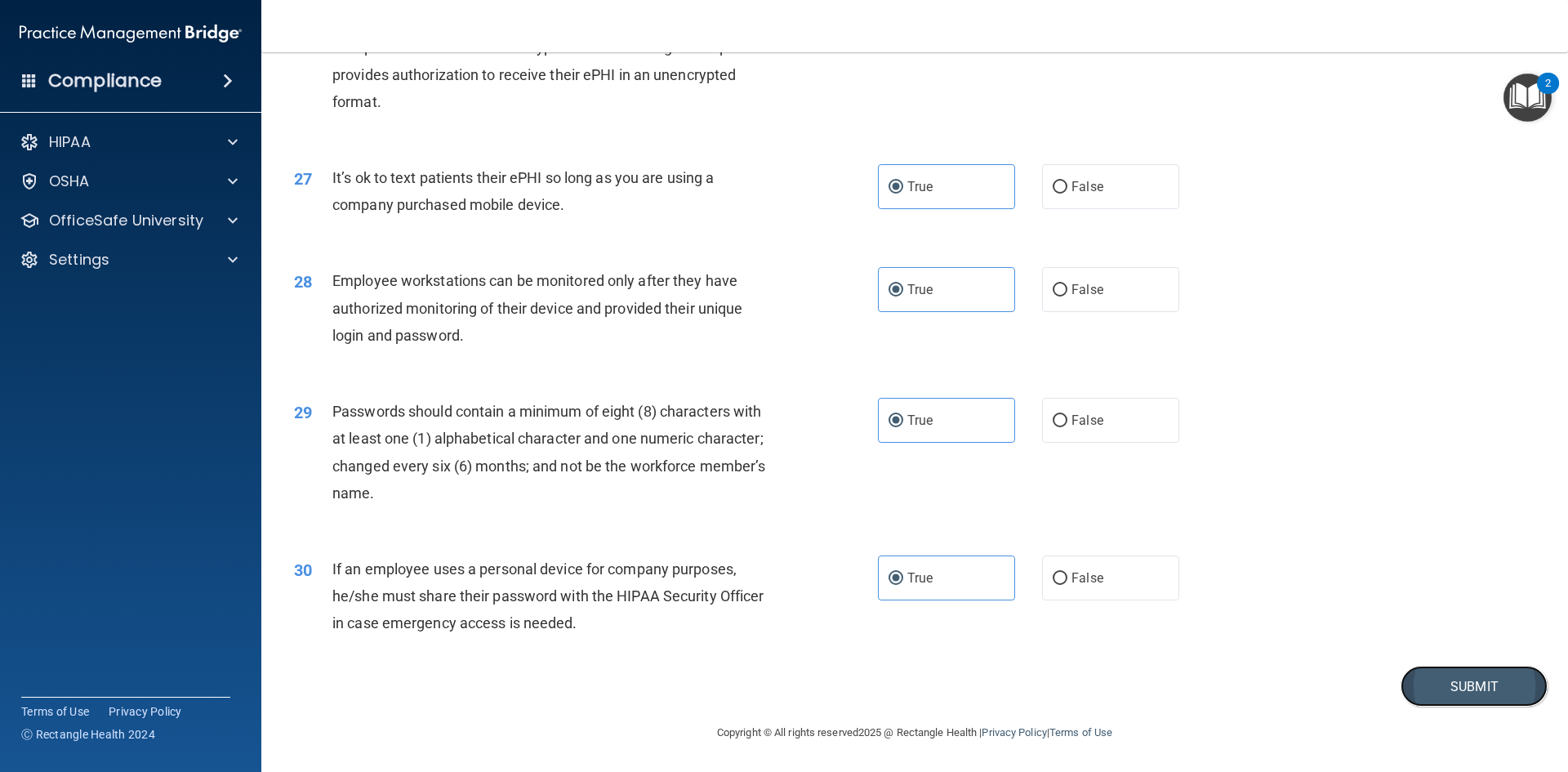
click at [1493, 671] on button "Submit" at bounding box center [1474, 687] width 147 height 41
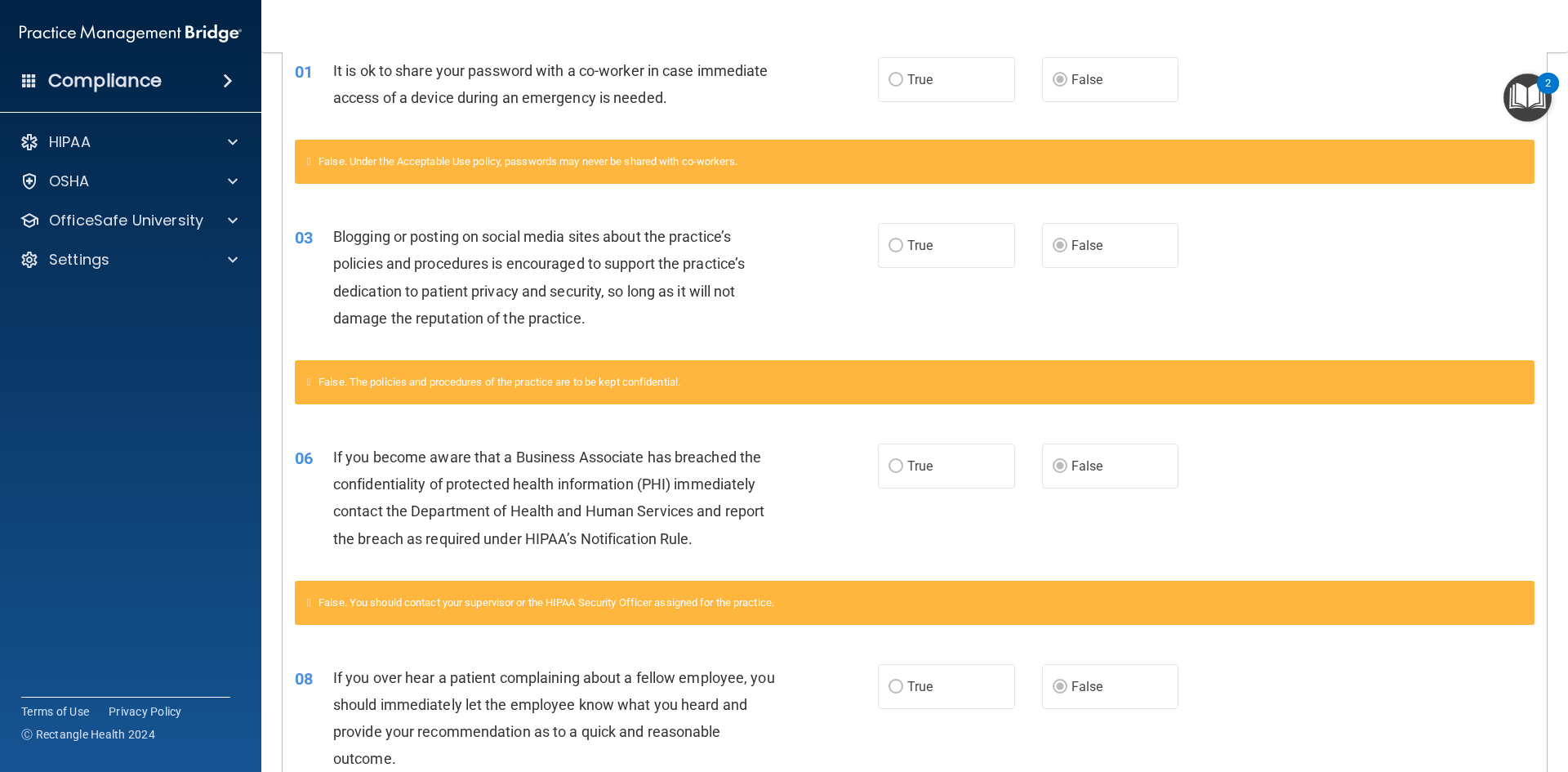
scroll to position [409, 0]
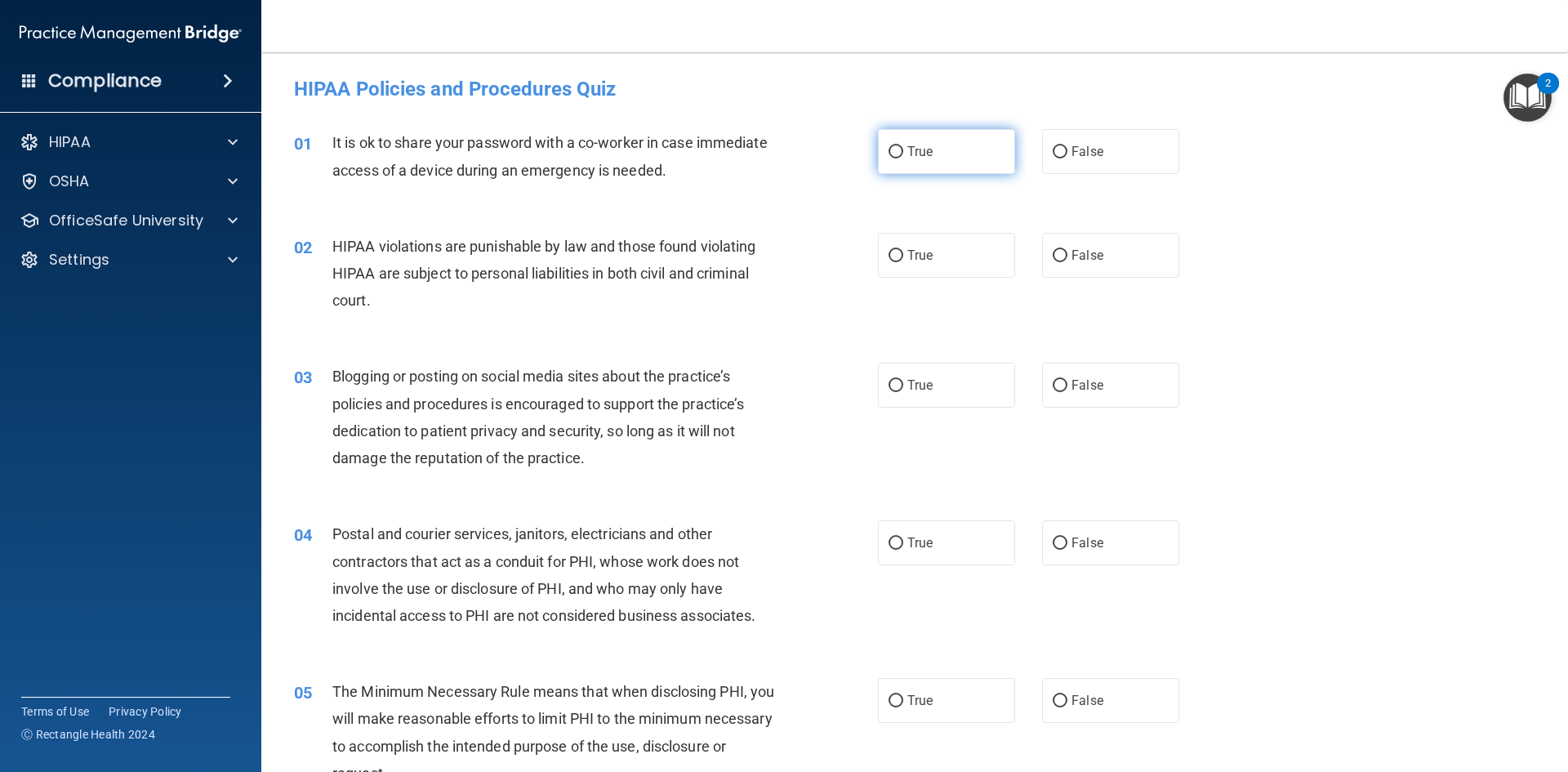
click at [928, 172] on label "True" at bounding box center [946, 152] width 138 height 45
click at [903, 158] on input "True" at bounding box center [896, 152] width 15 height 12
radio input "true"
click at [933, 250] on label "True" at bounding box center [946, 255] width 138 height 45
click at [903, 250] on input "True" at bounding box center [896, 256] width 15 height 12
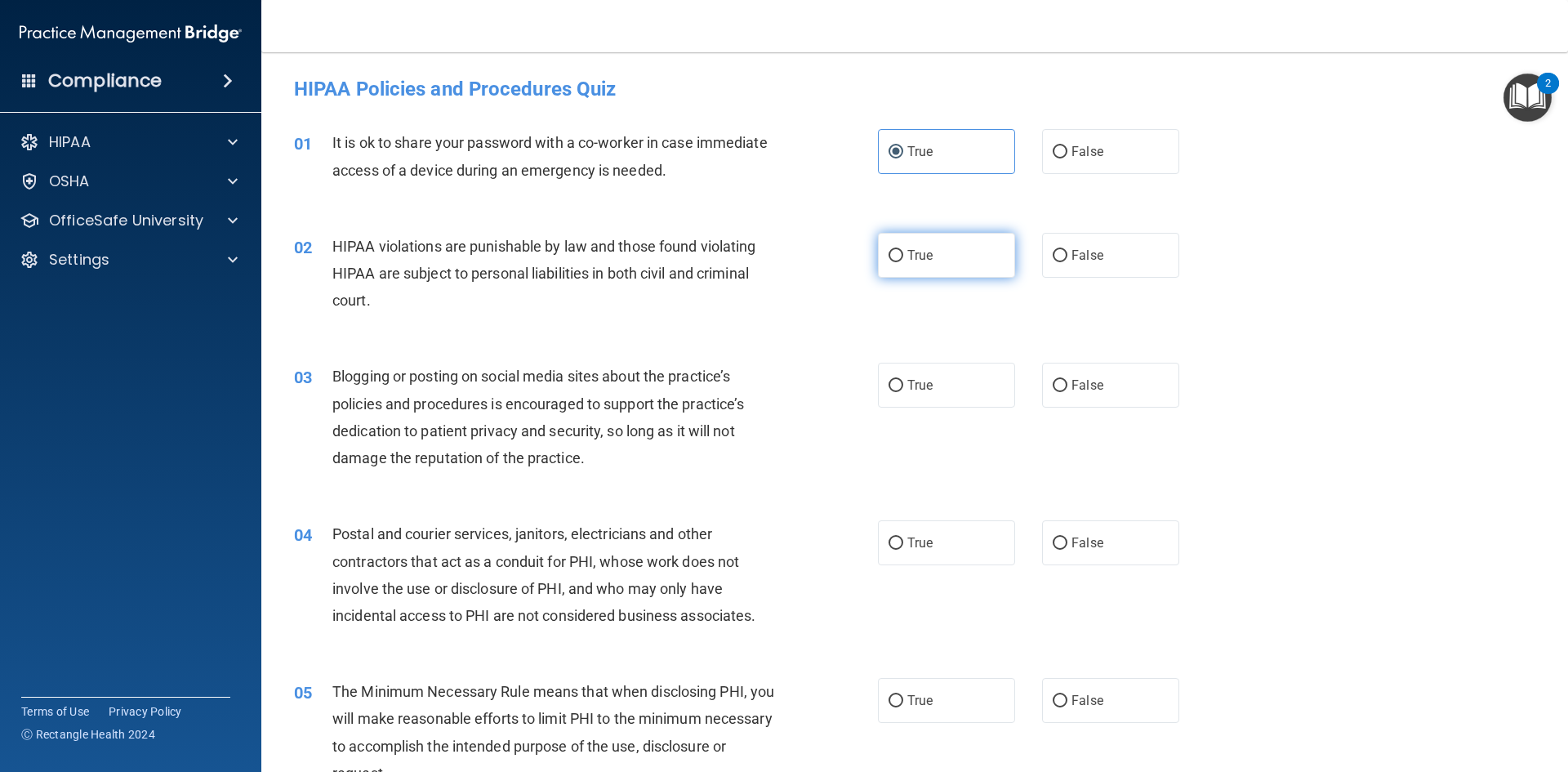
radio input "true"
click at [946, 388] on label "True" at bounding box center [946, 385] width 138 height 45
click at [903, 388] on input "True" at bounding box center [896, 386] width 15 height 12
radio input "true"
click at [944, 552] on label "True" at bounding box center [946, 543] width 138 height 45
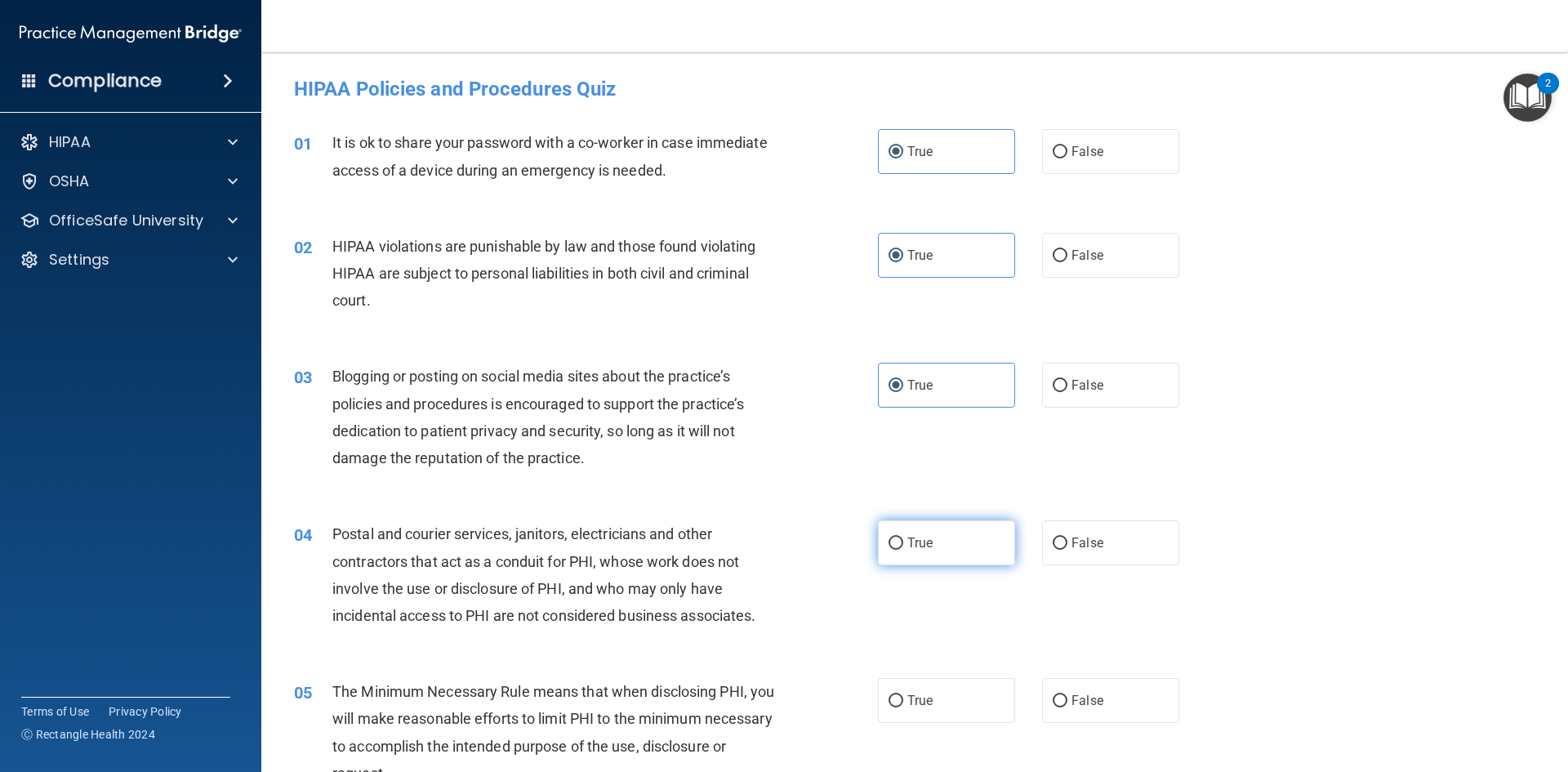
click at [903, 550] on input "True" at bounding box center [896, 543] width 15 height 12
radio input "true"
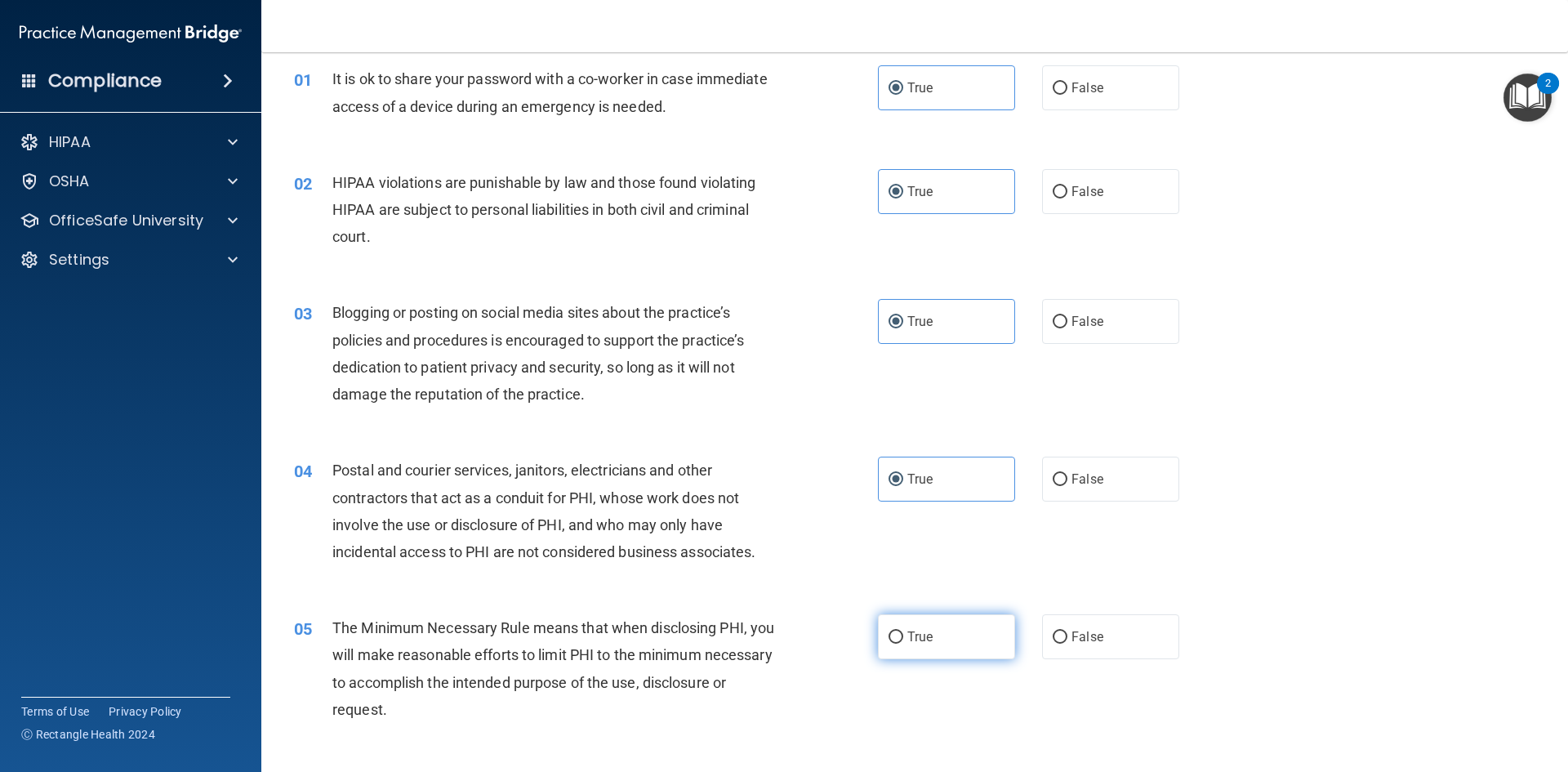
scroll to position [163, 0]
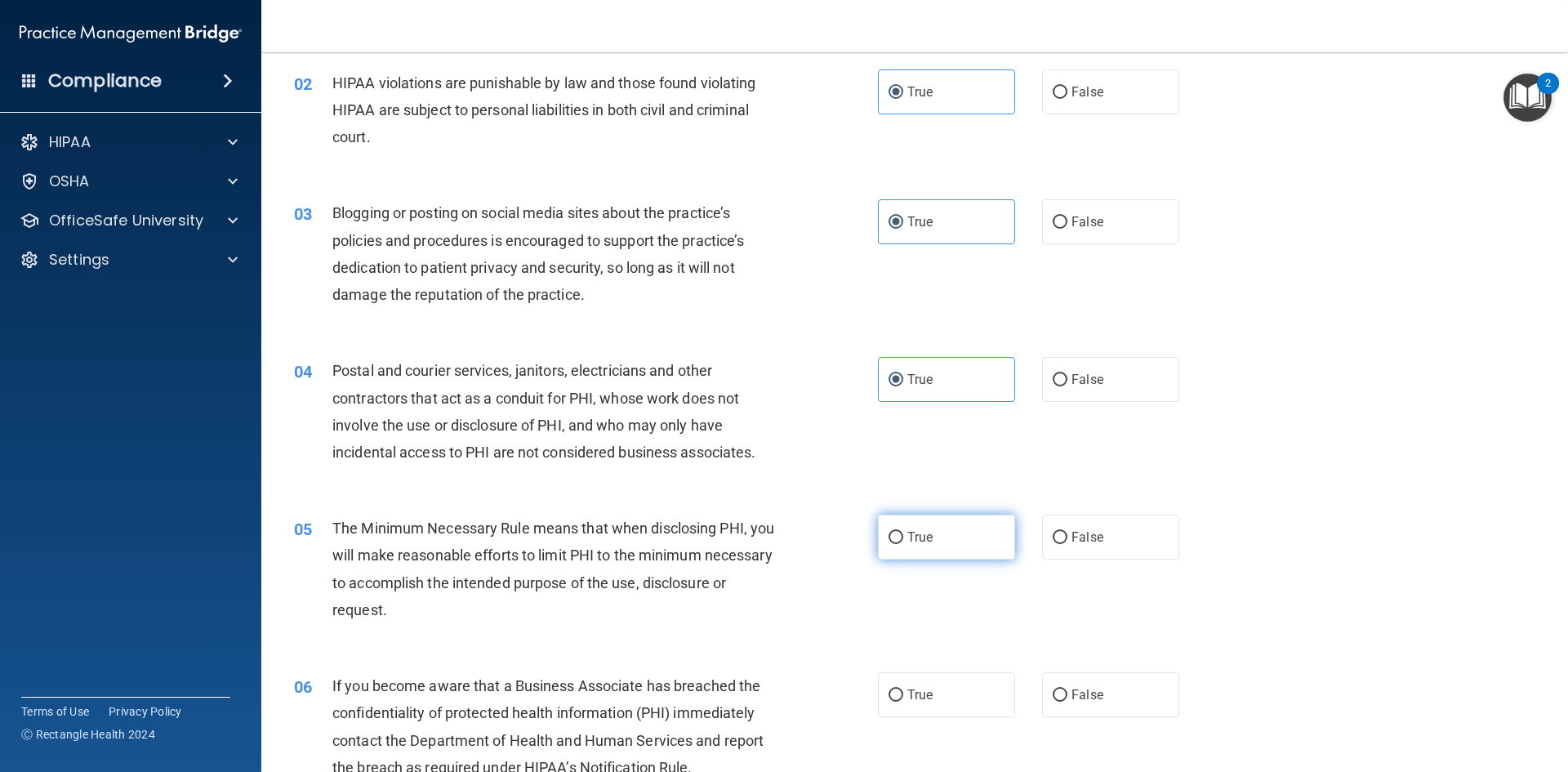
click at [956, 541] on label "True" at bounding box center [946, 537] width 138 height 45
click at [903, 541] on input "True" at bounding box center [896, 537] width 15 height 12
radio input "true"
click at [970, 704] on label "True" at bounding box center [946, 695] width 138 height 45
click at [903, 702] on input "True" at bounding box center [896, 696] width 15 height 12
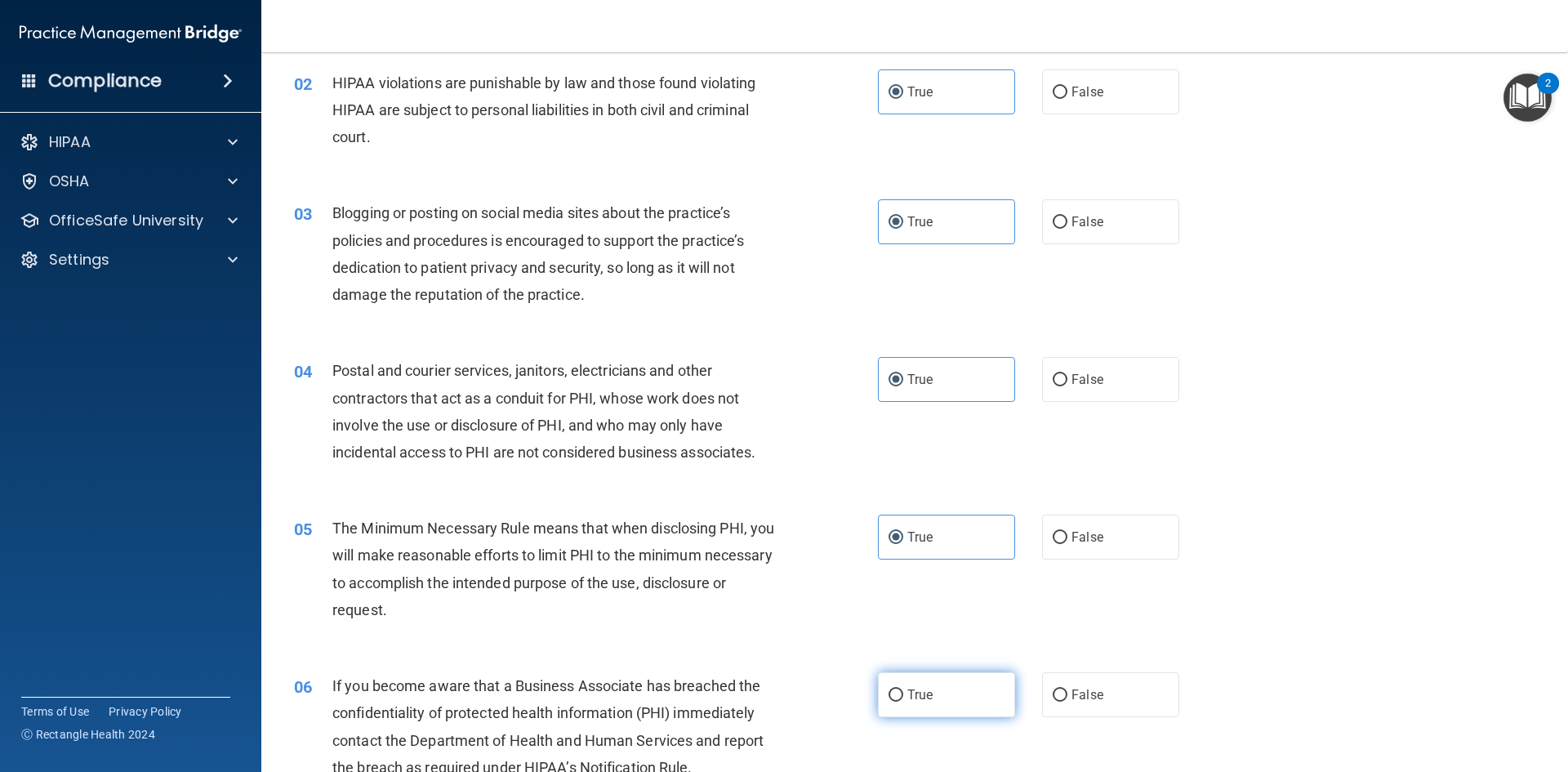
radio input "true"
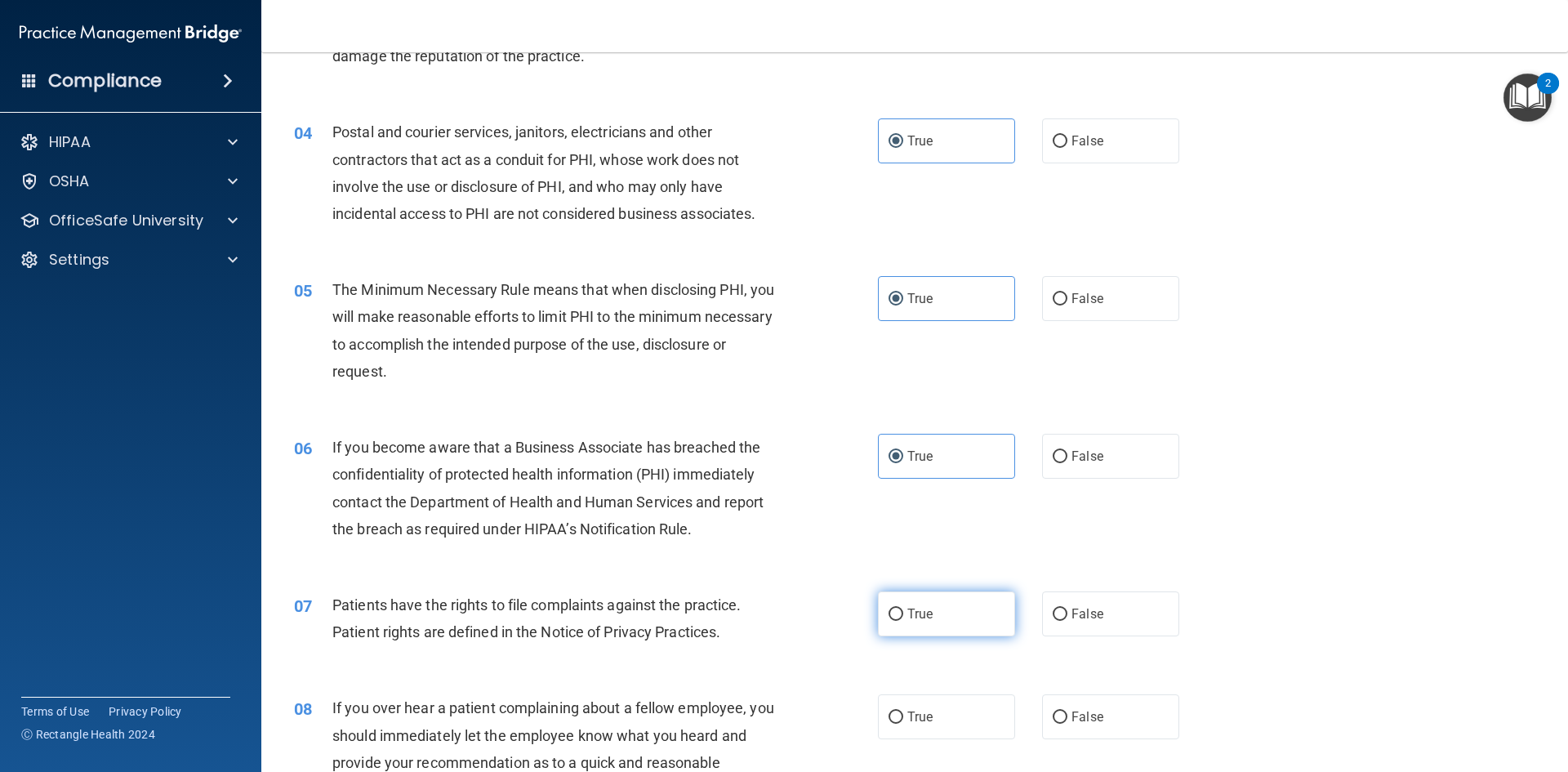
scroll to position [409, 0]
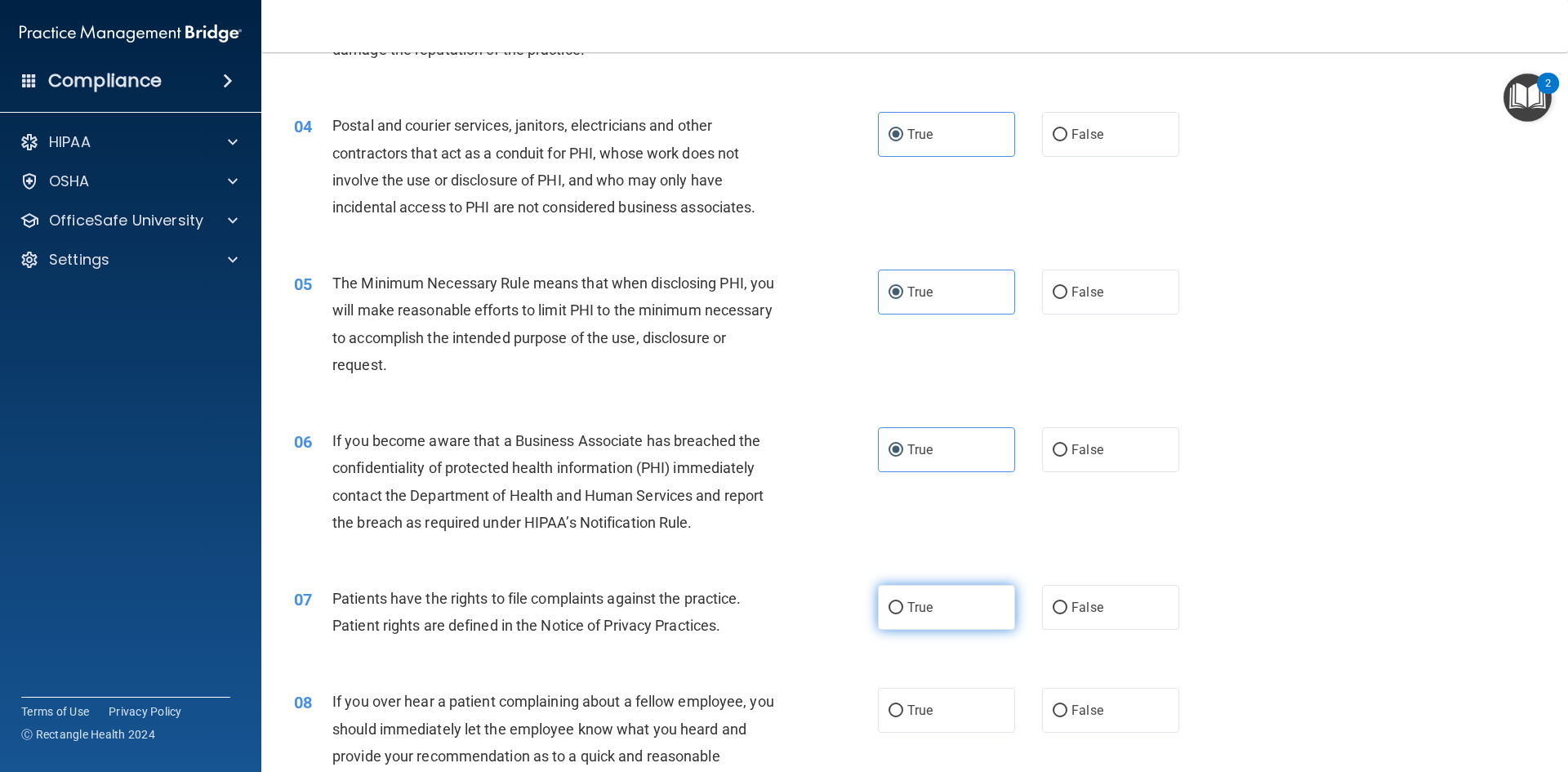
click at [915, 615] on label "True" at bounding box center [946, 607] width 138 height 45
click at [903, 614] on input "True" at bounding box center [896, 608] width 15 height 12
radio input "true"
click at [957, 702] on label "True" at bounding box center [946, 711] width 138 height 45
click at [903, 705] on input "True" at bounding box center [896, 711] width 15 height 12
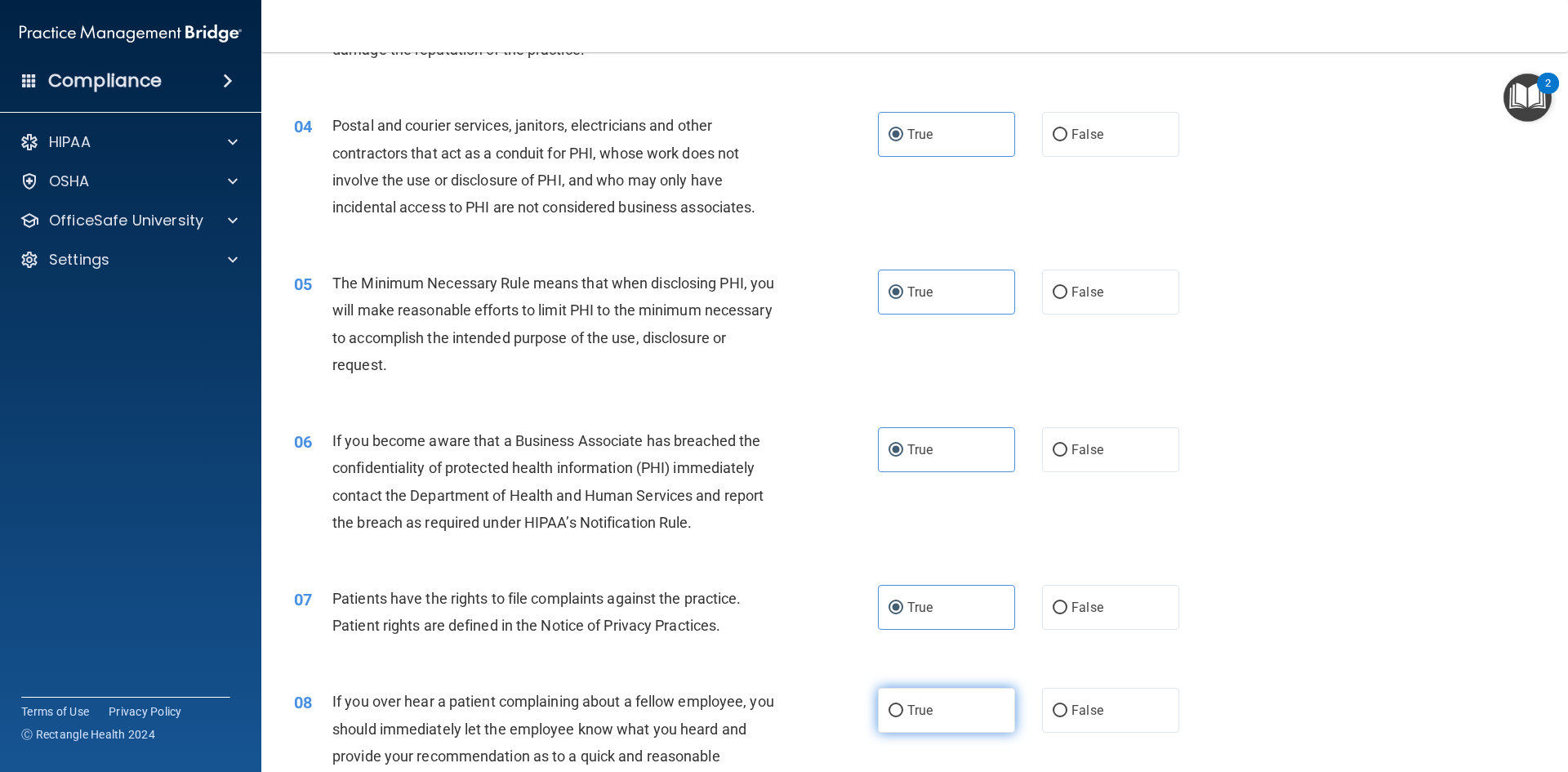
radio input "true"
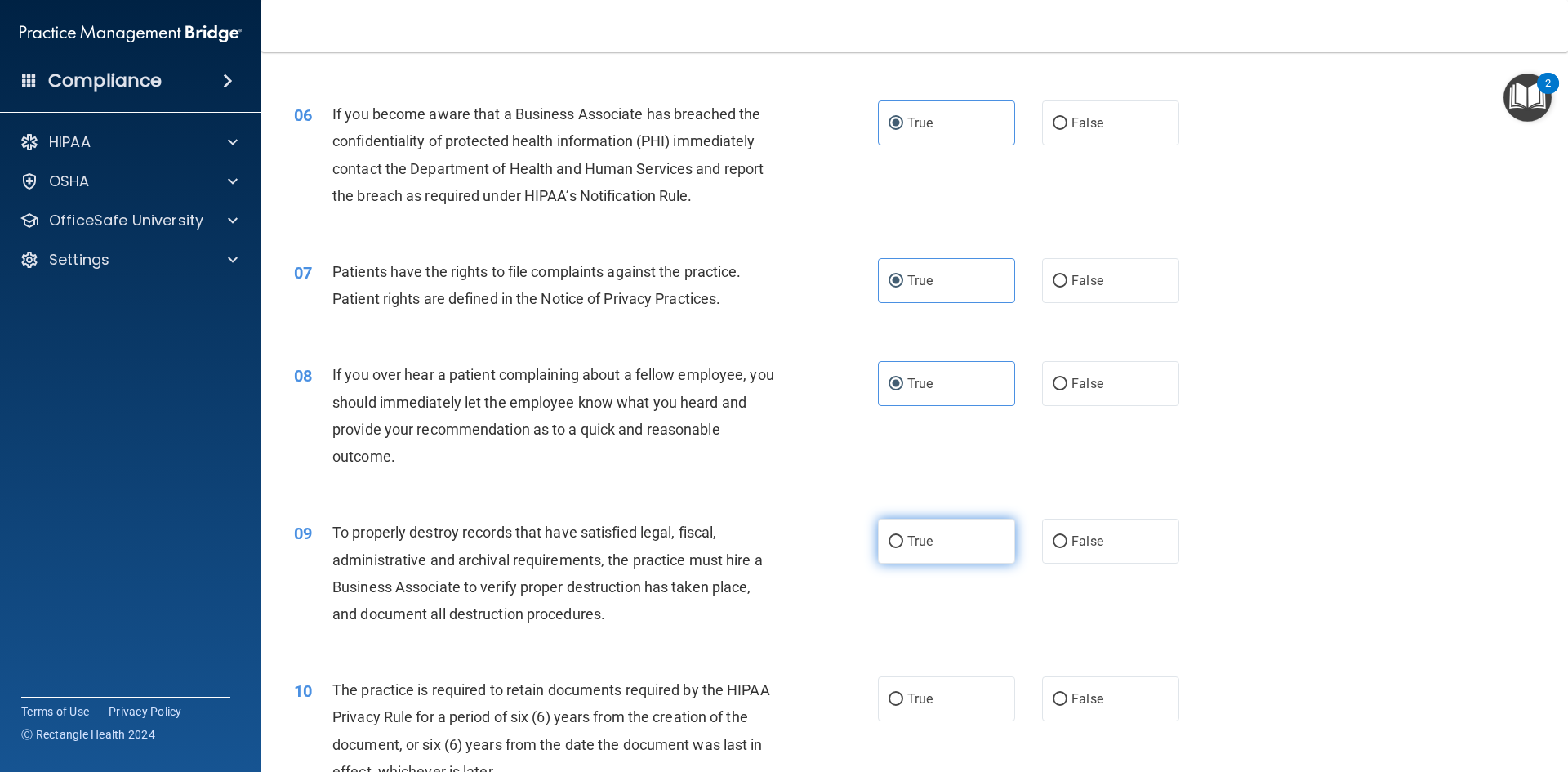
click at [910, 531] on label "True" at bounding box center [946, 541] width 138 height 45
click at [903, 536] on input "True" at bounding box center [896, 541] width 15 height 12
radio input "true"
click at [918, 709] on label "True" at bounding box center [946, 699] width 138 height 45
click at [903, 706] on input "True" at bounding box center [896, 700] width 15 height 12
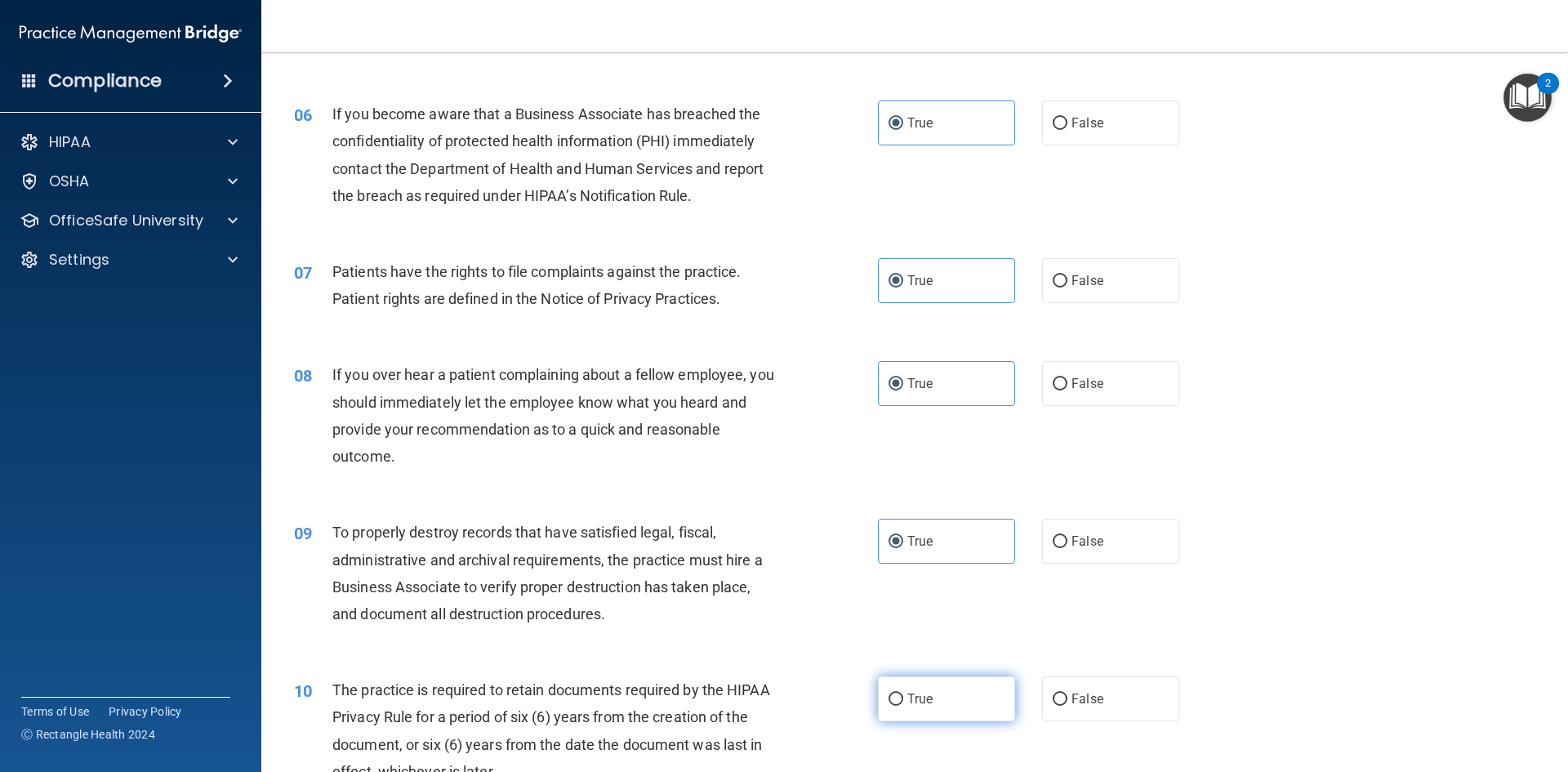
radio input "true"
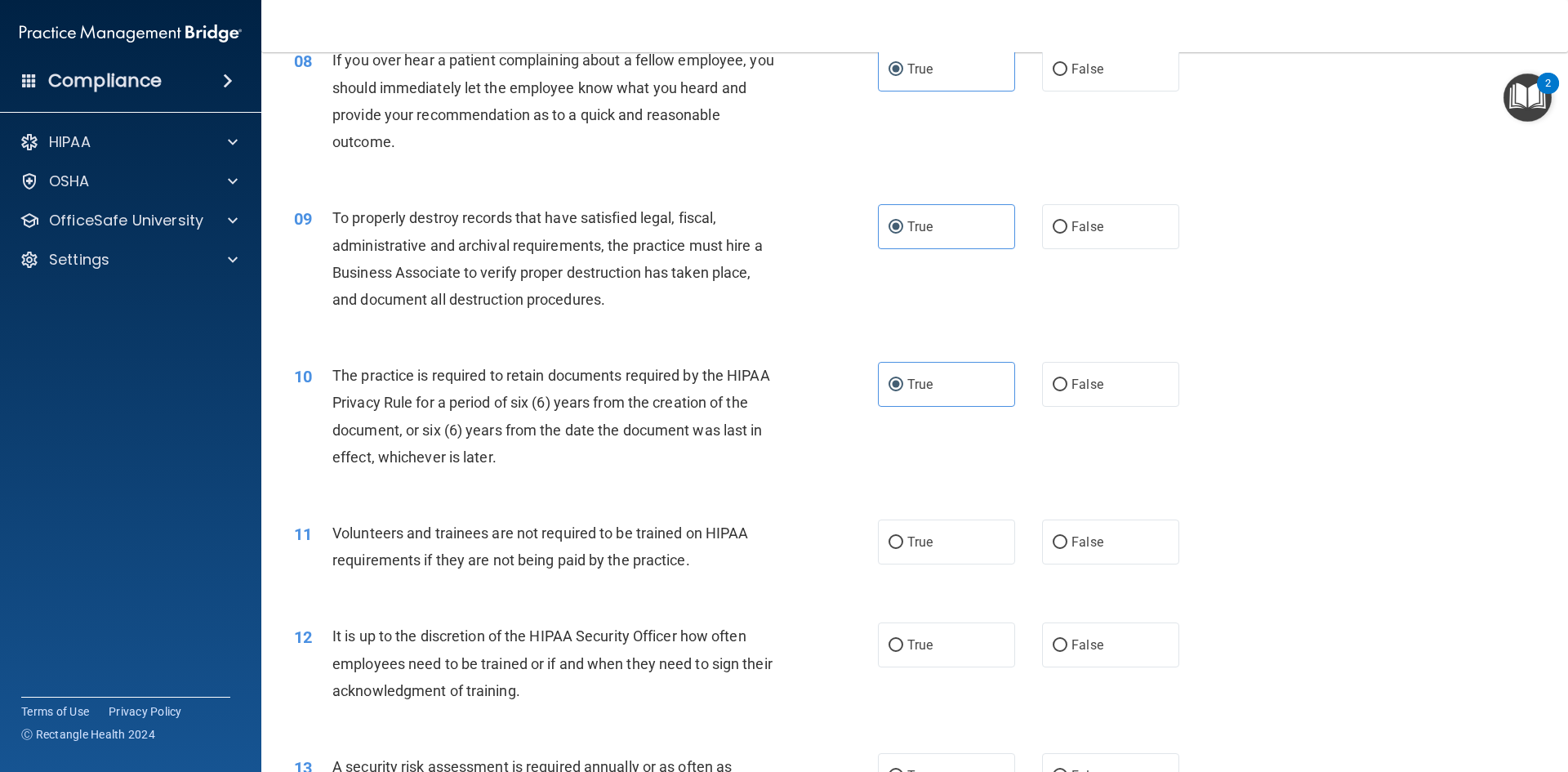
scroll to position [1062, 0]
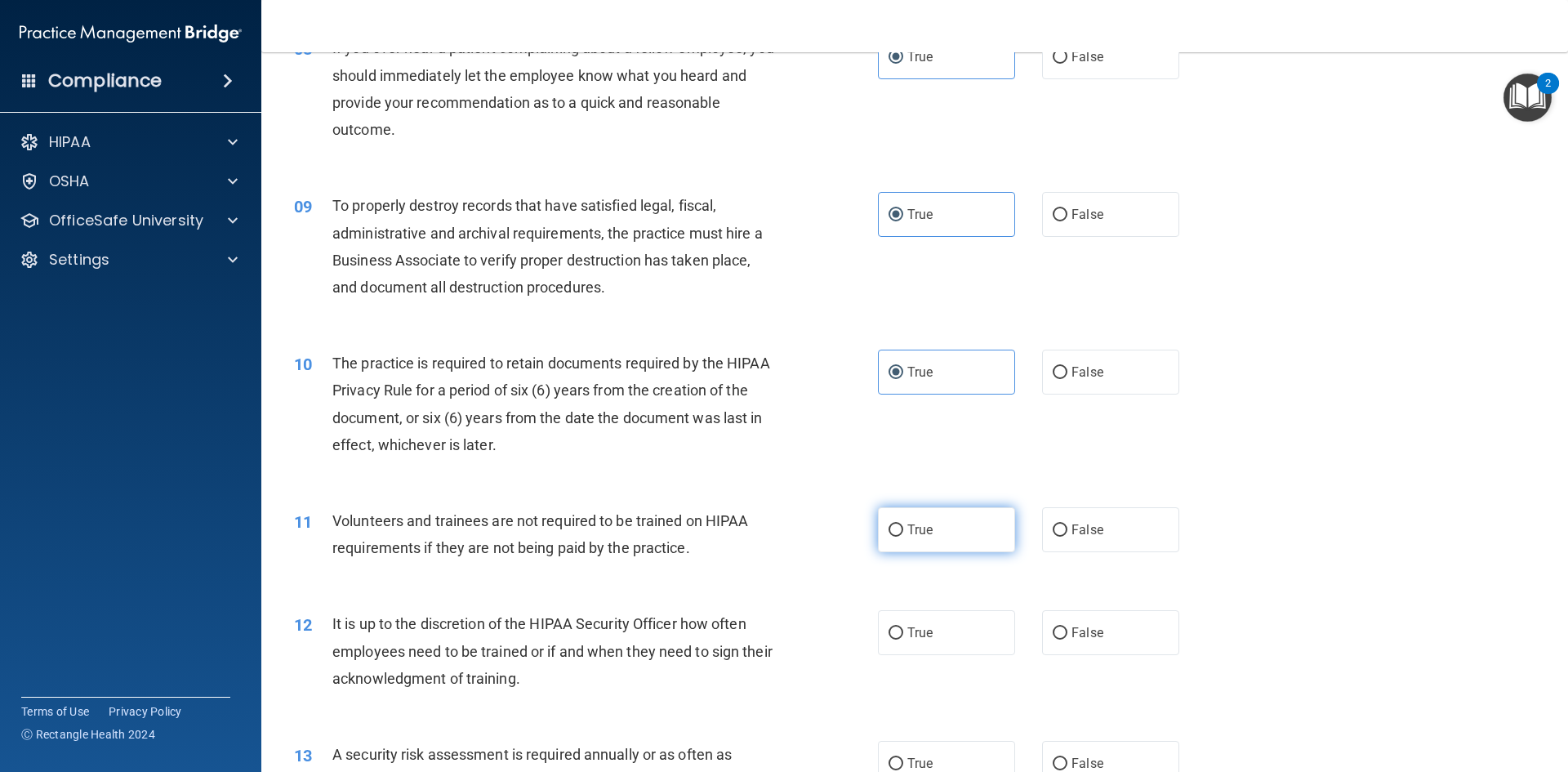
click at [940, 527] on label "True" at bounding box center [946, 530] width 138 height 45
click at [903, 527] on input "True" at bounding box center [896, 531] width 15 height 12
radio input "true"
click at [921, 630] on span "True" at bounding box center [920, 633] width 26 height 16
click at [903, 630] on input "True" at bounding box center [896, 634] width 15 height 12
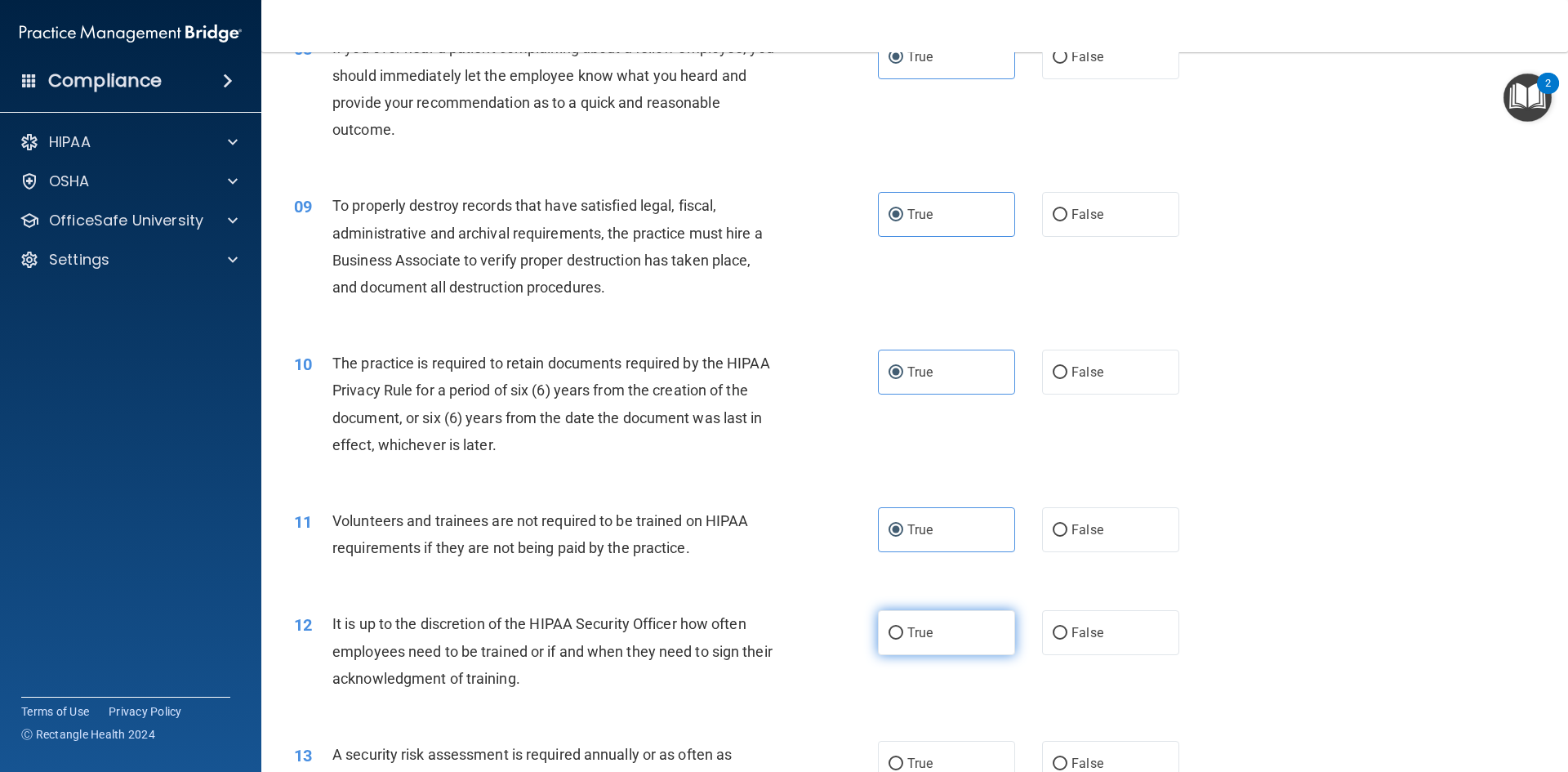
radio input "true"
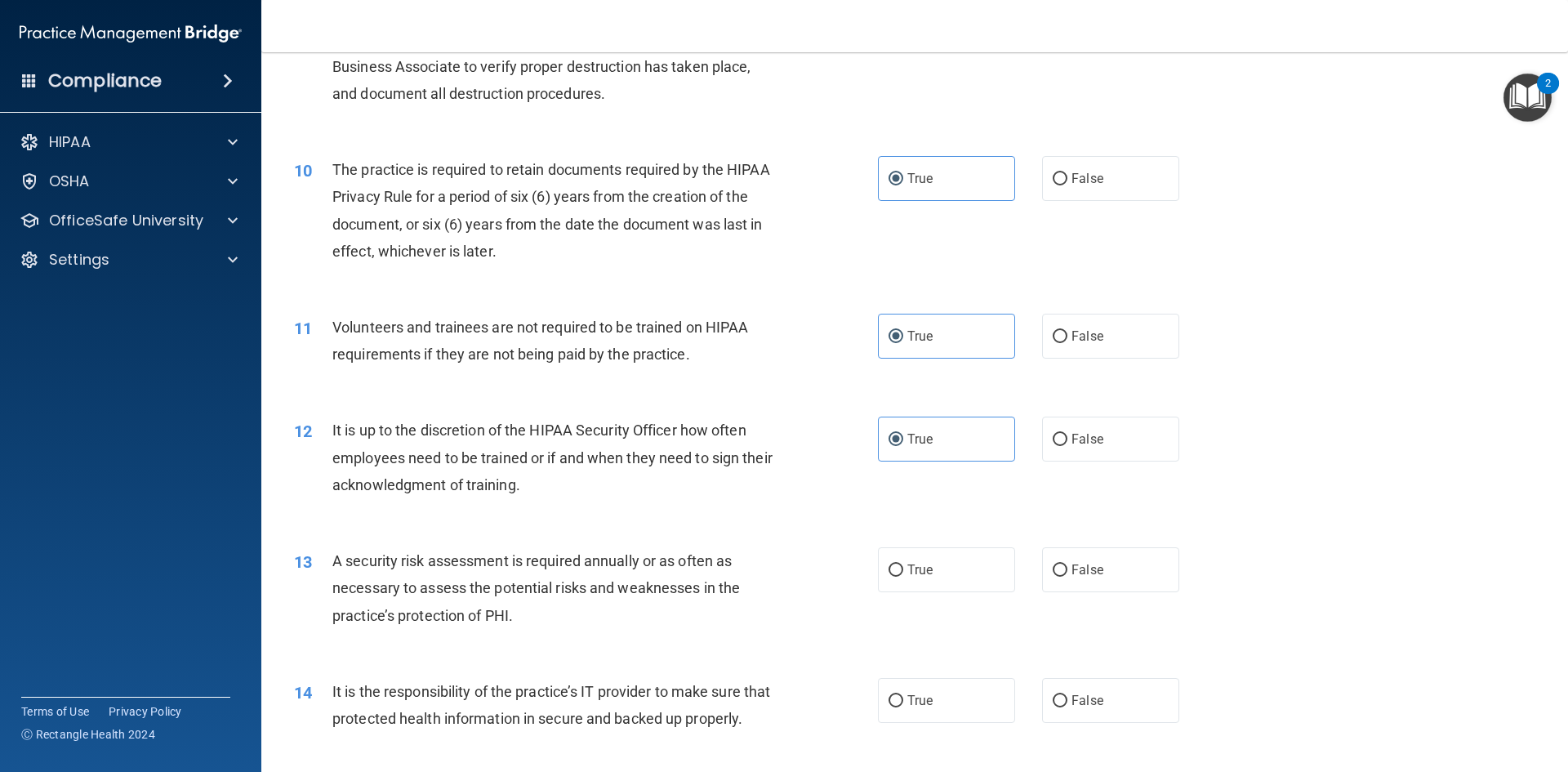
scroll to position [1307, 0]
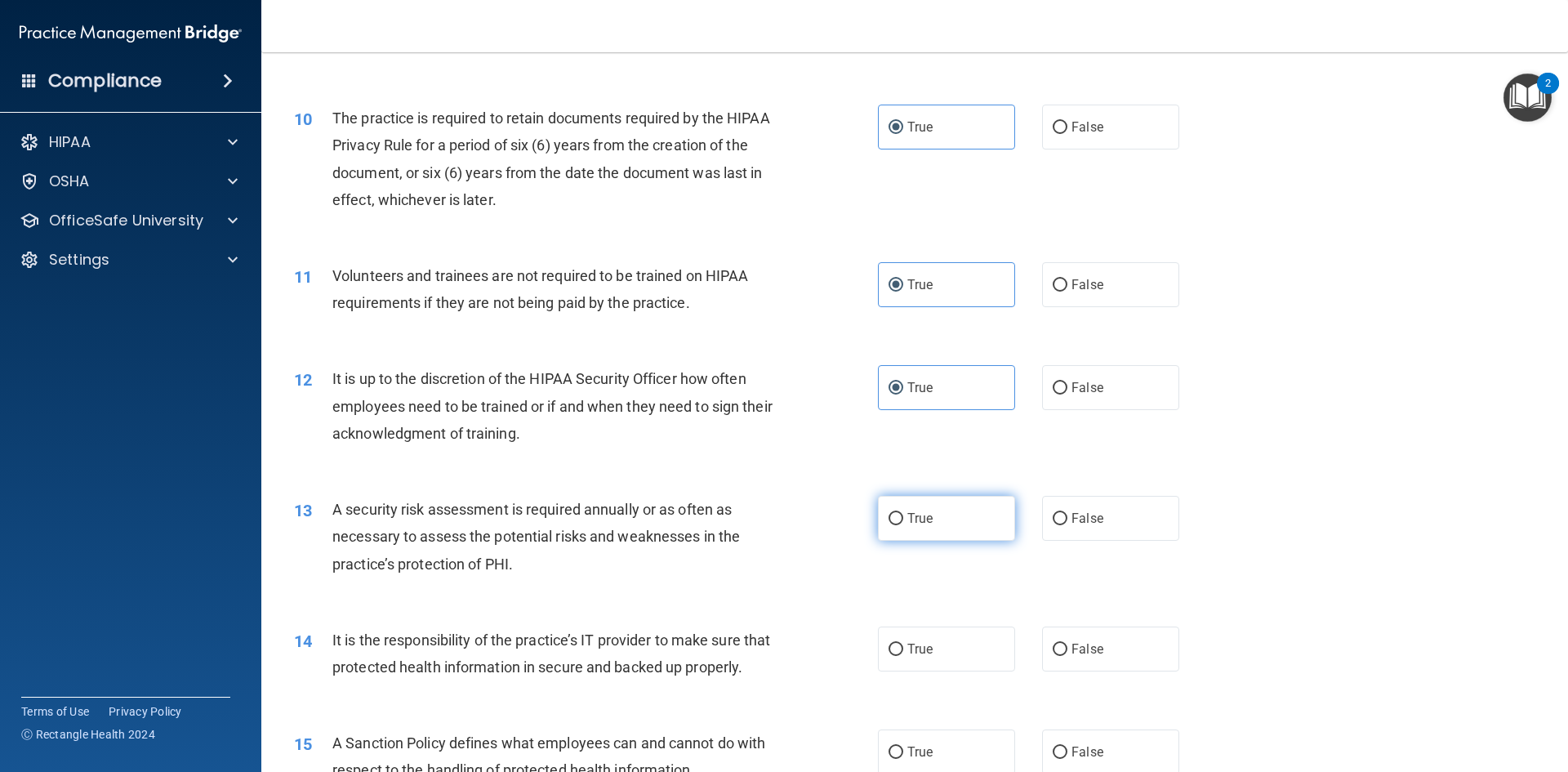
click at [917, 527] on label "True" at bounding box center [946, 518] width 138 height 45
click at [903, 526] on input "True" at bounding box center [896, 519] width 15 height 12
radio input "true"
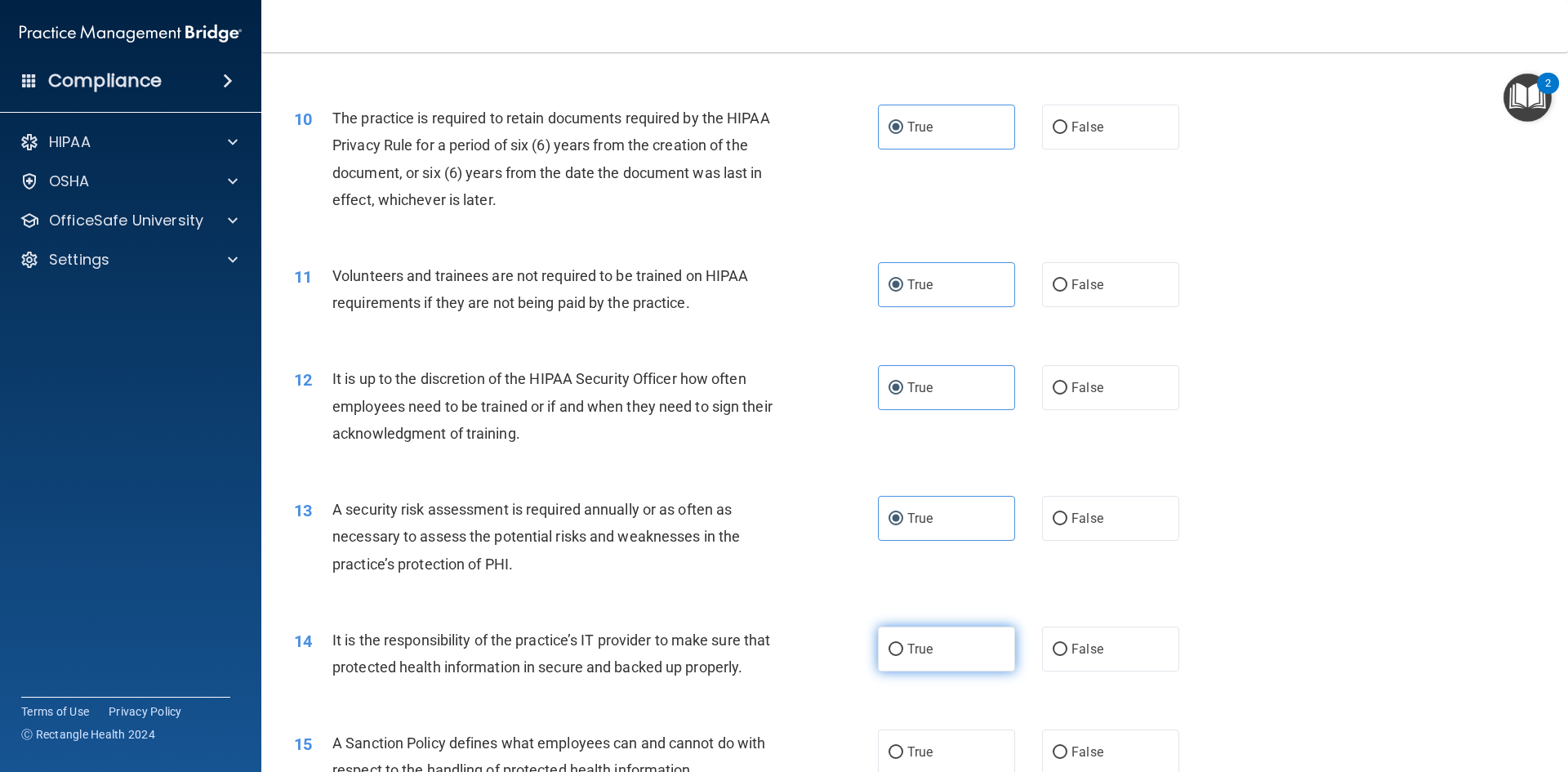
click at [923, 640] on label "True" at bounding box center [946, 649] width 138 height 45
click at [903, 643] on input "True" at bounding box center [896, 649] width 15 height 12
radio input "true"
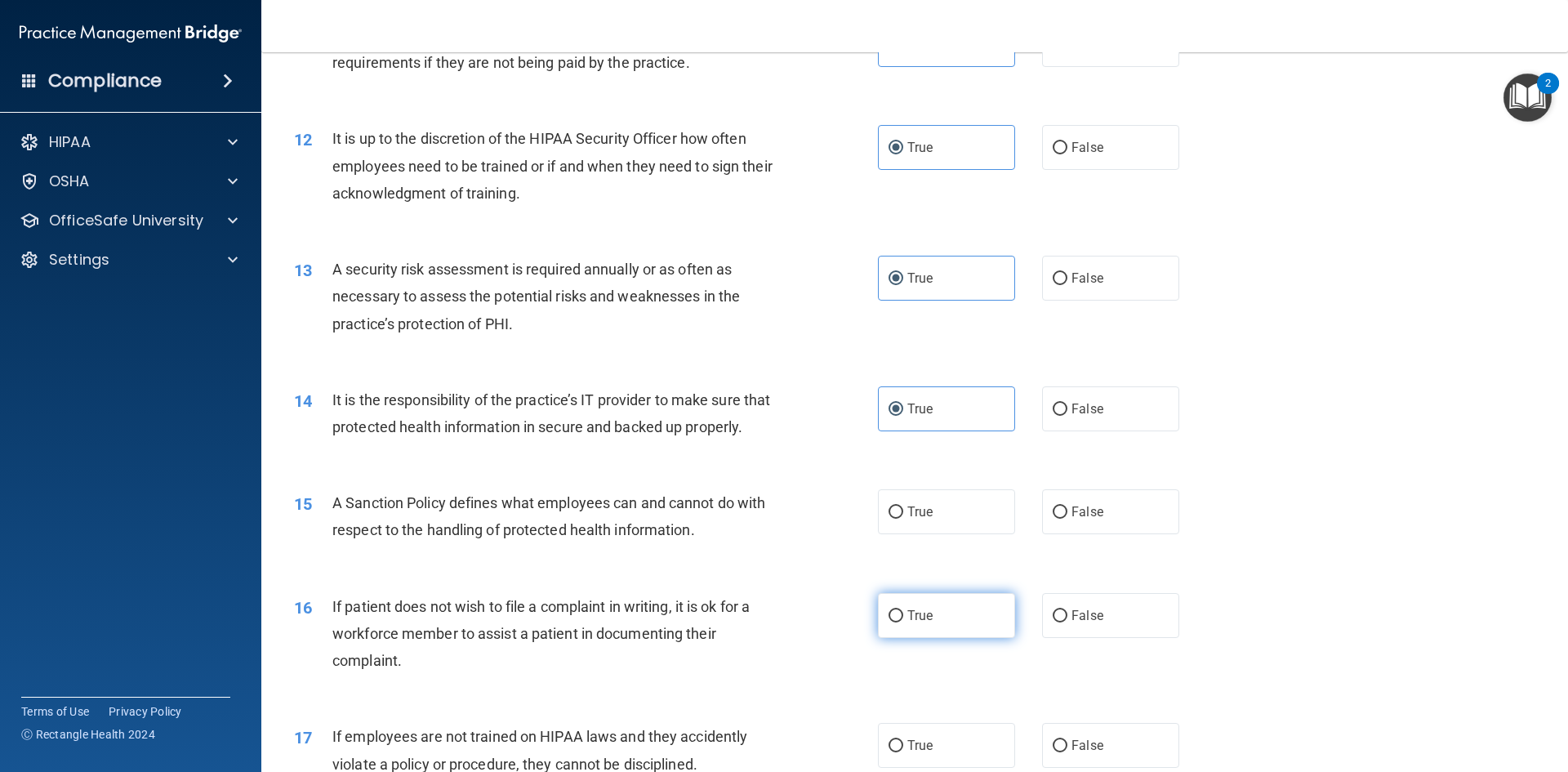
scroll to position [1552, 0]
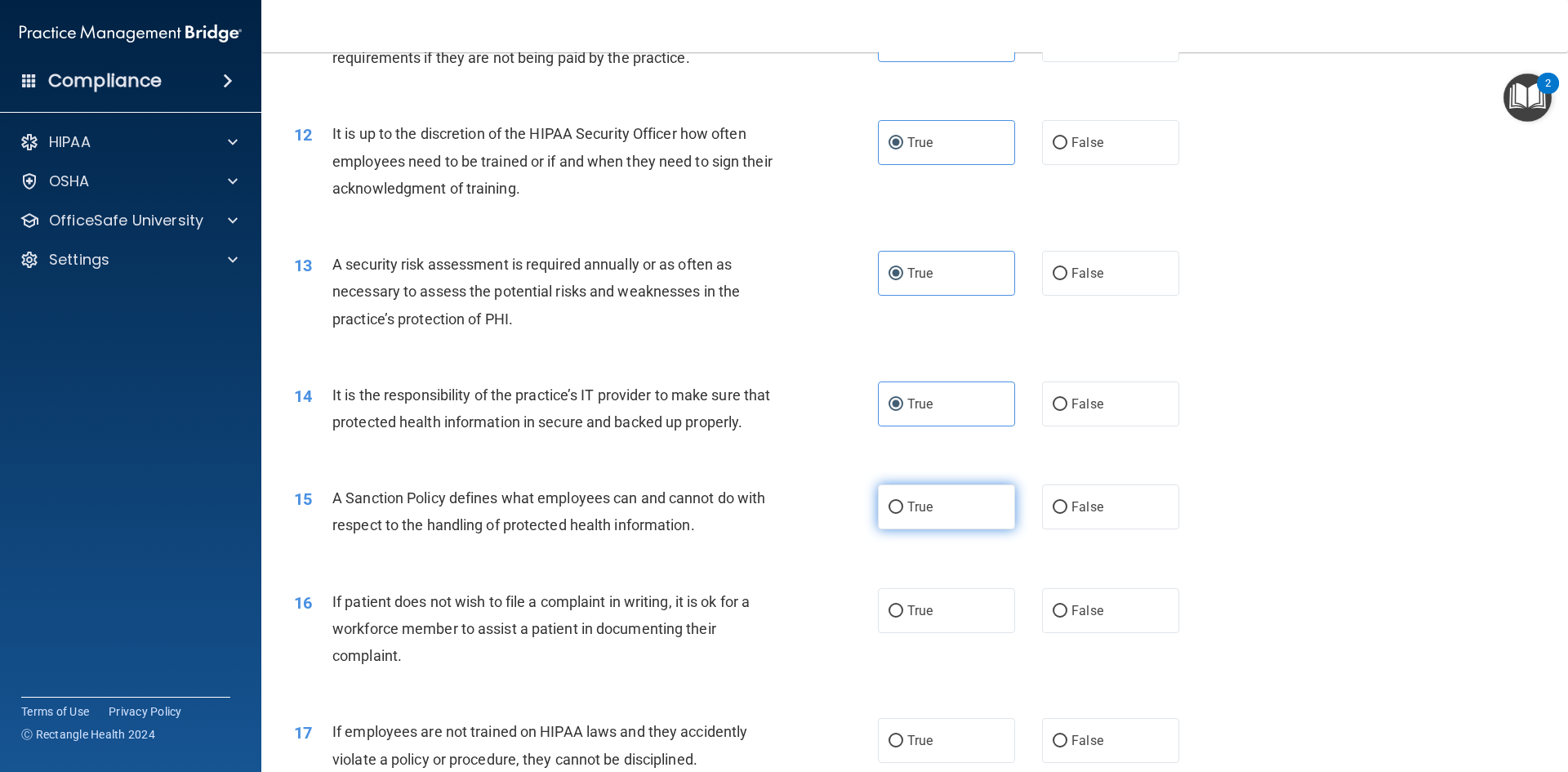
click at [950, 529] on label "True" at bounding box center [946, 507] width 138 height 45
click at [903, 514] on input "True" at bounding box center [896, 507] width 15 height 12
radio input "true"
click at [917, 619] on span "True" at bounding box center [920, 610] width 26 height 16
click at [903, 618] on input "True" at bounding box center [896, 611] width 15 height 12
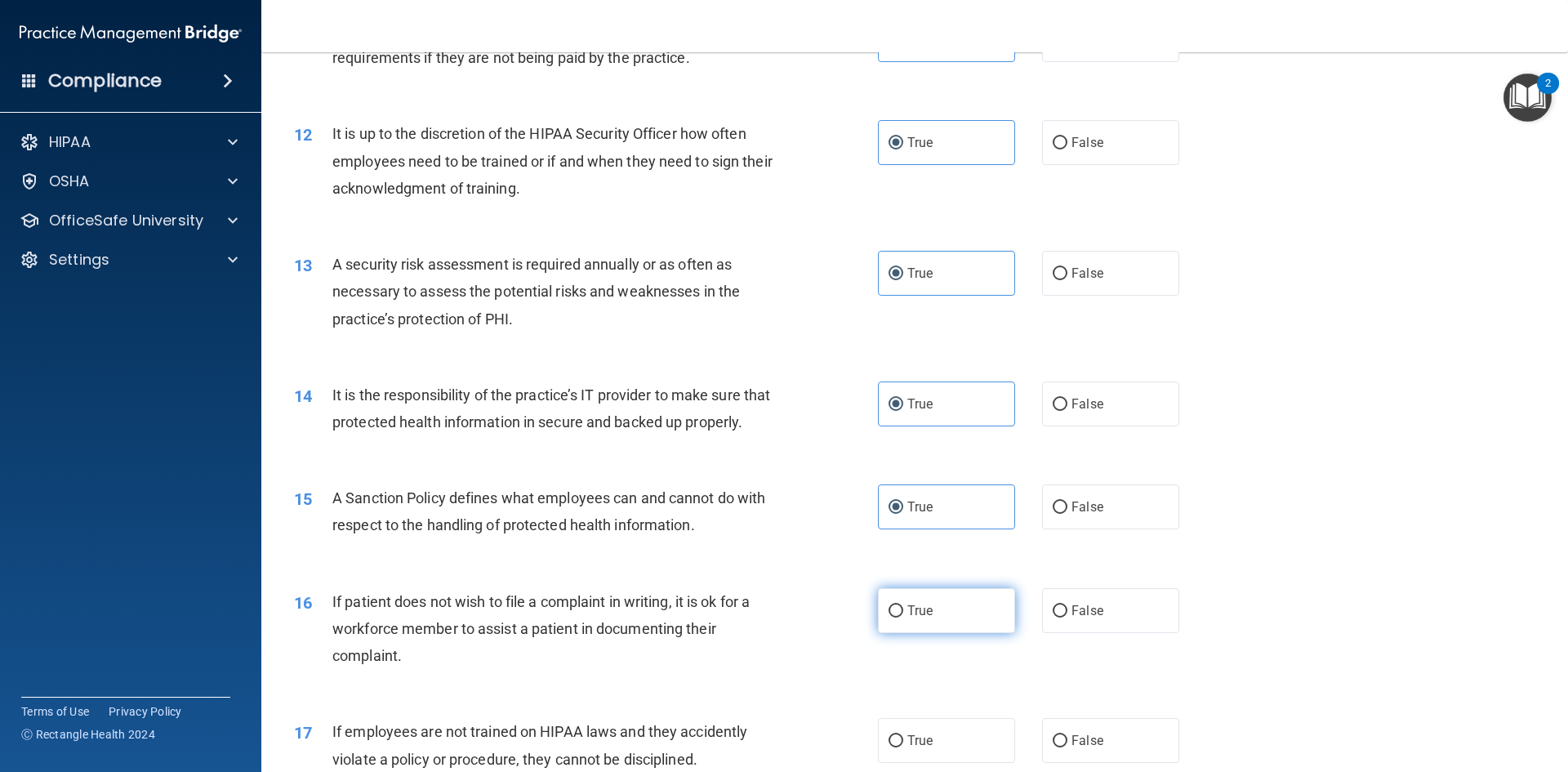
radio input "true"
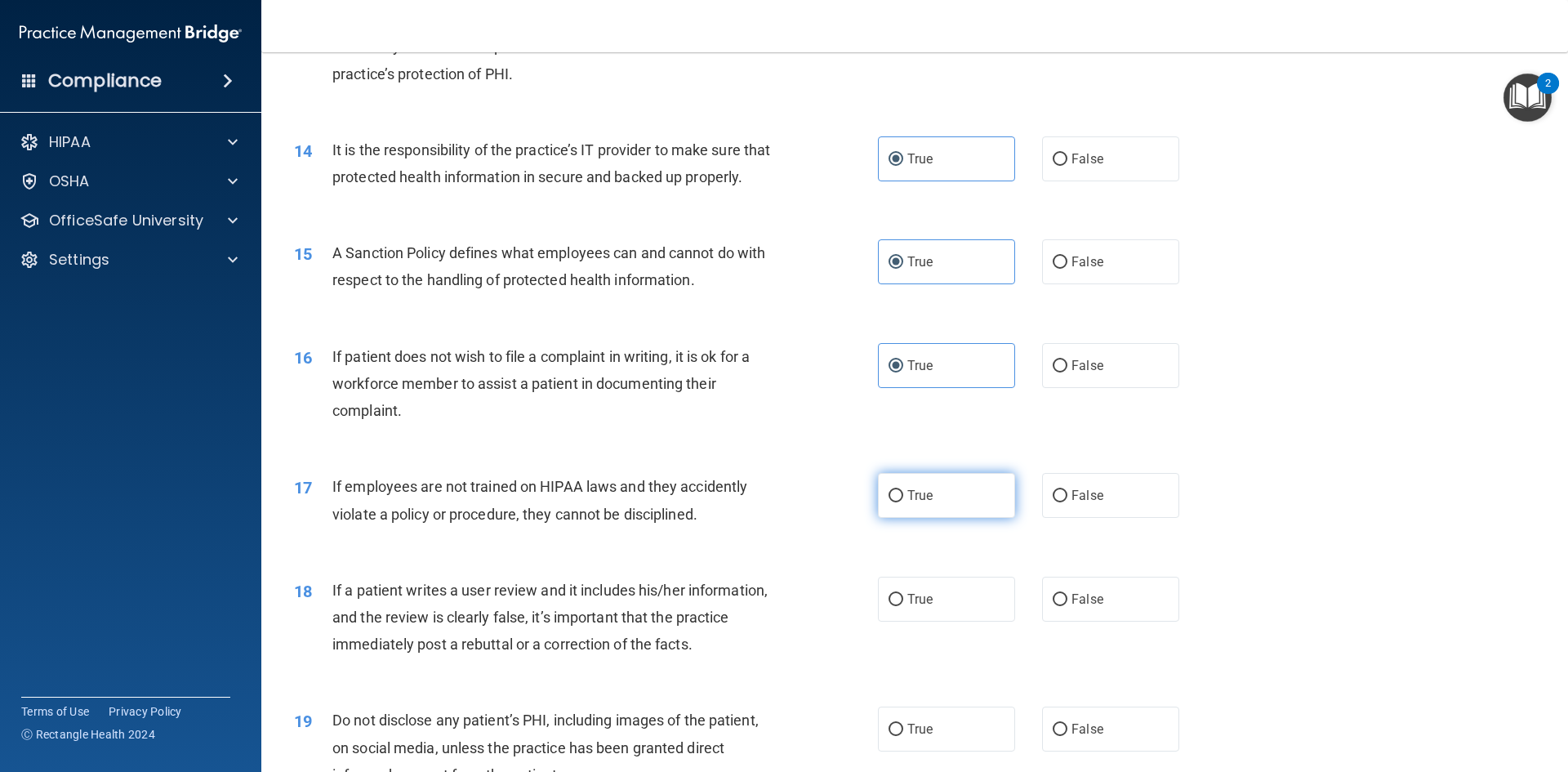
click at [939, 518] on label "True" at bounding box center [946, 495] width 138 height 45
click at [903, 503] on input "True" at bounding box center [896, 496] width 15 height 12
radio input "true"
click at [927, 622] on label "True" at bounding box center [946, 600] width 138 height 45
click at [903, 606] on input "True" at bounding box center [896, 600] width 15 height 12
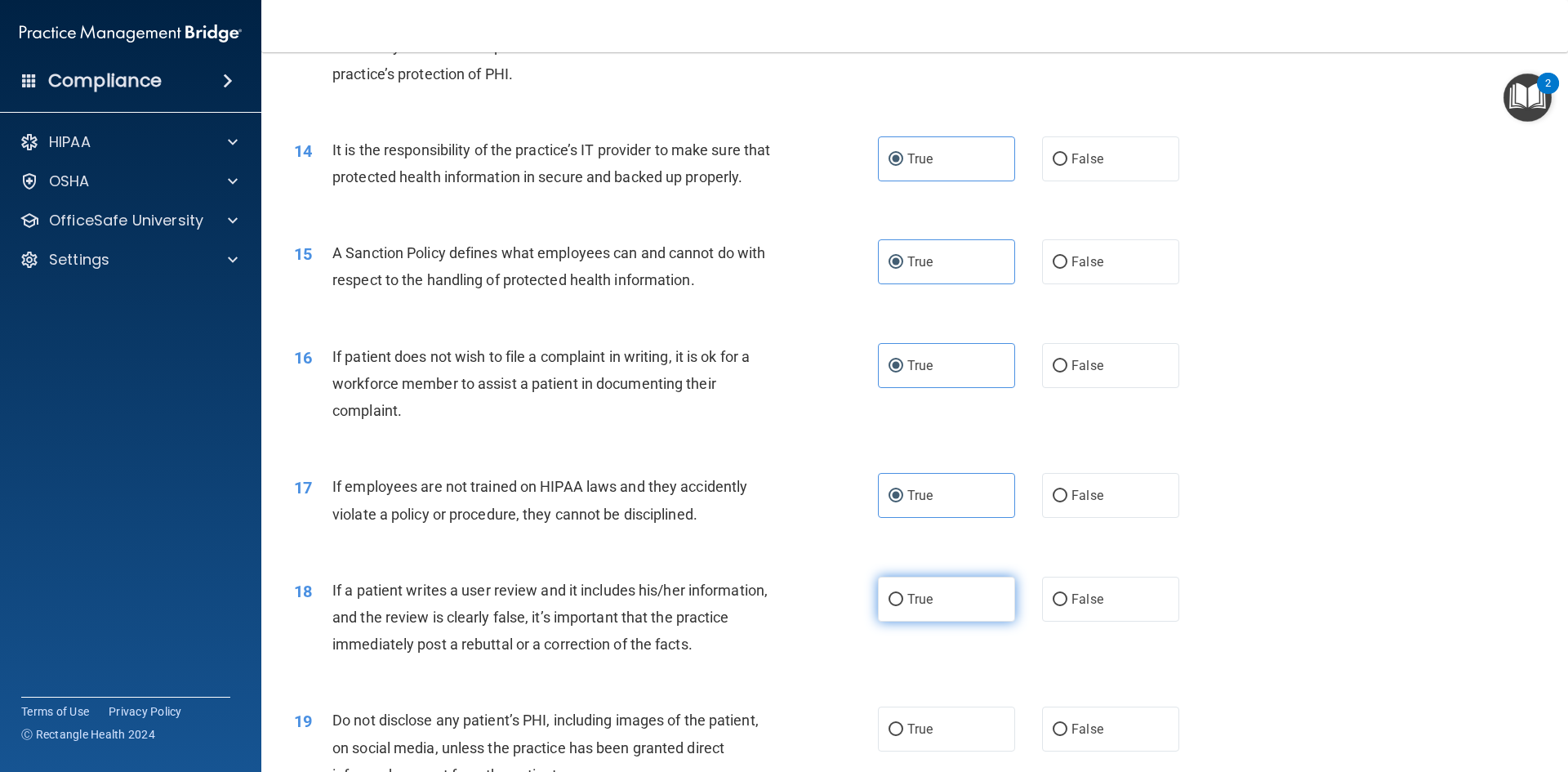
radio input "true"
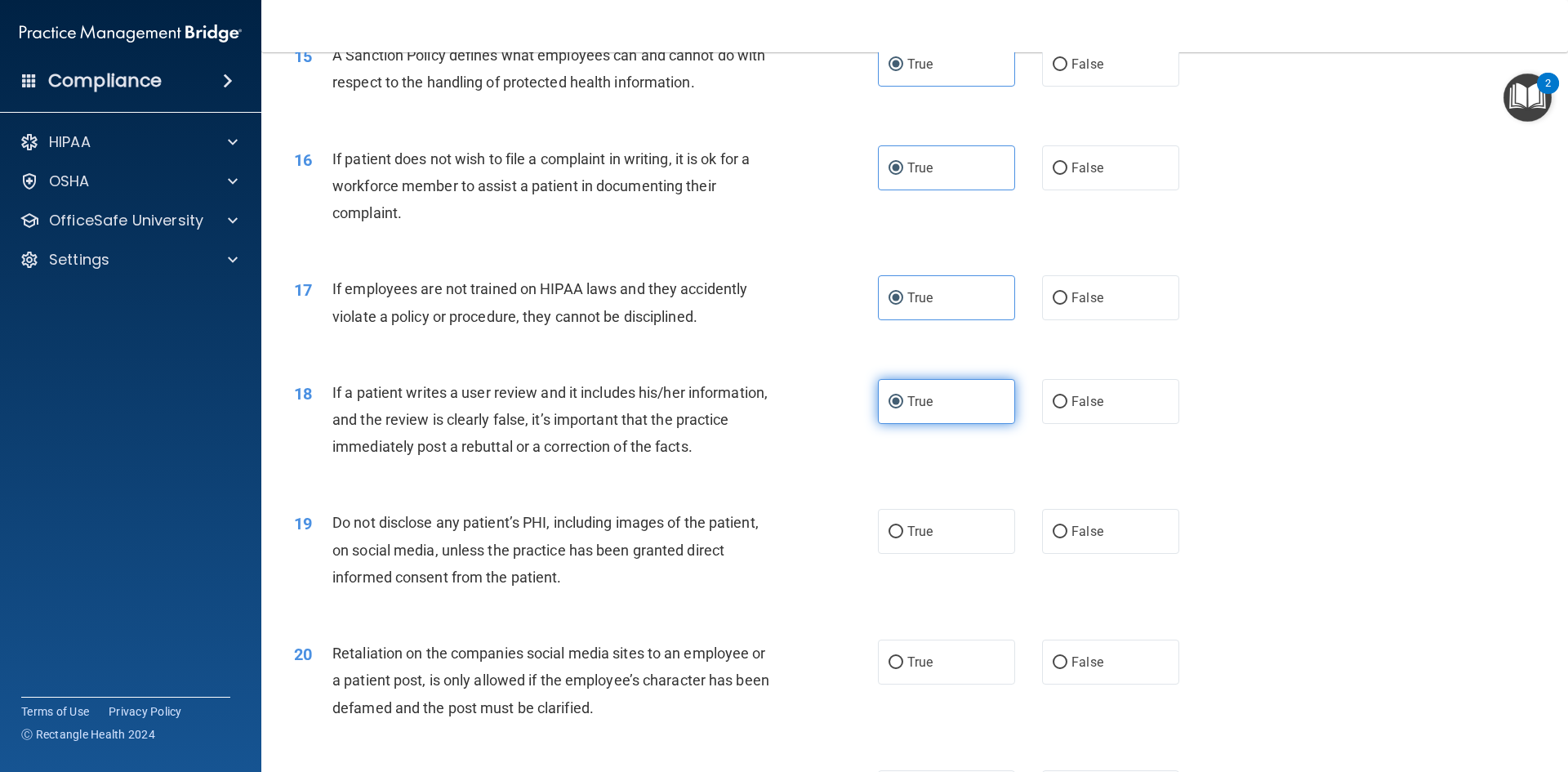
scroll to position [2042, 0]
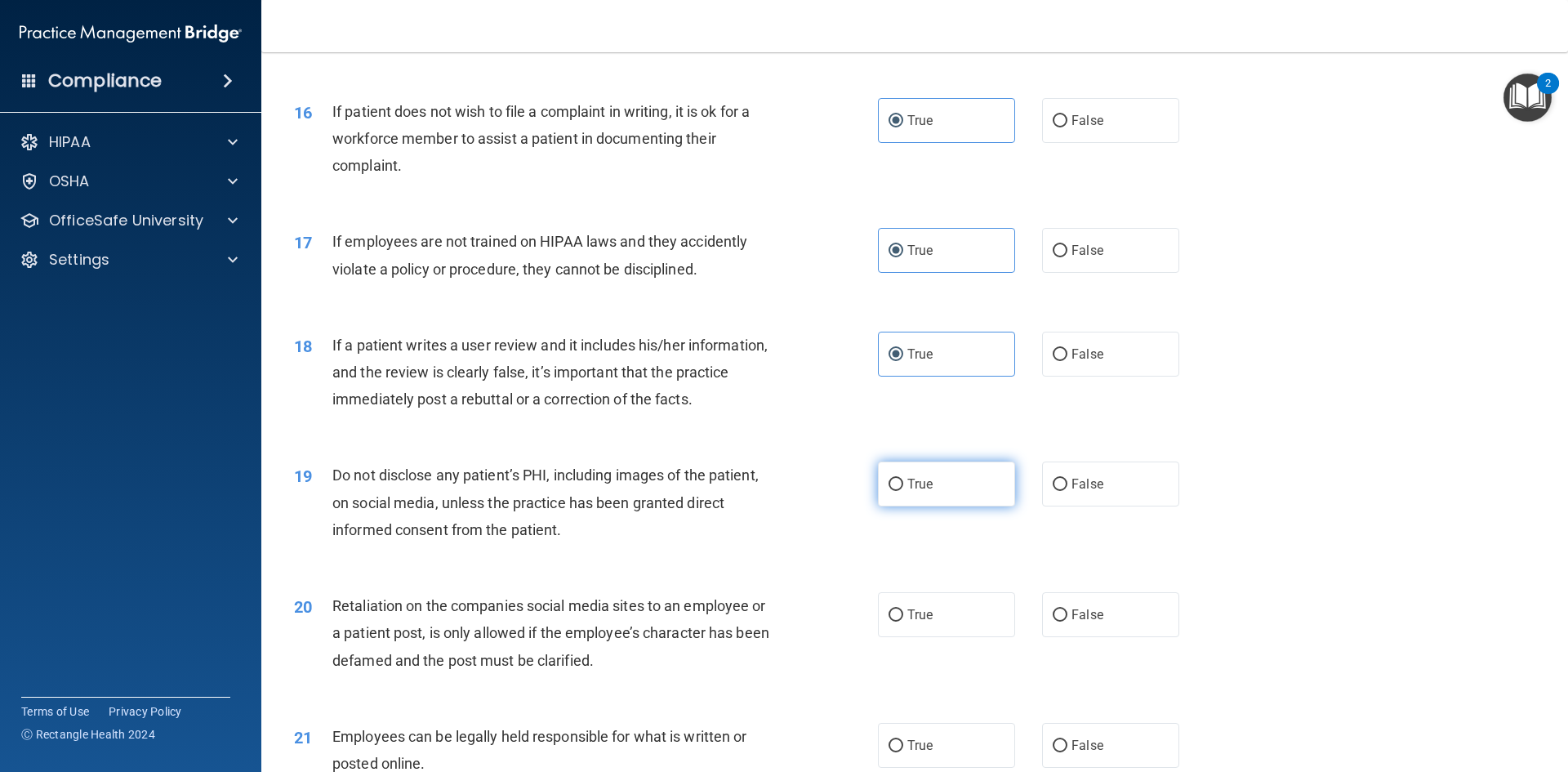
click at [941, 497] on label "True" at bounding box center [946, 484] width 138 height 45
click at [903, 491] on input "True" at bounding box center [896, 484] width 15 height 12
radio input "true"
click at [917, 623] on span "True" at bounding box center [920, 614] width 26 height 16
click at [903, 622] on input "True" at bounding box center [896, 615] width 15 height 12
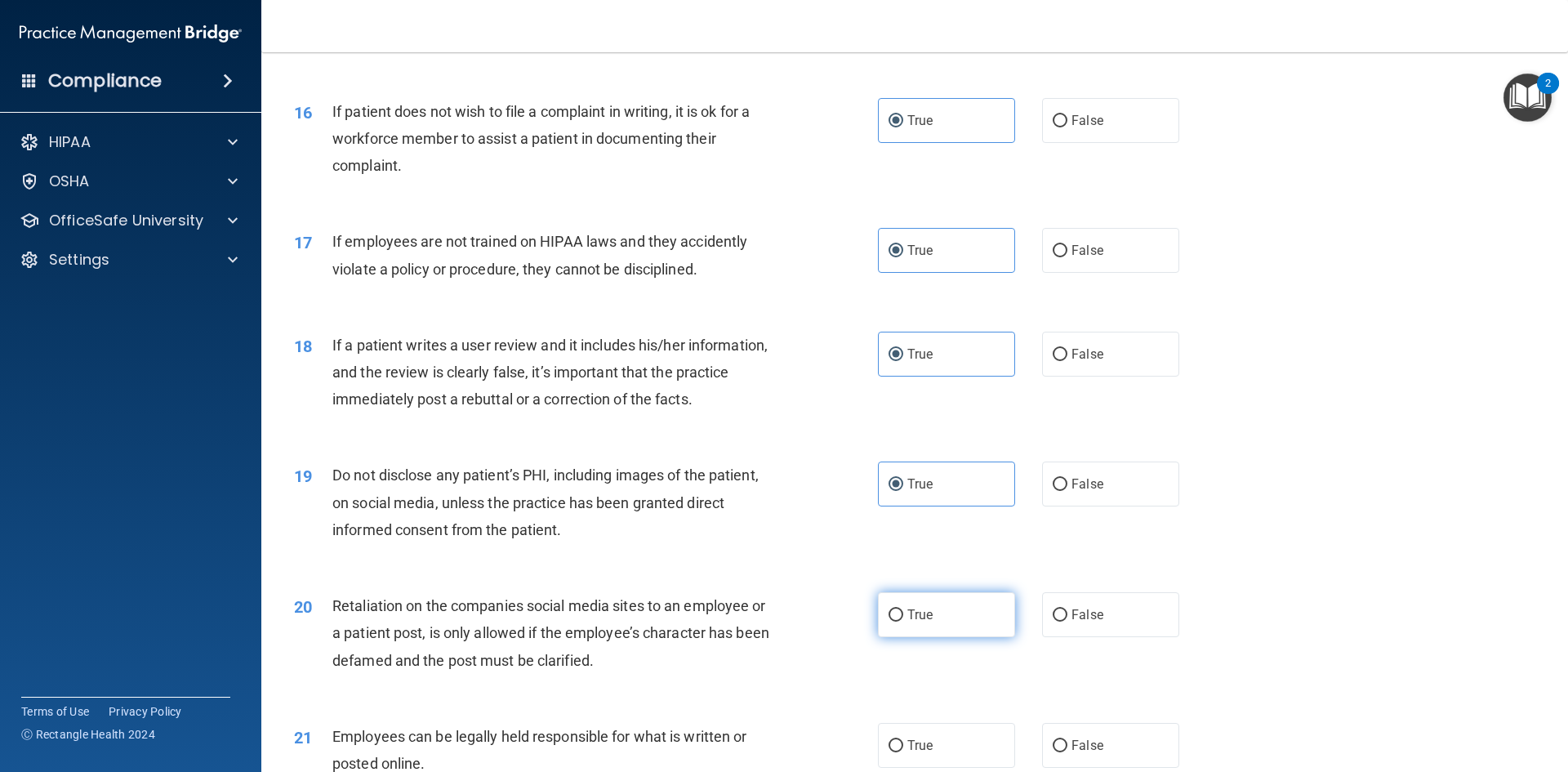
radio input "true"
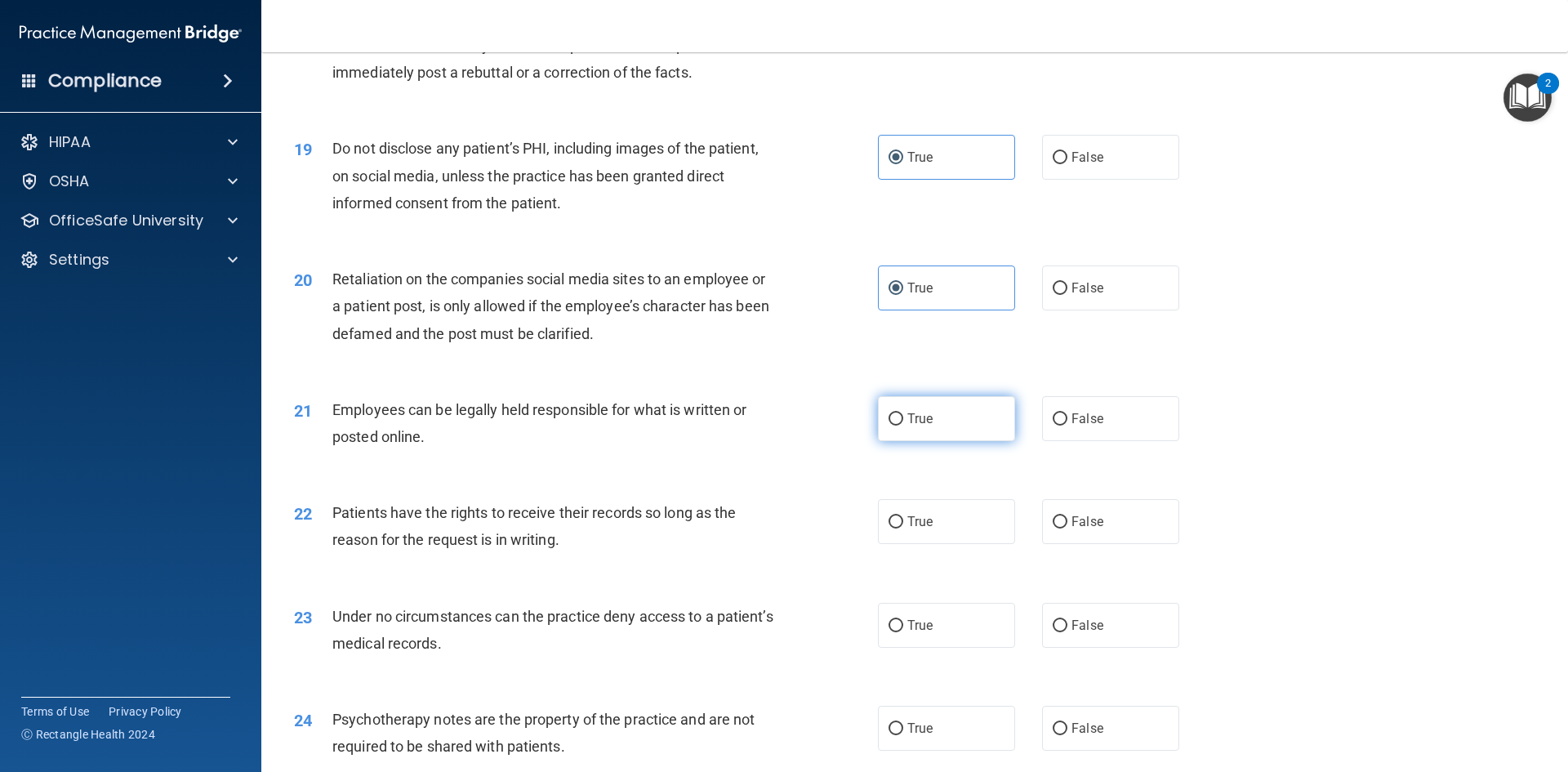
click at [922, 426] on span "True" at bounding box center [920, 419] width 26 height 16
click at [903, 425] on input "True" at bounding box center [896, 420] width 15 height 12
radio input "true"
click at [917, 544] on label "True" at bounding box center [946, 522] width 138 height 45
click at [903, 528] on input "True" at bounding box center [896, 522] width 15 height 12
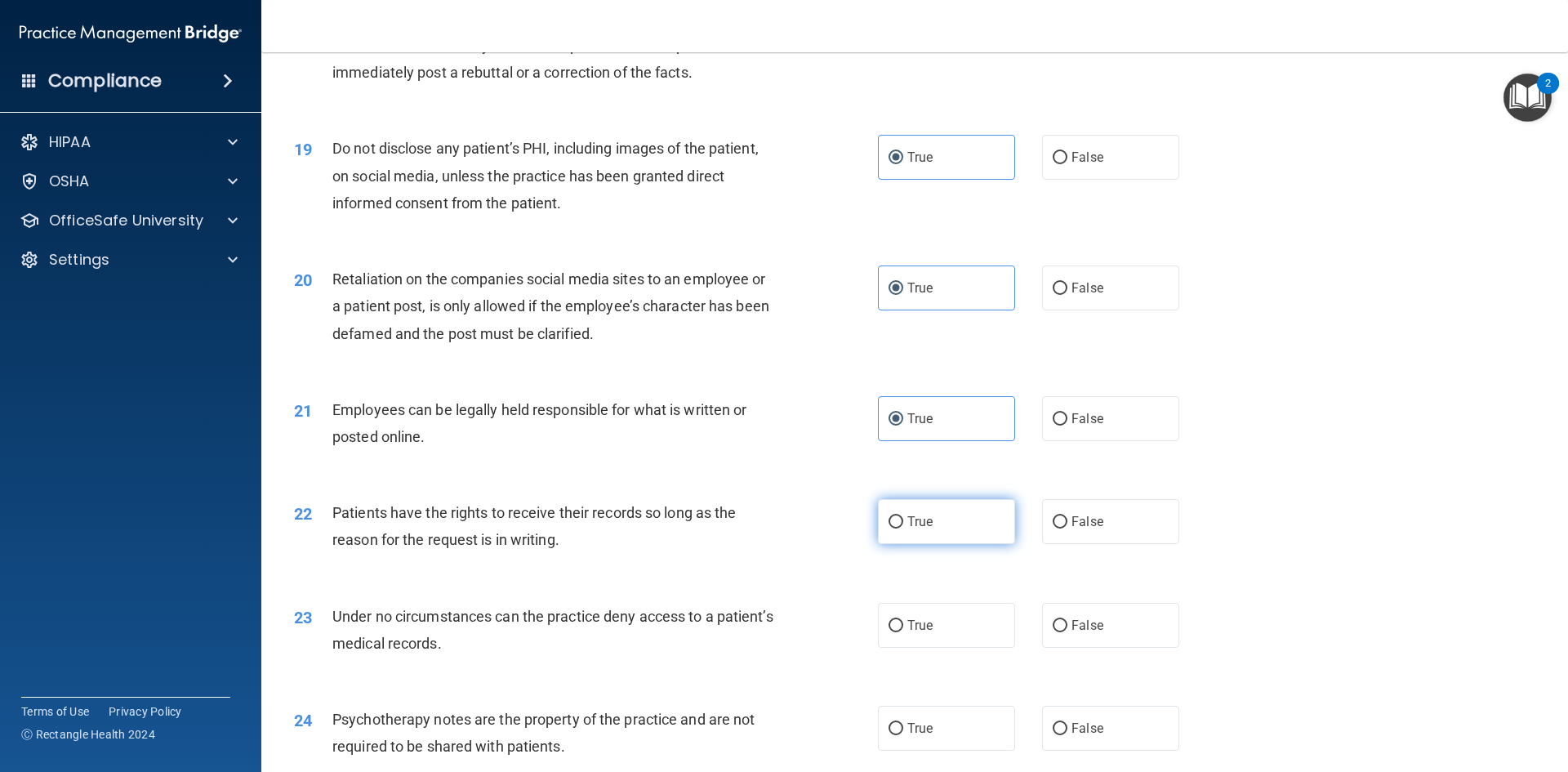
radio input "true"
click at [917, 634] on span "True" at bounding box center [920, 625] width 26 height 16
click at [903, 633] on input "True" at bounding box center [896, 626] width 15 height 12
radio input "true"
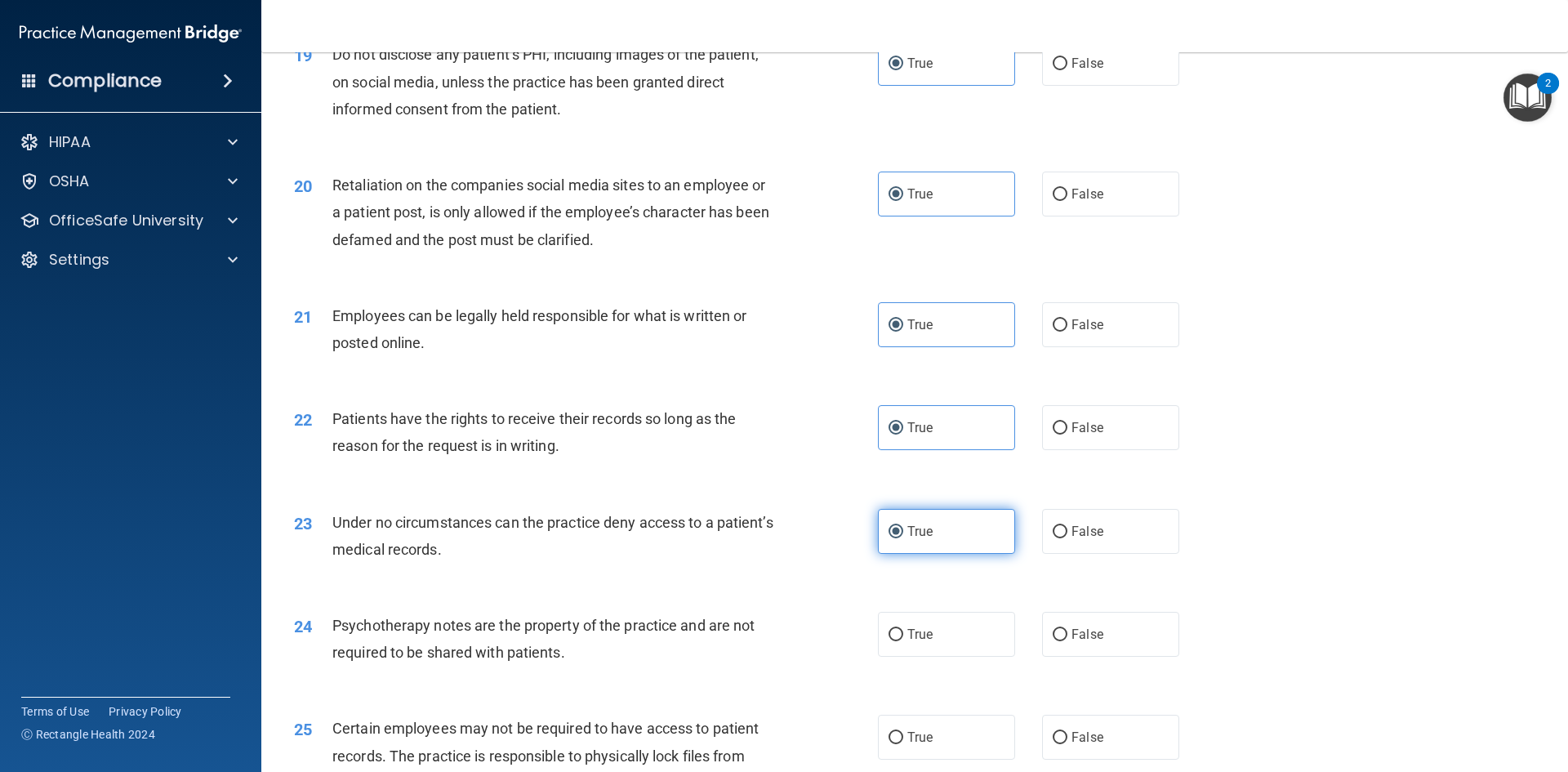
scroll to position [2615, 0]
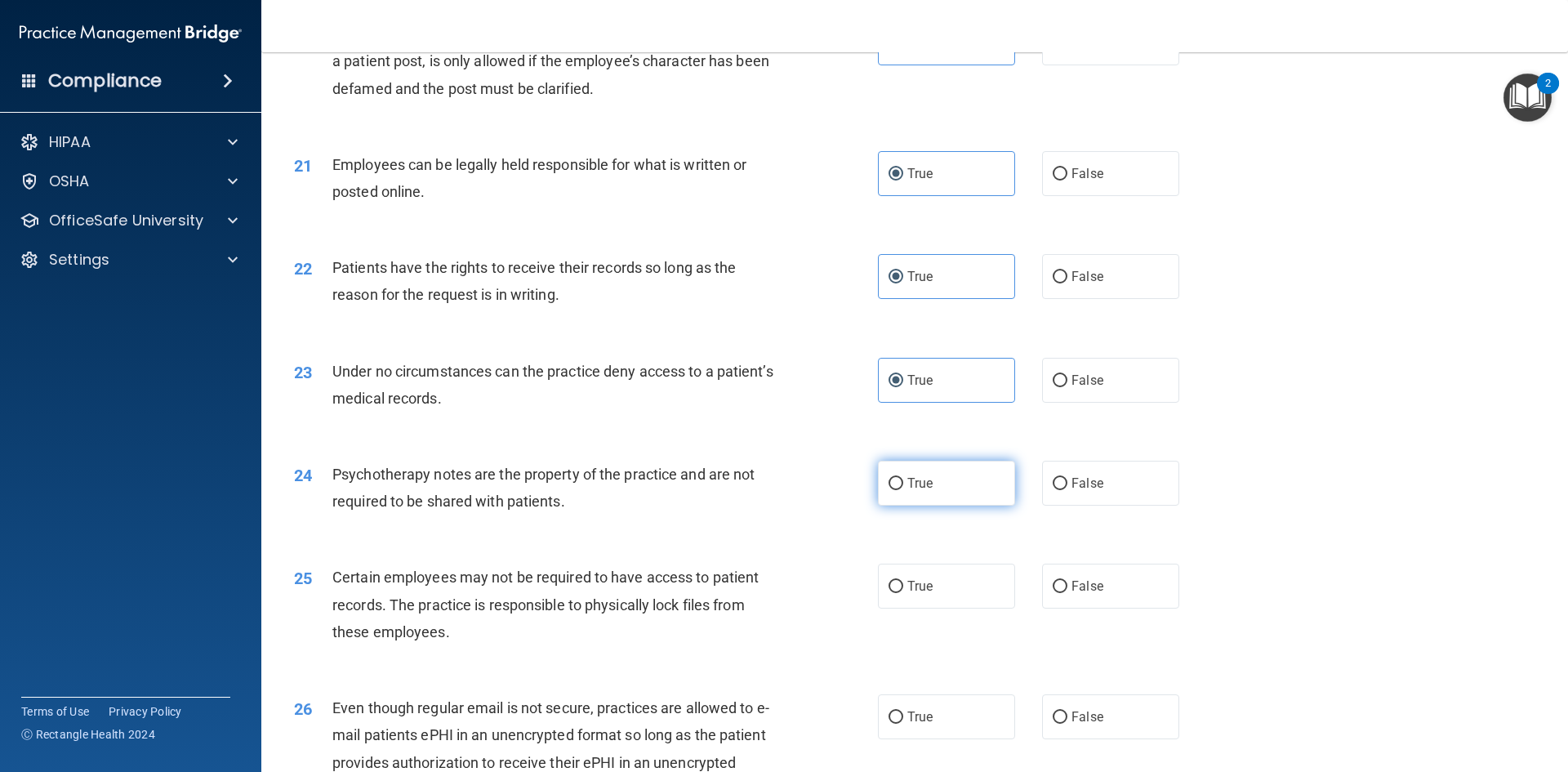
click at [956, 506] on label "True" at bounding box center [946, 483] width 138 height 45
click at [903, 490] on input "True" at bounding box center [896, 483] width 15 height 12
radio input "true"
click at [927, 604] on label "True" at bounding box center [946, 586] width 138 height 45
click at [903, 593] on input "True" at bounding box center [896, 587] width 15 height 12
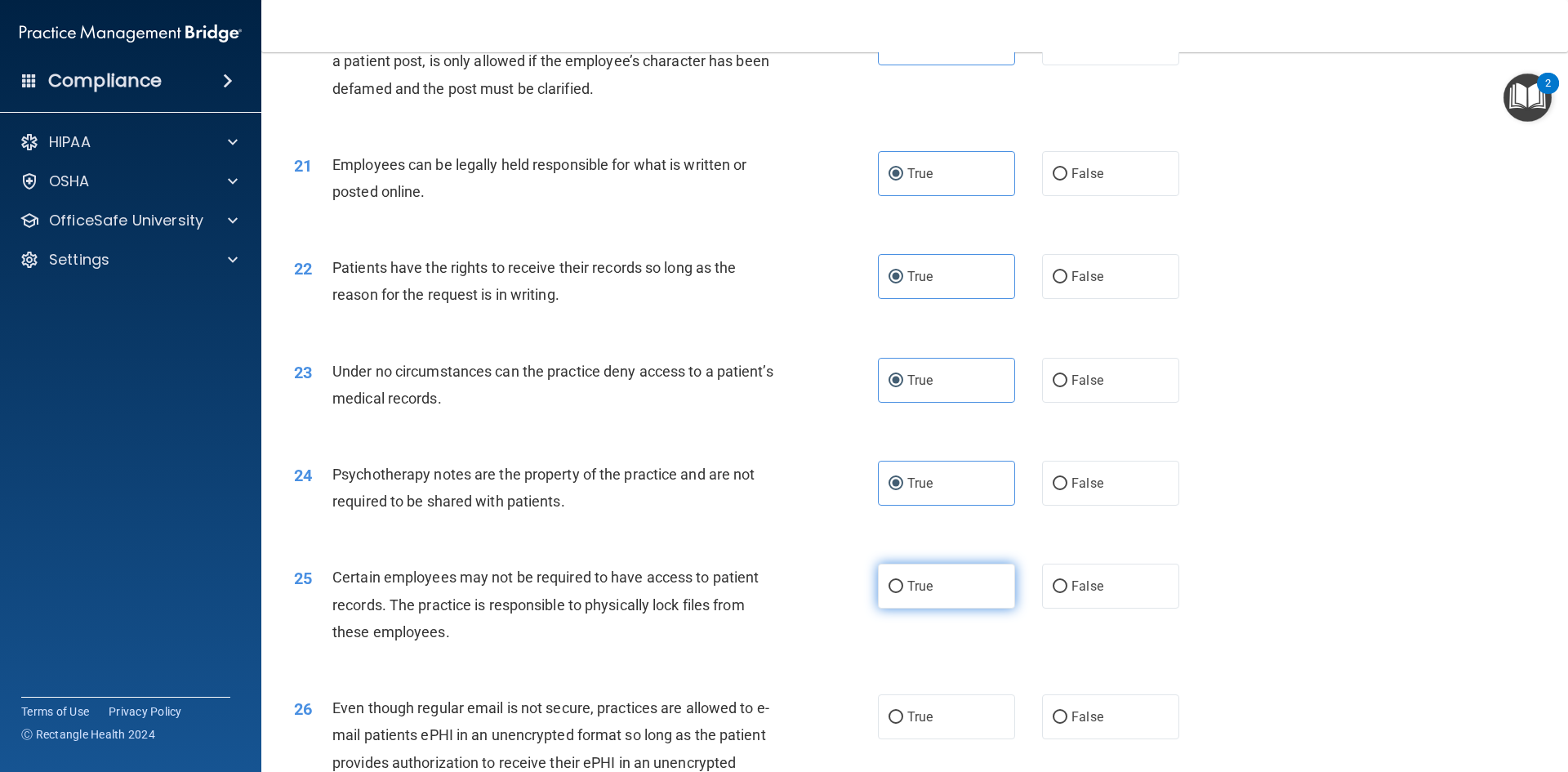
radio input "true"
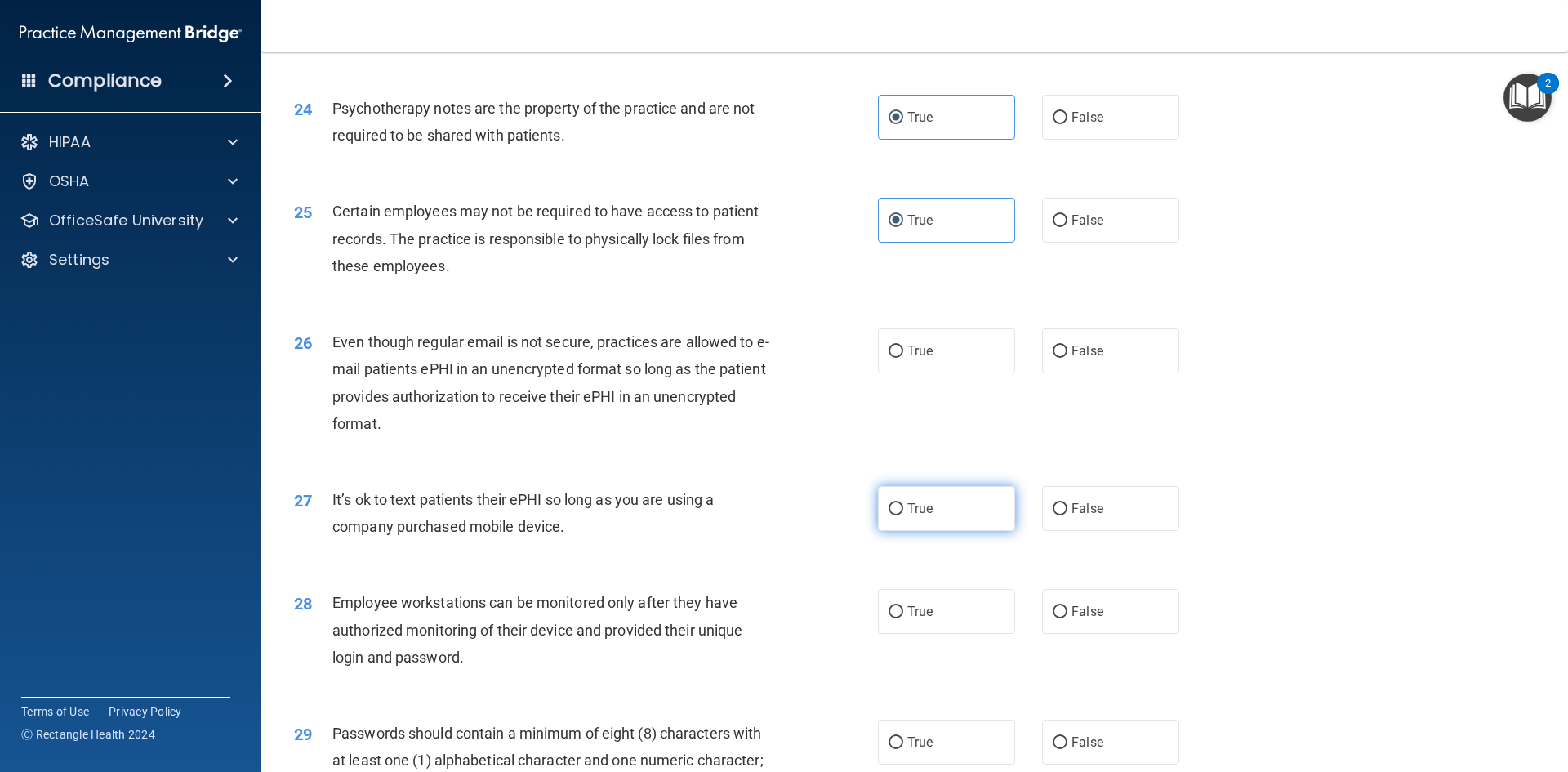
scroll to position [3023, 0]
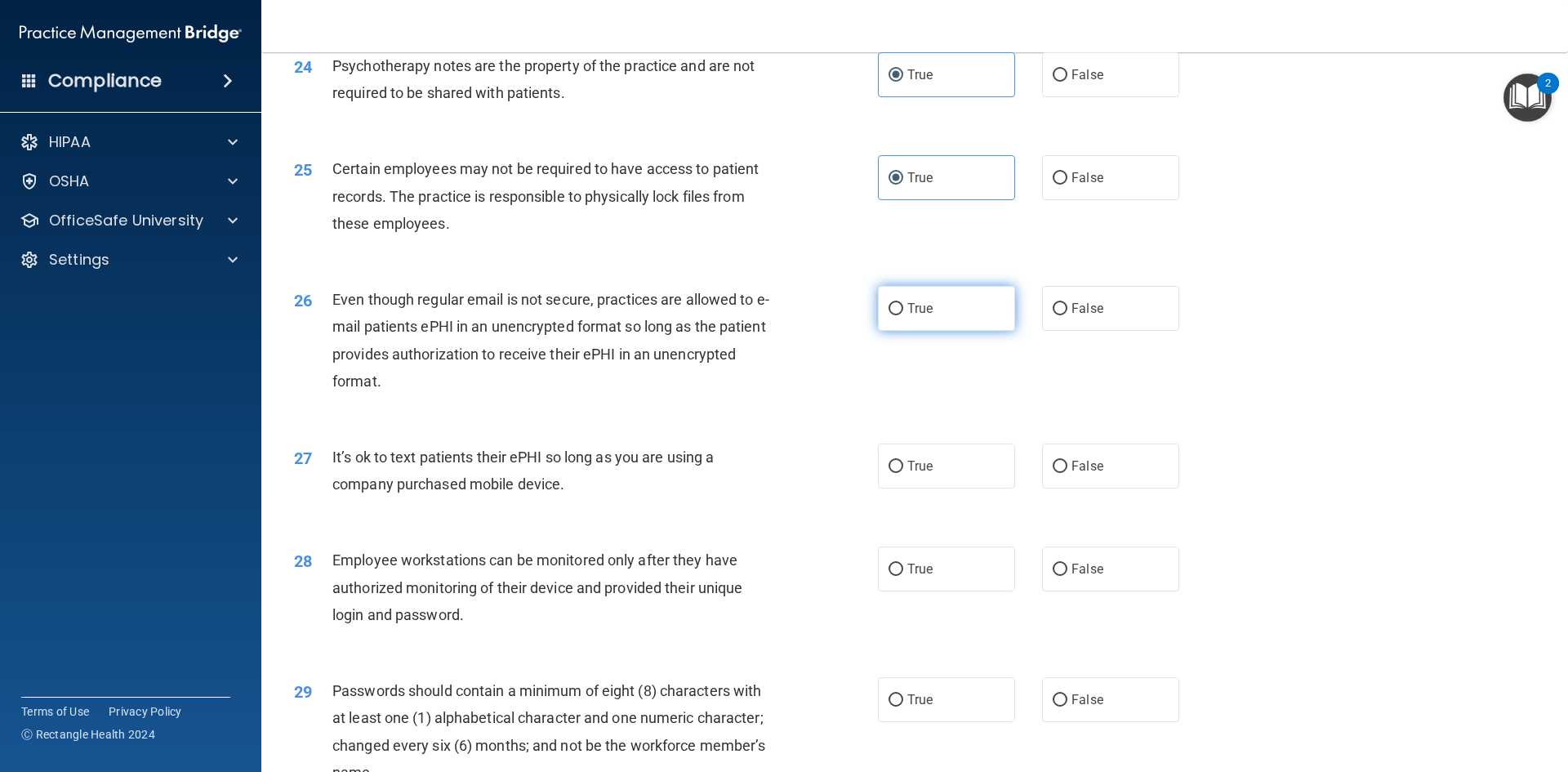
click at [932, 331] on label "True" at bounding box center [946, 308] width 138 height 45
click at [903, 315] on input "True" at bounding box center [896, 309] width 15 height 12
radio input "true"
click at [947, 488] on label "True" at bounding box center [946, 466] width 138 height 45
click at [903, 473] on input "True" at bounding box center [896, 467] width 15 height 12
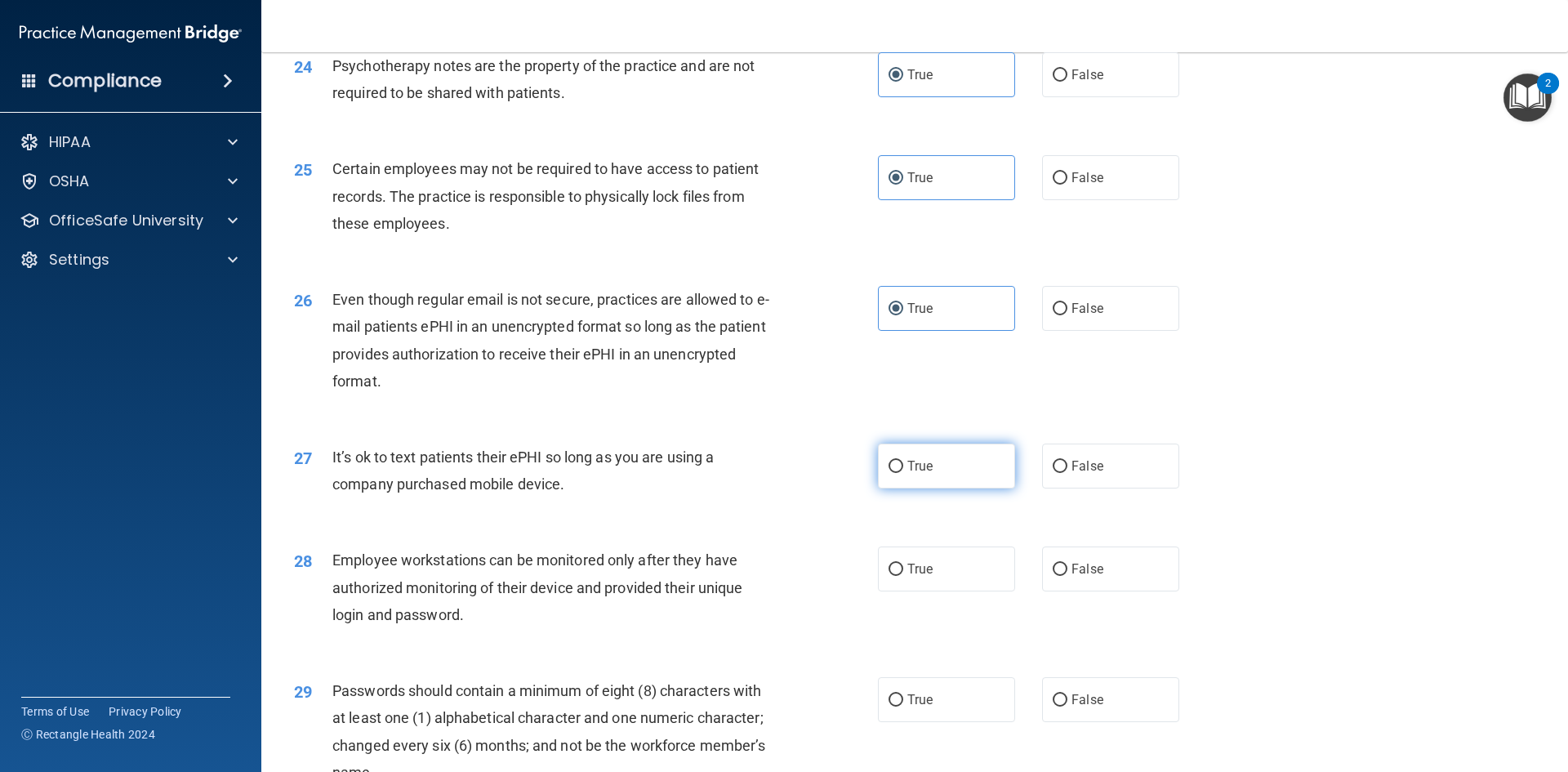
radio input "true"
click at [924, 577] on span "True" at bounding box center [920, 569] width 26 height 16
click at [903, 576] on input "True" at bounding box center [896, 570] width 15 height 12
radio input "true"
click at [936, 722] on label "True" at bounding box center [946, 700] width 138 height 45
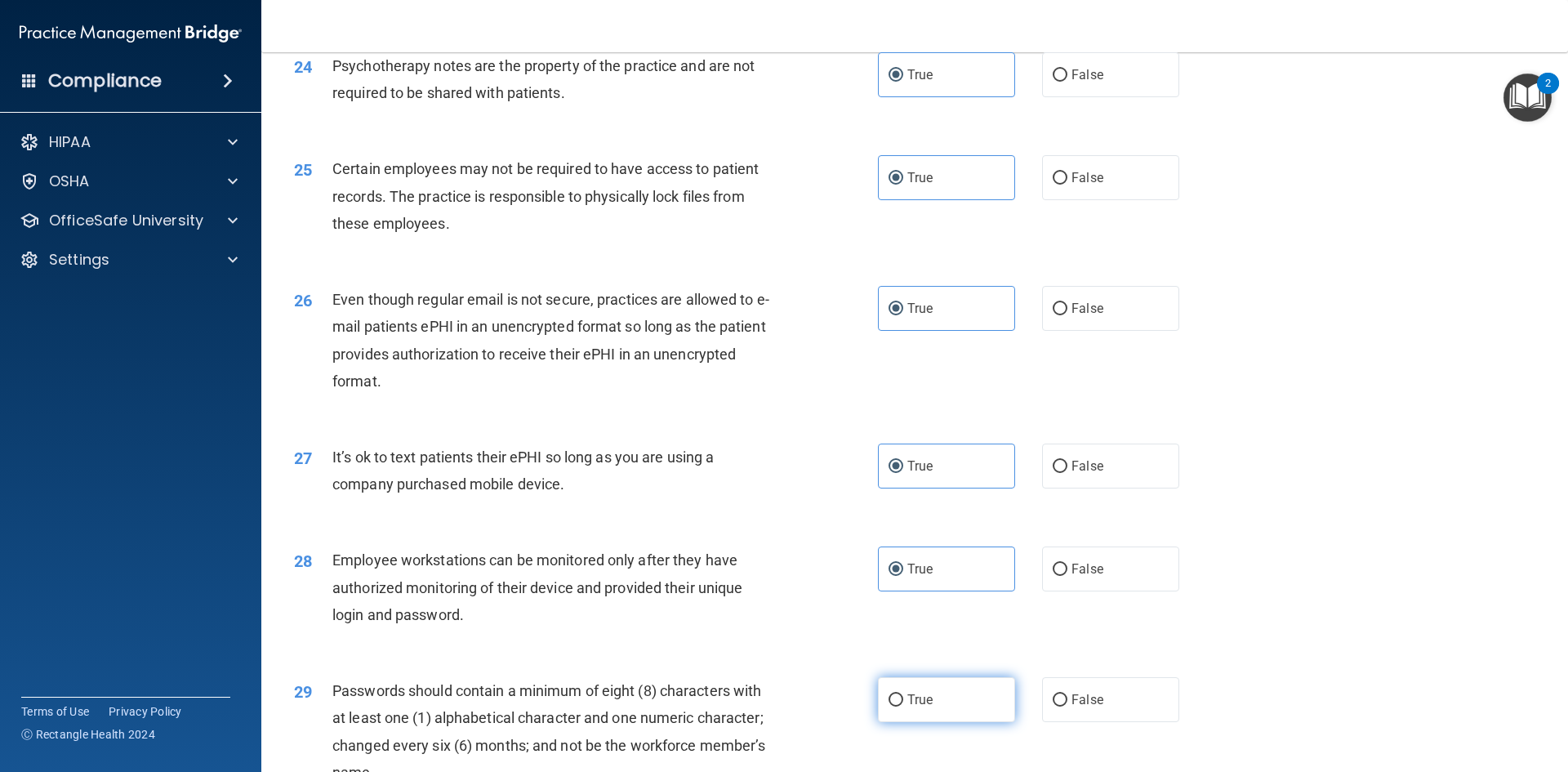
click at [903, 706] on input "True" at bounding box center [896, 701] width 15 height 12
radio input "true"
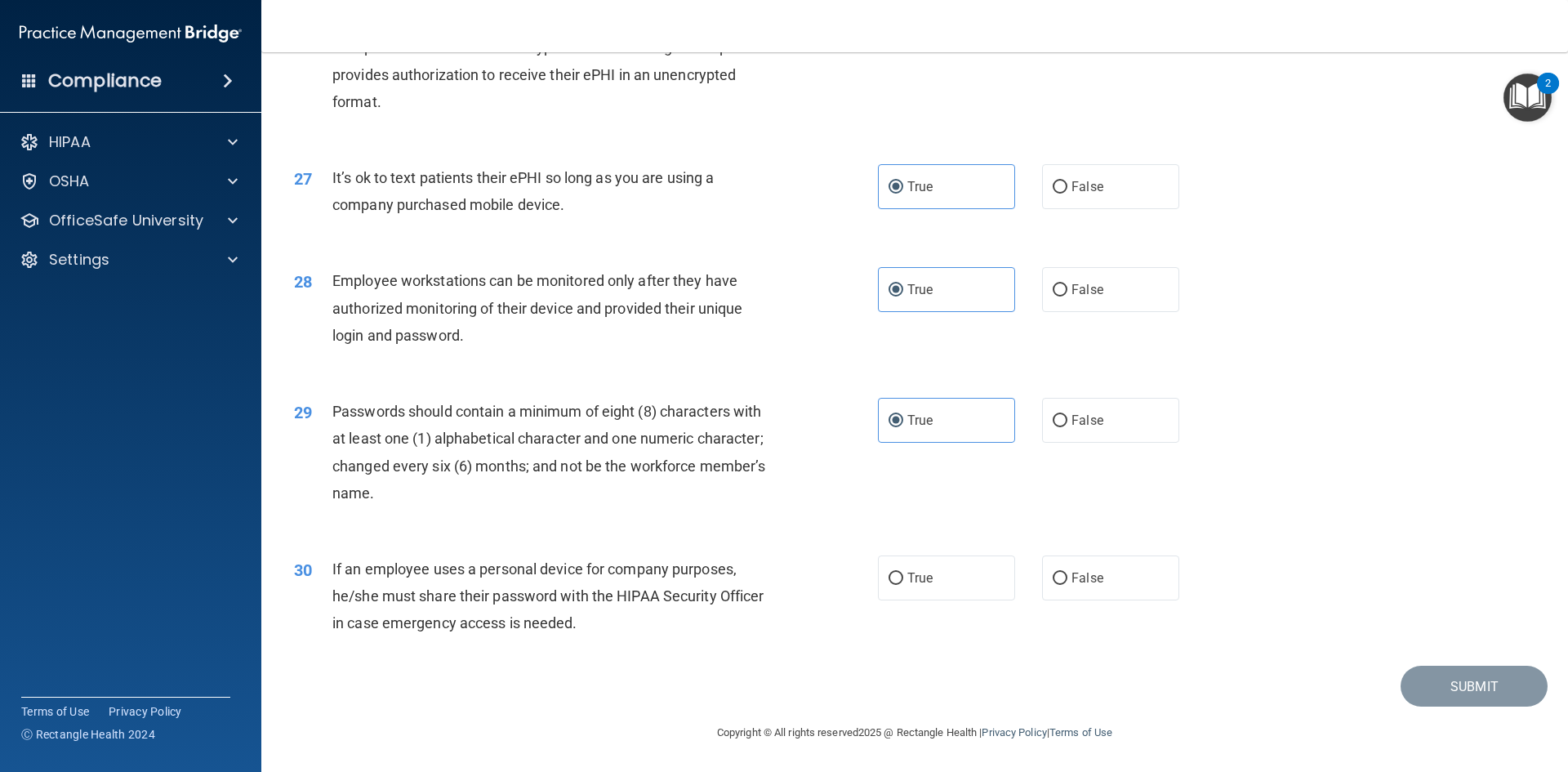
scroll to position [3329, 0]
click at [941, 585] on label "True" at bounding box center [946, 578] width 138 height 45
click at [903, 585] on input "True" at bounding box center [896, 579] width 15 height 12
radio input "true"
click at [1505, 687] on button "Submit" at bounding box center [1474, 687] width 147 height 41
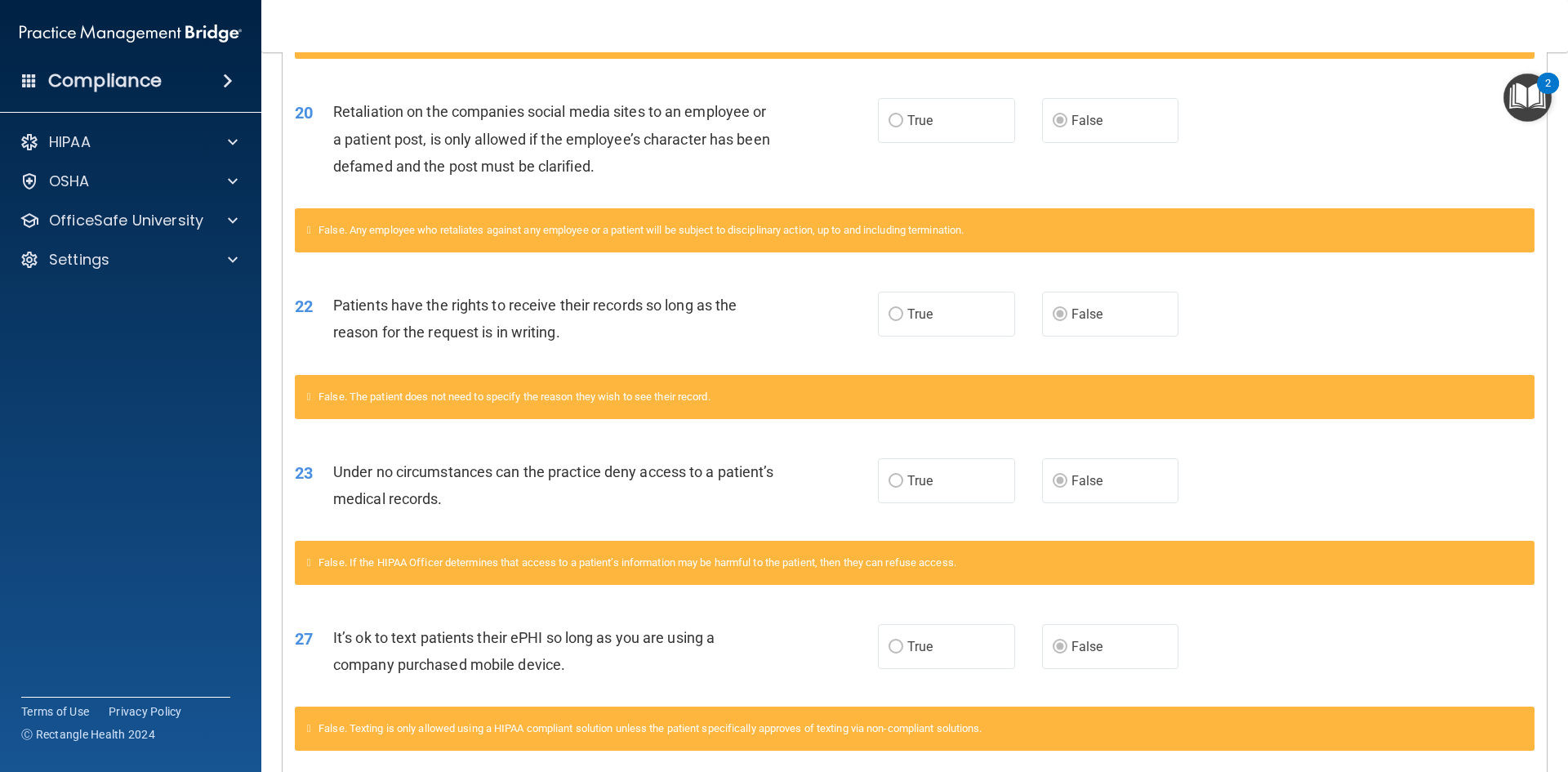
scroll to position [2451, 0]
